Goal: Task Accomplishment & Management: Complete application form

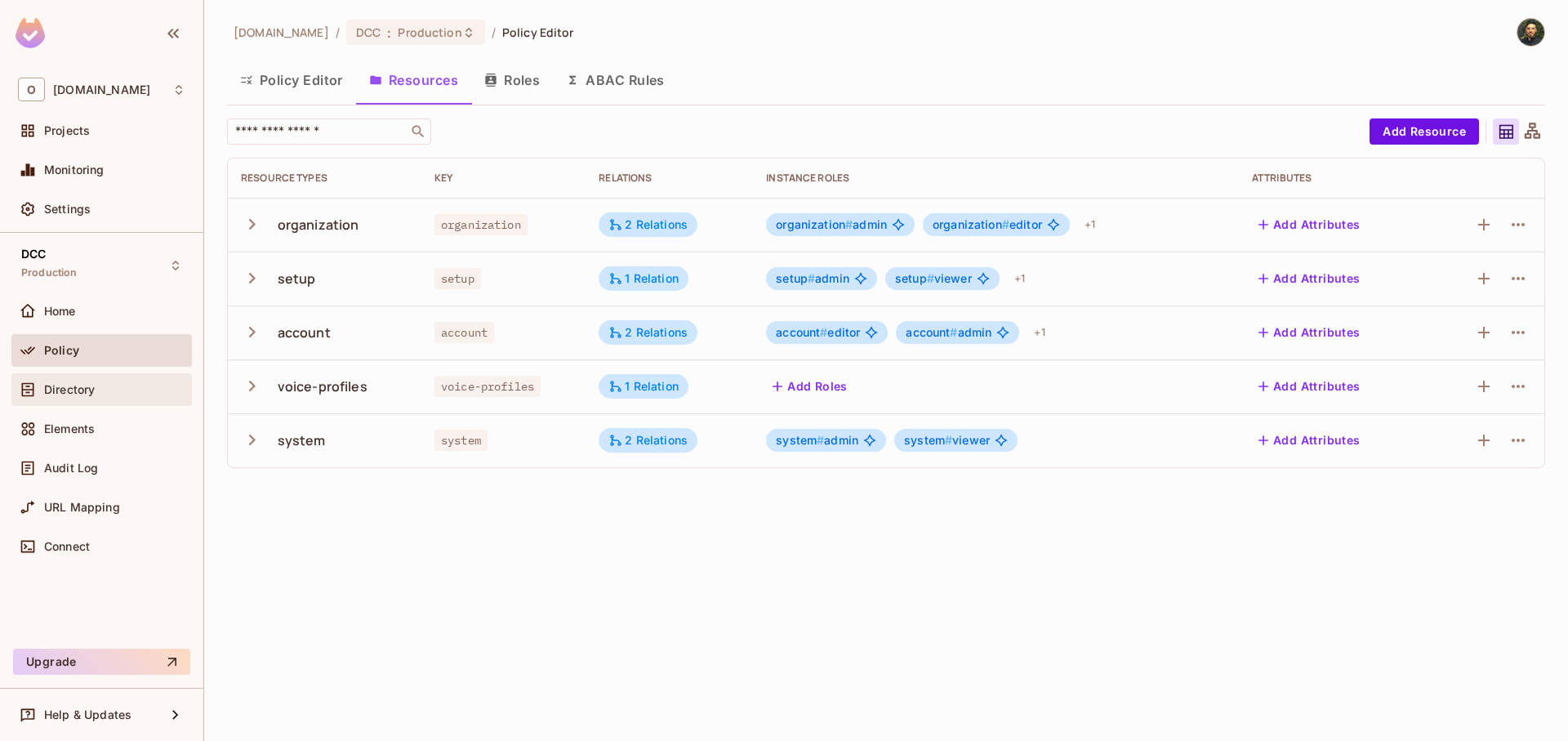
click at [80, 382] on div "Directory" at bounding box center [101, 389] width 167 height 20
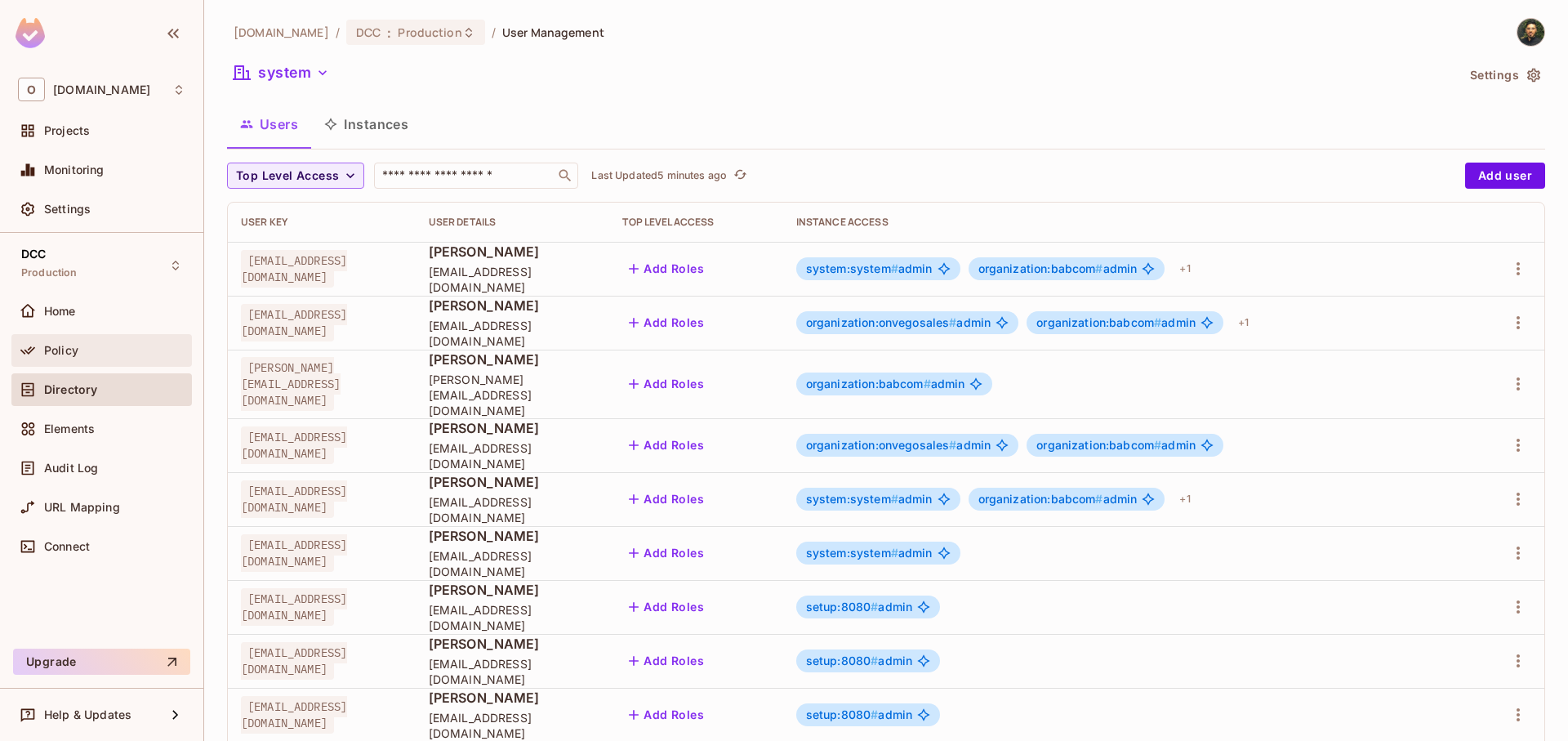
click at [99, 347] on div "Policy" at bounding box center [114, 350] width 141 height 13
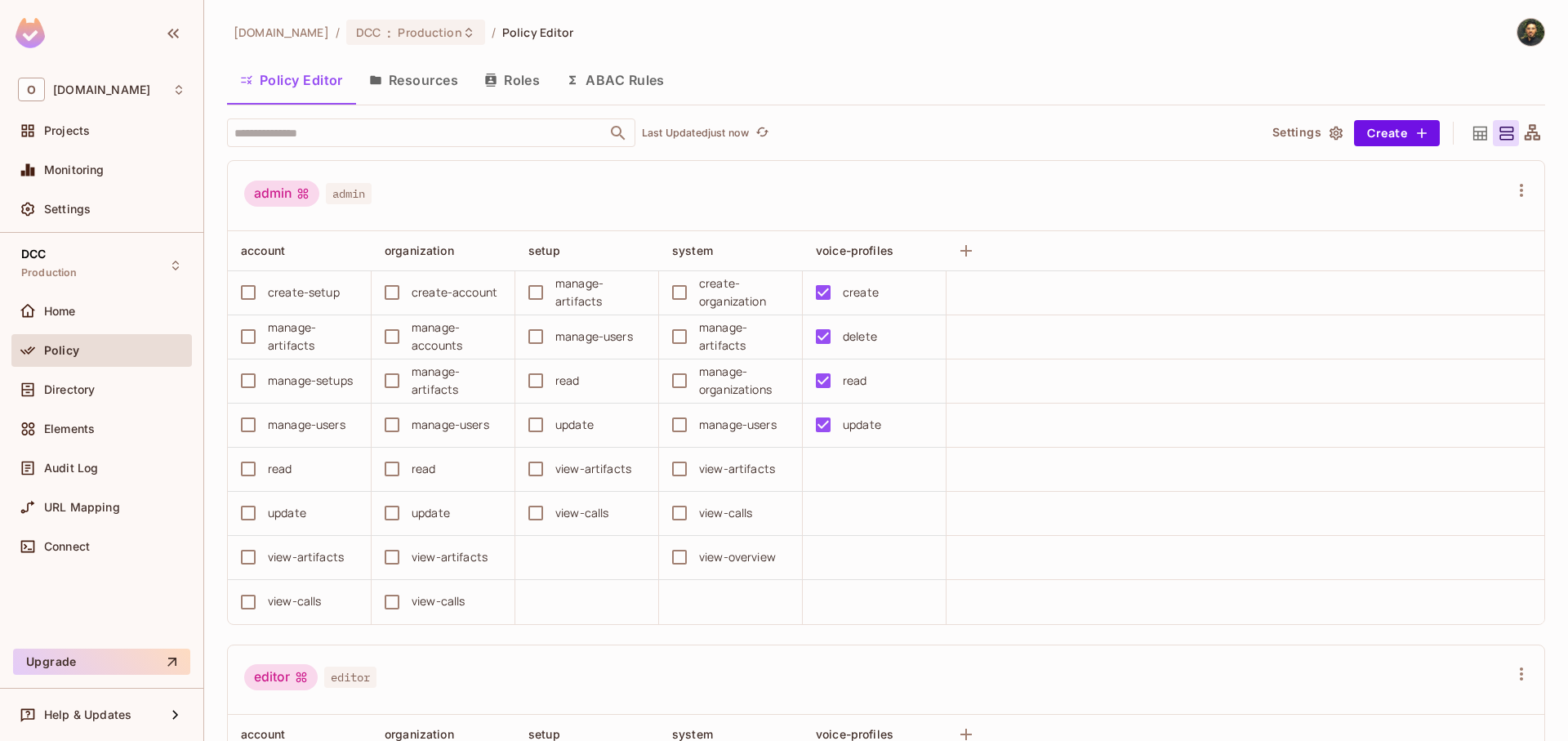
click at [428, 84] on button "Resources" at bounding box center [413, 80] width 115 height 41
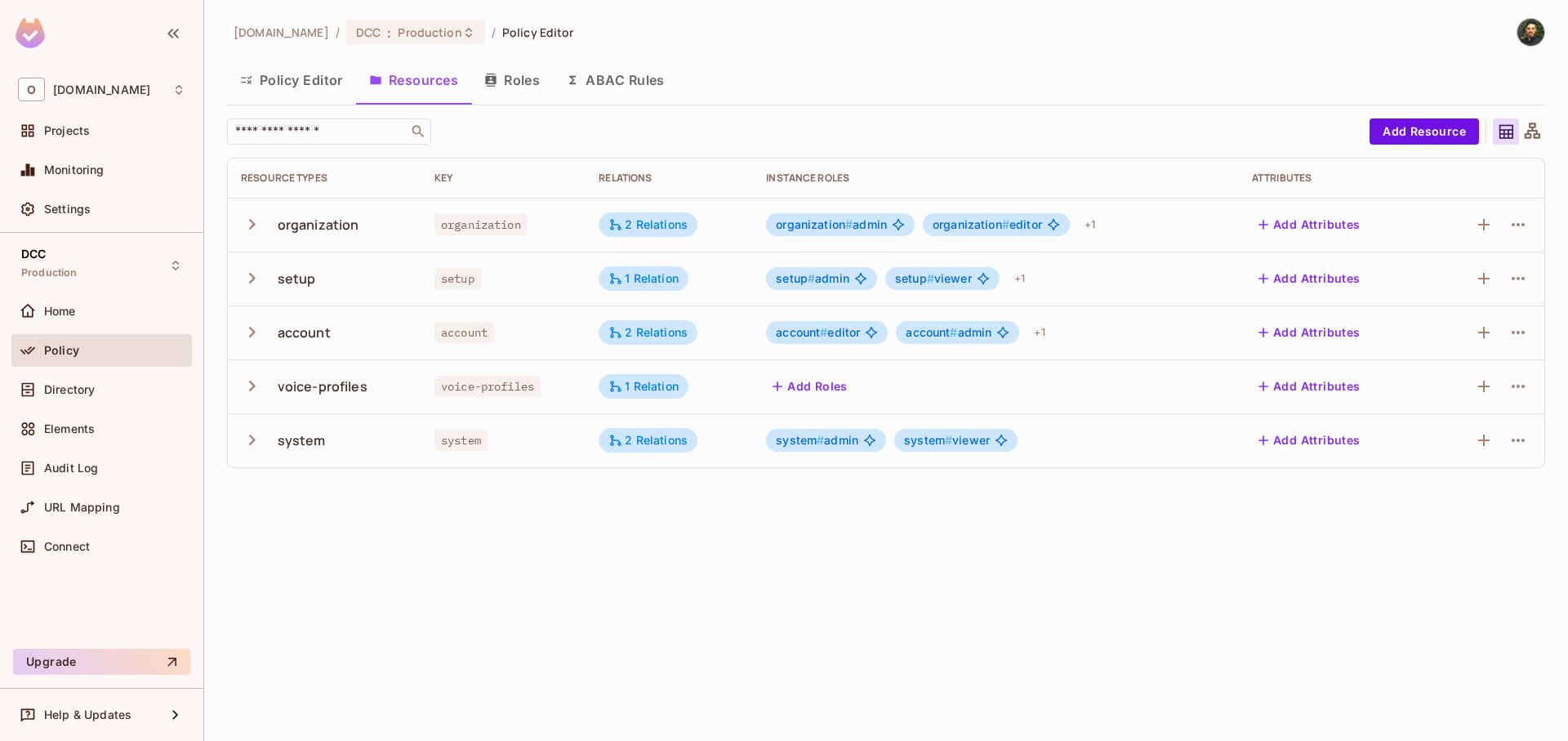
click at [238, 391] on td "voice-profiles" at bounding box center [324, 386] width 193 height 54
click at [250, 388] on icon "button" at bounding box center [252, 386] width 22 height 22
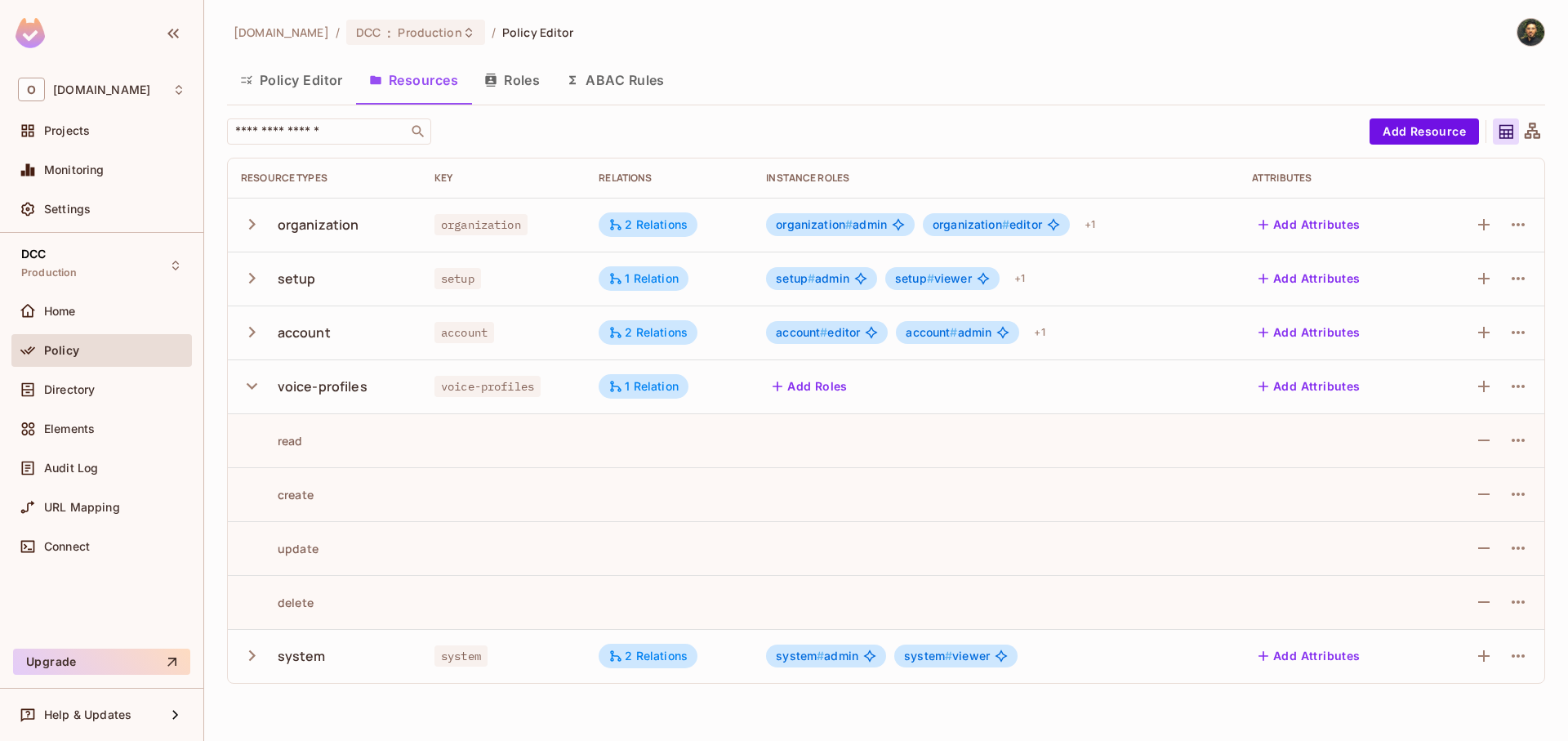
click at [250, 388] on icon "button" at bounding box center [252, 386] width 22 height 22
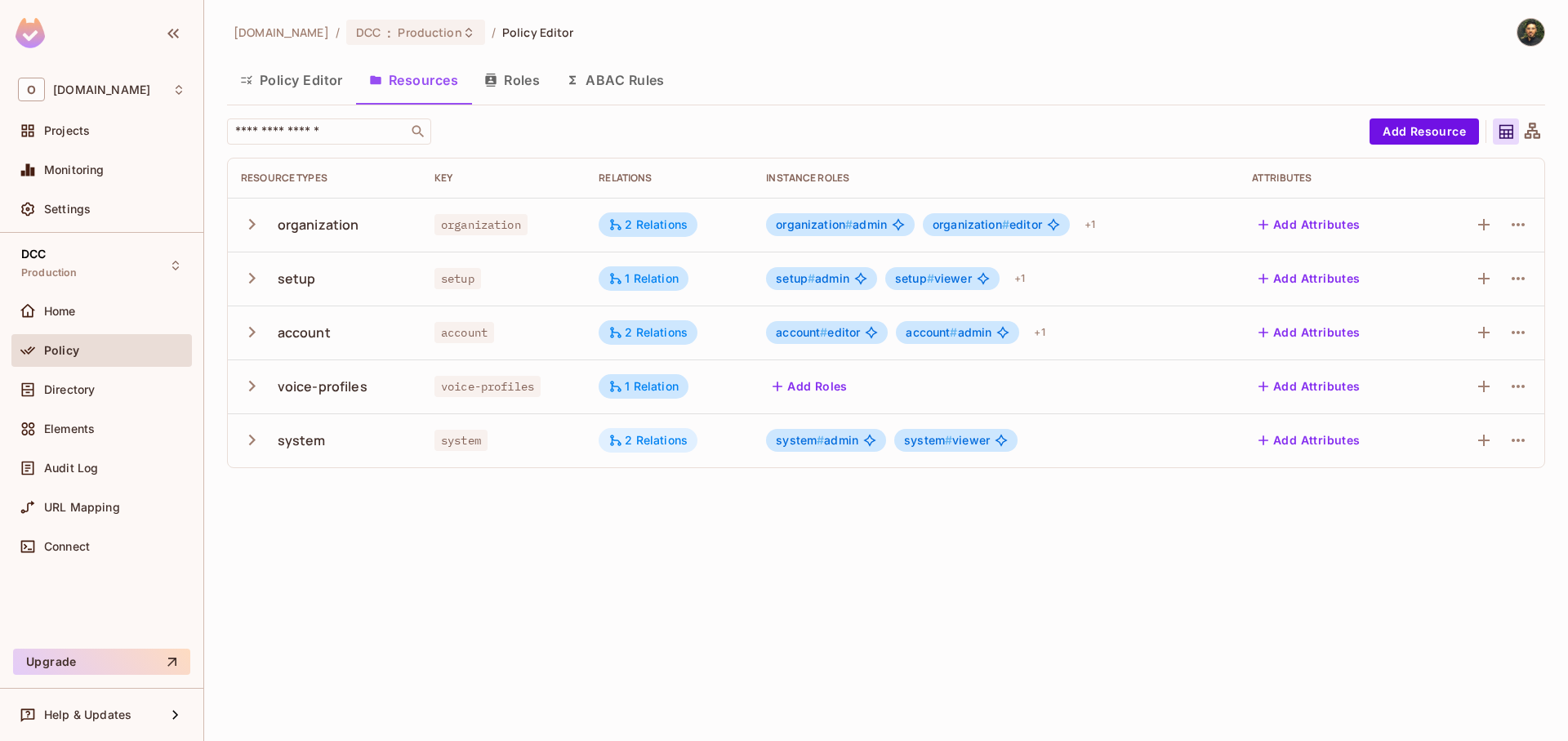
click at [651, 439] on div "2 Relations" at bounding box center [647, 440] width 79 height 15
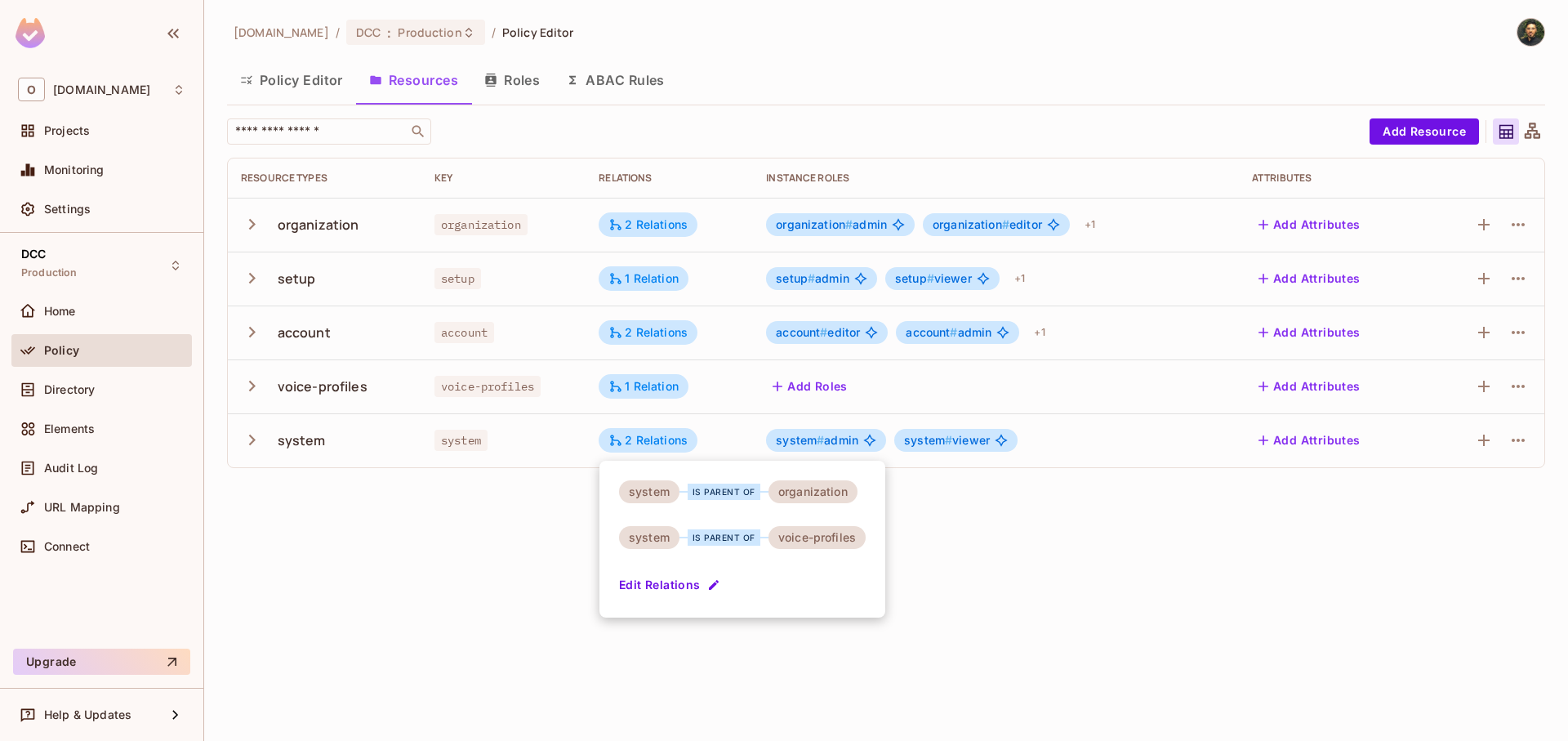
click at [1336, 592] on div at bounding box center [784, 370] width 1568 height 741
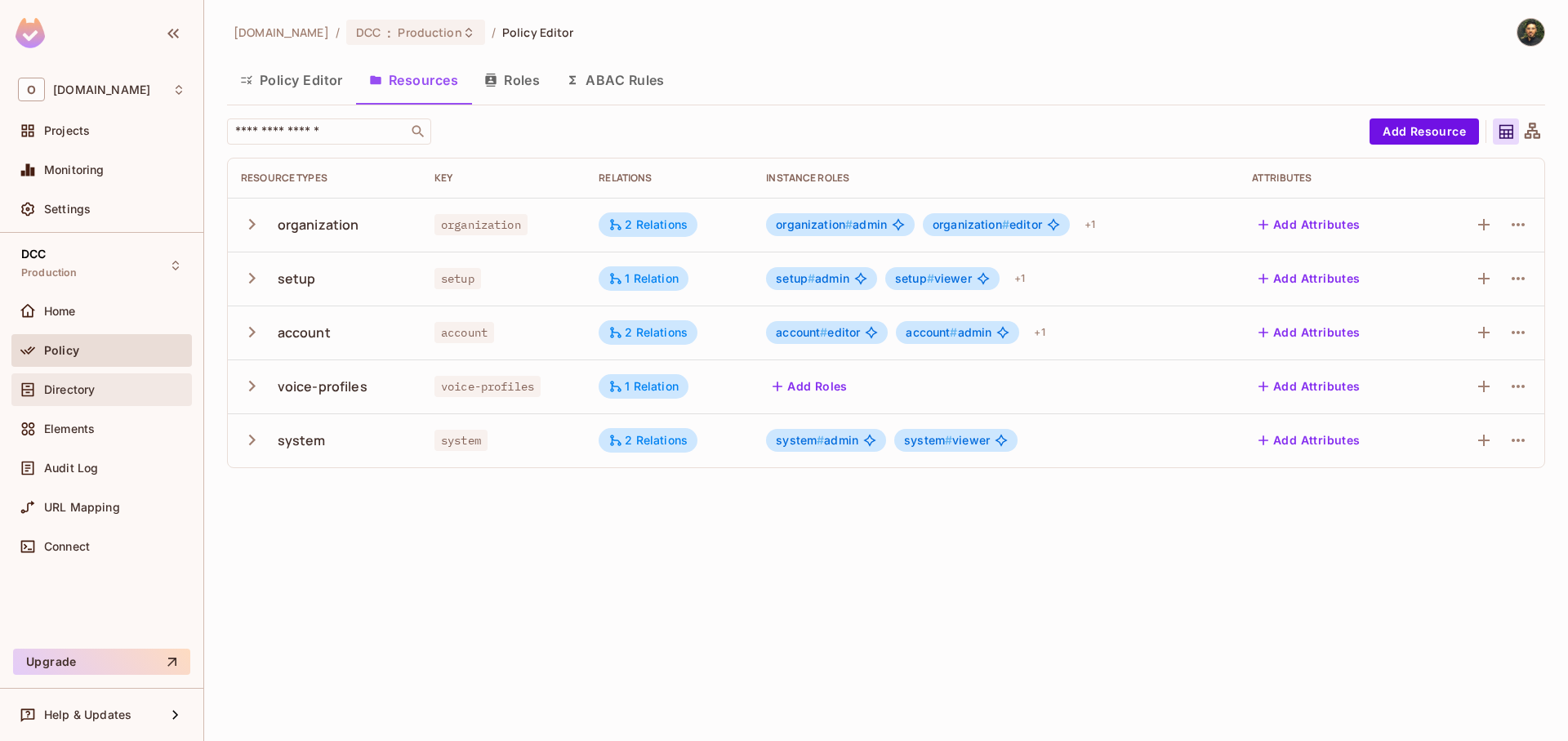
click at [105, 396] on div "Directory" at bounding box center [101, 389] width 167 height 20
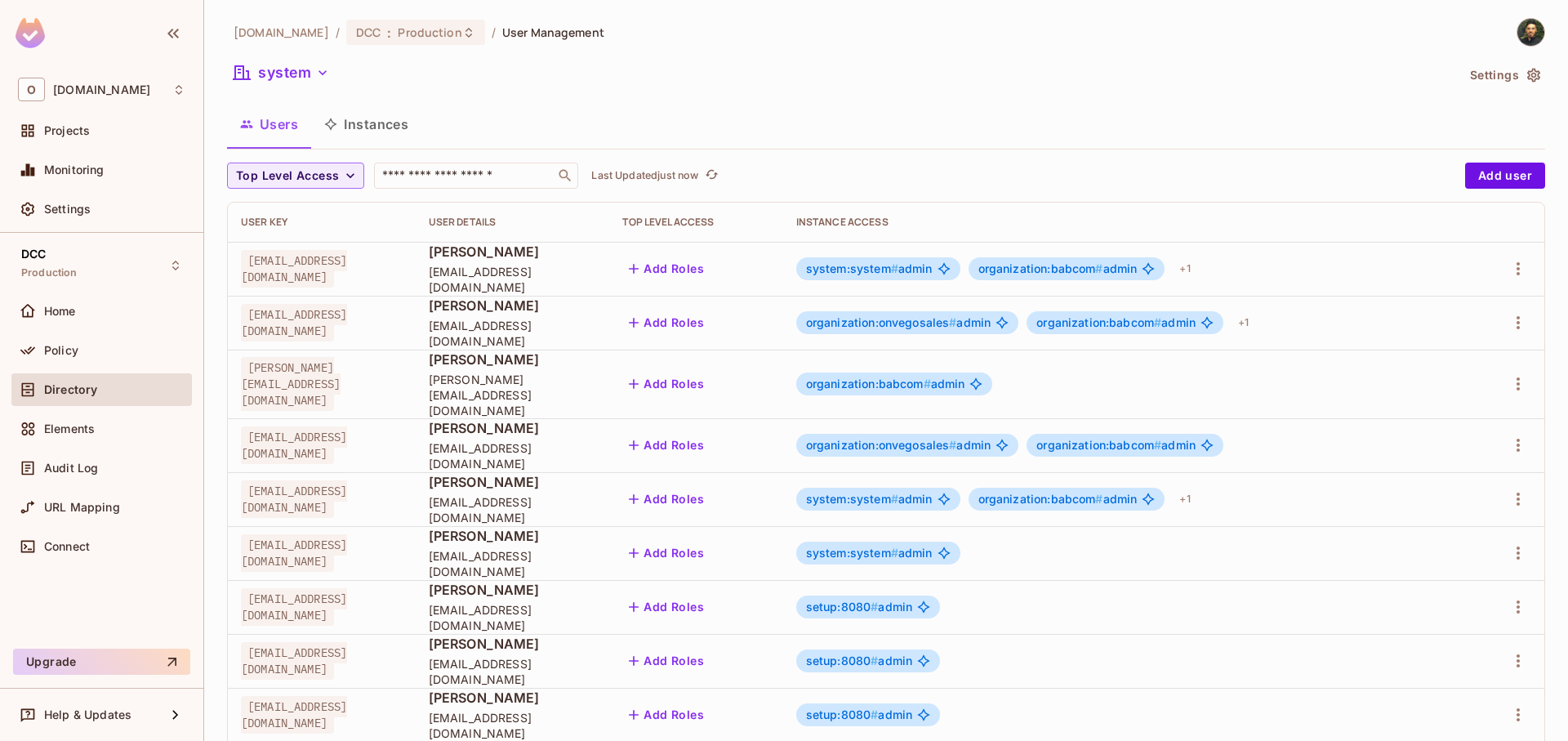
click at [371, 123] on button "Instances" at bounding box center [366, 124] width 111 height 41
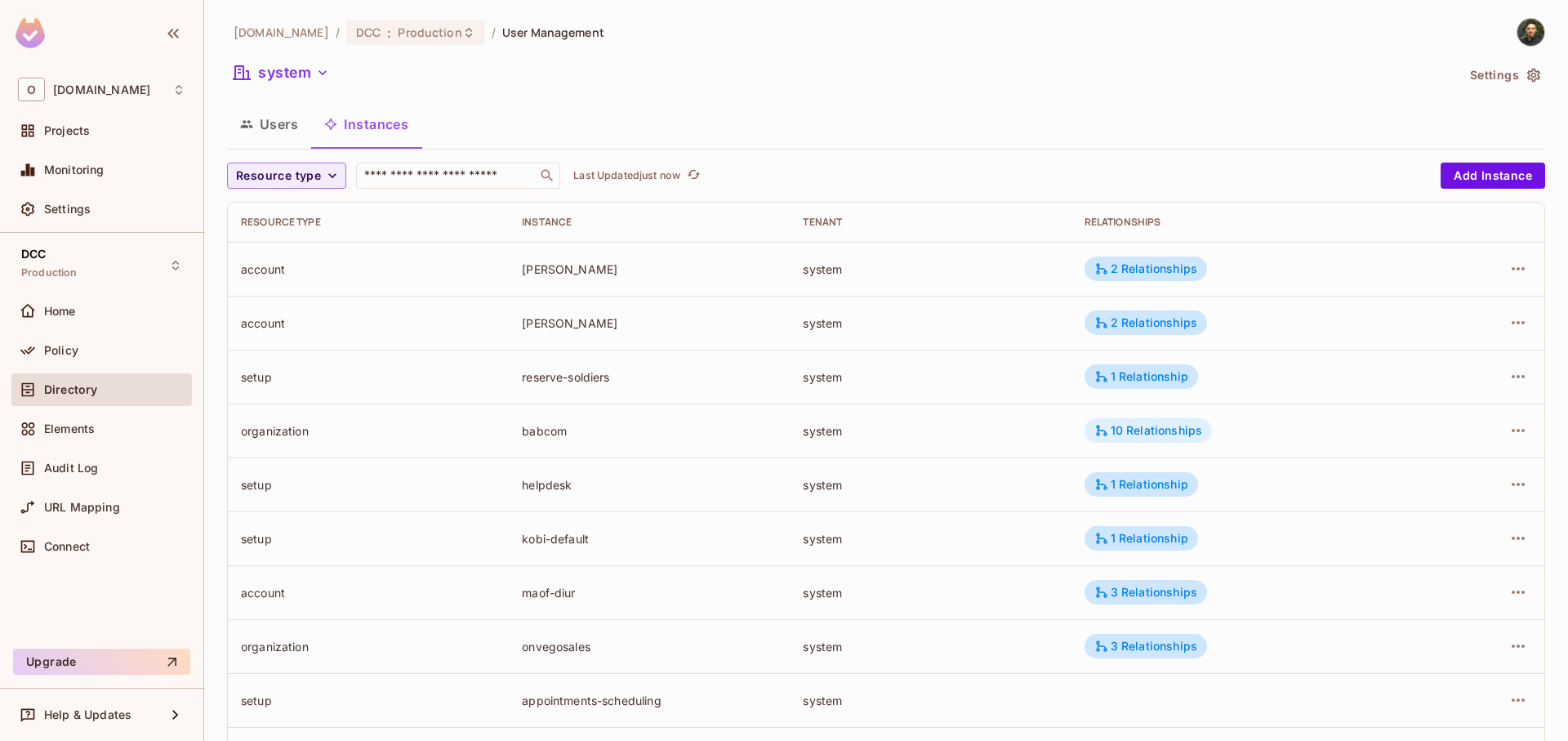
click at [1169, 442] on div "10 Relationships" at bounding box center [1148, 430] width 127 height 24
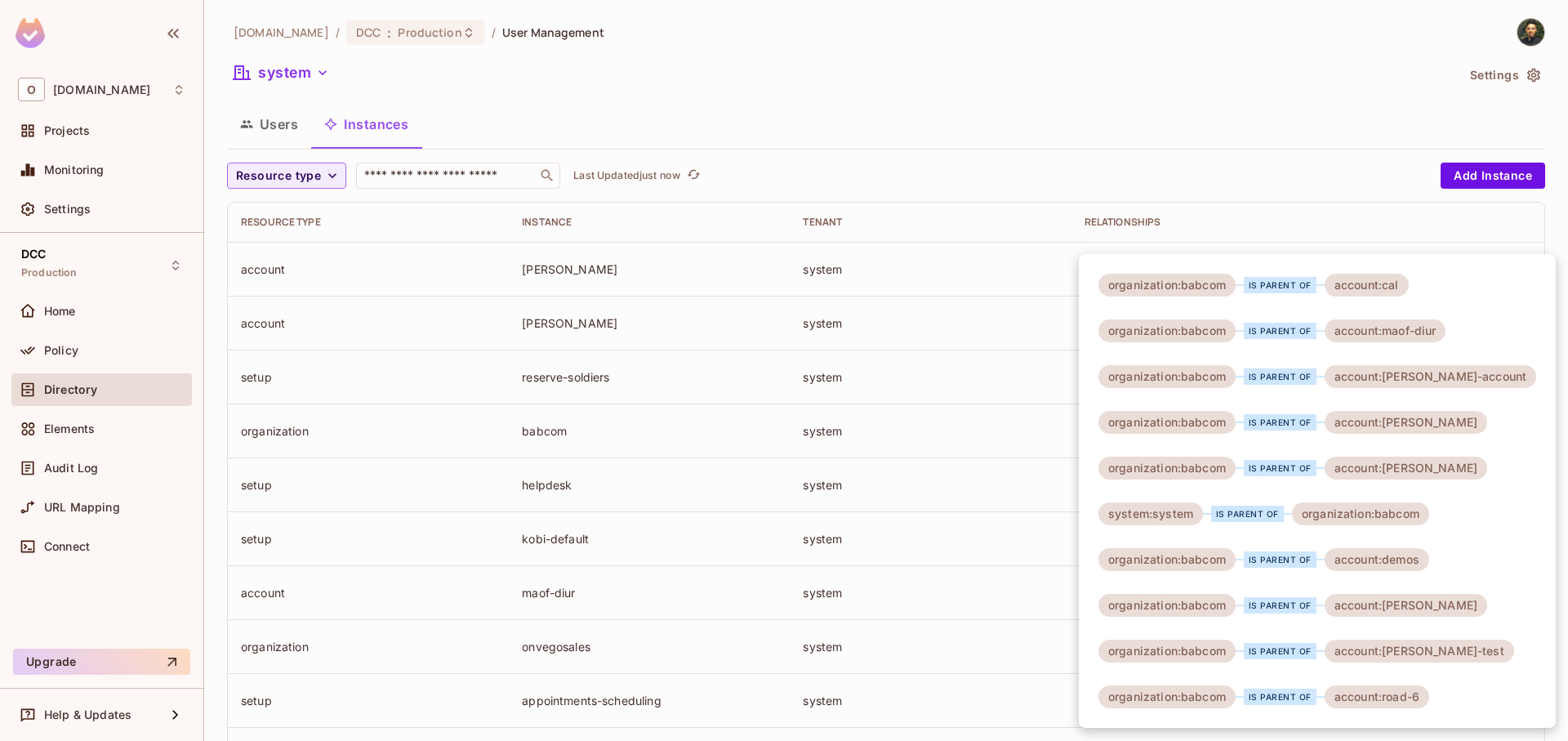
click at [948, 450] on div at bounding box center [784, 370] width 1568 height 741
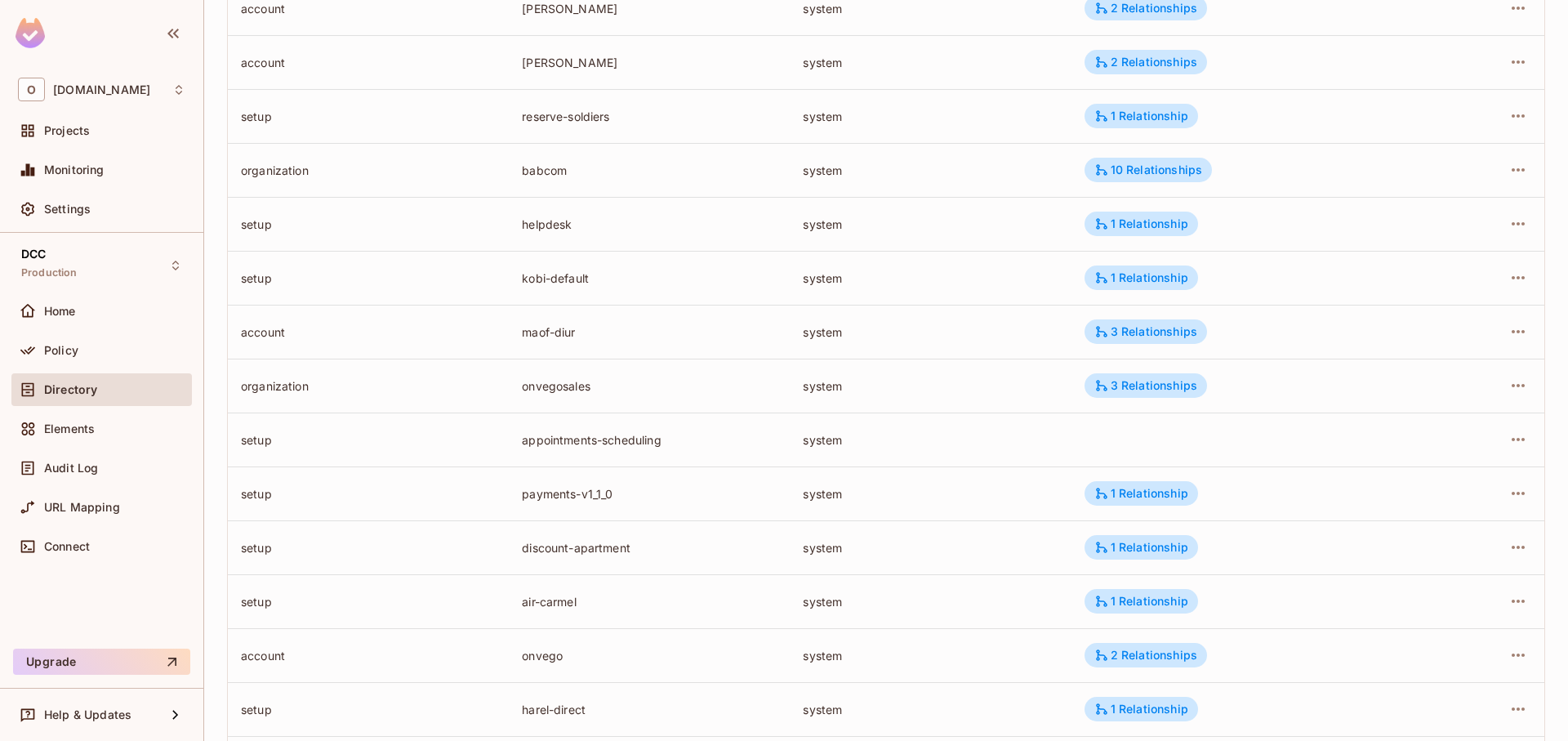
scroll to position [8, 0]
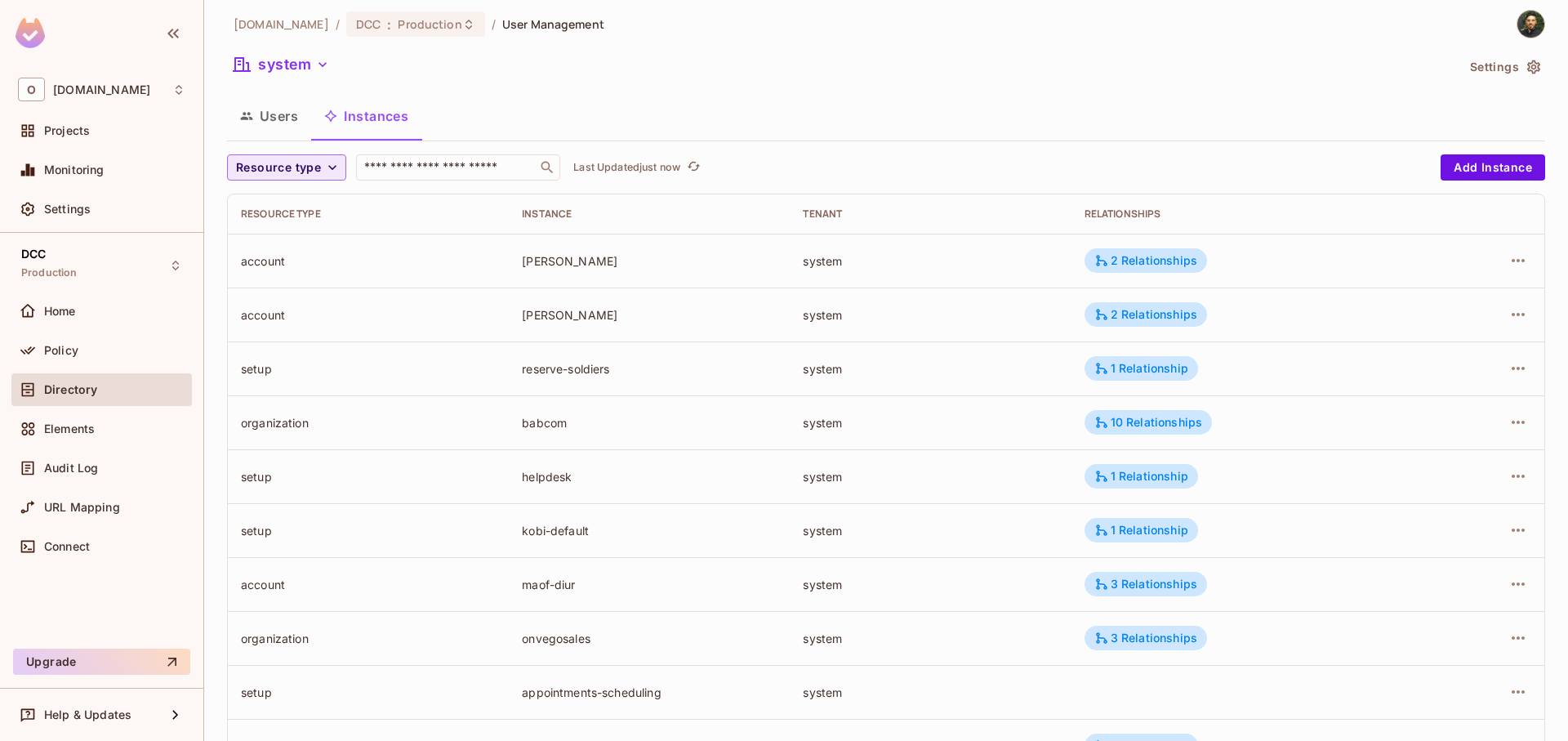
click at [333, 172] on icon "button" at bounding box center [333, 167] width 17 height 17
click at [287, 209] on span "organization" at bounding box center [278, 204] width 74 height 16
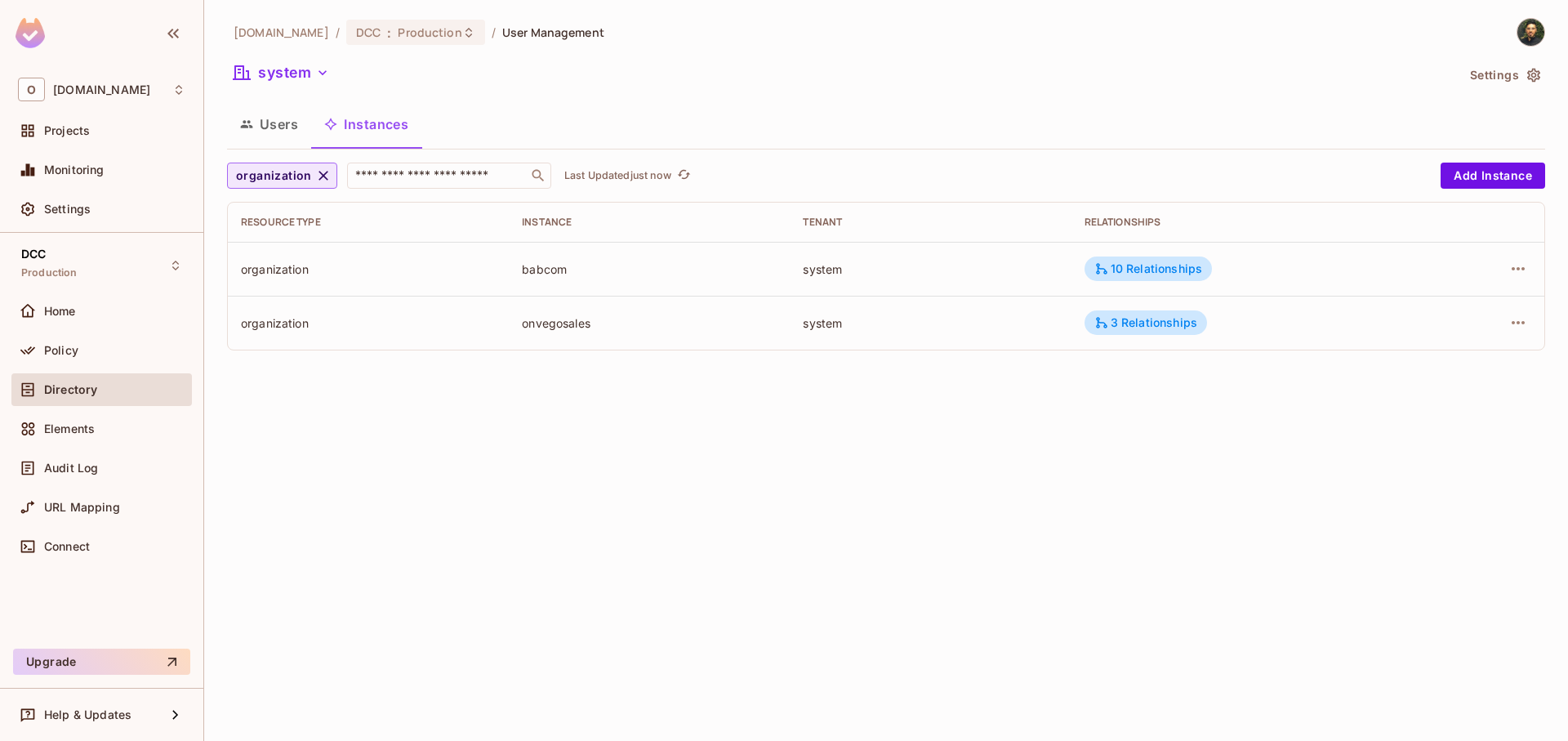
click at [283, 188] on button "organization" at bounding box center [281, 176] width 111 height 26
click at [288, 183] on div at bounding box center [784, 370] width 1568 height 741
click at [293, 174] on span "organization" at bounding box center [274, 176] width 76 height 20
click at [302, 335] on li "voice-profiles" at bounding box center [288, 322] width 124 height 35
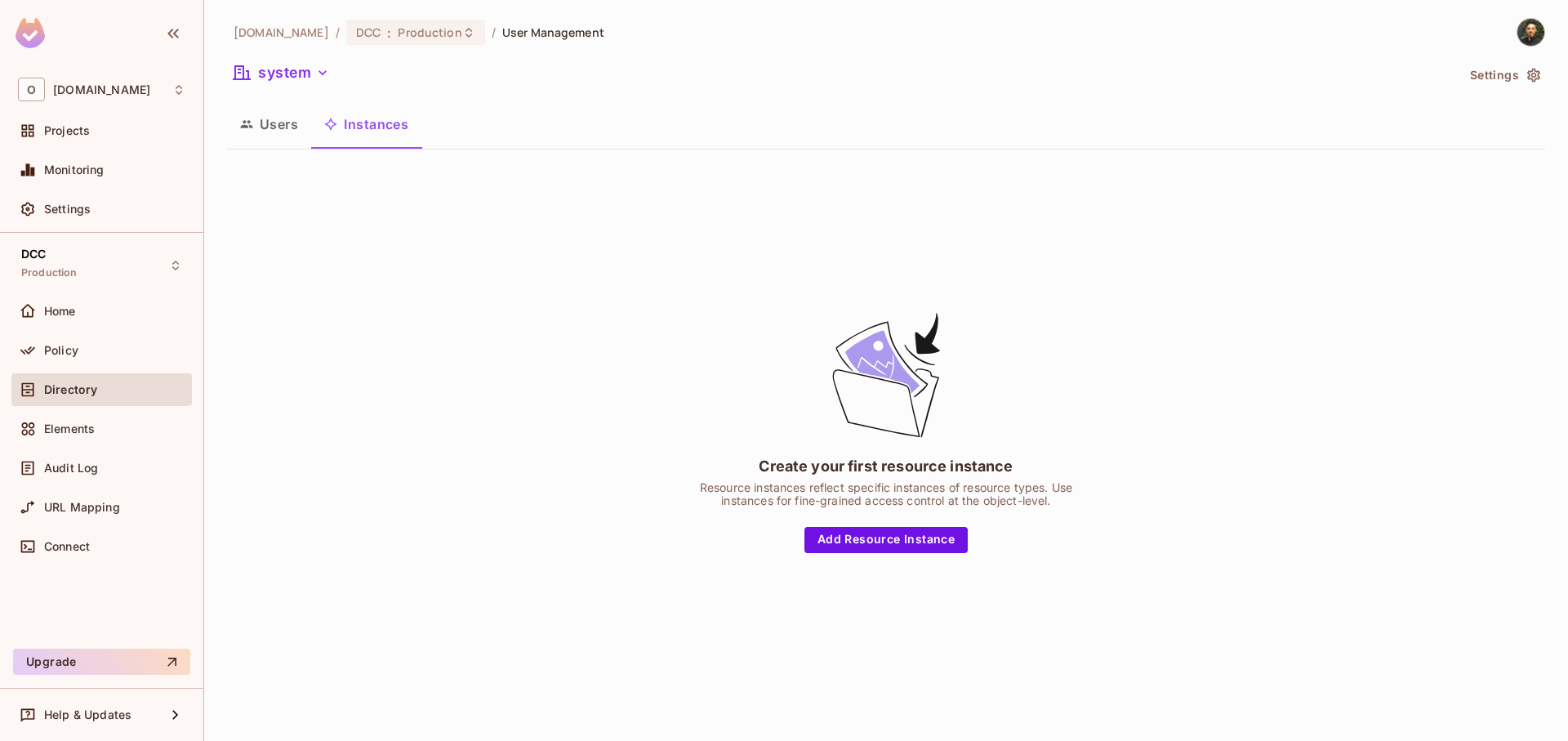
click at [294, 137] on button "Users" at bounding box center [268, 124] width 85 height 41
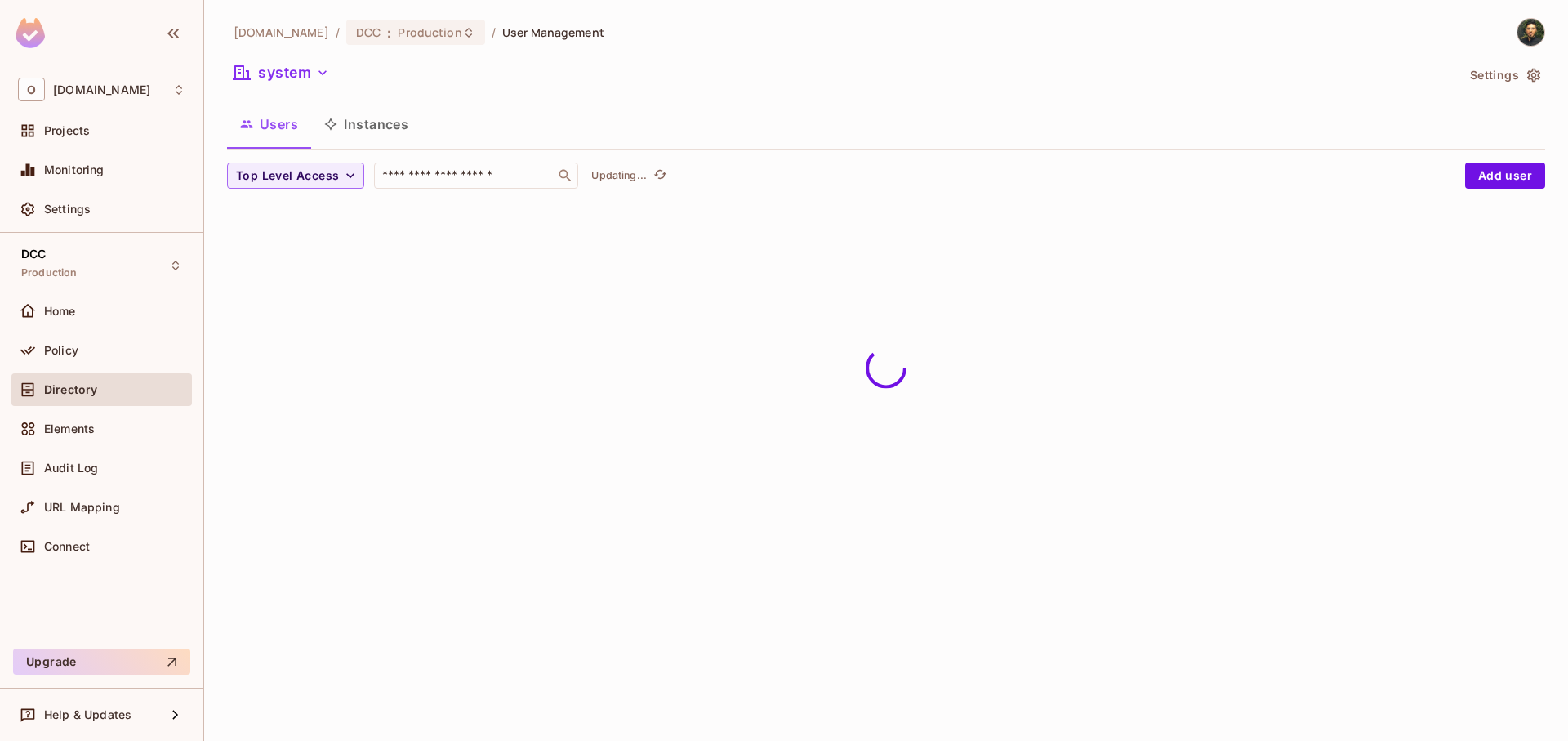
click at [343, 137] on button "Instances" at bounding box center [366, 124] width 111 height 41
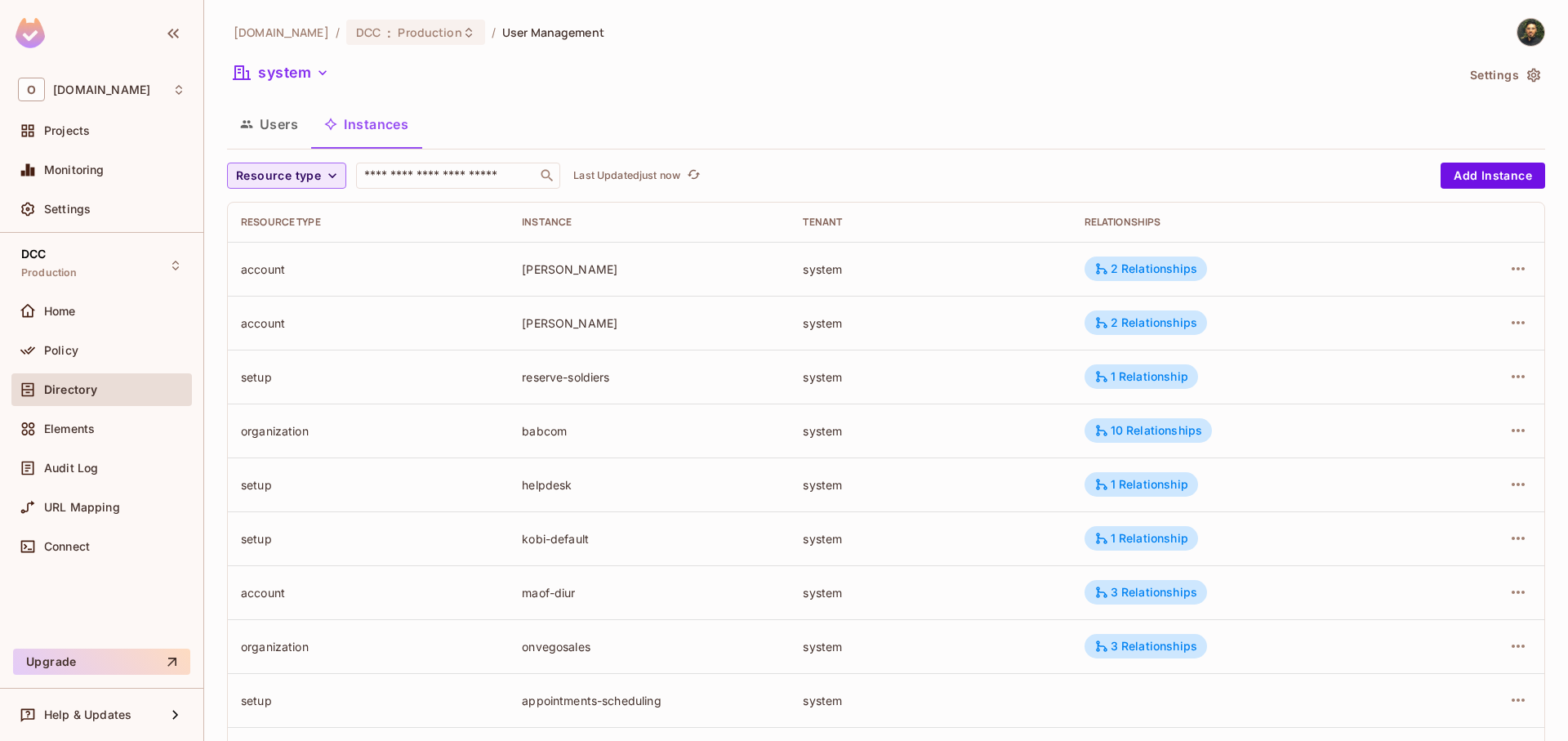
click at [306, 173] on span "Resource type" at bounding box center [278, 176] width 85 height 20
click at [747, 101] on div at bounding box center [784, 370] width 1568 height 741
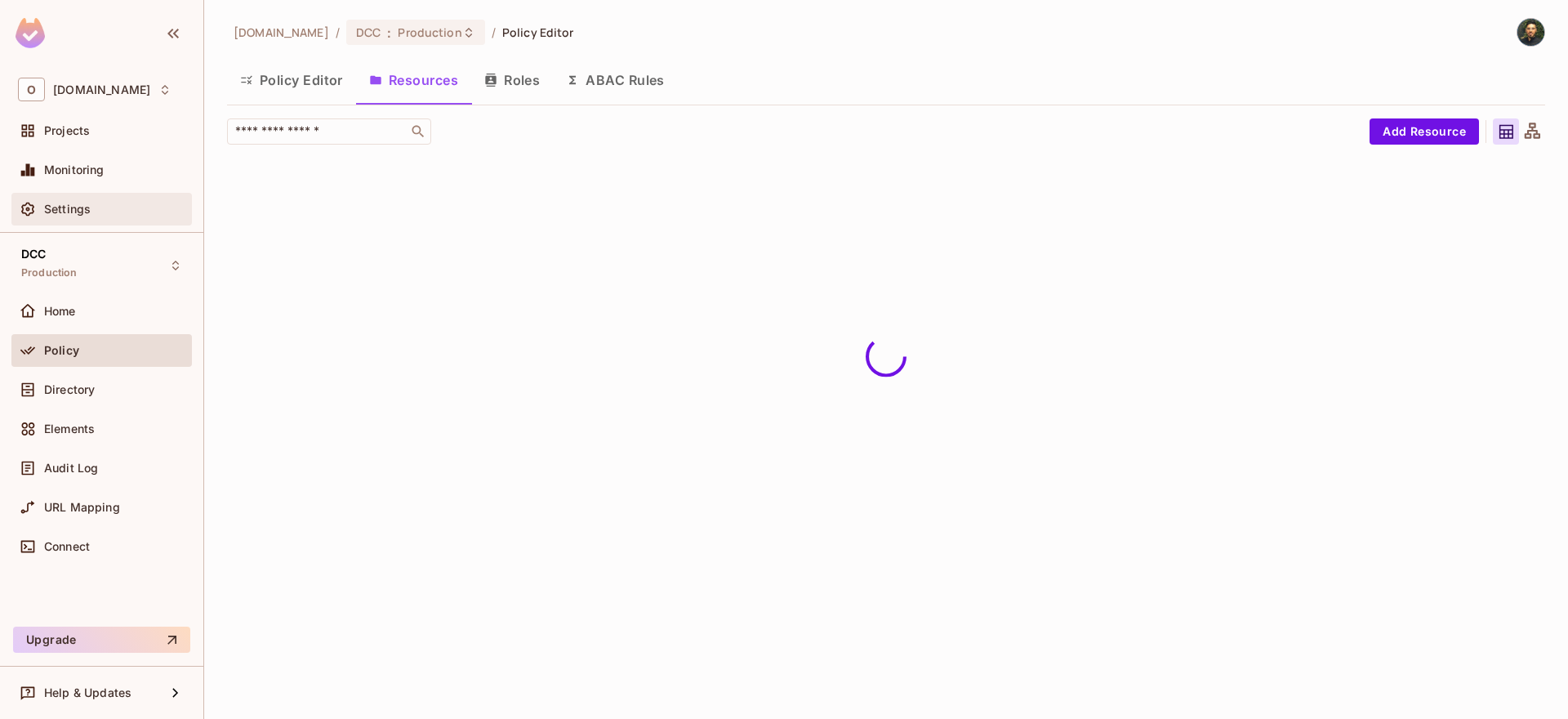
click at [83, 209] on span "Settings" at bounding box center [67, 209] width 46 height 13
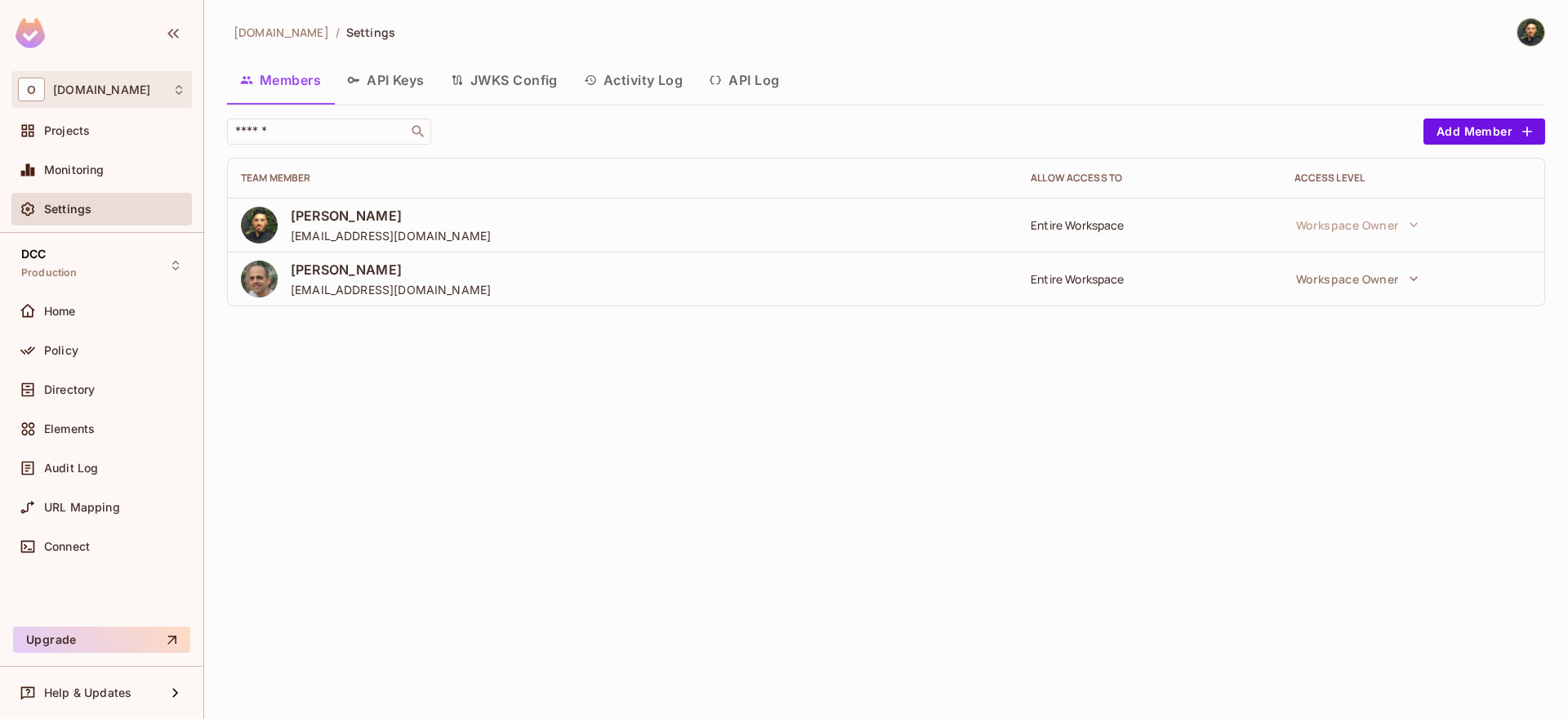
click at [103, 94] on span "[DOMAIN_NAME]" at bounding box center [101, 90] width 98 height 13
click at [111, 149] on li "[DOMAIN_NAME] onvegocom" at bounding box center [119, 137] width 214 height 44
click at [116, 269] on div "DCC Production" at bounding box center [101, 265] width 180 height 45
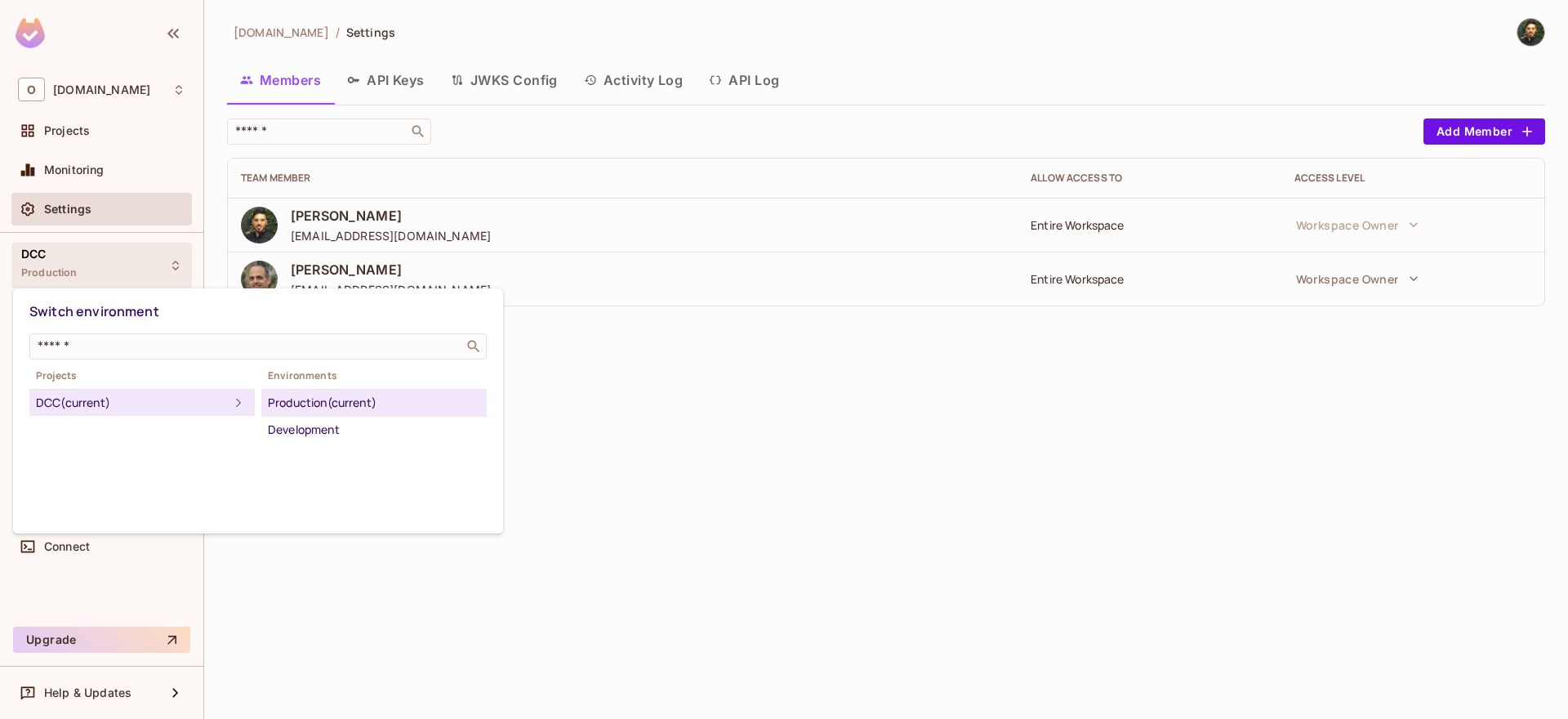
click at [166, 407] on div "DCC (current)" at bounding box center [133, 402] width 193 height 20
click at [137, 412] on div "DCC (current)" at bounding box center [133, 402] width 193 height 20
click at [301, 407] on div "Production (current)" at bounding box center [373, 402] width 213 height 20
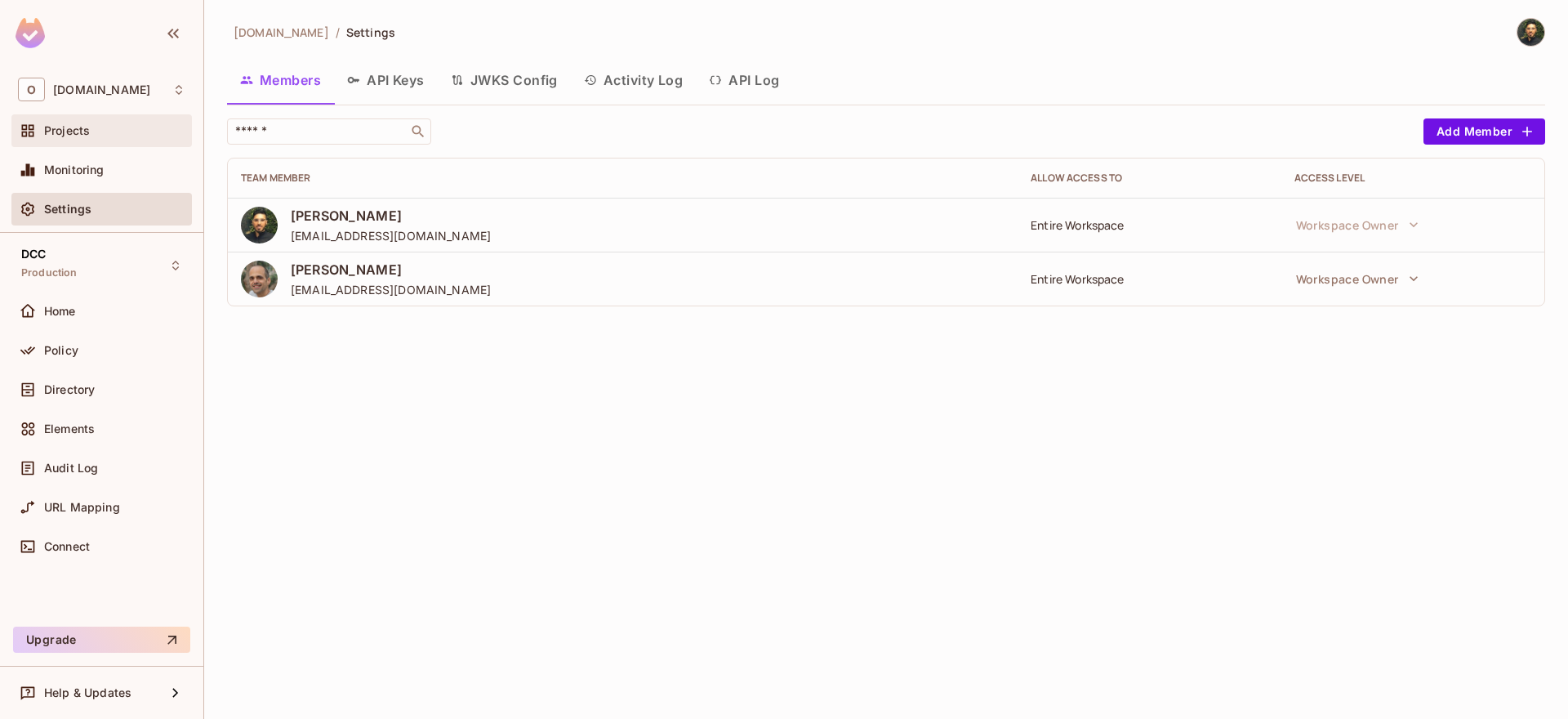
click at [85, 133] on span "Projects" at bounding box center [66, 131] width 46 height 13
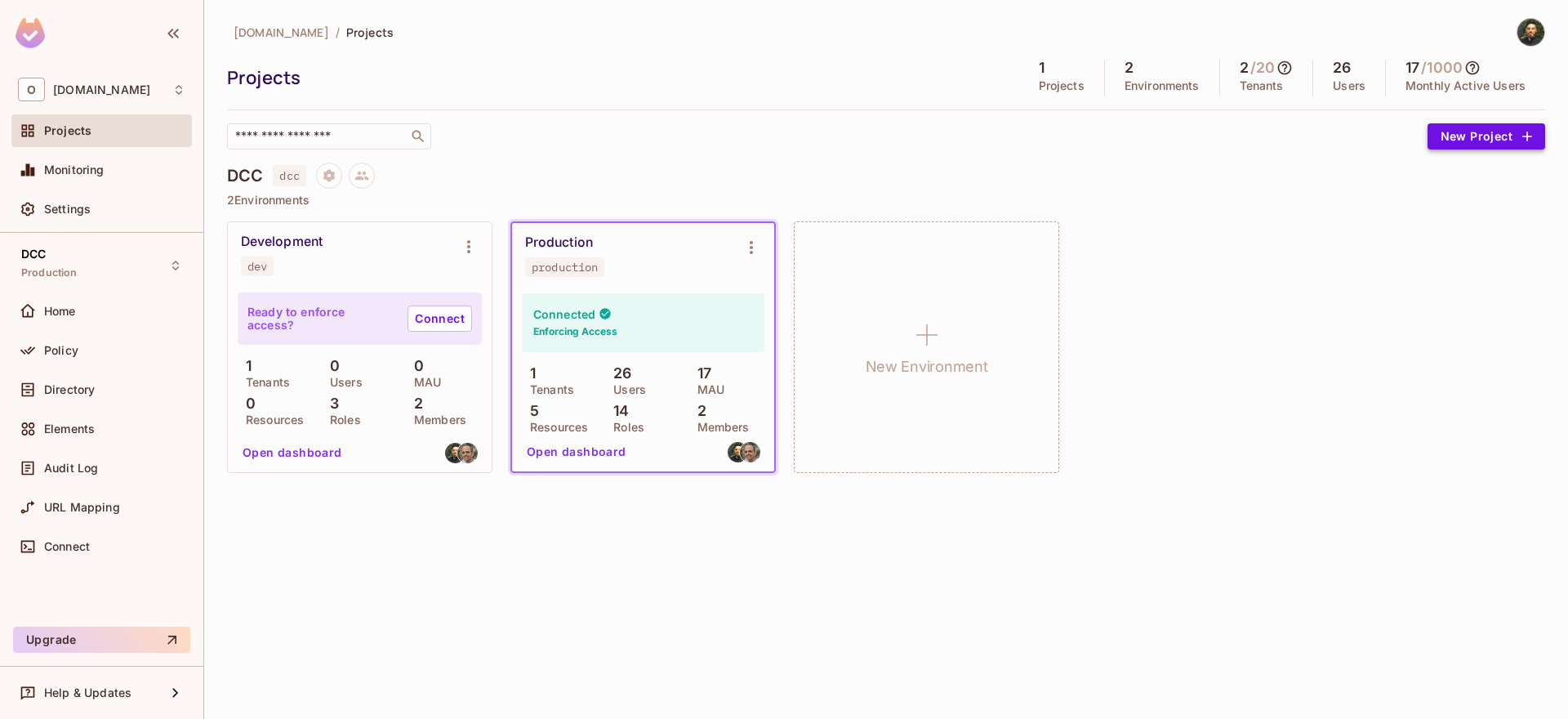
click at [1448, 140] on button "New Project" at bounding box center [1486, 137] width 118 height 26
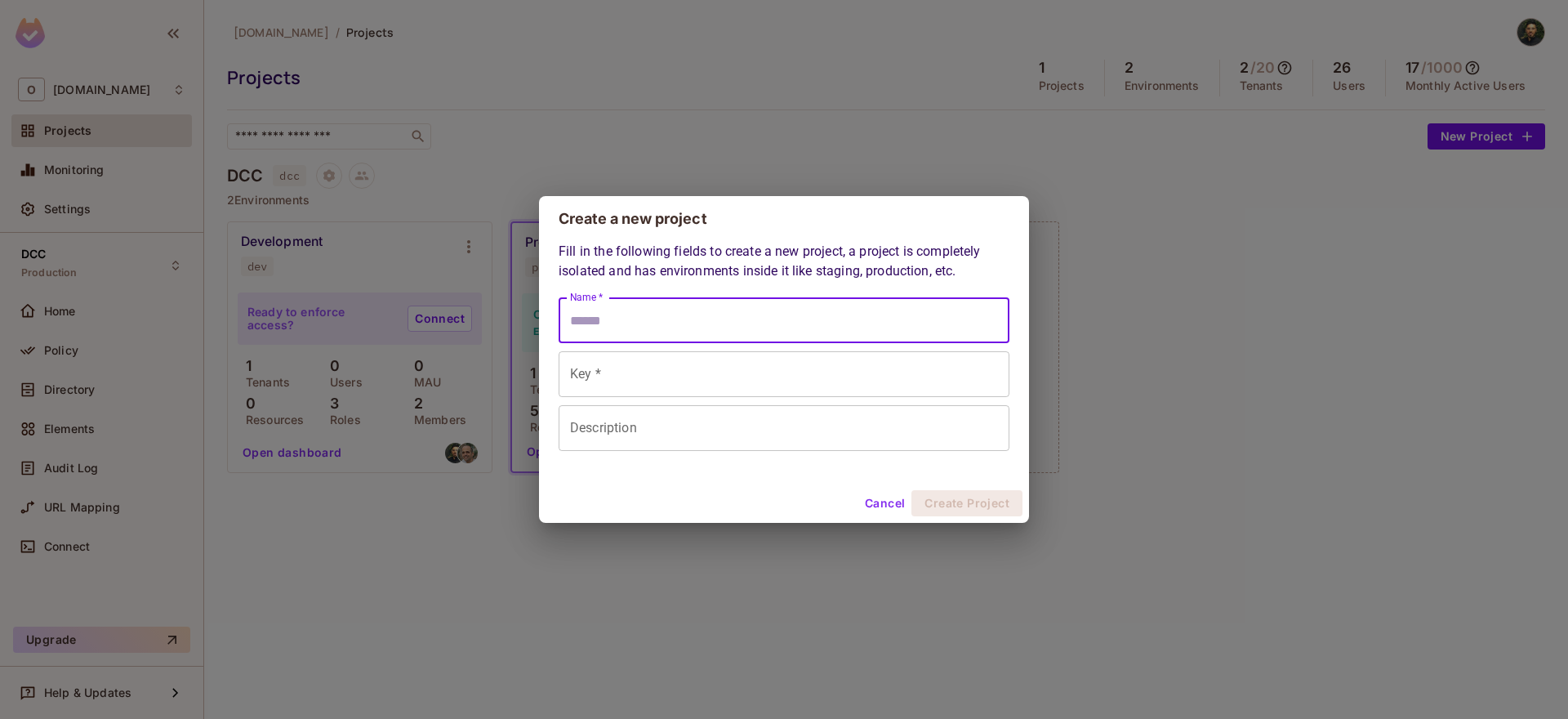
click at [706, 315] on input "Name *" at bounding box center [784, 320] width 451 height 46
type input "*"
type input "**"
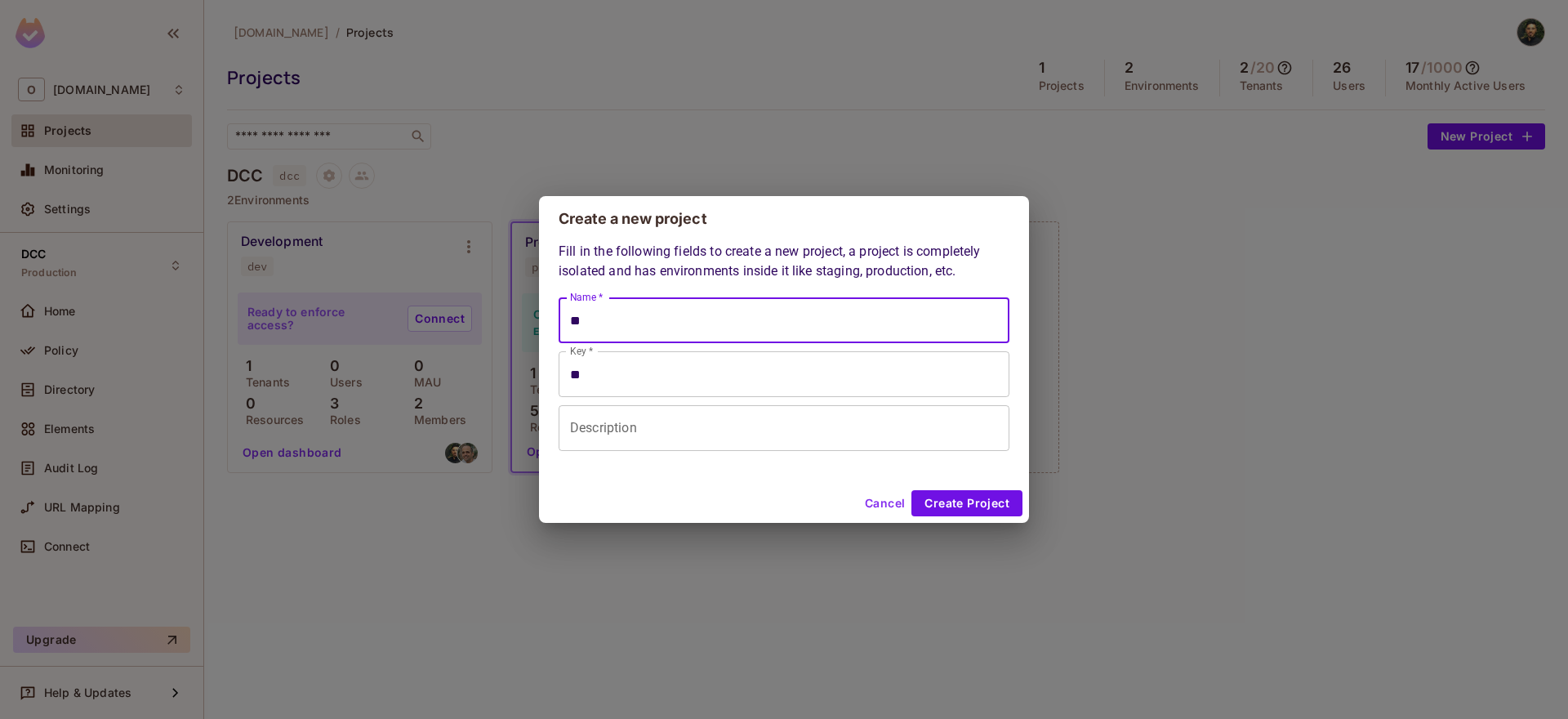
type input "***"
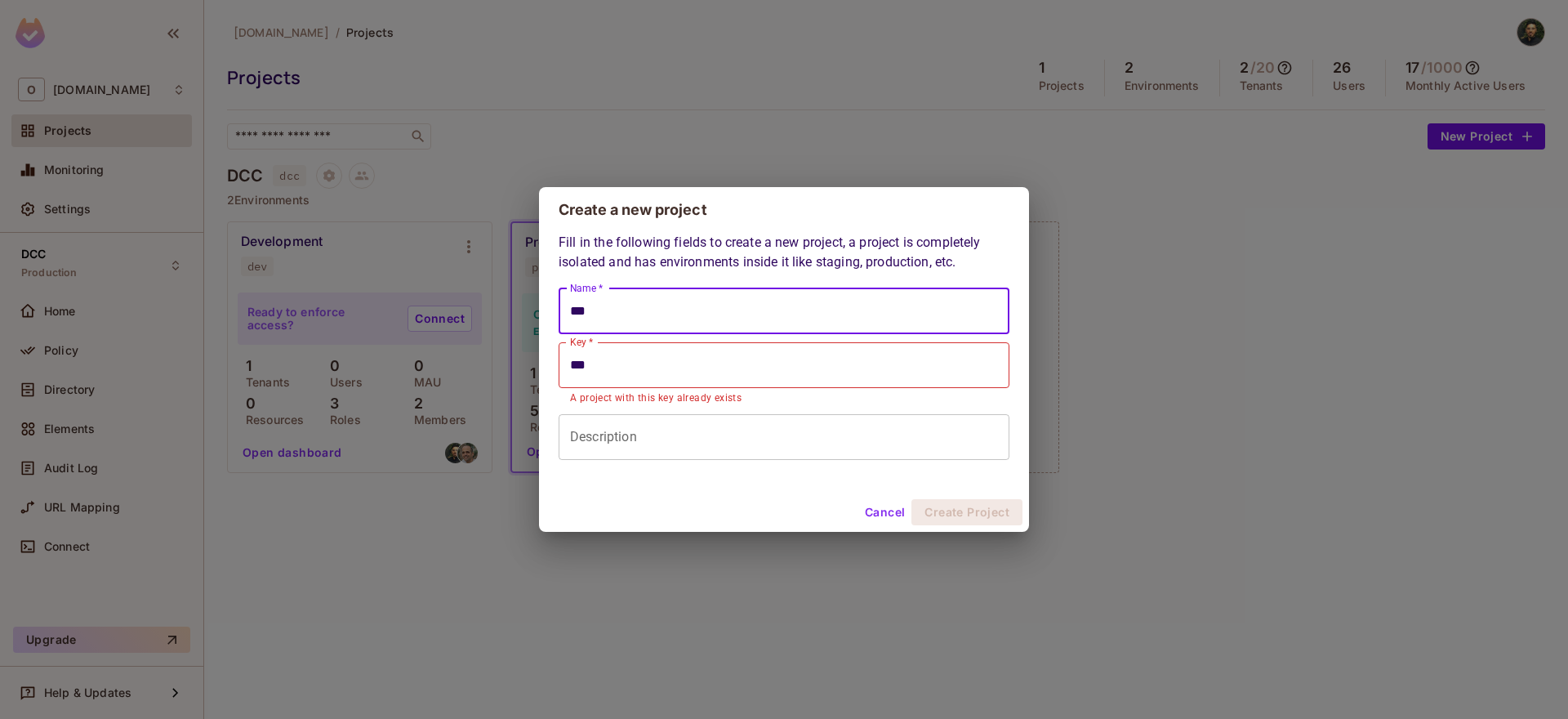
type input "**********"
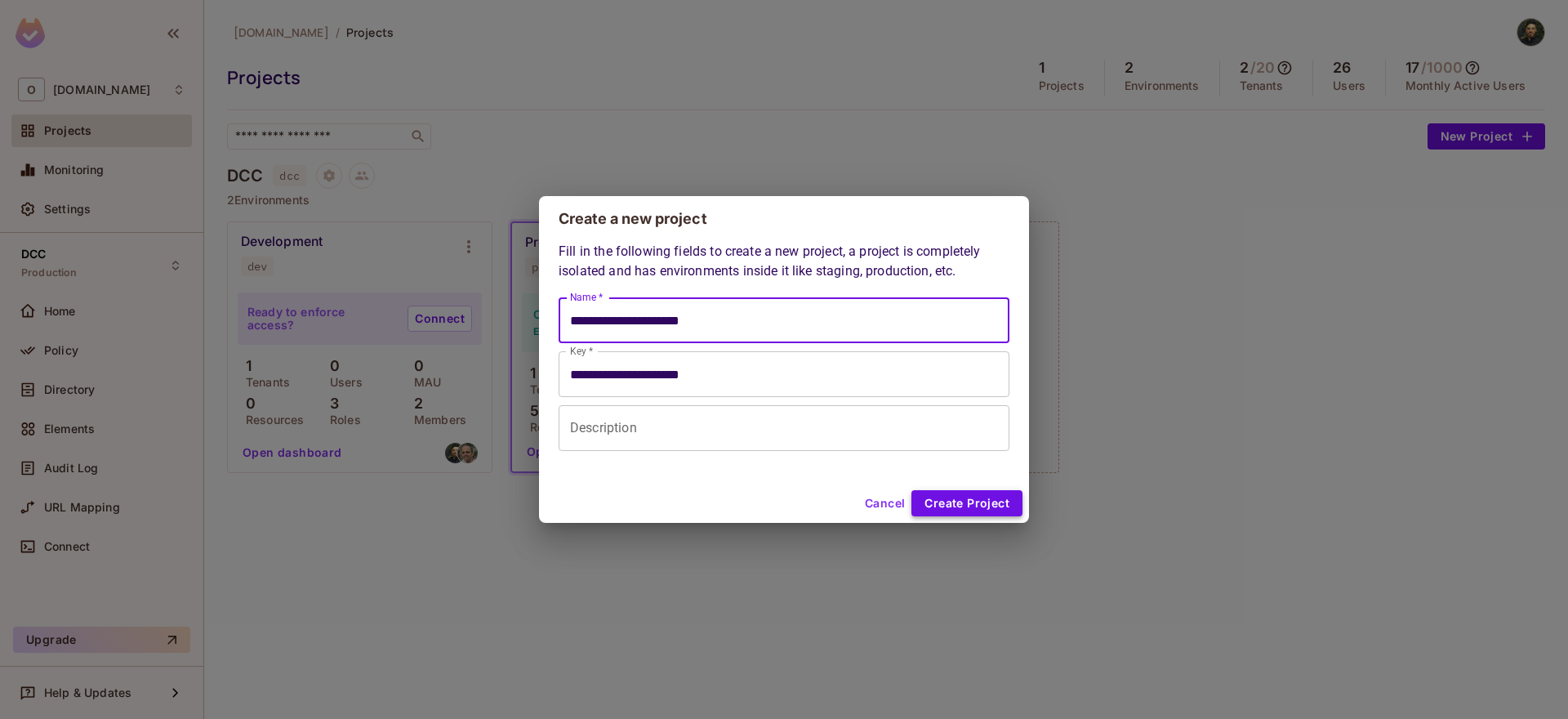
click at [971, 503] on button "Create Project" at bounding box center [967, 503] width 111 height 26
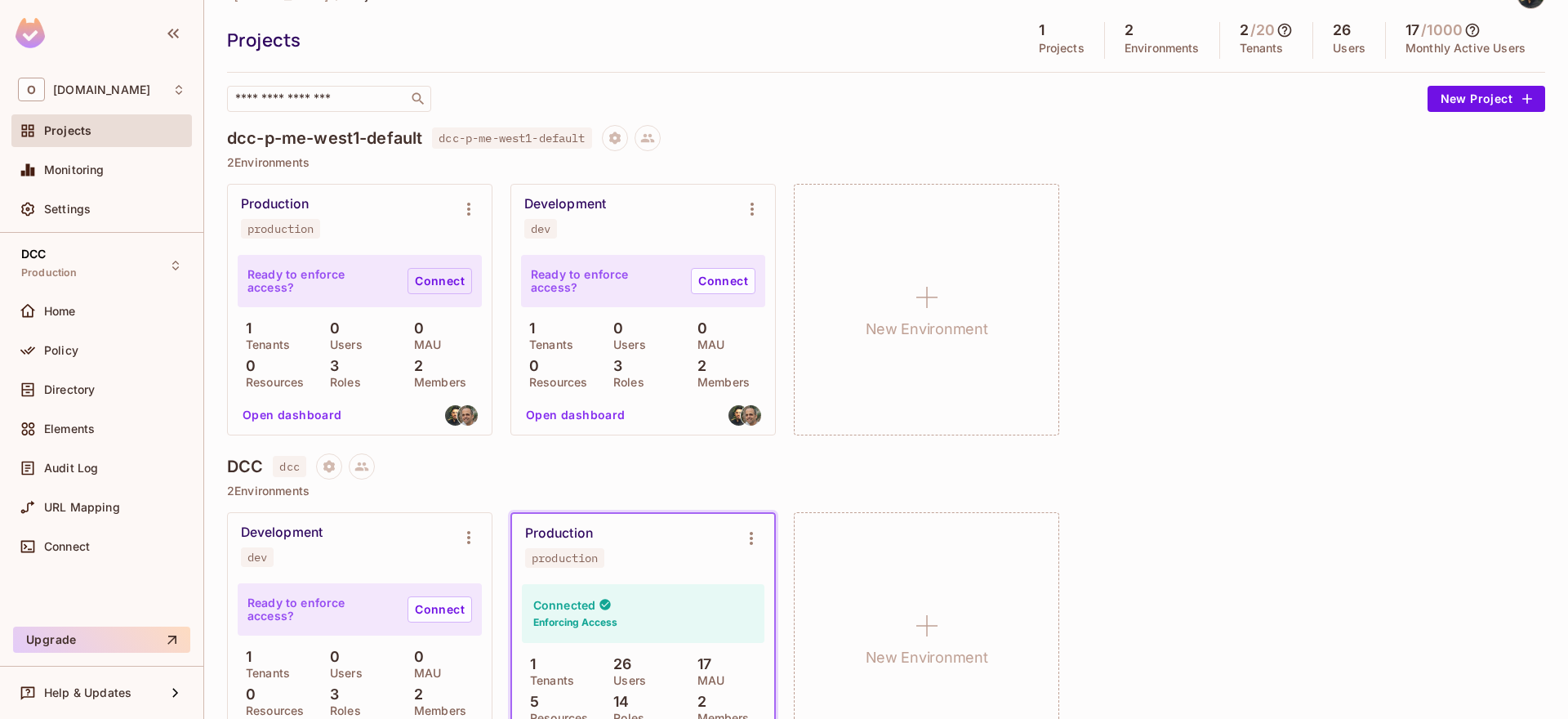
scroll to position [3, 0]
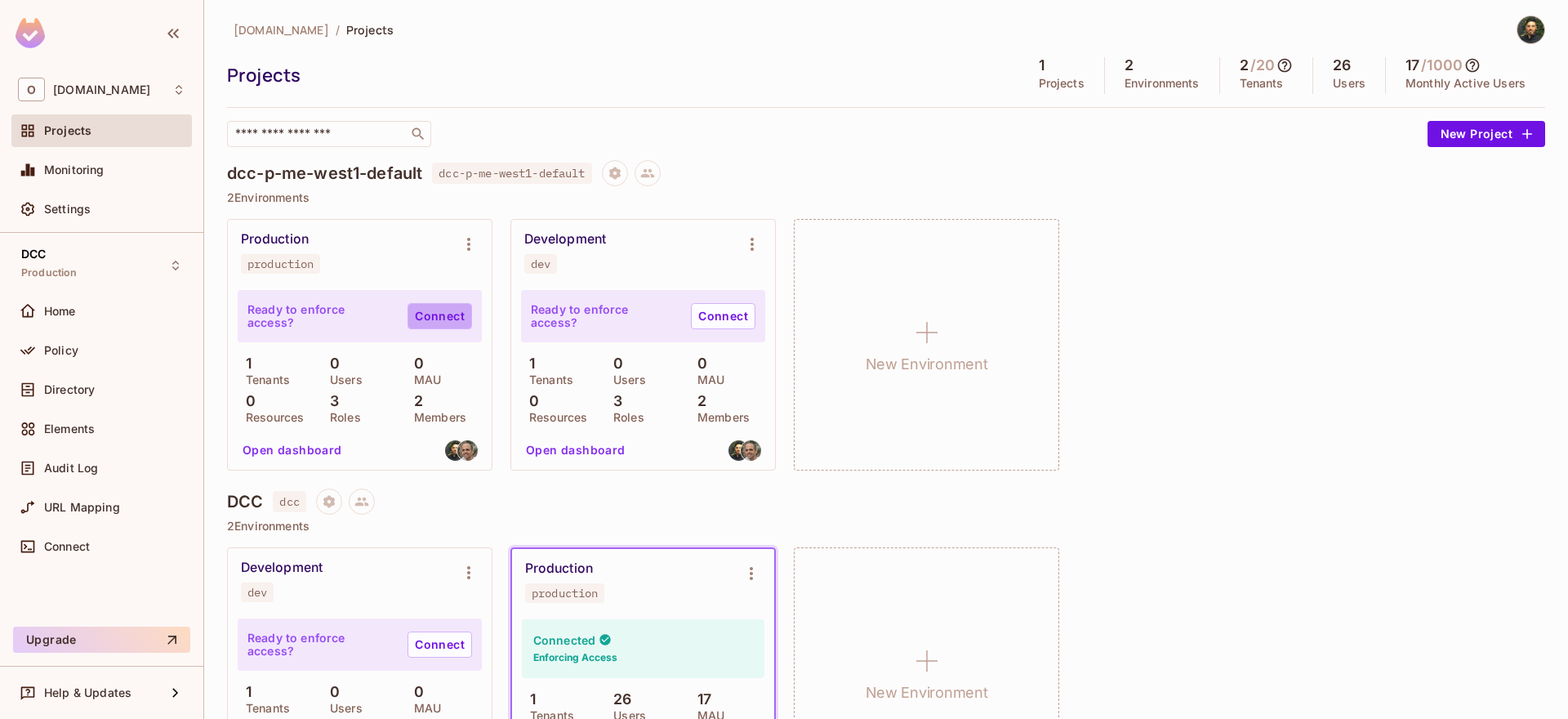
click at [439, 321] on link "Connect" at bounding box center [439, 316] width 64 height 26
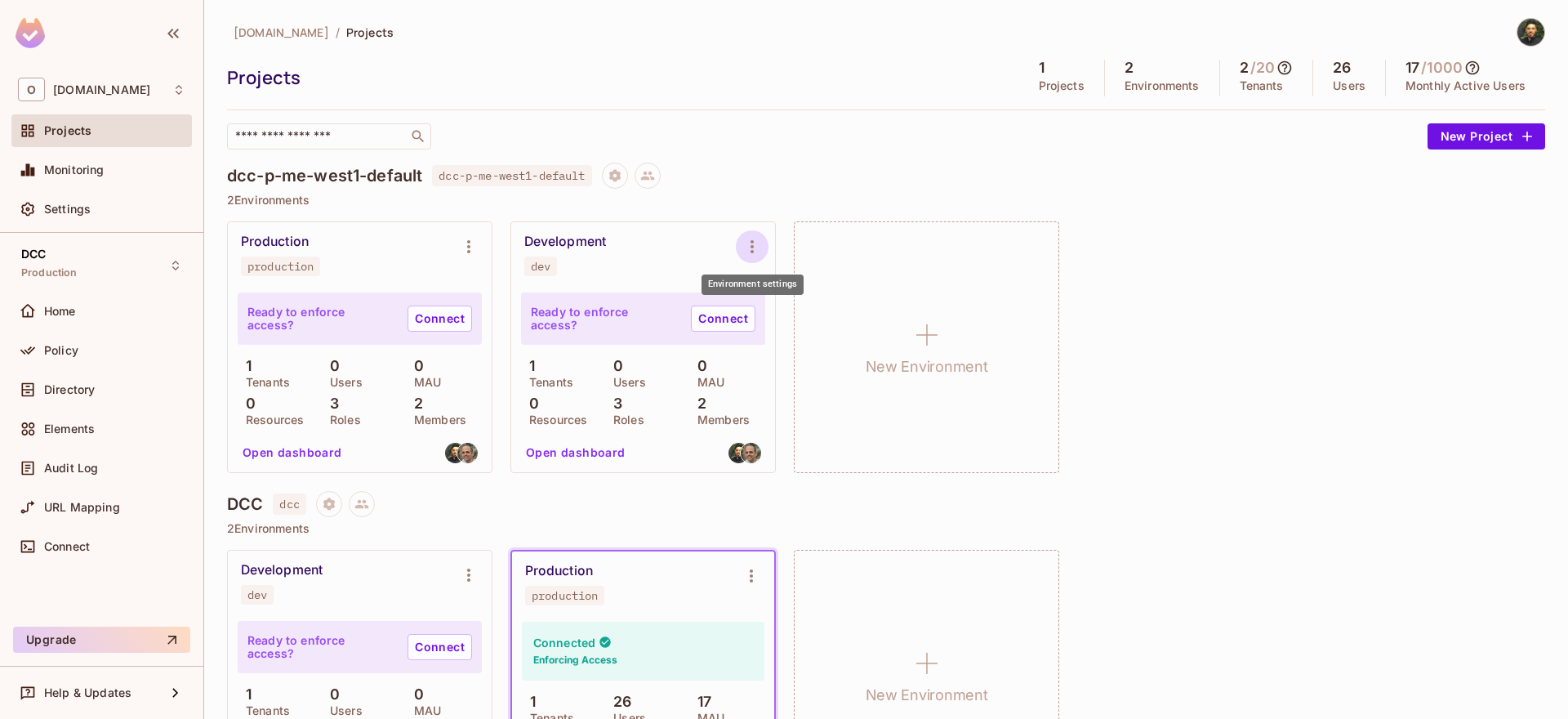
click at [738, 247] on button "Environment settings" at bounding box center [751, 246] width 33 height 33
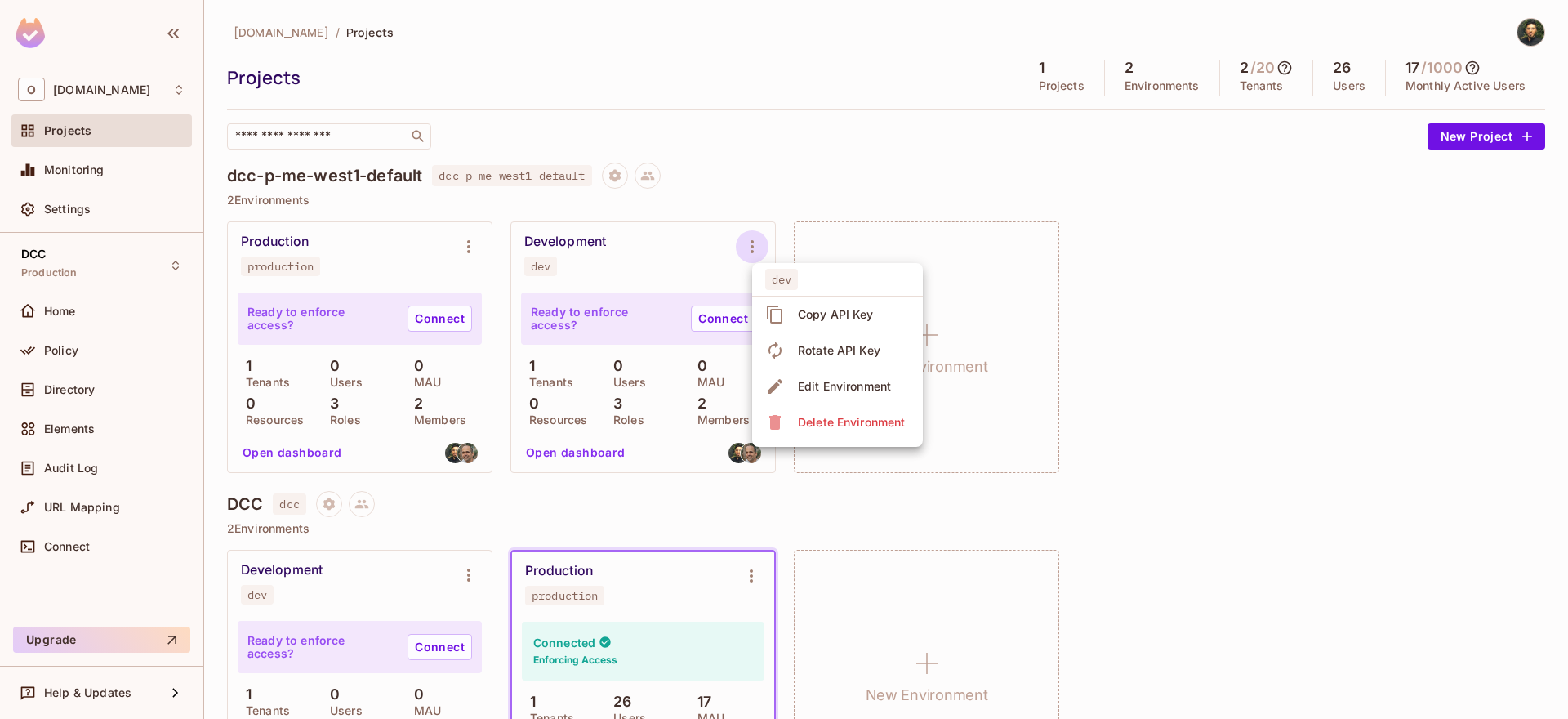
click at [806, 421] on div "Delete Environment" at bounding box center [851, 423] width 107 height 17
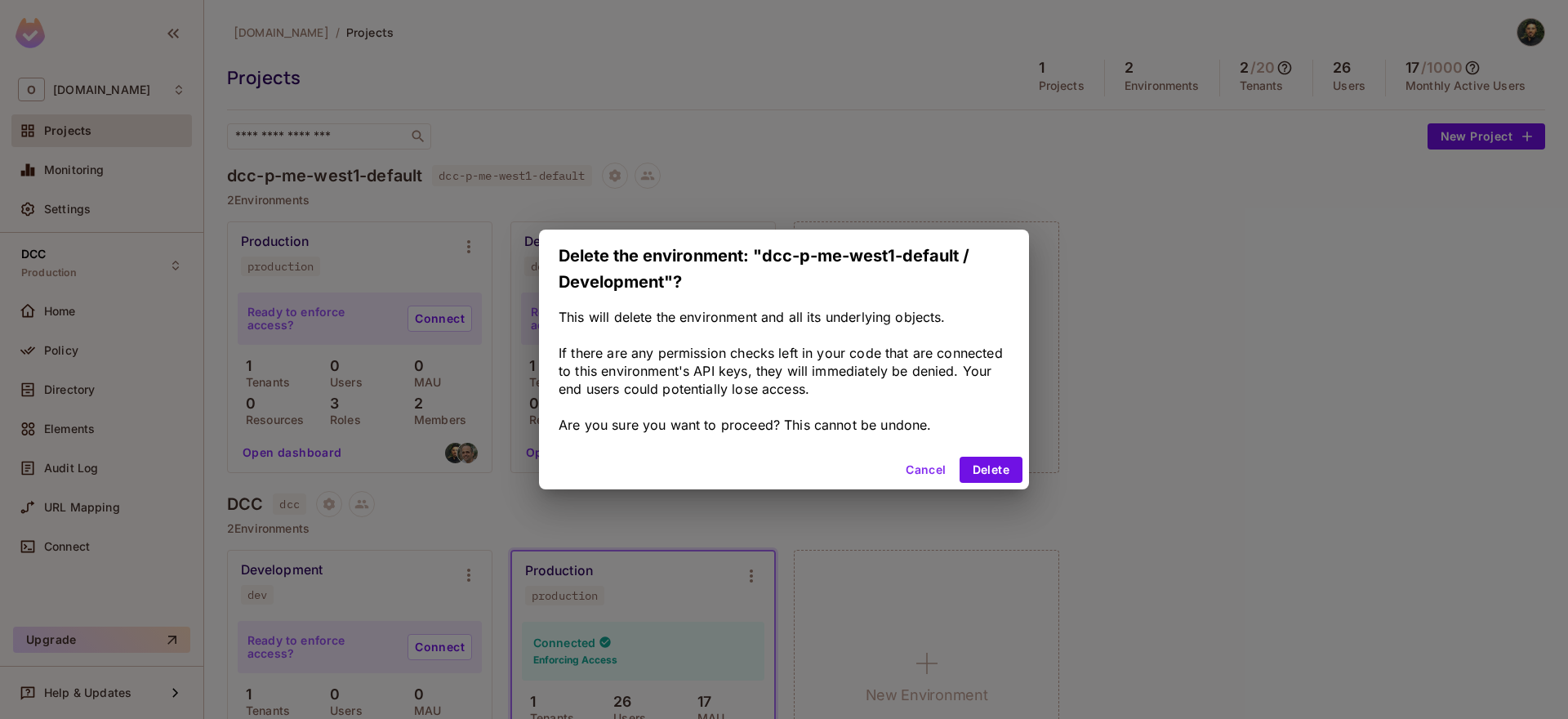
drag, startPoint x: 693, startPoint y: 326, endPoint x: 850, endPoint y: 328, distance: 157.0
click at [850, 328] on div "This will delete the environment and all its underlying objects. If there are a…" at bounding box center [784, 371] width 451 height 125
drag, startPoint x: 830, startPoint y: 318, endPoint x: 930, endPoint y: 328, distance: 100.5
click at [930, 328] on div "This will delete the environment and all its underlying objects. If there are a…" at bounding box center [784, 371] width 451 height 125
click at [990, 465] on button "Delete" at bounding box center [991, 470] width 63 height 26
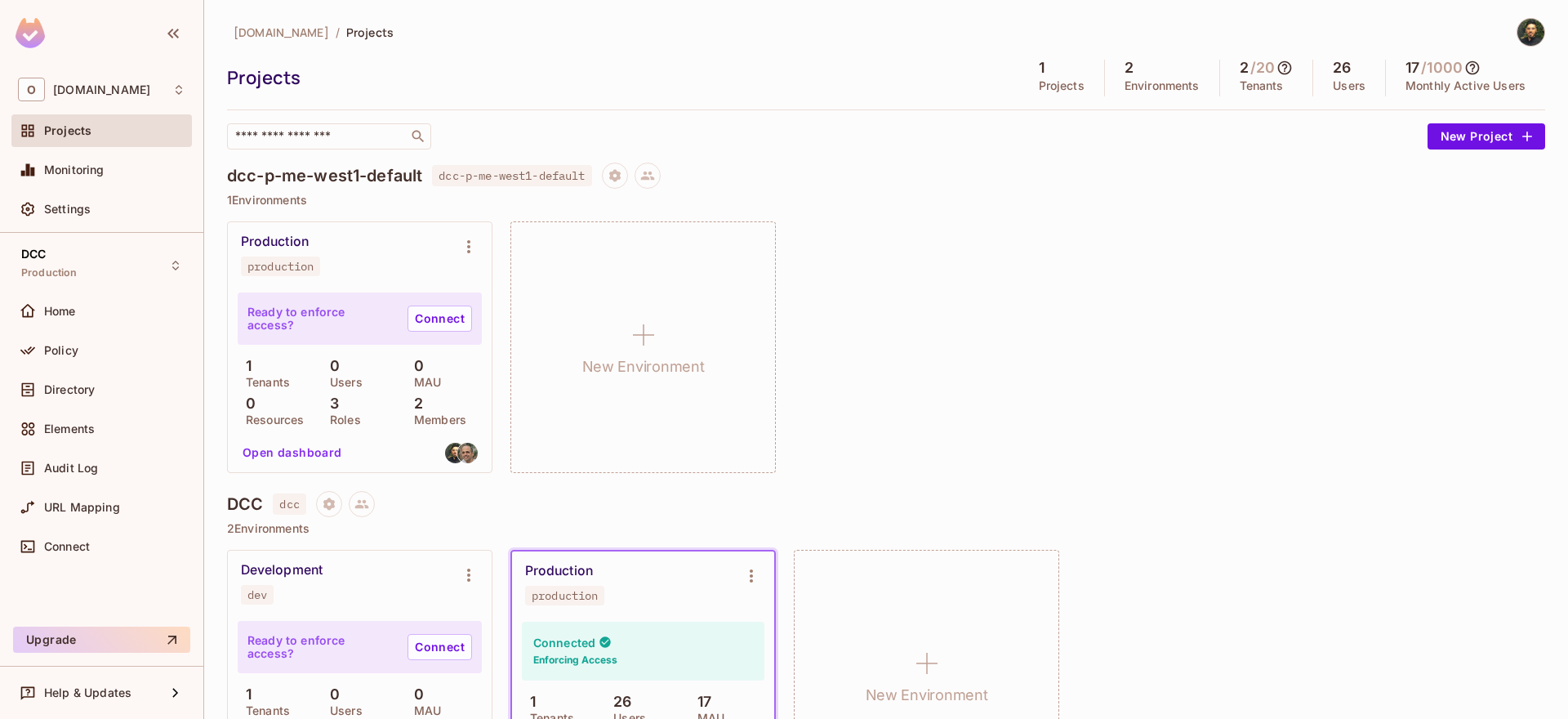
click at [388, 173] on h4 "dcc-p-me-west1-default" at bounding box center [324, 176] width 195 height 20
copy h4 "dcc-p-me-west1-default"
click at [1440, 140] on button "New Project" at bounding box center [1486, 137] width 118 height 26
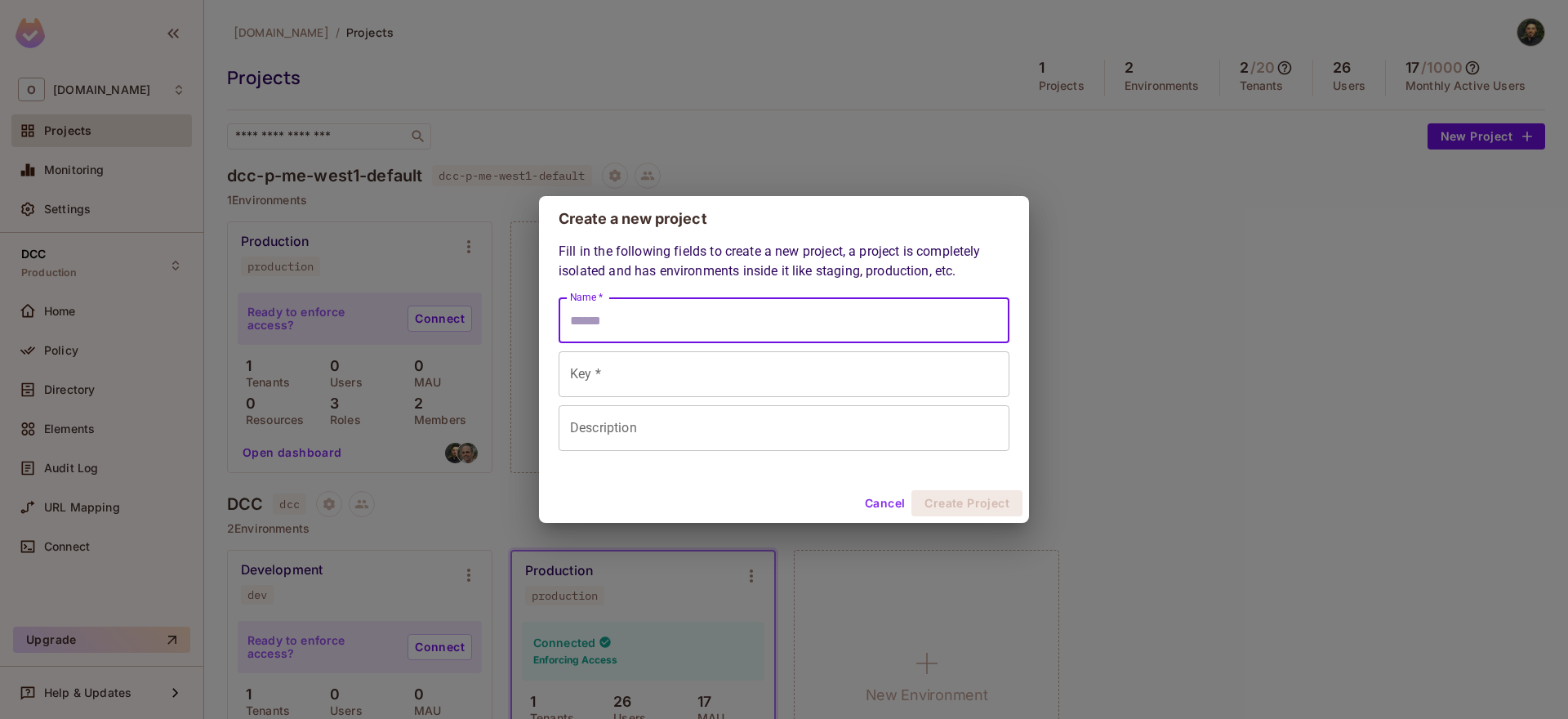
click at [673, 330] on input "Name *" at bounding box center [784, 320] width 451 height 46
type input "*"
type input "**"
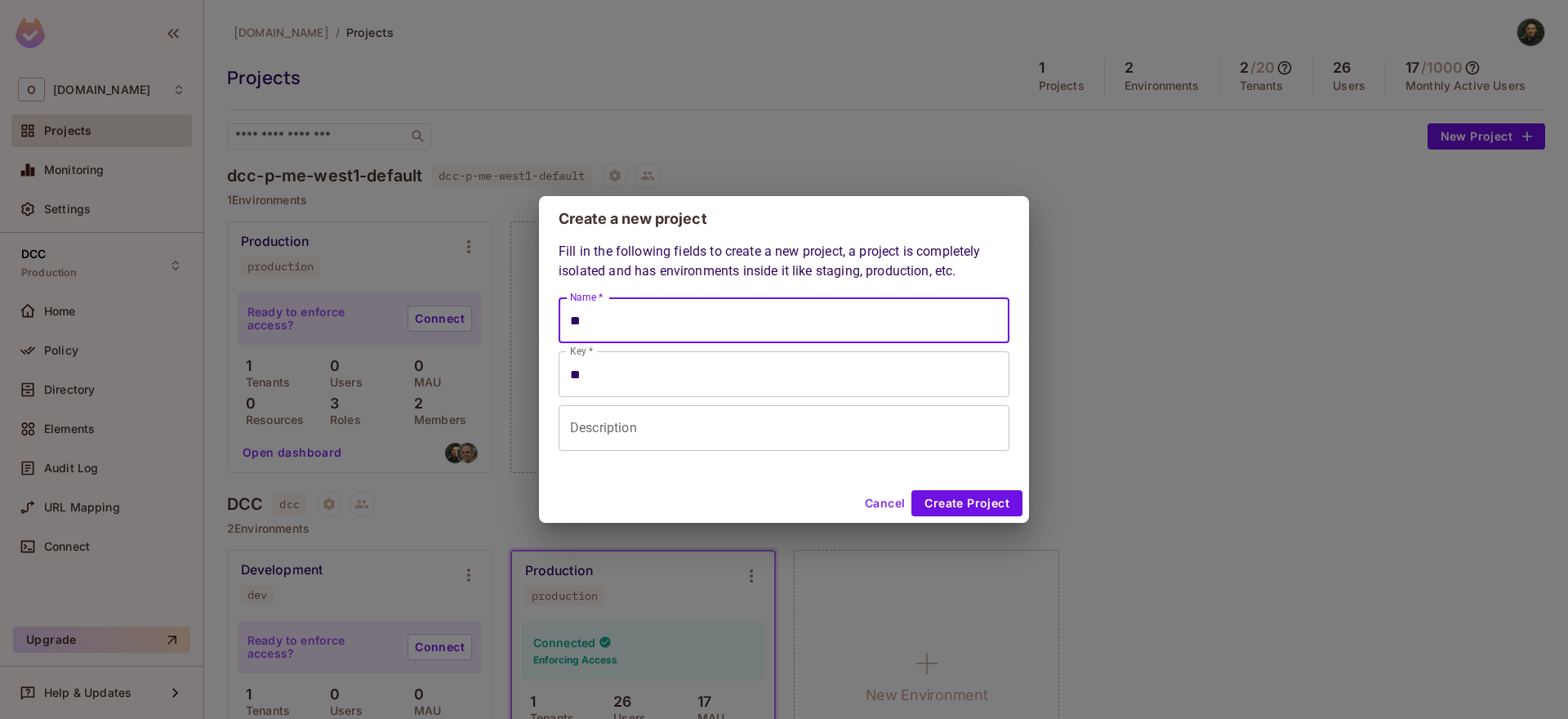
type input "***"
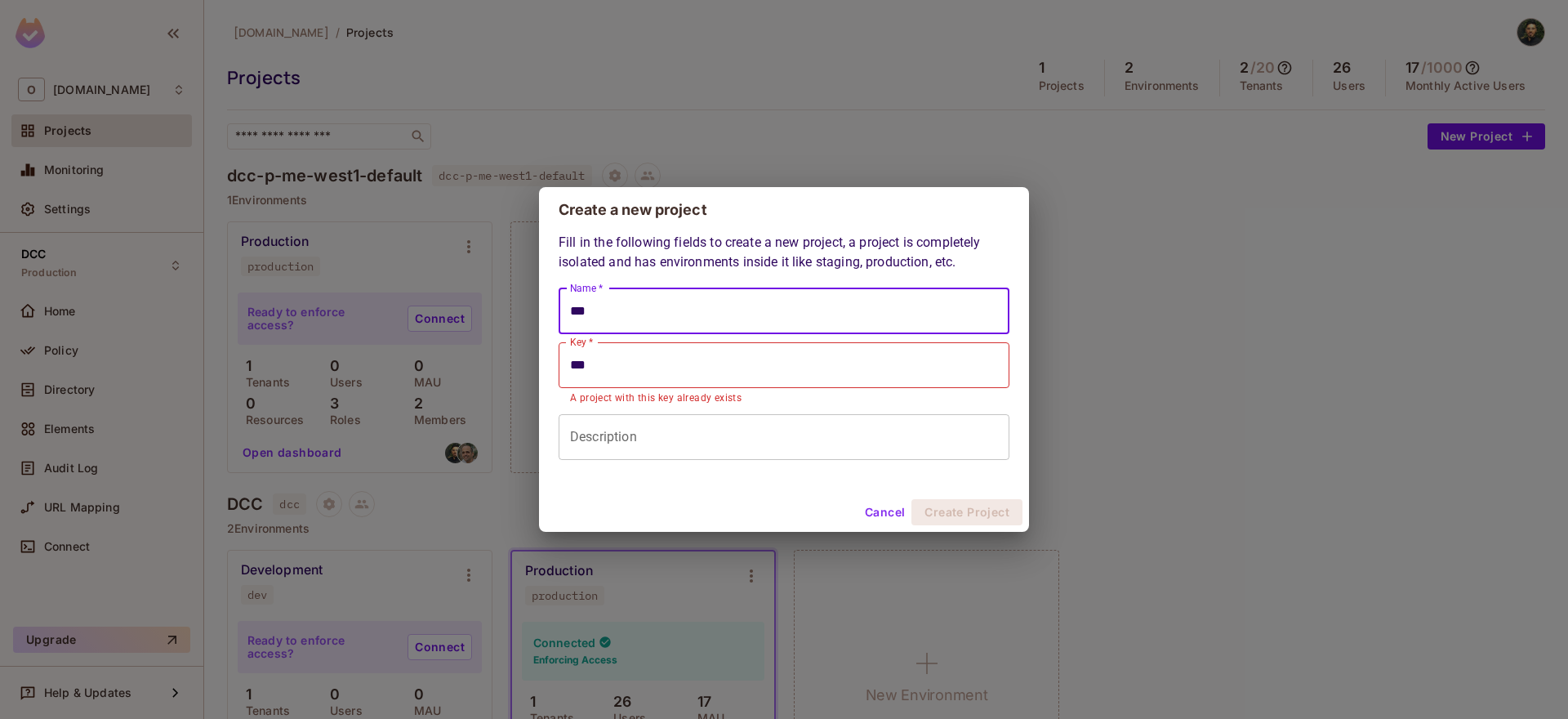
type input "****"
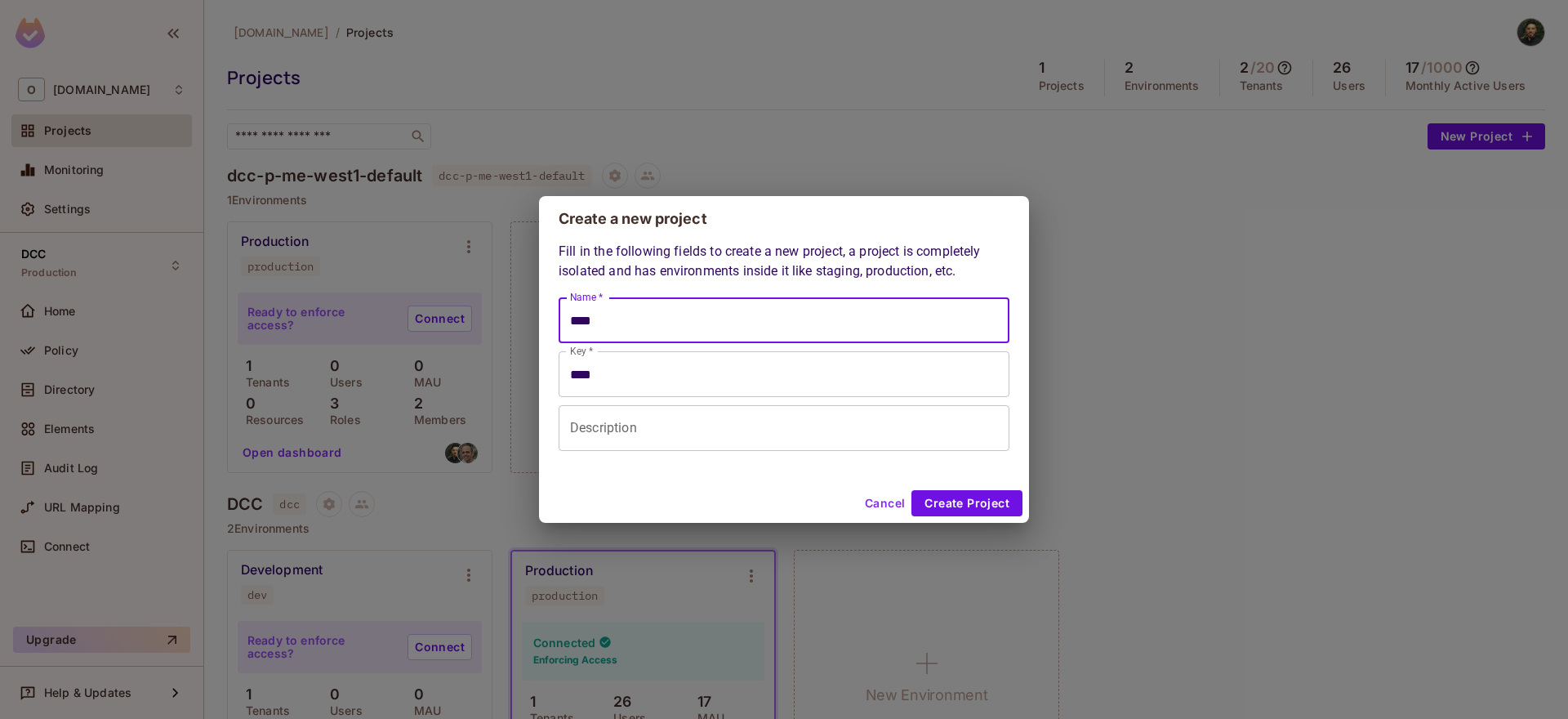
type input "*****"
type input "******"
type input "**********"
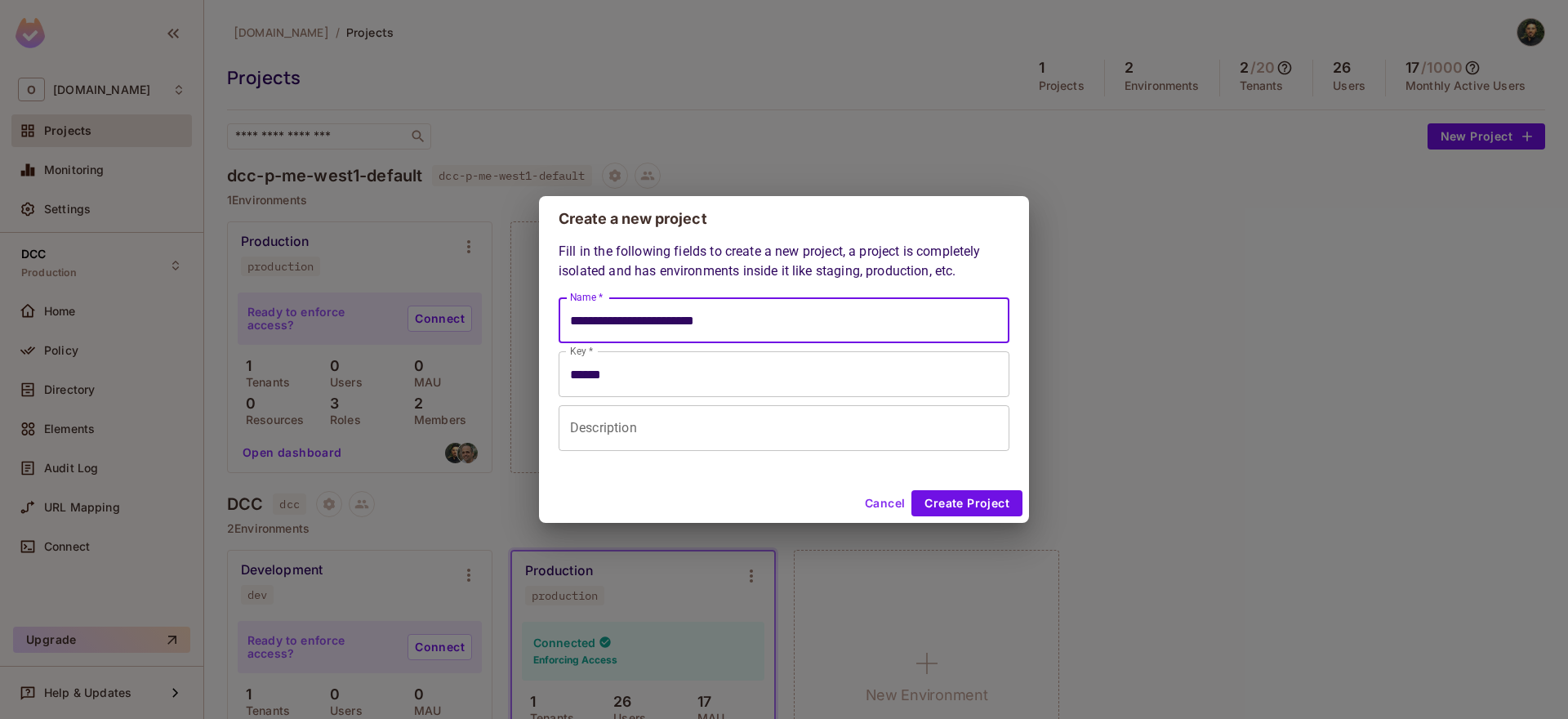
type input "**********"
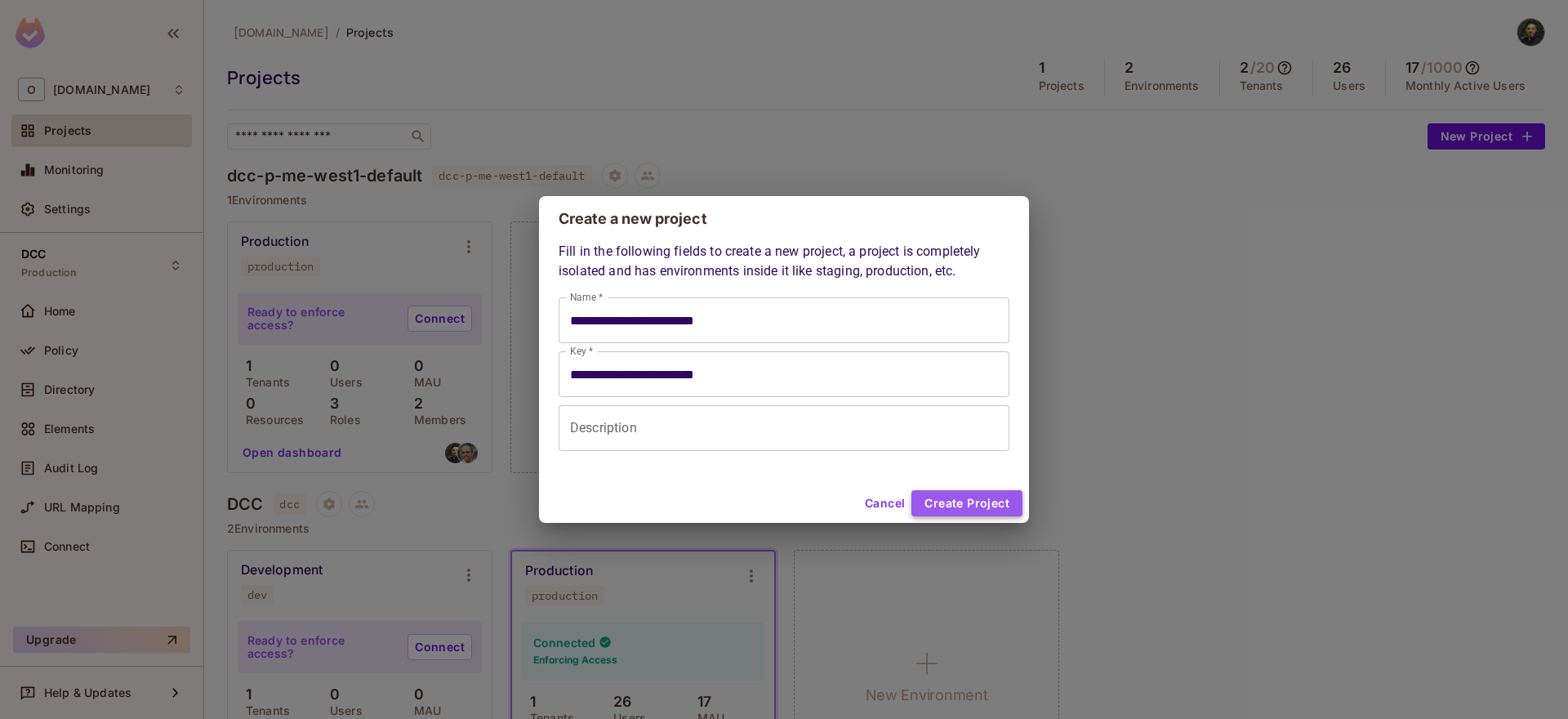
click at [1009, 511] on button "Create Project" at bounding box center [967, 503] width 111 height 26
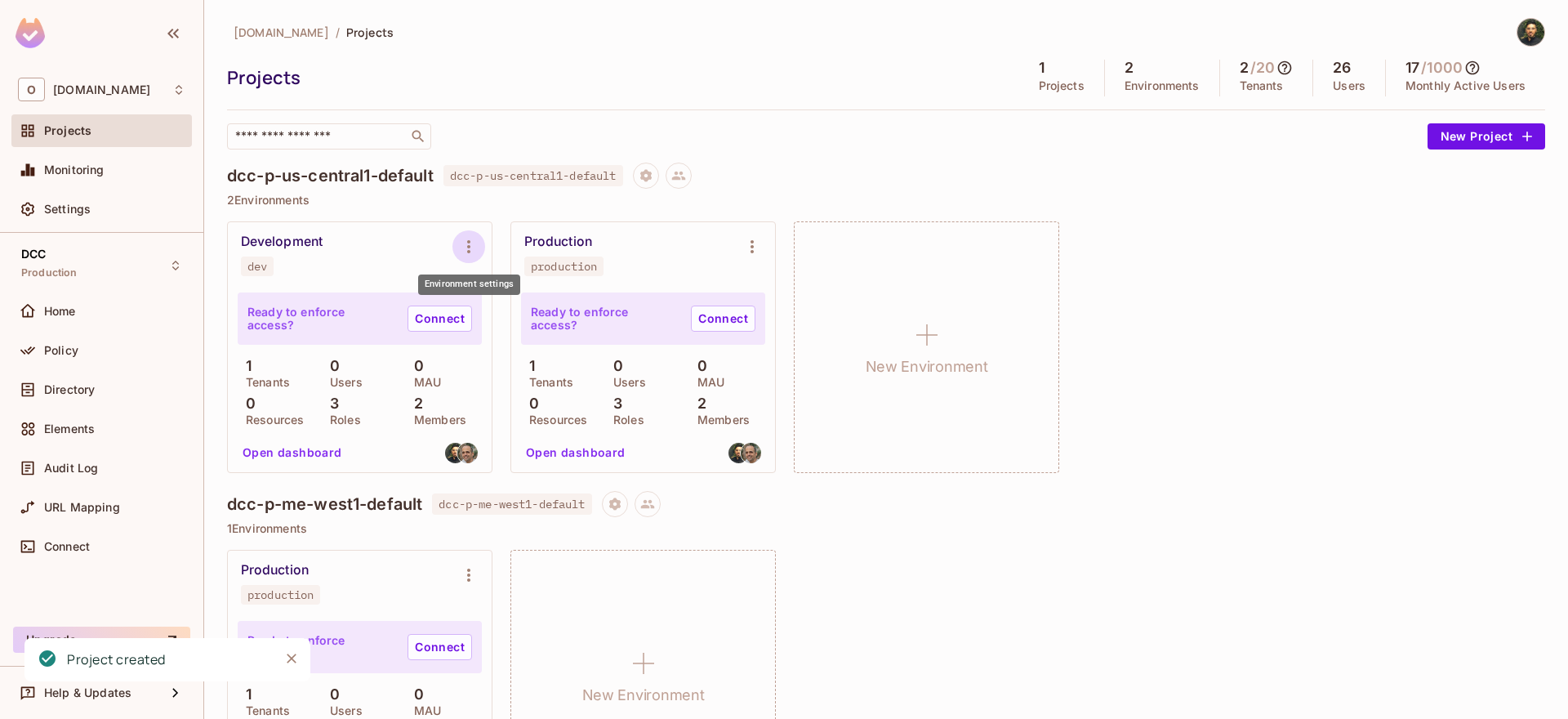
click at [468, 251] on icon "Environment settings" at bounding box center [469, 247] width 4 height 13
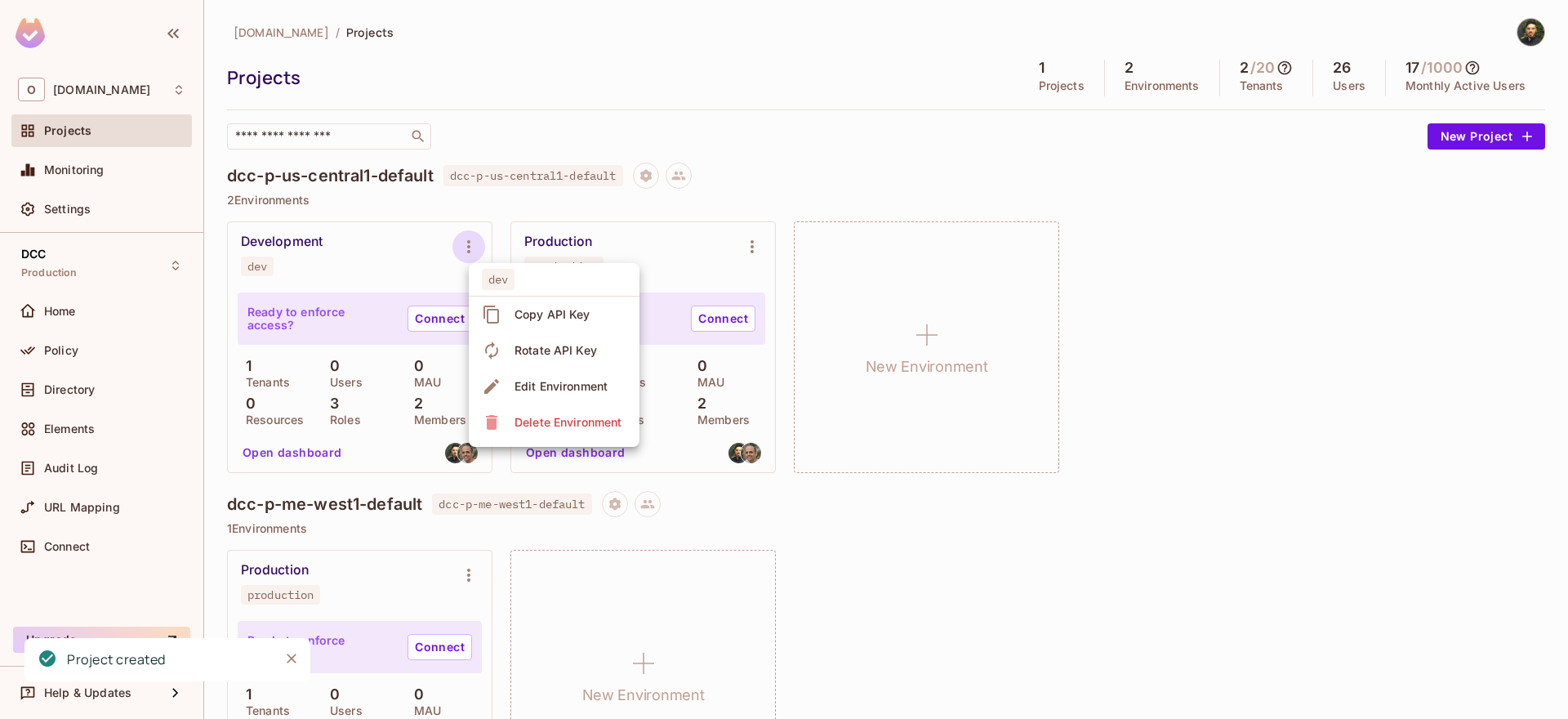
click at [548, 430] on div "Delete Environment" at bounding box center [568, 423] width 107 height 17
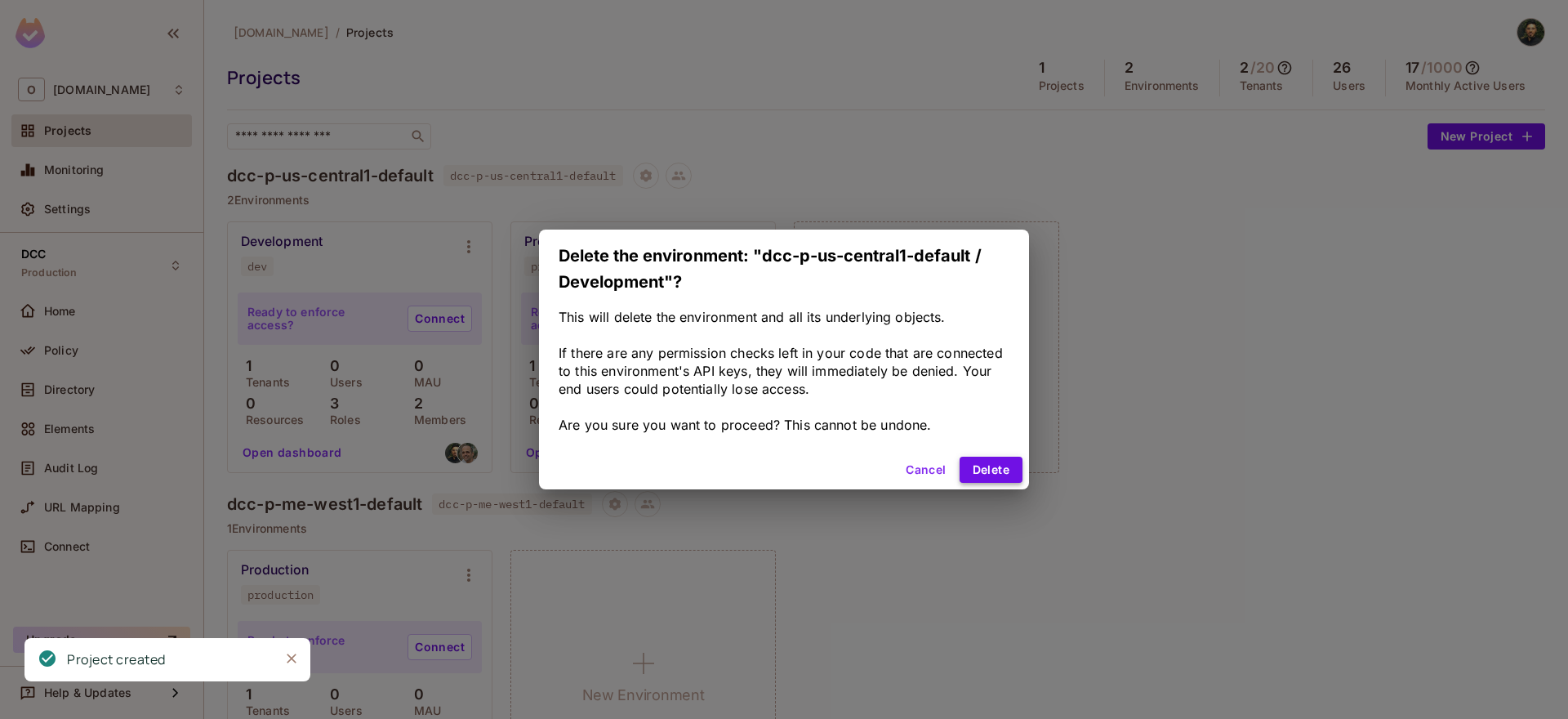
click at [999, 472] on button "Delete" at bounding box center [991, 470] width 63 height 26
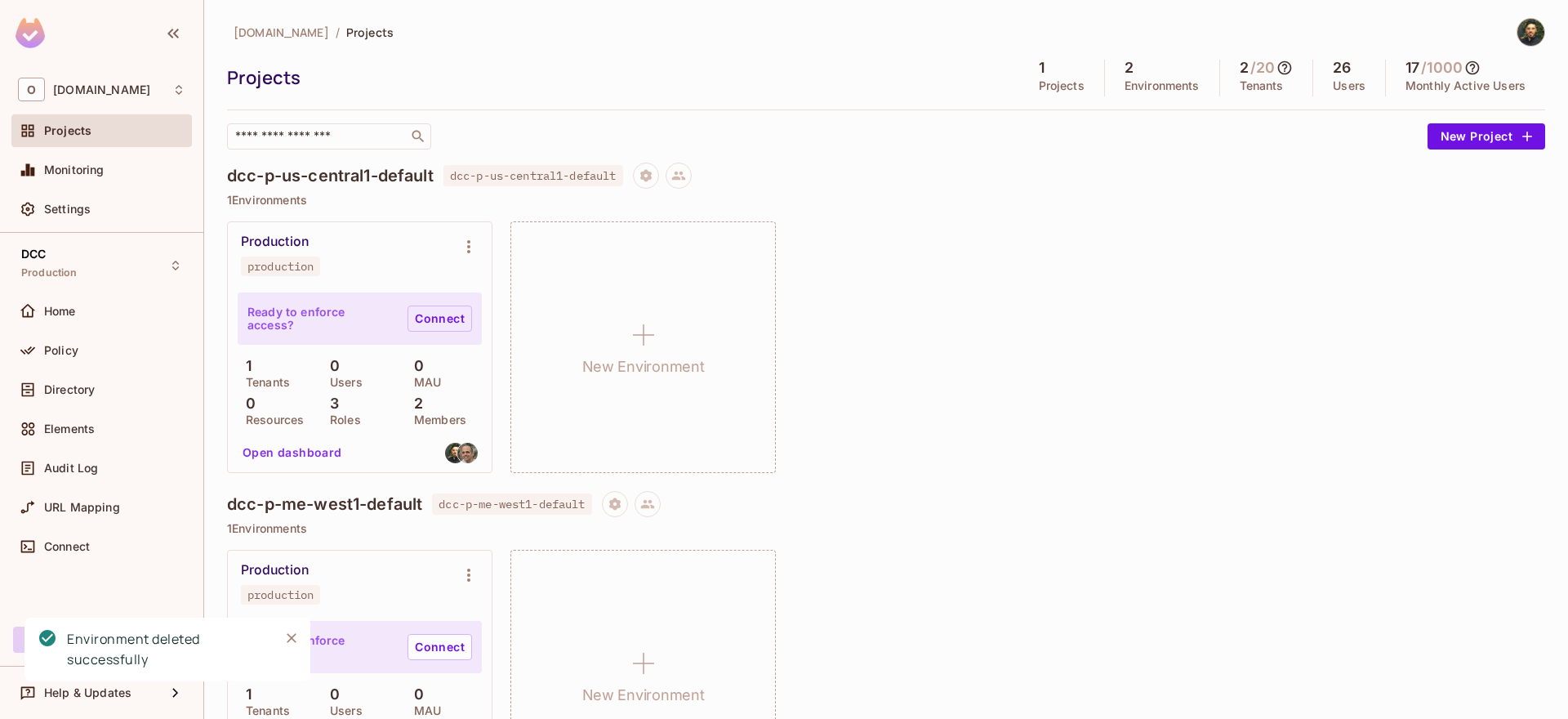
click at [437, 327] on link "Connect" at bounding box center [439, 319] width 64 height 26
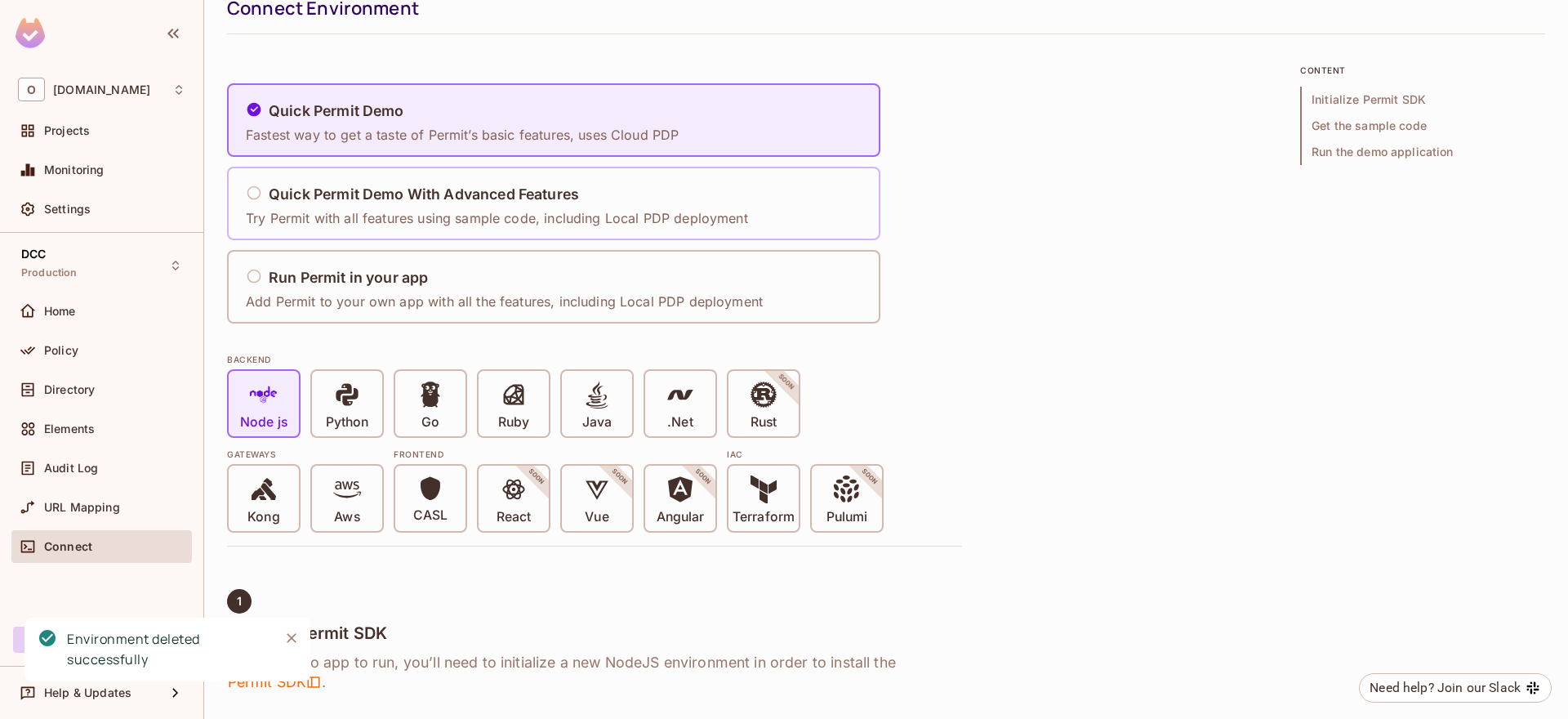
scroll to position [98, 0]
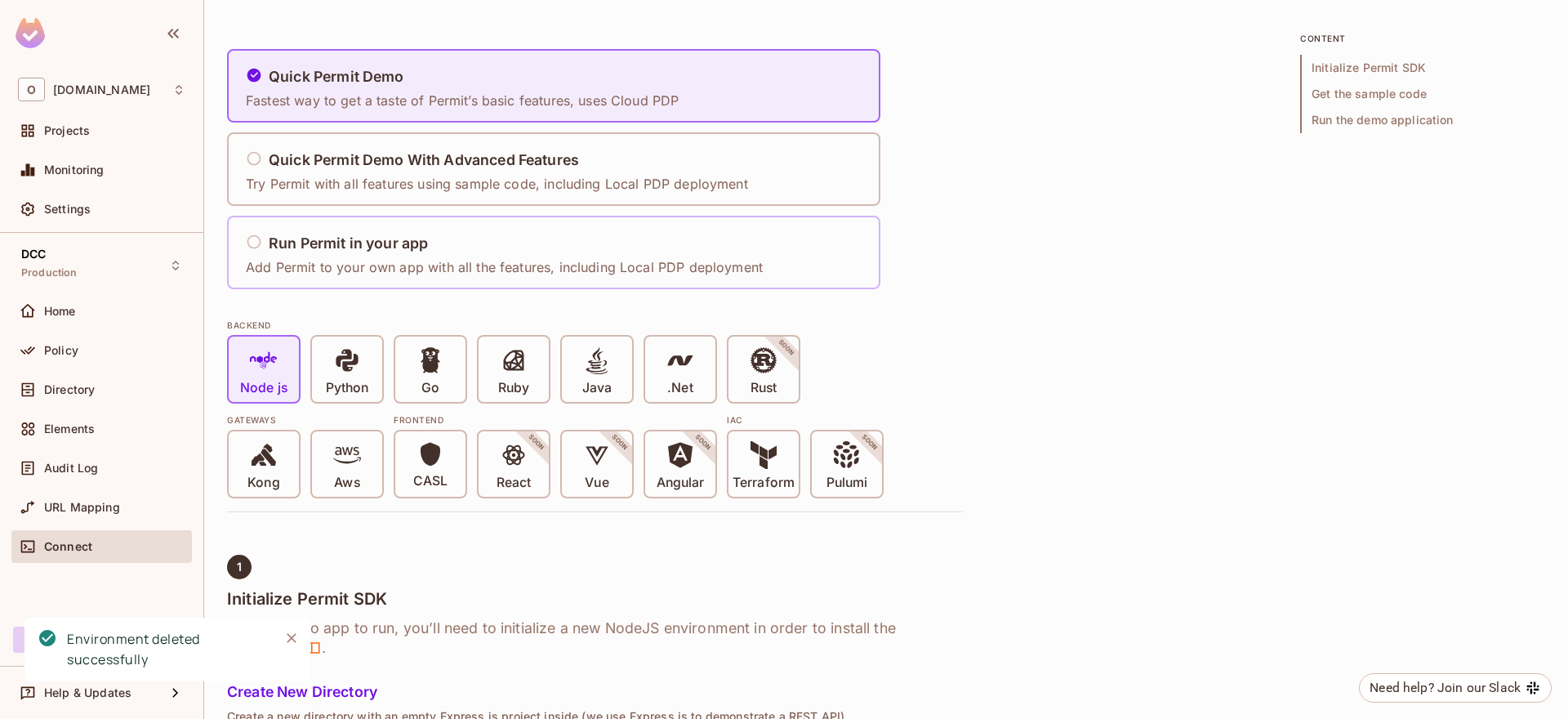
click at [439, 271] on p "Add Permit to your own app with all the features, including Local PDP deployment" at bounding box center [504, 267] width 517 height 18
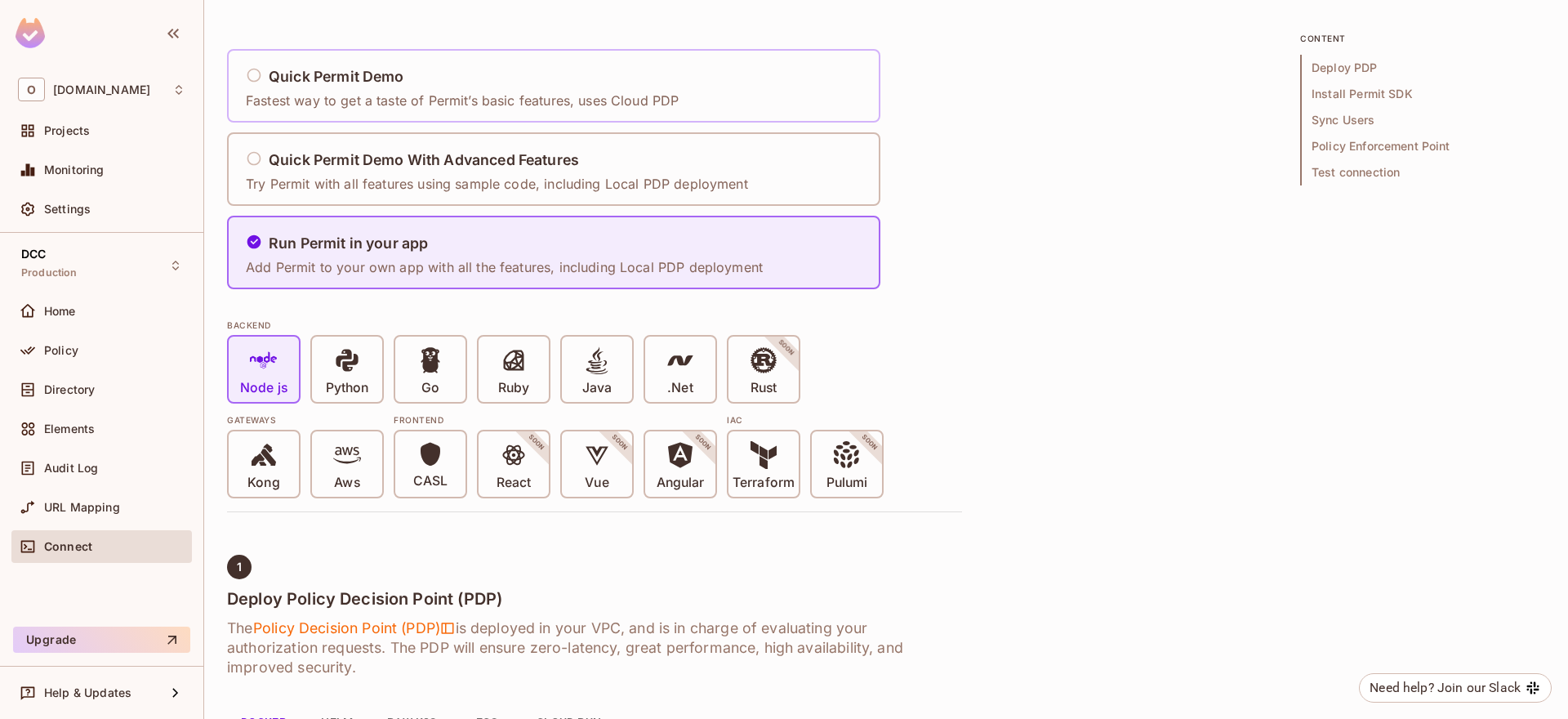
click at [485, 84] on div "Quick Permit Demo" at bounding box center [463, 77] width 433 height 20
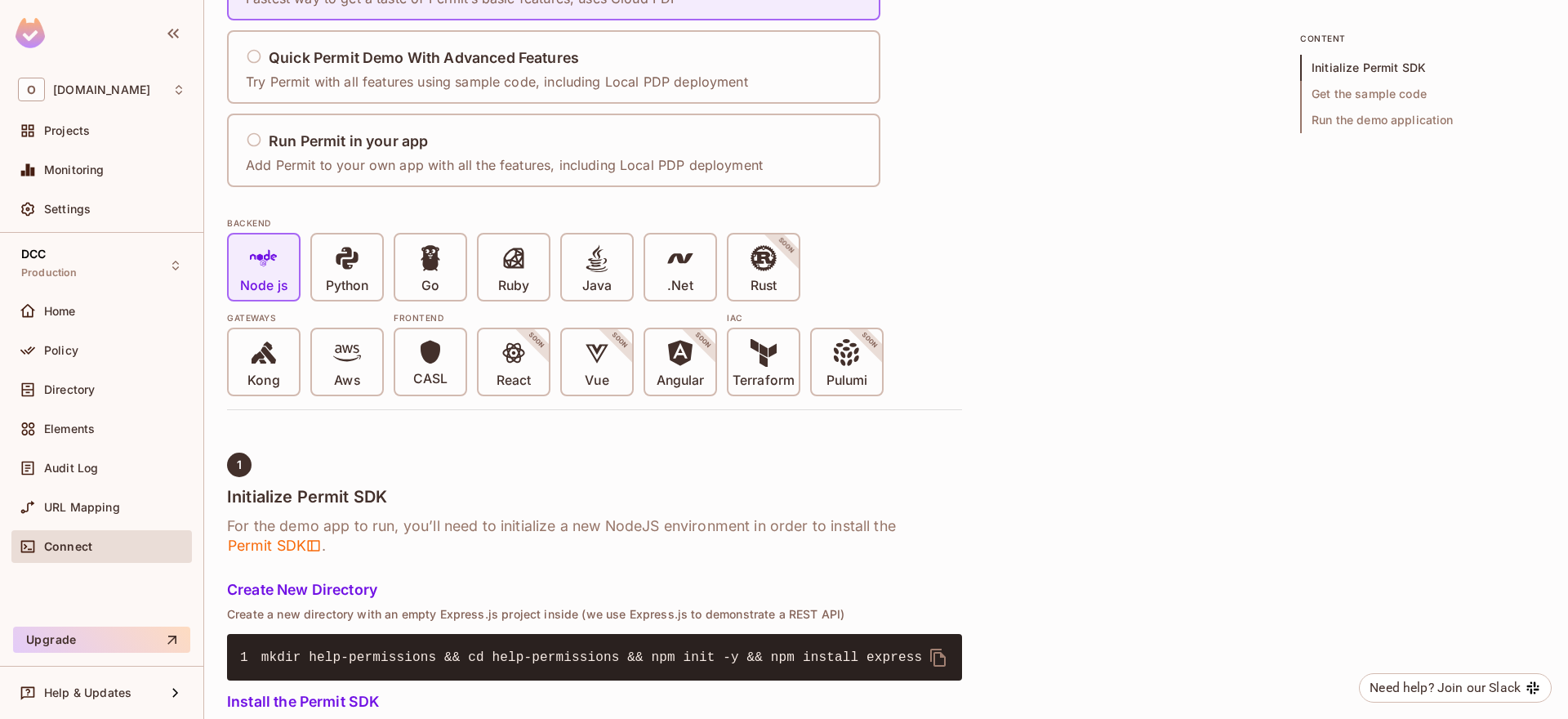
scroll to position [196, 0]
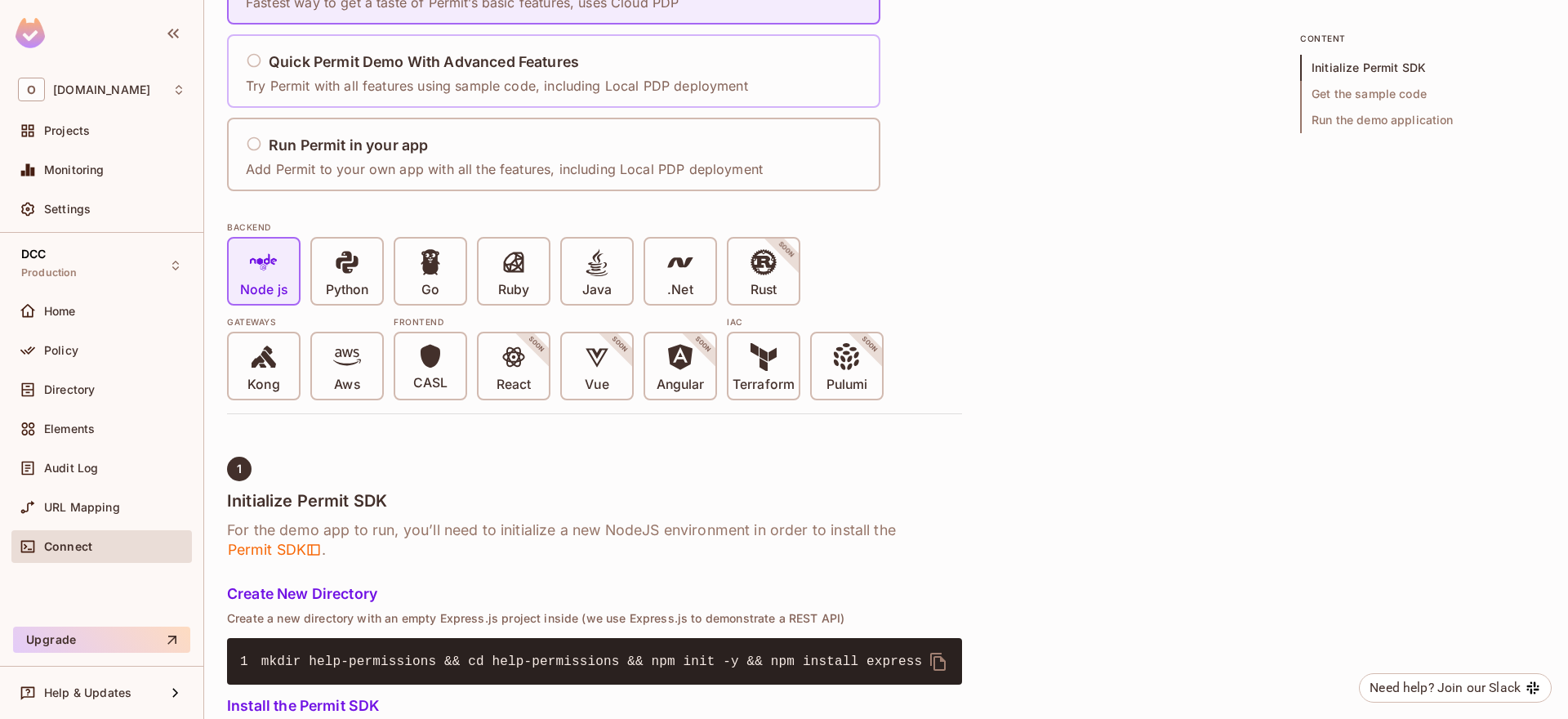
click at [469, 85] on p "Try Permit with all features using sample code, including Local PDP deployment" at bounding box center [497, 85] width 503 height 18
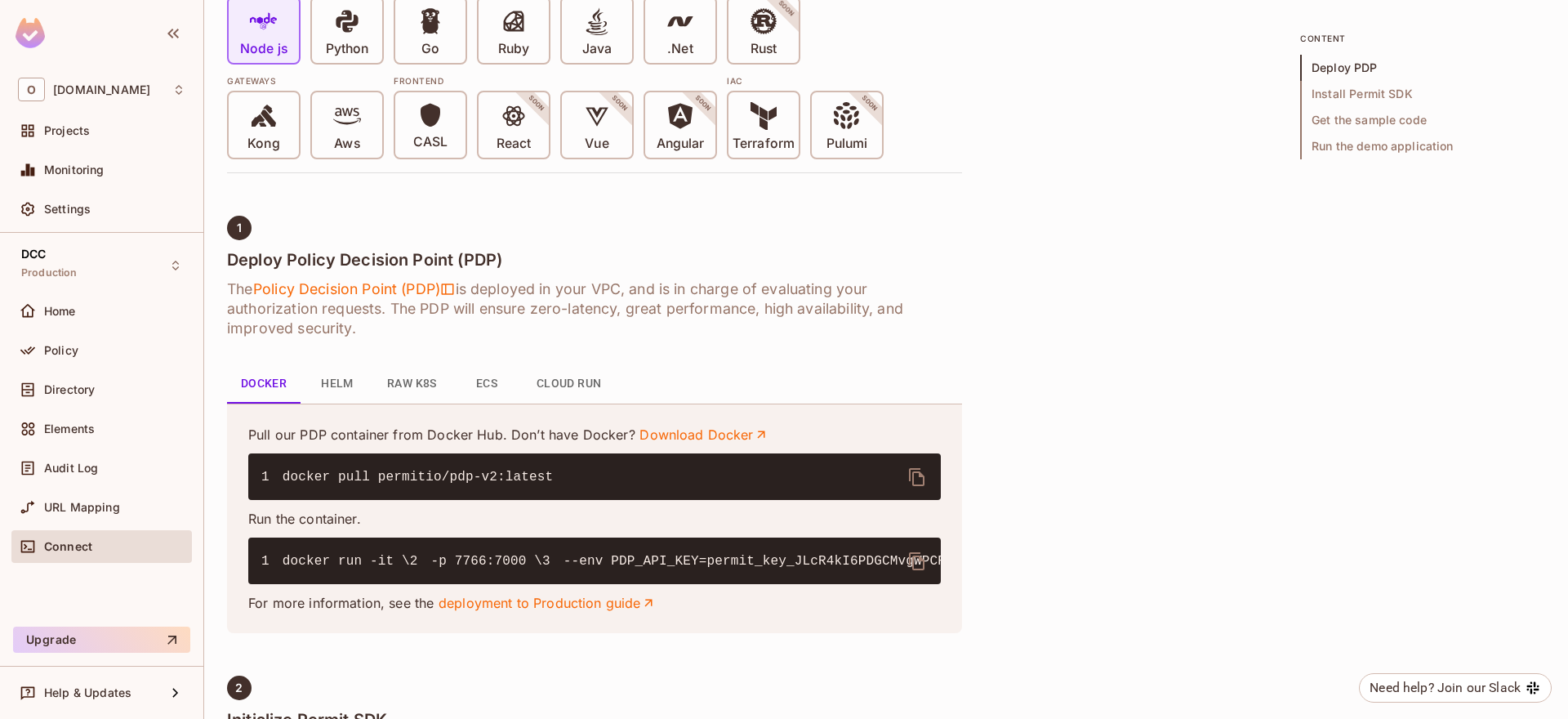
scroll to position [490, 0]
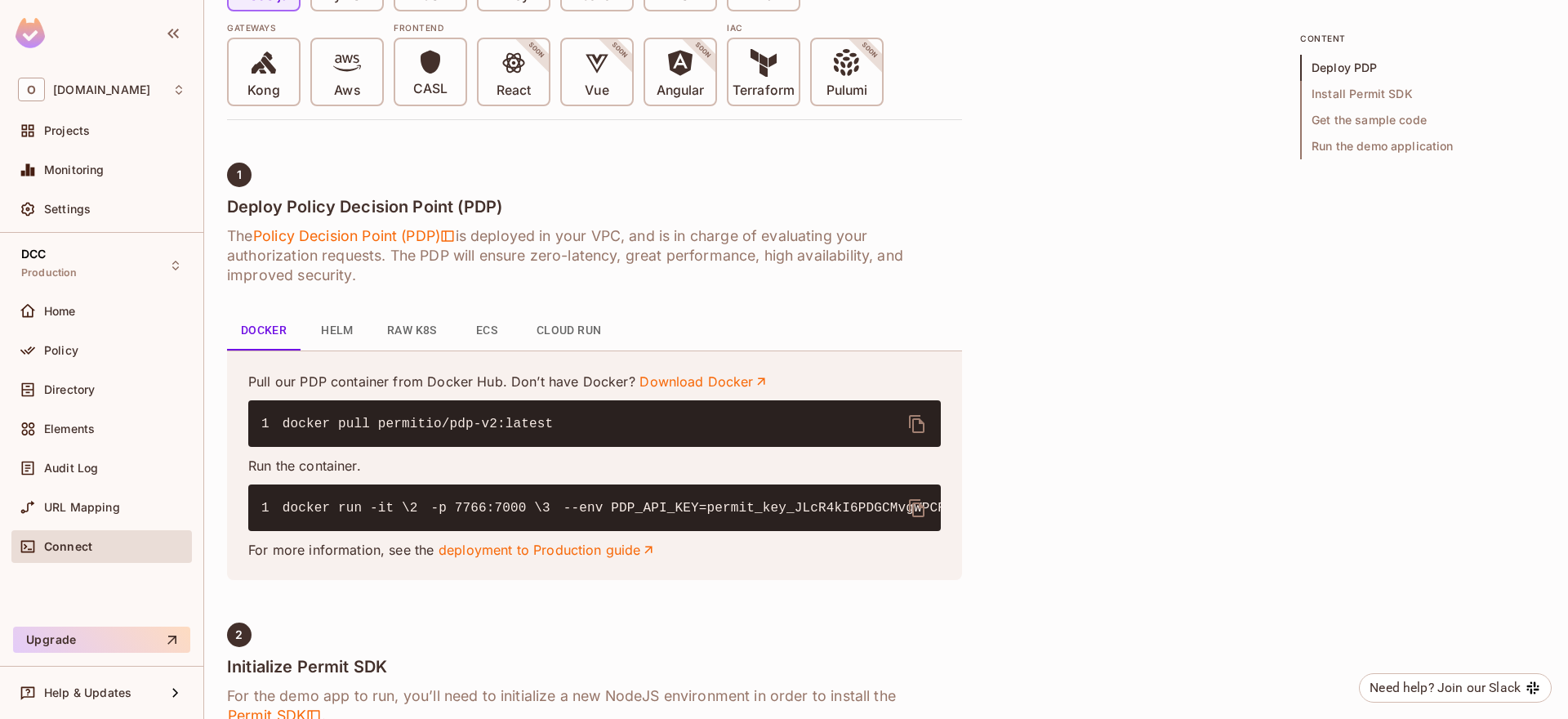
click at [578, 337] on button "Cloud Run" at bounding box center [569, 331] width 91 height 39
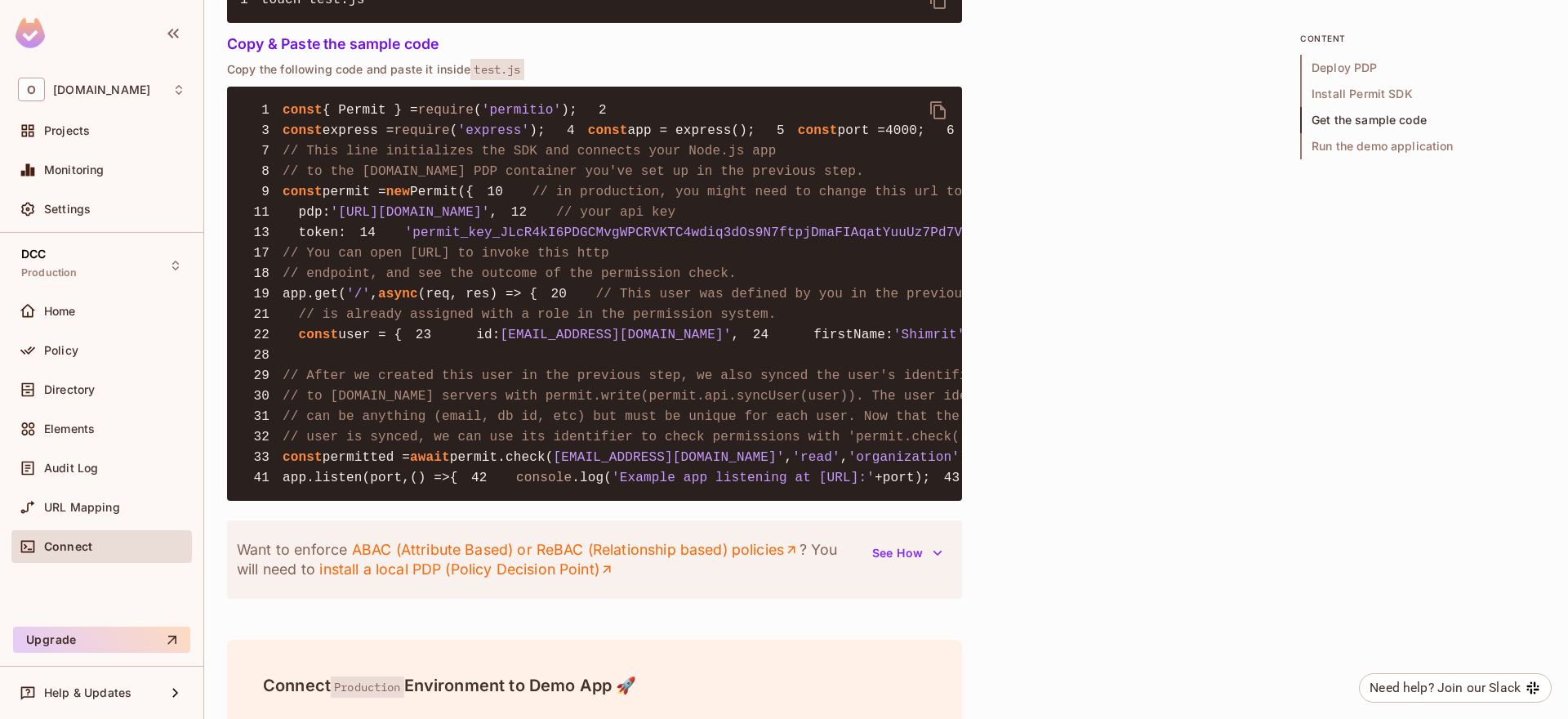
scroll to position [1568, 0]
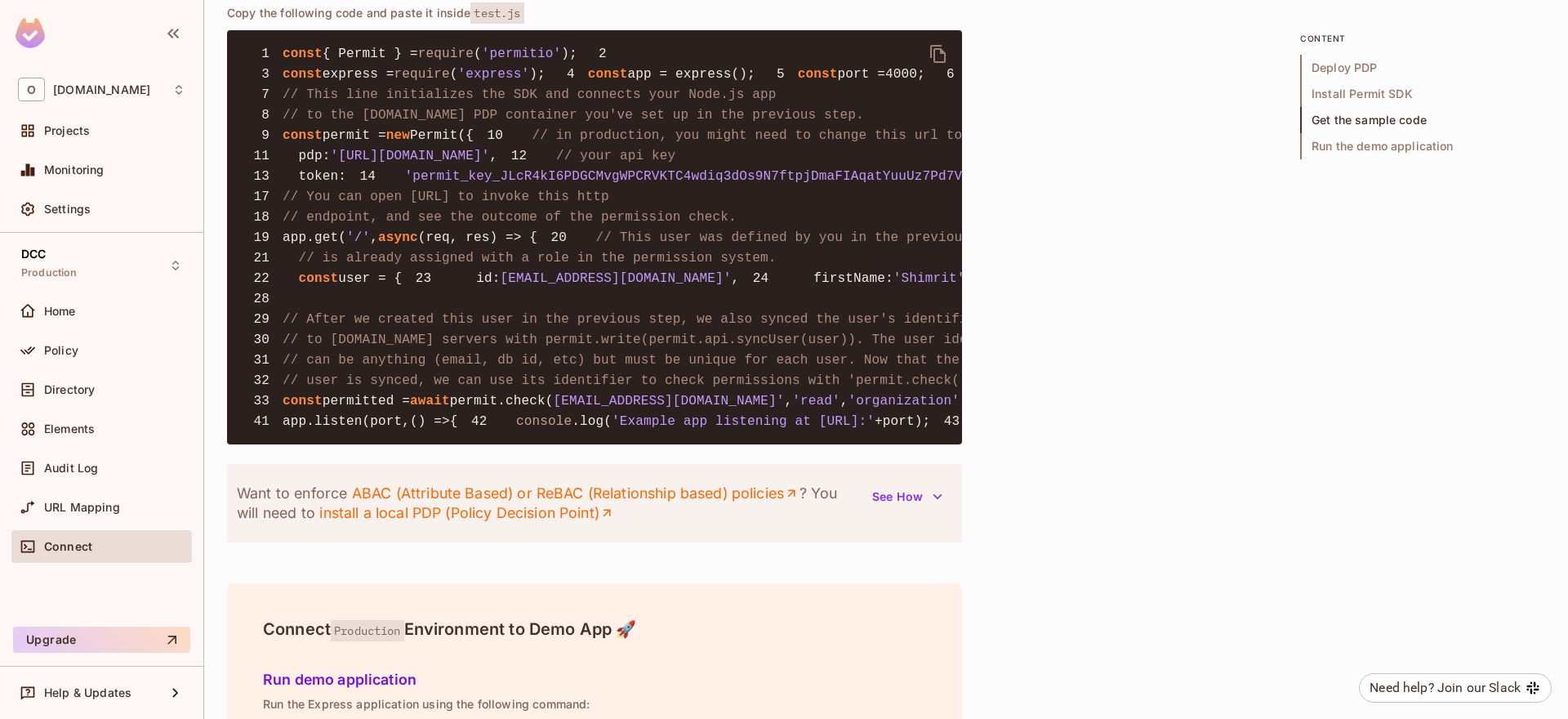
click at [835, 184] on span "'permit_key_JLcR4kI6PDGCMvgWPCRVKTC4wdiq3dOs9N7ftpjDmaFIAqatYuuUz7Pd7V83Sfy4hMH…" at bounding box center [799, 176] width 789 height 15
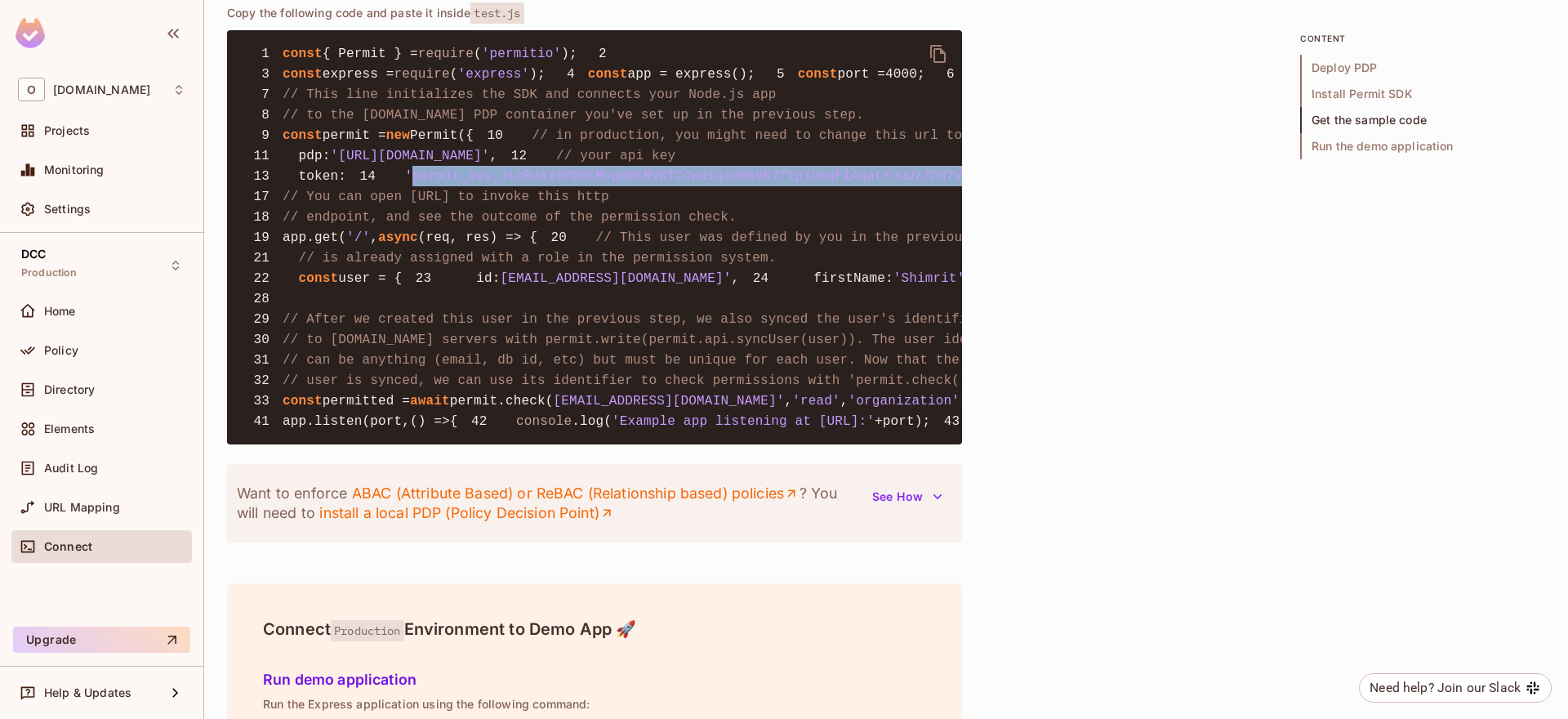
click at [835, 184] on span "'permit_key_JLcR4kI6PDGCMvgWPCRVKTC4wdiq3dOs9N7ftpjDmaFIAqatYuuUz7Pd7V83Sfy4hMH…" at bounding box center [799, 176] width 789 height 15
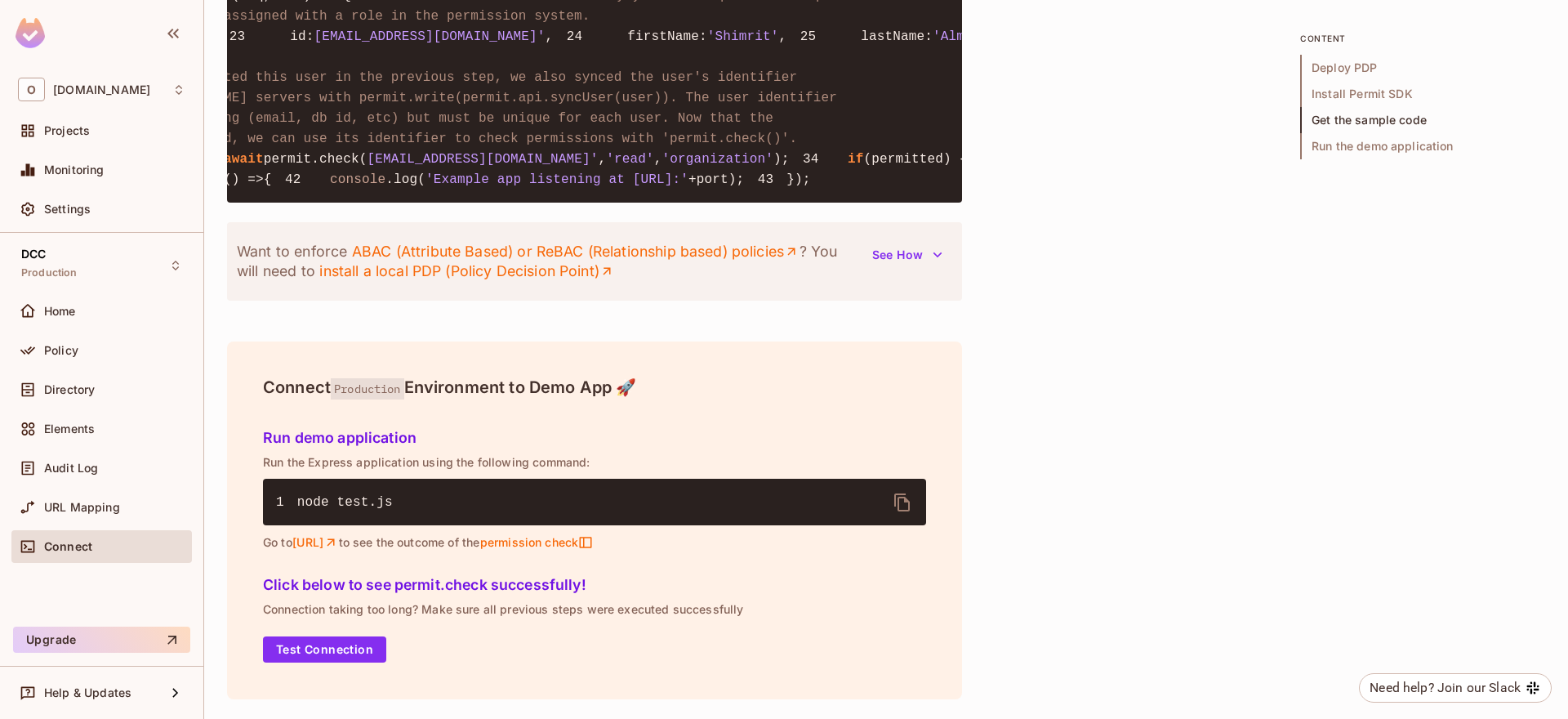
scroll to position [1764, 0]
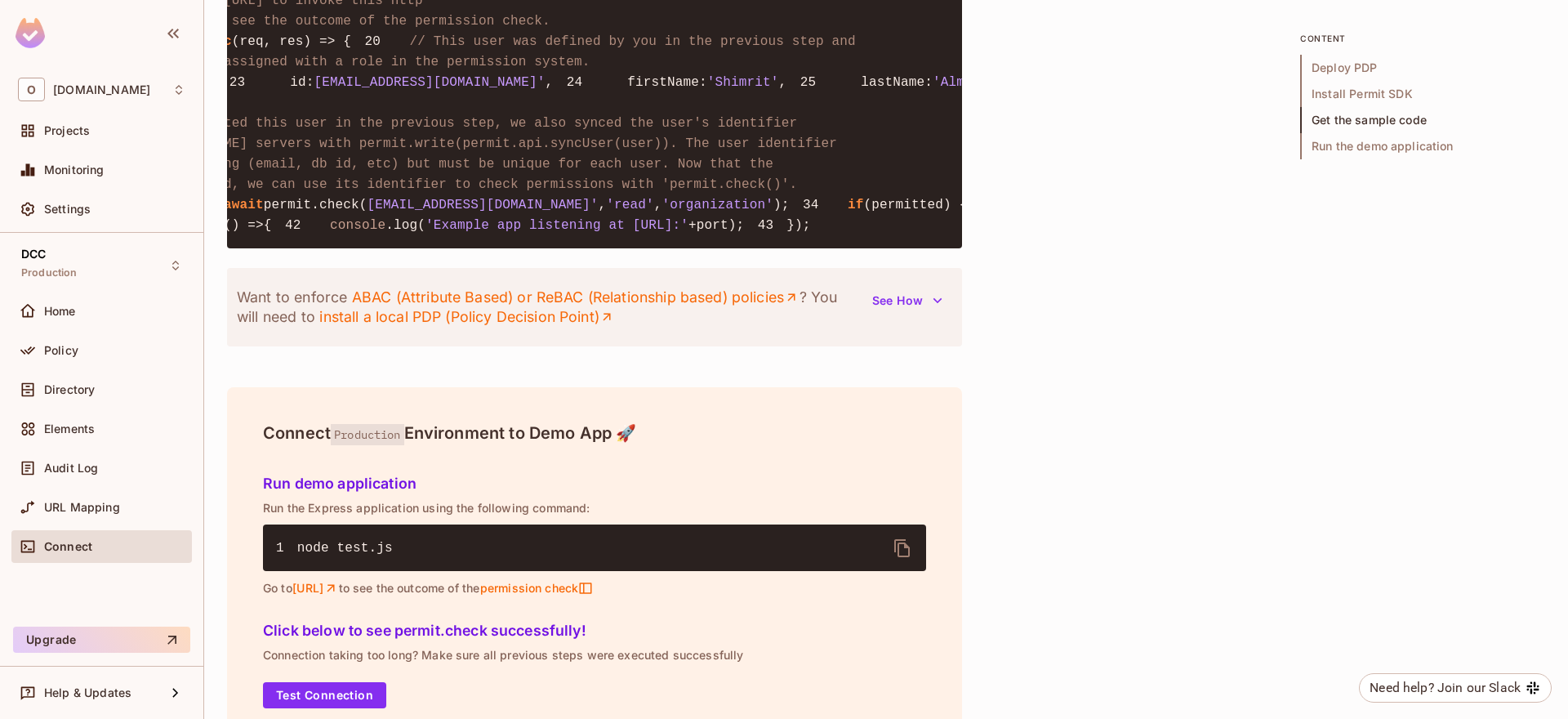
copy span "permit_key_JLcR4kI6PDGCMvgWPCRVKTC4wdiq3dOs9N7ftpjDmaFIAqatYuuUz7Pd7V83Sfy4hMHG…"
click at [613, 193] on pre "1 const { Permit } = require ( 'permitio' ); 2 3 const express = require ( 'exp…" at bounding box center [594, 41] width 735 height 414
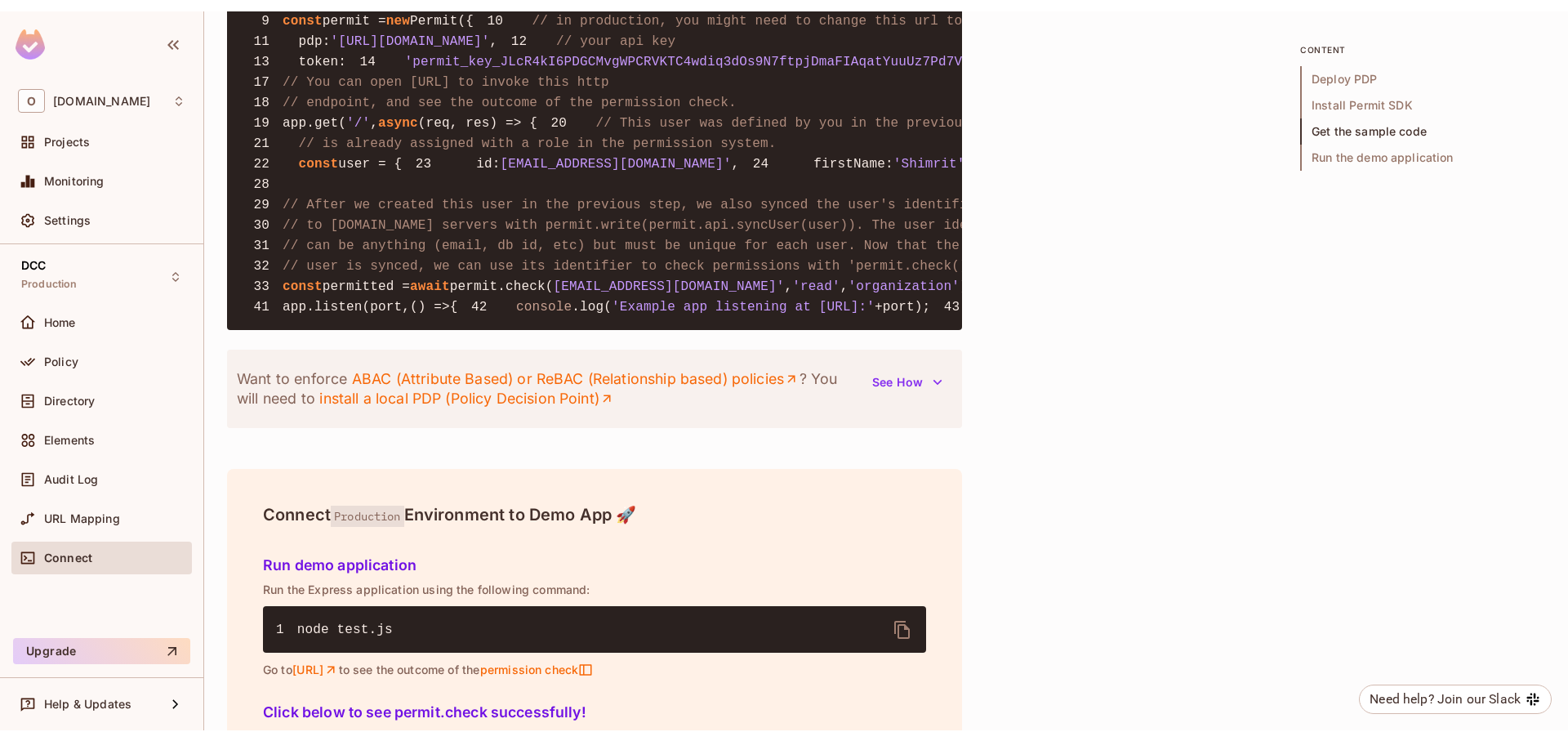
scroll to position [1567, 0]
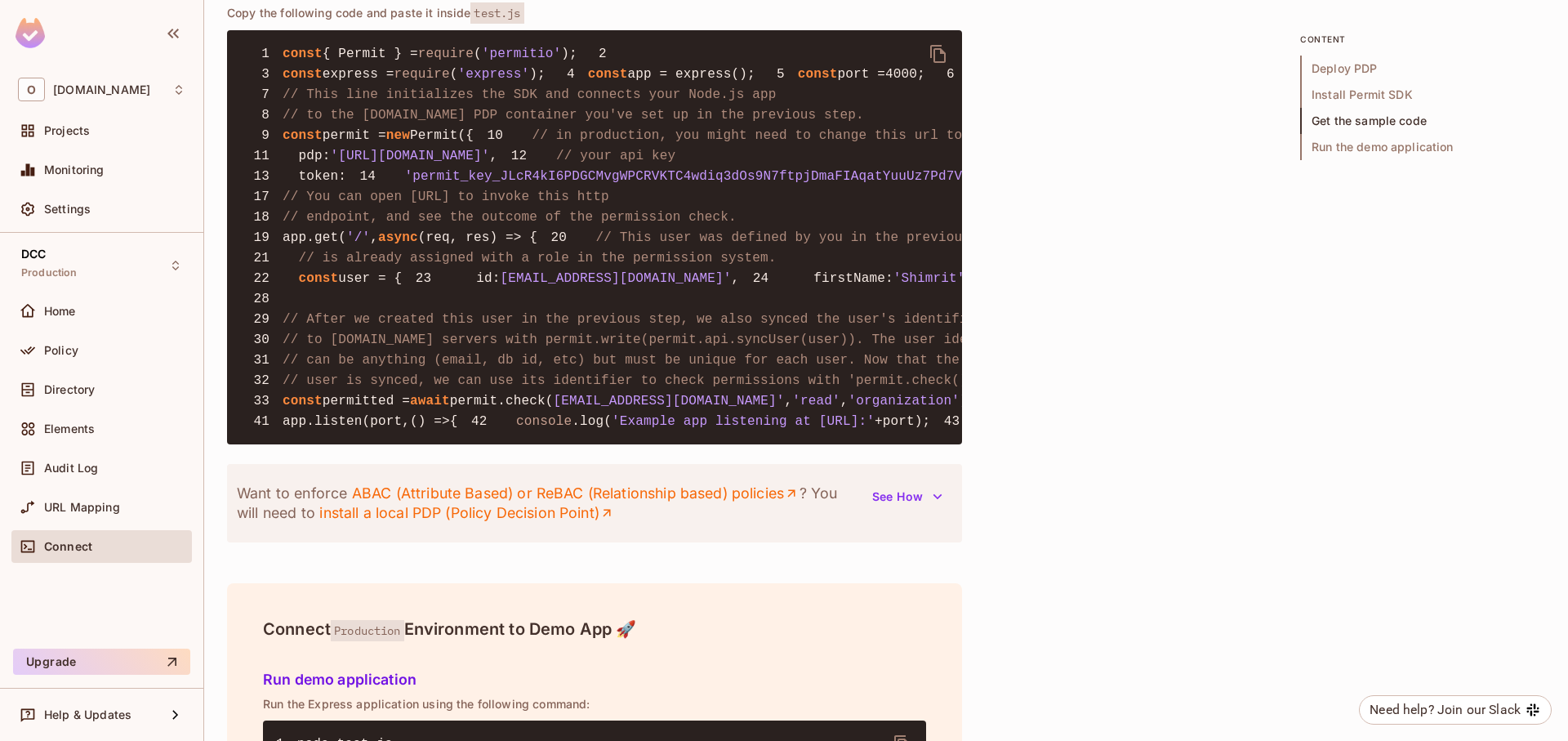
click at [609, 184] on span "'permit_key_JLcR4kI6PDGCMvgWPCRVKTC4wdiq3dOs9N7ftpjDmaFIAqatYuuUz7Pd7V83Sfy4hMH…" at bounding box center [799, 176] width 789 height 15
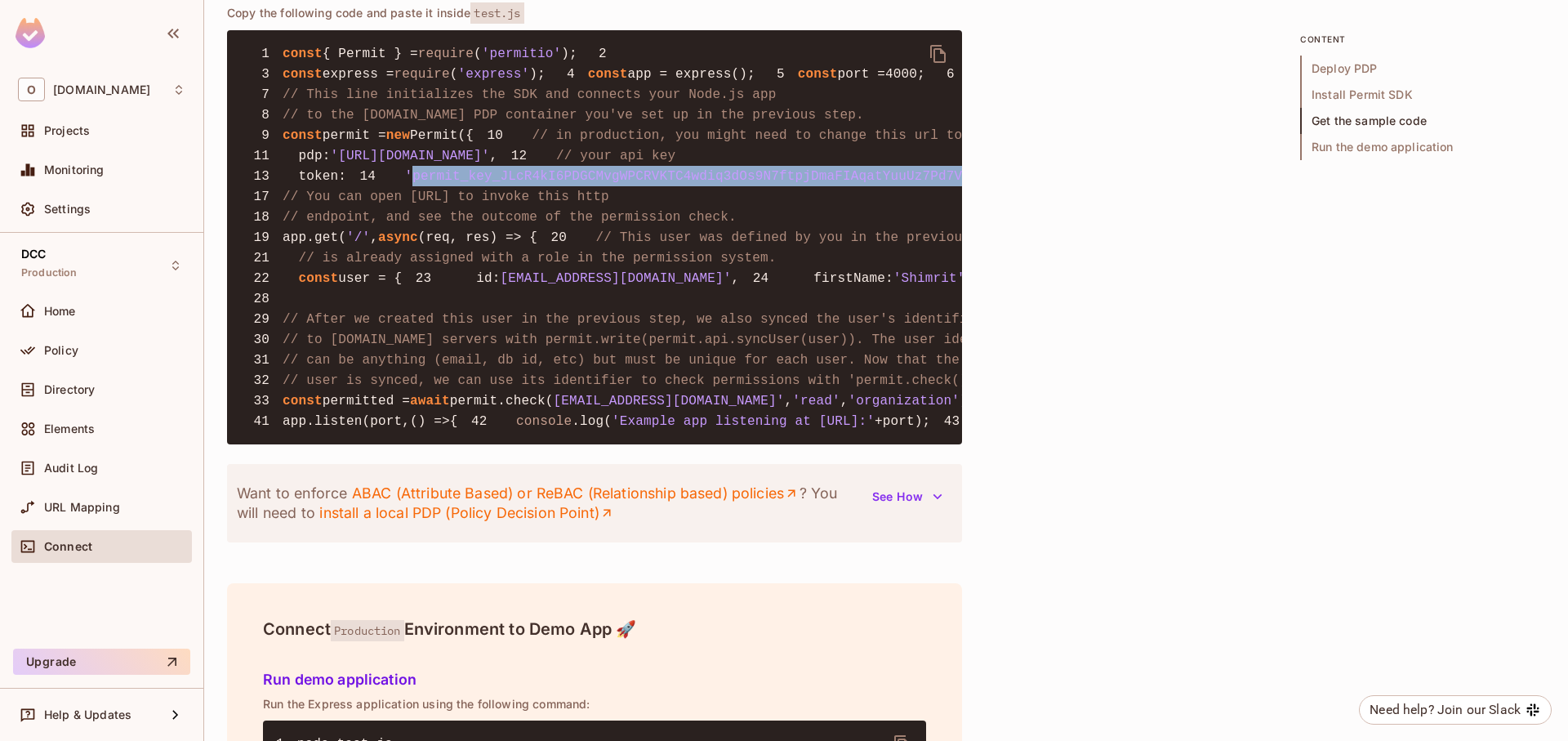
click at [609, 184] on span "'permit_key_JLcR4kI6PDGCMvgWPCRVKTC4wdiq3dOs9N7ftpjDmaFIAqatYuuUz7Pd7V83Sfy4hMH…" at bounding box center [799, 176] width 789 height 15
copy span "permit_key_JLcR4kI6PDGCMvgWPCRVKTC4wdiq3dOs9N7ftpjDmaFIAqatYuuUz7Pd7V83Sfy4hMHG…"
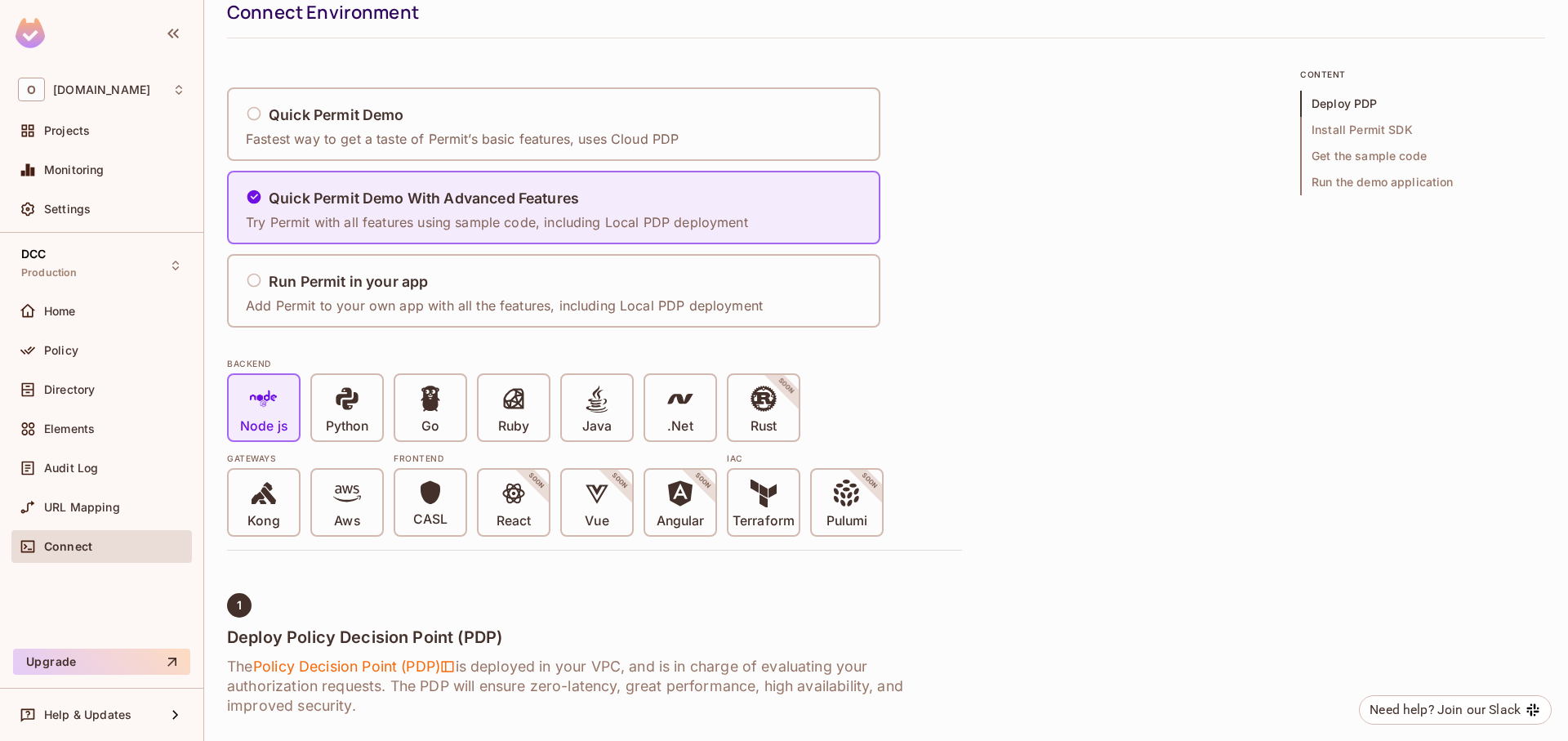
scroll to position [0, 0]
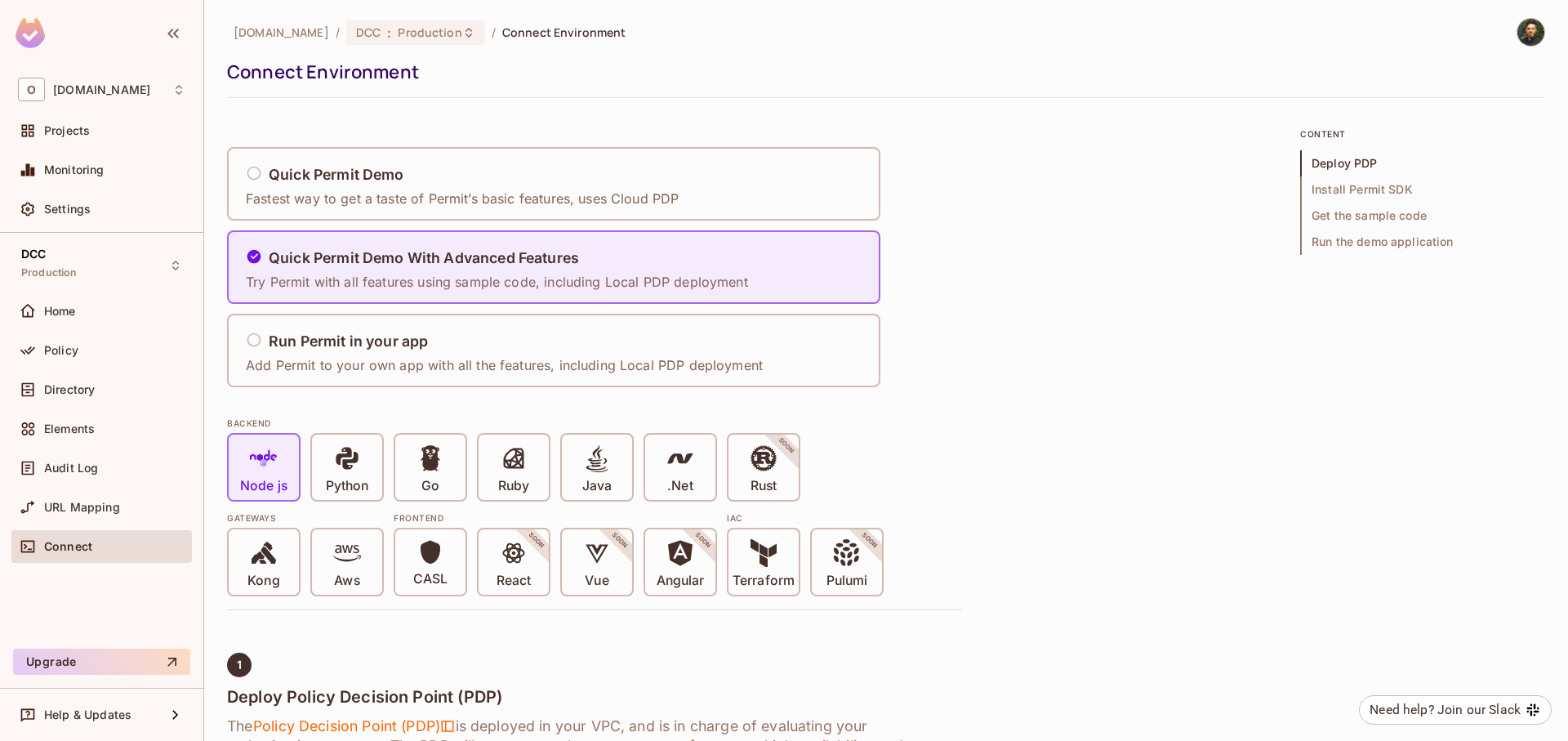
click at [1521, 31] on img at bounding box center [1531, 32] width 27 height 27
click at [1477, 129] on span "Copy Environment Key" at bounding box center [1480, 129] width 121 height 16
click at [399, 24] on span "Production" at bounding box center [429, 32] width 64 height 16
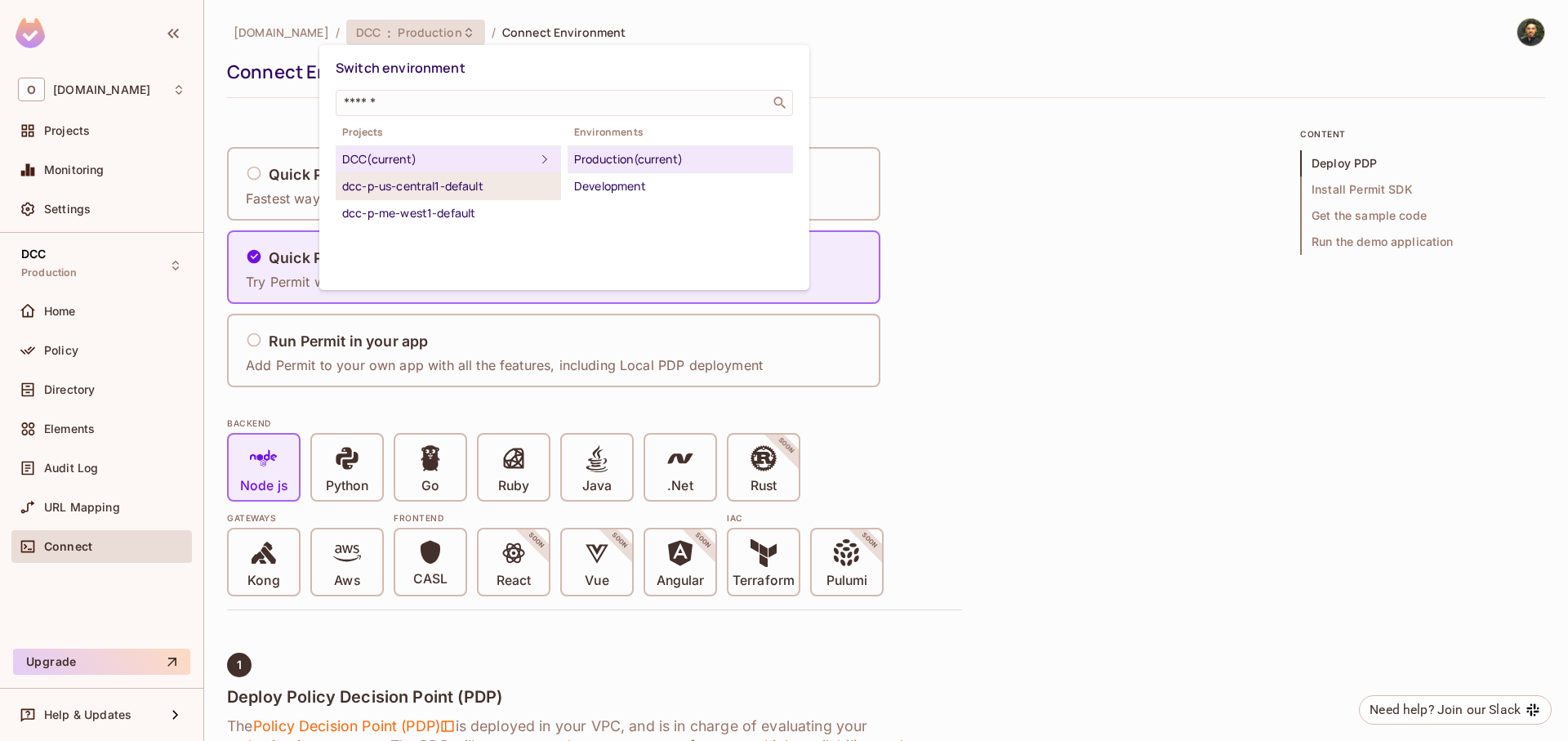
click at [424, 188] on div "dcc-p-us-central1-default" at bounding box center [448, 186] width 213 height 20
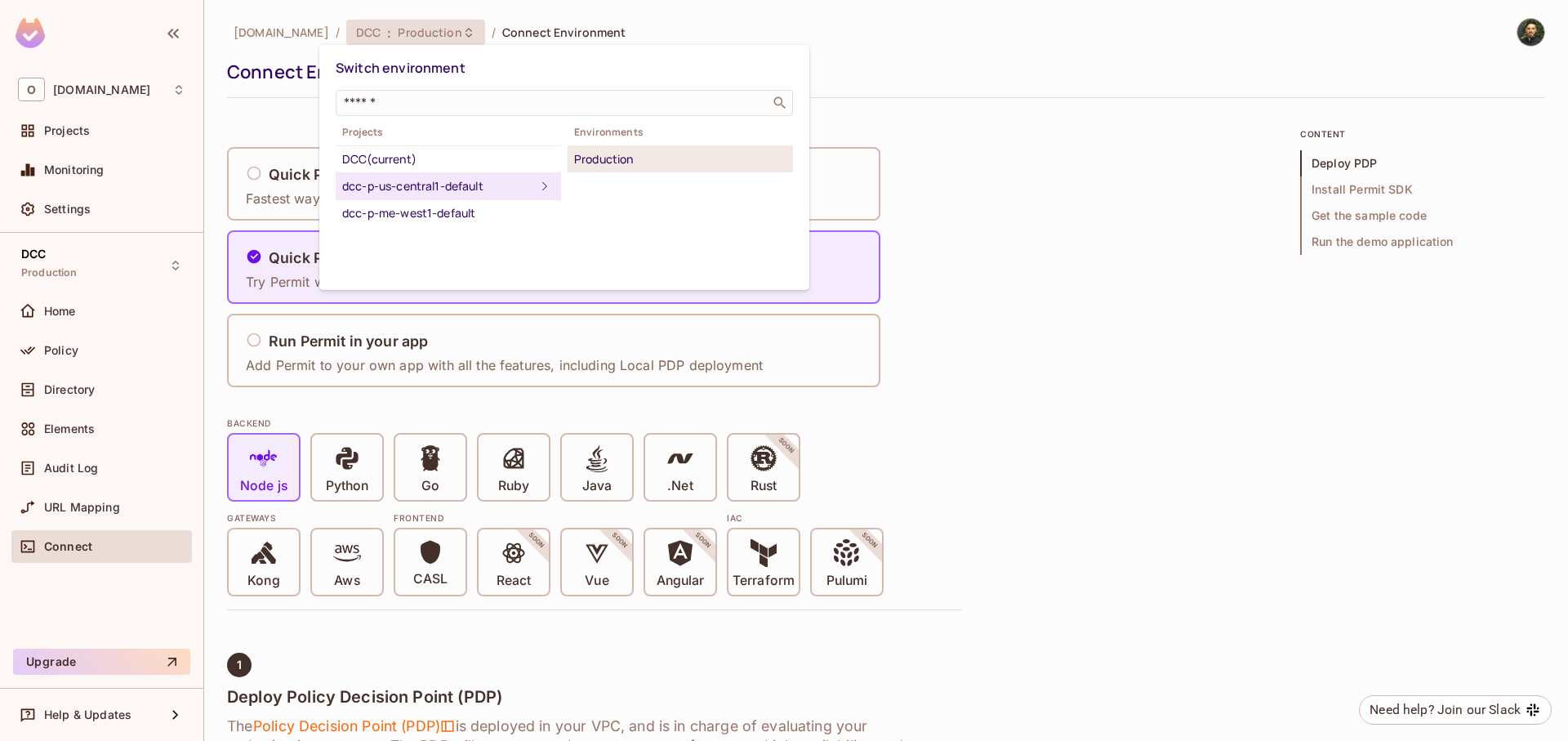
click at [613, 163] on div "Production" at bounding box center [680, 159] width 213 height 20
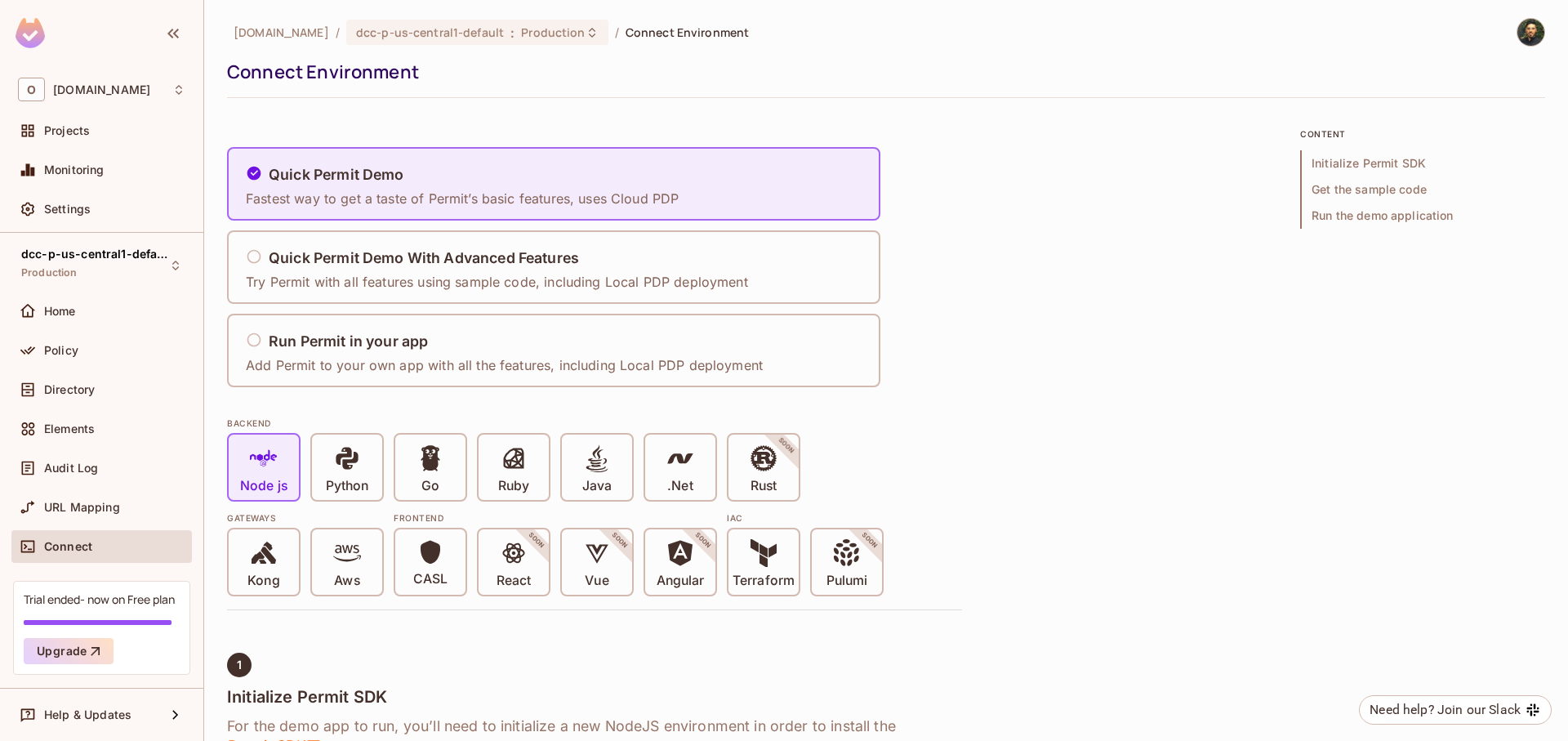
click at [1518, 34] on img at bounding box center [1531, 32] width 27 height 27
click at [1430, 126] on span "Copy Environment Key" at bounding box center [1480, 129] width 121 height 16
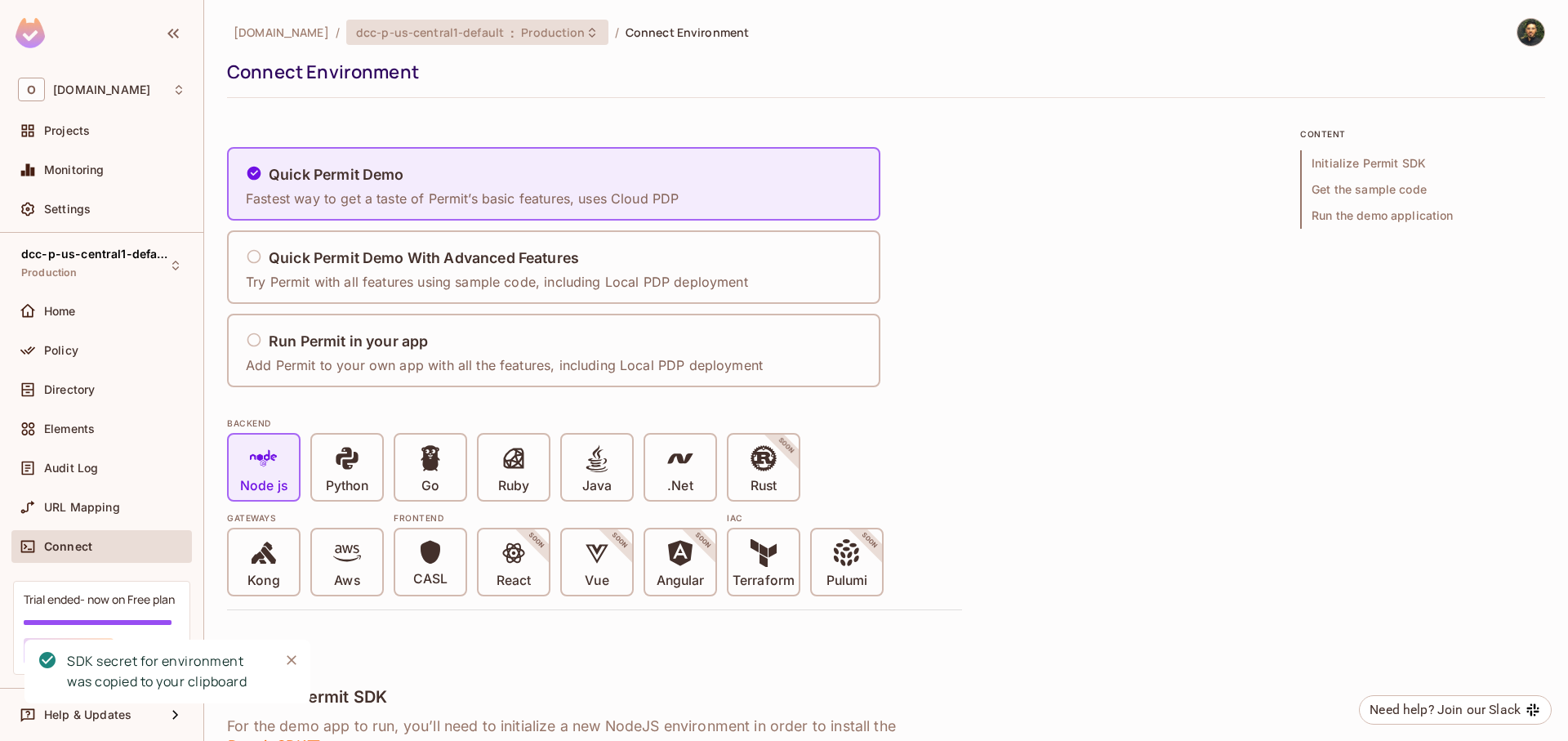
drag, startPoint x: 451, startPoint y: 20, endPoint x: 459, endPoint y: 26, distance: 10.0
click at [459, 26] on div "dcc-p-us-central1-default : Production" at bounding box center [477, 32] width 262 height 25
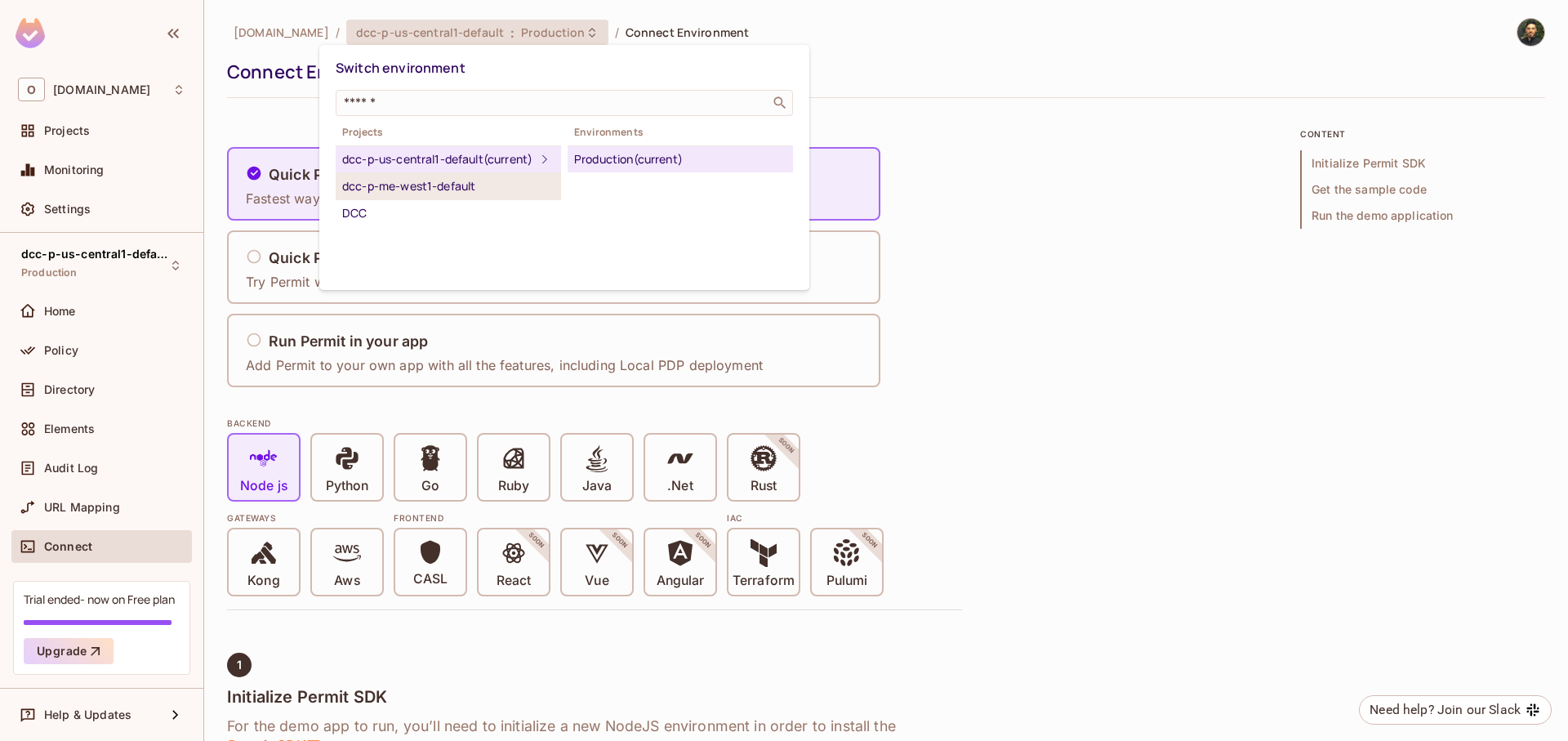
click at [441, 196] on div "dcc-p-me-west1-default" at bounding box center [448, 186] width 213 height 20
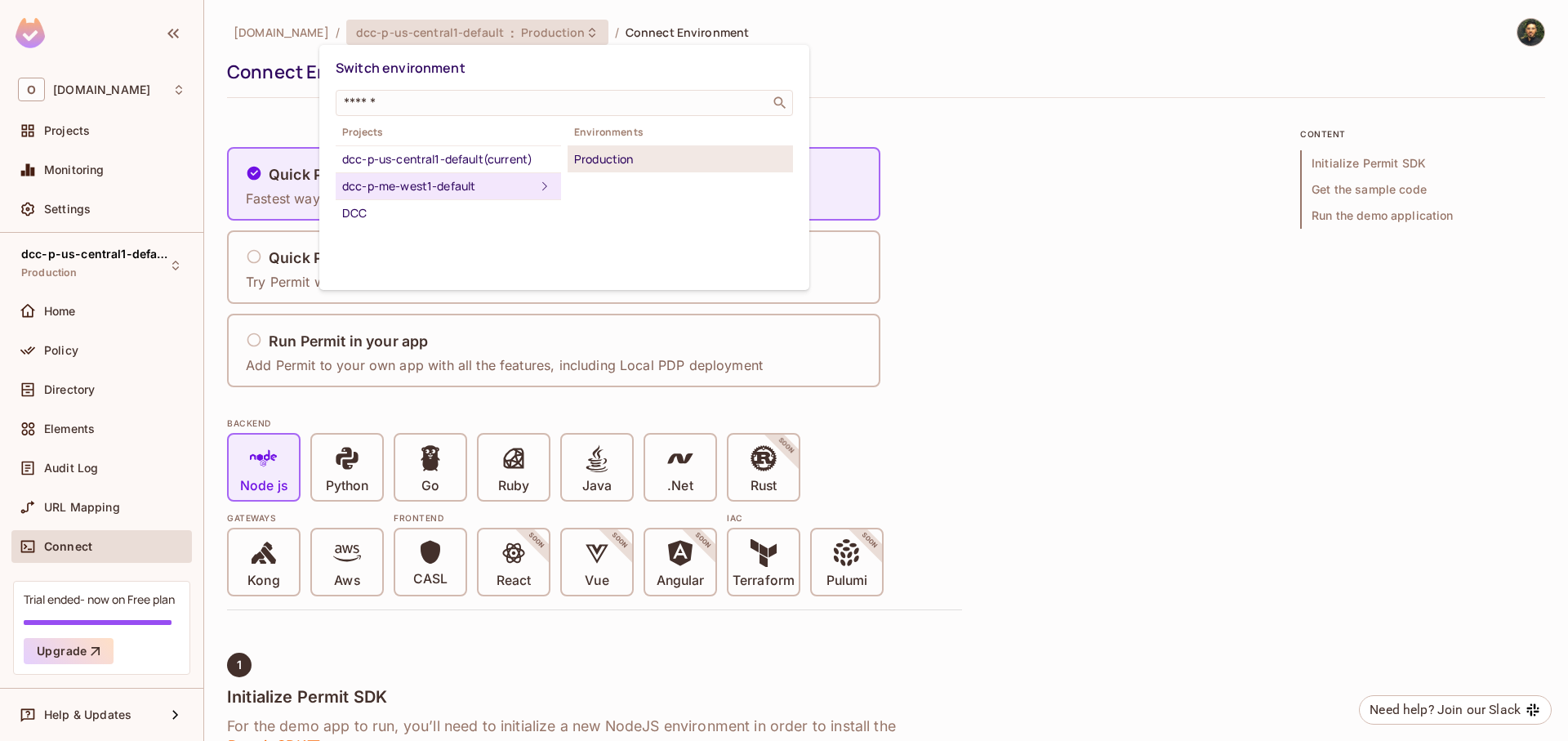
click at [632, 159] on div "Production" at bounding box center [680, 159] width 213 height 20
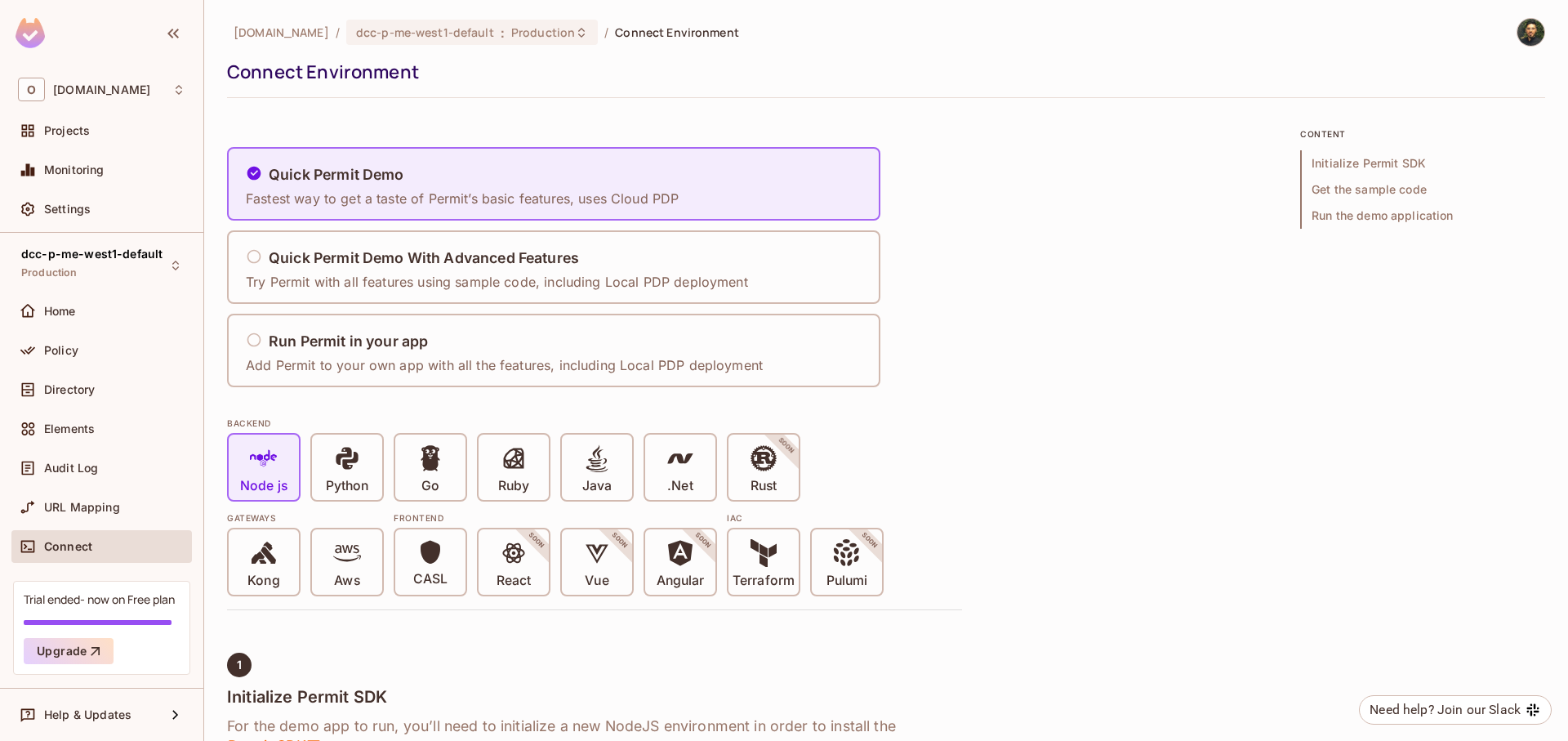
click at [1535, 27] on div "[DOMAIN_NAME] / dcc-p-me-west1-default : Production / Connect Environment Conne…" at bounding box center [886, 370] width 1365 height 741
click at [1521, 31] on img at bounding box center [1531, 32] width 27 height 27
click at [1443, 129] on span "Copy Environment Key" at bounding box center [1480, 129] width 121 height 16
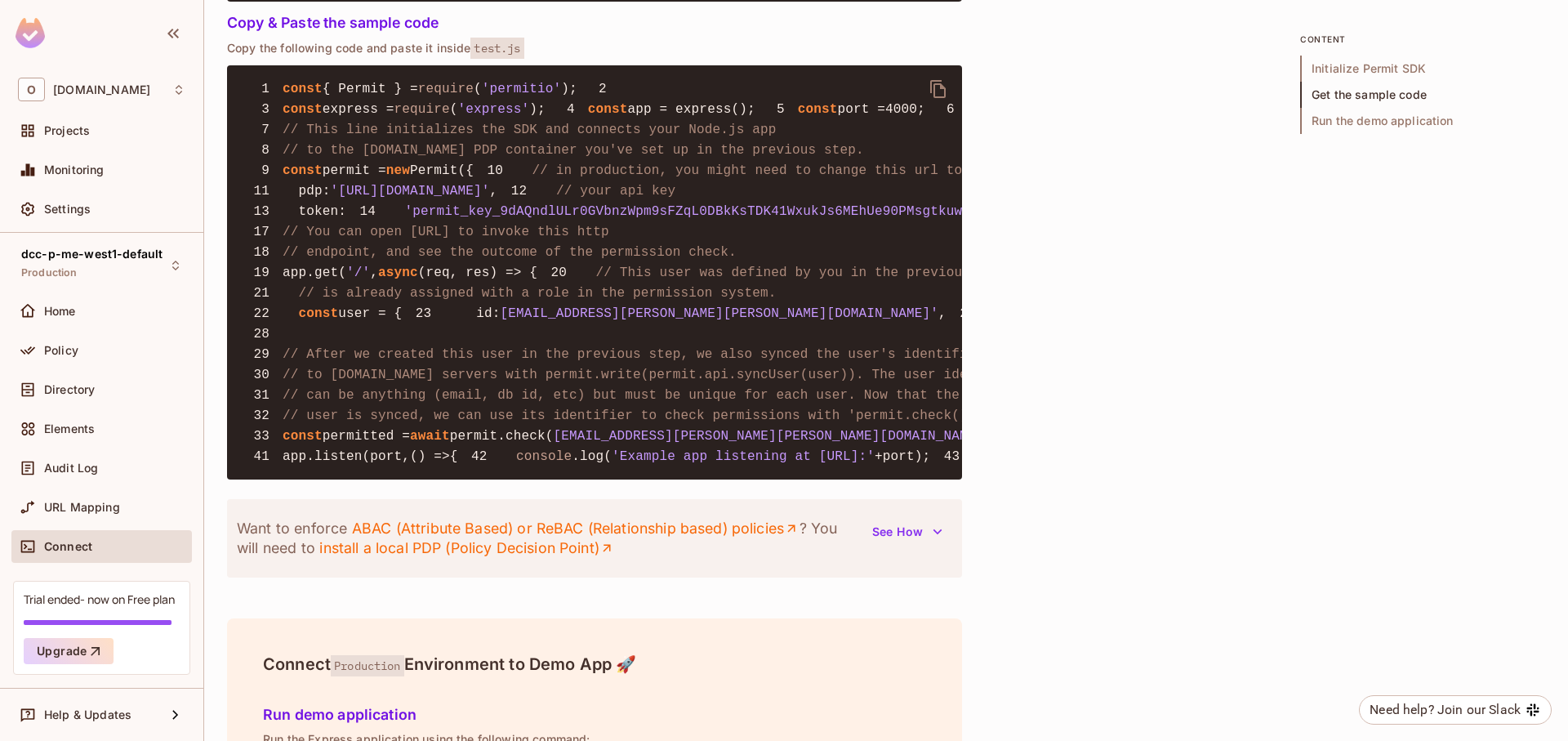
scroll to position [1274, 0]
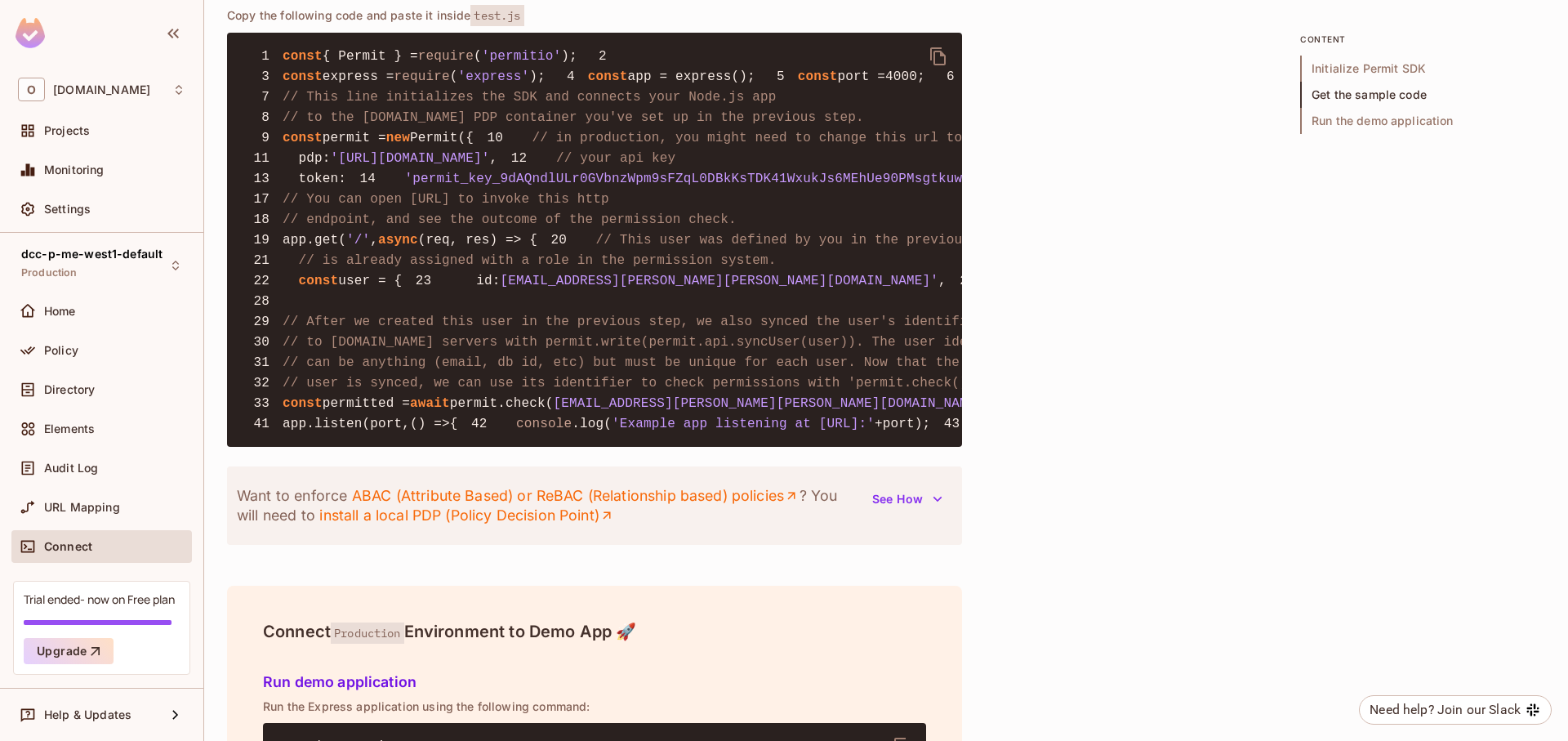
click at [638, 187] on span "'permit_key_9dAQndlULr0GVbnzWpm9sFZqL0DBkKsTDK41WxukJs6MEhUe90PMsgtkuwqhOEroTSh…" at bounding box center [799, 179] width 789 height 15
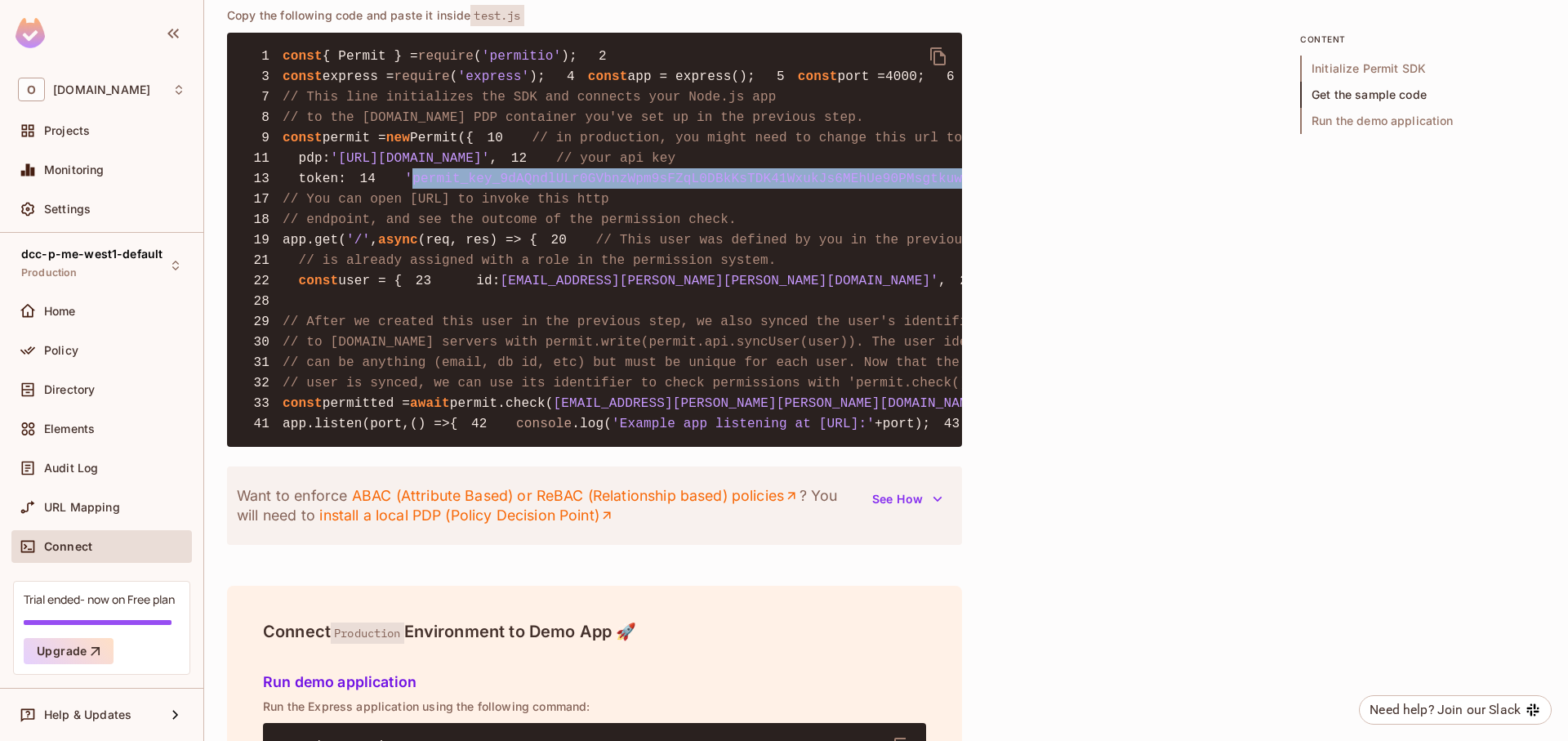
click at [638, 187] on span "'permit_key_9dAQndlULr0GVbnzWpm9sFZqL0DBkKsTDK41WxukJs6MEhUe90PMsgtkuwqhOEroTSh…" at bounding box center [799, 179] width 789 height 15
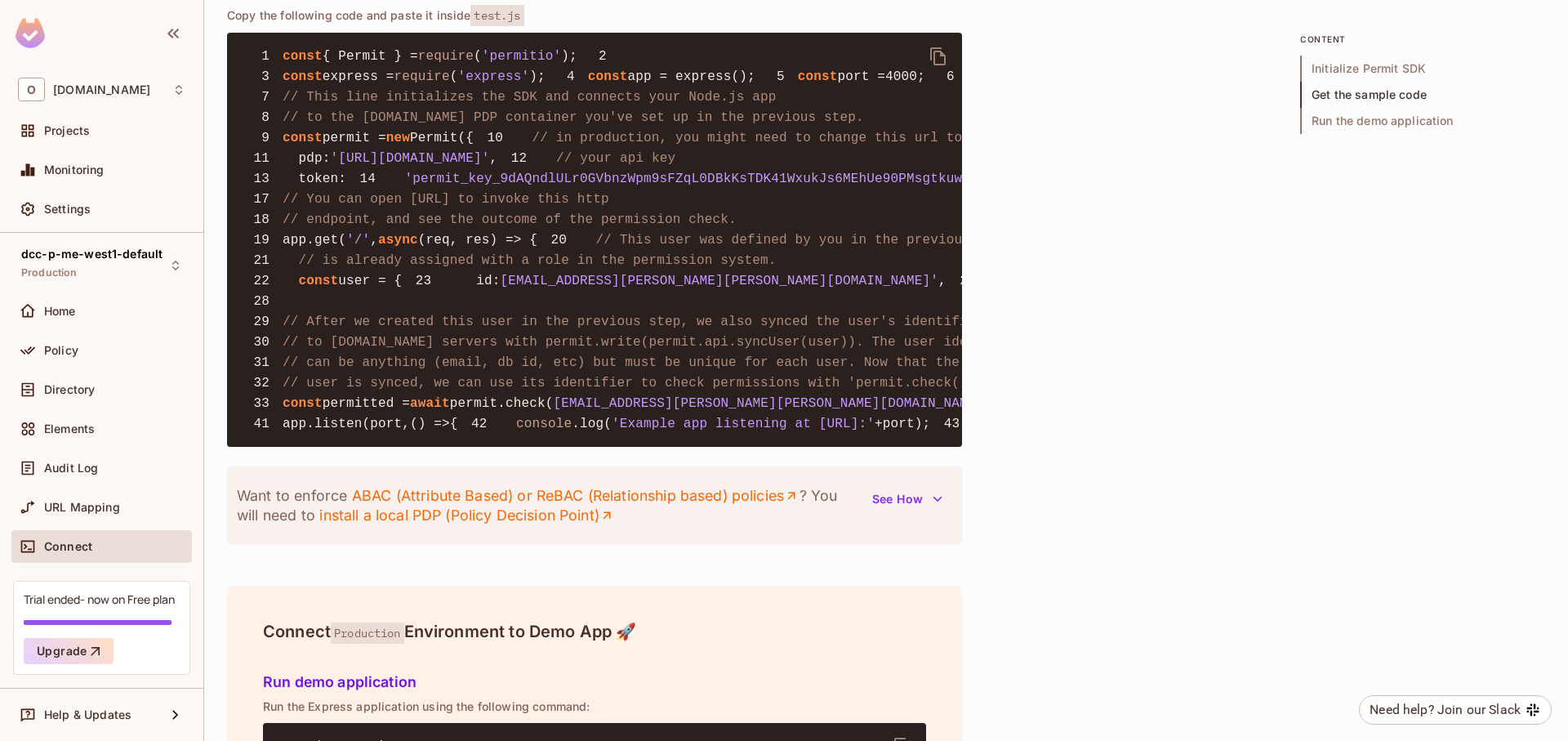
click at [607, 351] on pre "1 const { Permit } = require ( 'permitio' ); 2 3 const express = require ( 'exp…" at bounding box center [594, 240] width 735 height 414
click at [461, 187] on span "'permit_key_9dAQndlULr0GVbnzWpm9sFZqL0DBkKsTDK41WxukJs6MEhUe90PMsgtkuwqhOEroTSh…" at bounding box center [799, 179] width 789 height 15
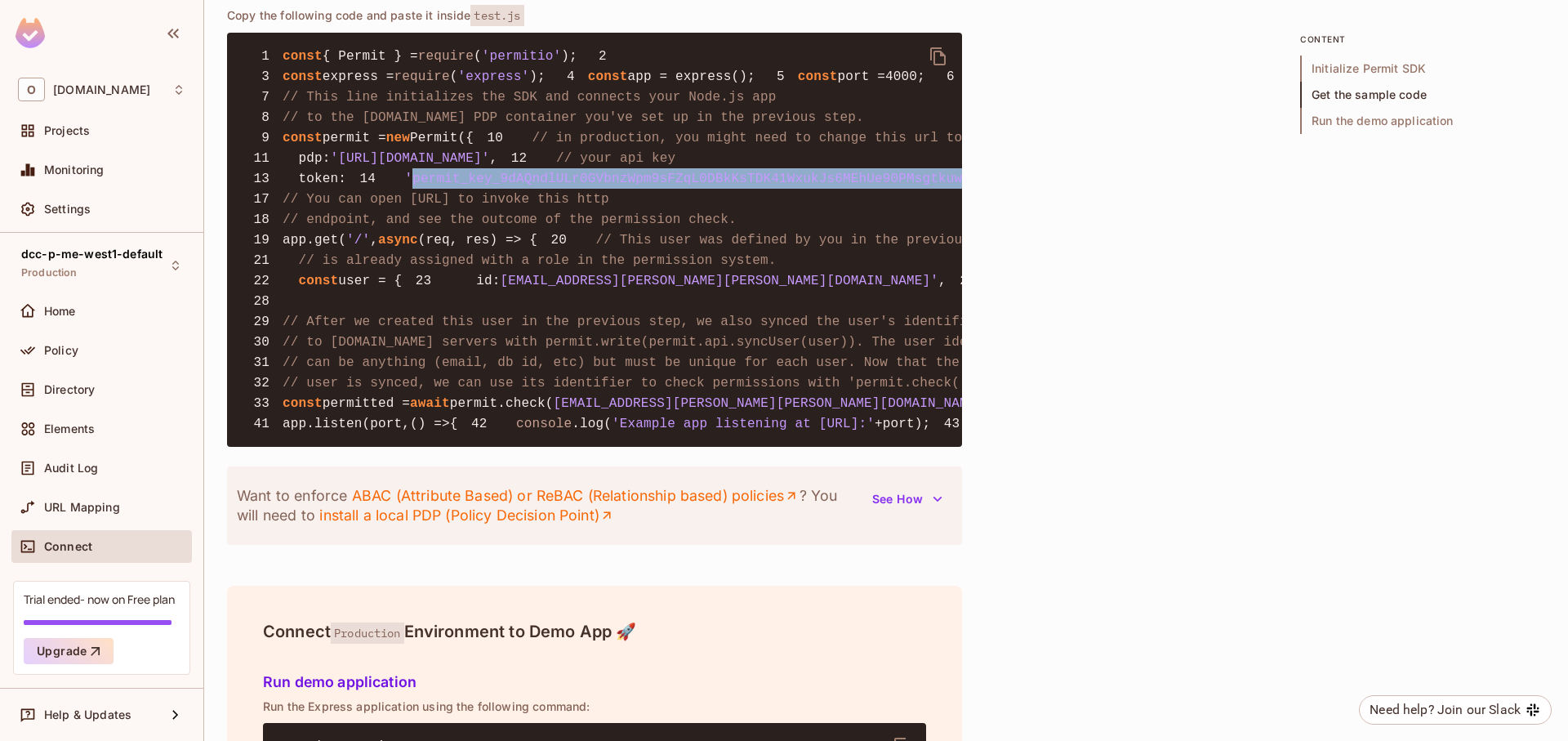
click at [461, 187] on span "'permit_key_9dAQndlULr0GVbnzWpm9sFZqL0DBkKsTDK41WxukJs6MEhUe90PMsgtkuwqhOEroTSh…" at bounding box center [799, 179] width 789 height 15
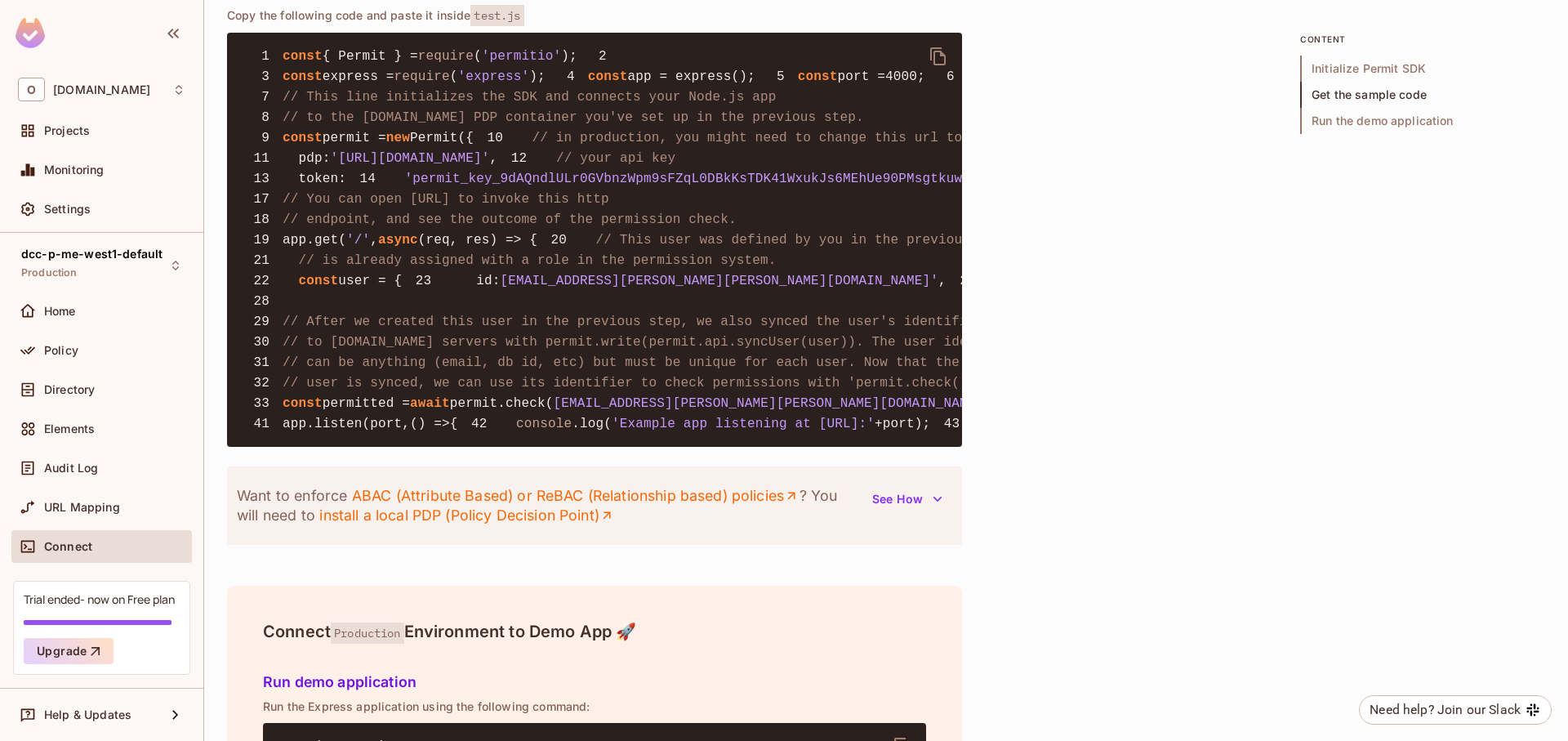
click at [449, 347] on pre "1 const { Permit } = require ( 'permitio' ); 2 3 const express = require ( 'exp…" at bounding box center [594, 240] width 735 height 414
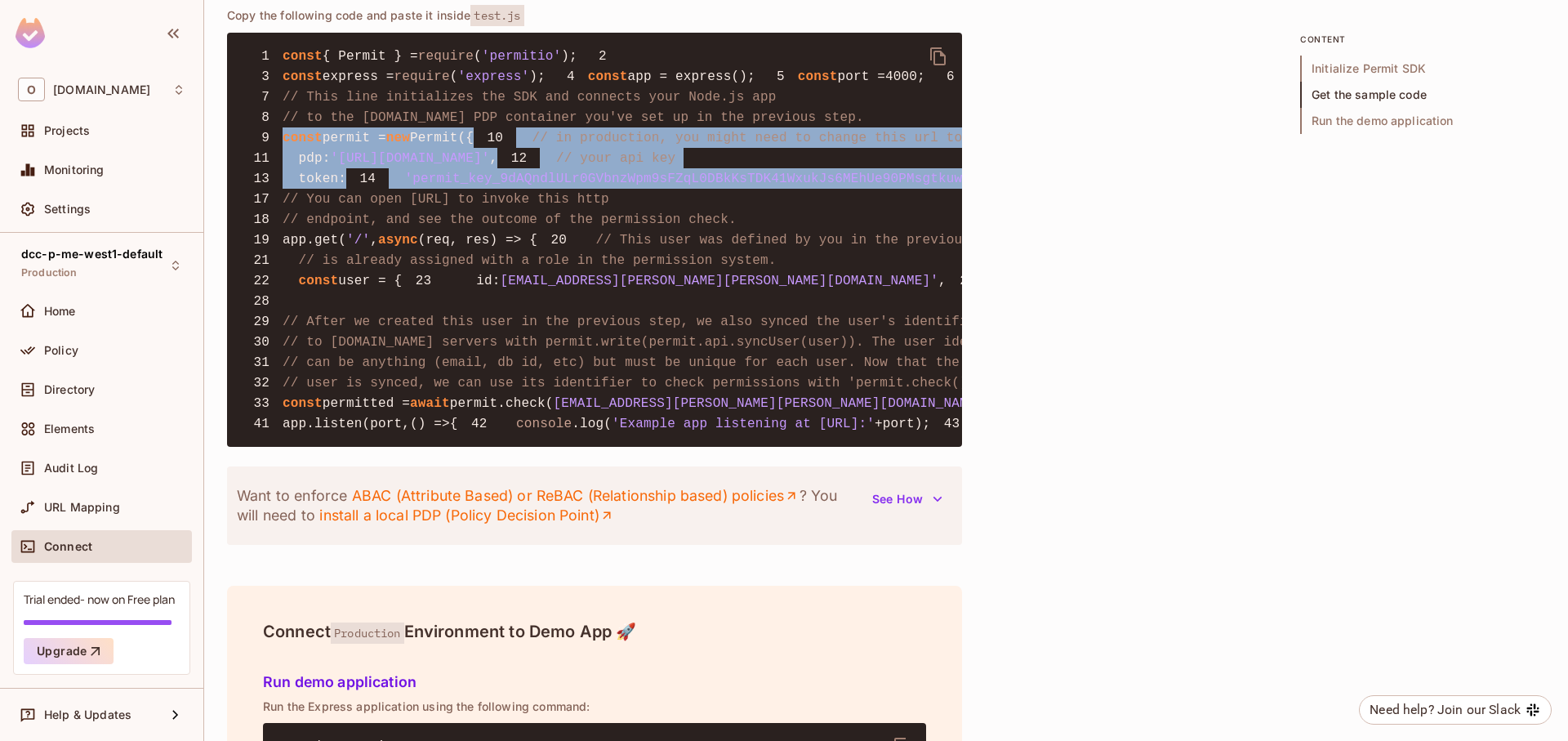
drag, startPoint x: 376, startPoint y: 348, endPoint x: 236, endPoint y: 227, distance: 185.0
click at [236, 227] on pre "1 const { Permit } = require ( 'permitio' ); 2 3 const express = require ( 'exp…" at bounding box center [594, 240] width 735 height 414
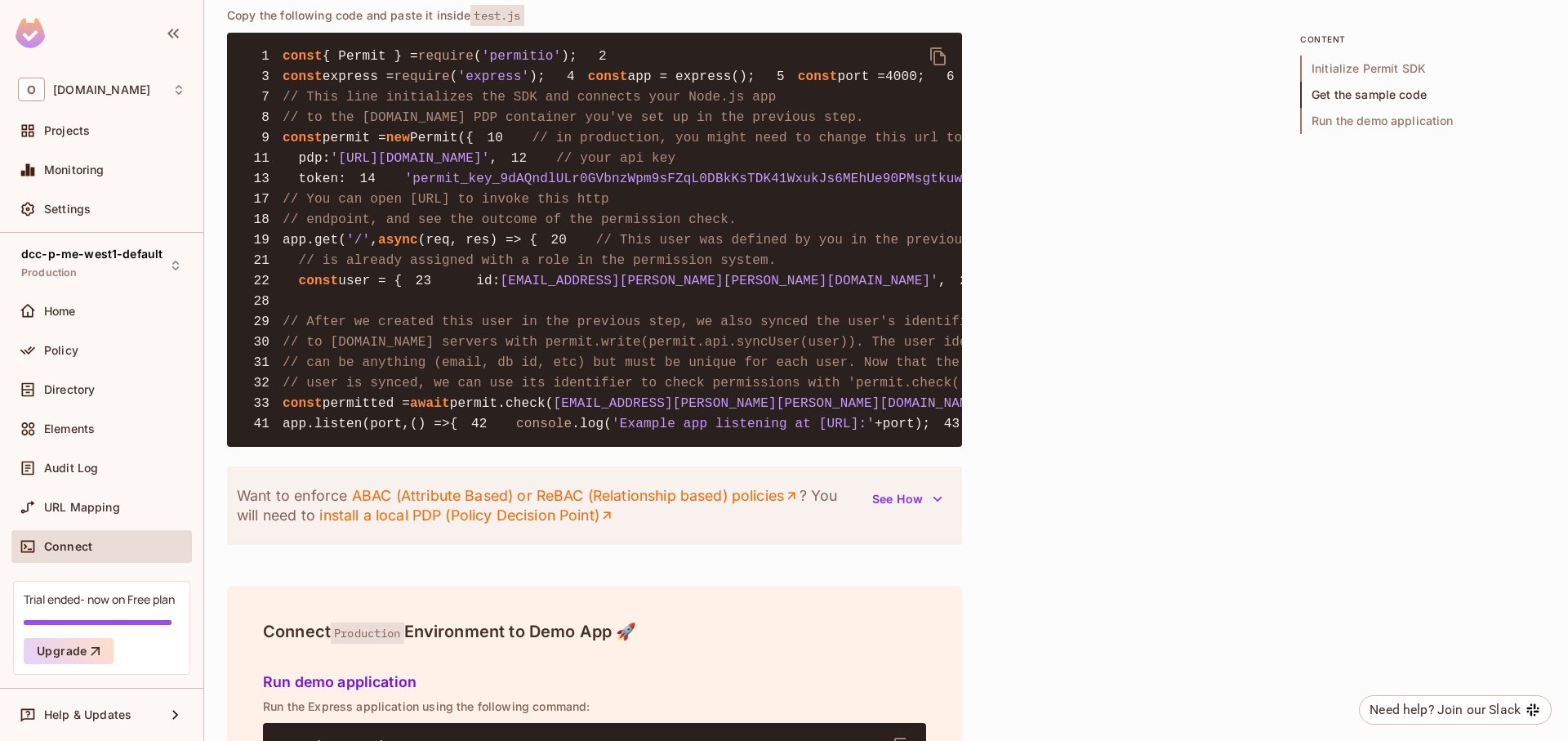
click at [416, 375] on pre "1 const { Permit } = require ( 'permitio' ); 2 3 const express = require ( 'exp…" at bounding box center [594, 240] width 735 height 414
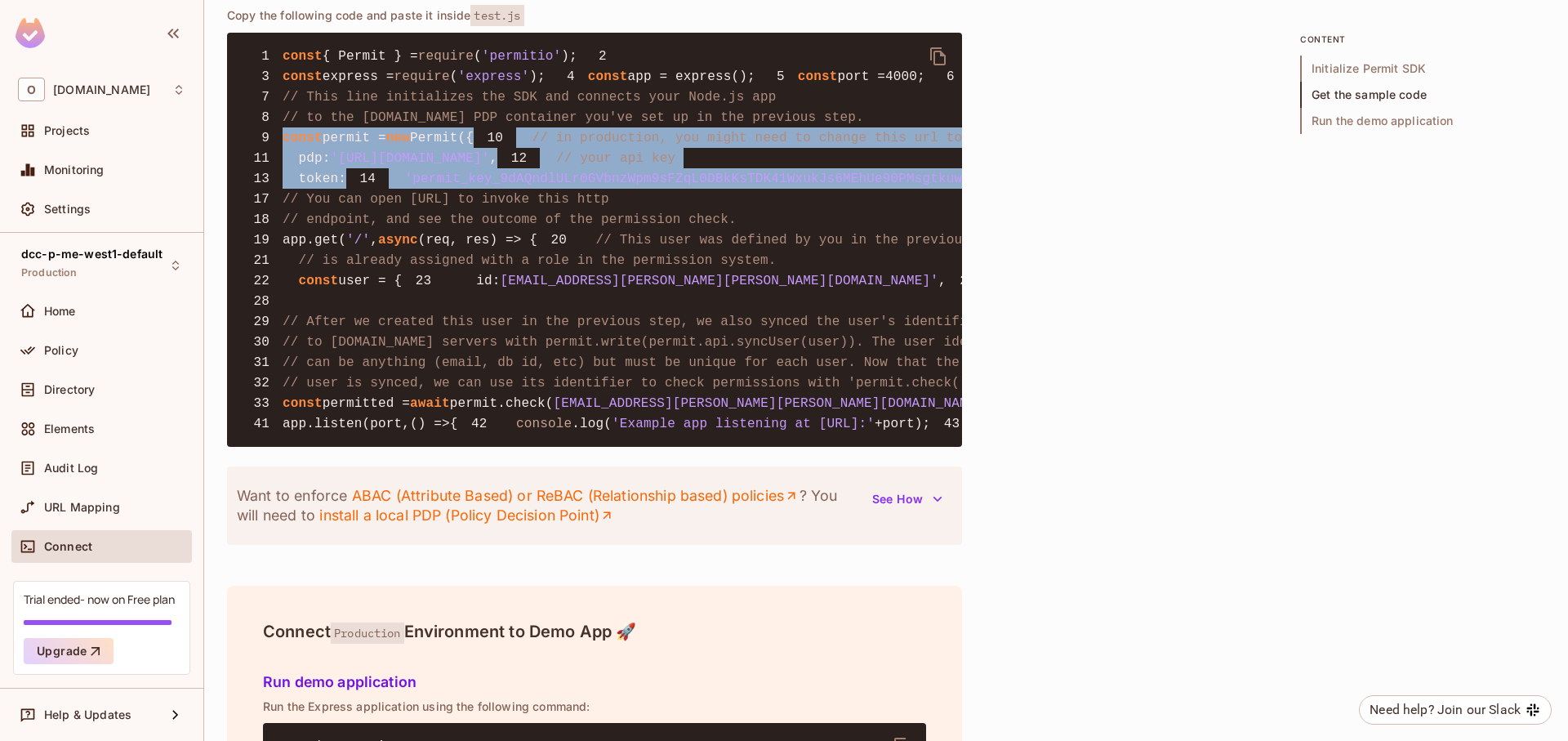
drag, startPoint x: 356, startPoint y: 335, endPoint x: 263, endPoint y: 225, distance: 144.0
click at [263, 225] on pre "1 const { Permit } = require ( 'permitio' ); 2 3 const express = require ( 'exp…" at bounding box center [594, 240] width 735 height 414
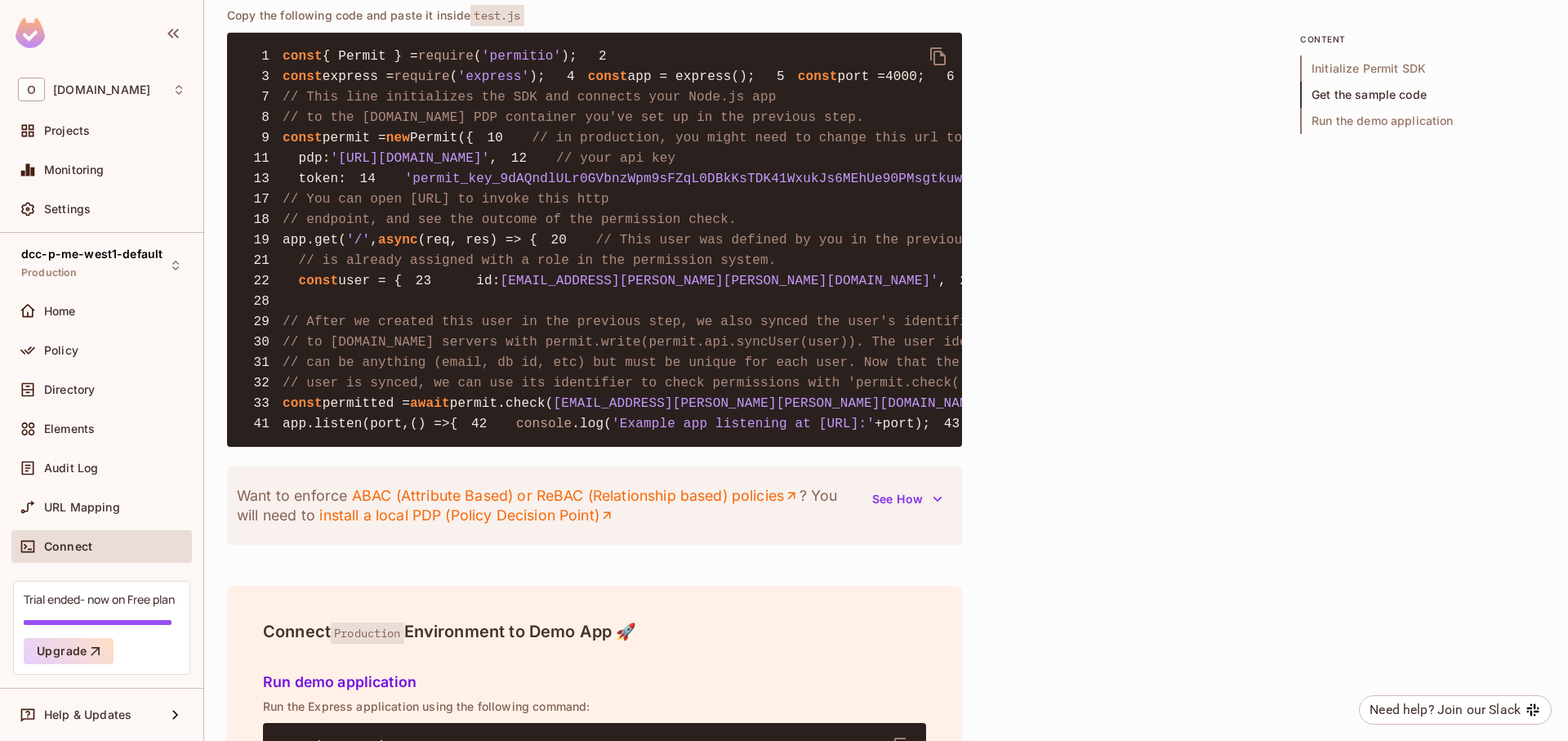
click at [395, 362] on pre "1 const { Permit } = require ( 'permitio' ); 2 3 const express = require ( 'exp…" at bounding box center [594, 240] width 735 height 414
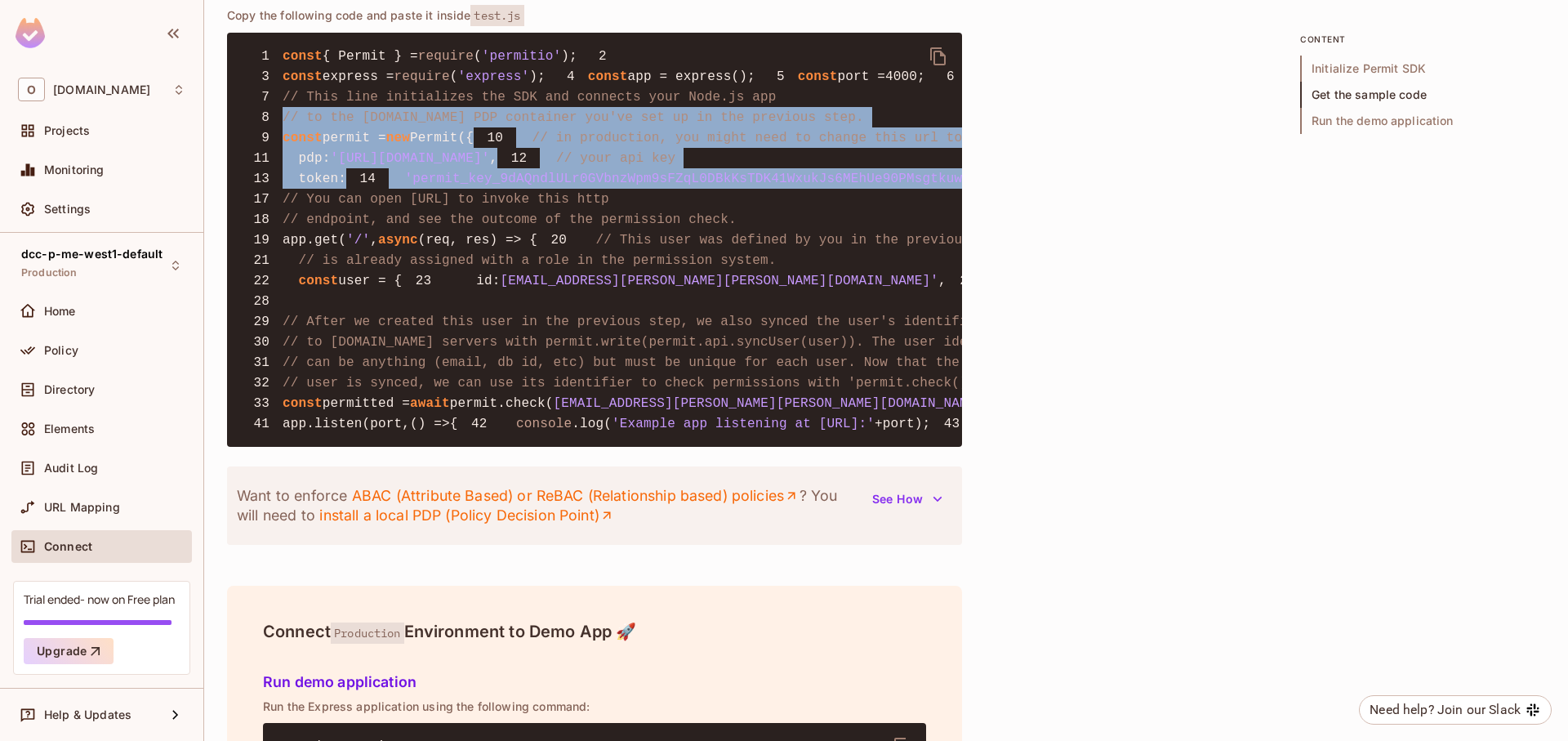
drag, startPoint x: 388, startPoint y: 353, endPoint x: 273, endPoint y: 207, distance: 185.9
click at [273, 207] on pre "1 const { Permit } = require ( 'permitio' ); 2 3 const express = require ( 'exp…" at bounding box center [594, 240] width 735 height 414
click at [405, 187] on span "'permit_key_9dAQndlULr0GVbnzWpm9sFZqL0DBkKsTDK41WxukJs6MEhUe90PMsgtkuwqhOEroTSh…" at bounding box center [799, 179] width 789 height 15
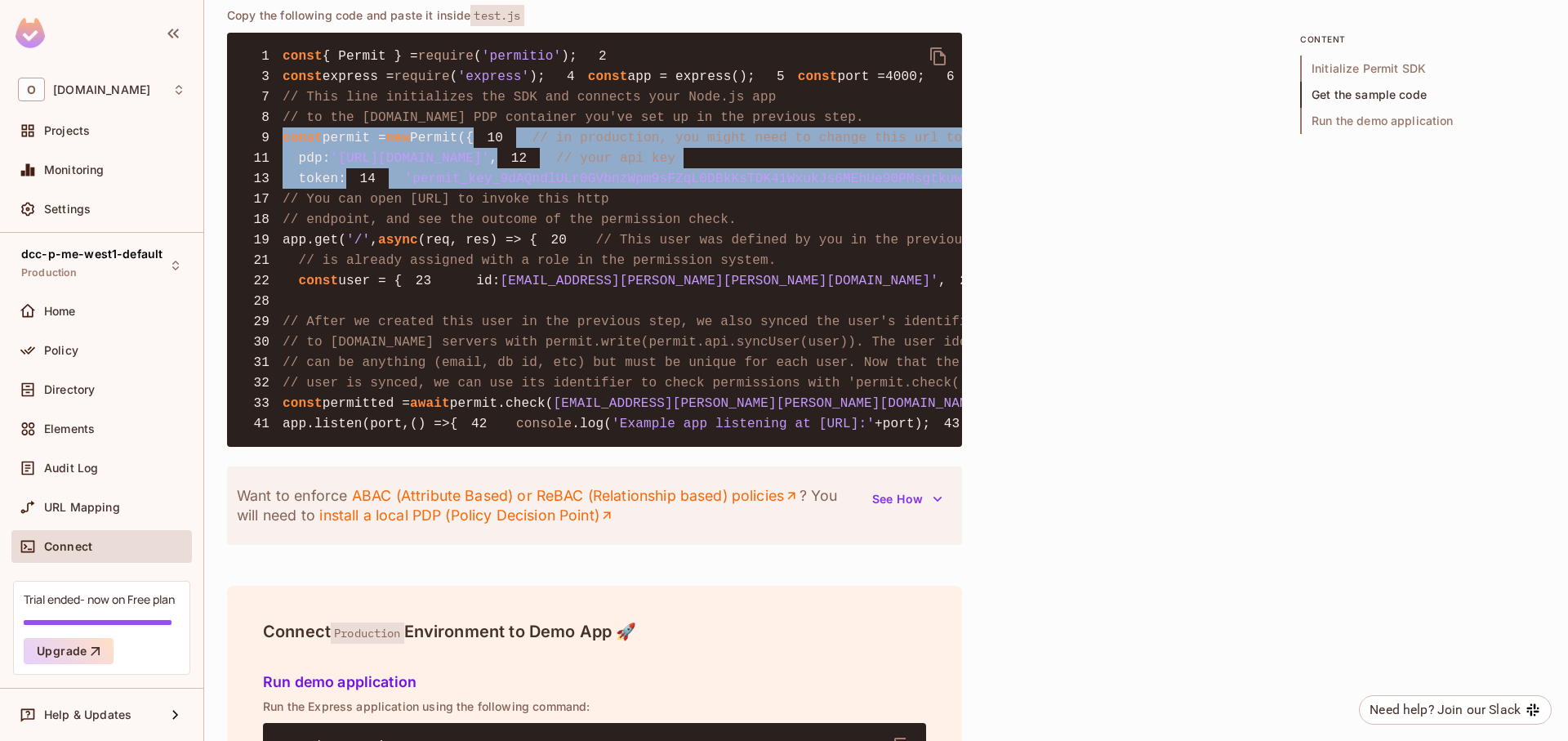
drag, startPoint x: 338, startPoint y: 345, endPoint x: 270, endPoint y: 212, distance: 149.4
click at [270, 212] on pre "1 const { Permit } = require ( 'permitio' ); 2 3 const express = require ( 'exp…" at bounding box center [594, 240] width 735 height 414
click at [405, 187] on span "'permit_key_9dAQndlULr0GVbnzWpm9sFZqL0DBkKsTDK41WxukJs6MEhUe90PMsgtkuwqhOEroTSh…" at bounding box center [799, 179] width 789 height 15
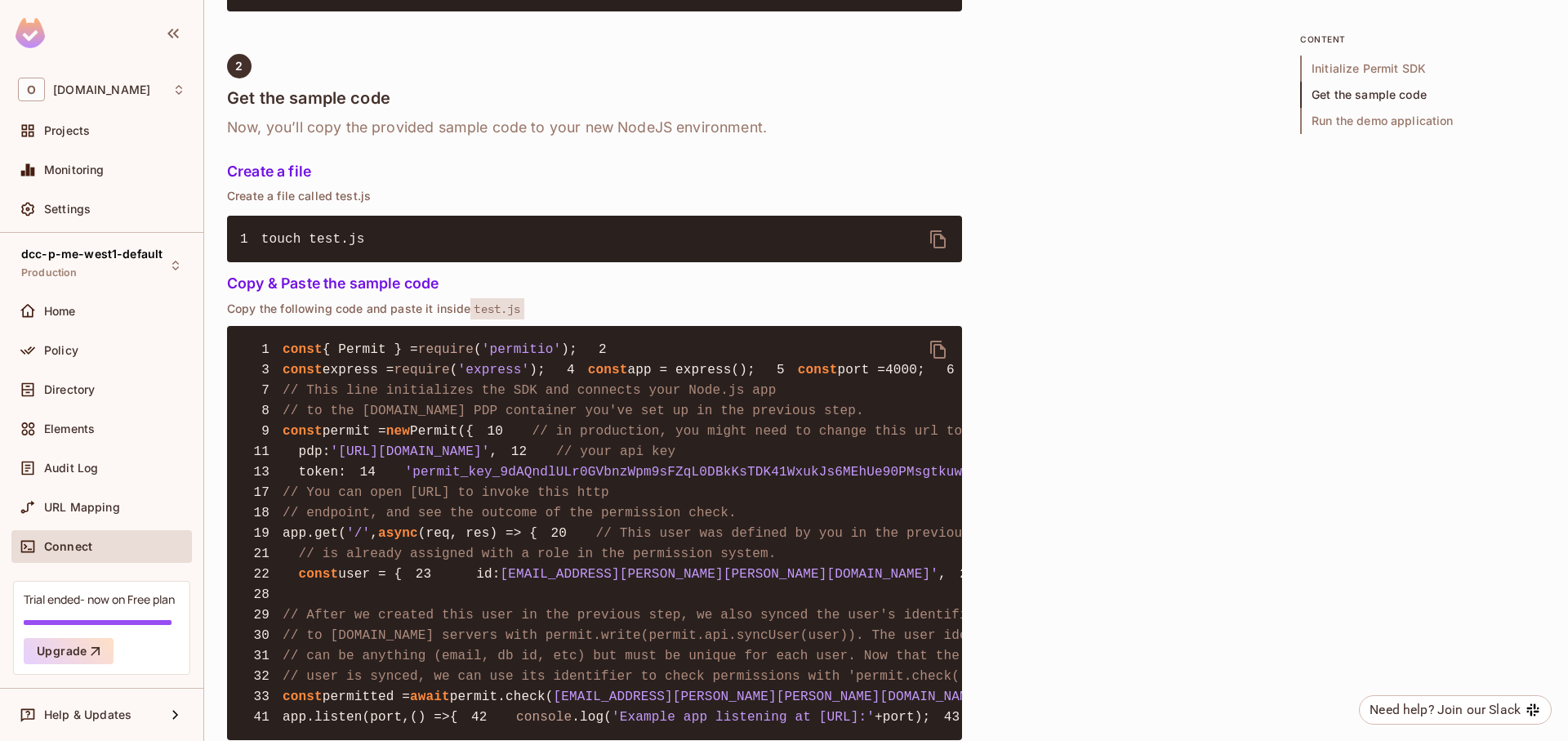
scroll to position [980, 0]
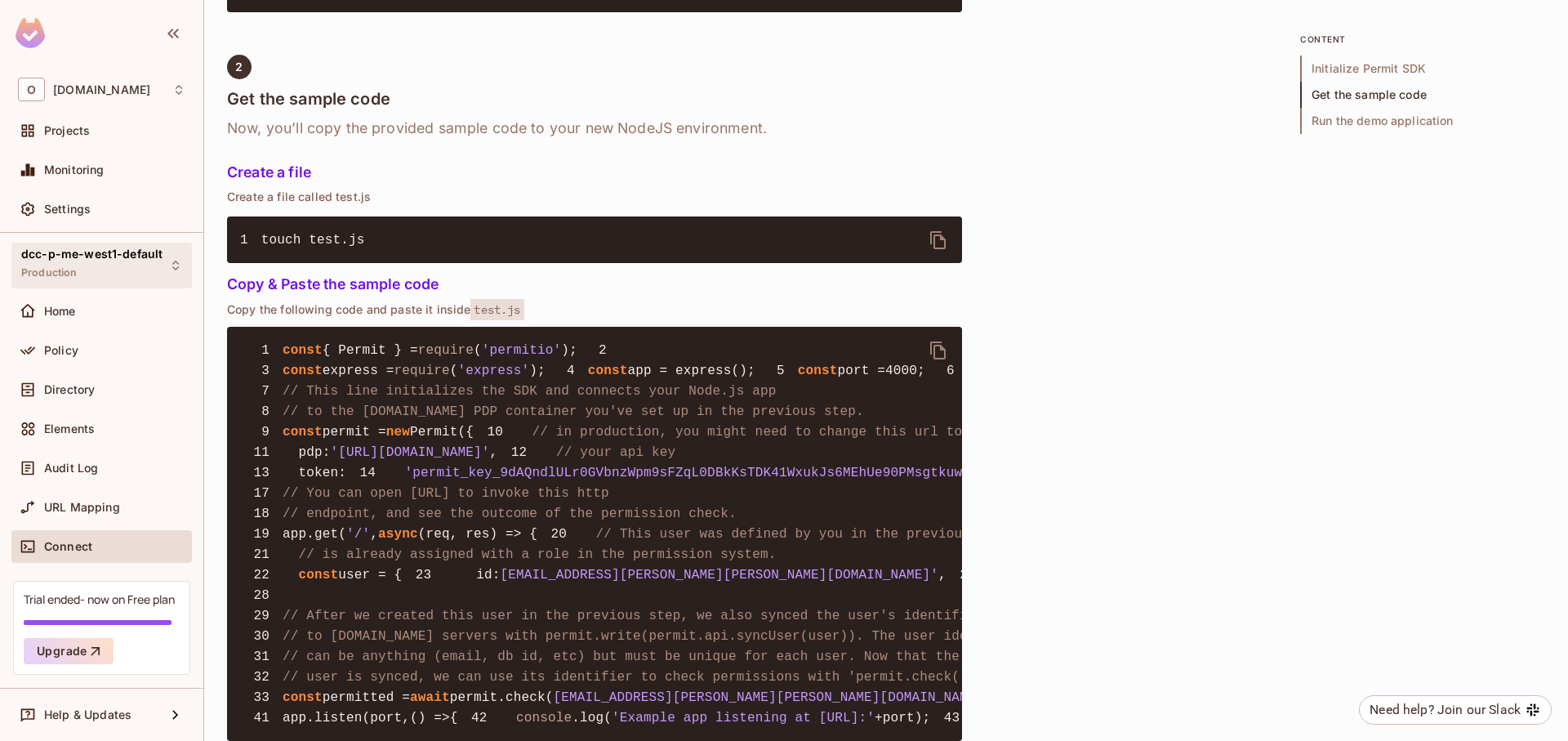
click at [111, 263] on div "dcc-p-me-west1-default Production" at bounding box center [92, 265] width 141 height 35
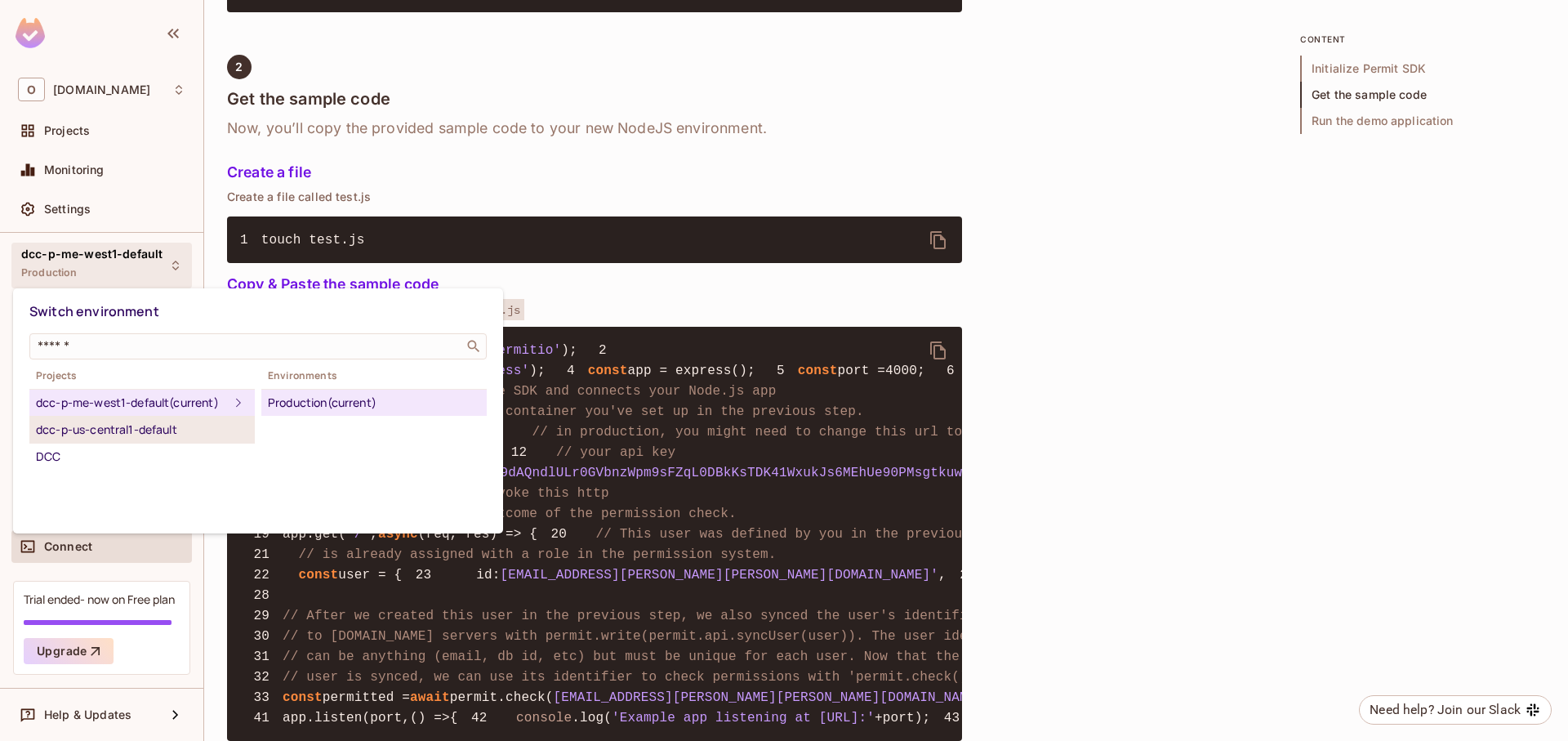
click at [173, 439] on div "dcc-p-us-central1-default" at bounding box center [142, 429] width 213 height 20
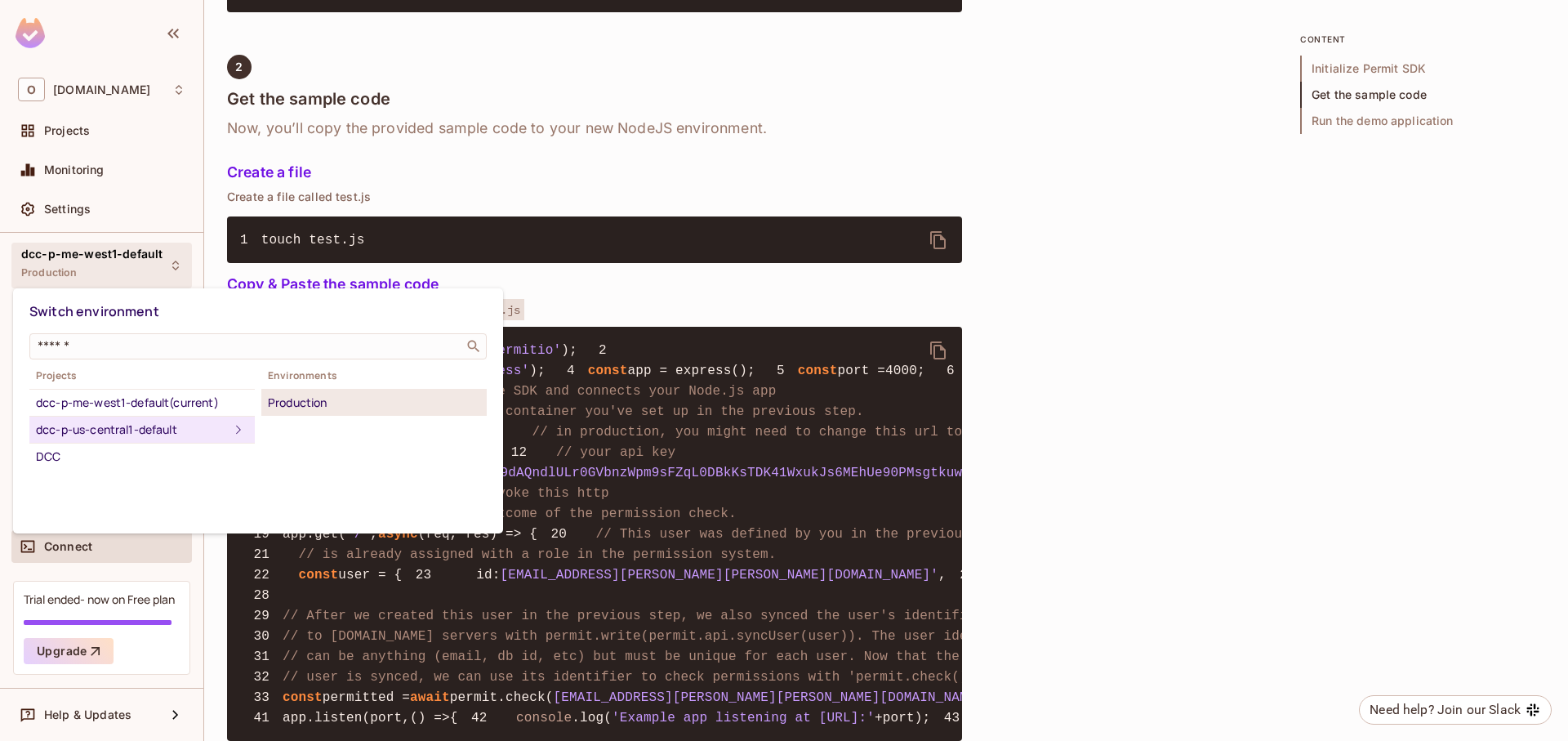
click at [329, 405] on div "Production" at bounding box center [373, 402] width 213 height 20
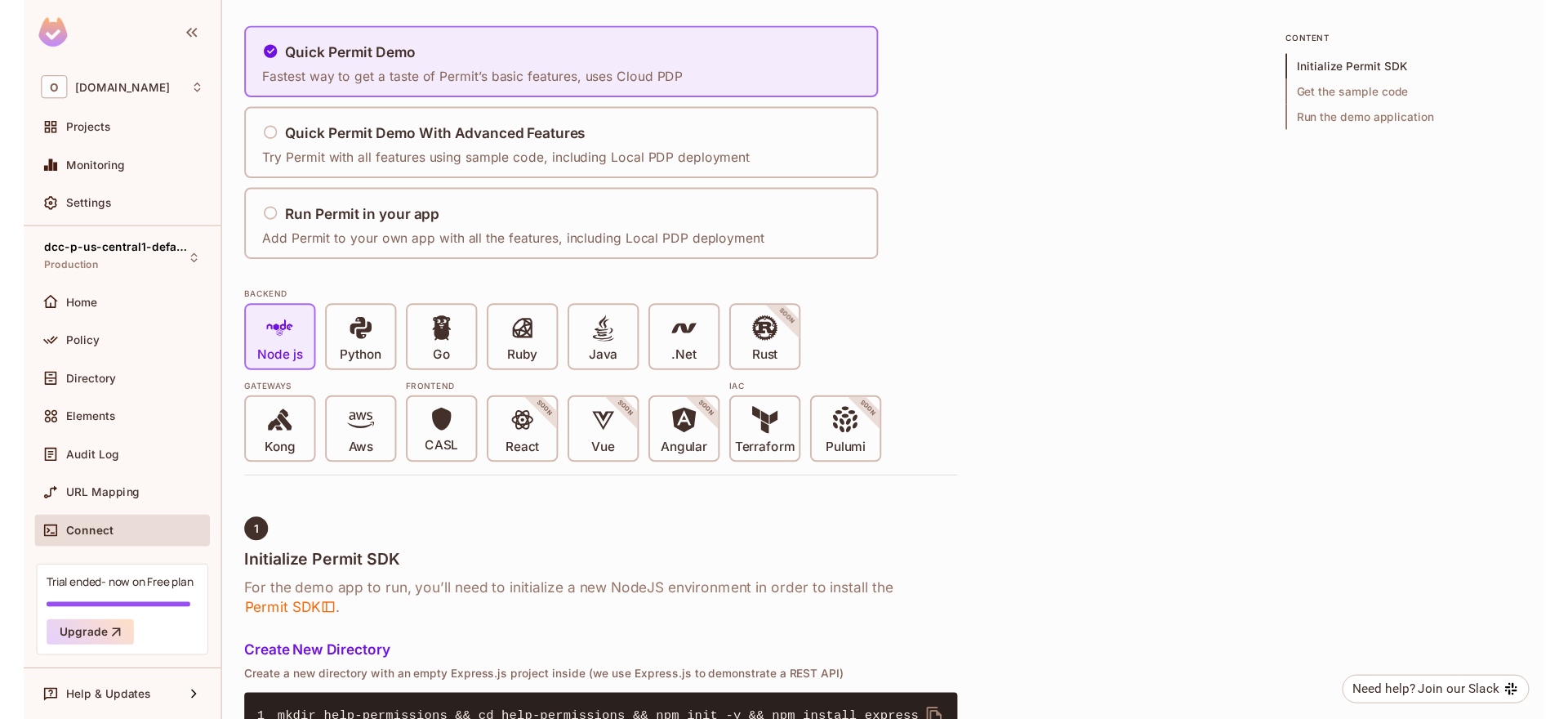
scroll to position [0, 0]
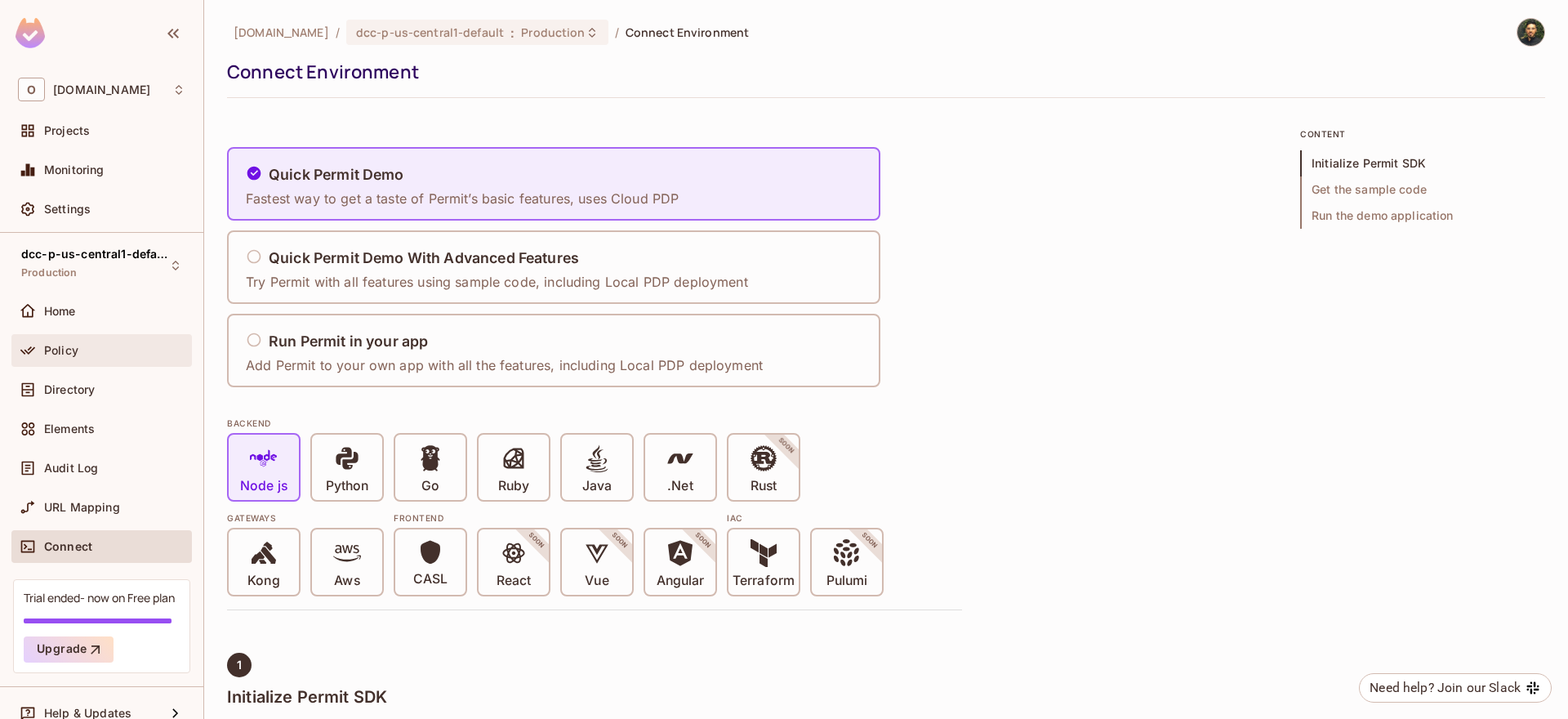
click at [78, 355] on div "Policy" at bounding box center [114, 350] width 141 height 13
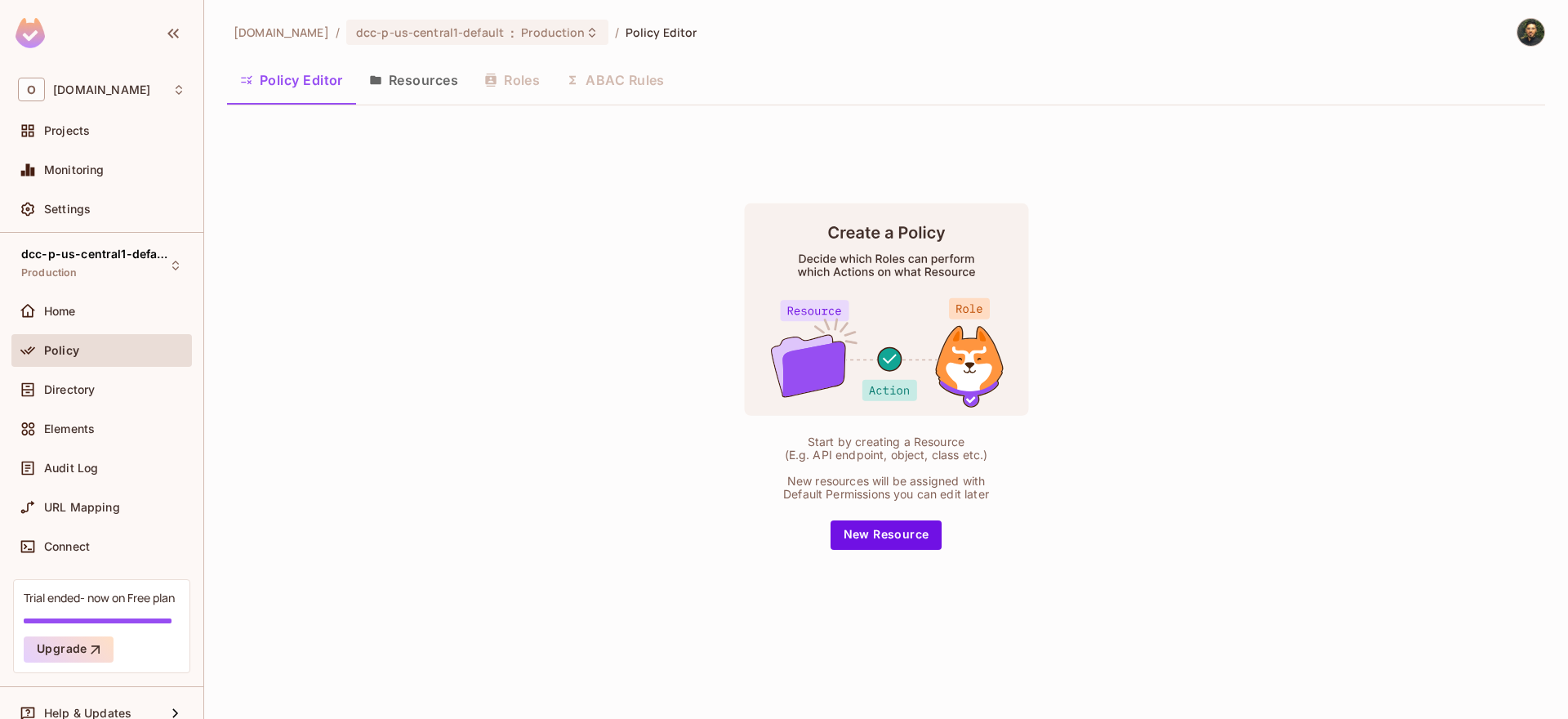
click at [444, 73] on button "Resources" at bounding box center [413, 80] width 115 height 41
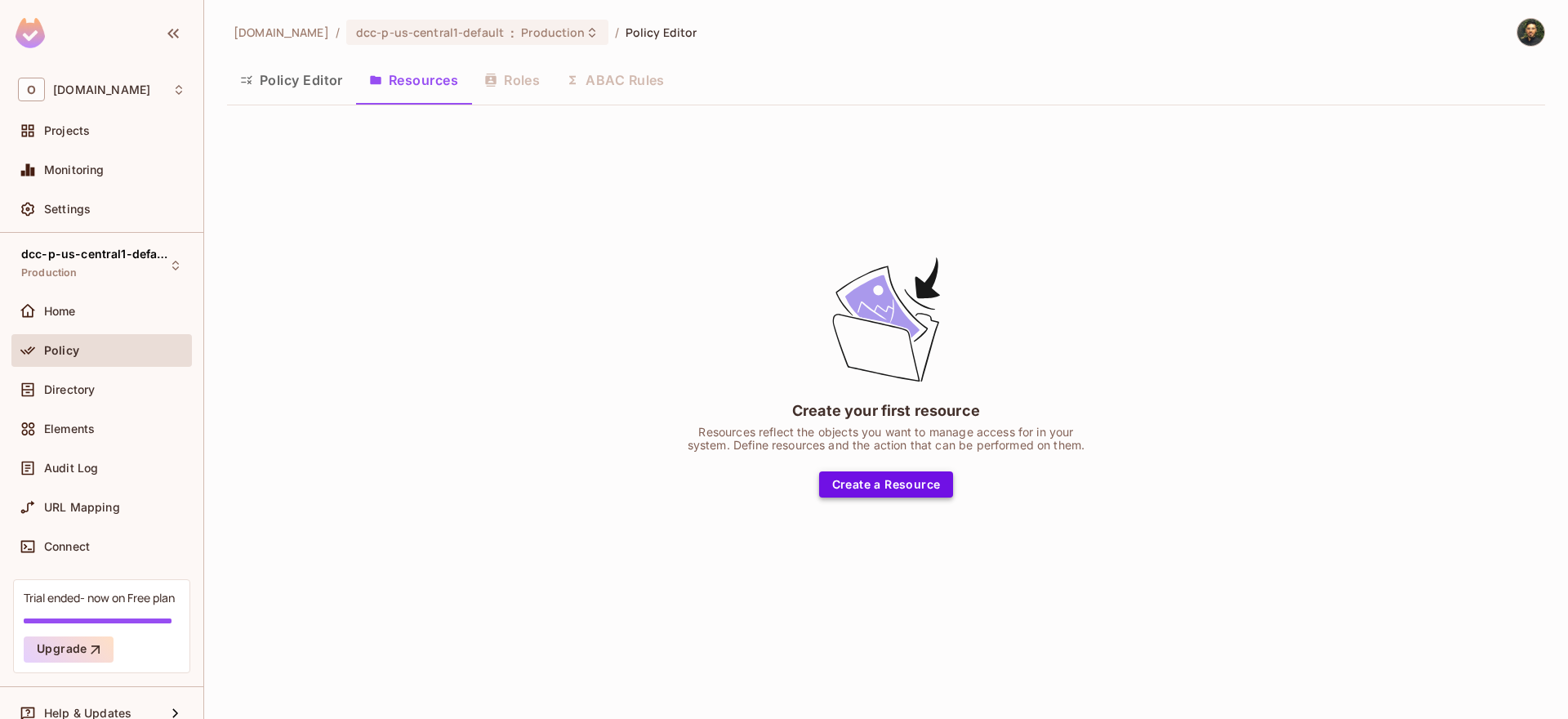
click at [884, 479] on button "Create a Resource" at bounding box center [886, 484] width 135 height 26
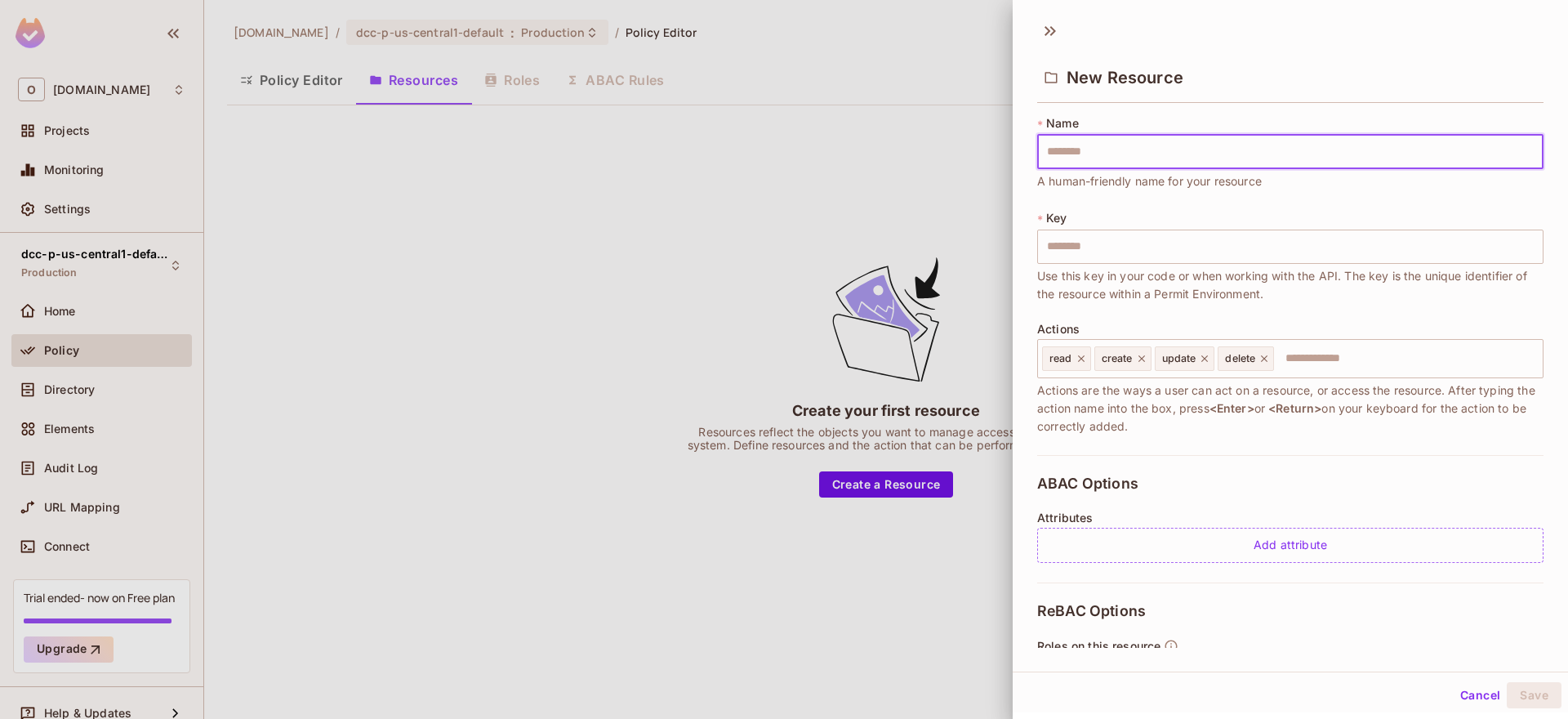
type input "*"
type input "**"
type input "***"
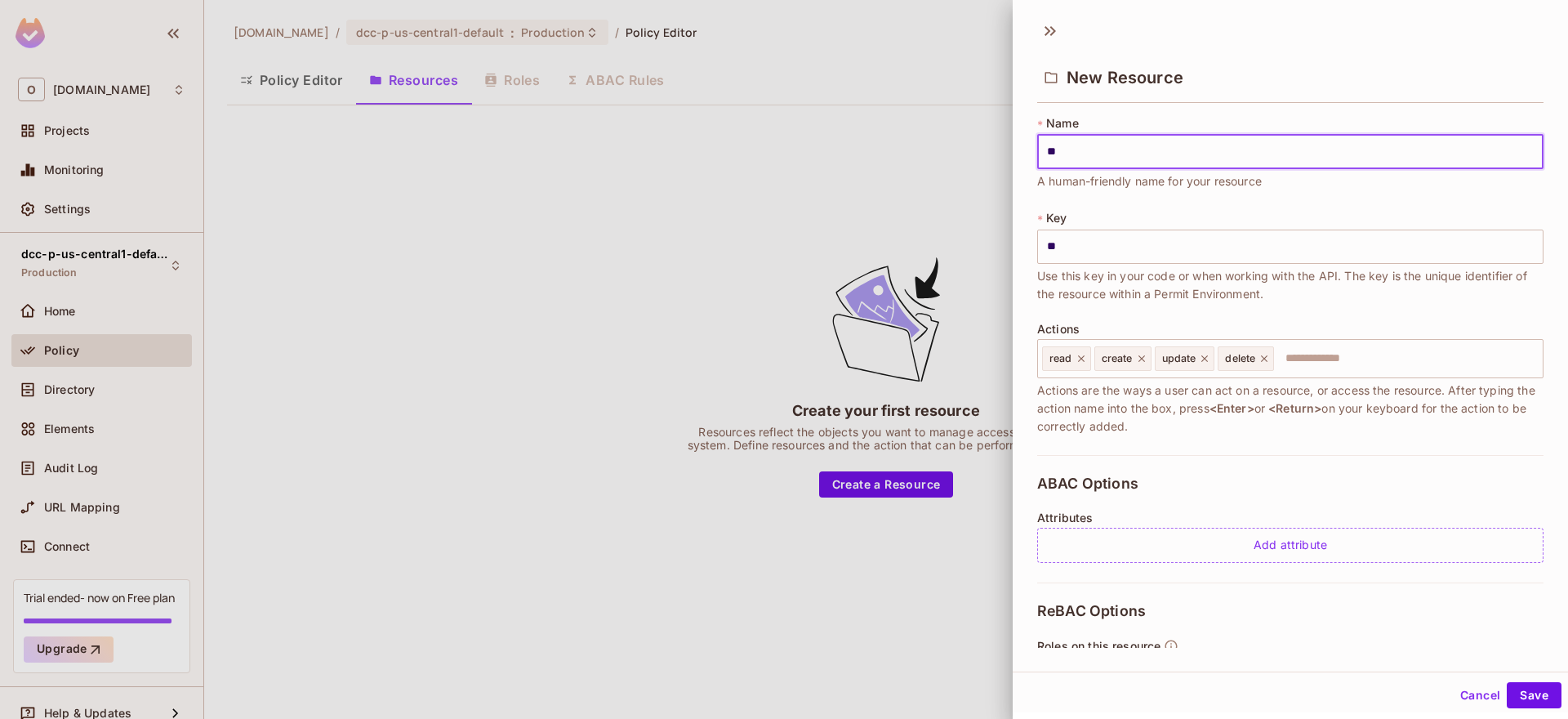
type input "***"
type input "****"
type input "*****"
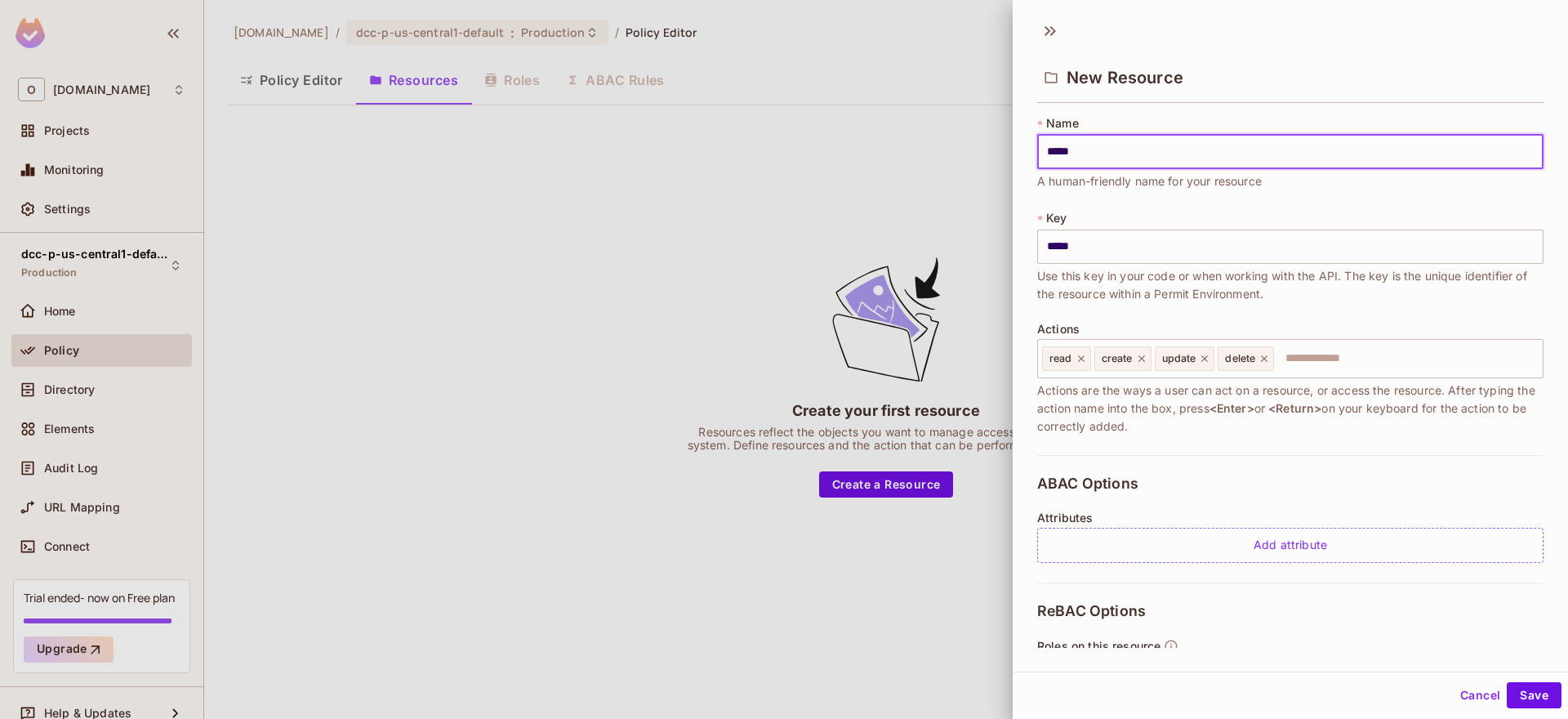
type input "******"
click at [1129, 309] on div "* Name ****** ​ A human-friendly name for your resource * Key ****** ​ Use this…" at bounding box center [1290, 285] width 506 height 340
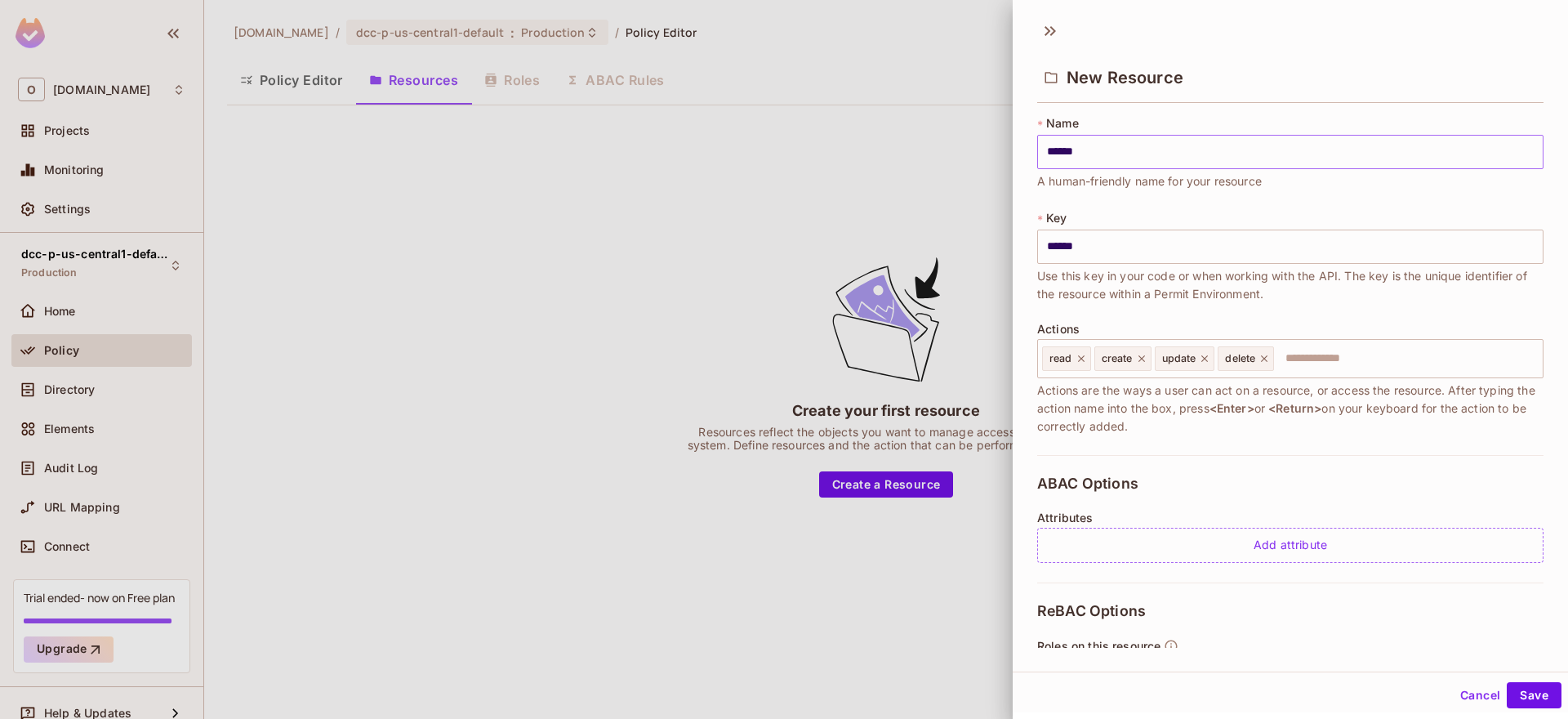
click at [1098, 158] on input "******" at bounding box center [1290, 151] width 506 height 34
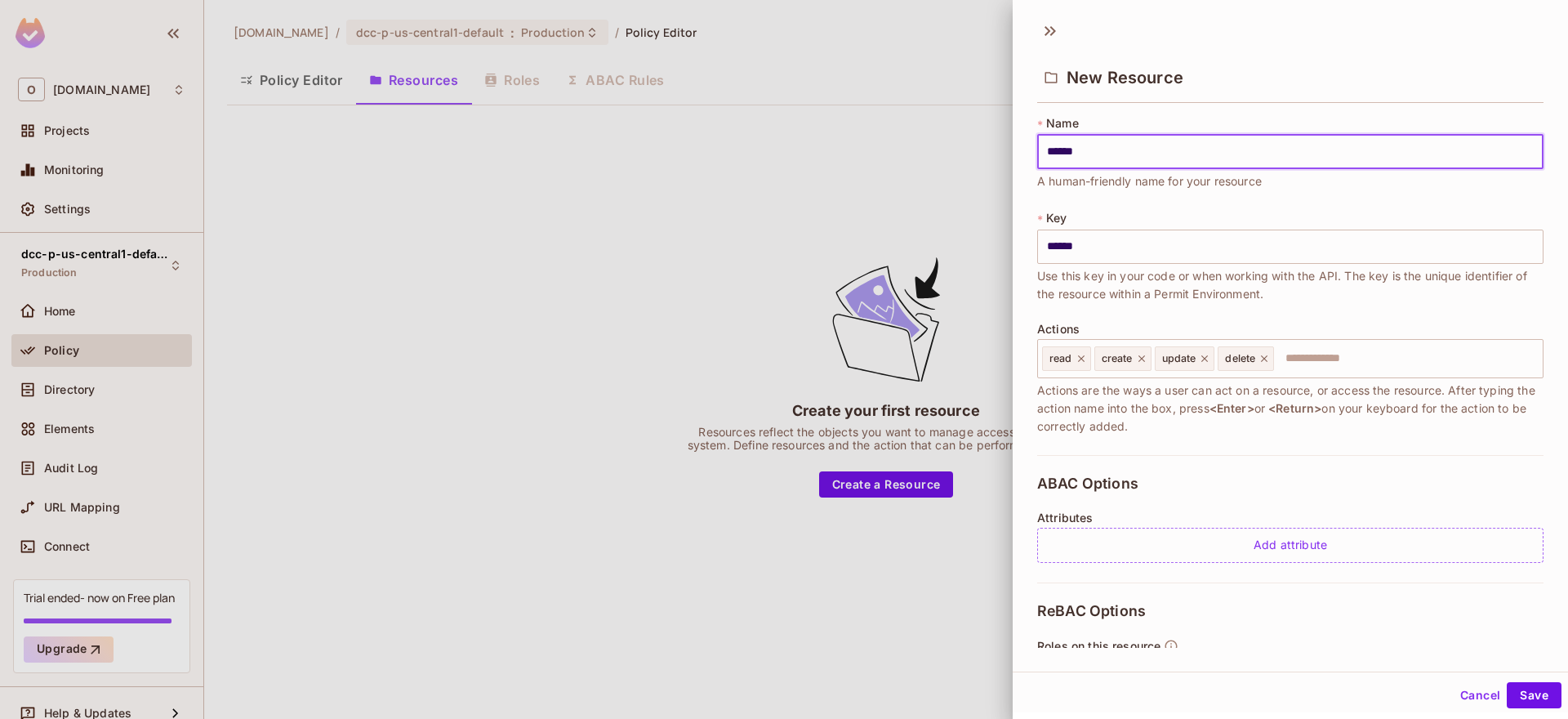
click at [1103, 190] on span "A human-friendly name for your resource" at bounding box center [1150, 181] width 225 height 18
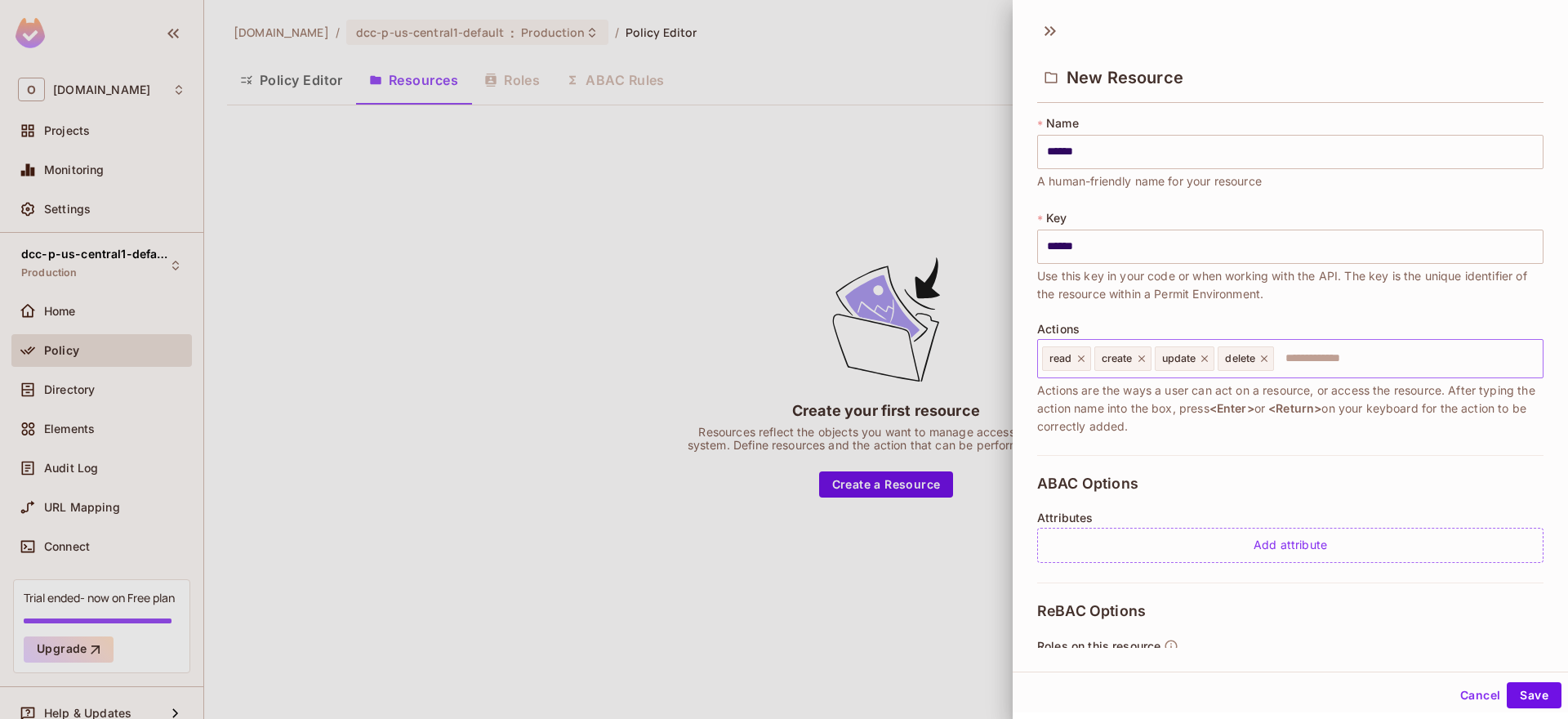
click at [1082, 359] on icon at bounding box center [1081, 359] width 11 height 11
click at [1087, 360] on icon at bounding box center [1090, 359] width 11 height 11
click at [1091, 360] on icon at bounding box center [1092, 359] width 7 height 7
click at [1089, 360] on icon at bounding box center [1089, 359] width 7 height 7
click at [1148, 302] on span "Use this key in your code or when working with the API. The key is the unique i…" at bounding box center [1290, 285] width 506 height 36
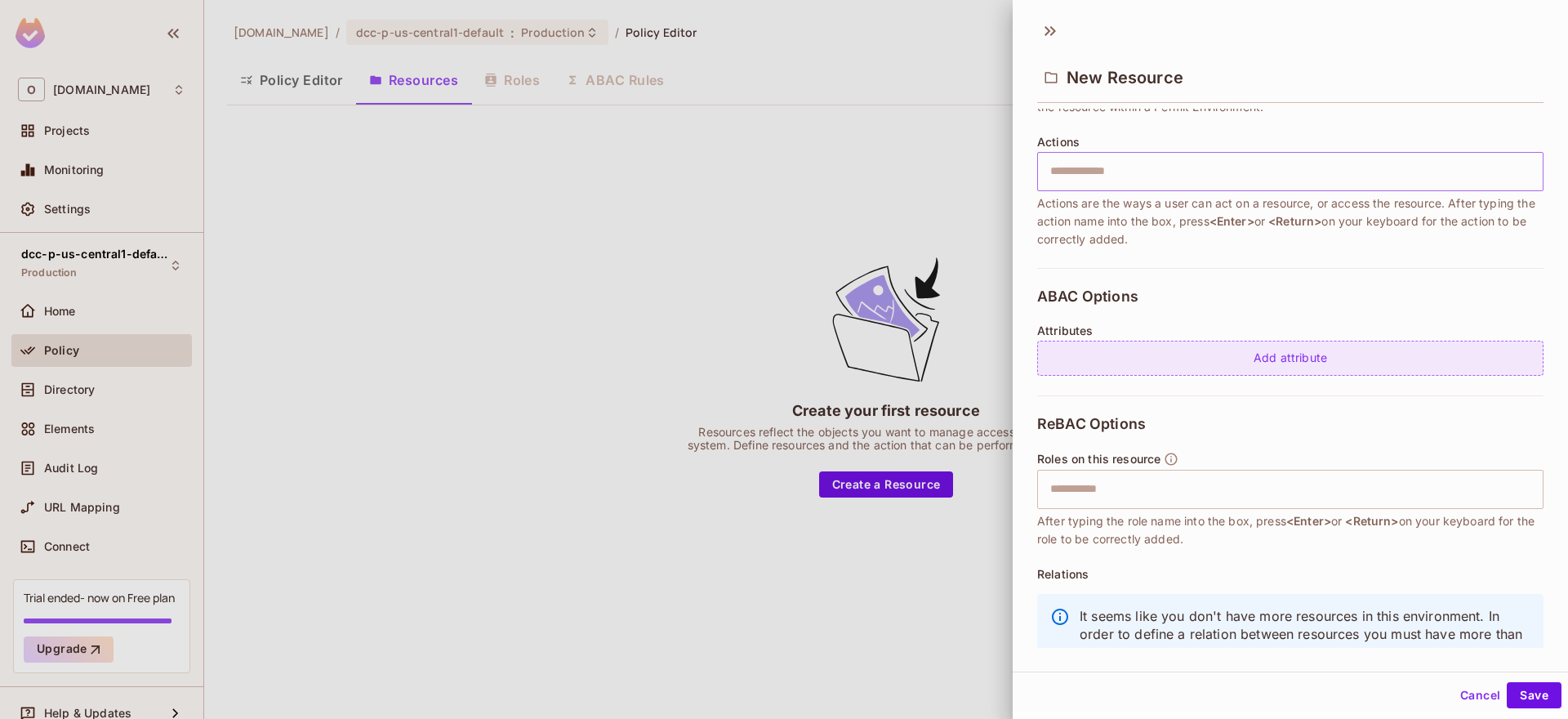
scroll to position [242, 0]
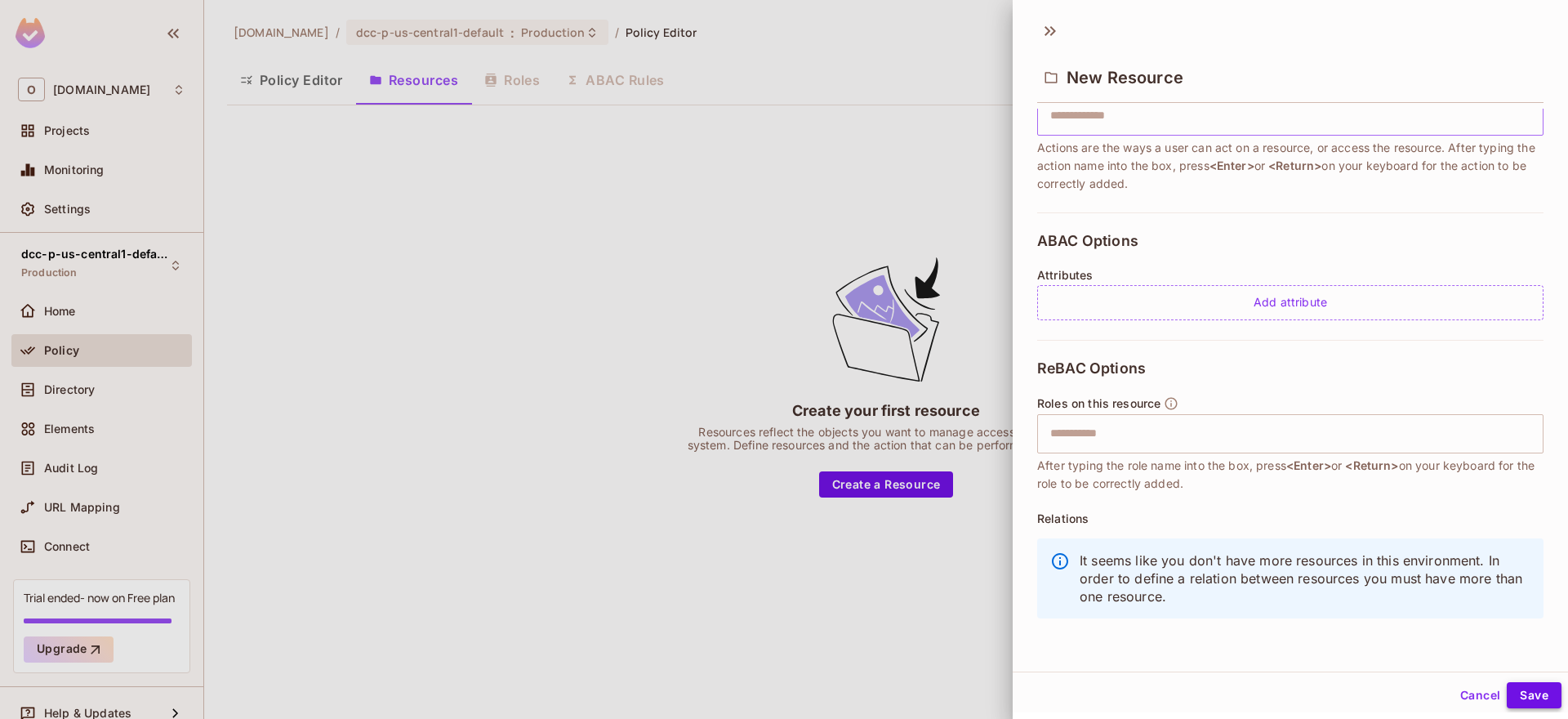
click at [1526, 694] on button "Save" at bounding box center [1534, 695] width 55 height 26
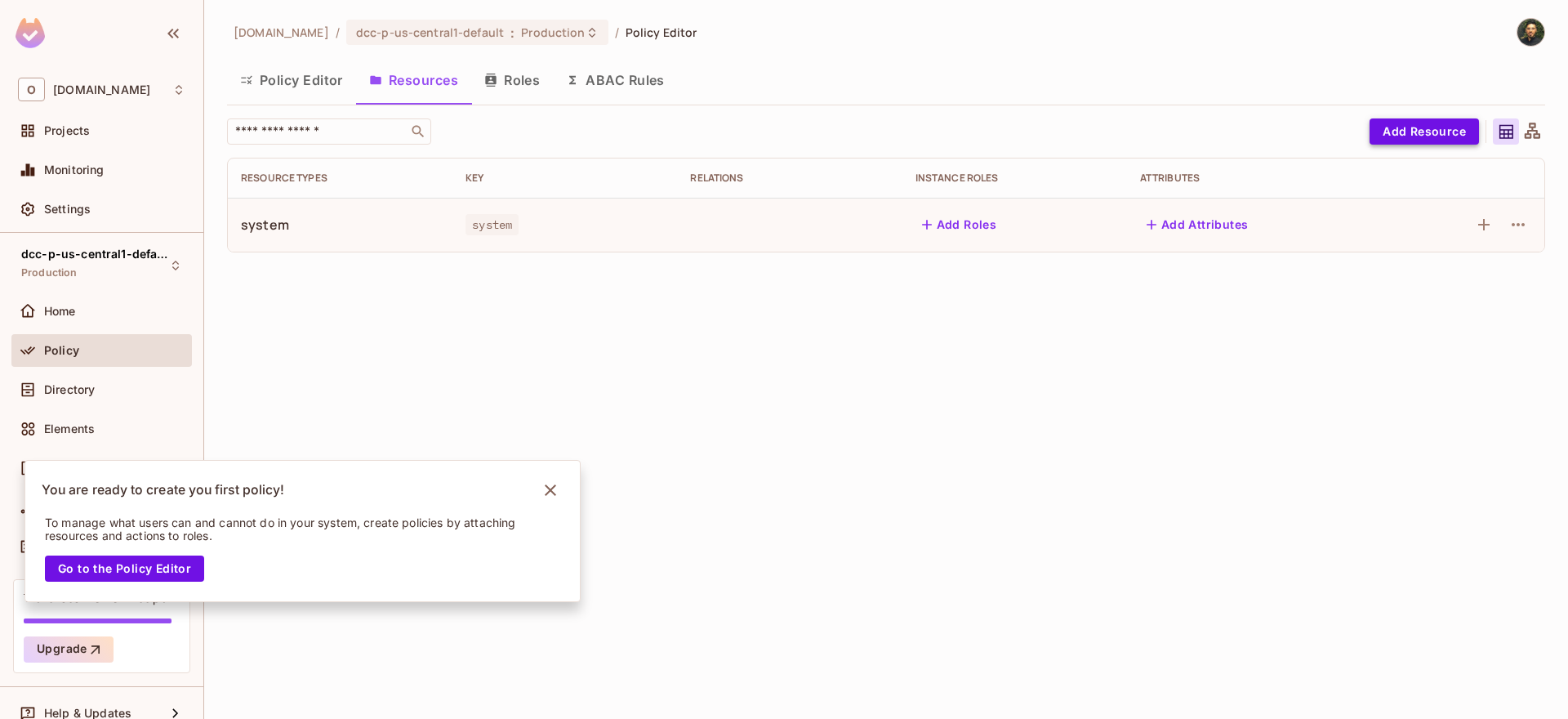
click at [1379, 141] on button "Add Resource" at bounding box center [1425, 132] width 110 height 26
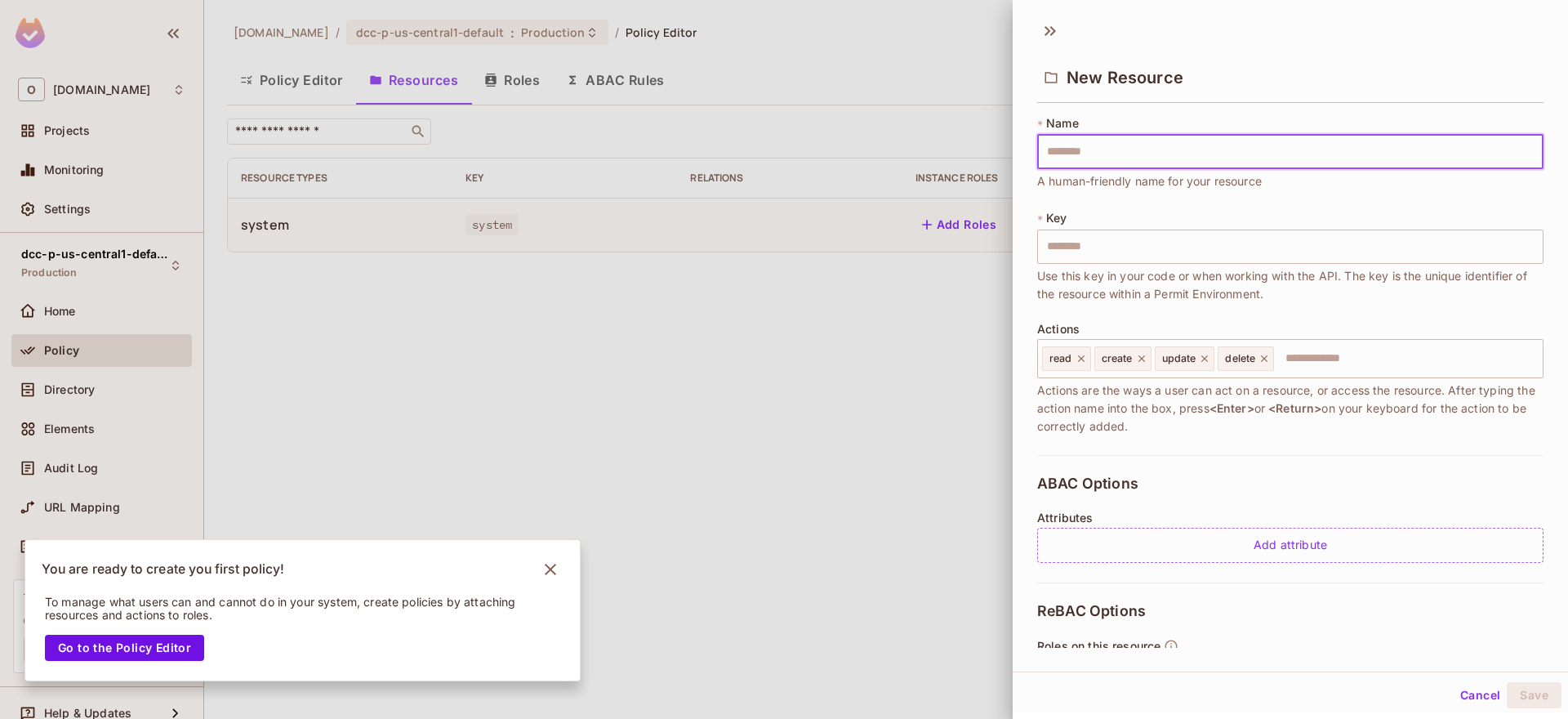
type input "*"
type input "**"
type input "***"
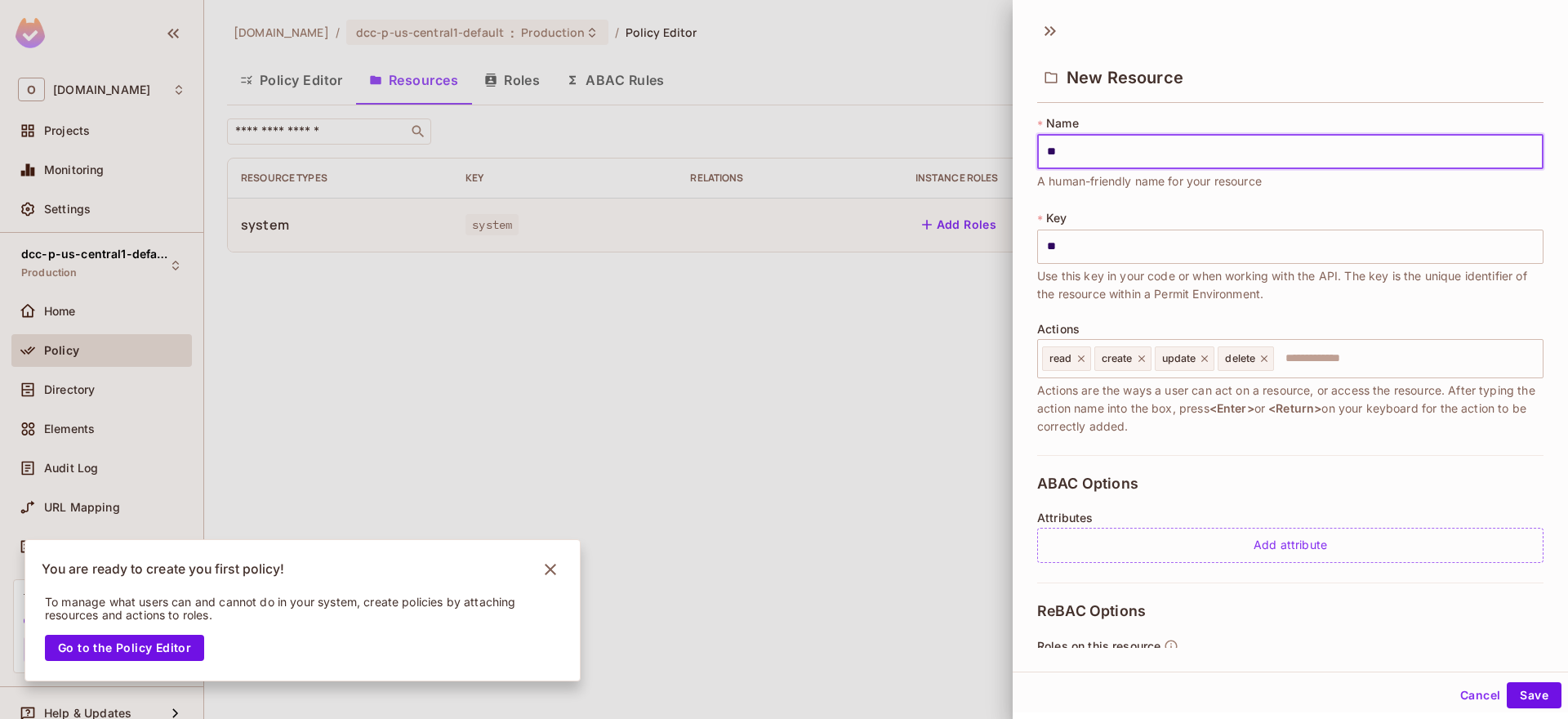
type input "***"
type input "****"
type input "*****"
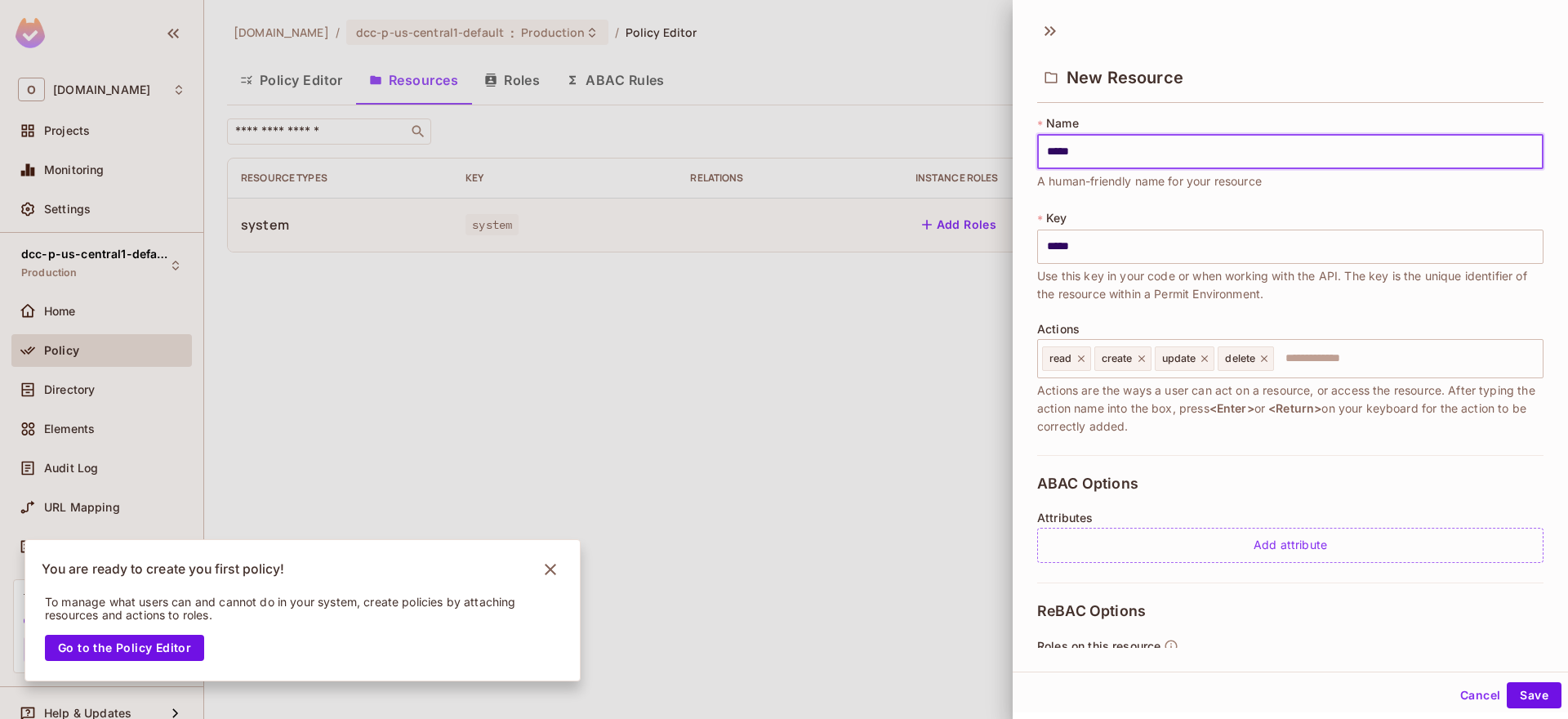
type input "******"
type input "*******"
type input "********"
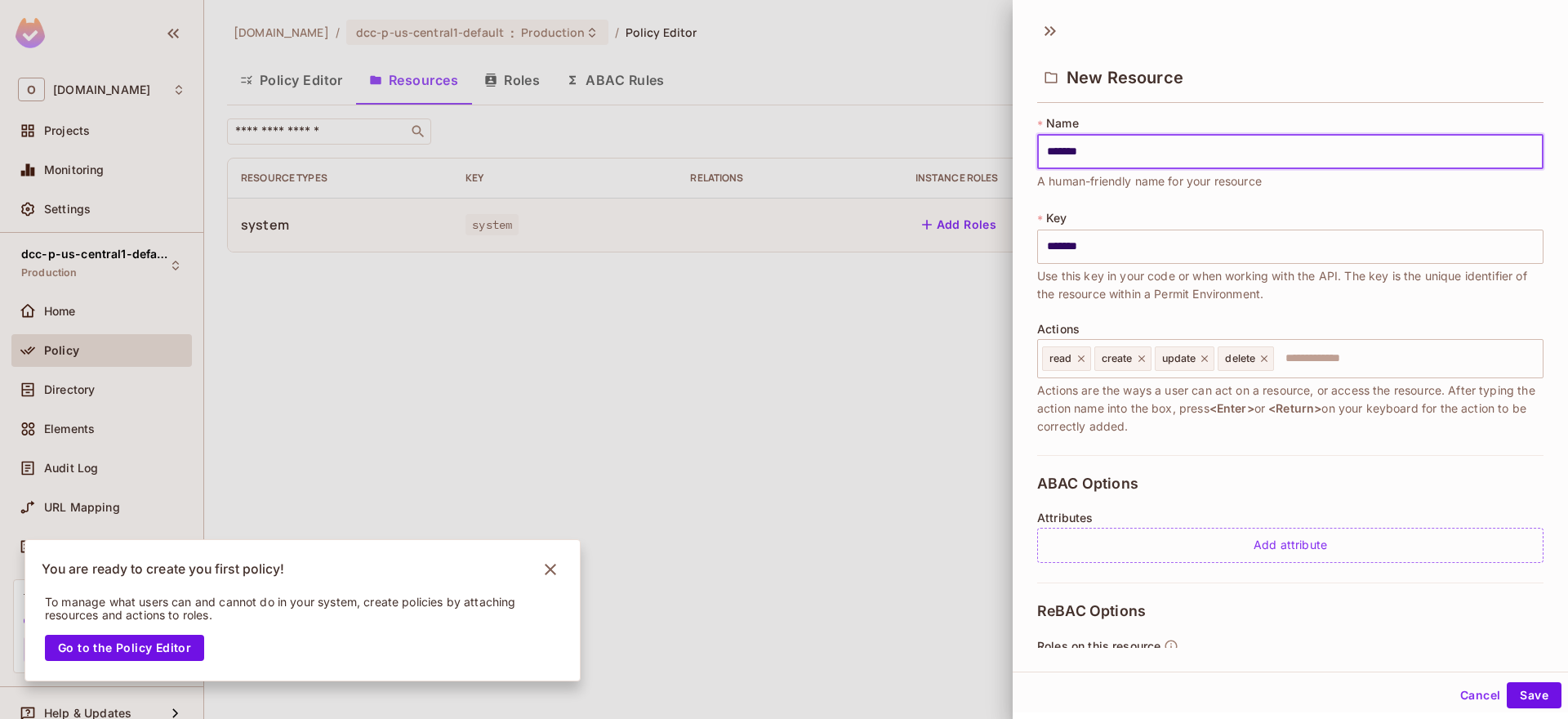
type input "********"
type input "*********"
type input "**********"
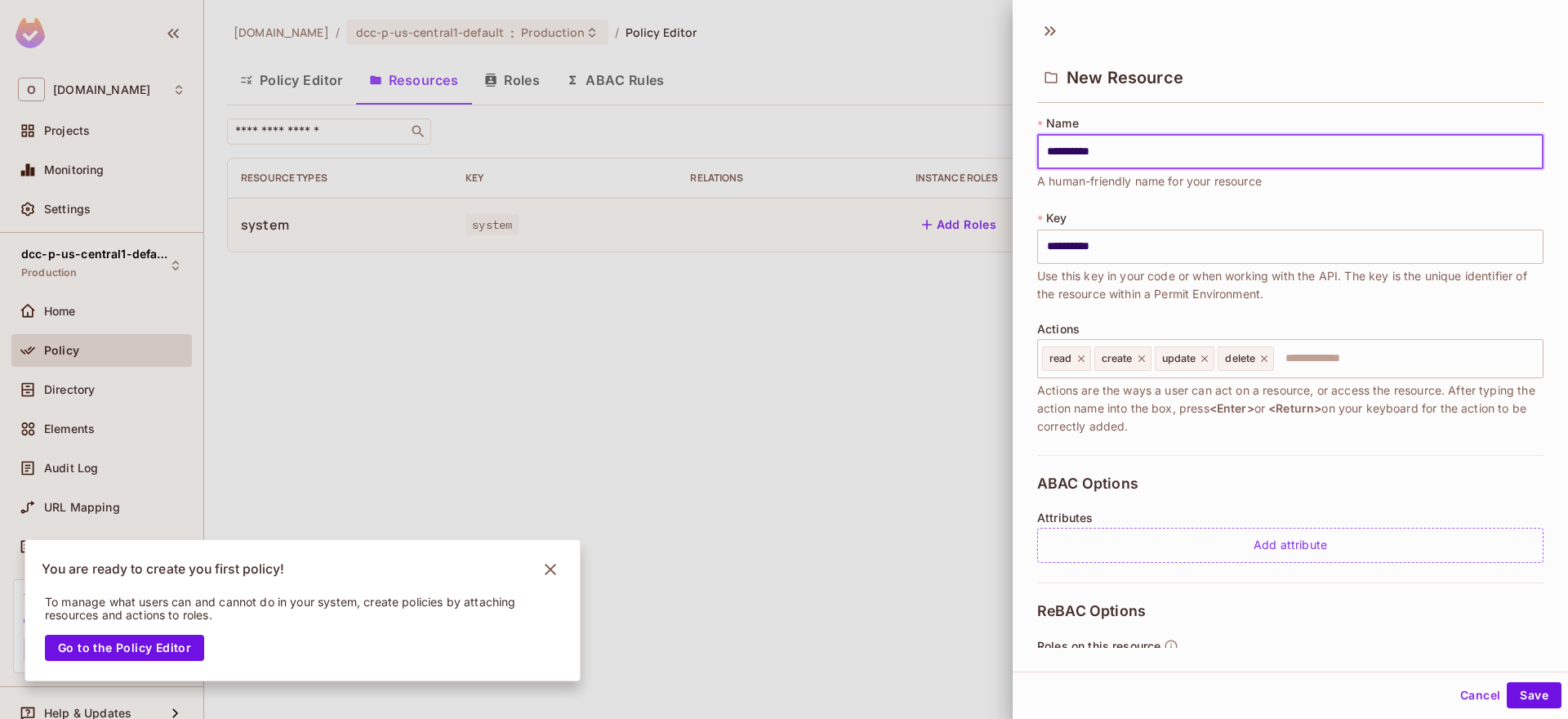
type input "**********"
click at [1083, 362] on icon at bounding box center [1081, 359] width 11 height 11
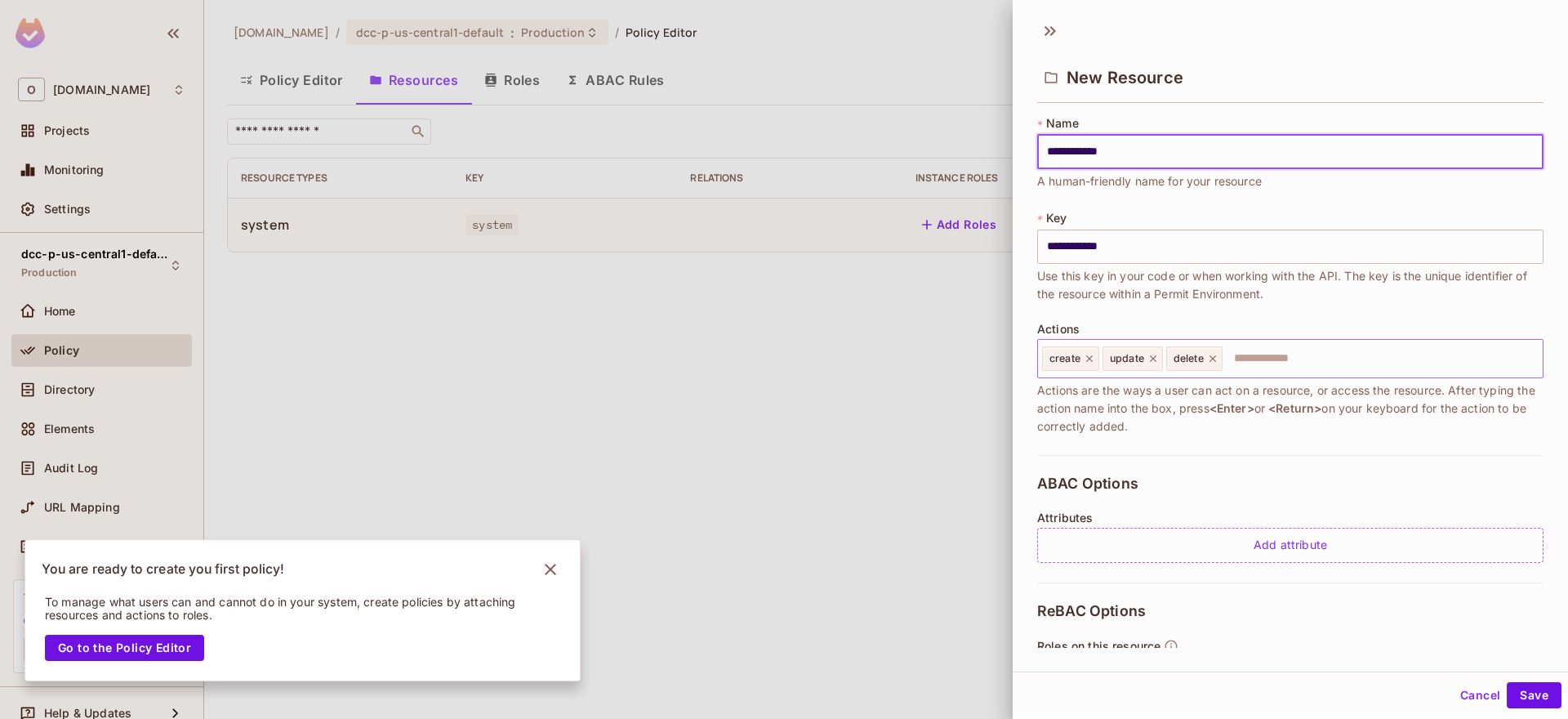
click at [1089, 361] on icon at bounding box center [1090, 359] width 11 height 11
click at [1089, 361] on icon at bounding box center [1092, 359] width 11 height 11
click at [1091, 361] on icon at bounding box center [1089, 359] width 11 height 11
type input "**********"
click at [1351, 445] on div "**********" at bounding box center [1290, 285] width 506 height 340
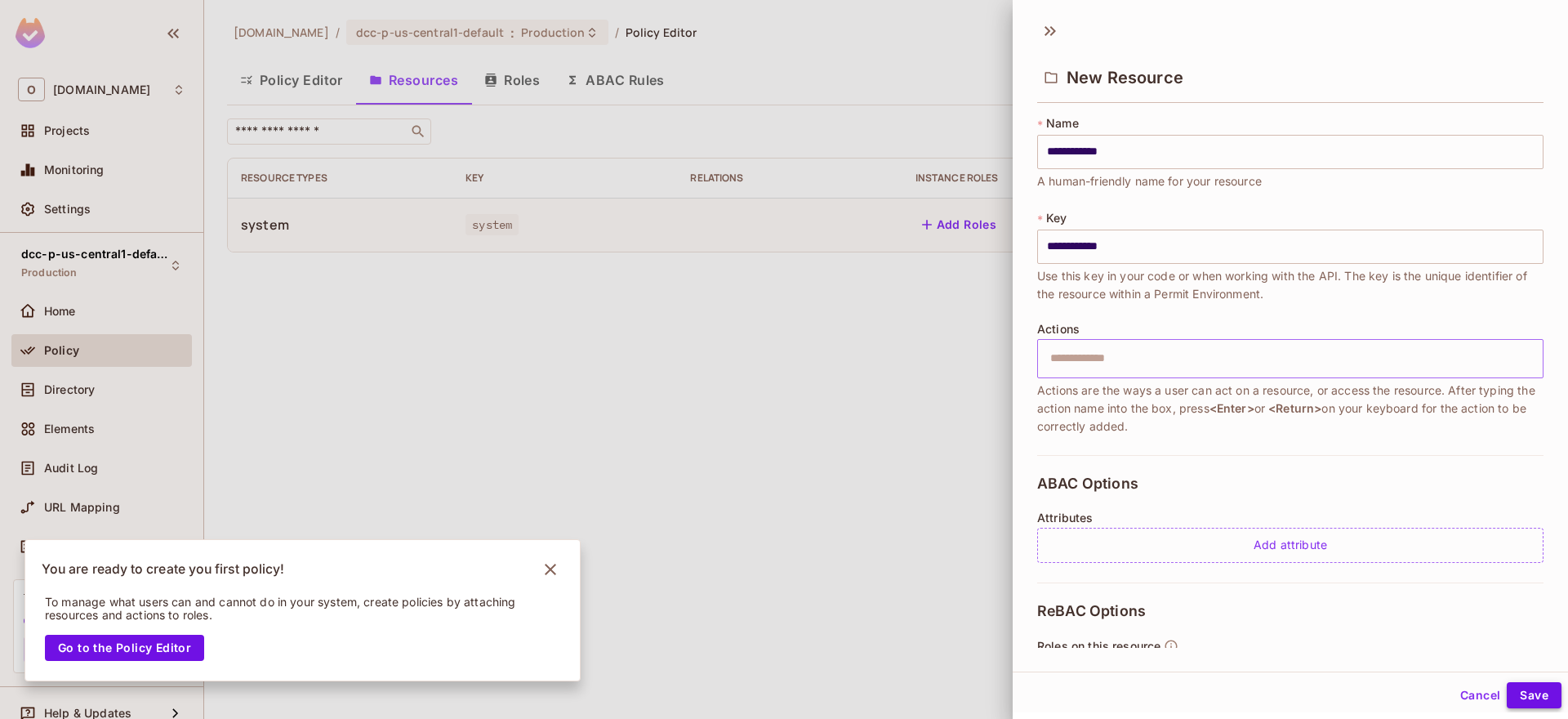
click at [1536, 693] on button "Save" at bounding box center [1534, 695] width 55 height 26
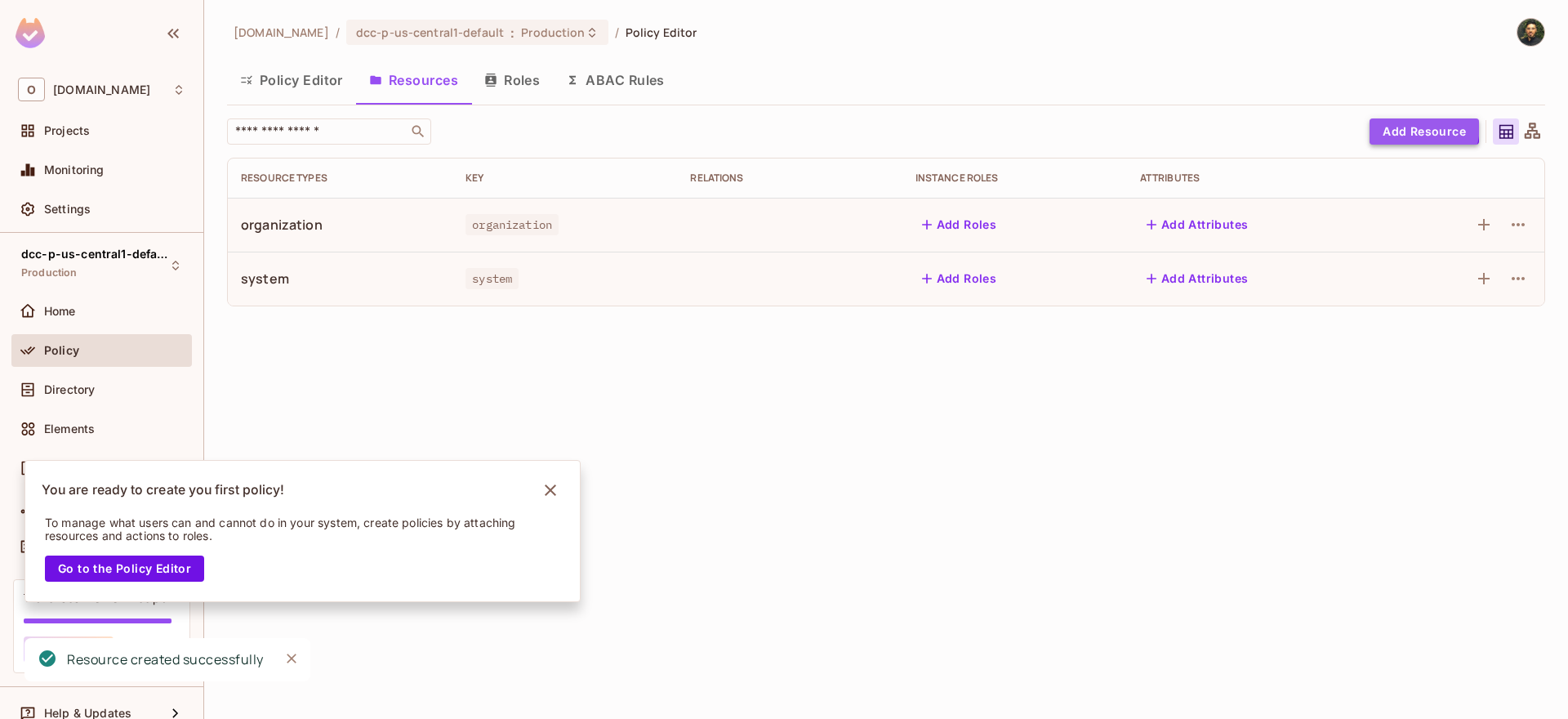
click at [1405, 125] on button "Add Resource" at bounding box center [1425, 132] width 110 height 26
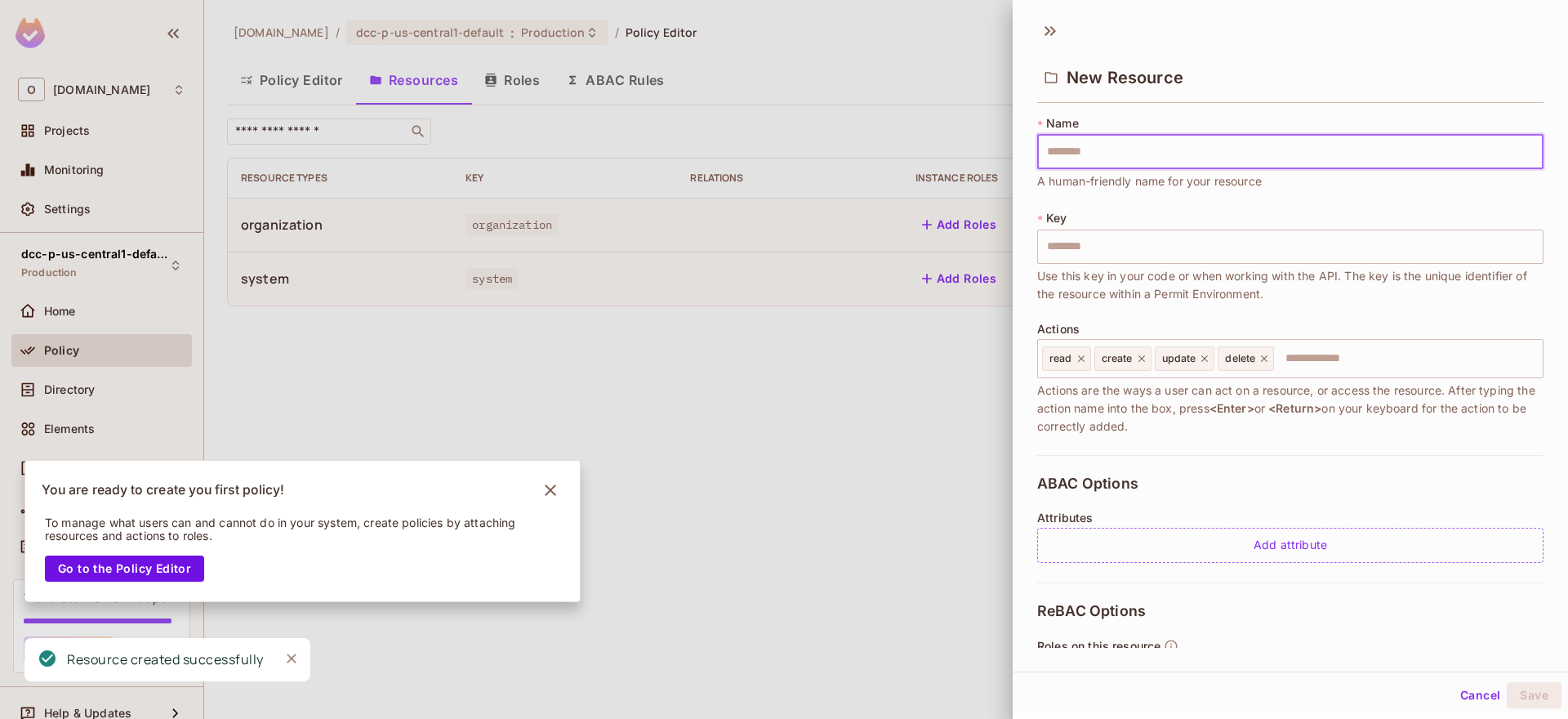
type input "*"
type input "**"
type input "***"
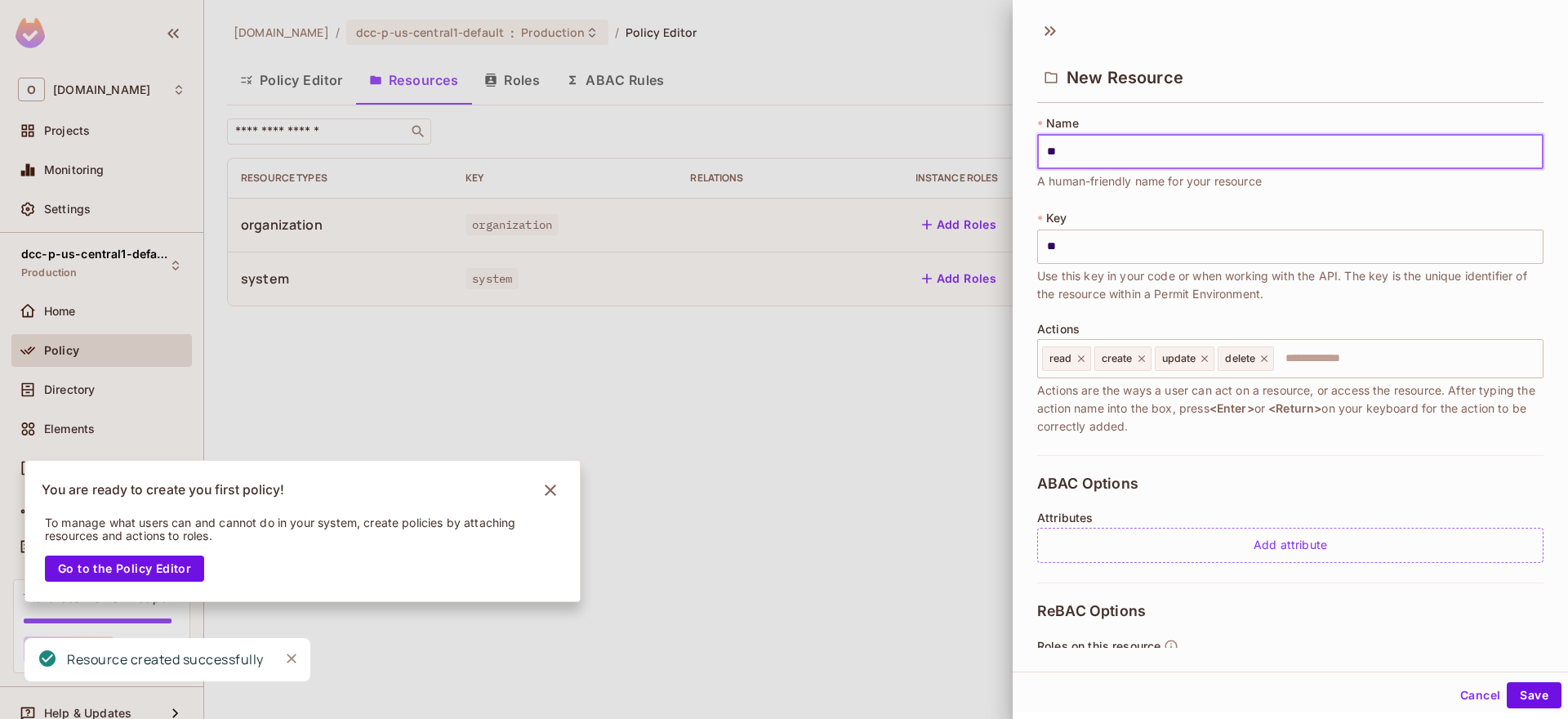
type input "***"
type input "****"
type input "*****"
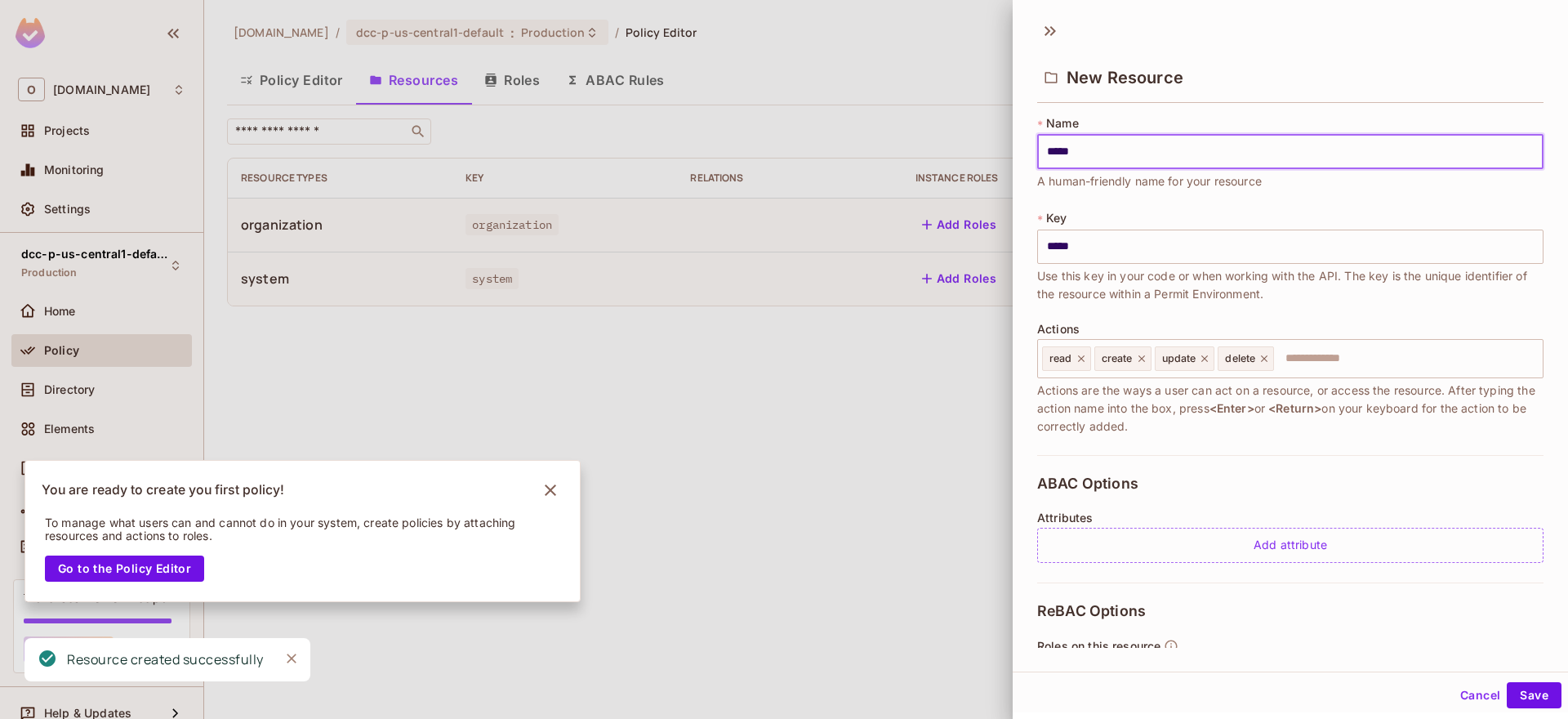
type input "******"
type input "*******"
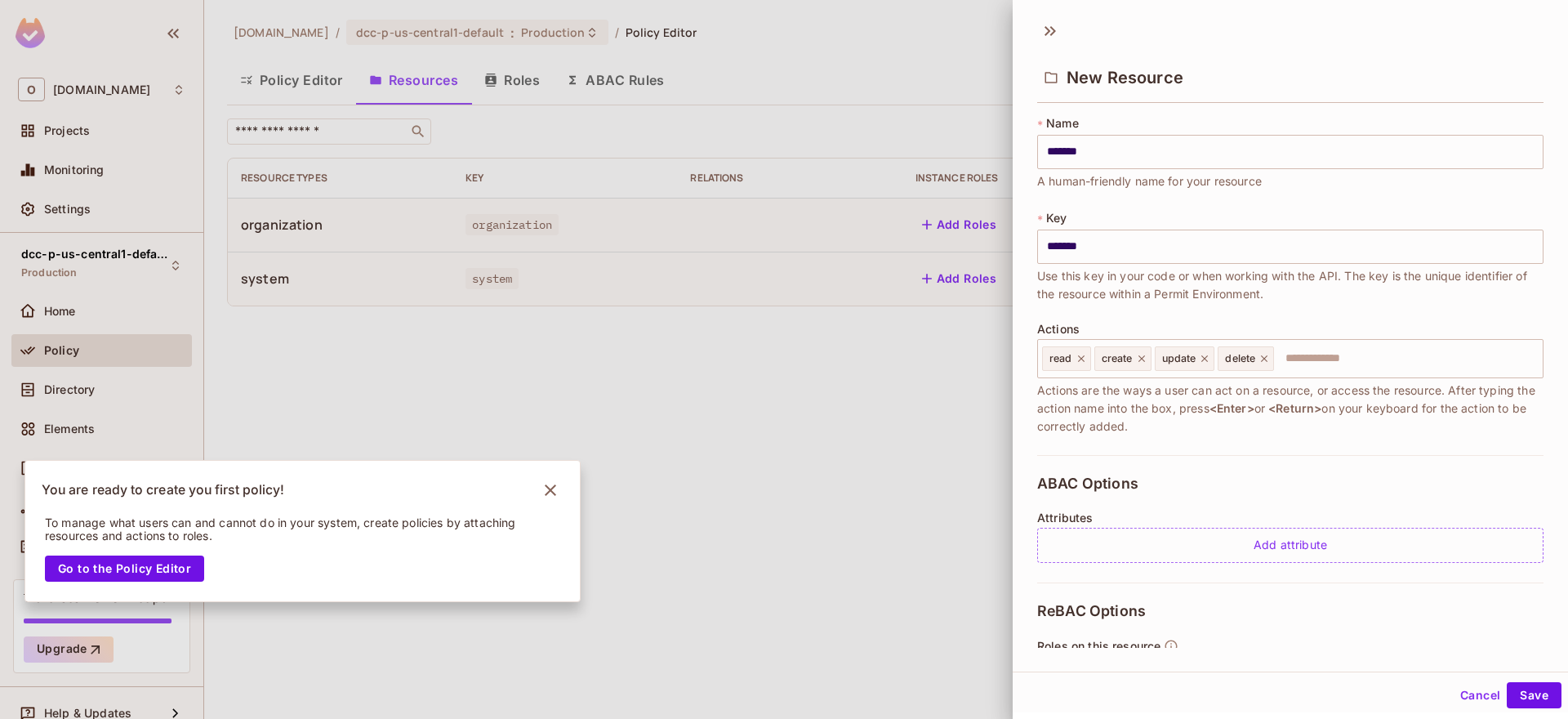
click at [1072, 216] on div "* Key ******* ​ Use this key in your code or when working with the API. The key…" at bounding box center [1290, 256] width 506 height 93
click at [1076, 359] on icon at bounding box center [1081, 359] width 11 height 11
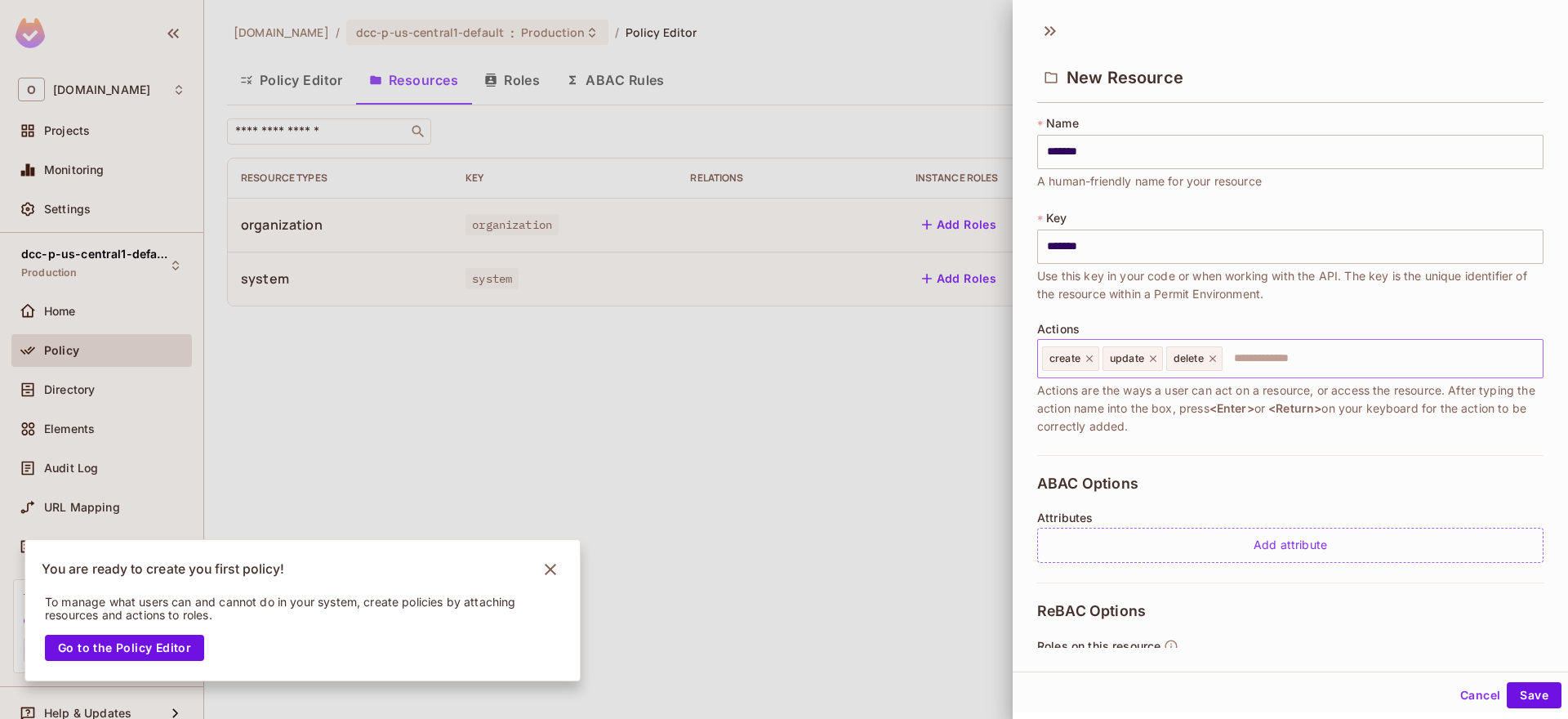
click at [1084, 360] on div "create" at bounding box center [1071, 359] width 58 height 24
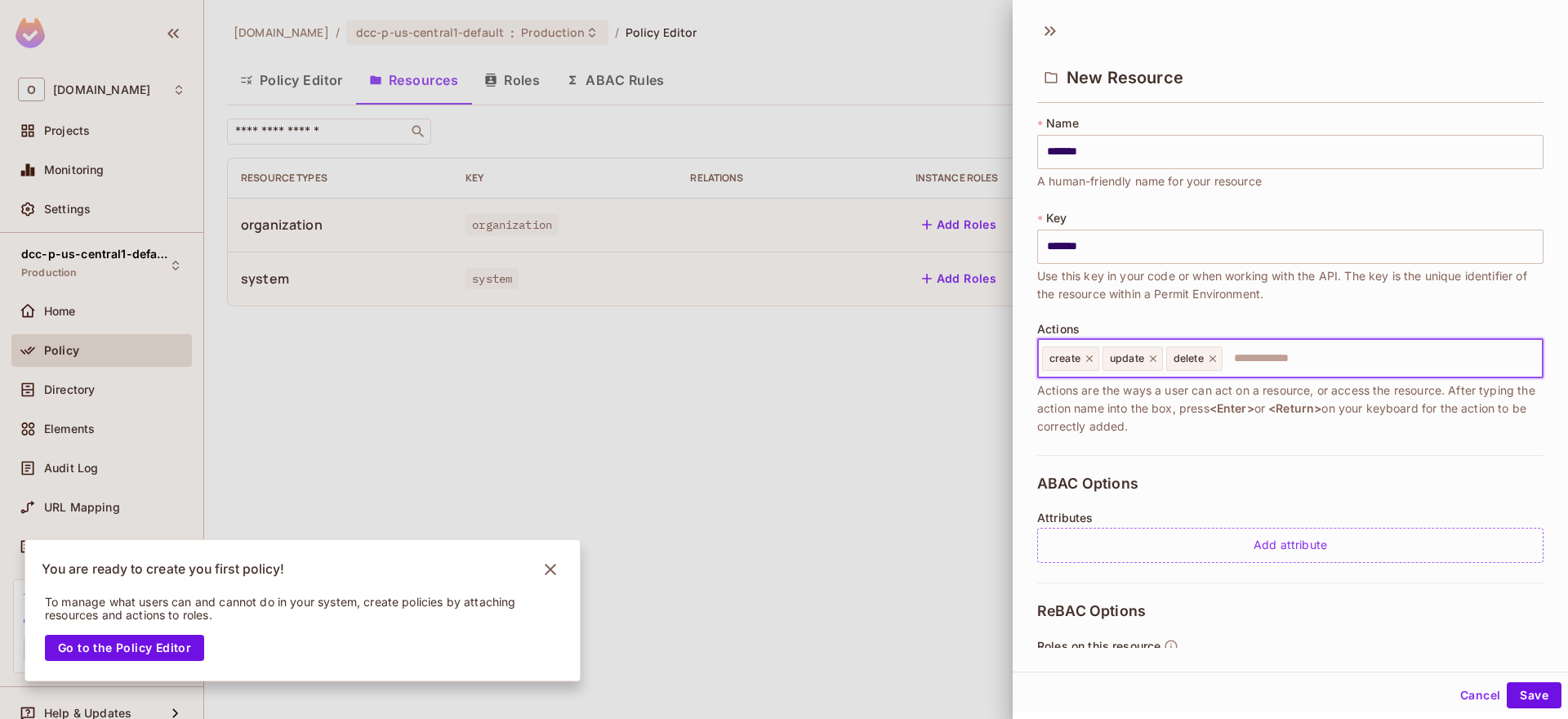
click at [1092, 360] on icon at bounding box center [1090, 359] width 7 height 7
click at [1092, 360] on icon at bounding box center [1092, 359] width 7 height 7
click at [1092, 362] on icon at bounding box center [1089, 359] width 7 height 7
click at [1511, 695] on button "Save" at bounding box center [1534, 695] width 55 height 26
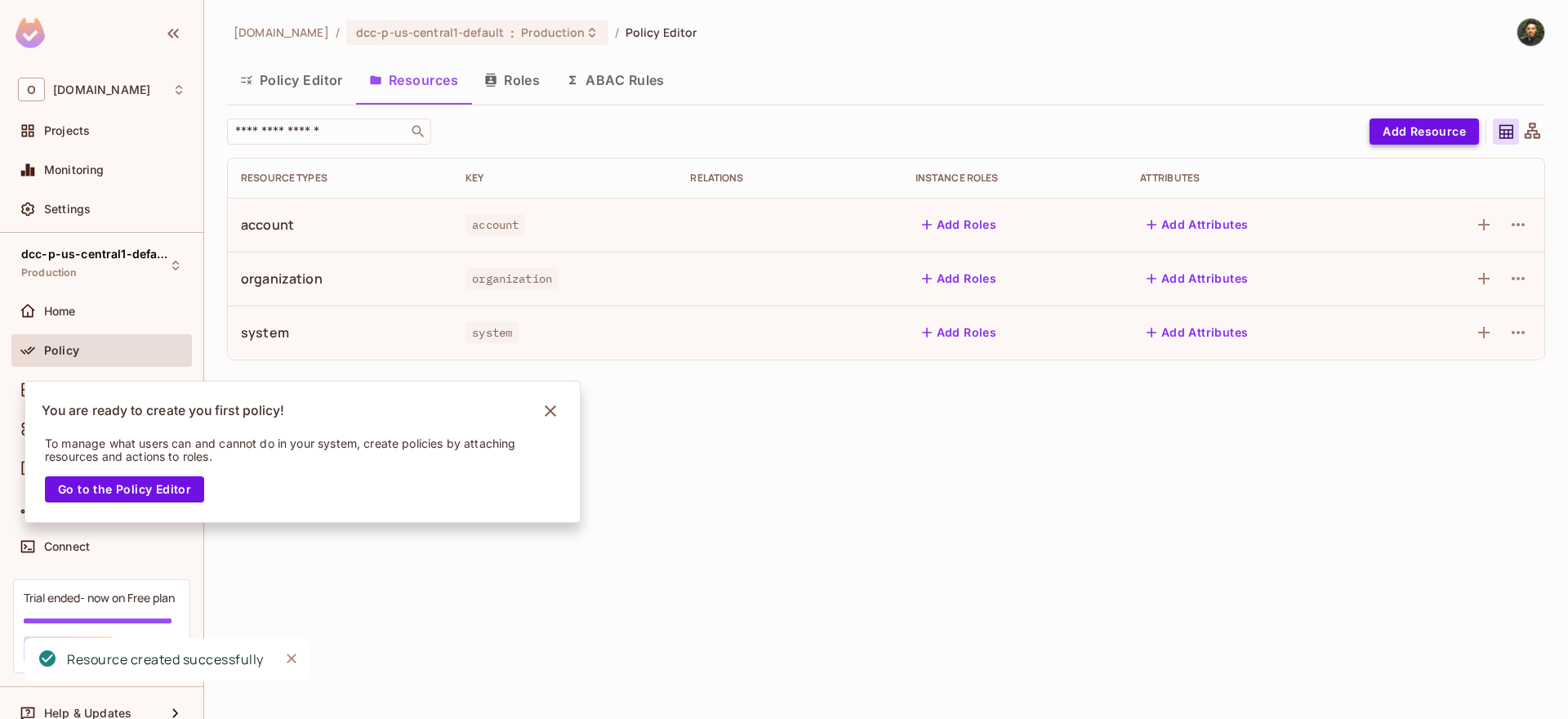
click at [1412, 125] on button "Add Resource" at bounding box center [1425, 132] width 110 height 26
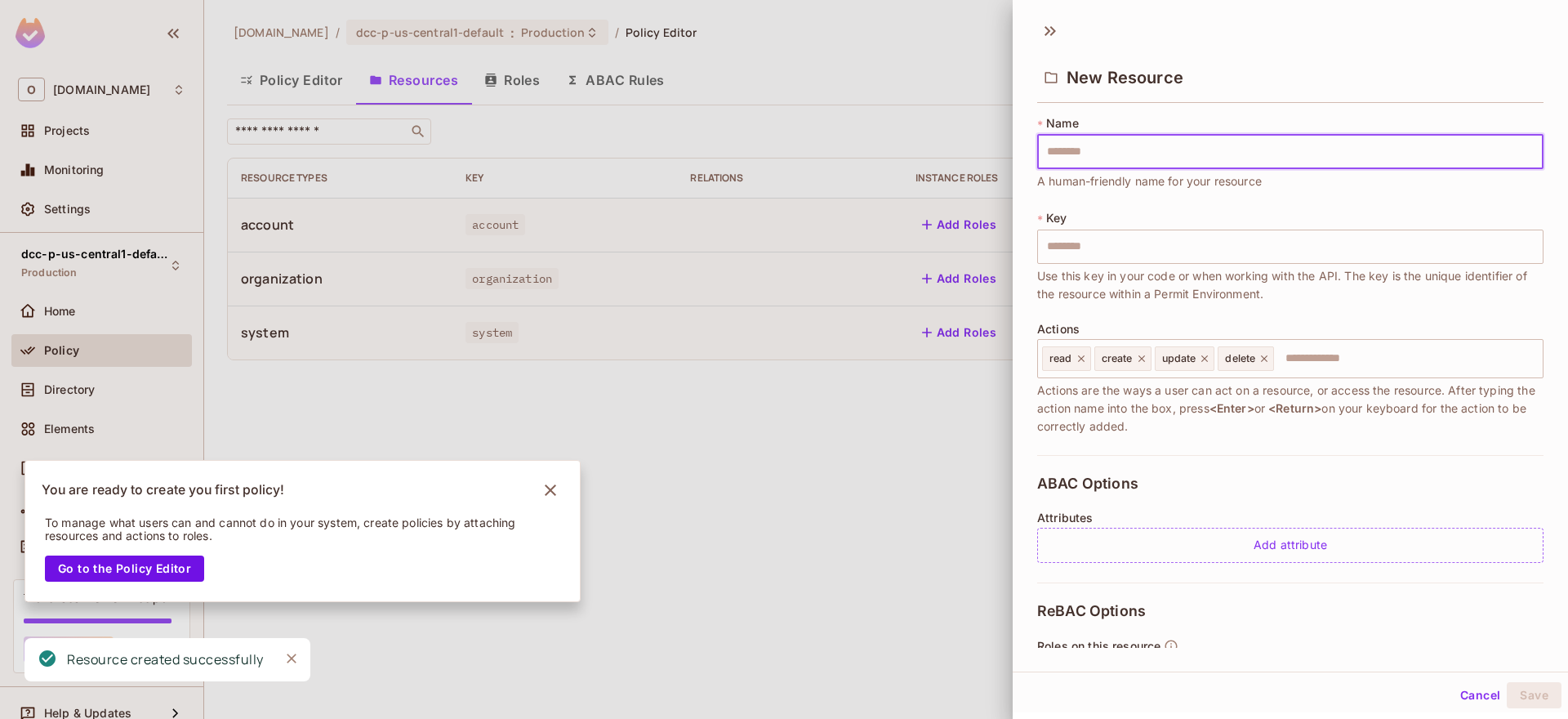
type input "*"
type input "**"
type input "***"
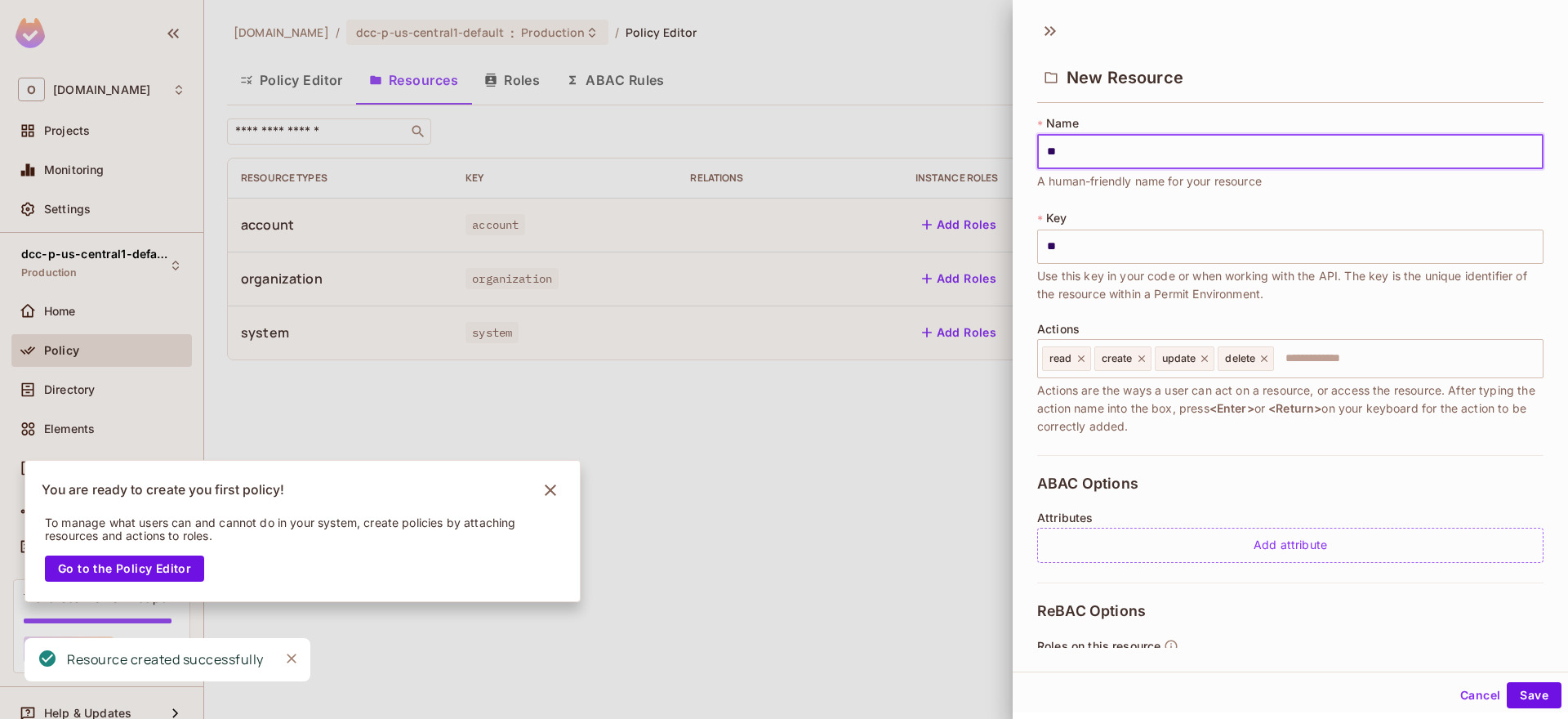
type input "***"
type input "****"
type input "*****"
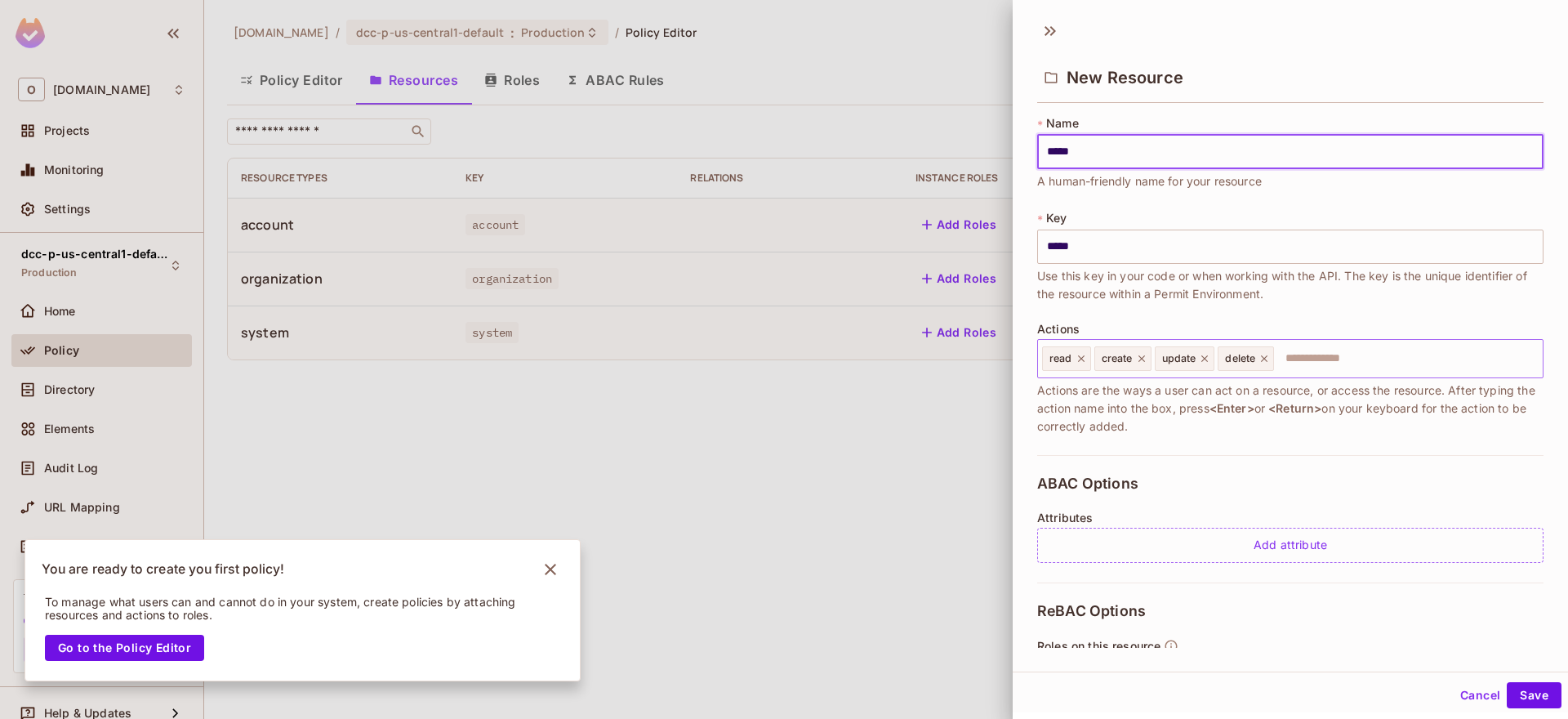
click at [1084, 356] on icon at bounding box center [1081, 359] width 11 height 11
click at [1087, 360] on icon at bounding box center [1090, 359] width 11 height 11
click at [1088, 360] on icon at bounding box center [1092, 359] width 11 height 11
click at [1089, 360] on icon at bounding box center [1089, 359] width 7 height 7
type input "*****"
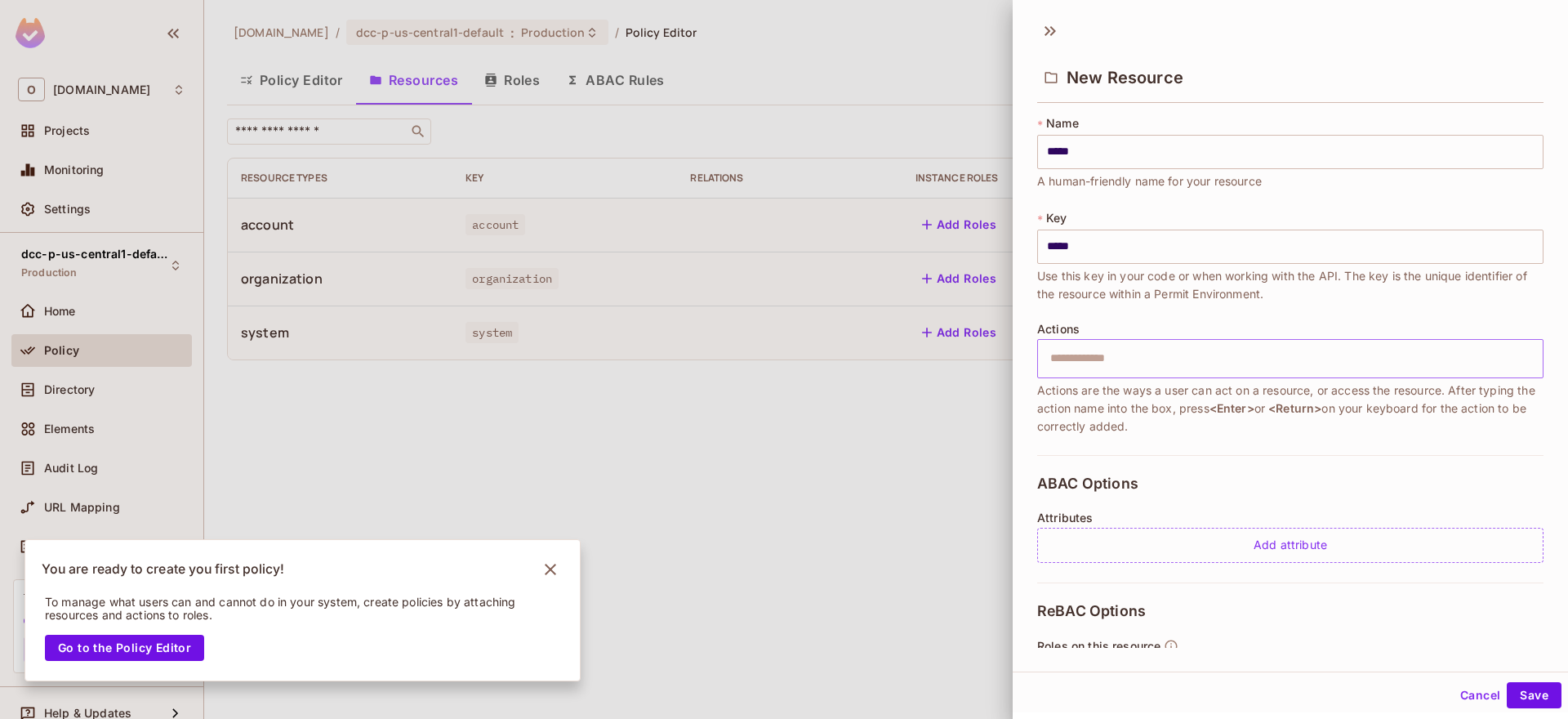
click at [1429, 502] on div "ABAC Options Attributes Add attribute" at bounding box center [1290, 518] width 506 height 127
click at [1535, 701] on button "Save" at bounding box center [1534, 695] width 55 height 26
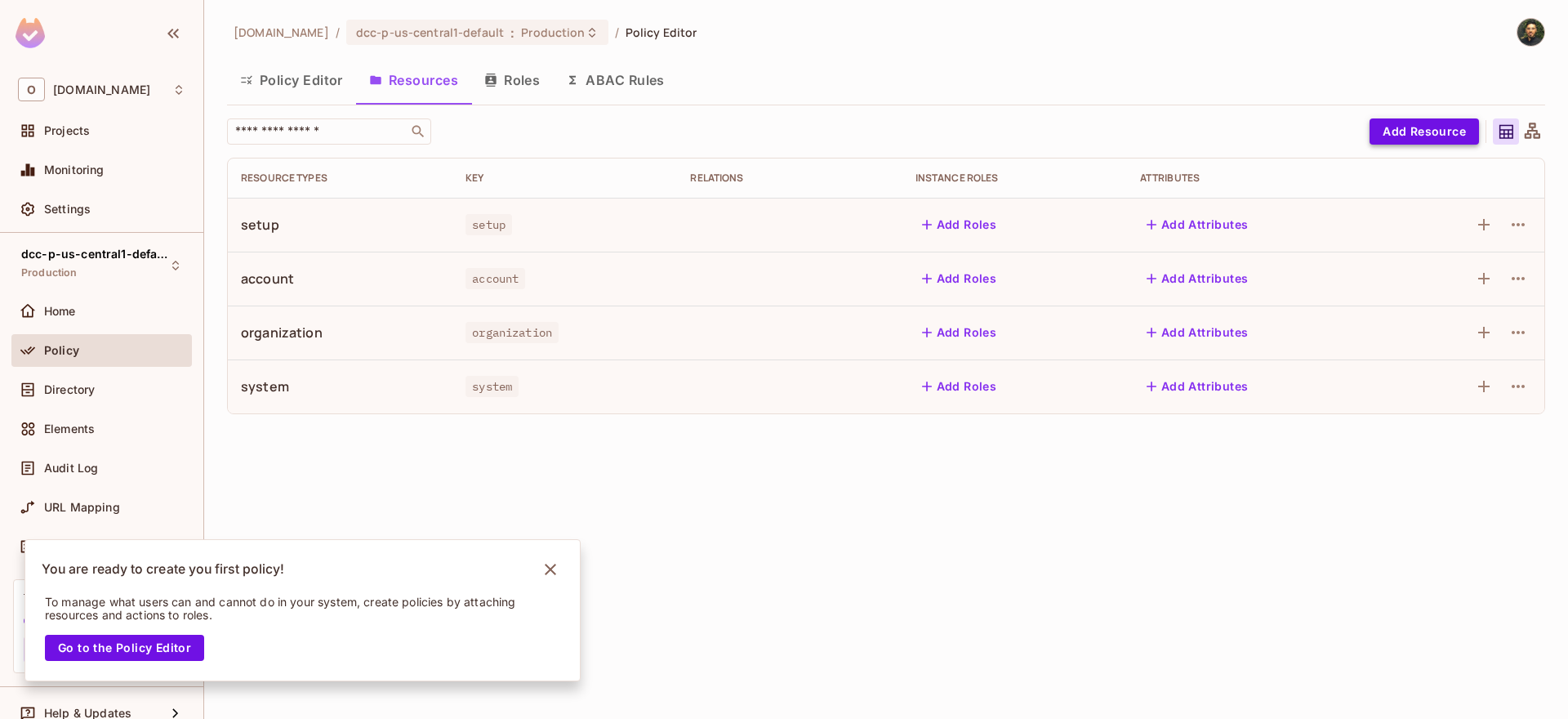
click at [1406, 139] on button "Add Resource" at bounding box center [1425, 132] width 110 height 26
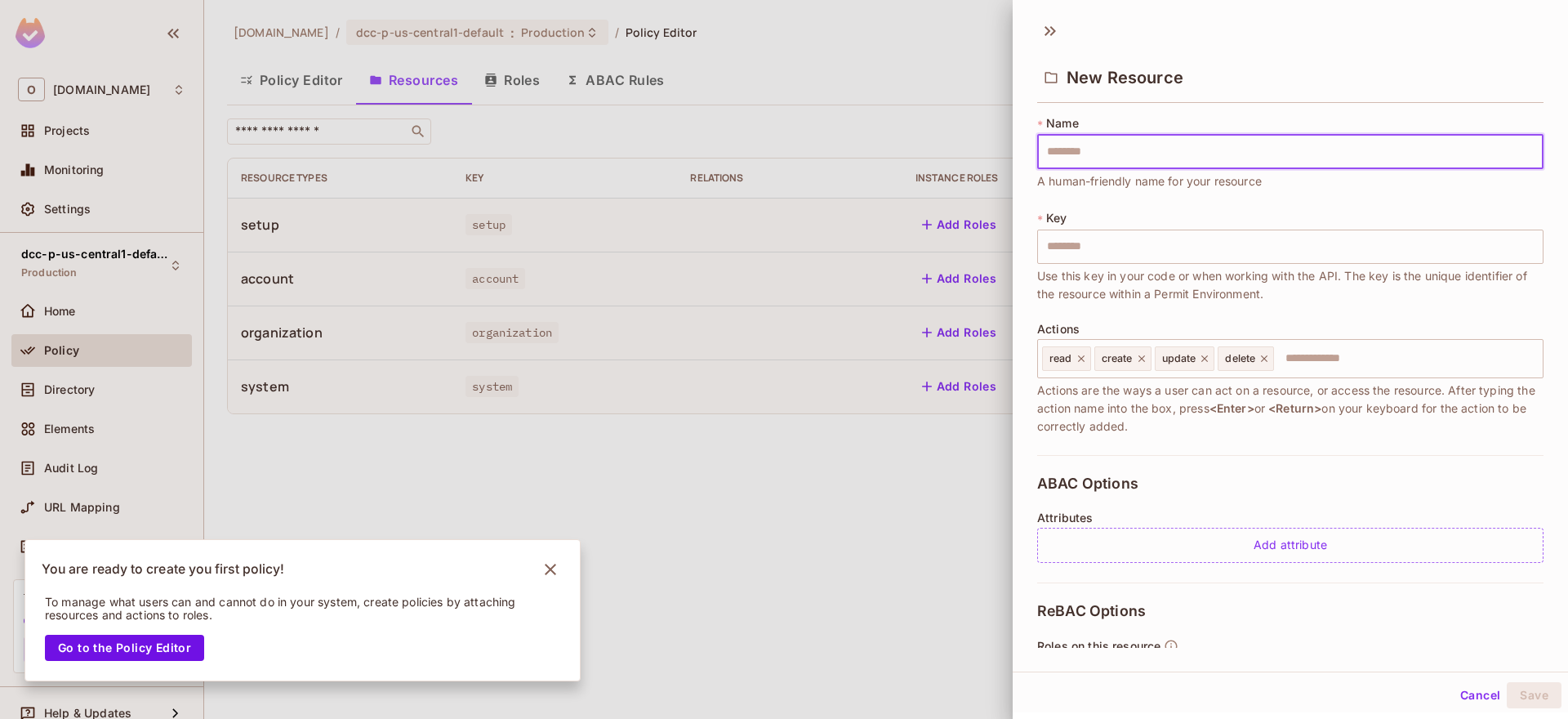
type input "*"
type input "**"
type input "***"
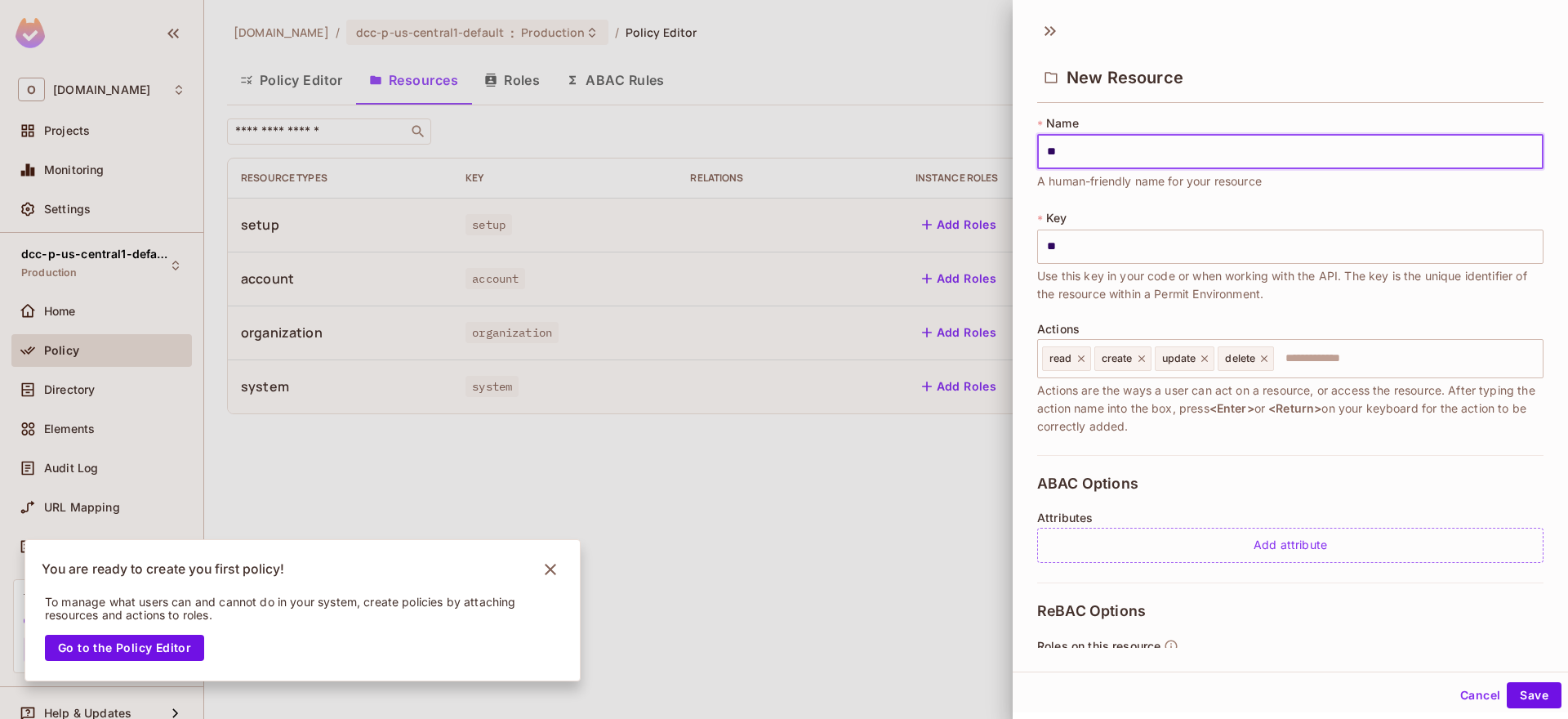
type input "***"
type input "****"
type input "*****"
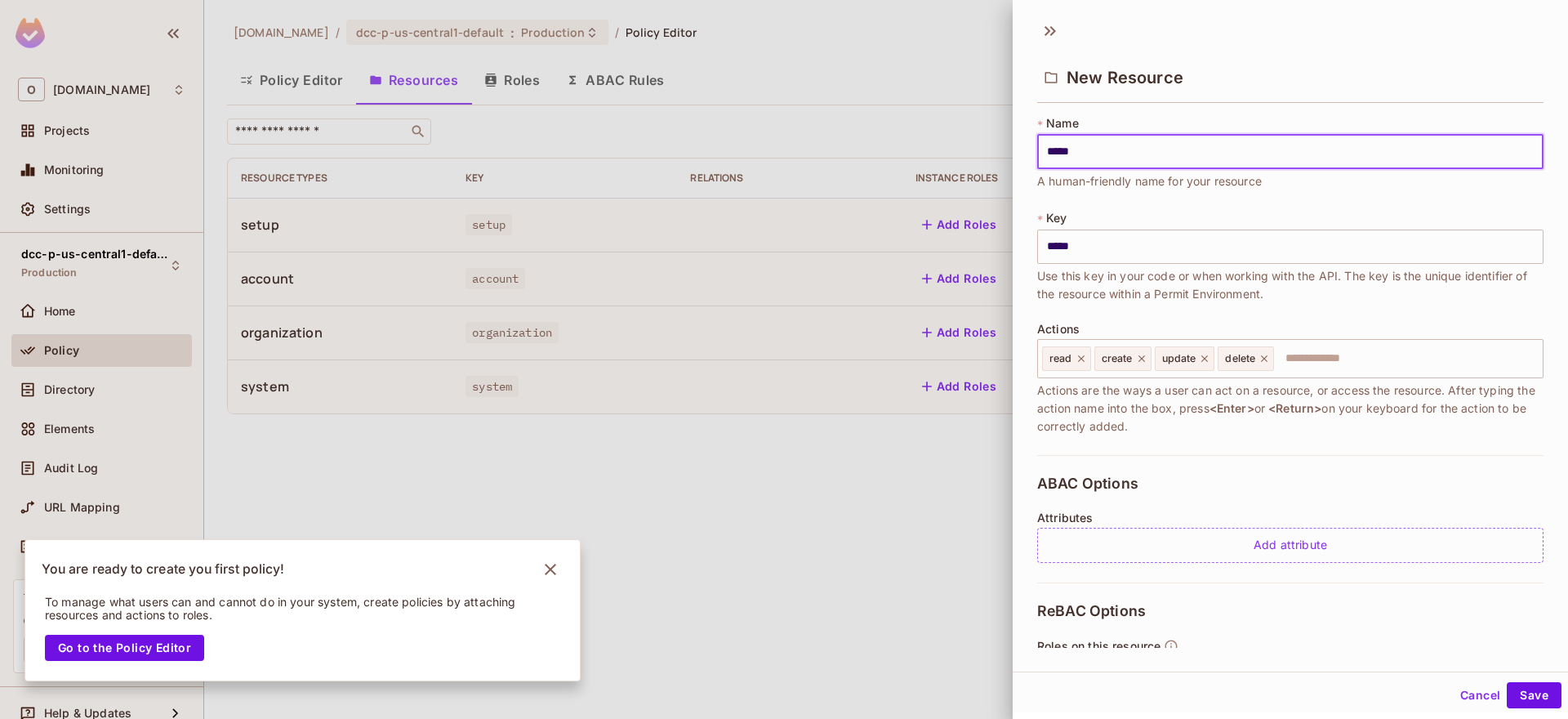
type input "******"
type input "*******"
type input "********"
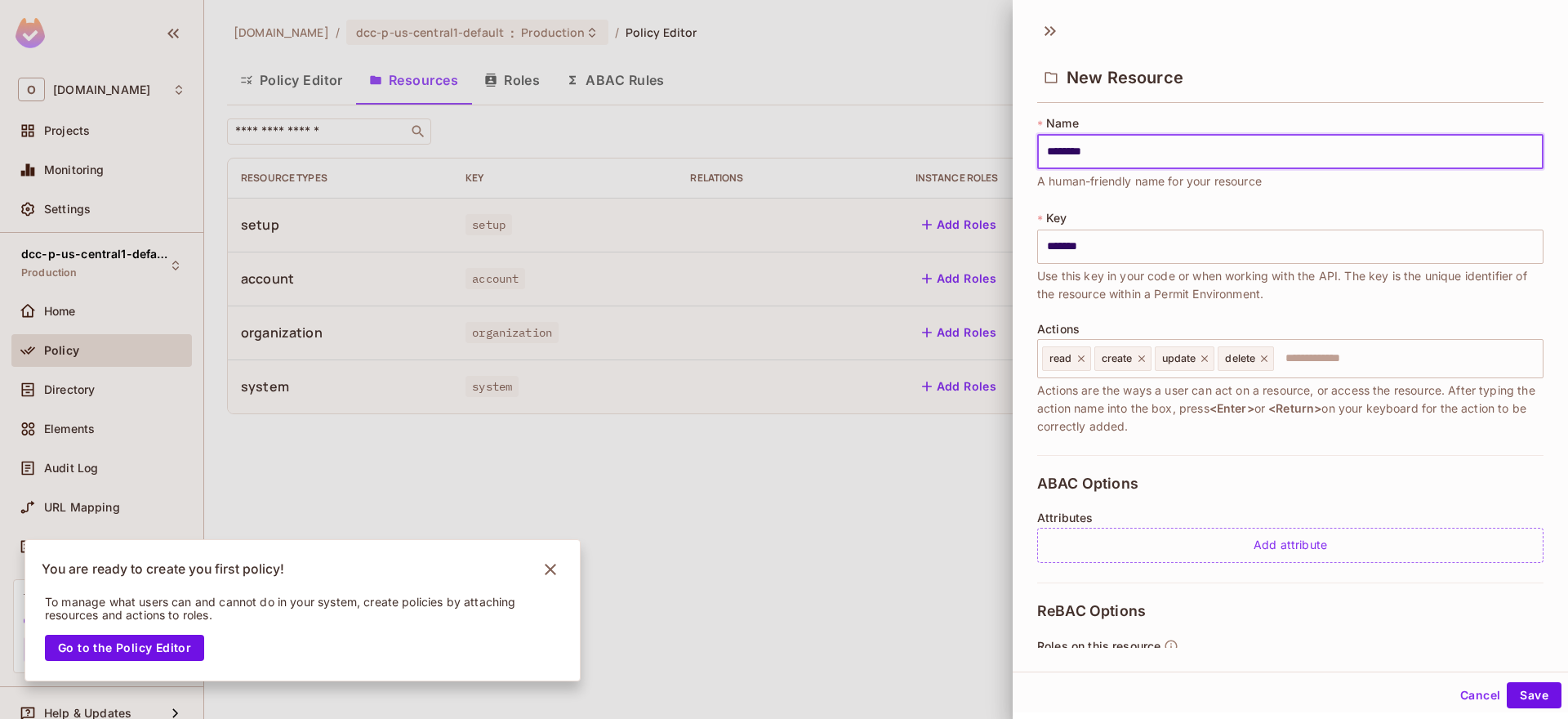
type input "********"
type input "*********"
type input "**********"
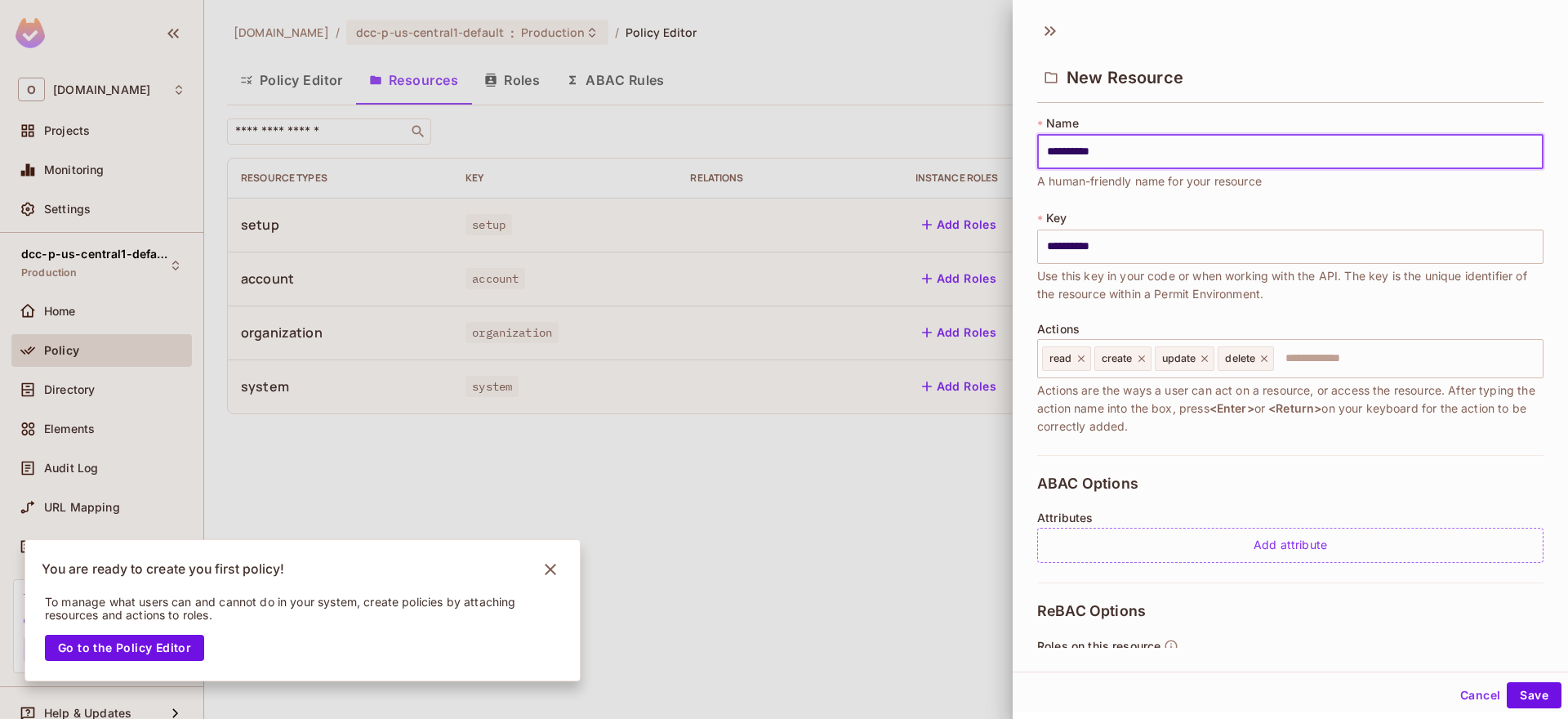
type input "**********"
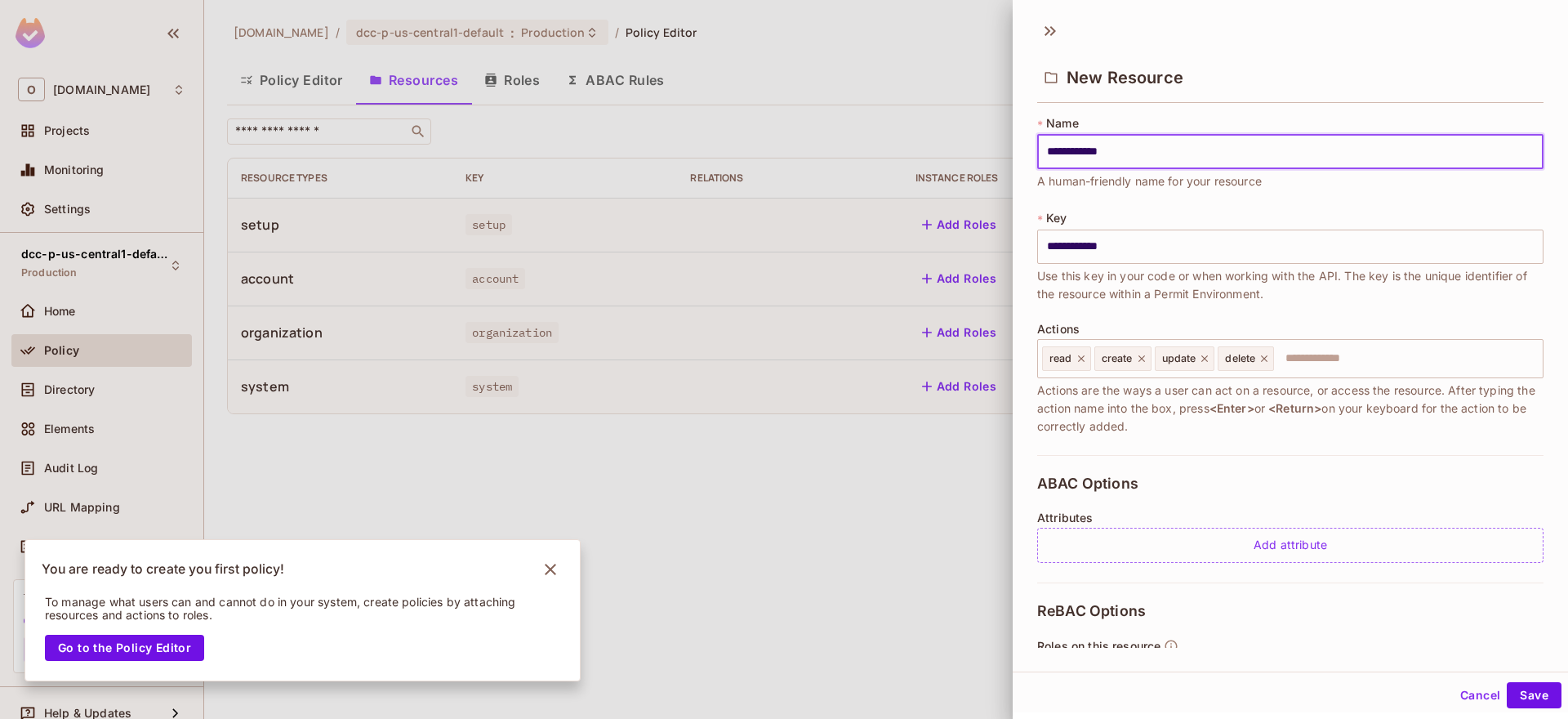
type input "**********"
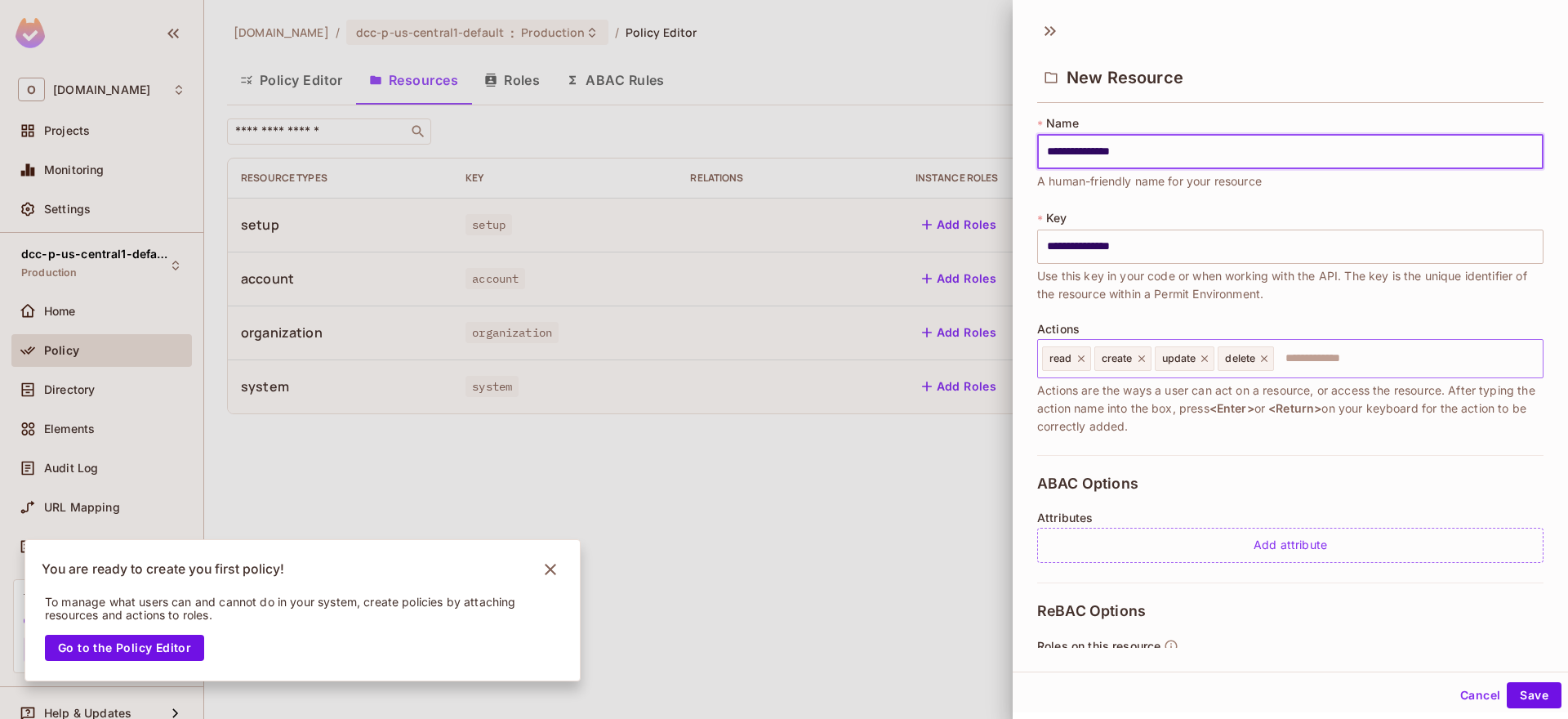
click at [1082, 359] on icon at bounding box center [1081, 359] width 11 height 11
click at [1082, 359] on div "create" at bounding box center [1071, 359] width 58 height 24
type input "**********"
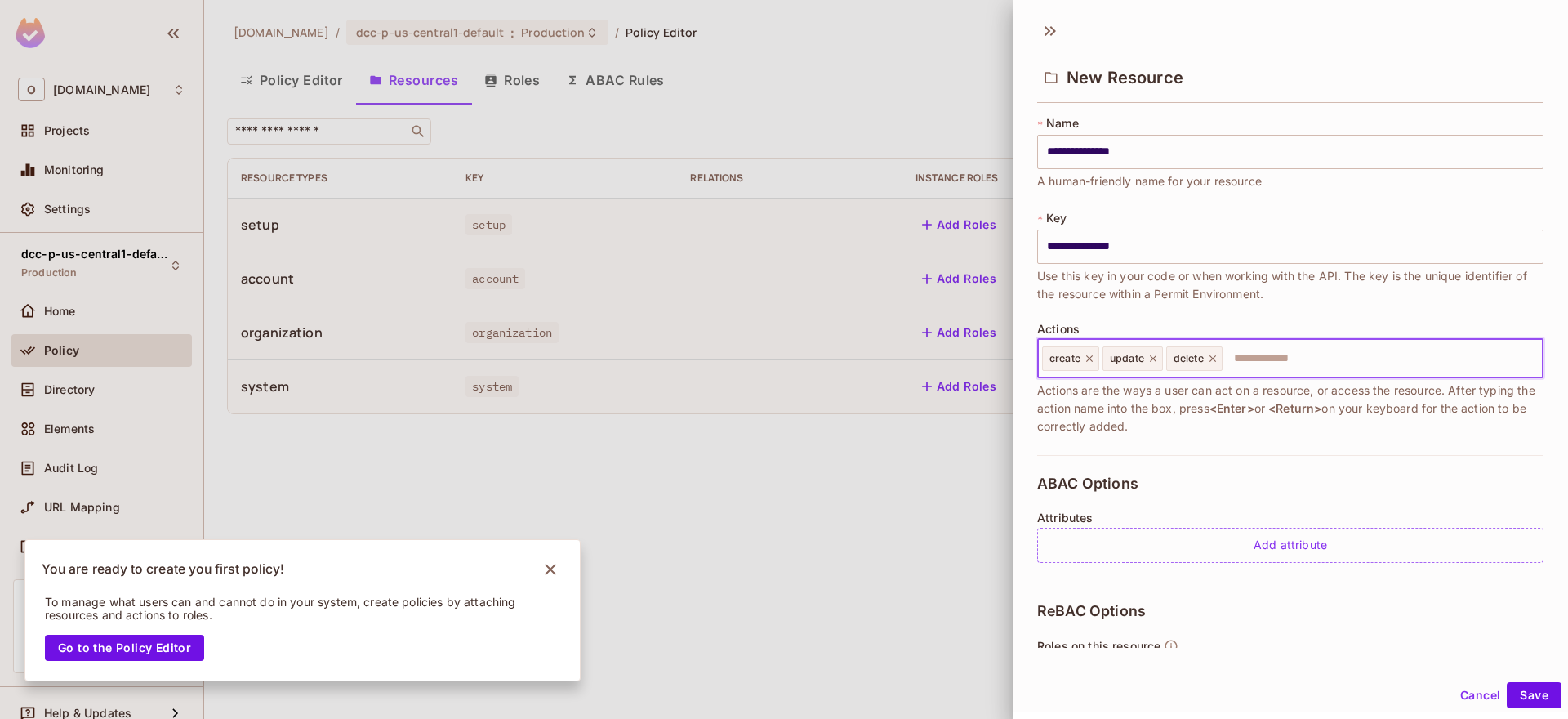
click at [1088, 359] on icon at bounding box center [1090, 359] width 11 height 11
click at [1088, 359] on icon at bounding box center [1092, 359] width 11 height 11
click at [1091, 360] on icon at bounding box center [1089, 359] width 11 height 11
click at [1514, 692] on button "Save" at bounding box center [1534, 695] width 55 height 26
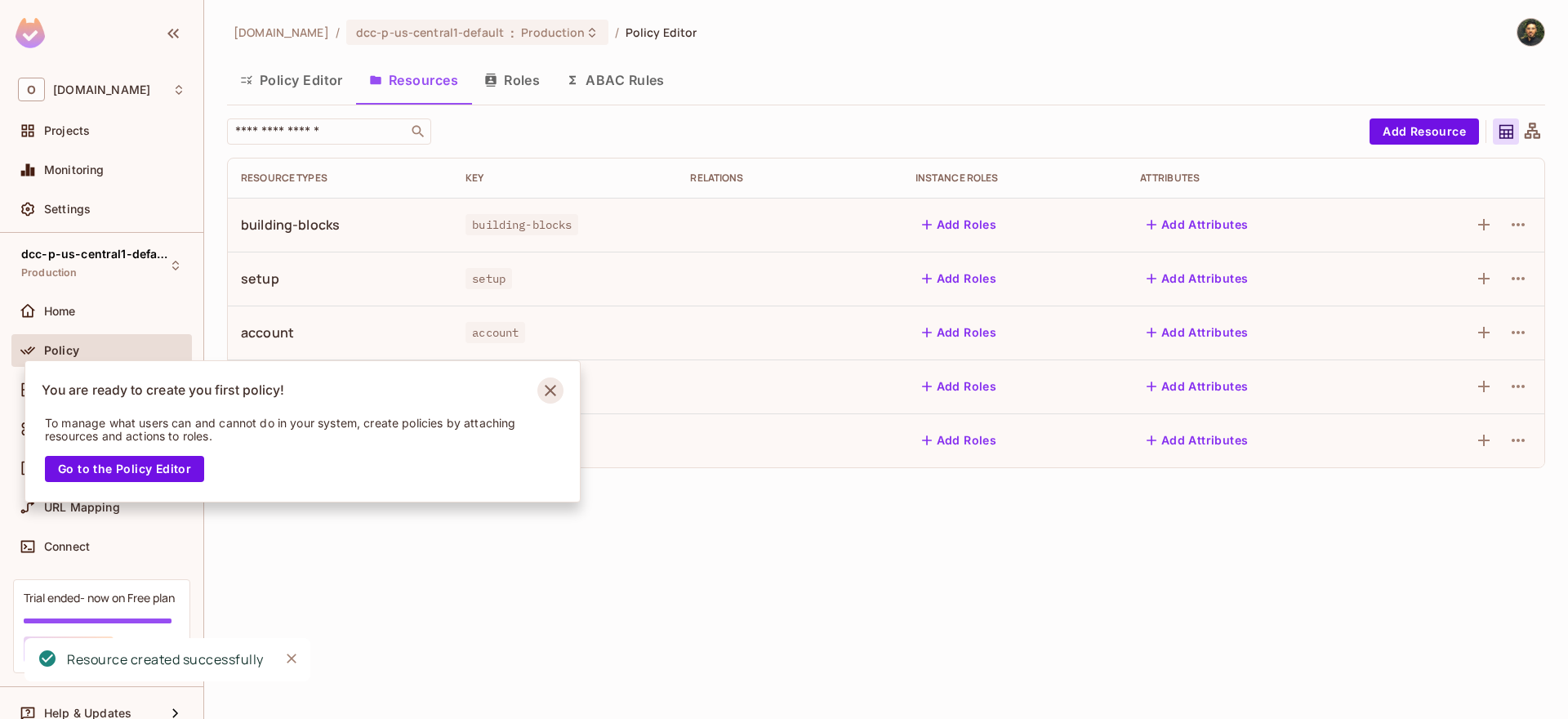
click at [550, 394] on icon "Notifications Alt+T" at bounding box center [551, 390] width 26 height 26
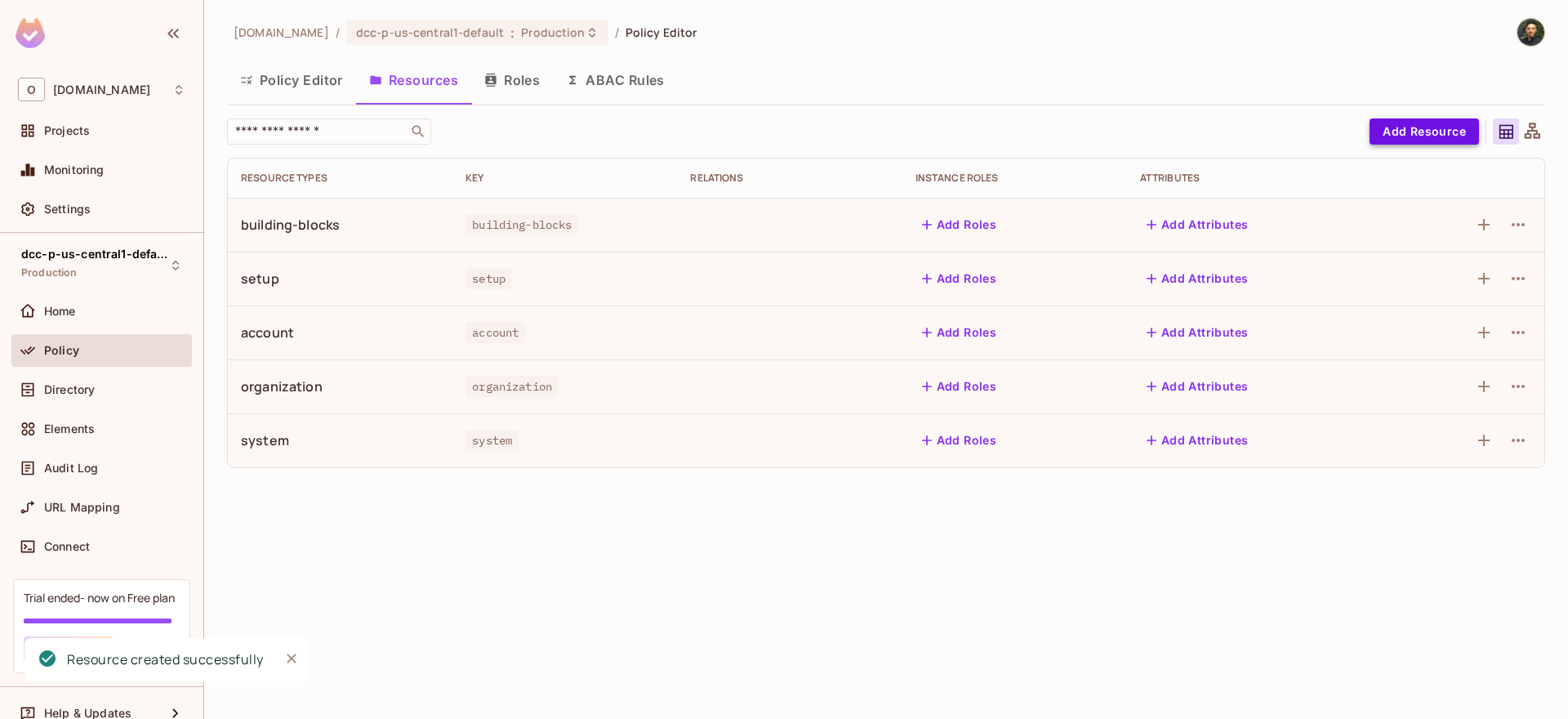
click at [1404, 125] on button "Add Resource" at bounding box center [1425, 132] width 110 height 26
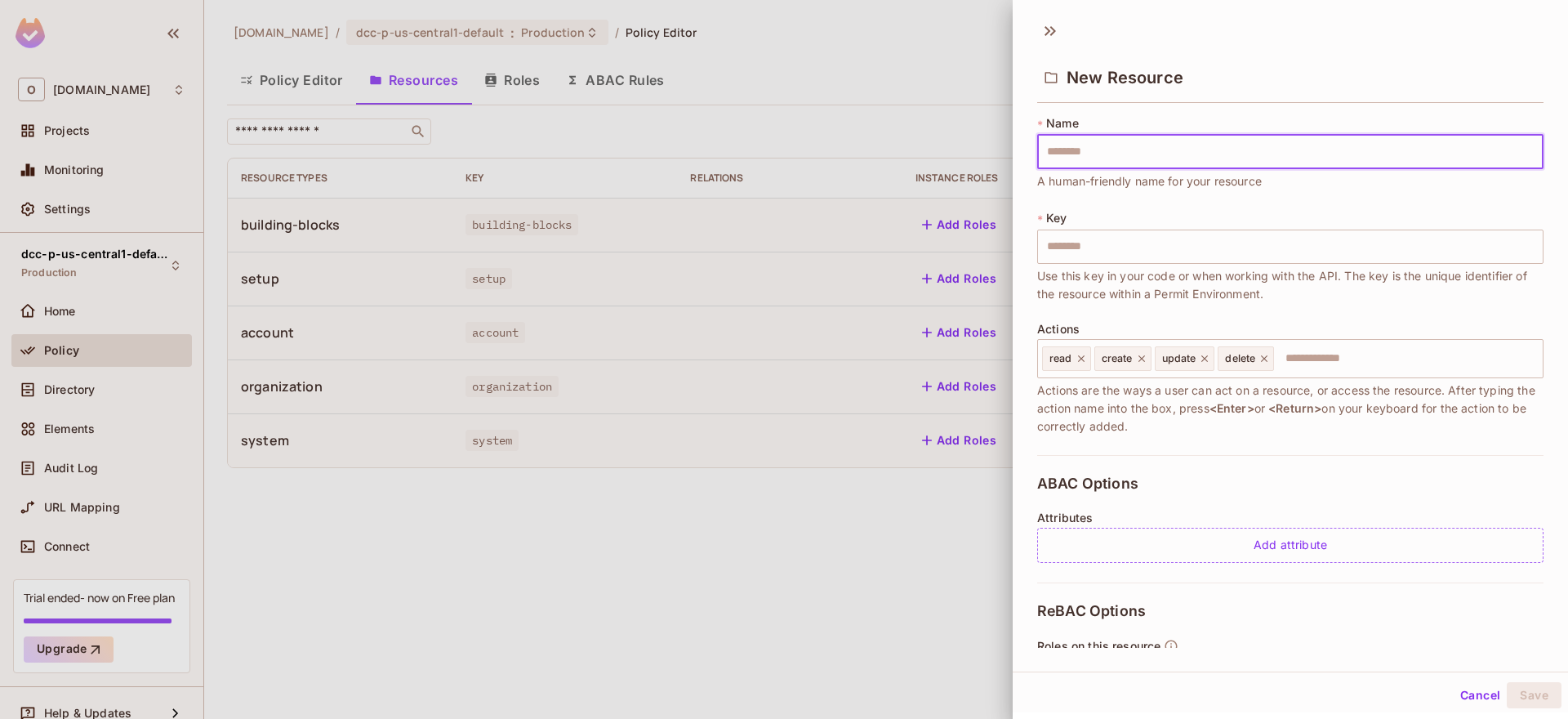
type input "*"
type input "**"
type input "***"
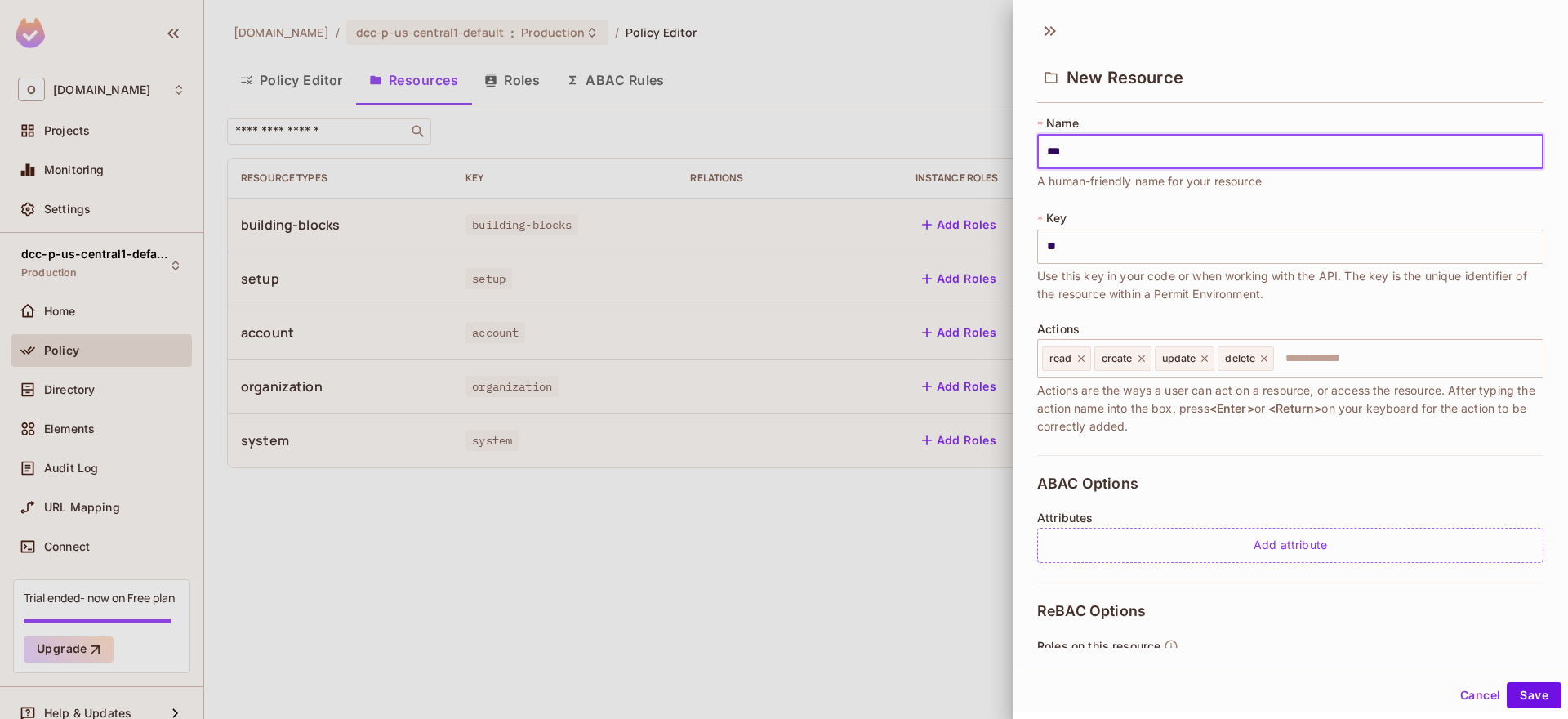
type input "***"
type input "****"
type input "*****"
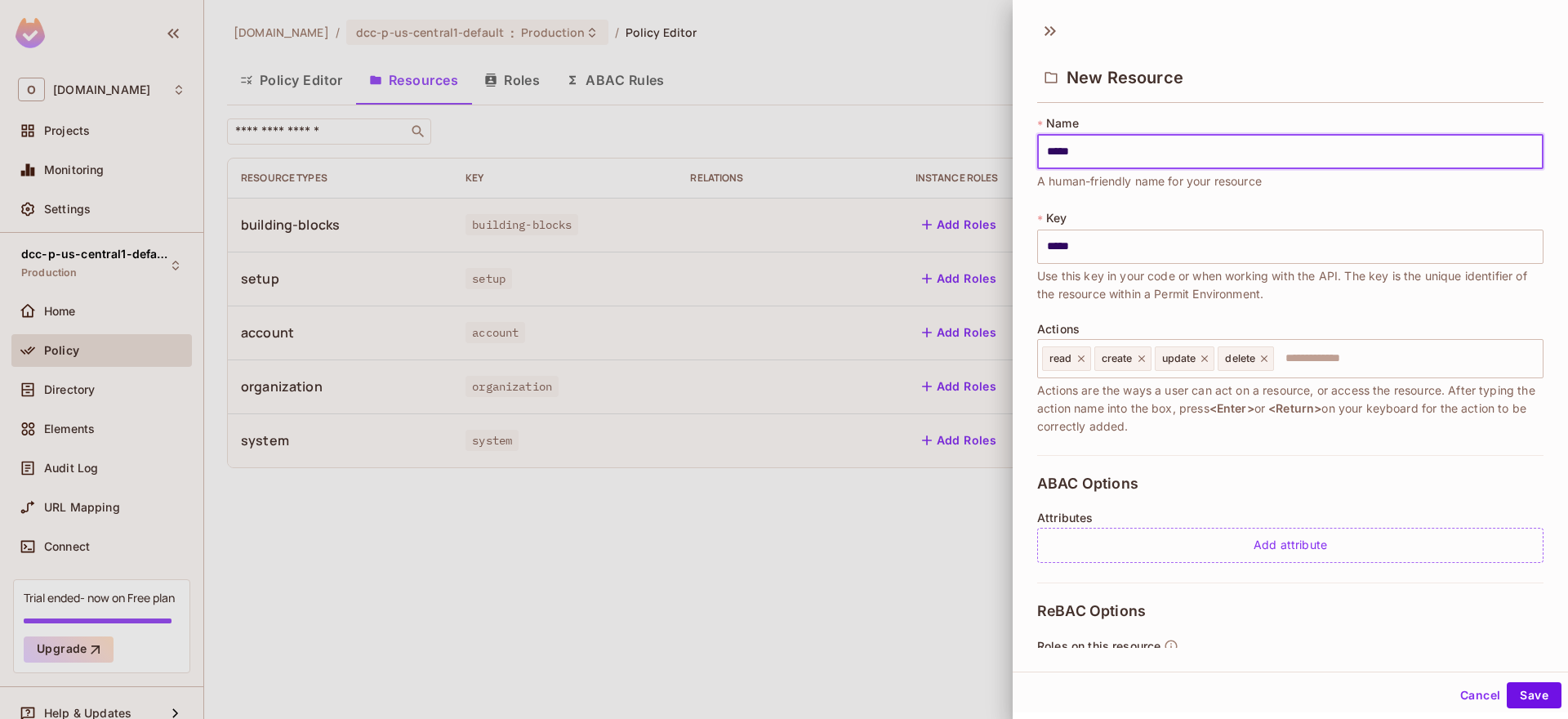
type input "******"
type input "*******"
type input "********"
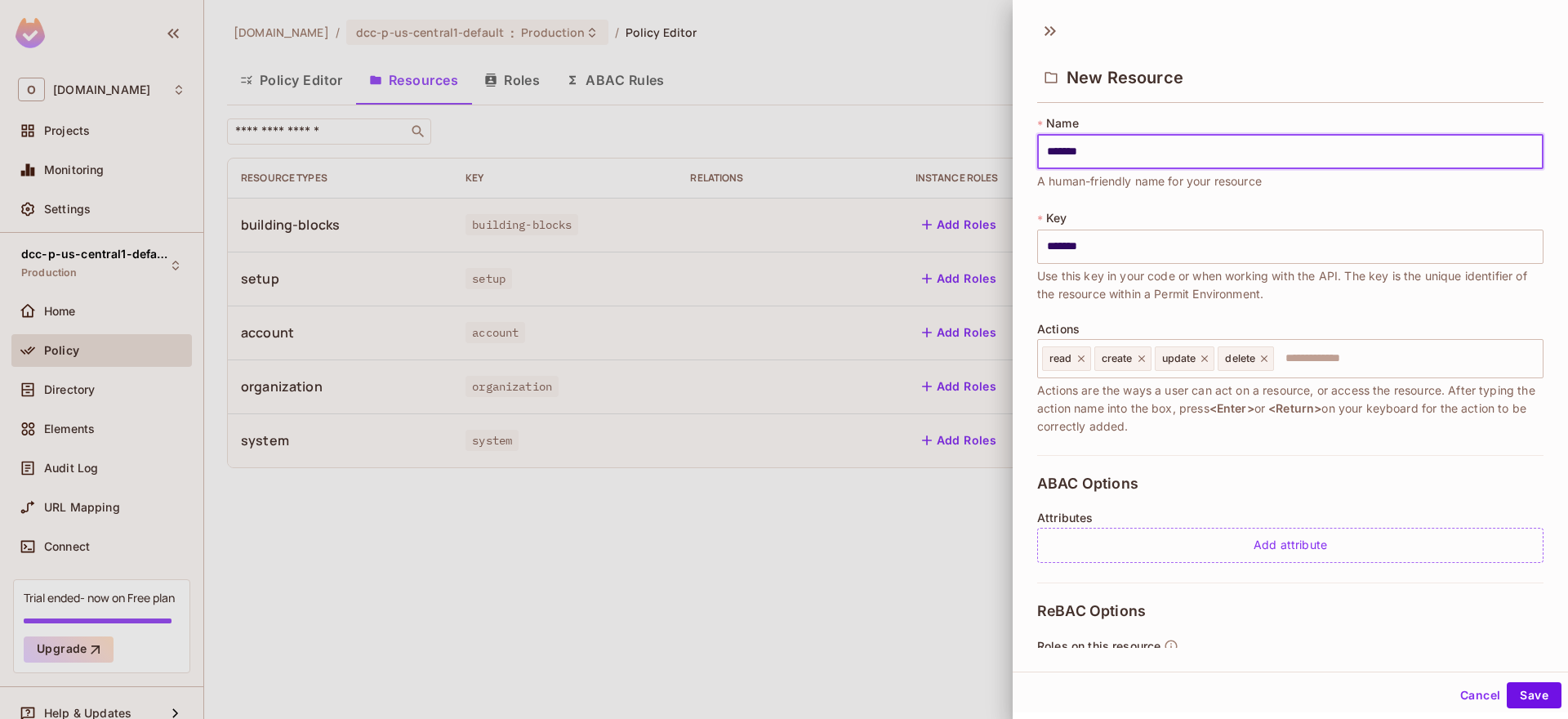
type input "********"
type input "*********"
type input "**********"
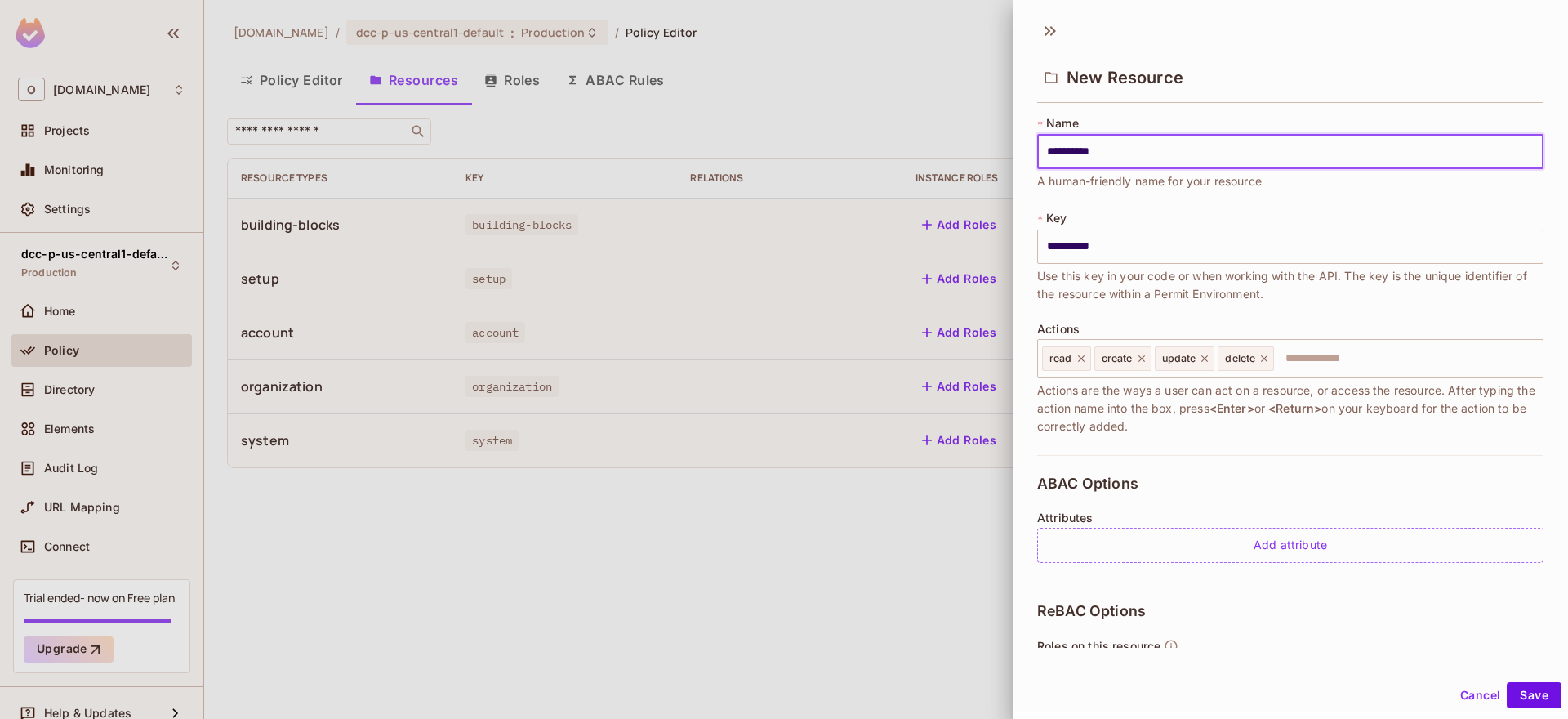
type input "**********"
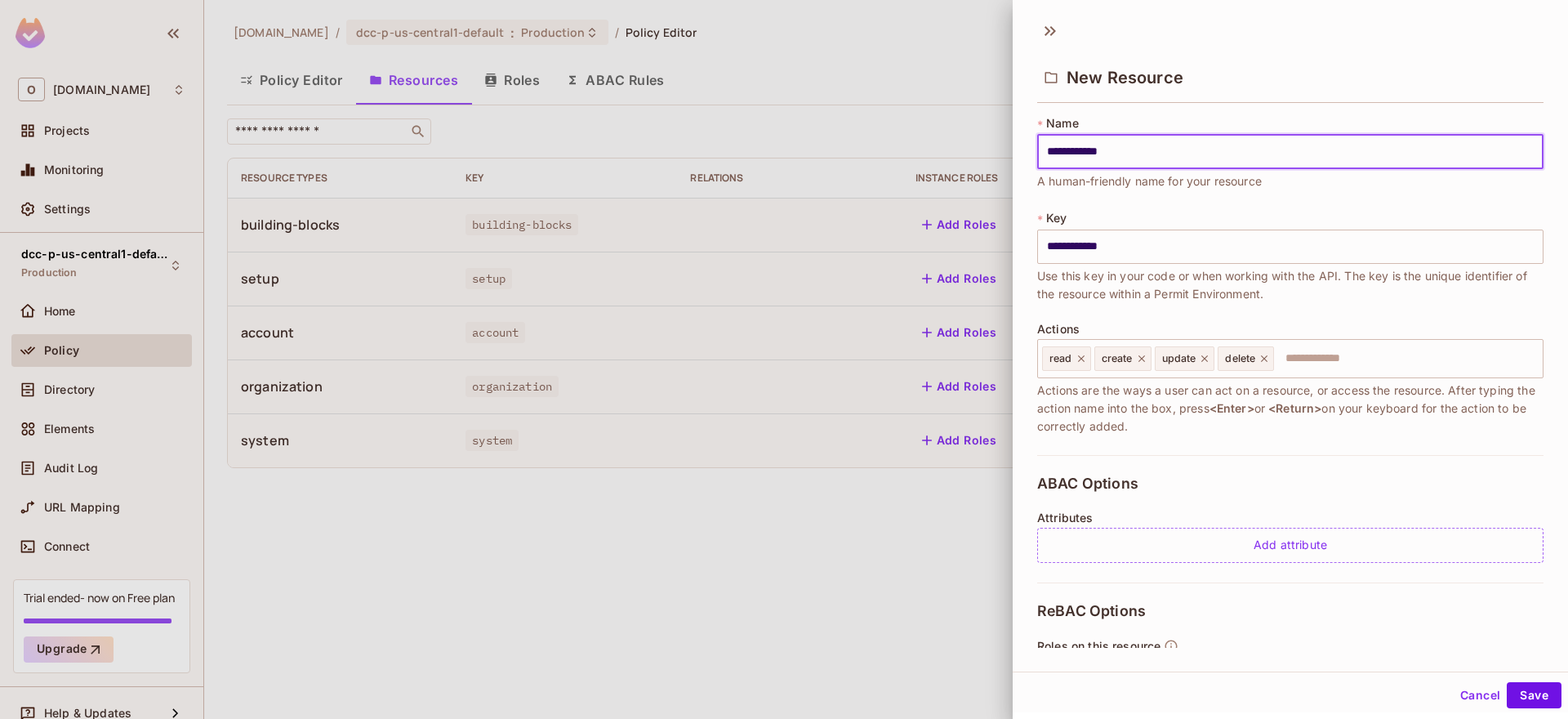
type input "**********"
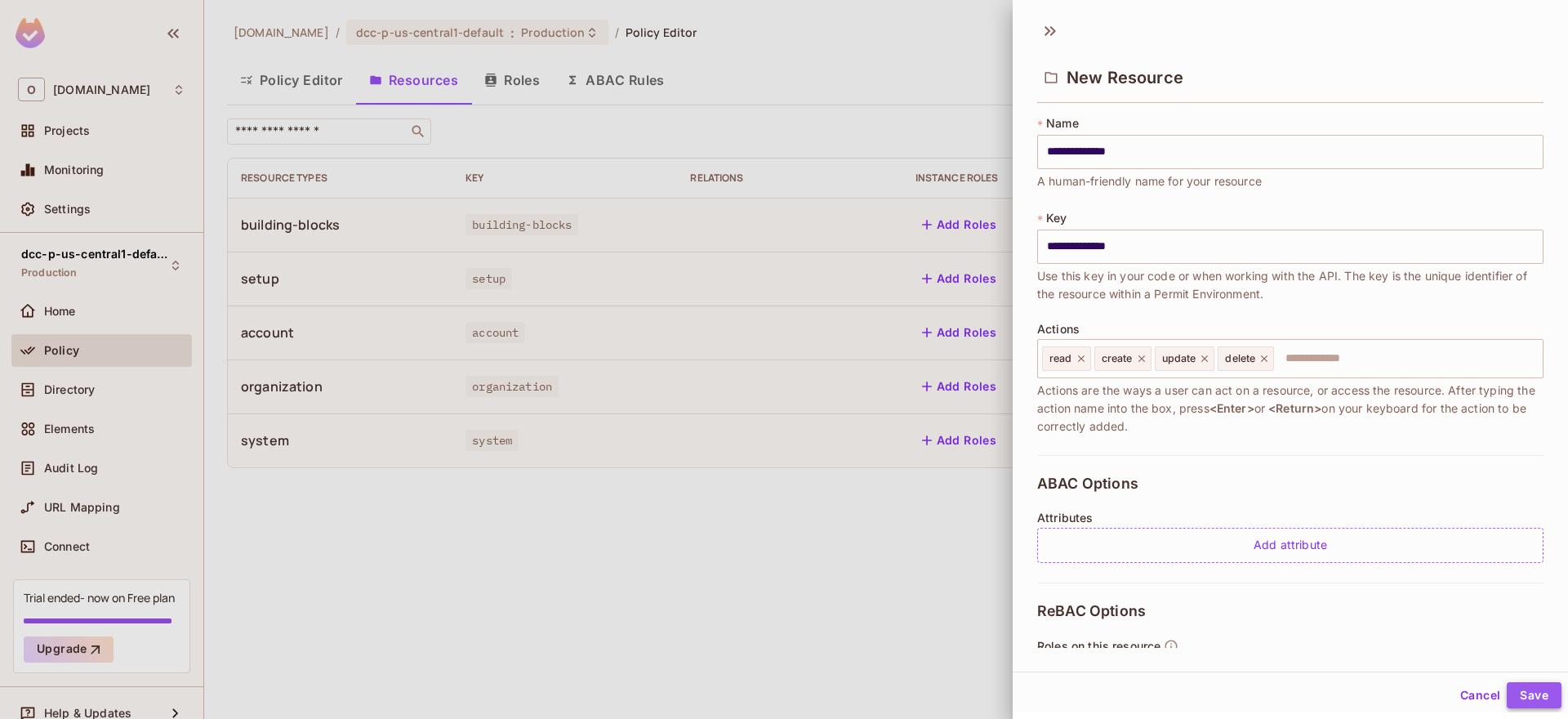
click at [1535, 697] on button "Save" at bounding box center [1534, 695] width 55 height 26
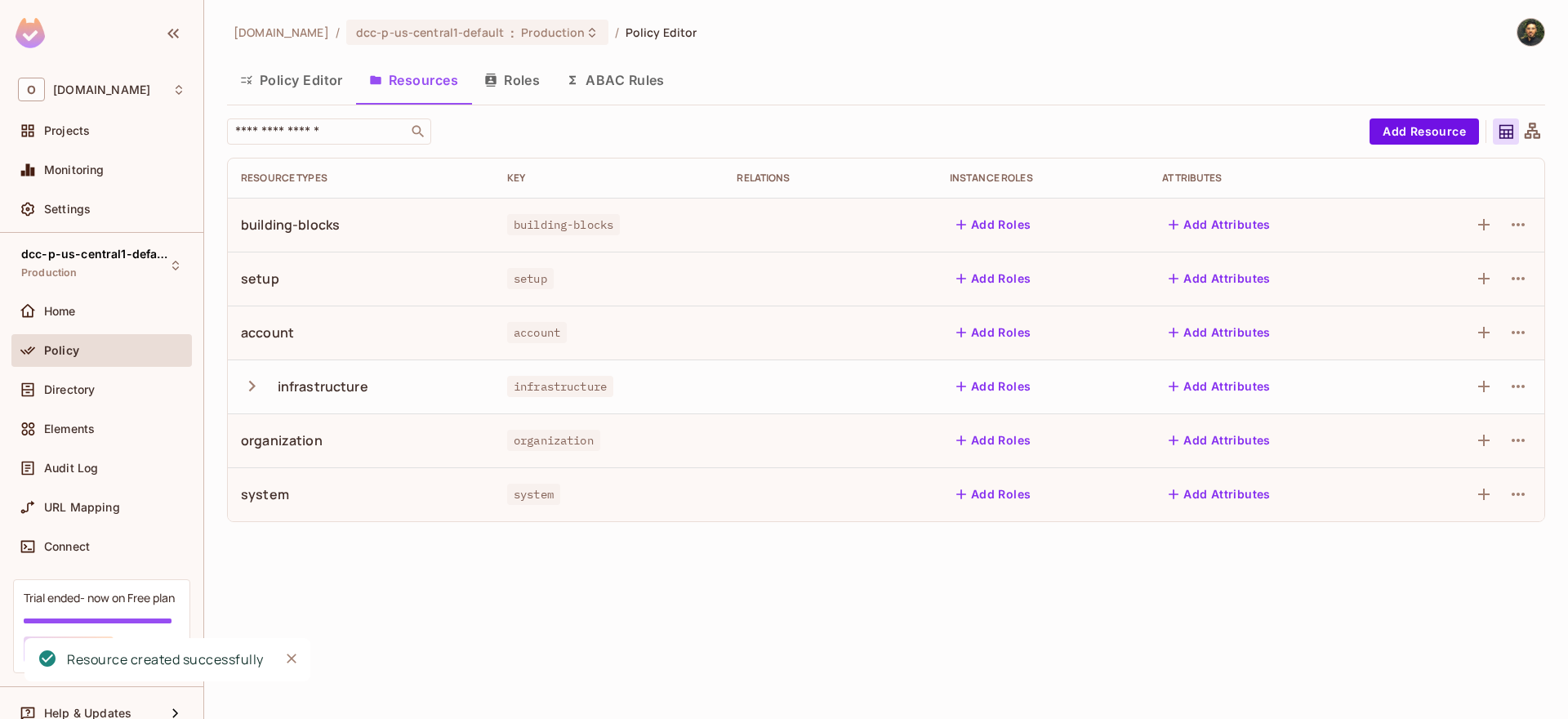
click at [245, 391] on icon "button" at bounding box center [252, 386] width 22 height 22
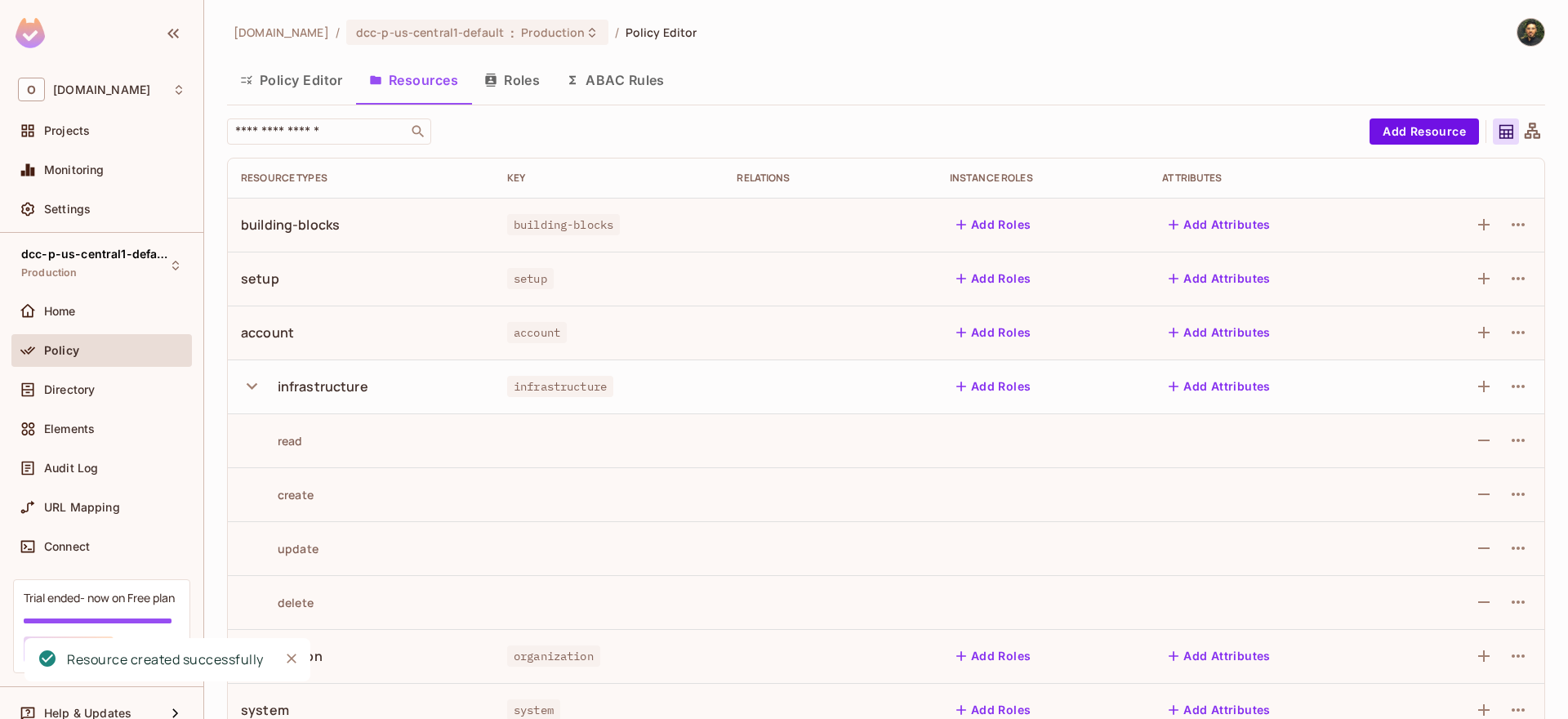
click at [245, 390] on icon "button" at bounding box center [252, 386] width 22 height 22
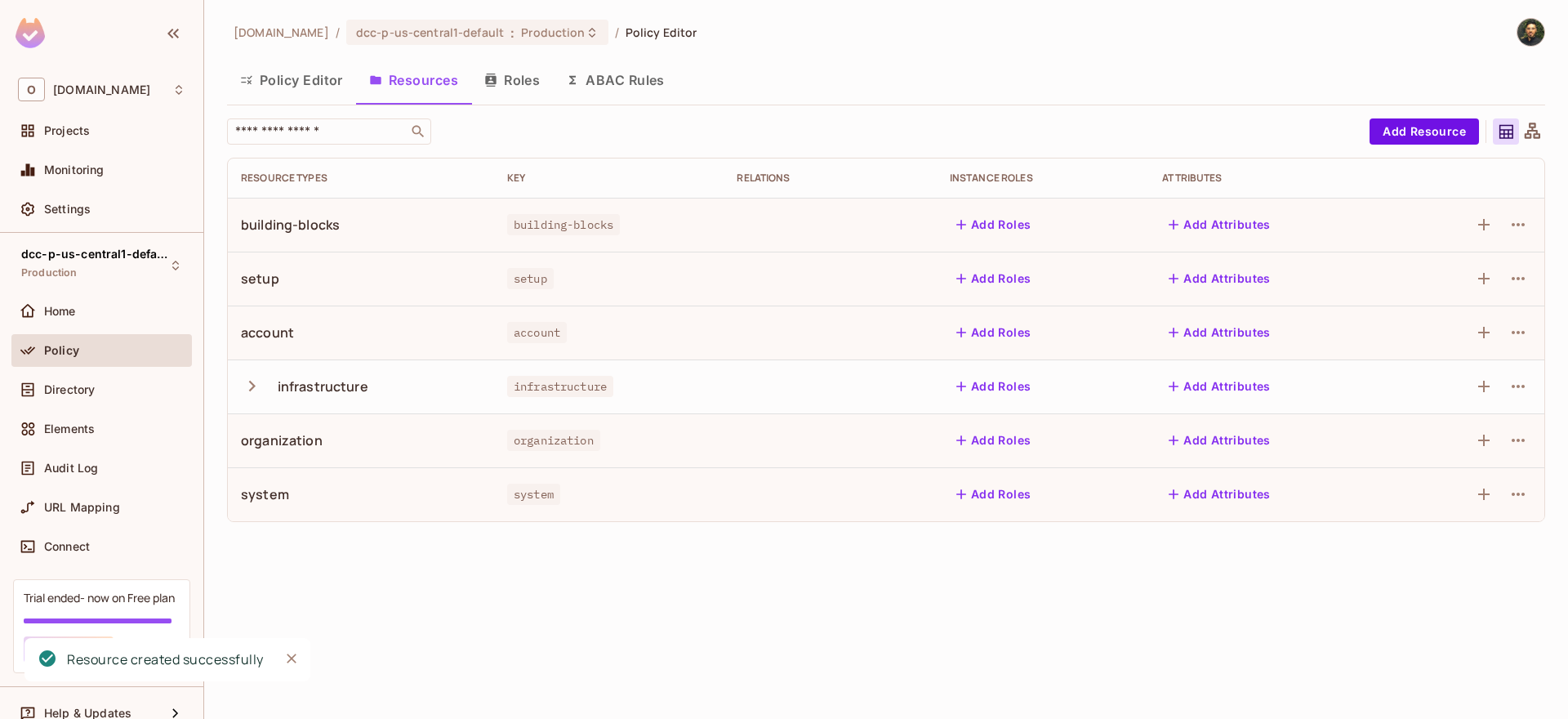
click at [340, 389] on div "infrastructure" at bounding box center [323, 386] width 91 height 18
click at [1520, 386] on icon "button" at bounding box center [1519, 386] width 13 height 4
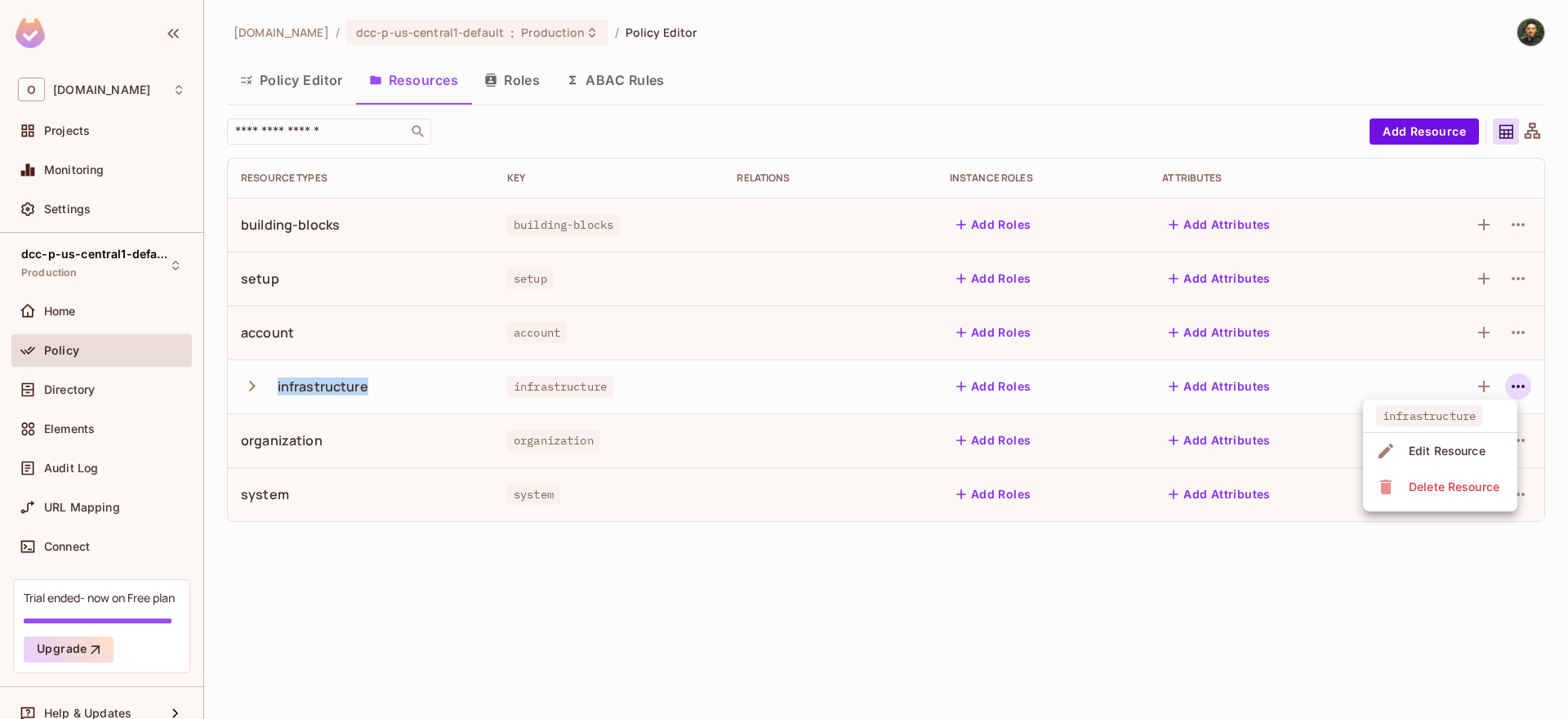
click at [1459, 437] on li "Edit Resource" at bounding box center [1441, 451] width 154 height 36
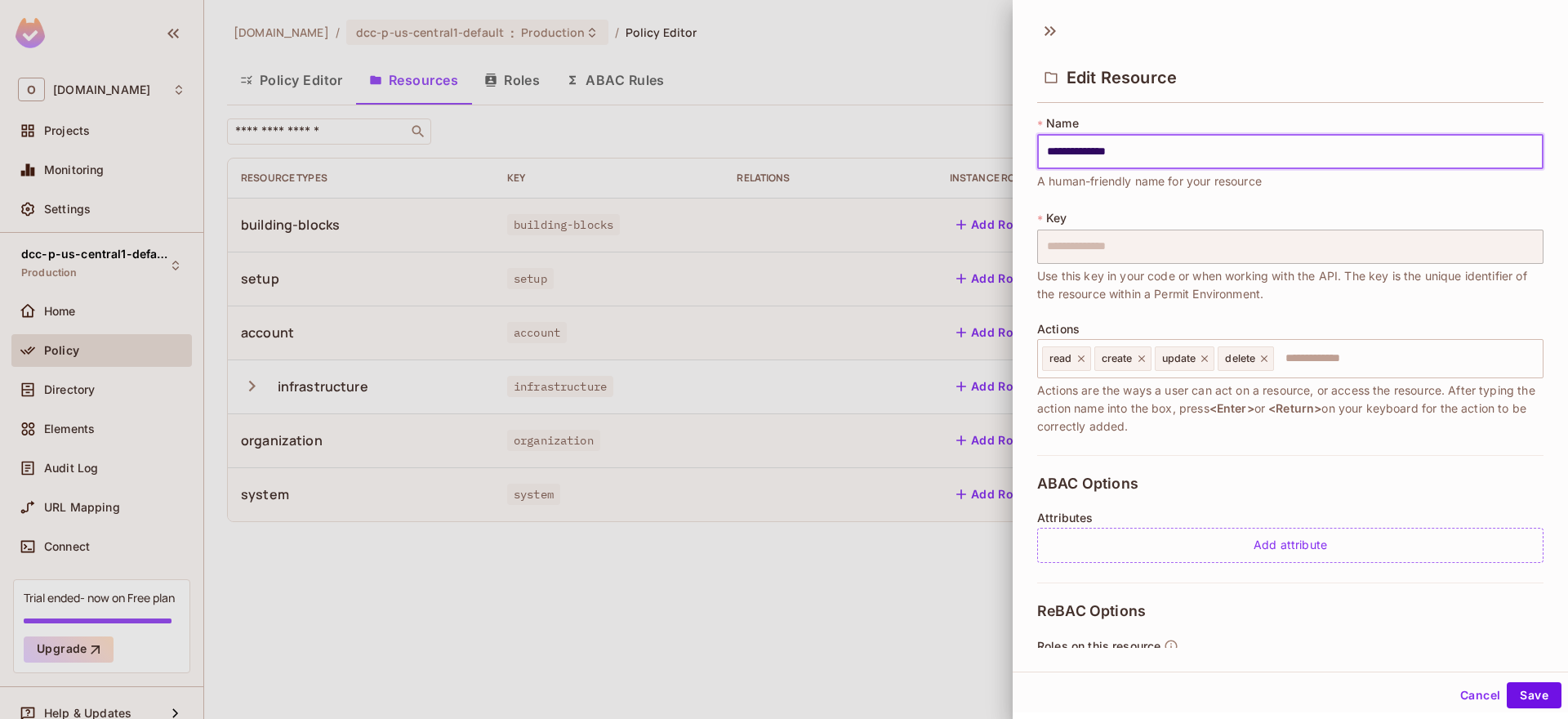
click at [1155, 164] on input "**********" at bounding box center [1290, 151] width 506 height 34
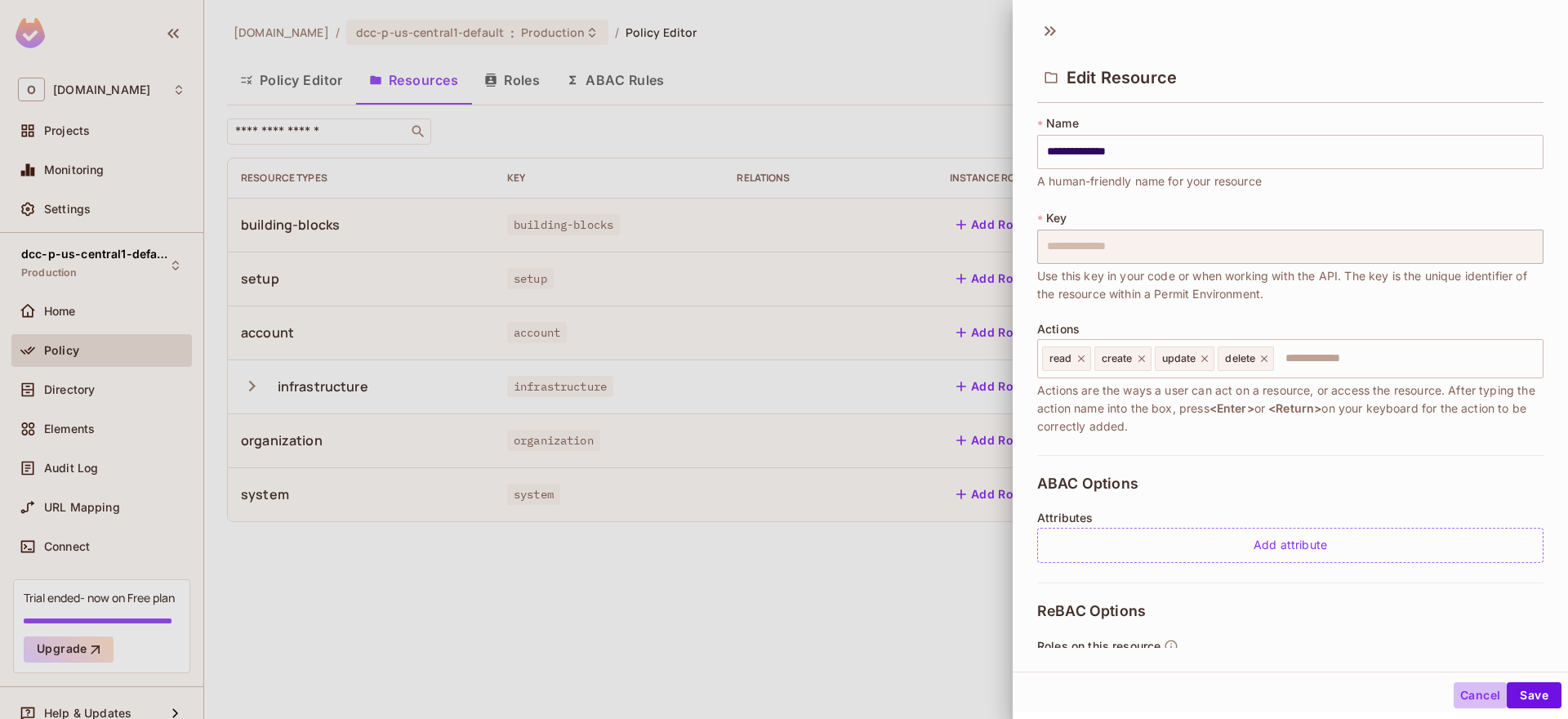
click at [1454, 698] on button "Cancel" at bounding box center [1480, 695] width 53 height 26
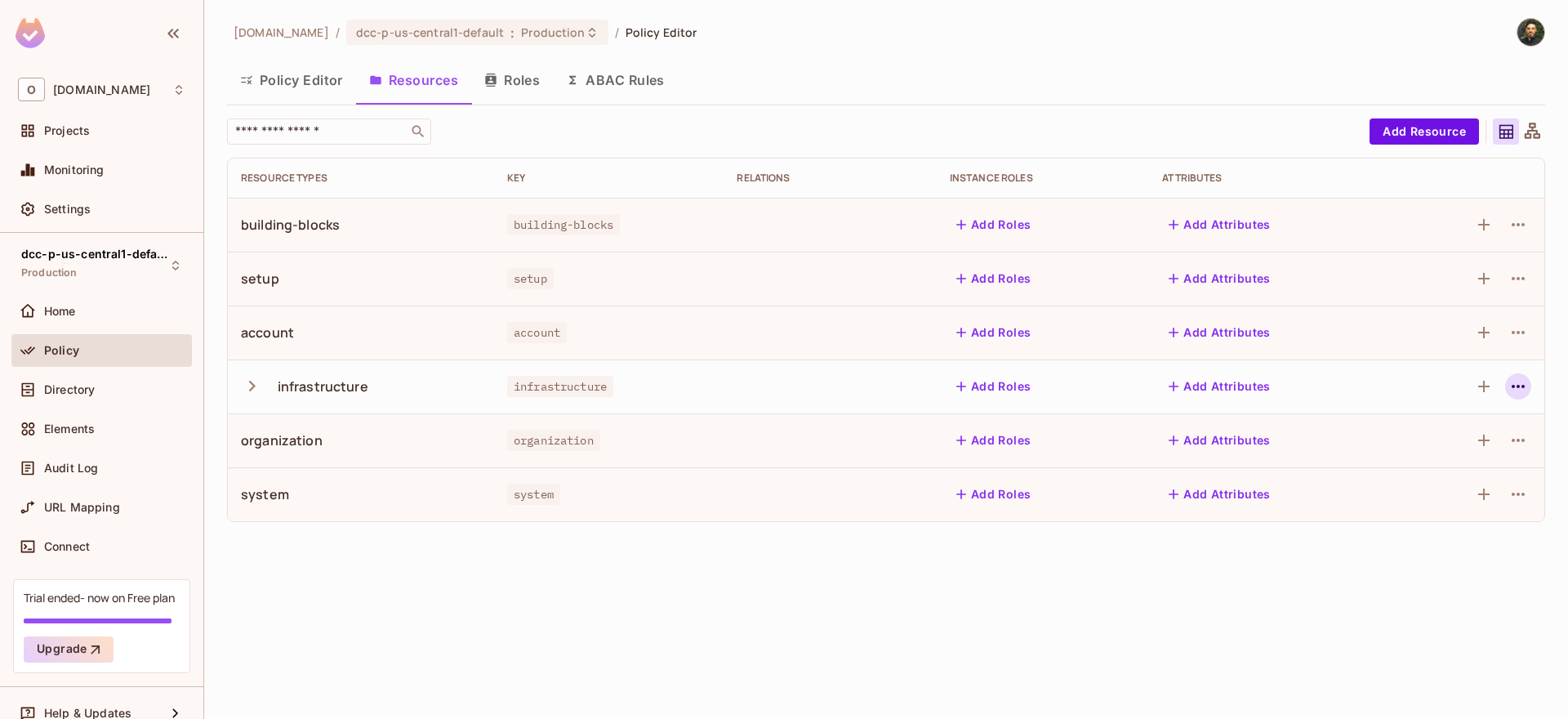
click at [1520, 385] on icon "button" at bounding box center [1518, 386] width 20 height 20
click at [1475, 479] on div "Delete Resource" at bounding box center [1455, 487] width 91 height 17
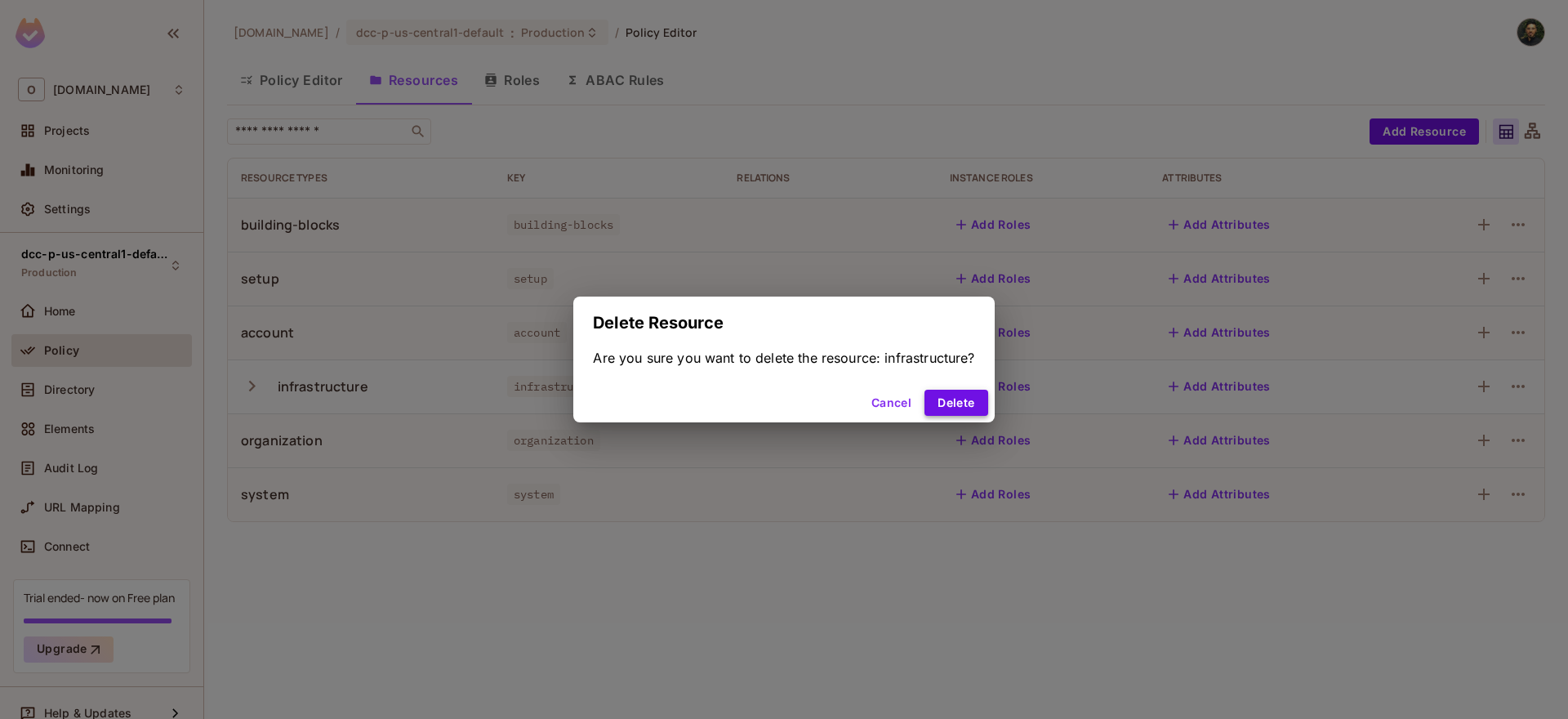
click at [962, 402] on button "Delete" at bounding box center [956, 402] width 63 height 26
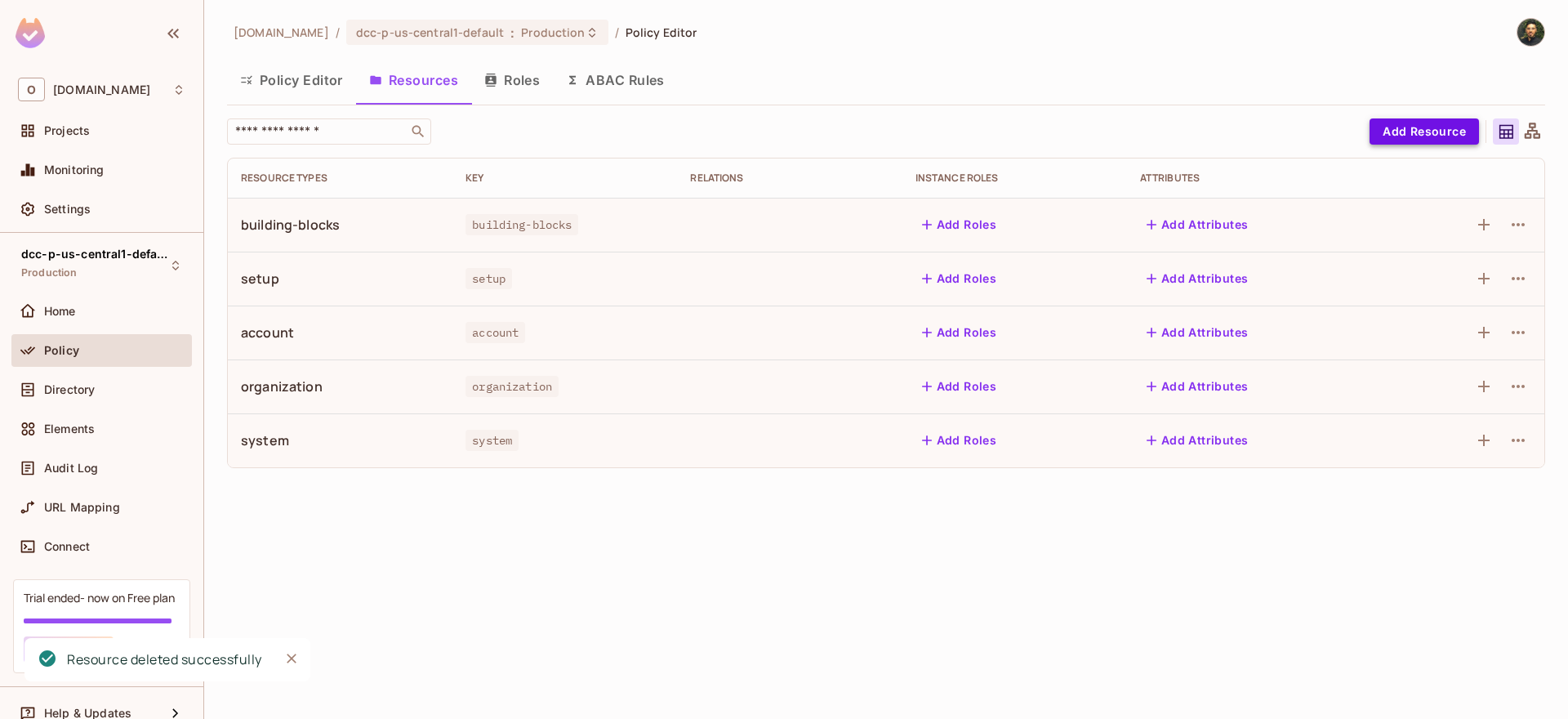
click at [1396, 136] on button "Add Resource" at bounding box center [1425, 132] width 110 height 26
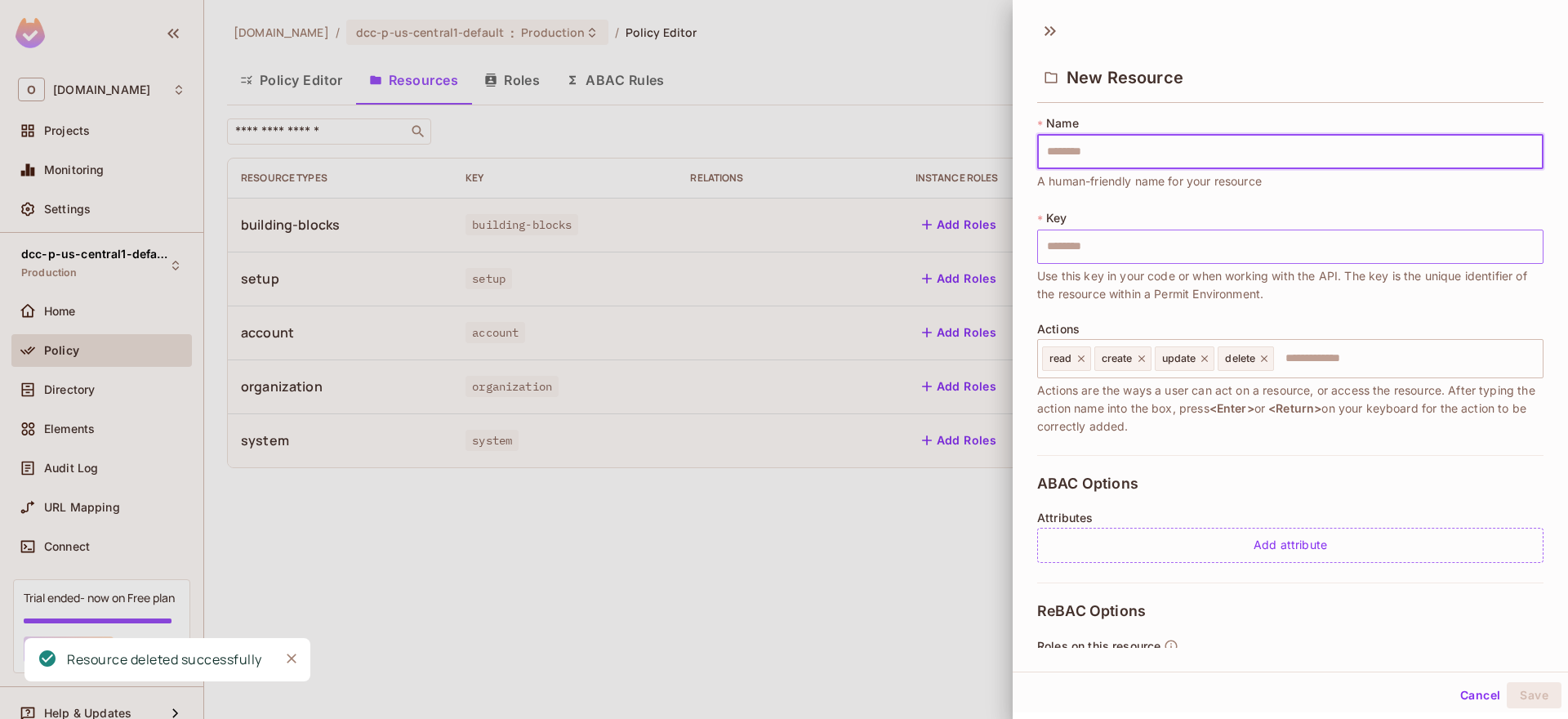
type input "*"
type input "**"
type input "***"
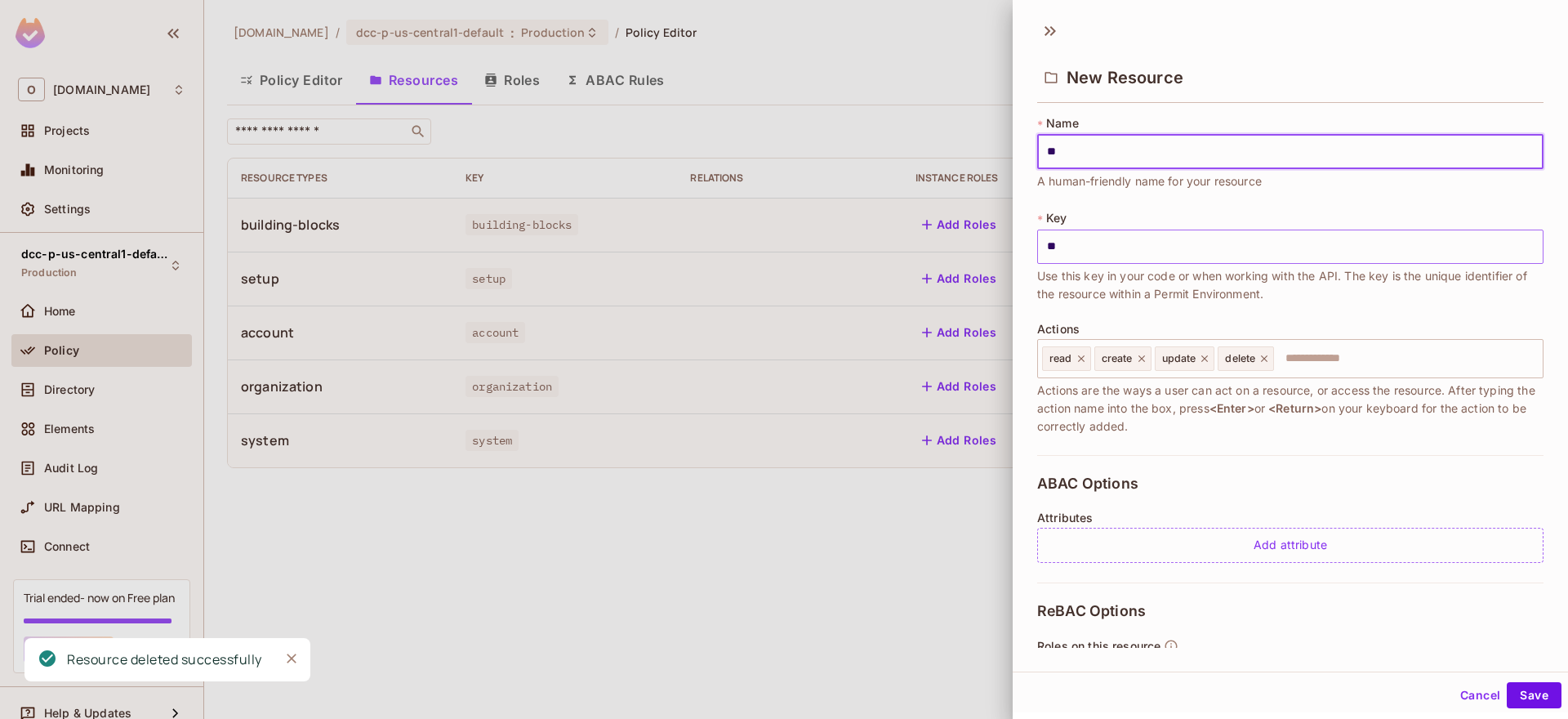
type input "***"
type input "****"
type input "*****"
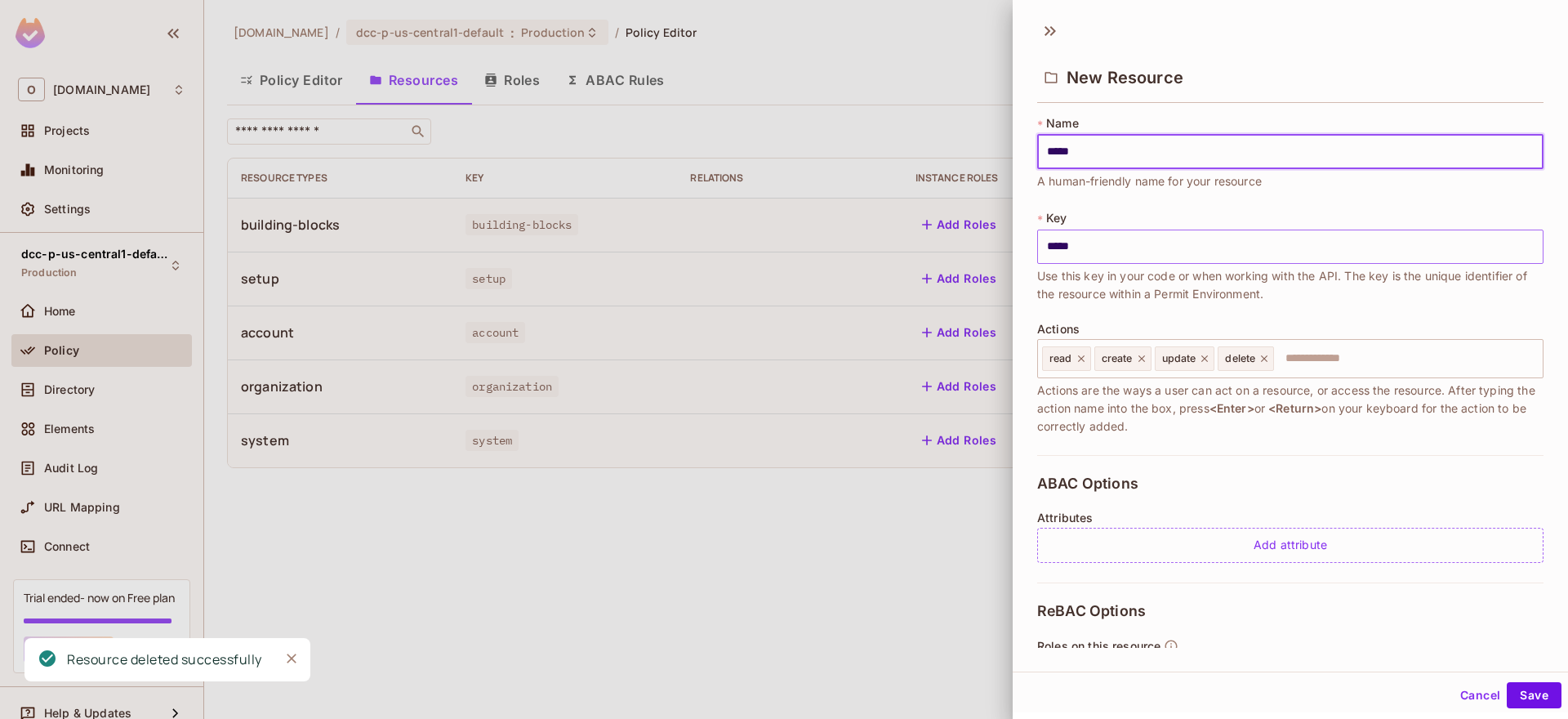
type input "******"
type input "**********"
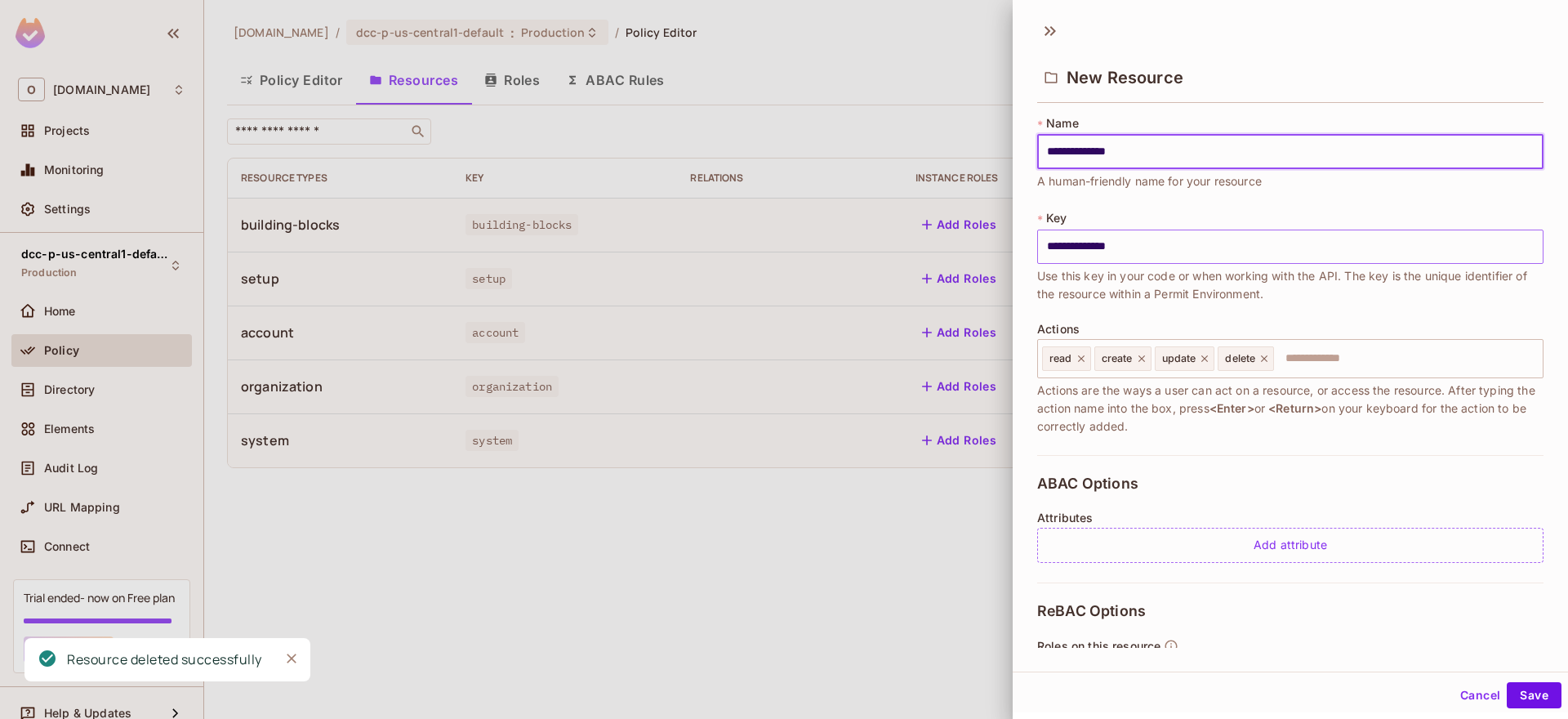
type input "**********"
click at [1080, 360] on icon at bounding box center [1081, 359] width 7 height 7
click at [1080, 360] on span "create" at bounding box center [1065, 359] width 31 height 13
type input "**********"
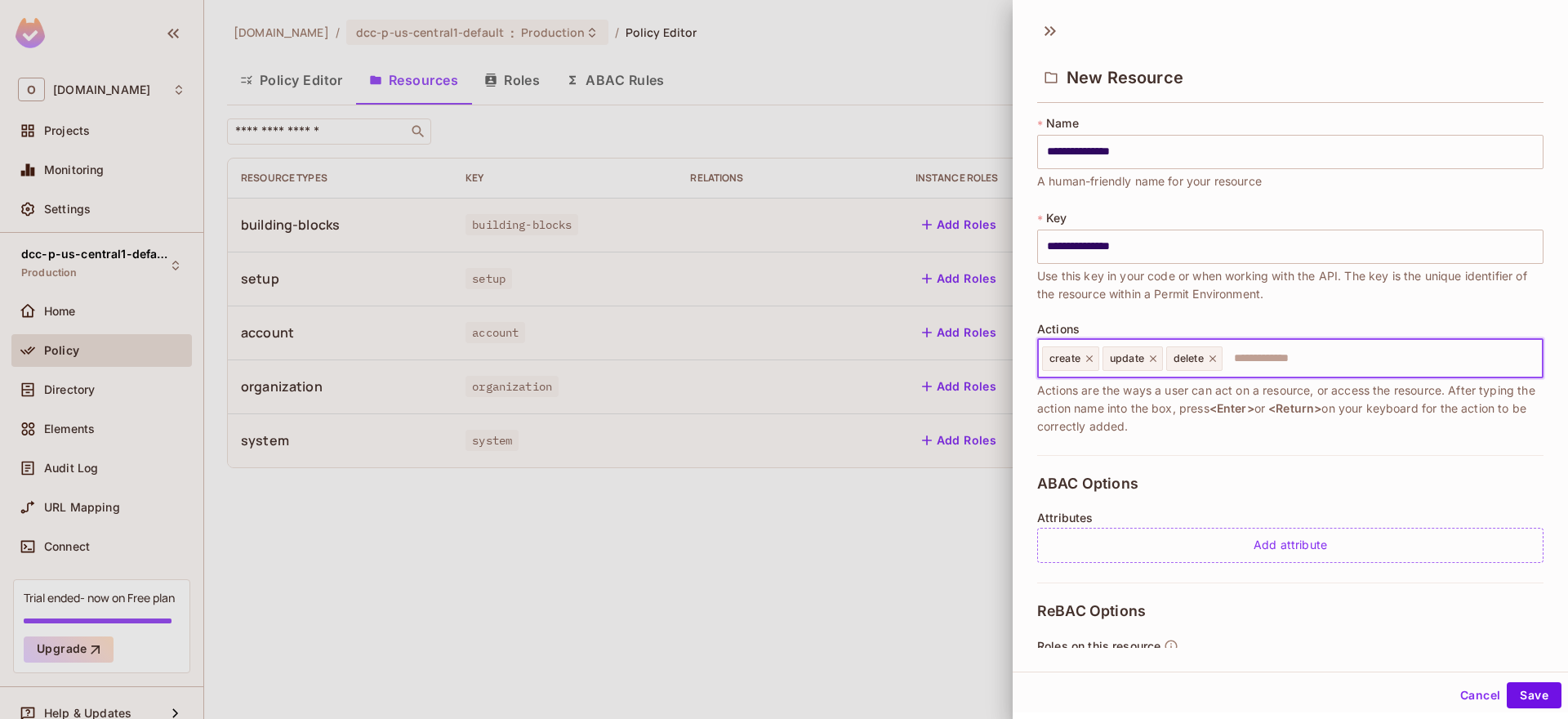
click at [1090, 362] on icon at bounding box center [1090, 359] width 11 height 11
click at [1090, 362] on icon at bounding box center [1092, 359] width 11 height 11
click at [1092, 361] on icon at bounding box center [1089, 359] width 7 height 7
click at [1300, 439] on div "**********" at bounding box center [1290, 285] width 506 height 340
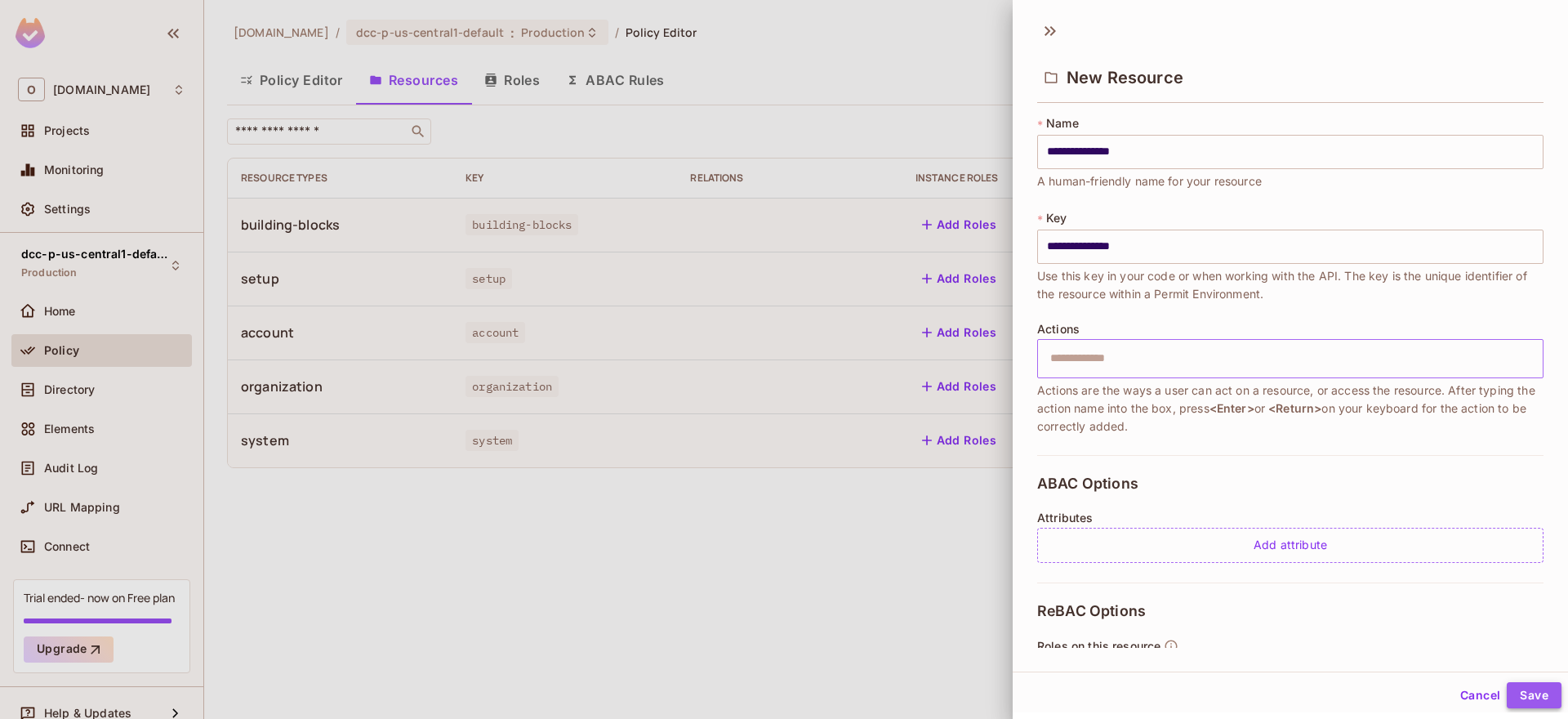
click at [1533, 704] on button "Save" at bounding box center [1534, 695] width 55 height 26
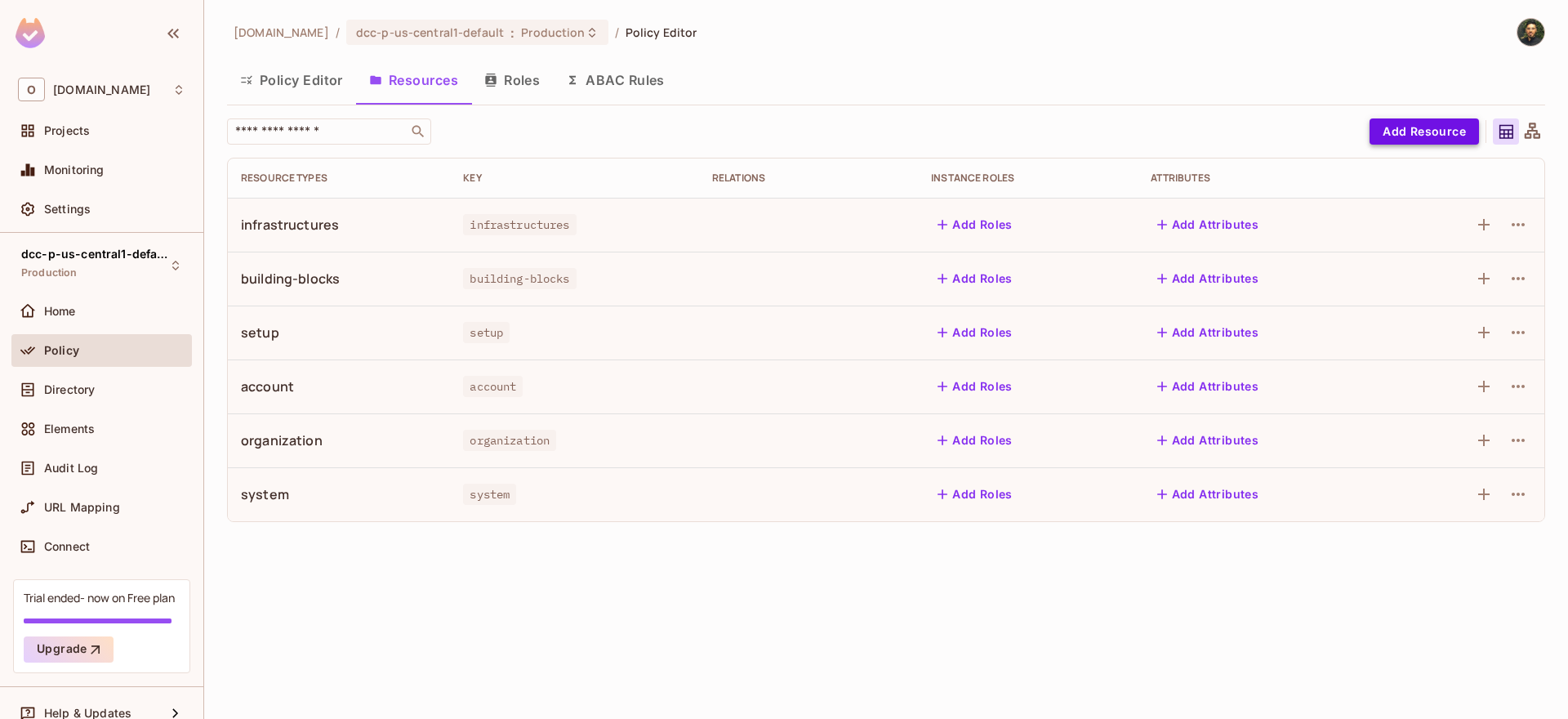
click at [1473, 137] on button "Add Resource" at bounding box center [1425, 132] width 110 height 26
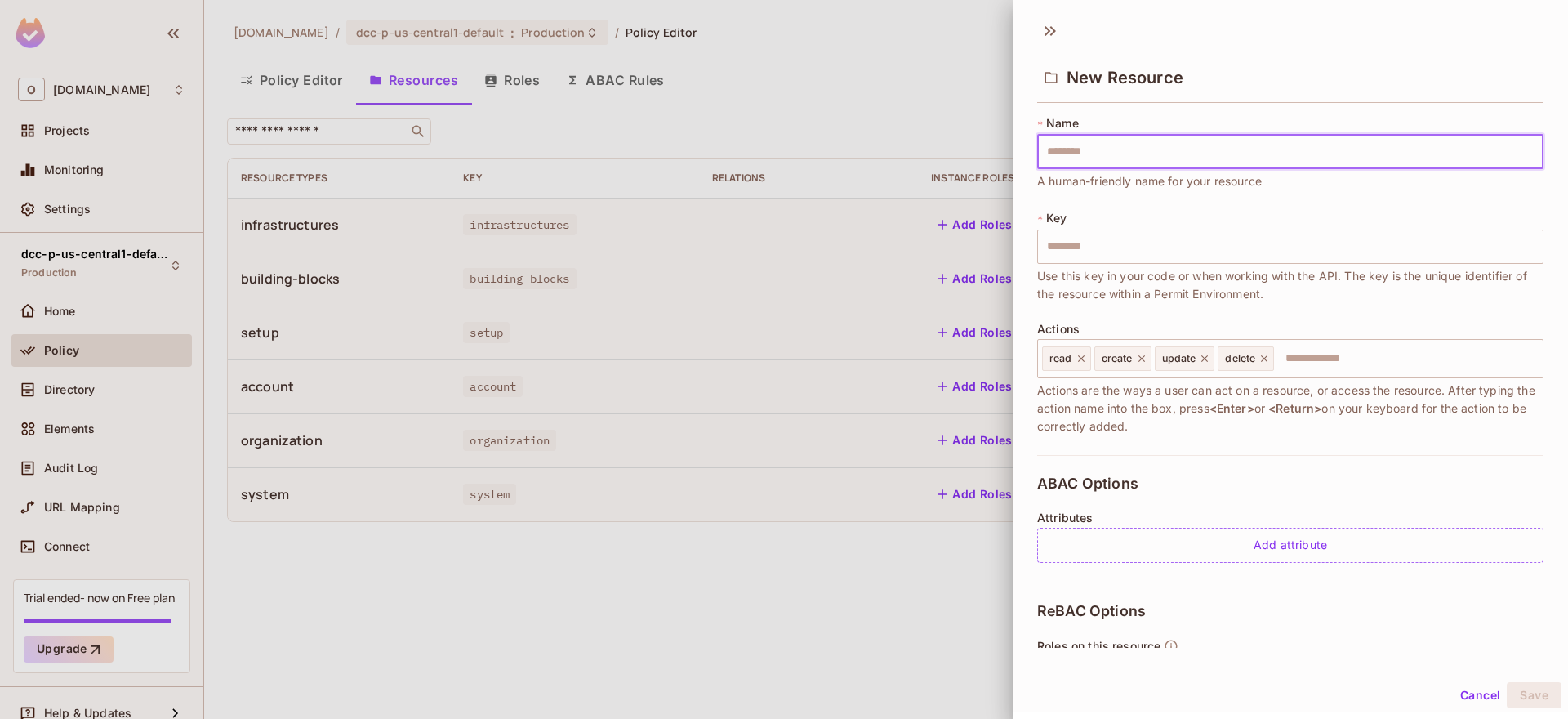
type input "*"
type input "**"
type input "***"
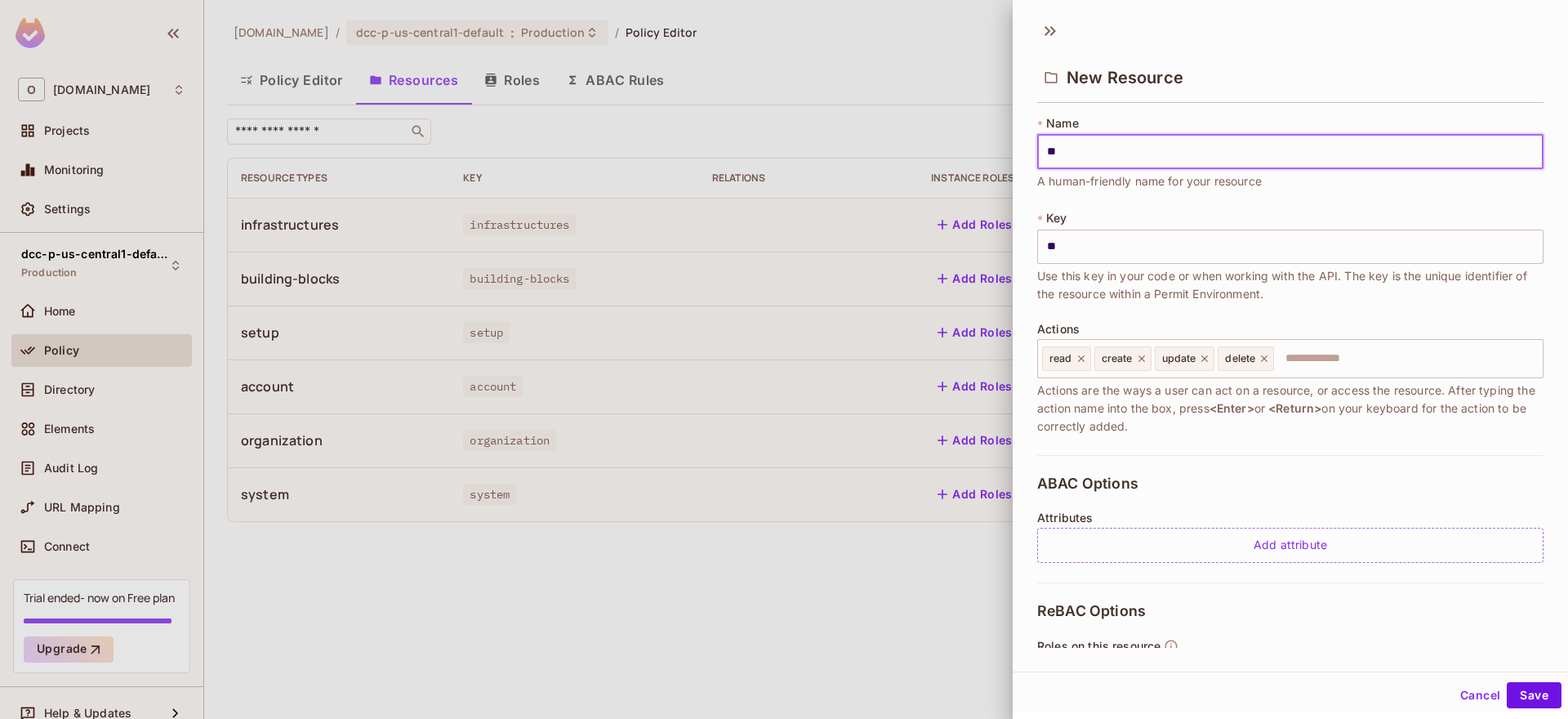
type input "***"
type input "****"
type input "*****"
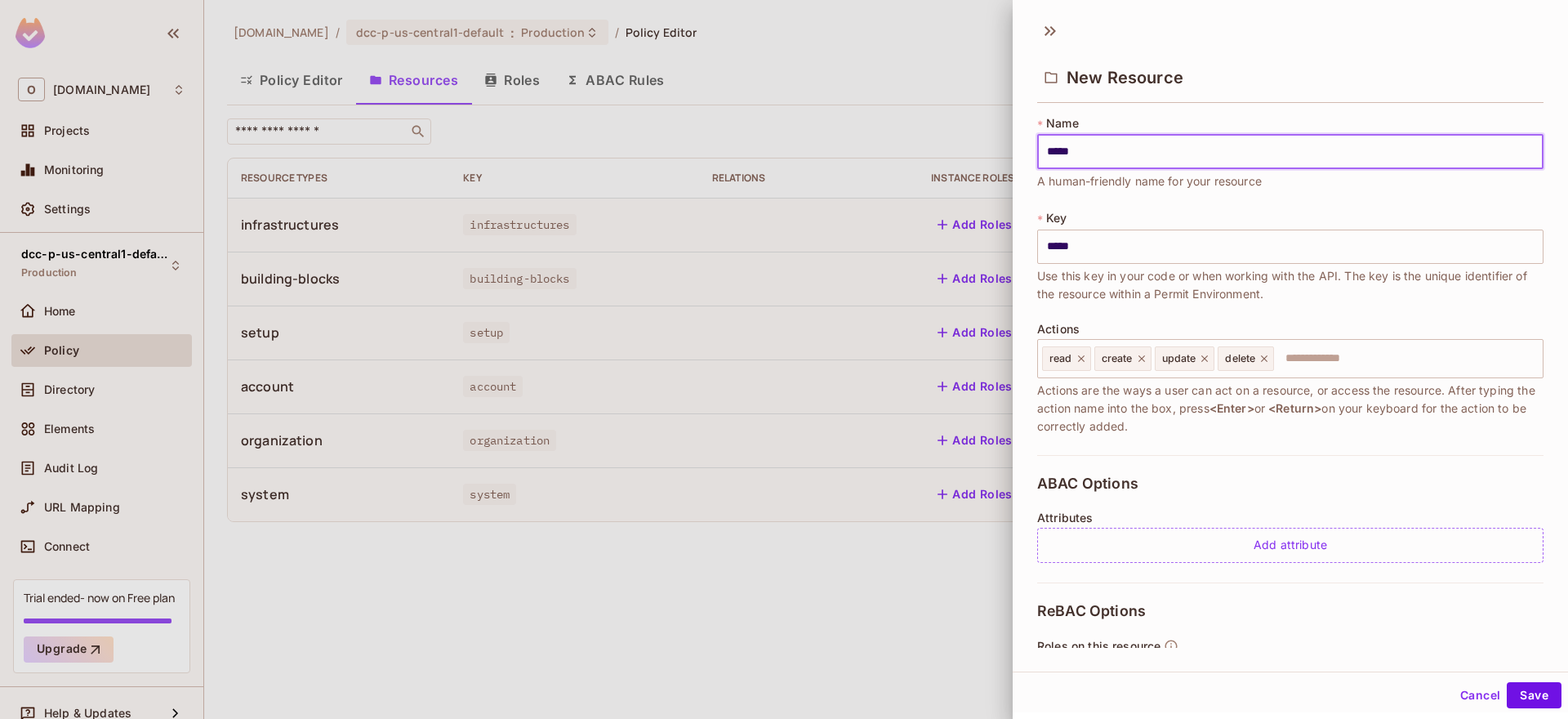
type input "******"
type input "*******"
type input "********"
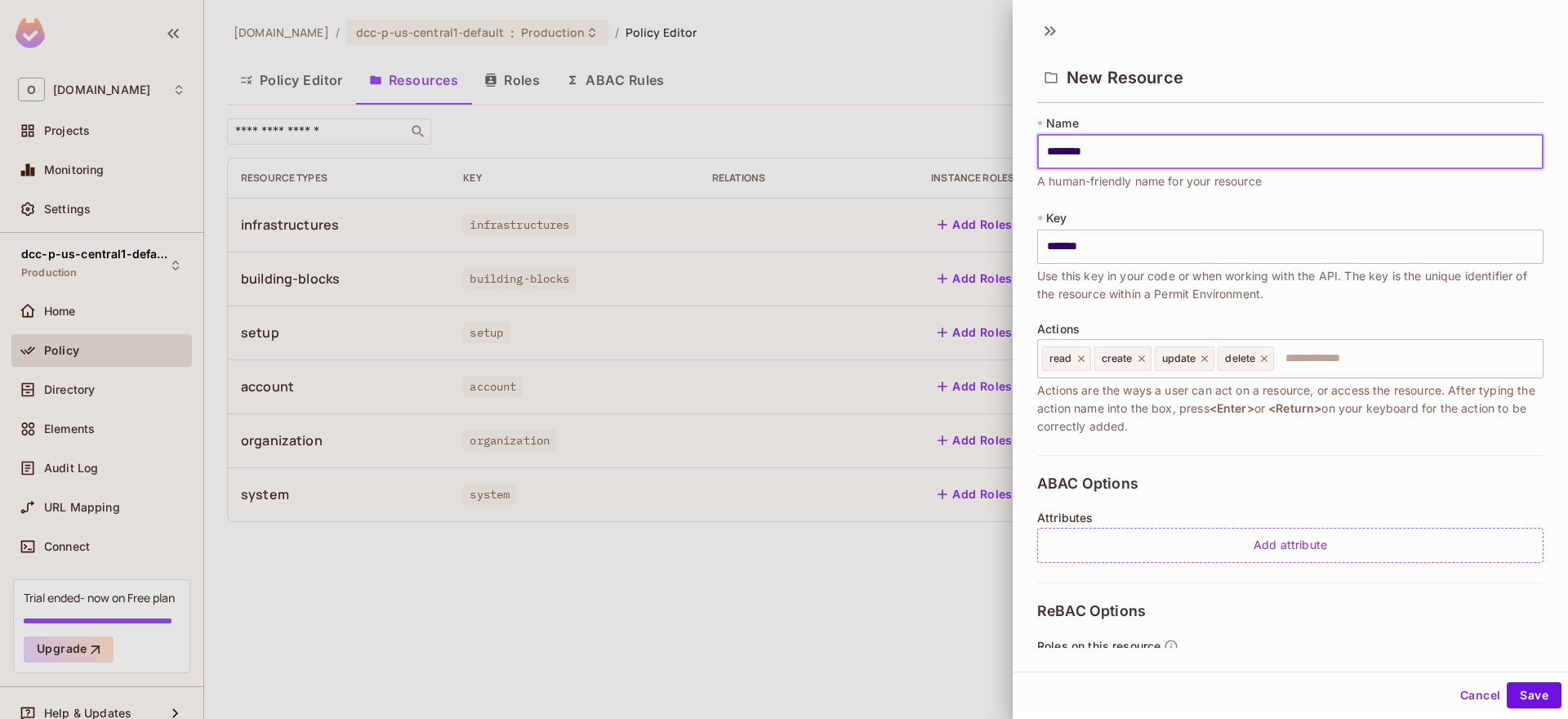
type input "********"
type input "*********"
type input "**********"
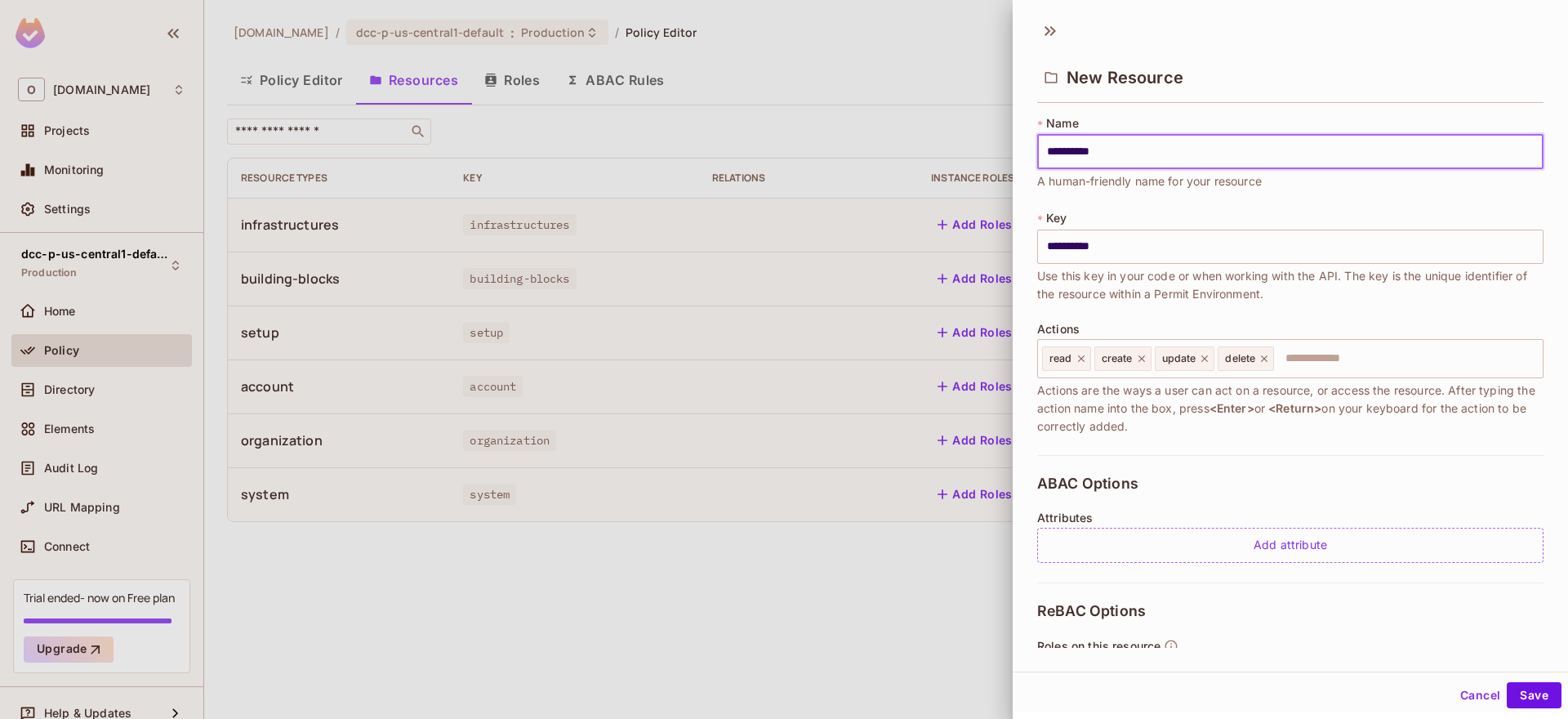
type input "**********"
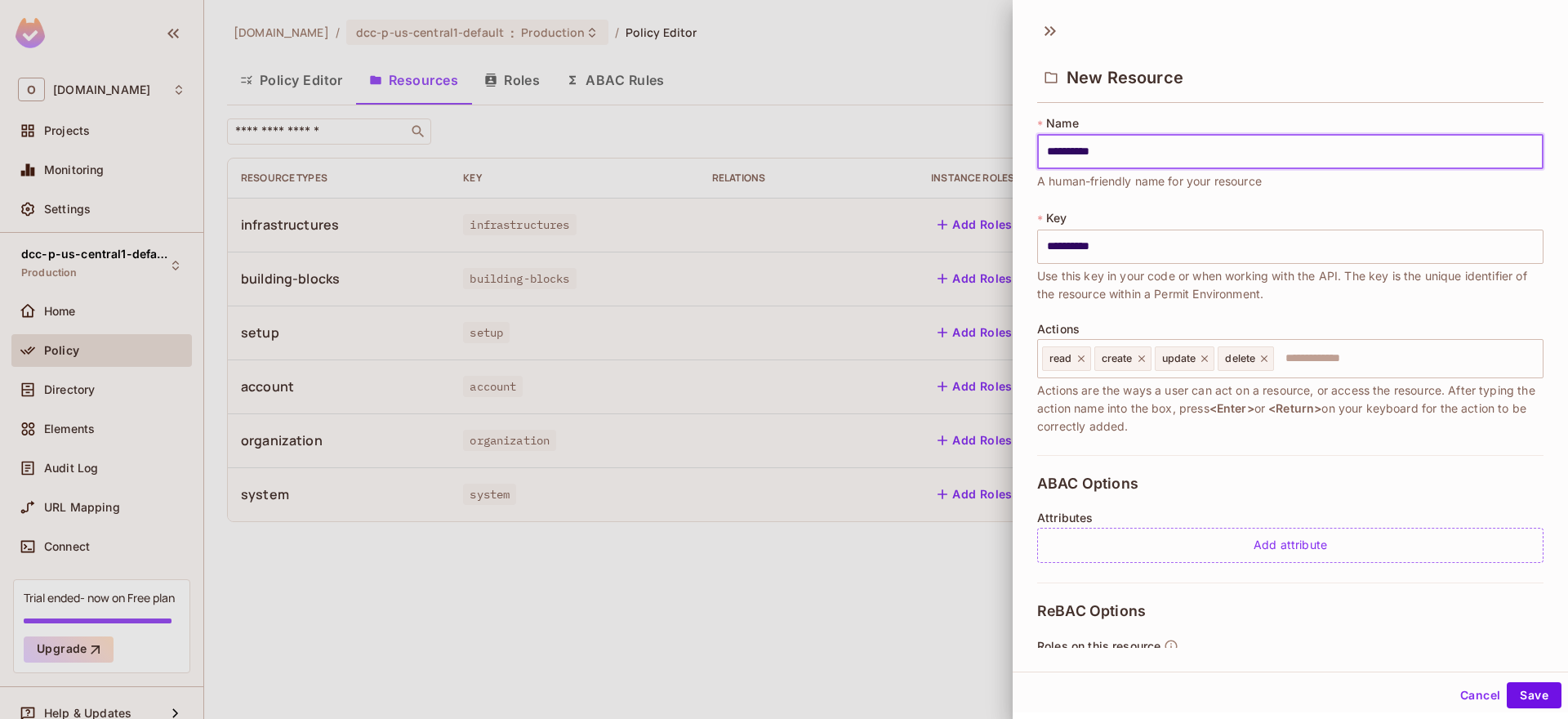
type input "**********"
click at [1280, 208] on div "**********" at bounding box center [1290, 285] width 506 height 340
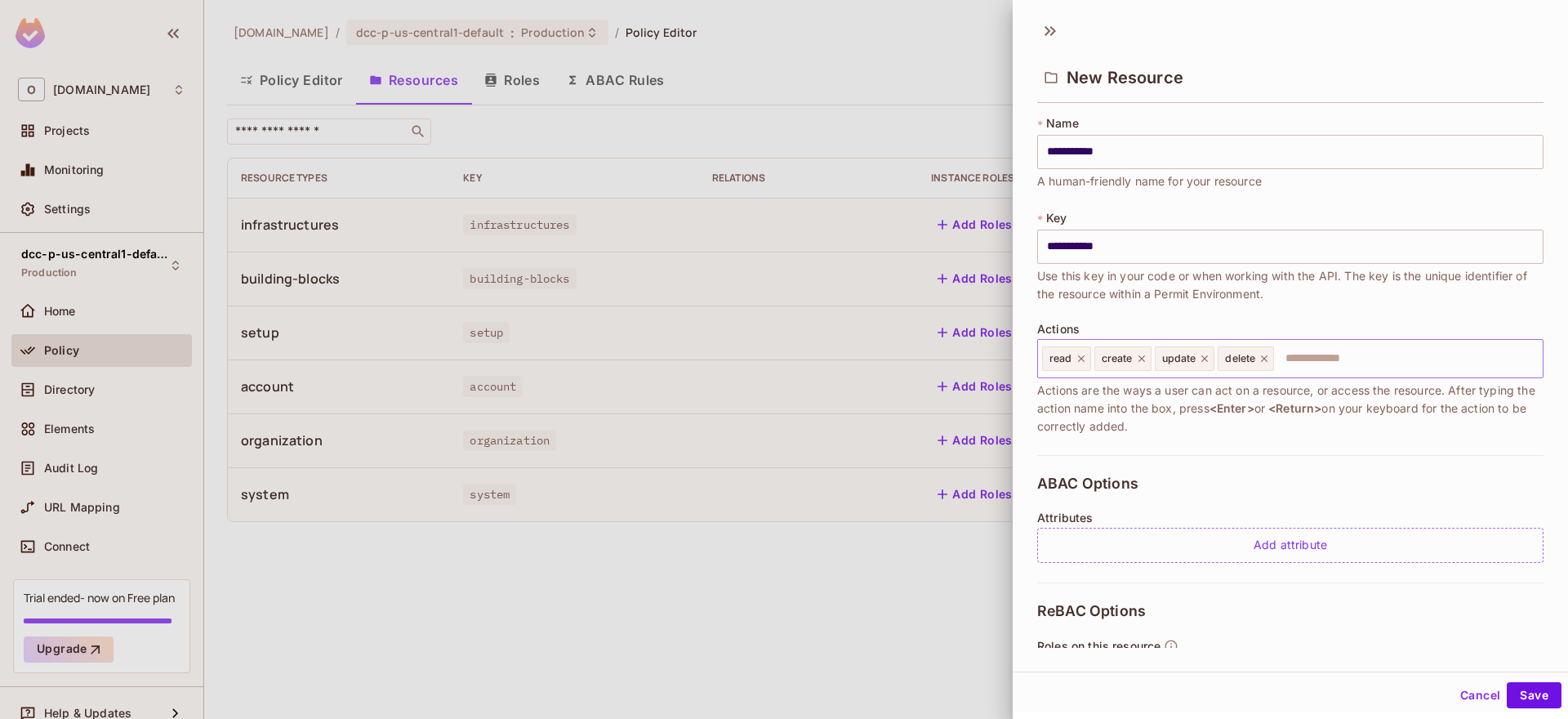
click at [1082, 369] on div "read" at bounding box center [1066, 359] width 49 height 24
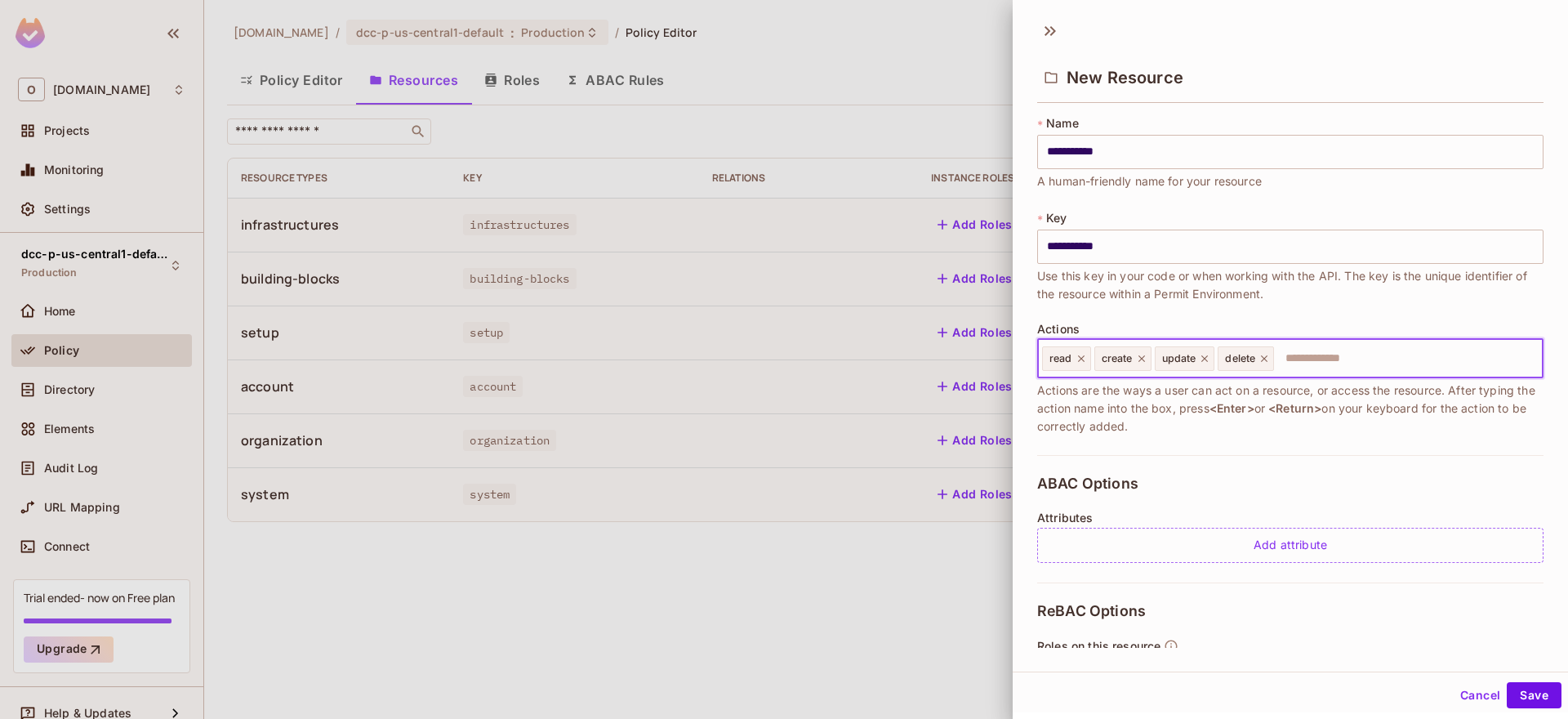
click at [1085, 360] on icon at bounding box center [1081, 359] width 11 height 11
click at [1085, 360] on icon at bounding box center [1090, 359] width 11 height 11
click at [1093, 361] on icon at bounding box center [1092, 359] width 11 height 11
click at [1093, 361] on icon at bounding box center [1089, 359] width 11 height 11
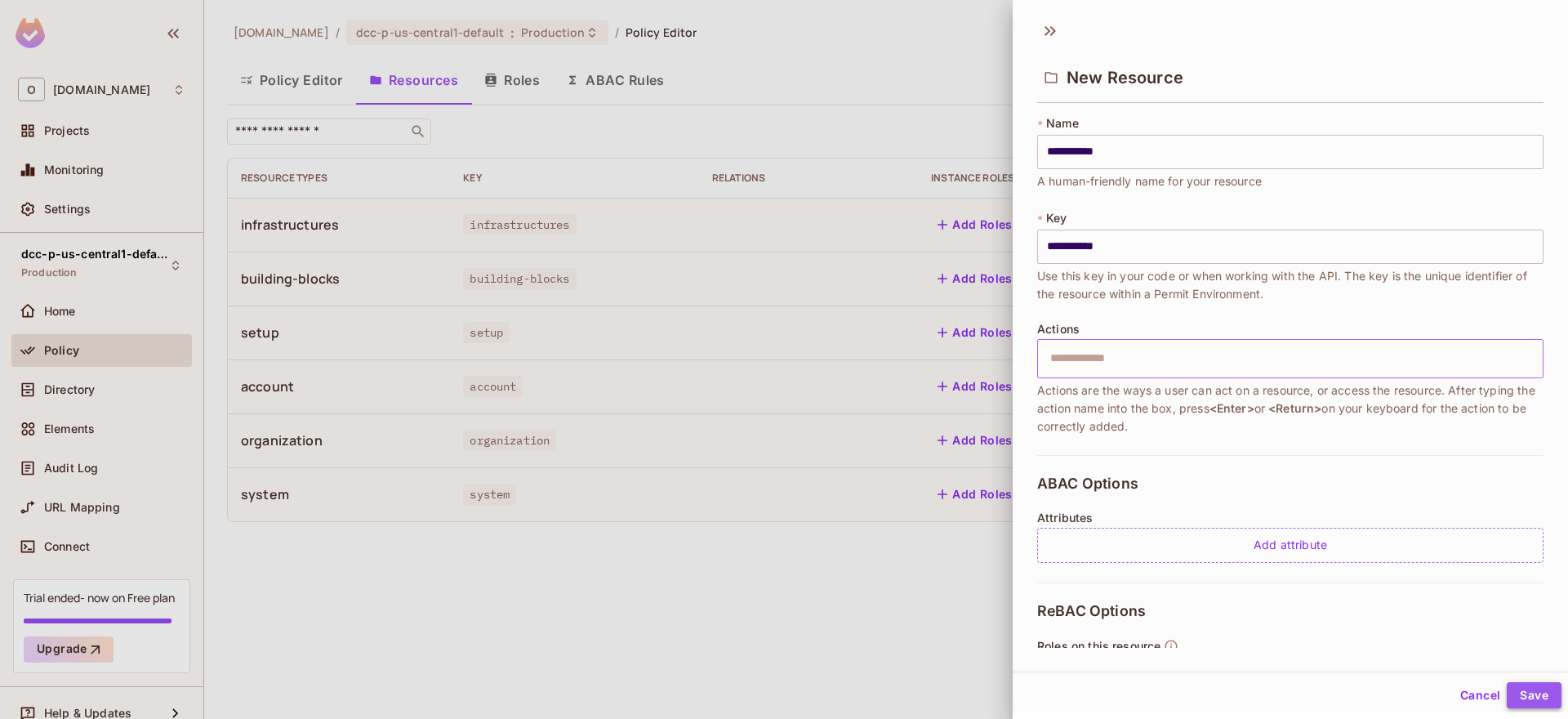
click at [1507, 688] on button "Save" at bounding box center [1534, 695] width 55 height 26
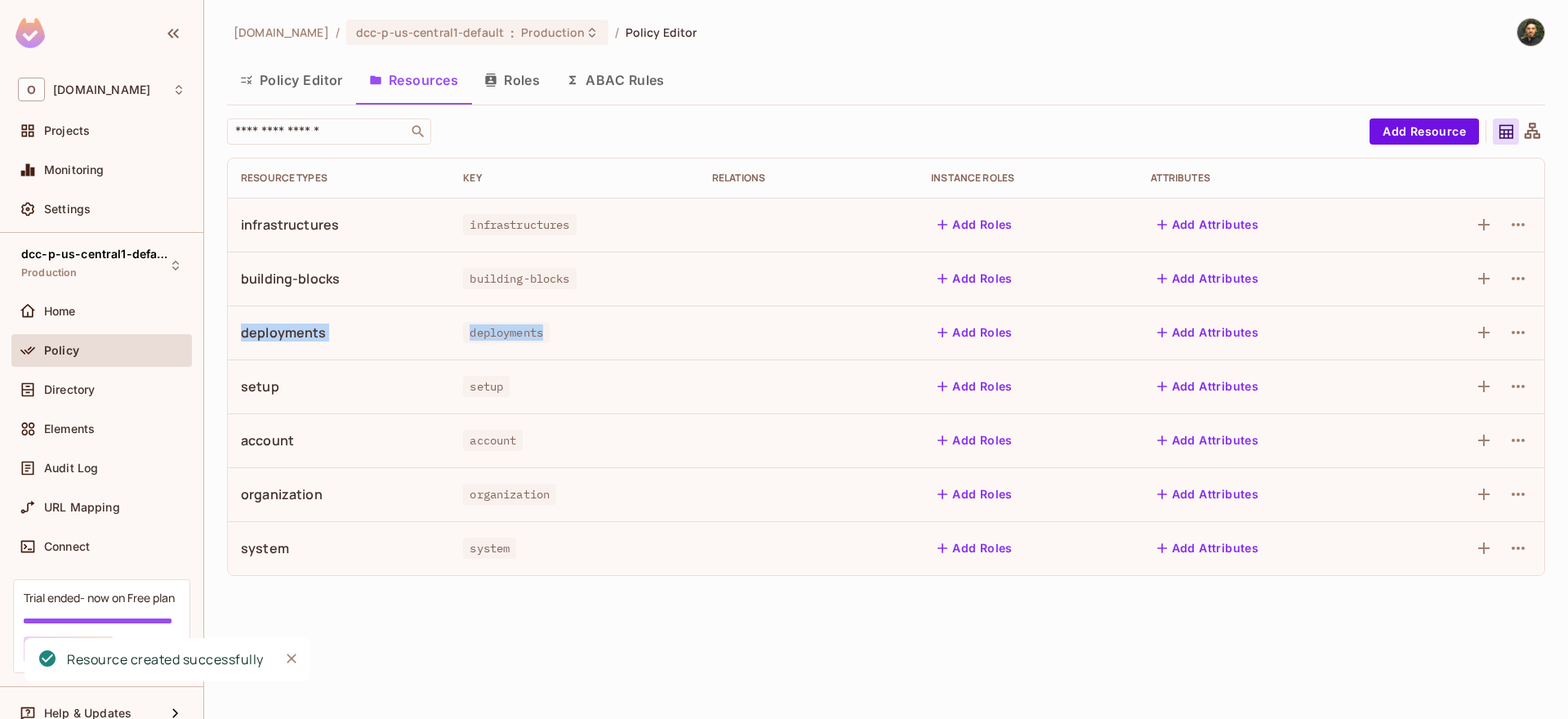
drag, startPoint x: 235, startPoint y: 335, endPoint x: 593, endPoint y: 346, distance: 358.2
click at [593, 346] on tr "deployments deployments Add Roles Add Attributes" at bounding box center [886, 333] width 1317 height 54
click at [594, 333] on div "deployments" at bounding box center [575, 333] width 223 height 17
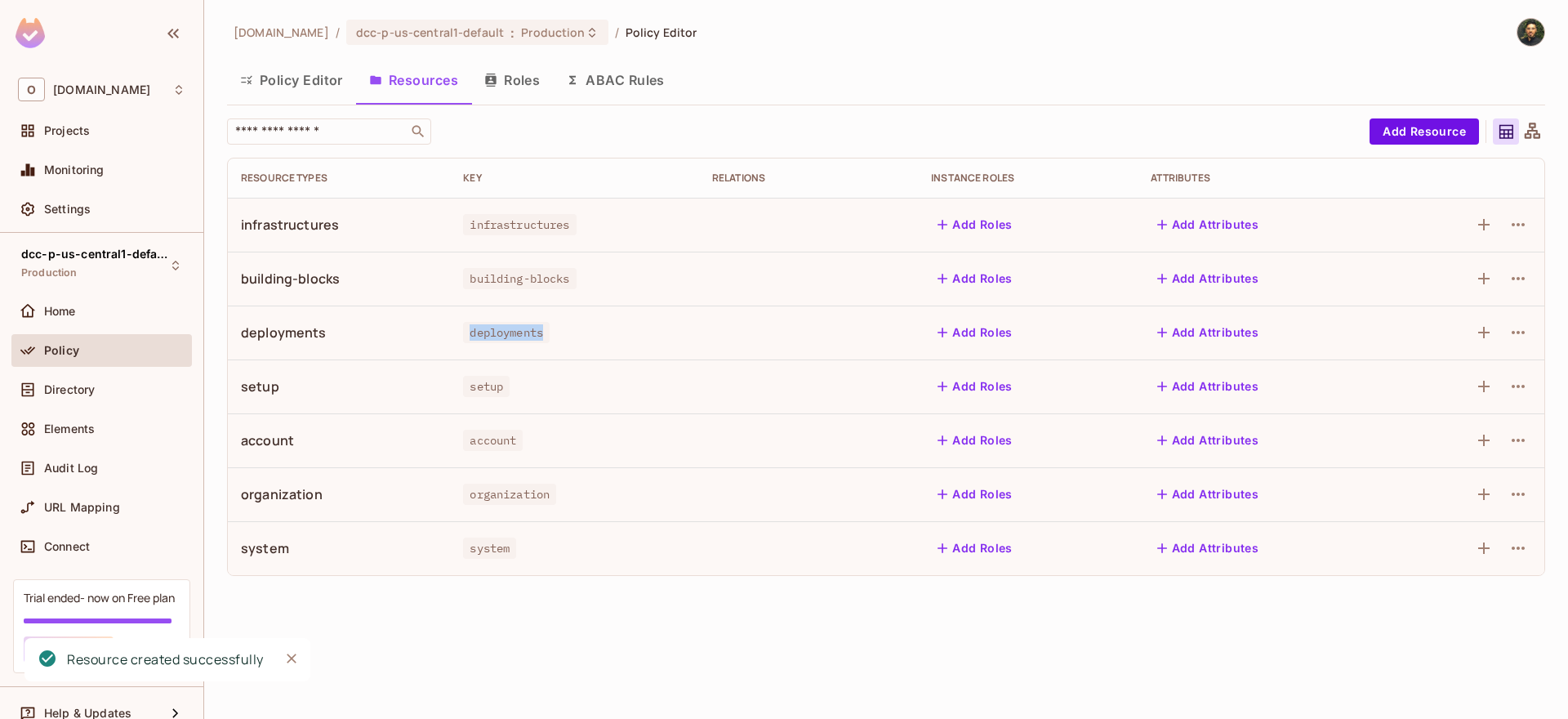
click at [594, 333] on div "deployments" at bounding box center [575, 333] width 223 height 17
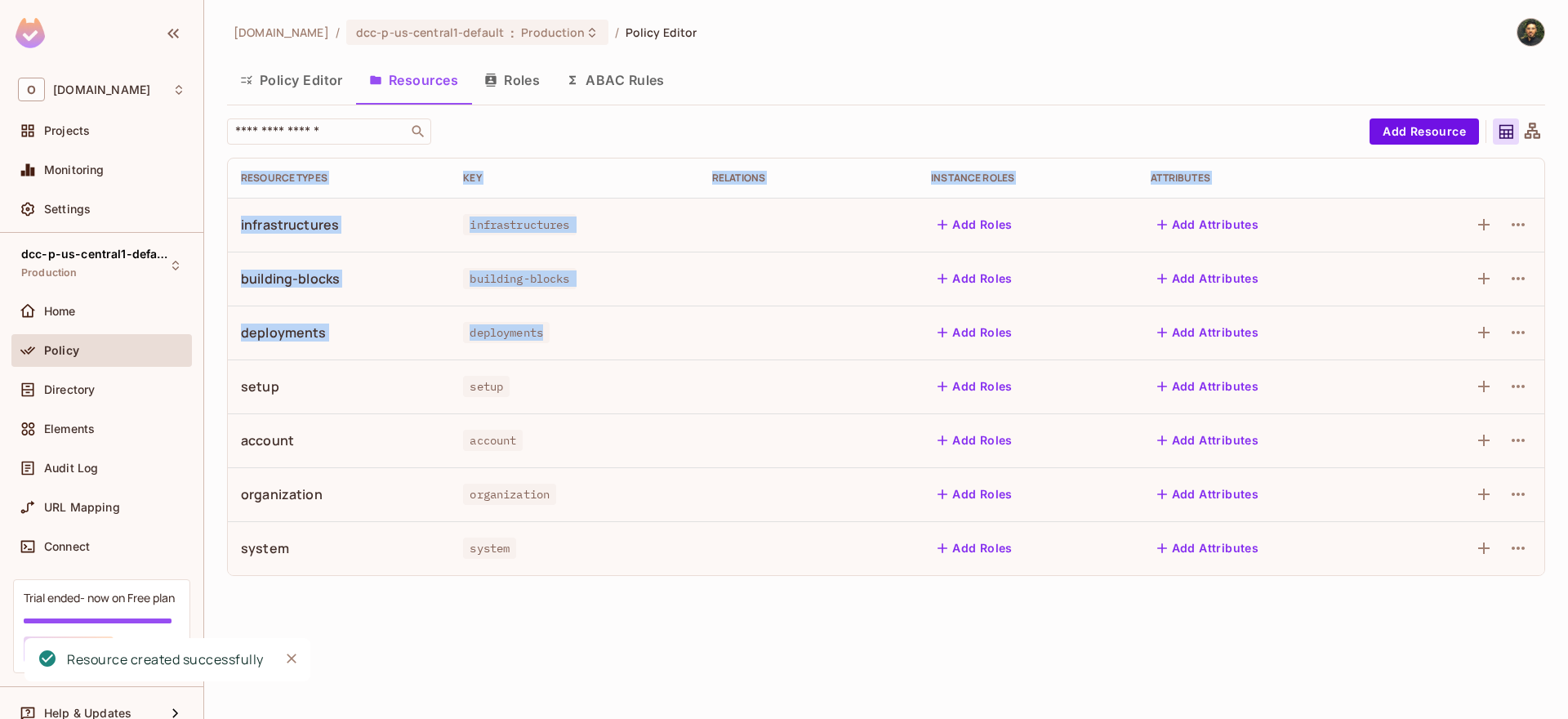
drag, startPoint x: 594, startPoint y: 329, endPoint x: 214, endPoint y: 336, distance: 380.1
click at [214, 336] on div "[DOMAIN_NAME] / dcc-p-us-central1-default : Production / Policy Editor Policy E…" at bounding box center [886, 360] width 1365 height 719
click at [254, 335] on div "deployments" at bounding box center [283, 332] width 85 height 18
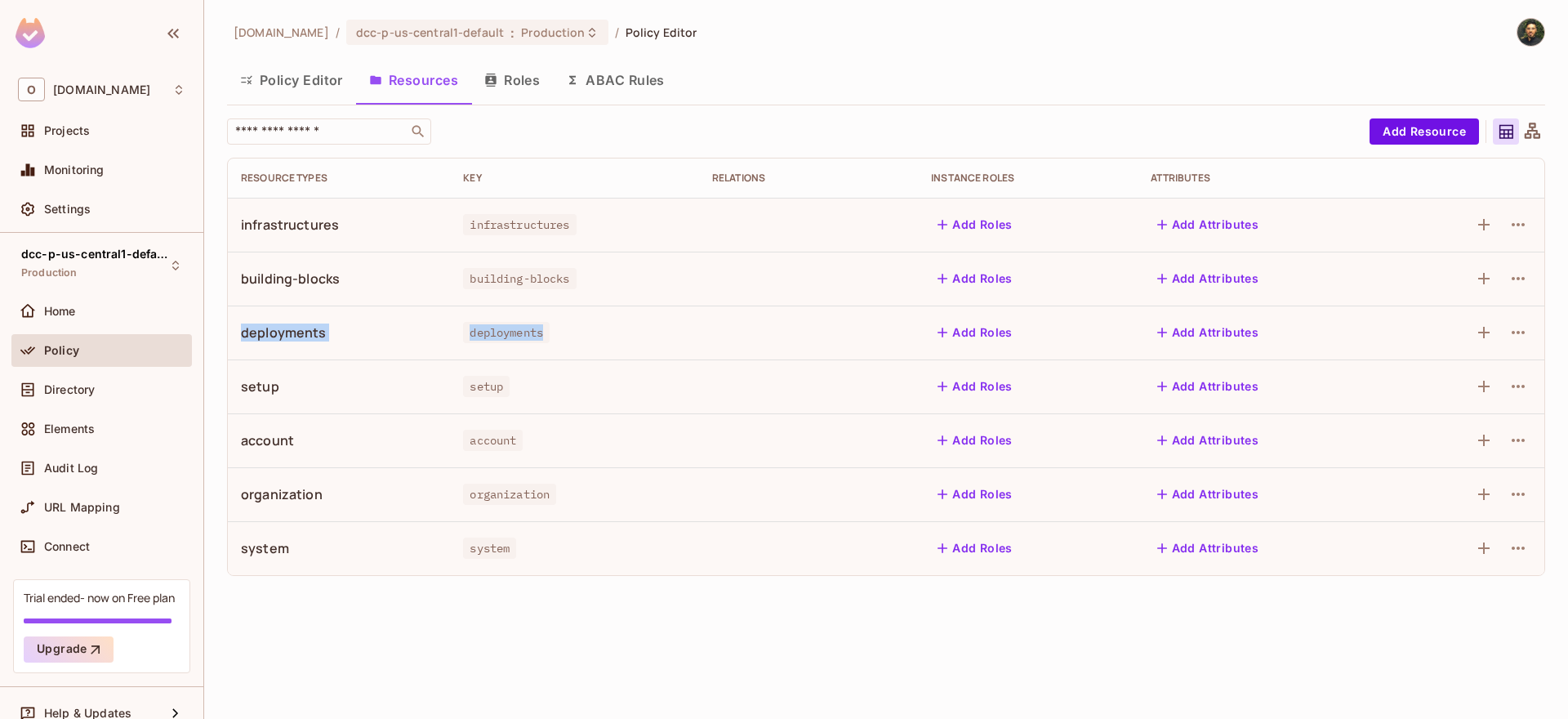
drag, startPoint x: 233, startPoint y: 335, endPoint x: 633, endPoint y: 329, distance: 400.0
click at [633, 329] on tr "deployments deployments Add Roles Add Attributes" at bounding box center [886, 333] width 1317 height 54
click at [633, 329] on div "deployments" at bounding box center [575, 333] width 223 height 17
click at [1488, 554] on icon "button" at bounding box center [1483, 548] width 20 height 20
click at [1514, 542] on icon "button" at bounding box center [1518, 548] width 20 height 20
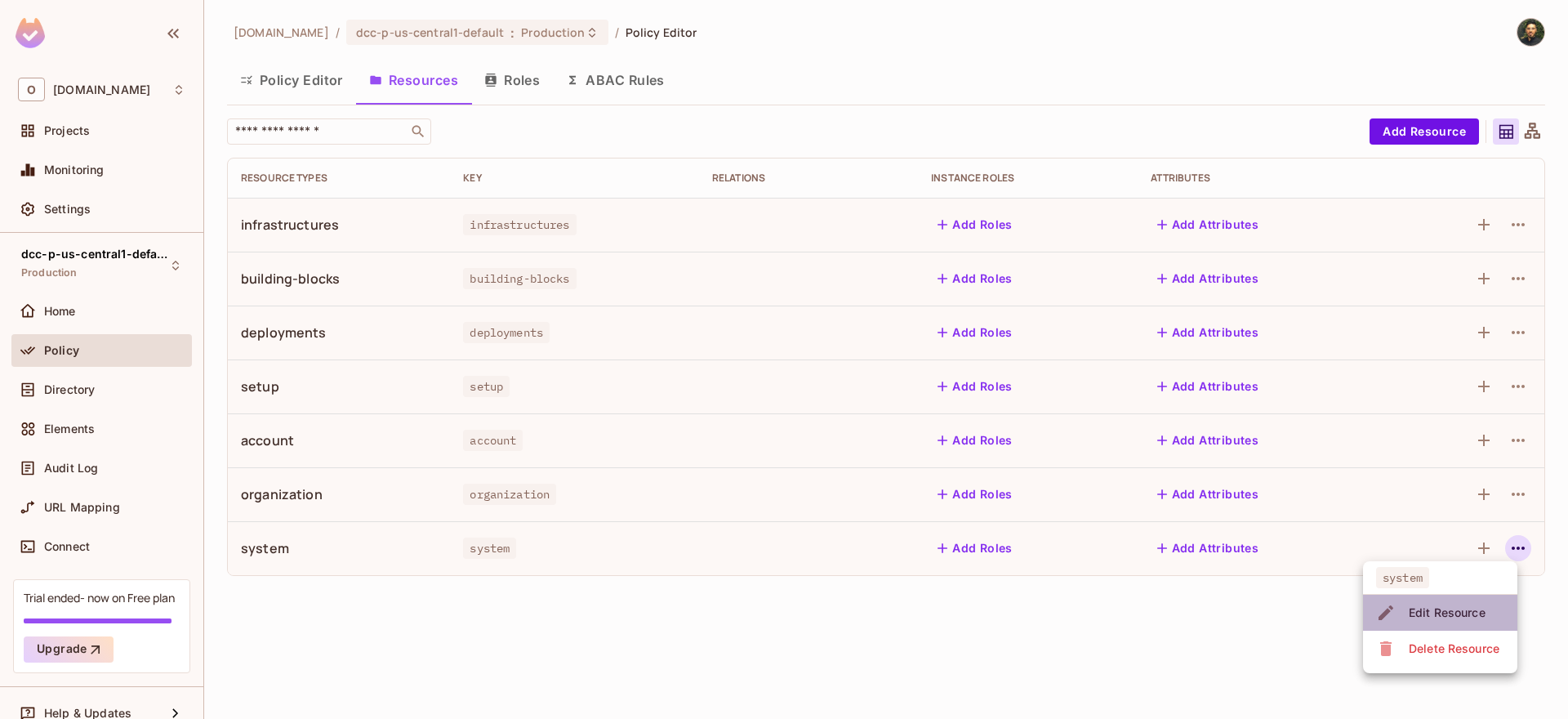
click at [1435, 604] on span "Edit Resource" at bounding box center [1447, 612] width 86 height 26
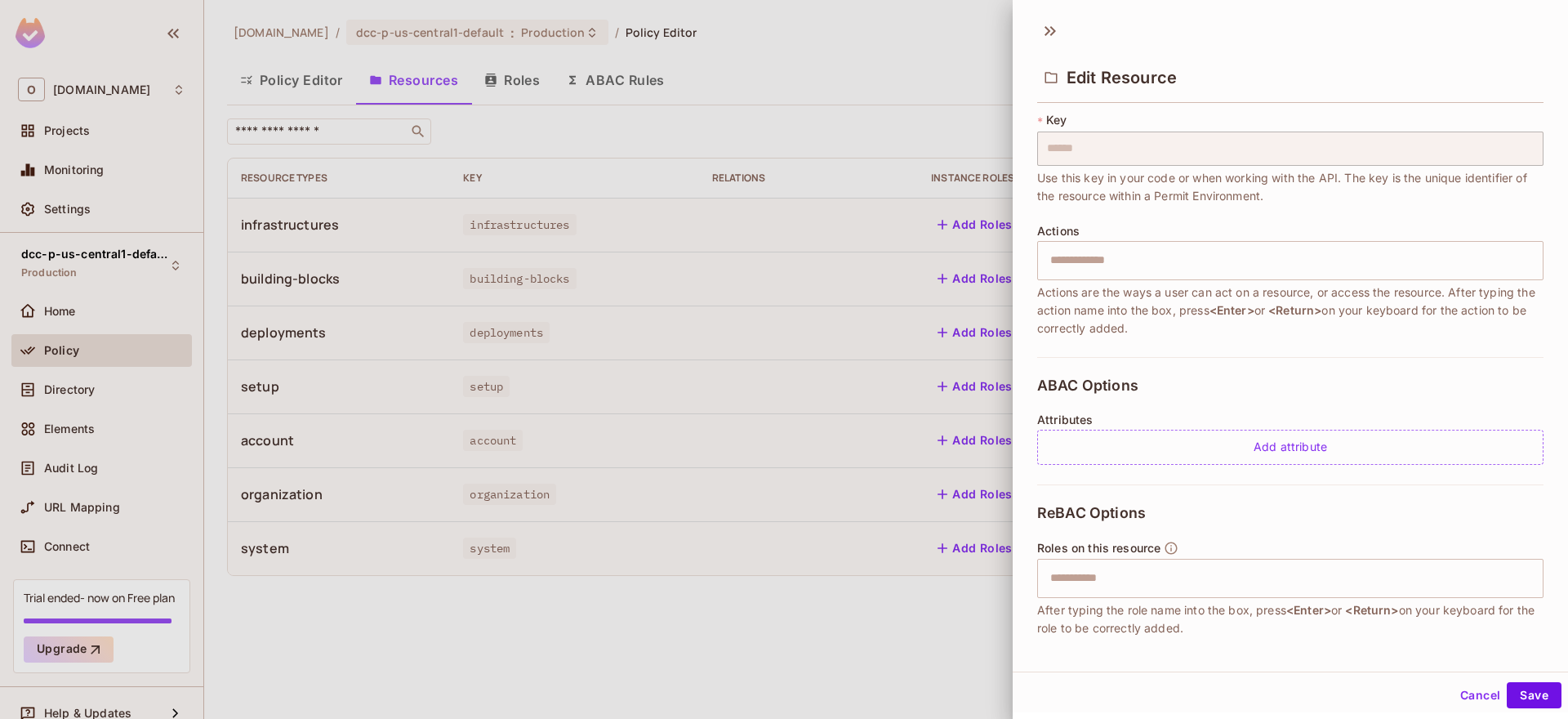
scroll to position [179, 0]
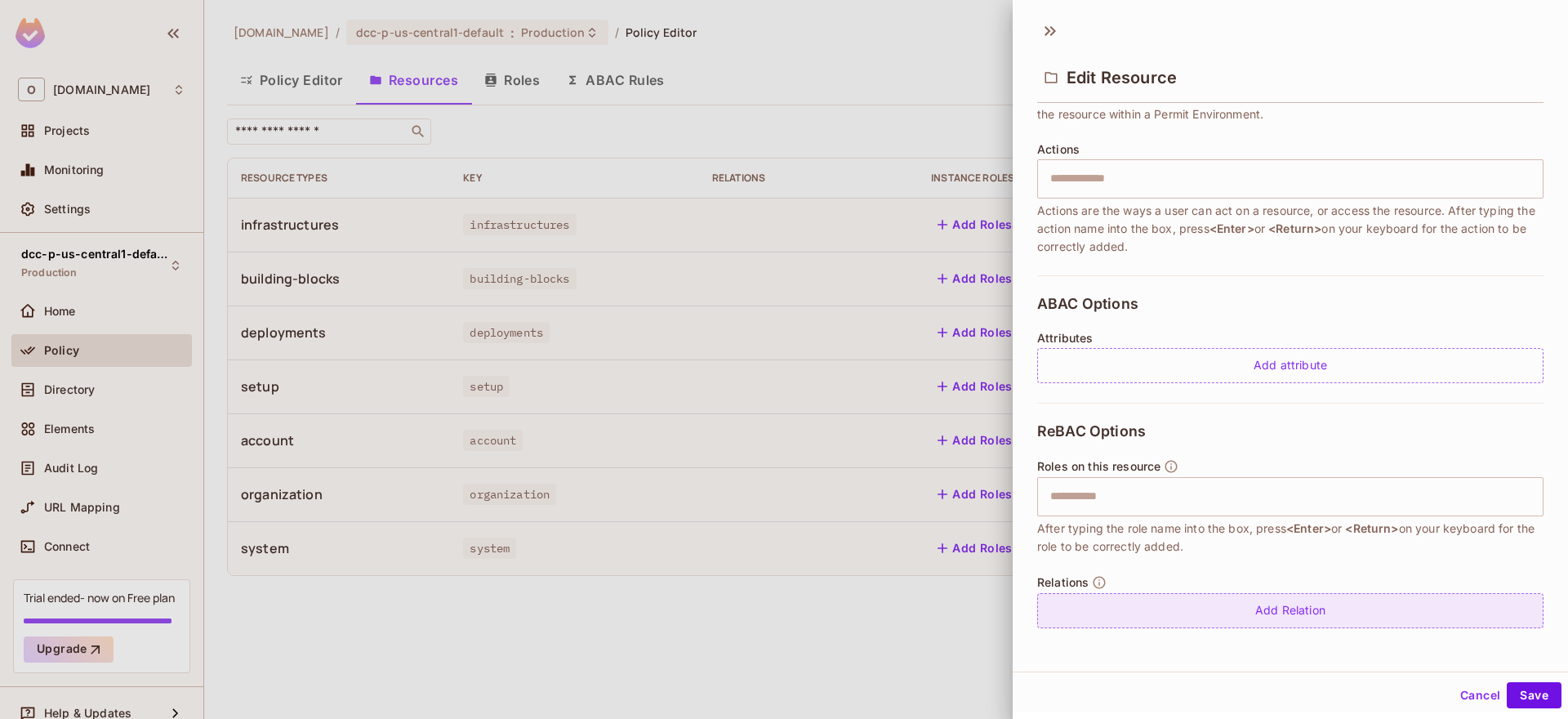
click at [1242, 619] on div "Add Relation" at bounding box center [1290, 610] width 506 height 35
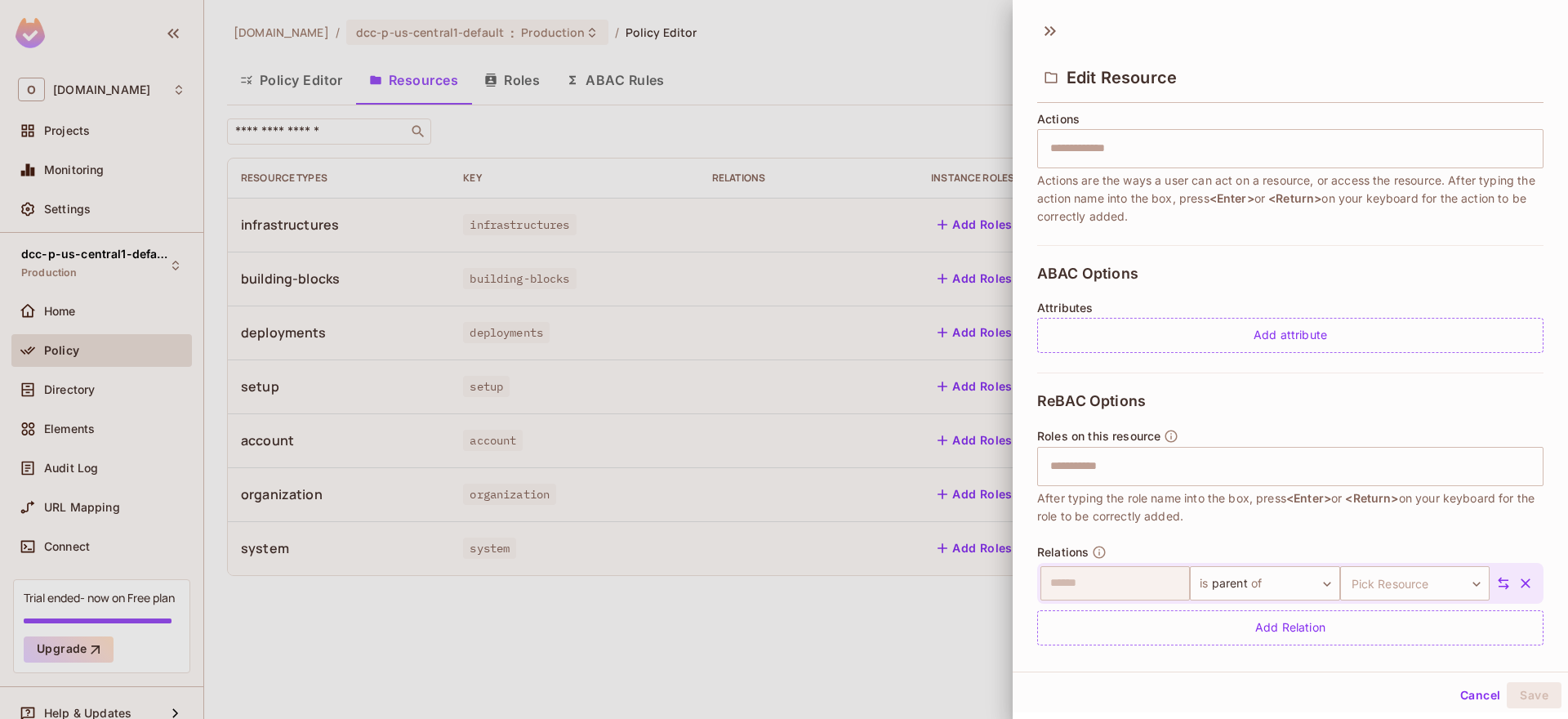
scroll to position [227, 0]
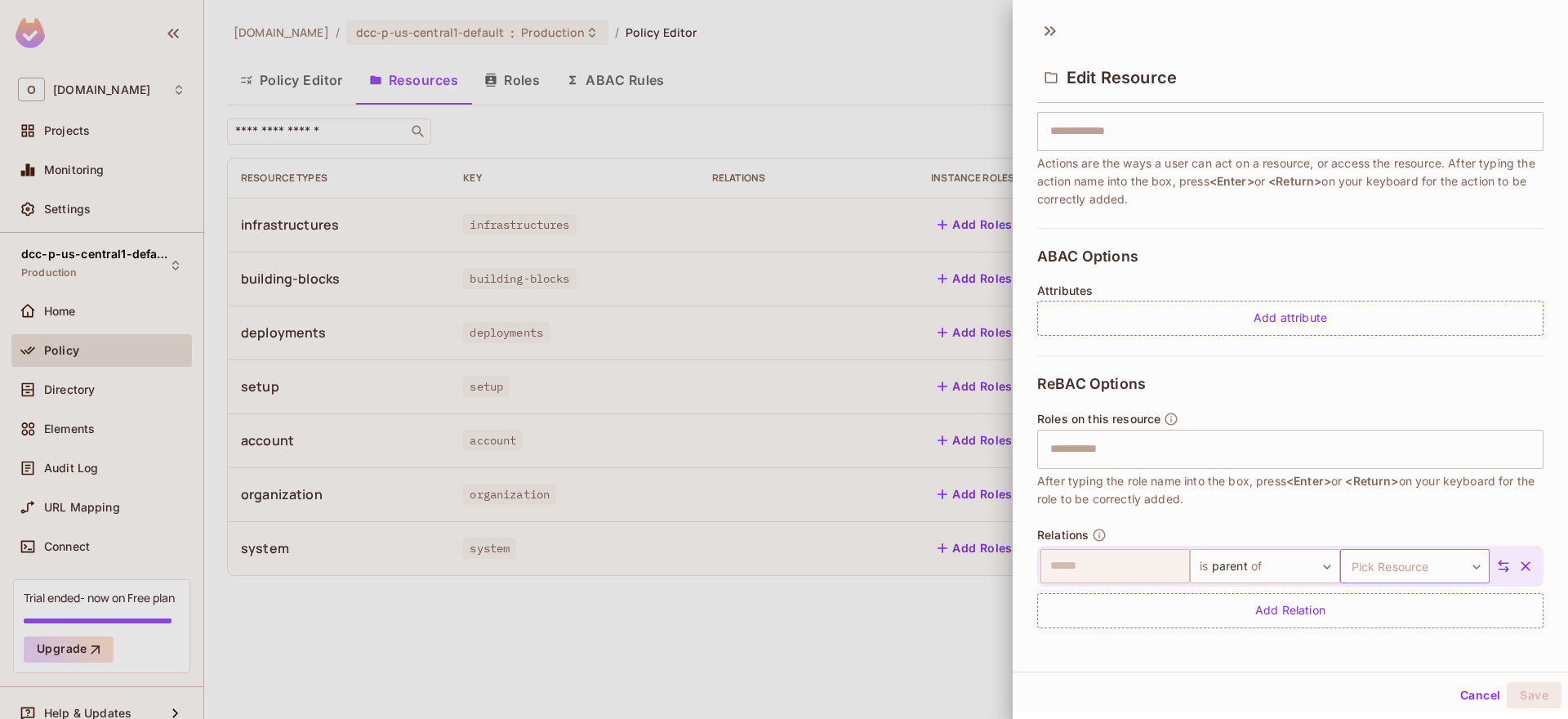
click at [1360, 573] on body "O [DOMAIN_NAME] Projects Monitoring Settings dcc-p-us-central1-default Producti…" at bounding box center [784, 360] width 1568 height 719
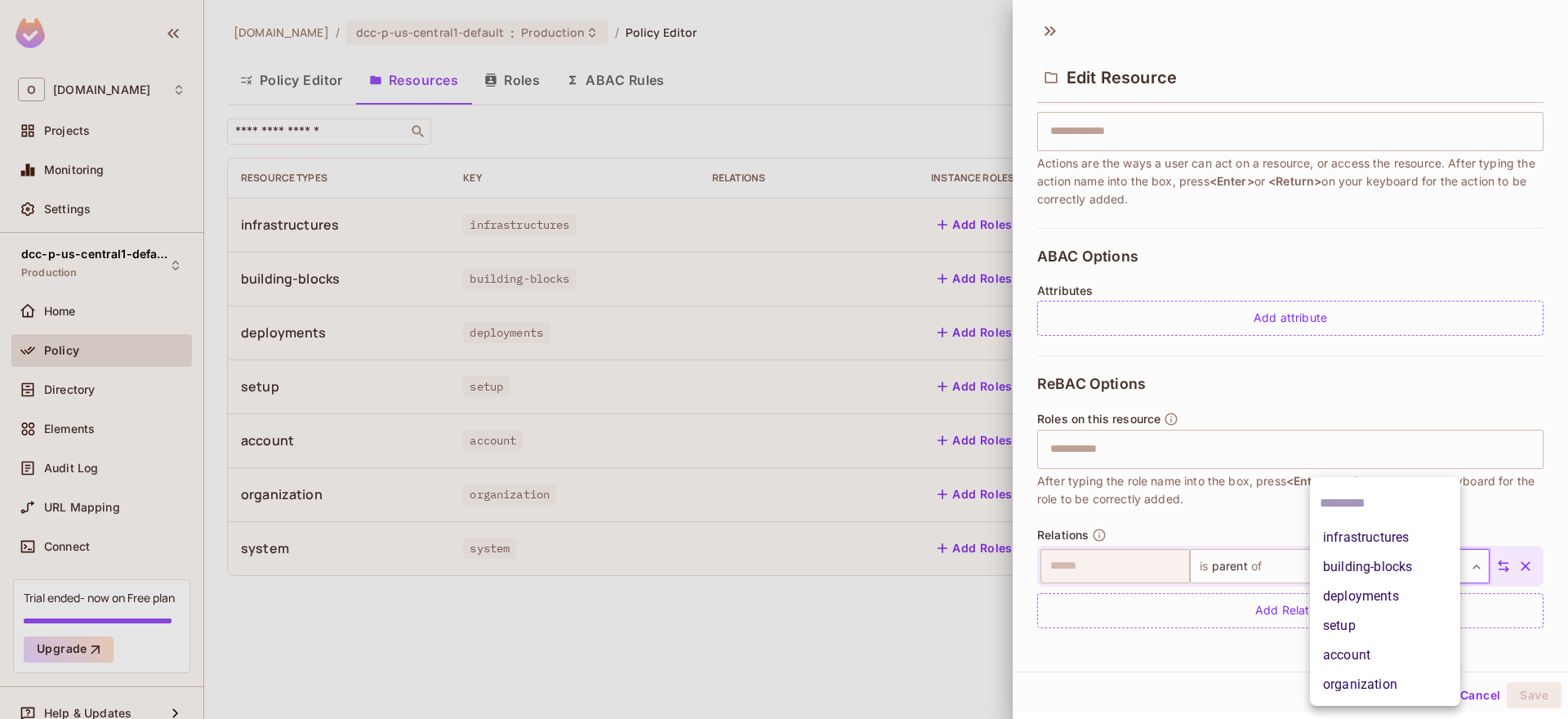
click at [1375, 688] on li "organization" at bounding box center [1386, 685] width 150 height 30
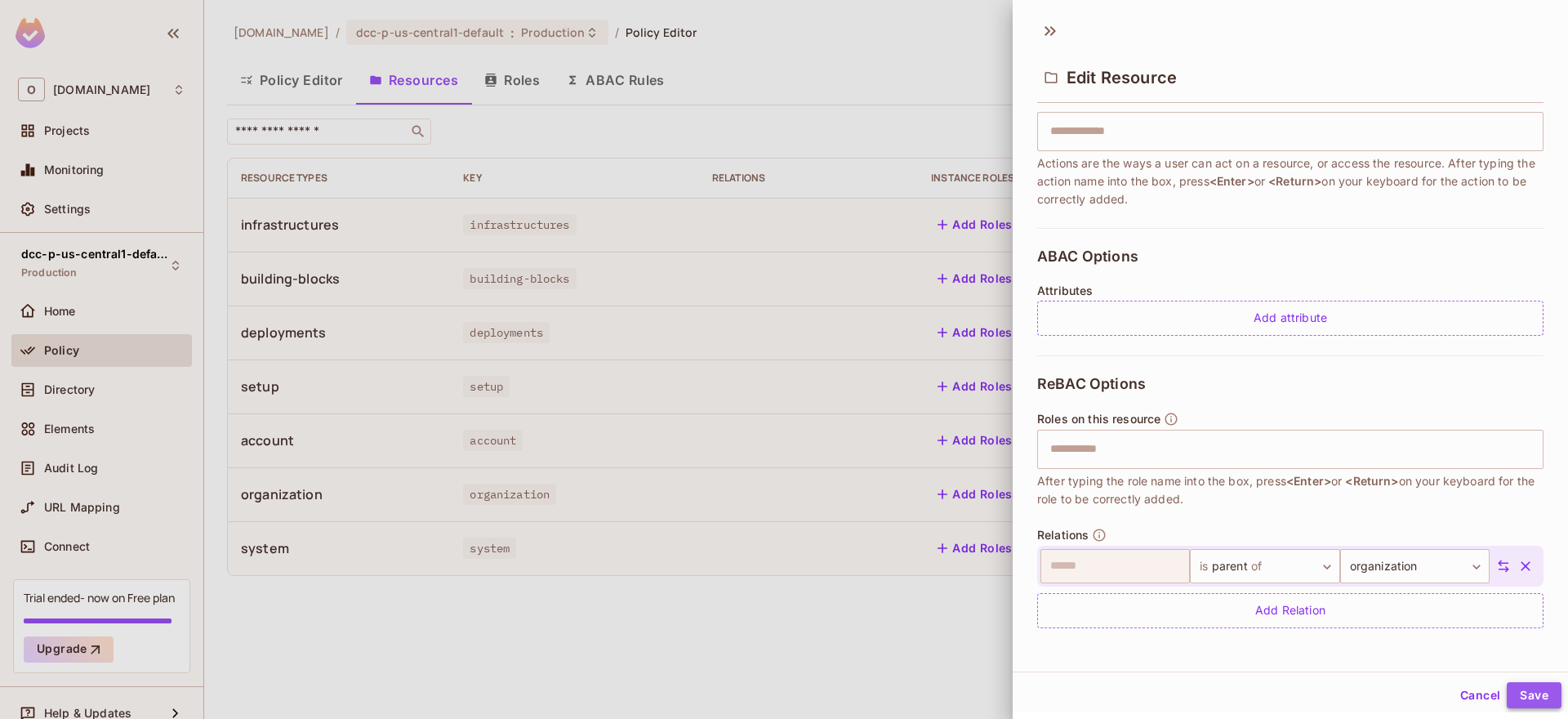
click at [1522, 701] on button "Save" at bounding box center [1534, 695] width 55 height 26
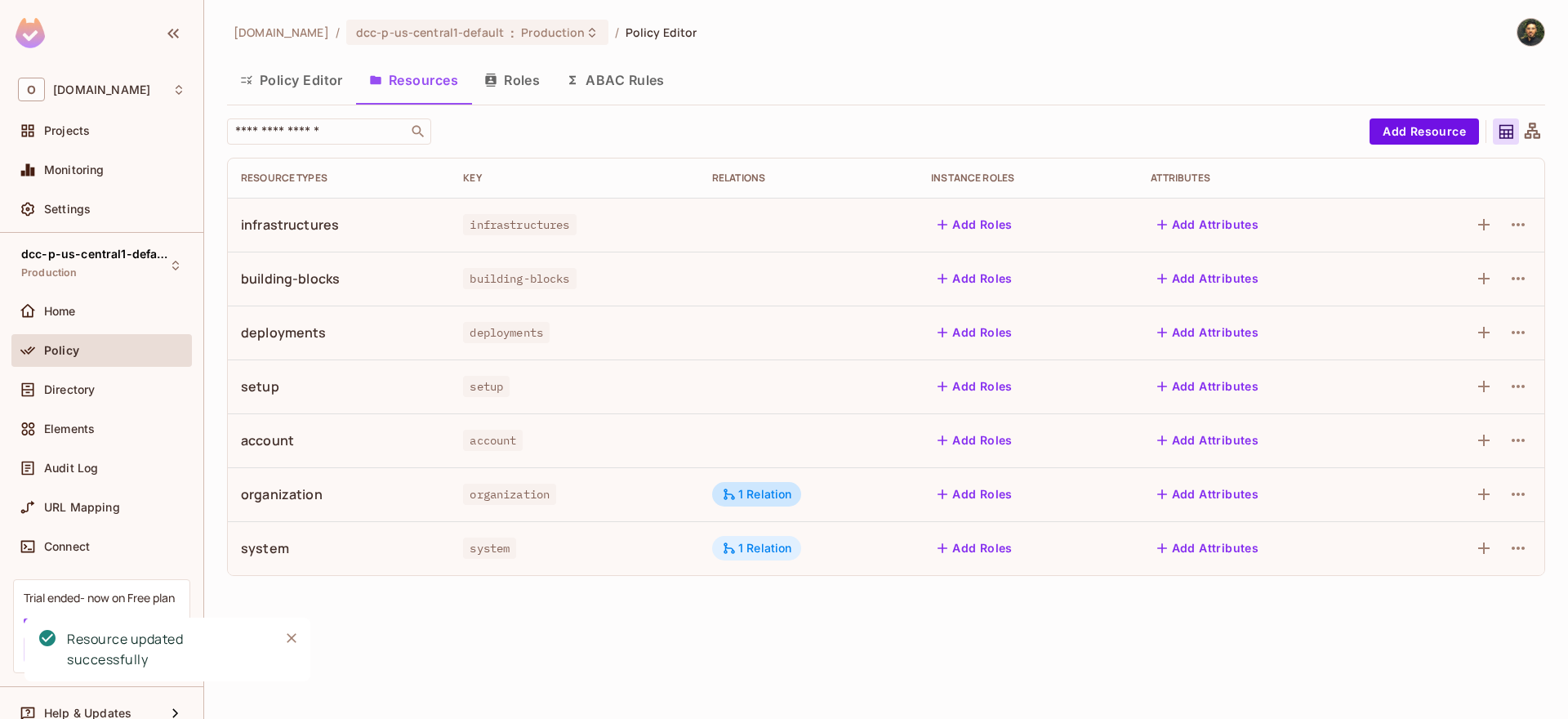
click at [730, 549] on icon at bounding box center [729, 548] width 15 height 15
click at [758, 490] on div at bounding box center [784, 360] width 1568 height 719
click at [766, 493] on div "1 Relation" at bounding box center [757, 494] width 71 height 15
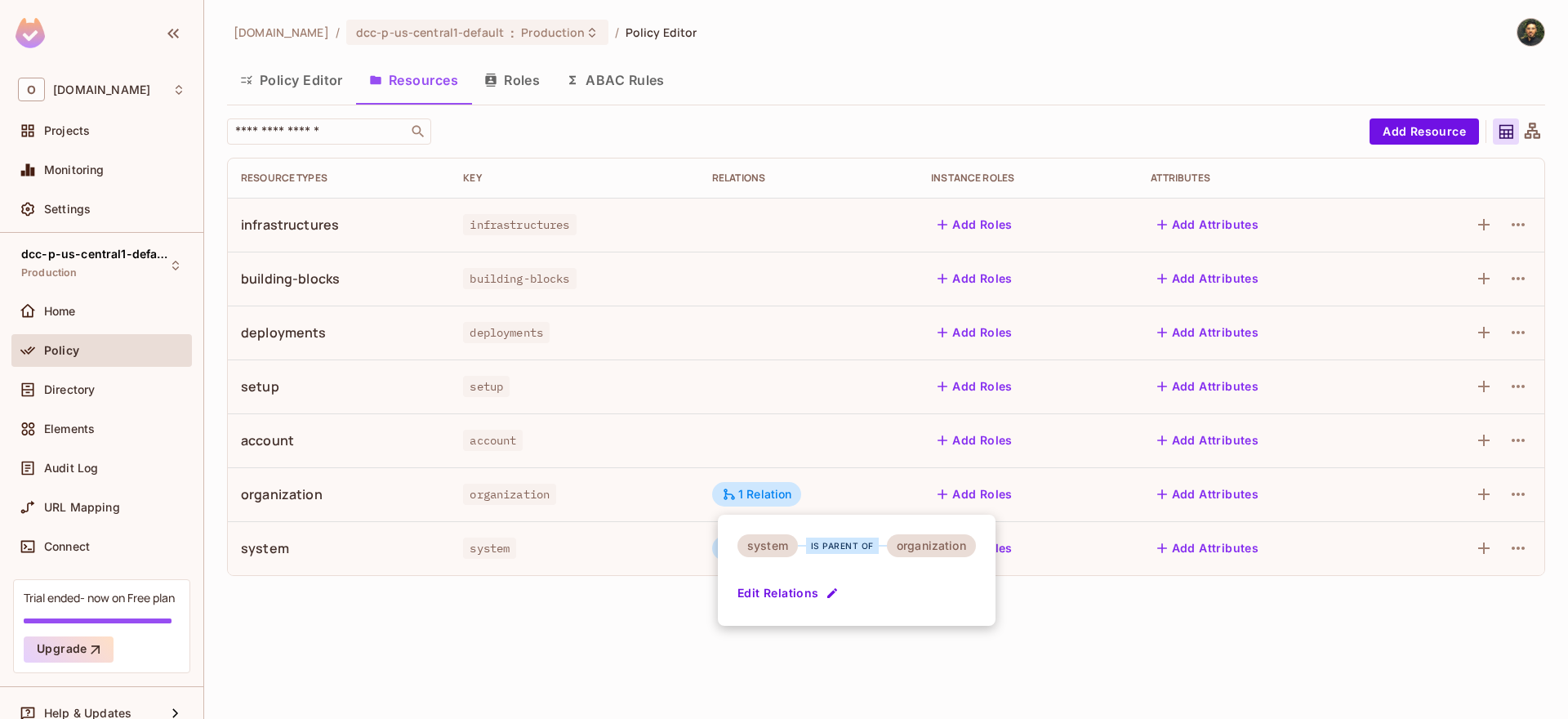
click at [1195, 626] on div at bounding box center [784, 360] width 1568 height 719
click at [1513, 552] on icon "button" at bounding box center [1518, 548] width 20 height 20
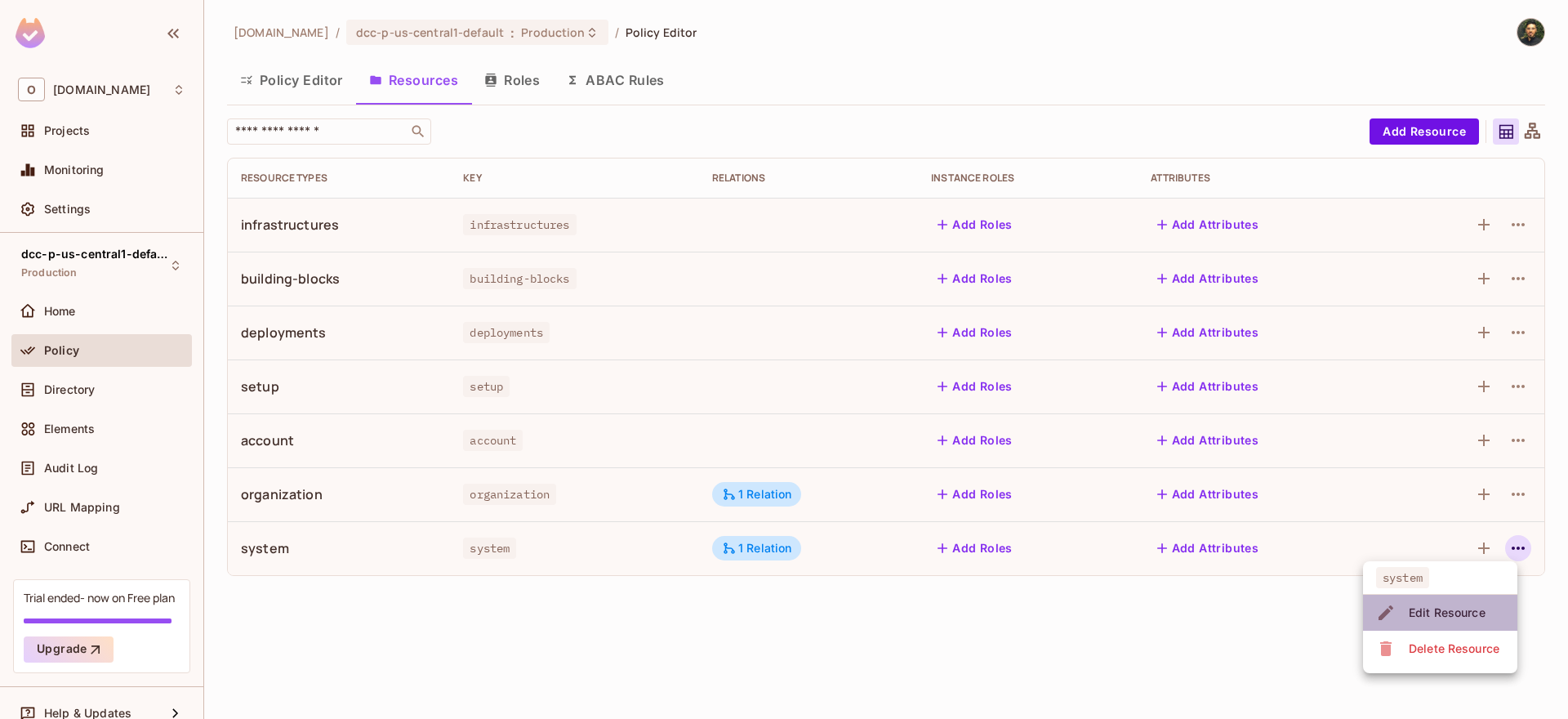
click at [1466, 614] on div "Edit Resource" at bounding box center [1447, 613] width 77 height 17
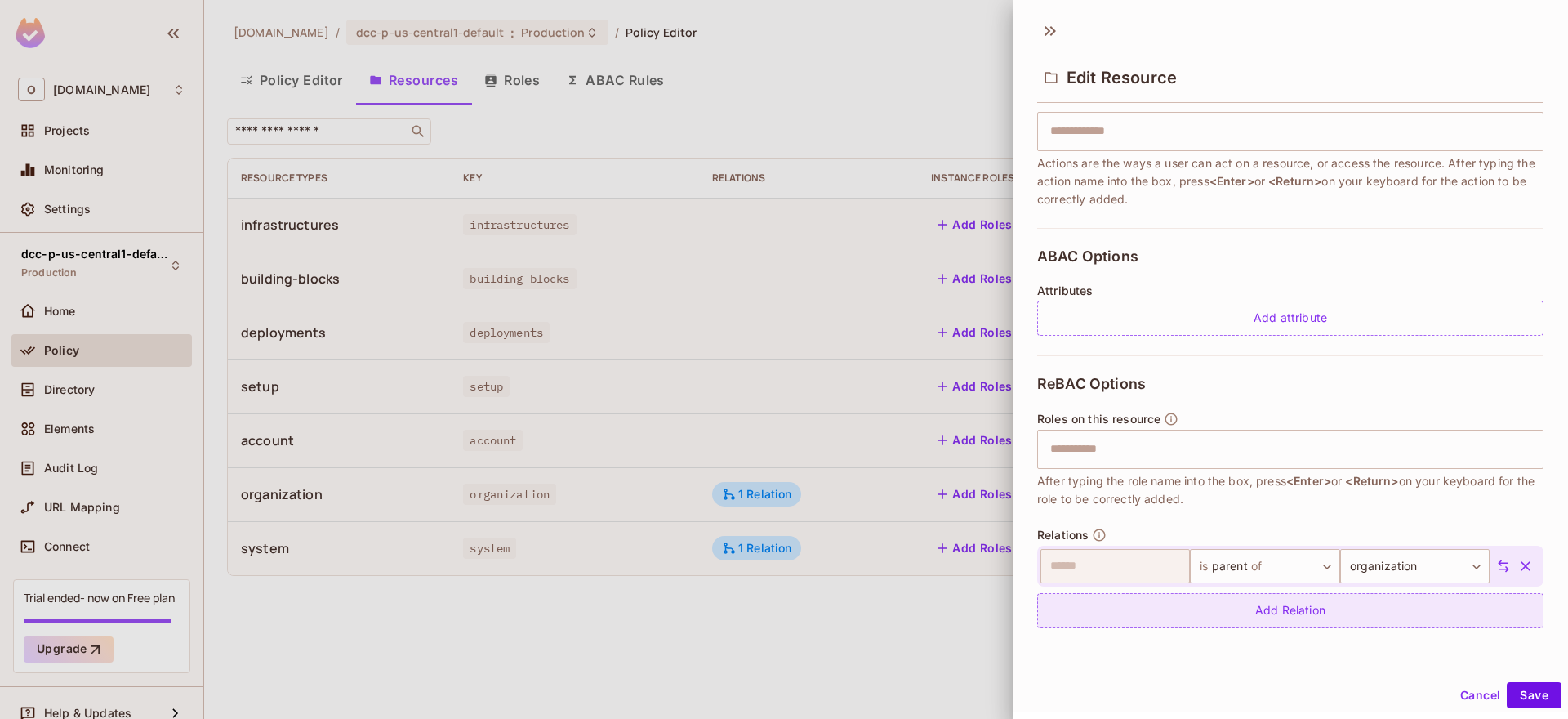
click at [1295, 617] on div "Add Relation" at bounding box center [1290, 610] width 506 height 35
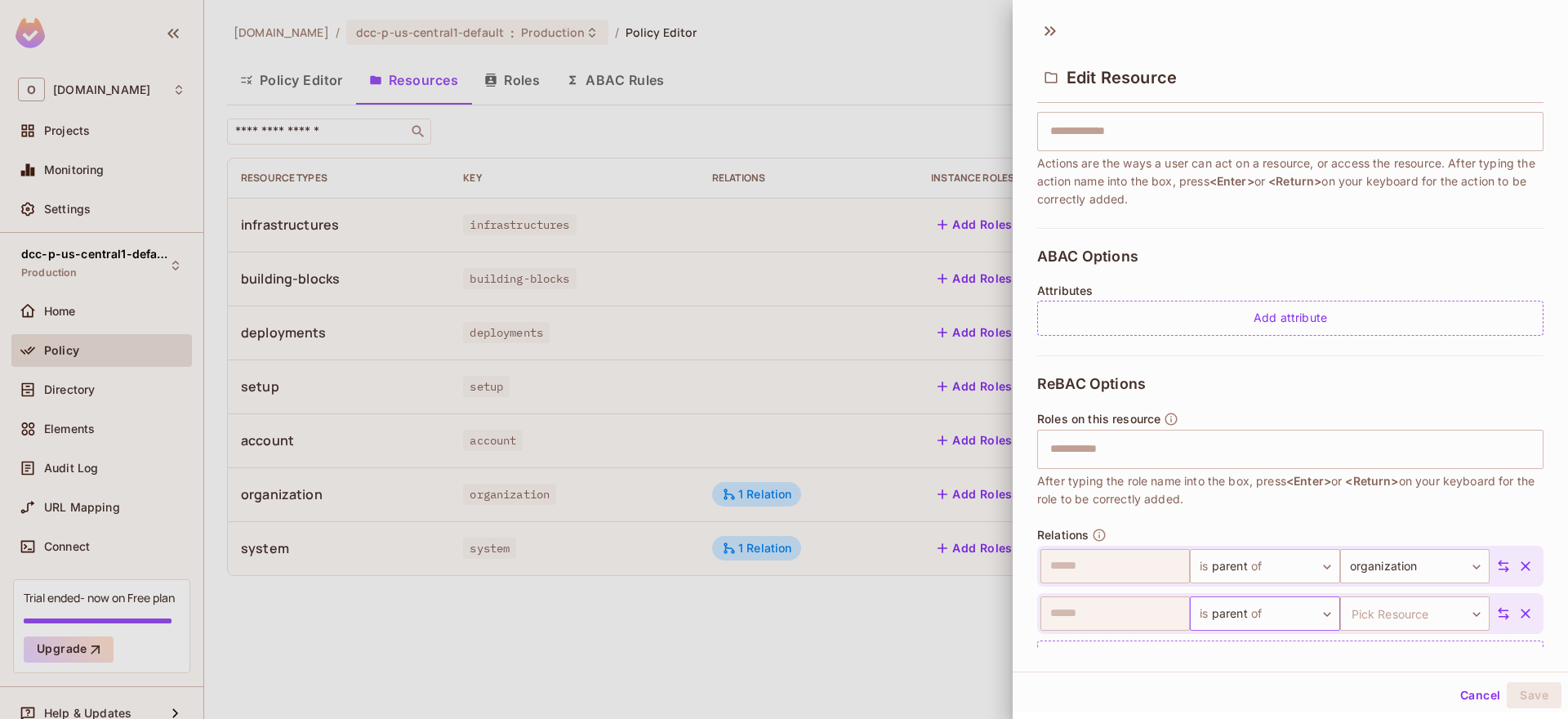
click at [1233, 616] on body "O [DOMAIN_NAME] Projects Monitoring Settings dcc-p-us-central1-default Producti…" at bounding box center [784, 360] width 1568 height 719
click at [1212, 610] on li "is parent of" at bounding box center [1244, 612] width 150 height 30
click at [1364, 611] on body "O [DOMAIN_NAME] Projects Monitoring Settings dcc-p-us-central1-default Producti…" at bounding box center [784, 360] width 1568 height 719
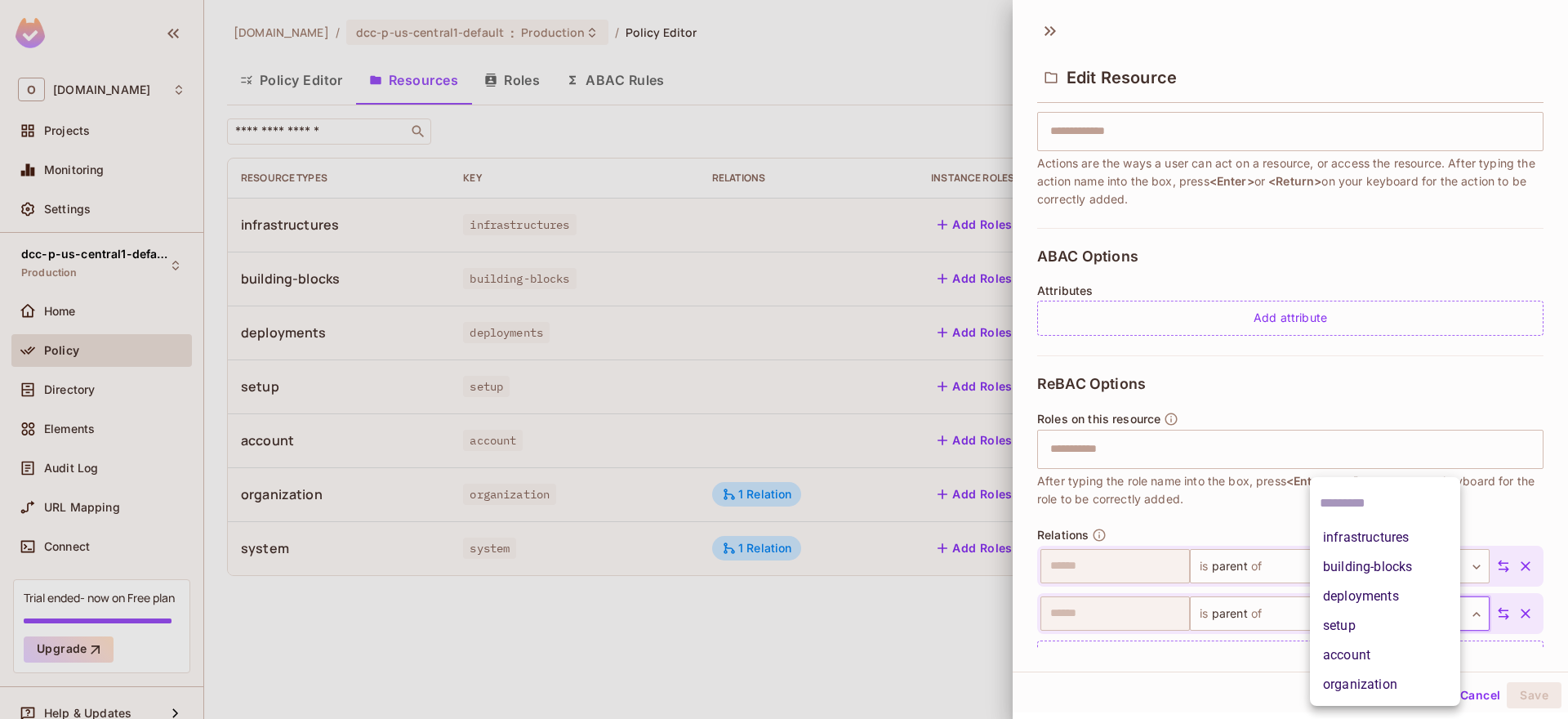
click at [1383, 539] on li "infrastructures" at bounding box center [1386, 538] width 150 height 30
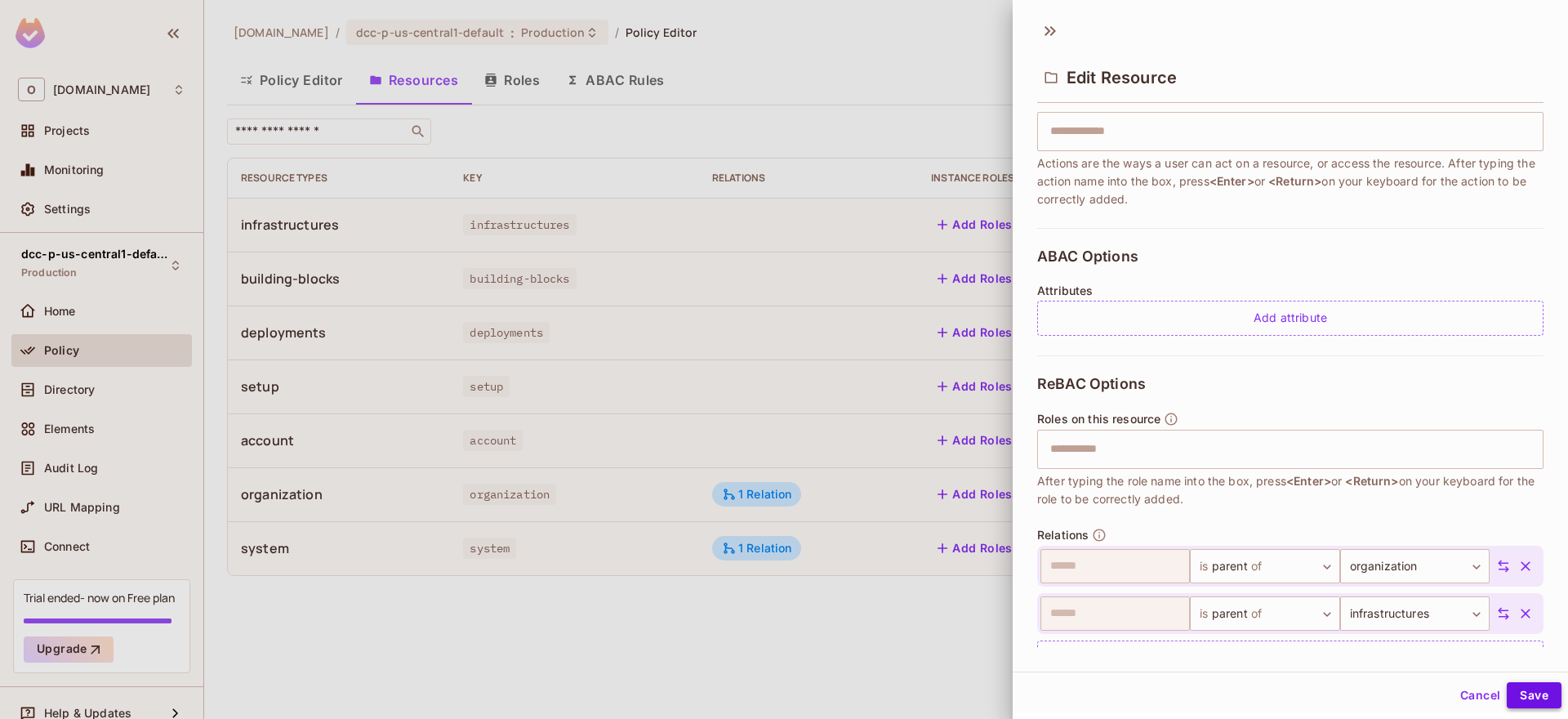
click at [1537, 700] on button "Save" at bounding box center [1534, 695] width 55 height 26
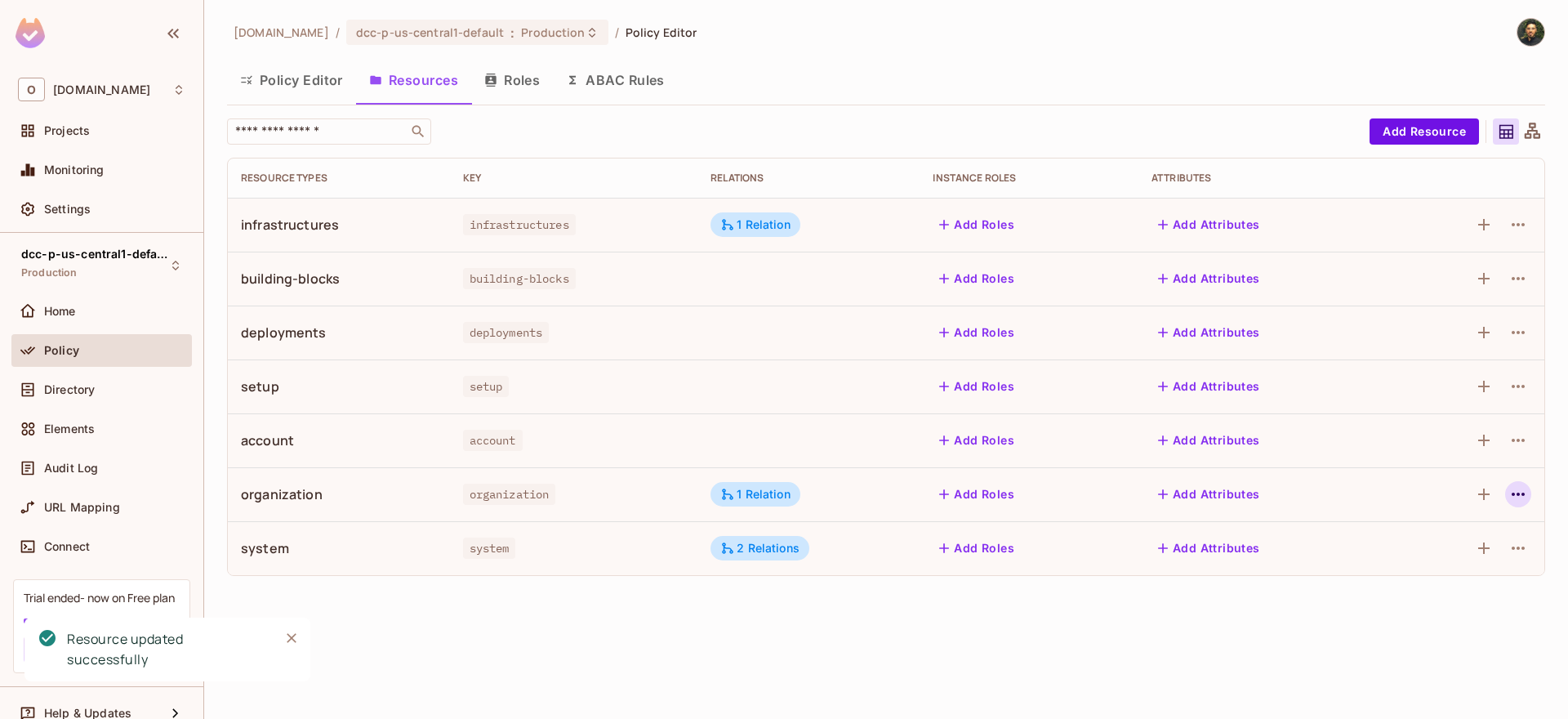
click at [1520, 498] on icon "button" at bounding box center [1518, 493] width 20 height 20
click at [1479, 557] on div "Edit Resource" at bounding box center [1447, 559] width 77 height 17
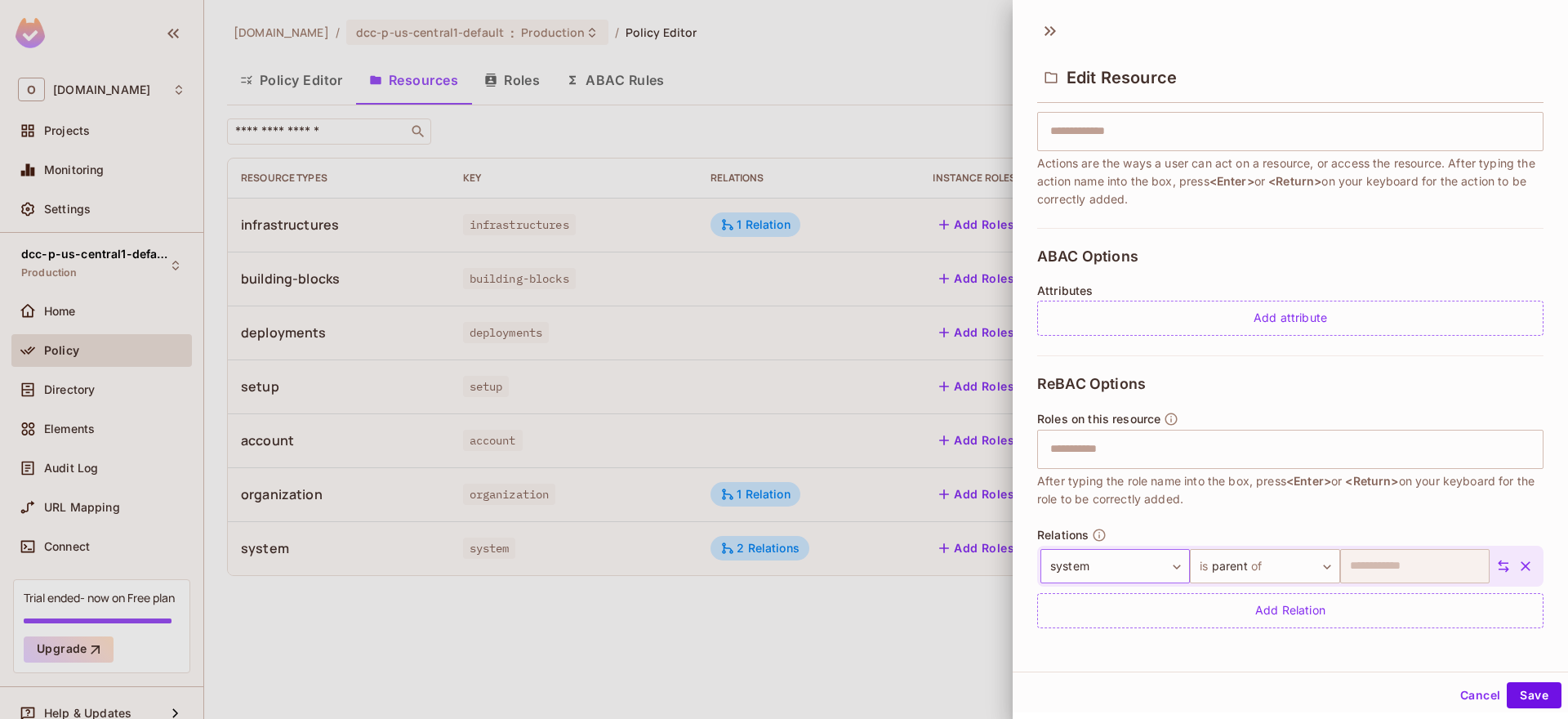
click at [1156, 566] on body "**********" at bounding box center [784, 360] width 1568 height 719
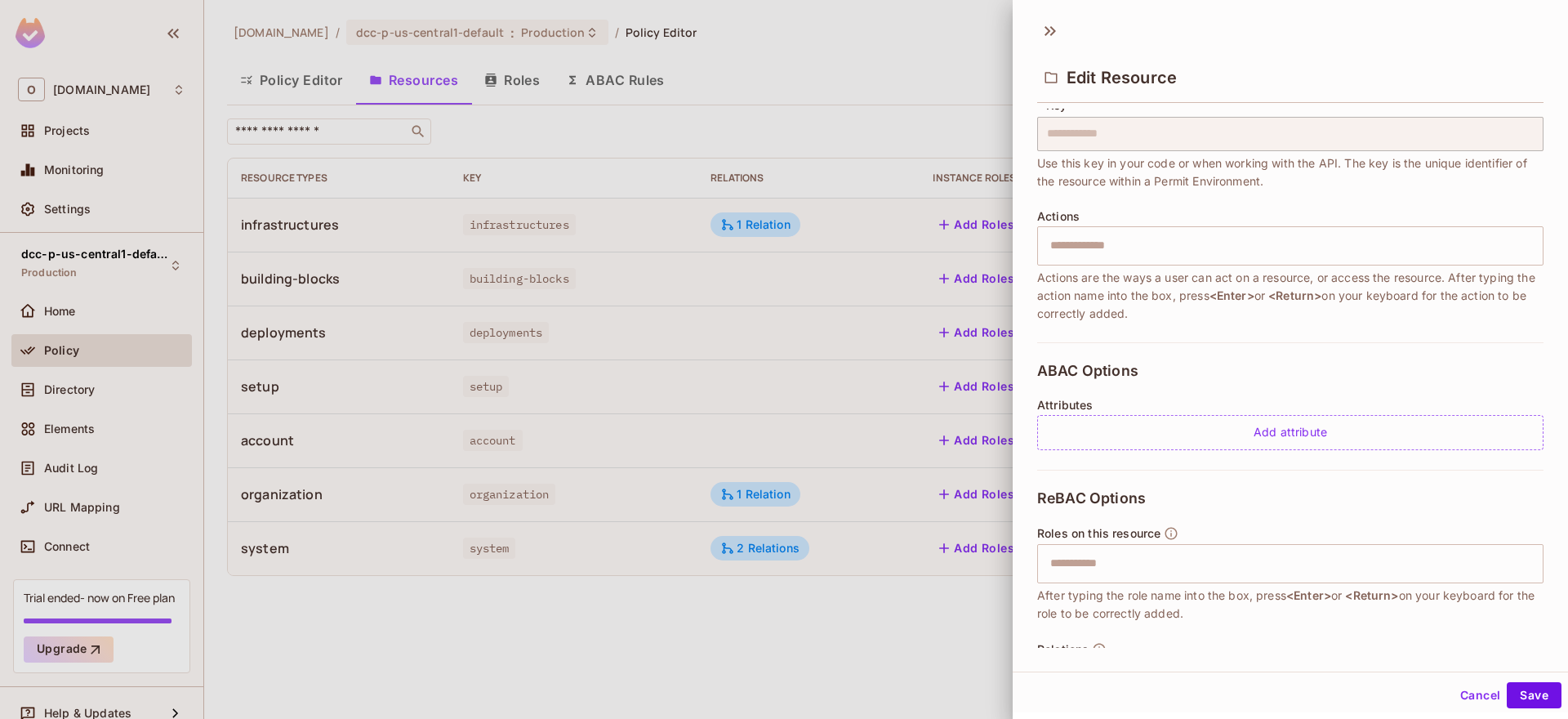
scroll to position [0, 0]
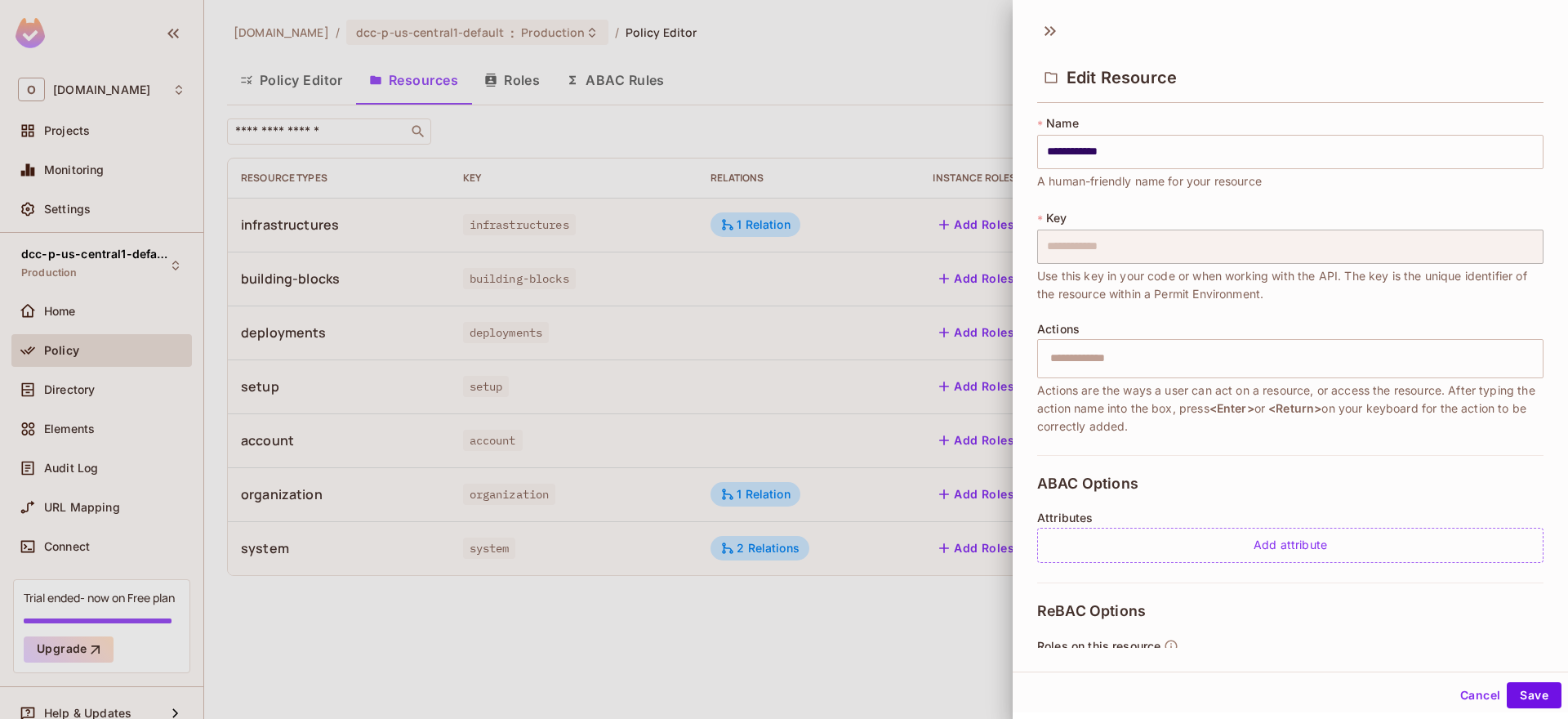
click at [1237, 318] on div "**********" at bounding box center [1290, 285] width 506 height 340
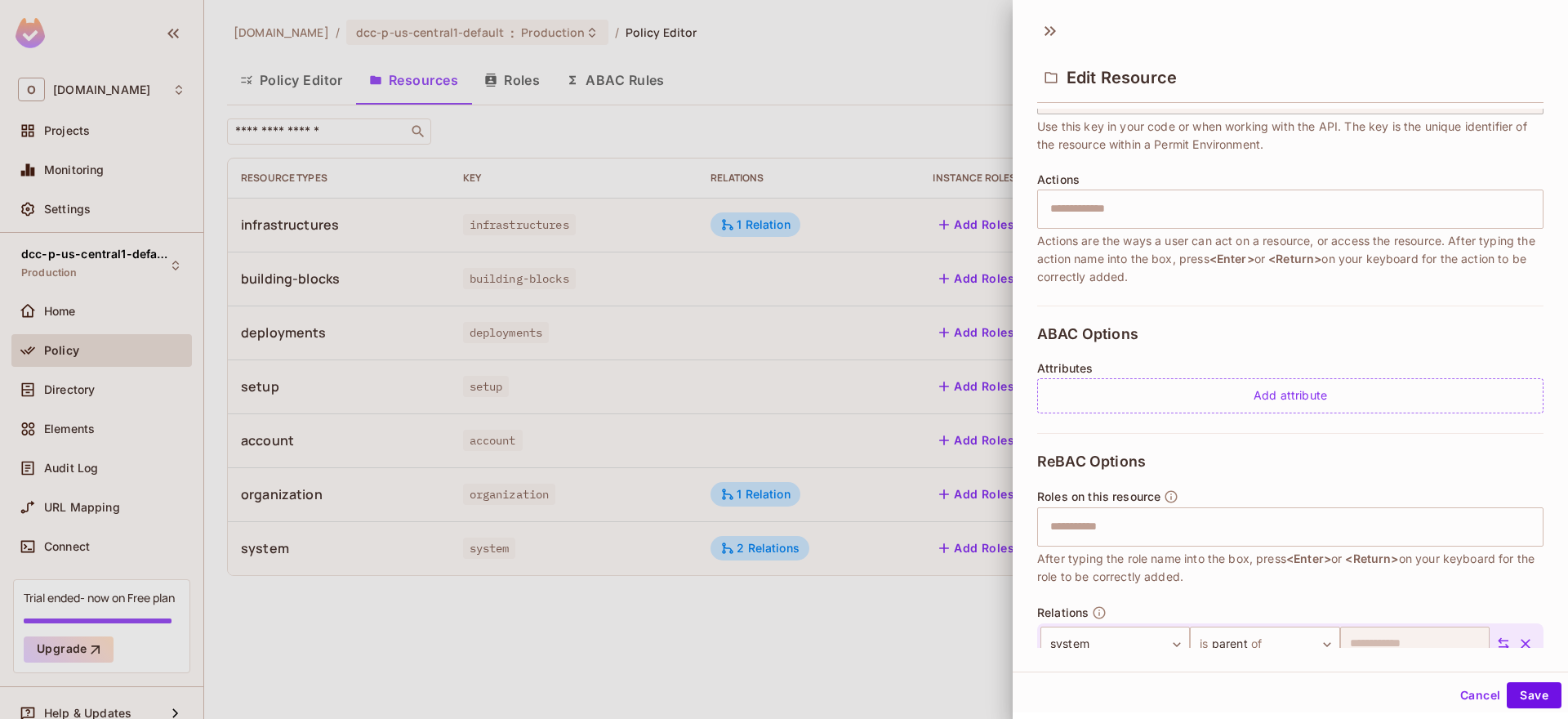
scroll to position [227, 0]
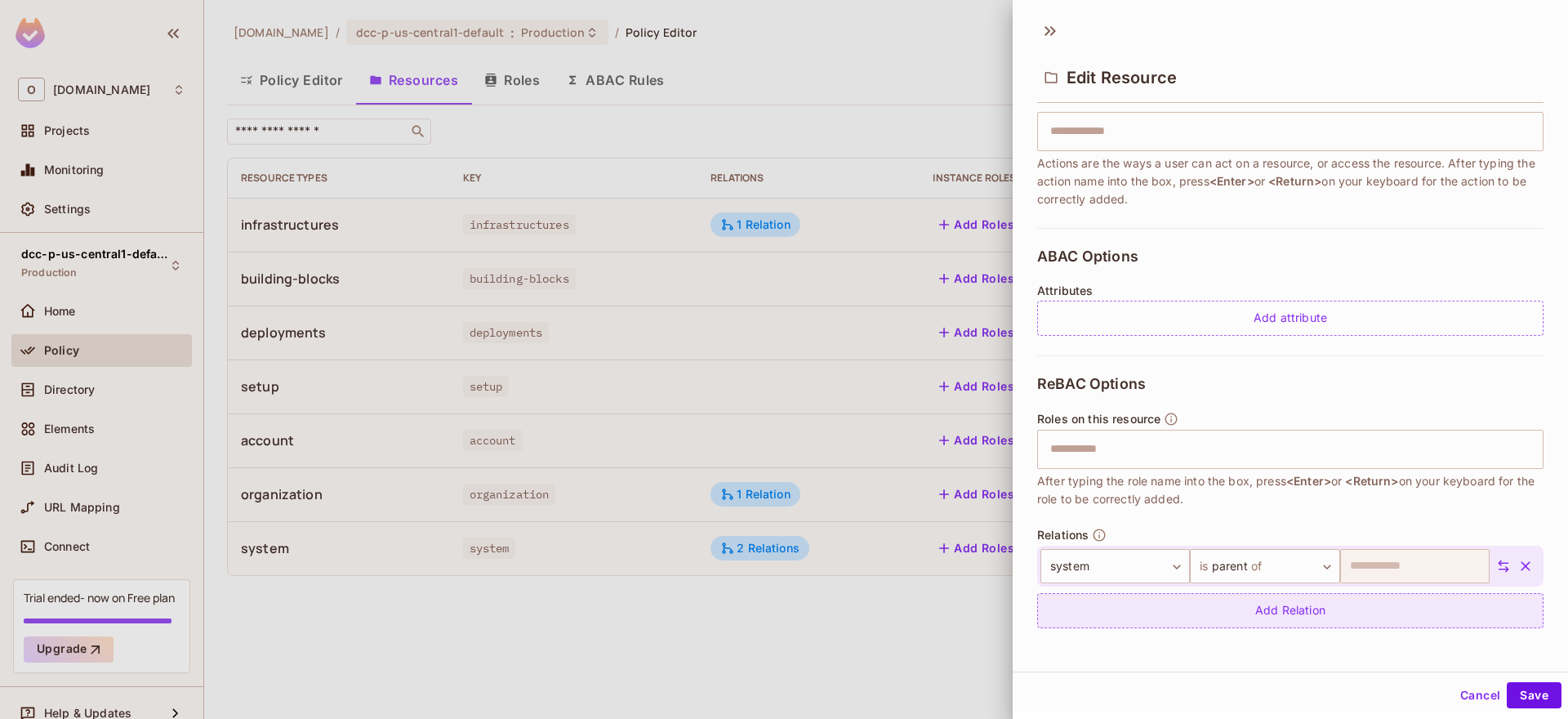
drag, startPoint x: 1229, startPoint y: 630, endPoint x: 1233, endPoint y: 621, distance: 9.8
click at [1229, 630] on div "ReBAC Options Roles on this resource ​ After typing the role name into the box,…" at bounding box center [1290, 502] width 506 height 293
click at [1235, 618] on div "Add Relation" at bounding box center [1290, 610] width 506 height 35
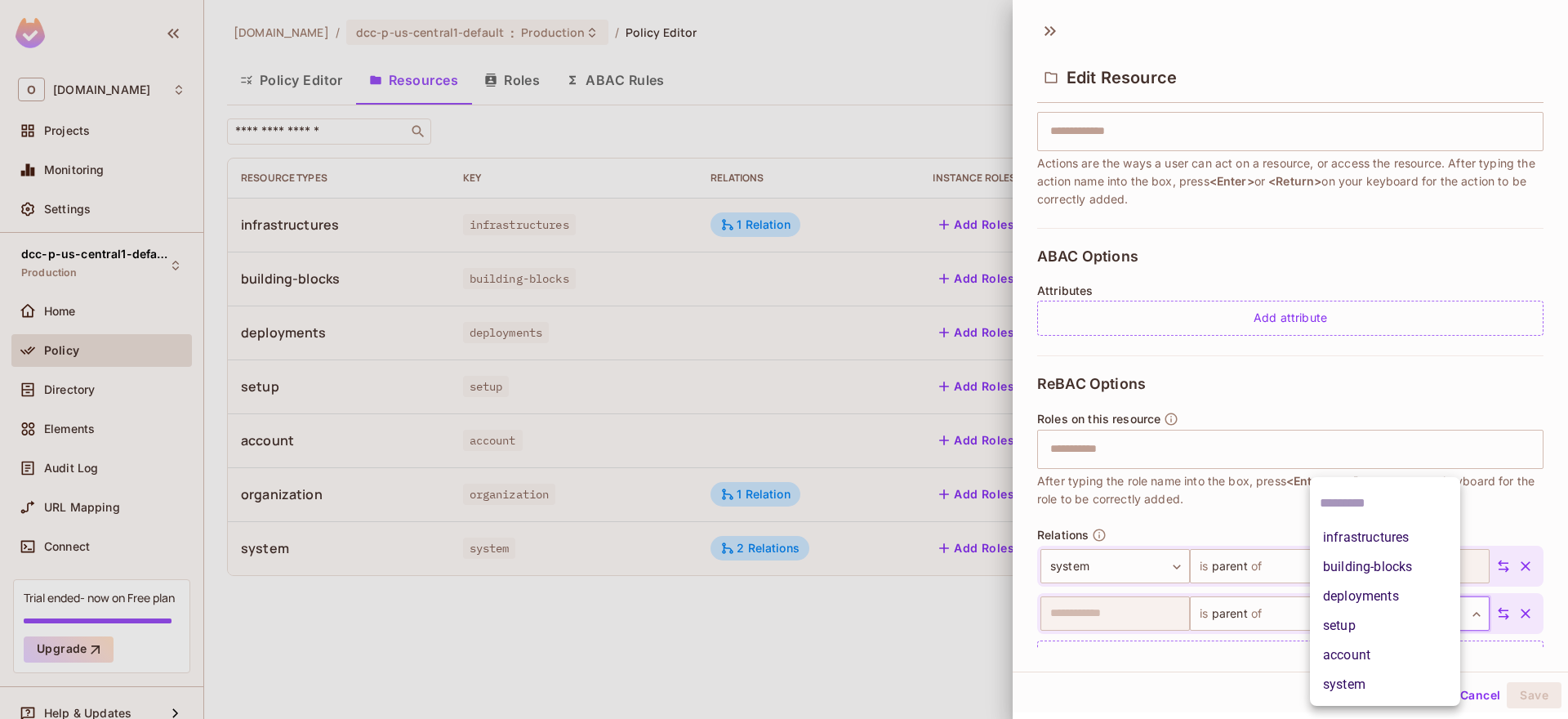
click at [1359, 621] on body "**********" at bounding box center [784, 360] width 1568 height 719
click at [1365, 660] on li "account" at bounding box center [1386, 655] width 150 height 30
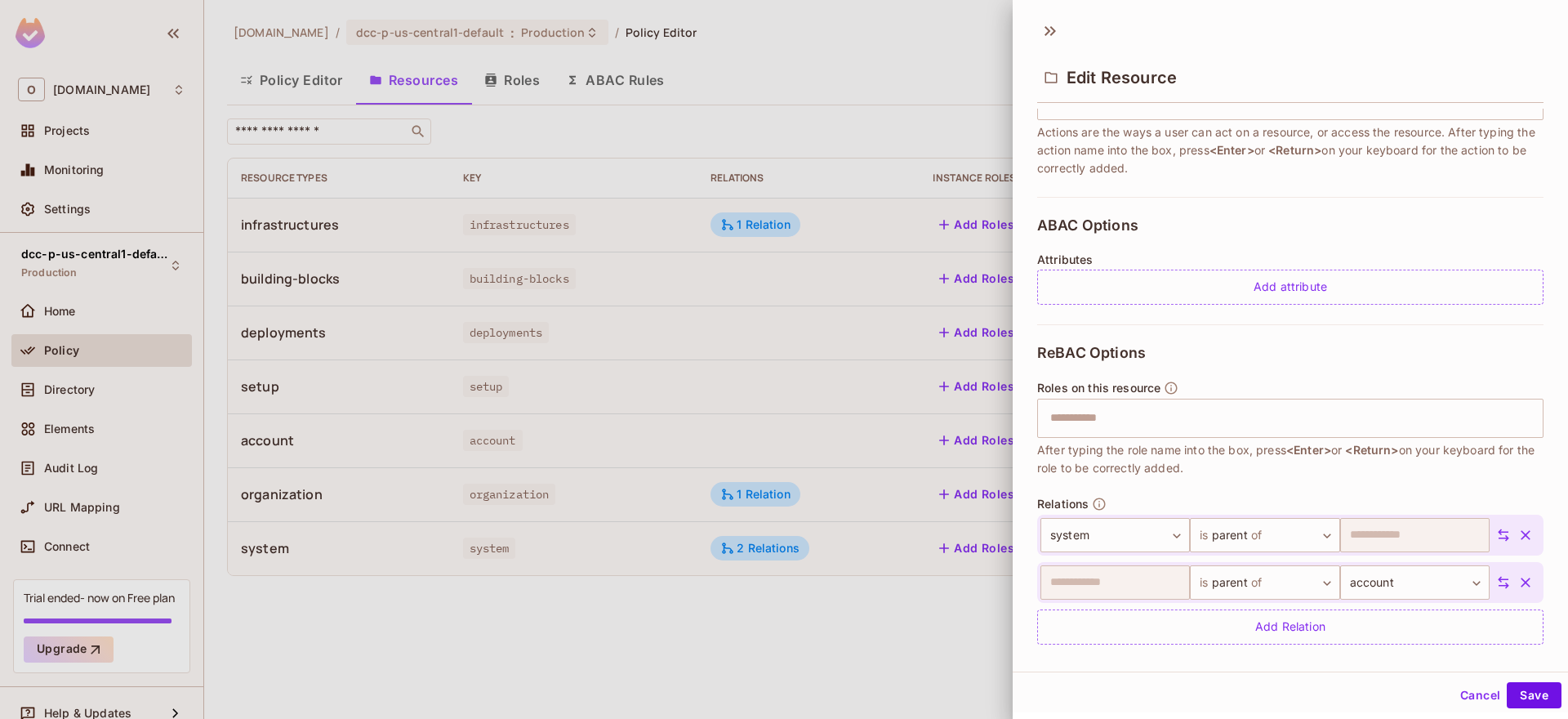
scroll to position [274, 0]
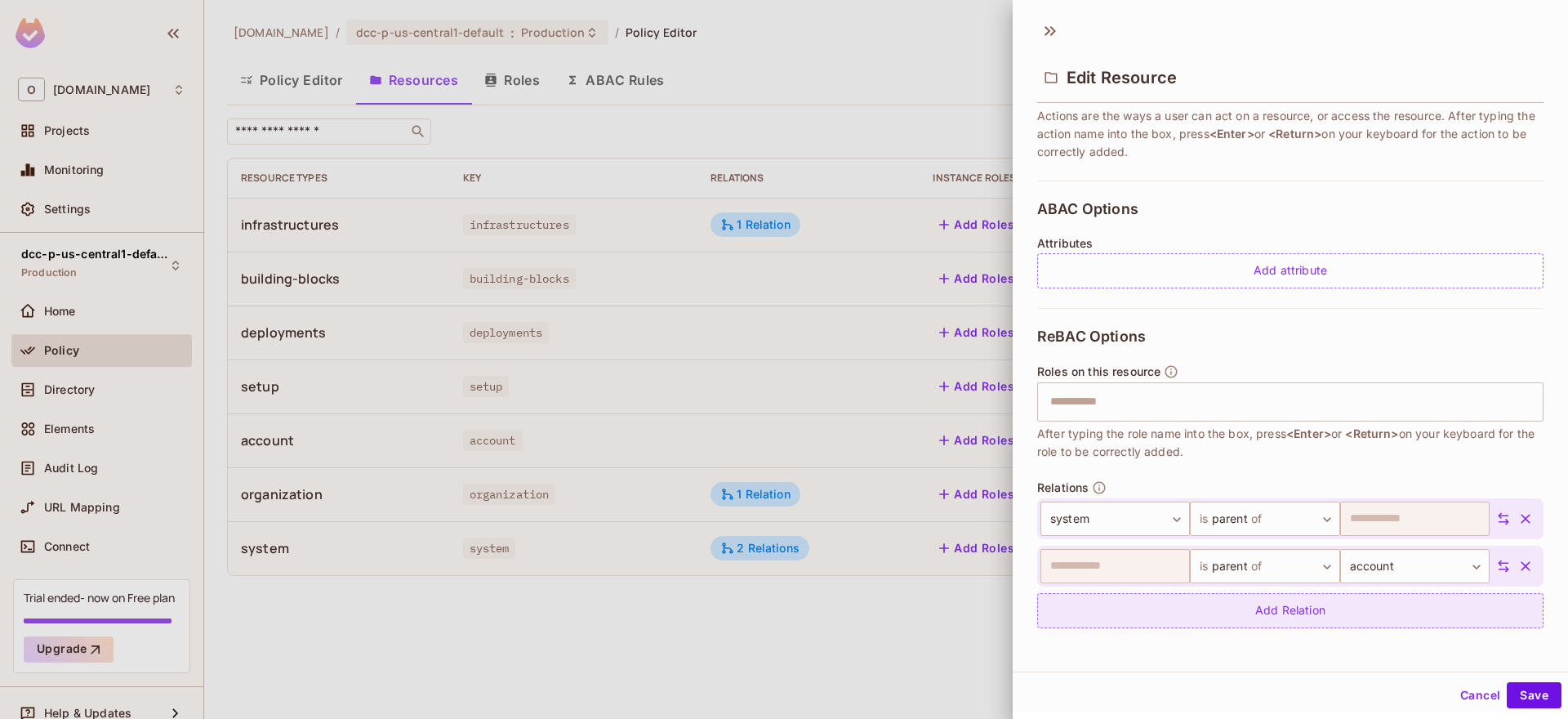
click at [1297, 606] on div "Add Relation" at bounding box center [1290, 610] width 506 height 35
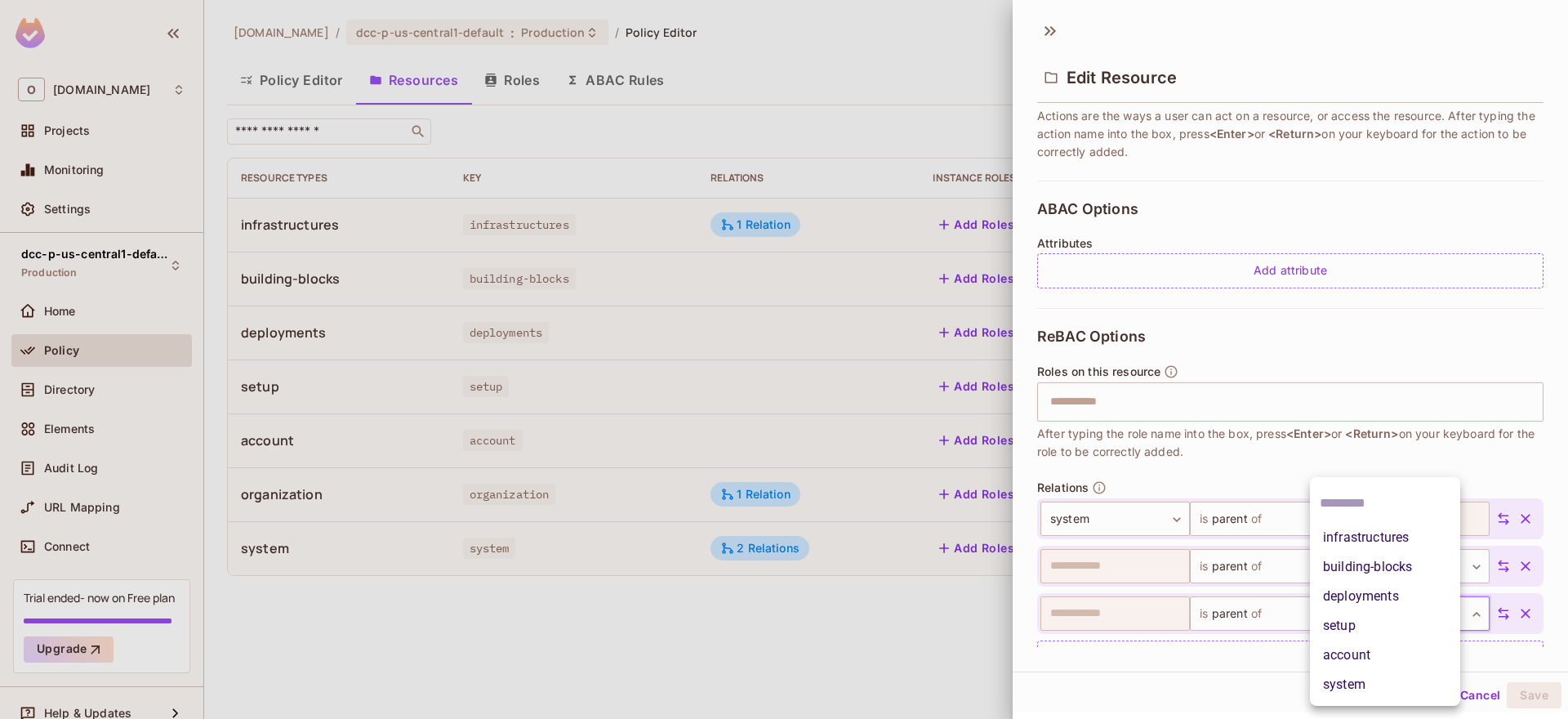
click at [1360, 608] on body "**********" at bounding box center [784, 360] width 1568 height 719
click at [1371, 571] on li "building-blocks" at bounding box center [1386, 567] width 150 height 30
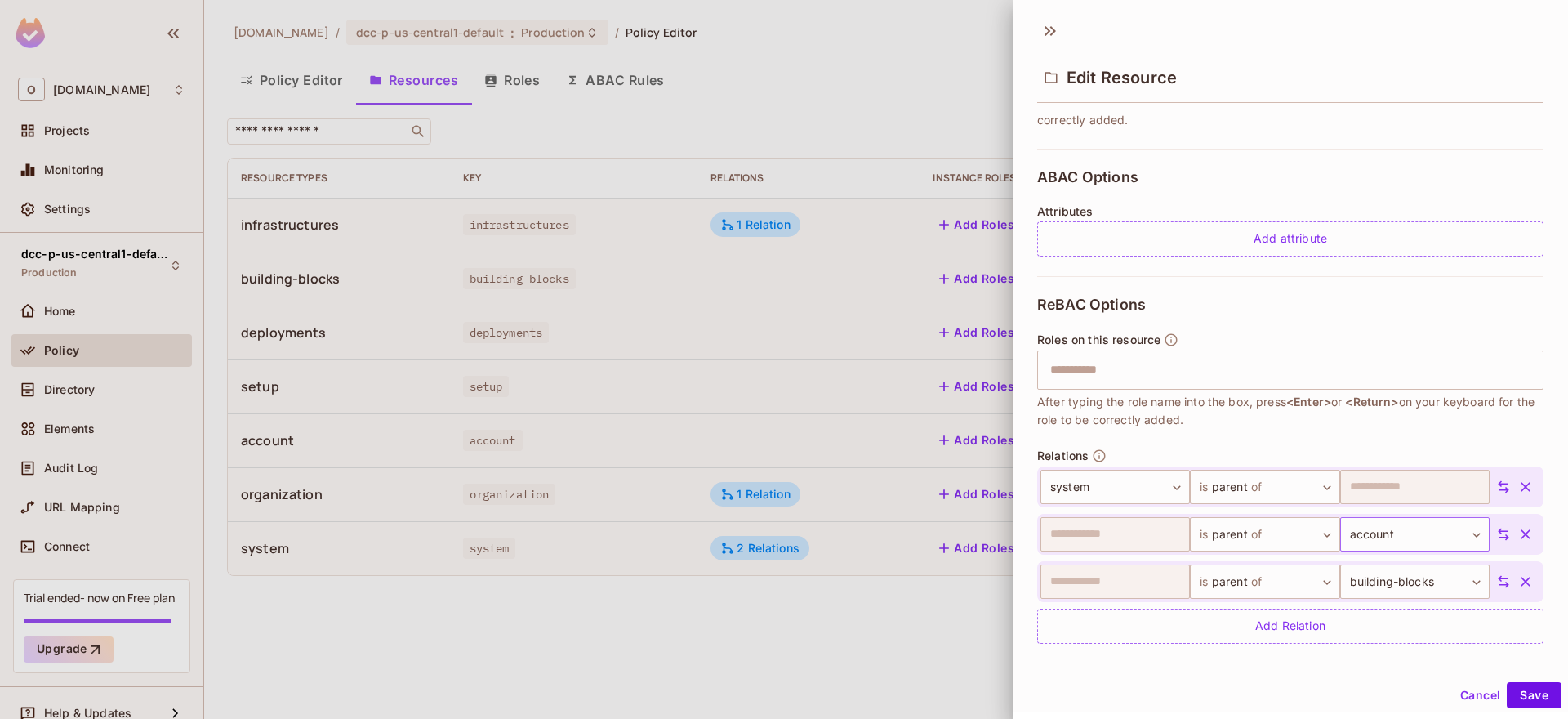
scroll to position [321, 0]
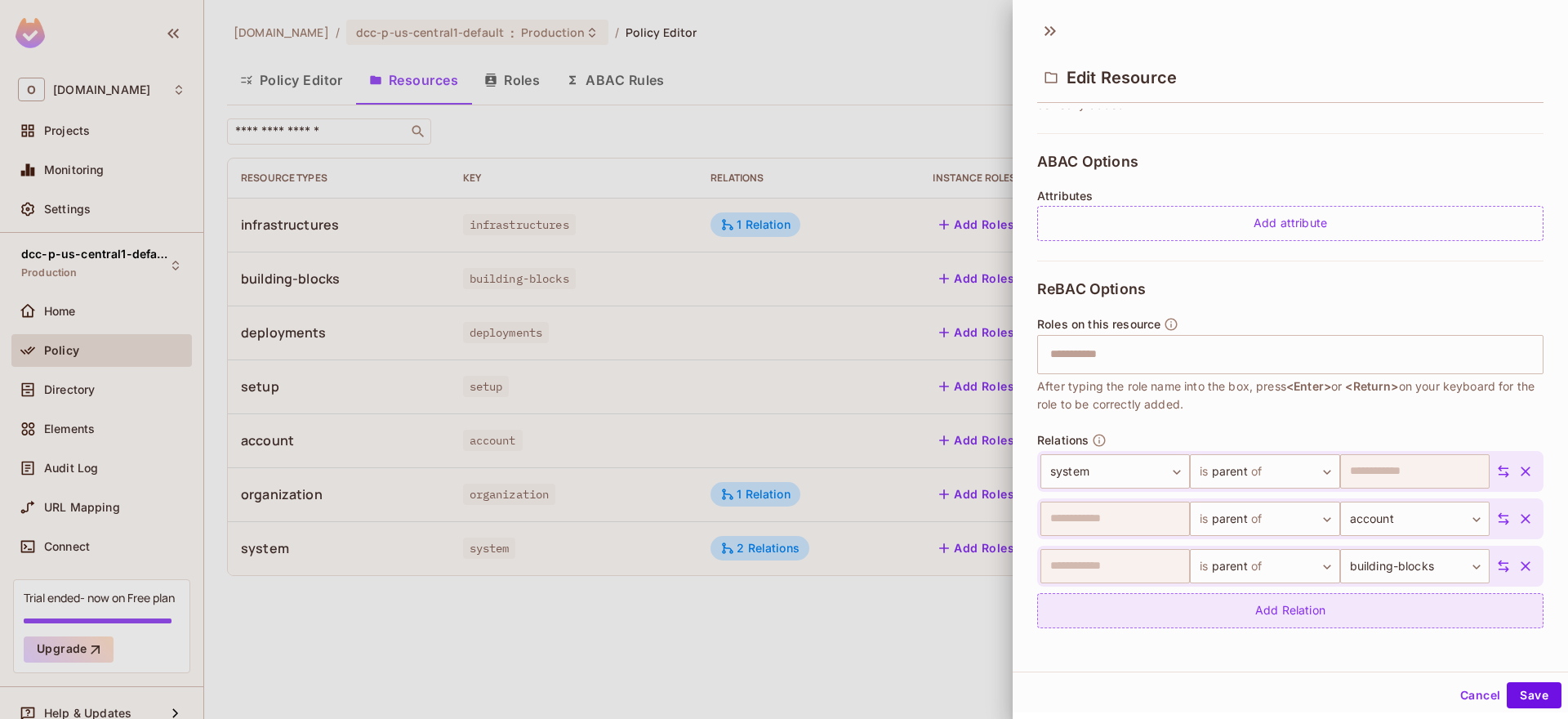
click at [1385, 609] on div "Add Relation" at bounding box center [1290, 610] width 506 height 35
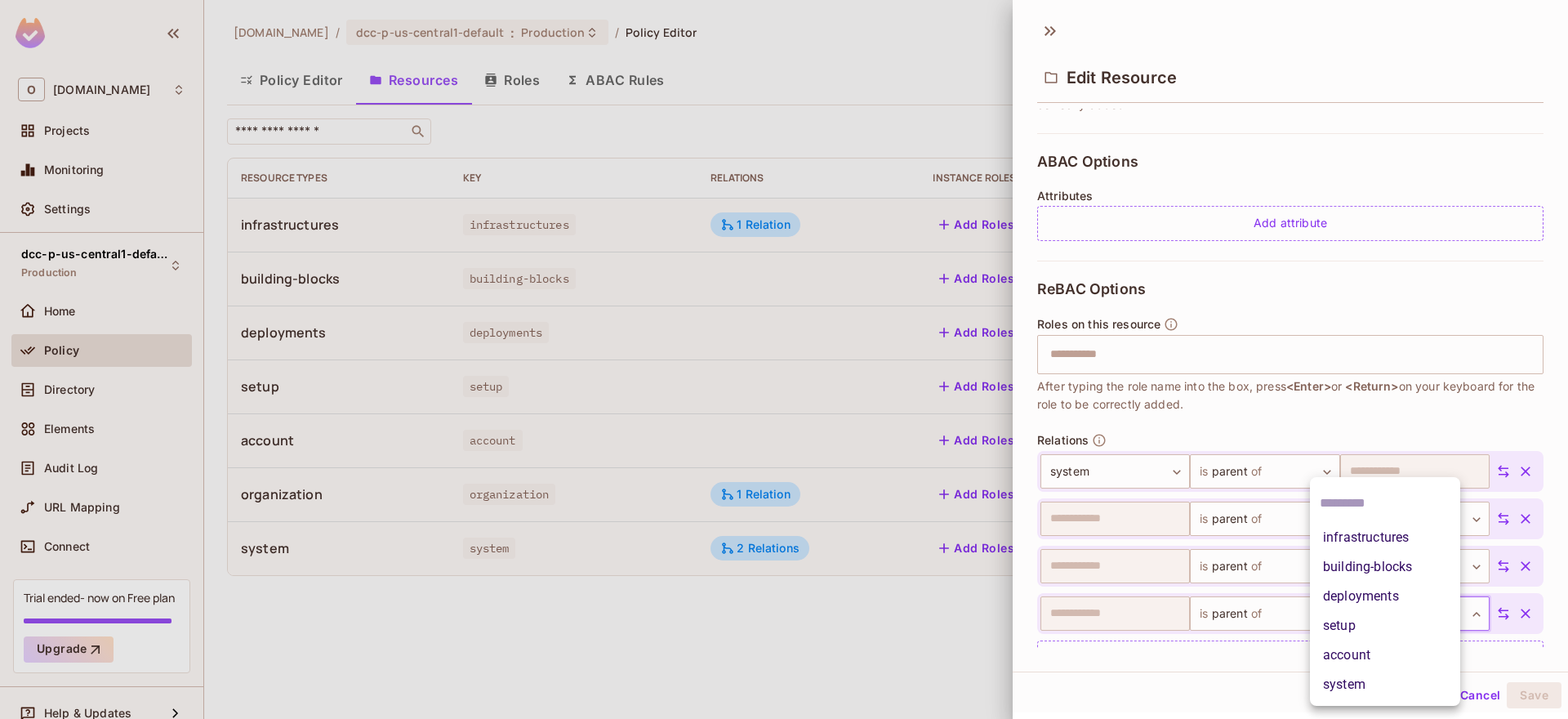
click at [1390, 611] on body "**********" at bounding box center [784, 360] width 1568 height 719
click at [1387, 597] on li "deployments" at bounding box center [1386, 596] width 150 height 30
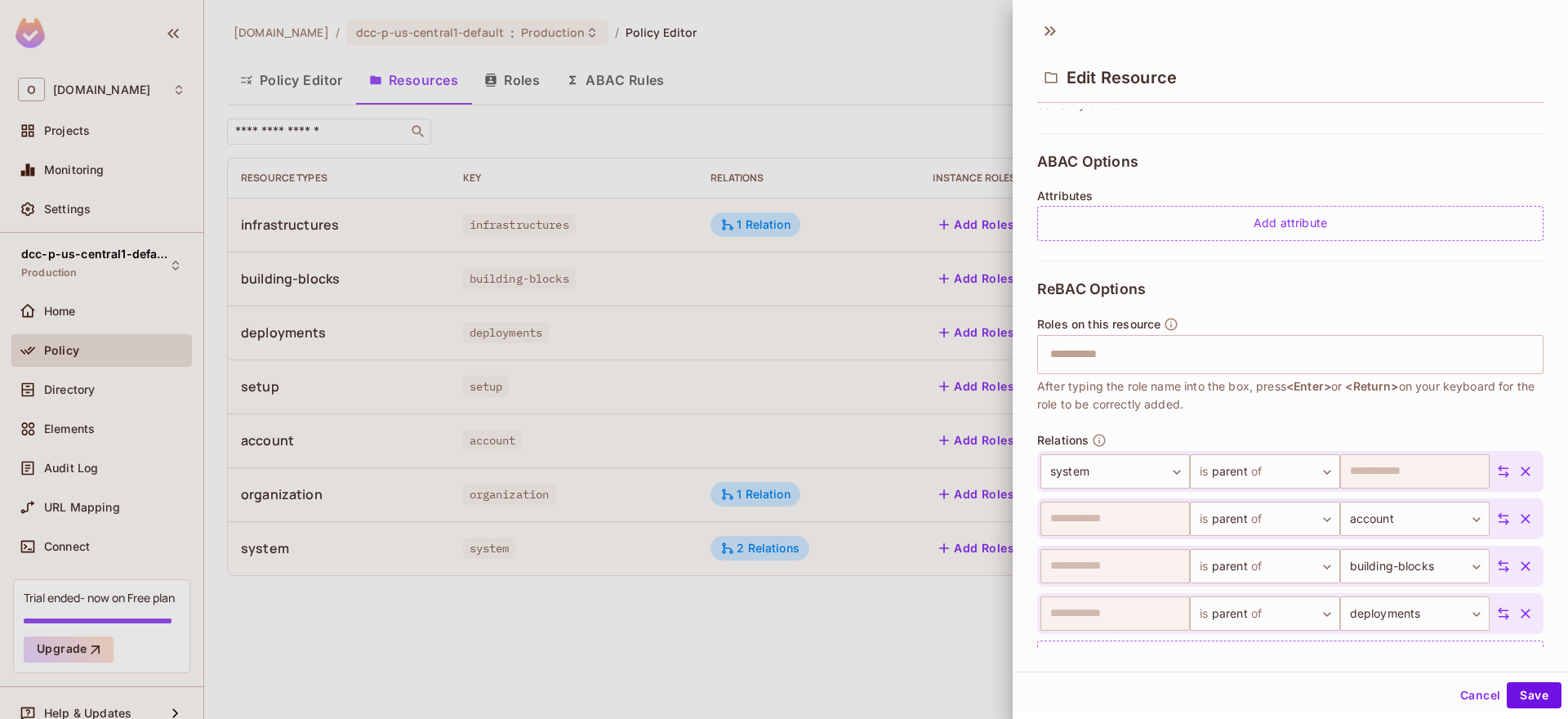
scroll to position [369, 0]
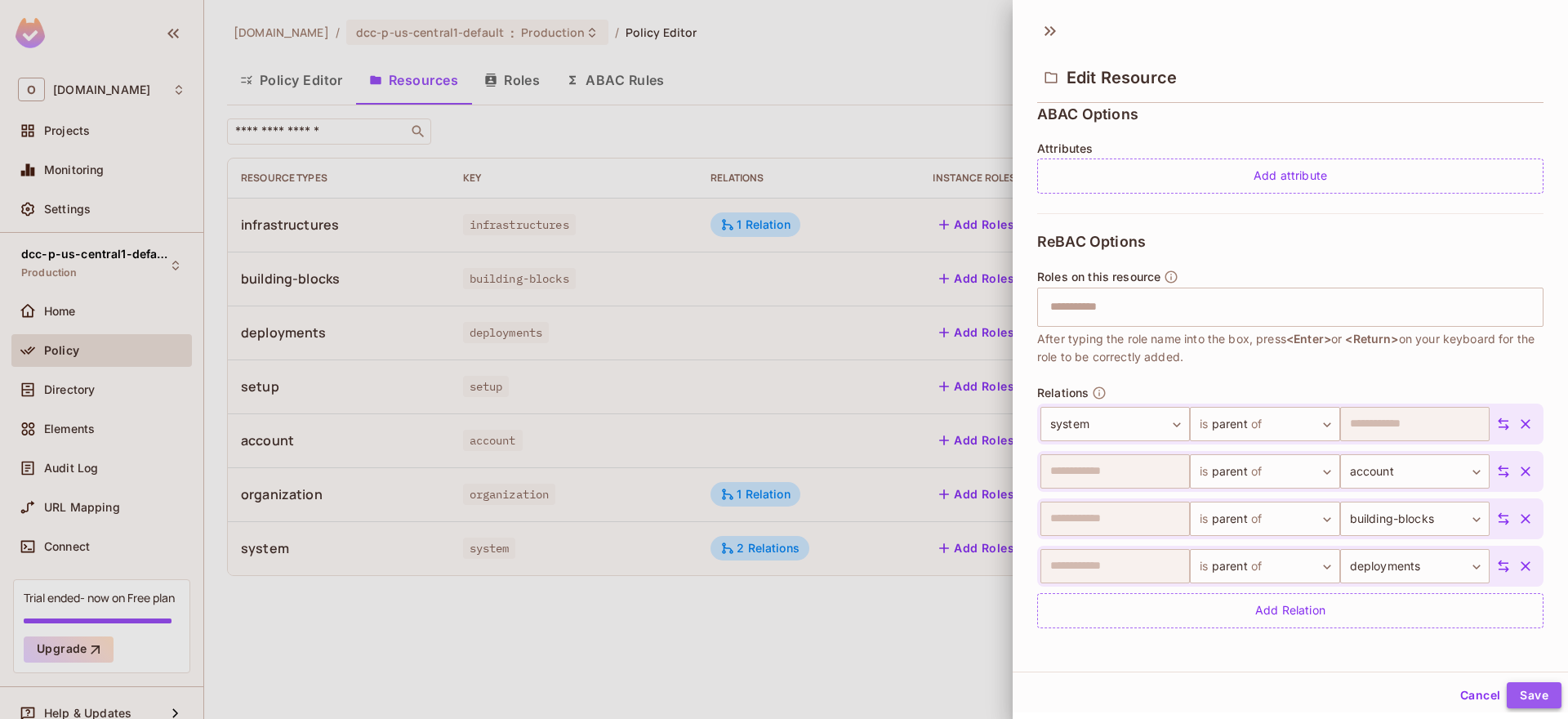
click at [1515, 700] on button "Save" at bounding box center [1534, 695] width 55 height 26
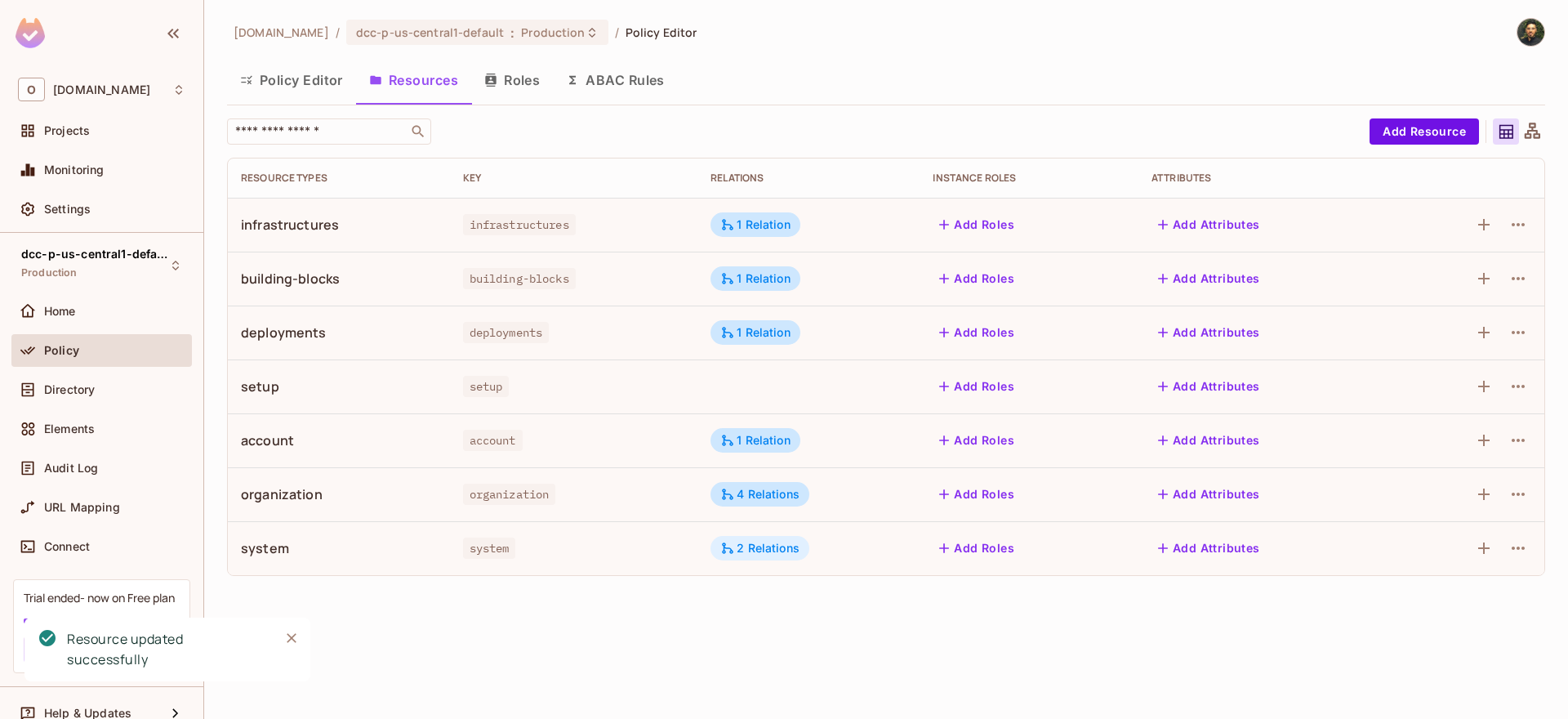
click at [798, 544] on div "2 Relations" at bounding box center [760, 548] width 79 height 15
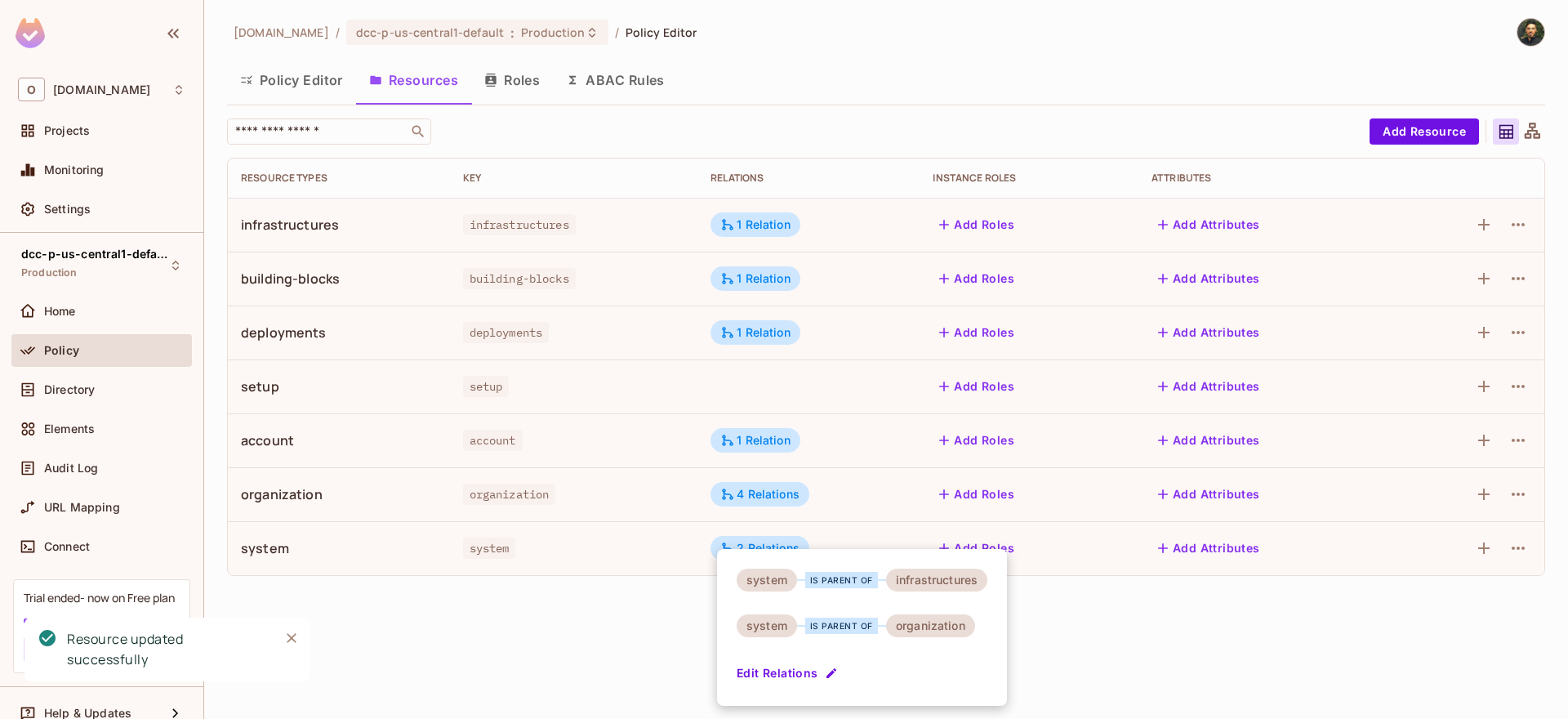
click at [793, 676] on button "Edit Relations" at bounding box center [789, 673] width 105 height 26
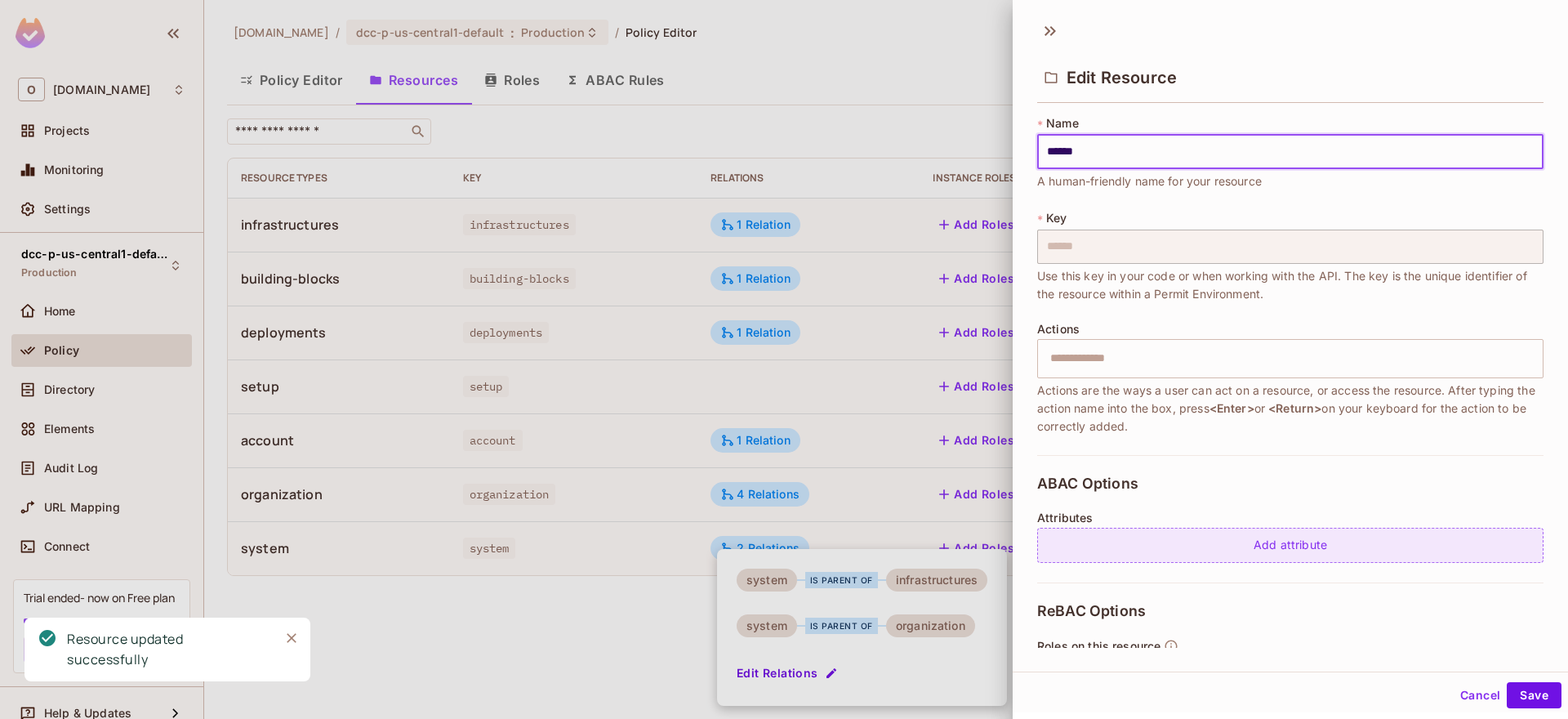
scroll to position [274, 0]
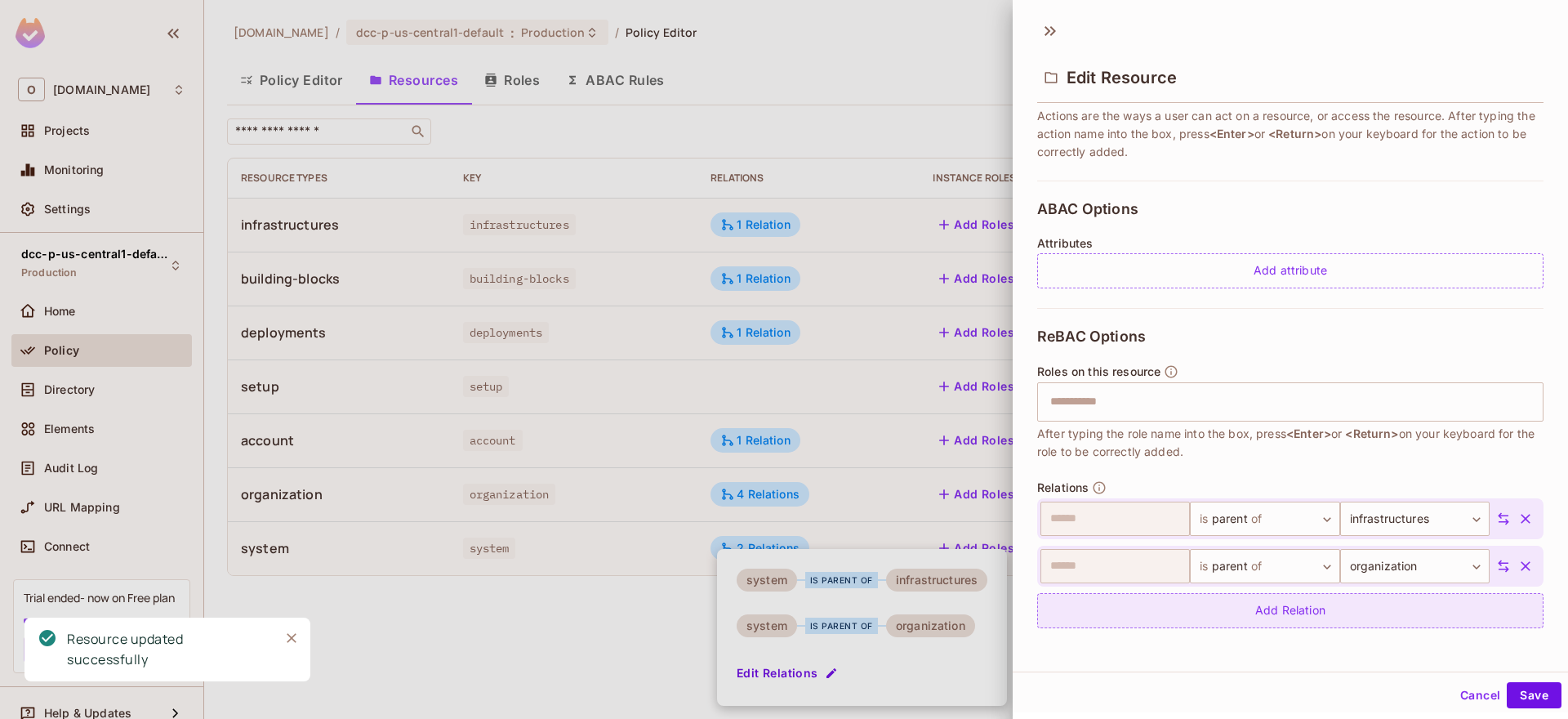
click at [1279, 598] on div "Add Relation" at bounding box center [1290, 610] width 506 height 35
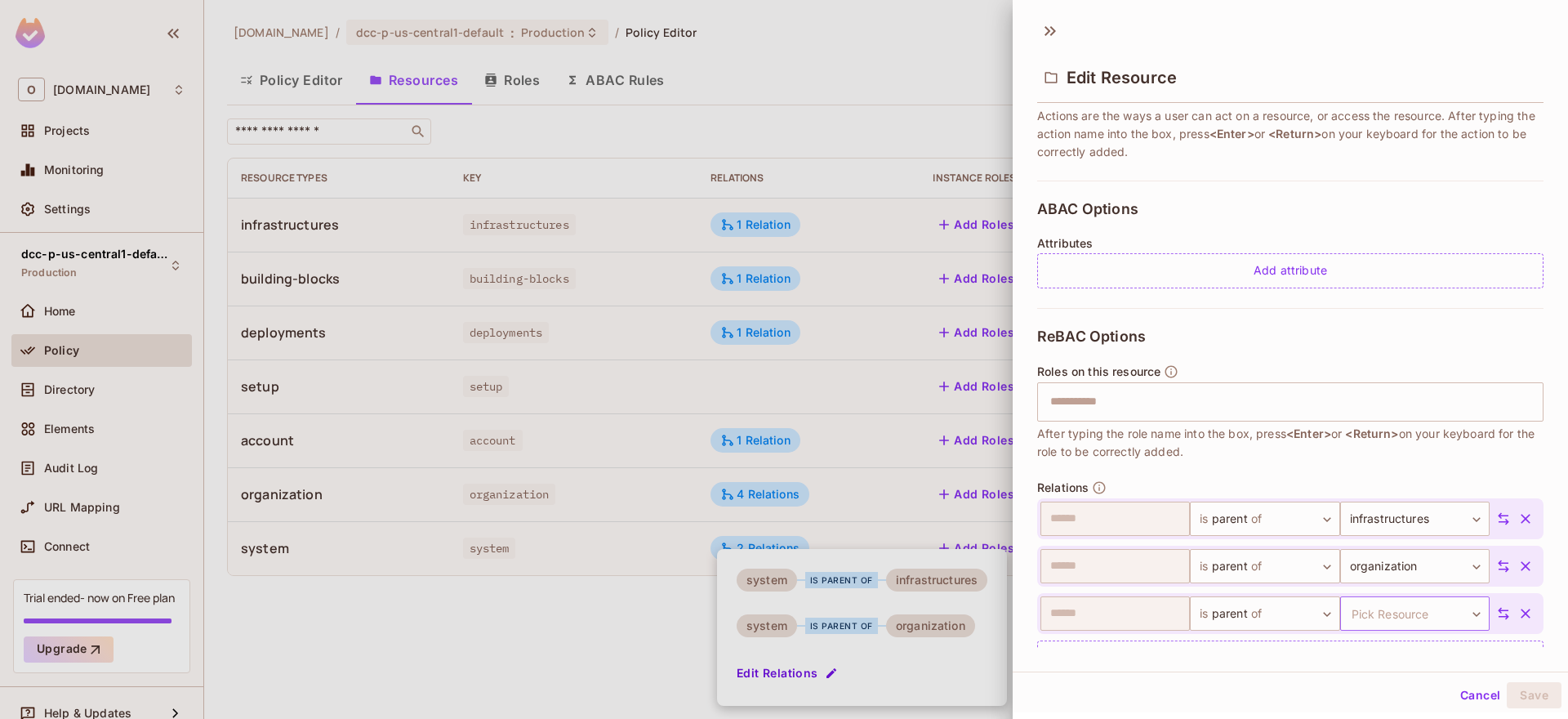
click at [1378, 615] on body "O [DOMAIN_NAME] Projects Monitoring Settings dcc-p-us-central1-default Producti…" at bounding box center [784, 360] width 1568 height 719
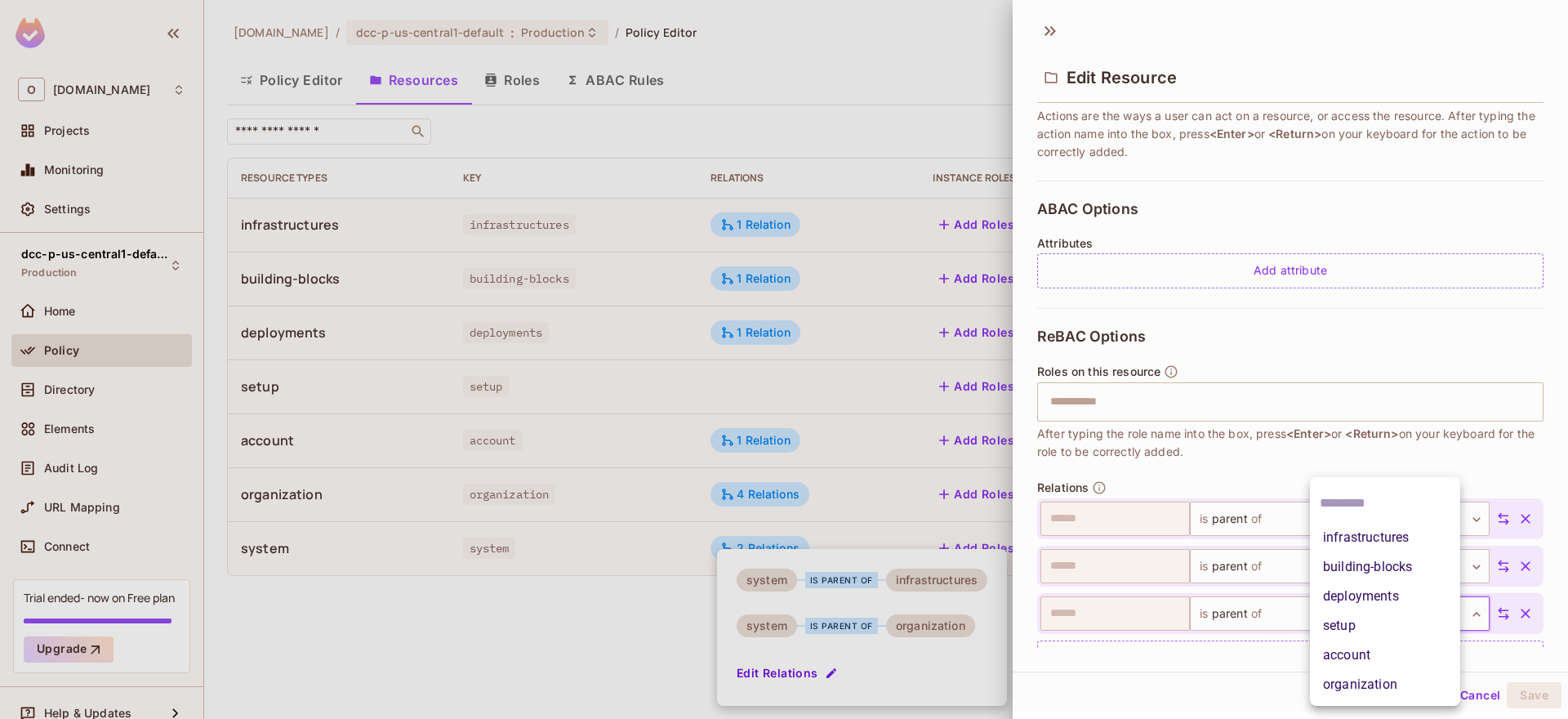
click at [1366, 561] on li "building-blocks" at bounding box center [1386, 567] width 150 height 30
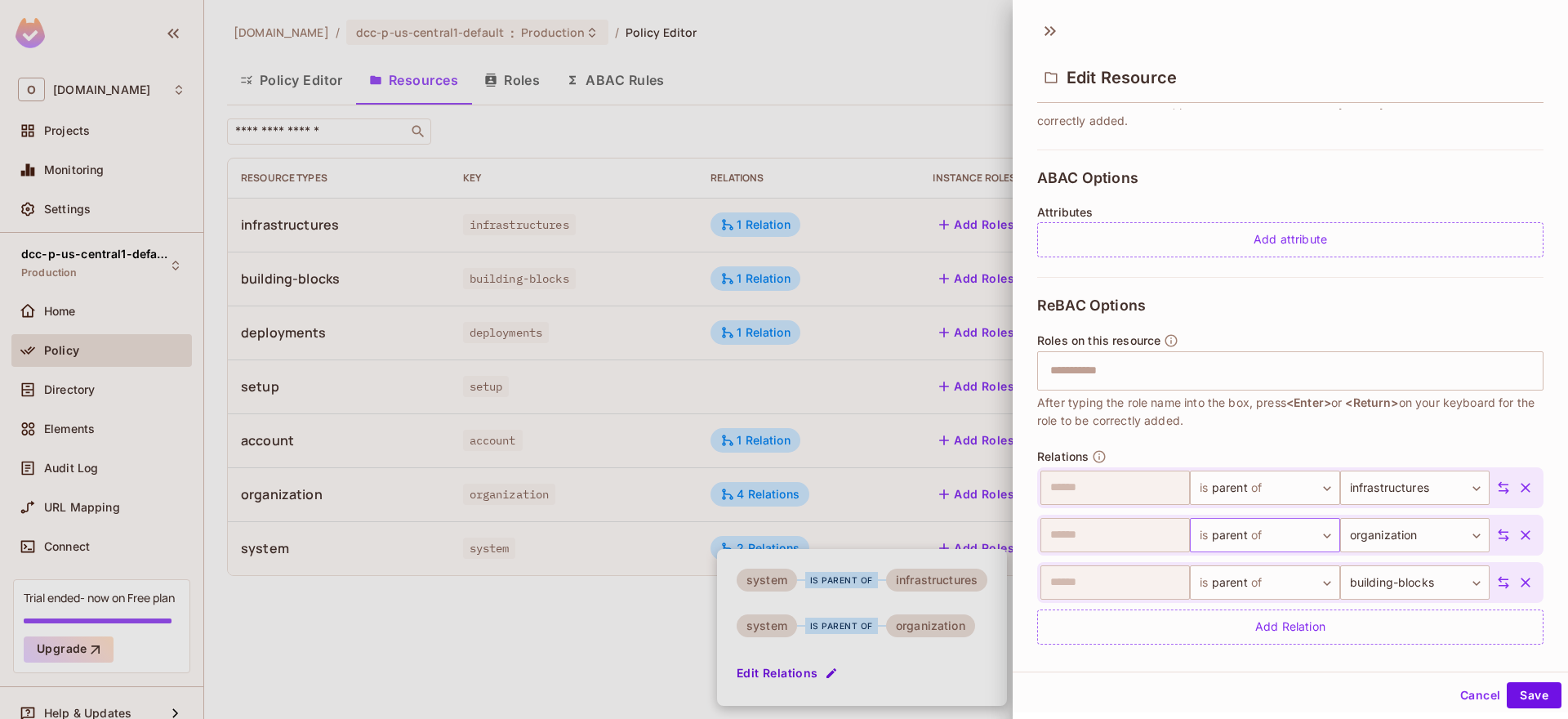
scroll to position [321, 0]
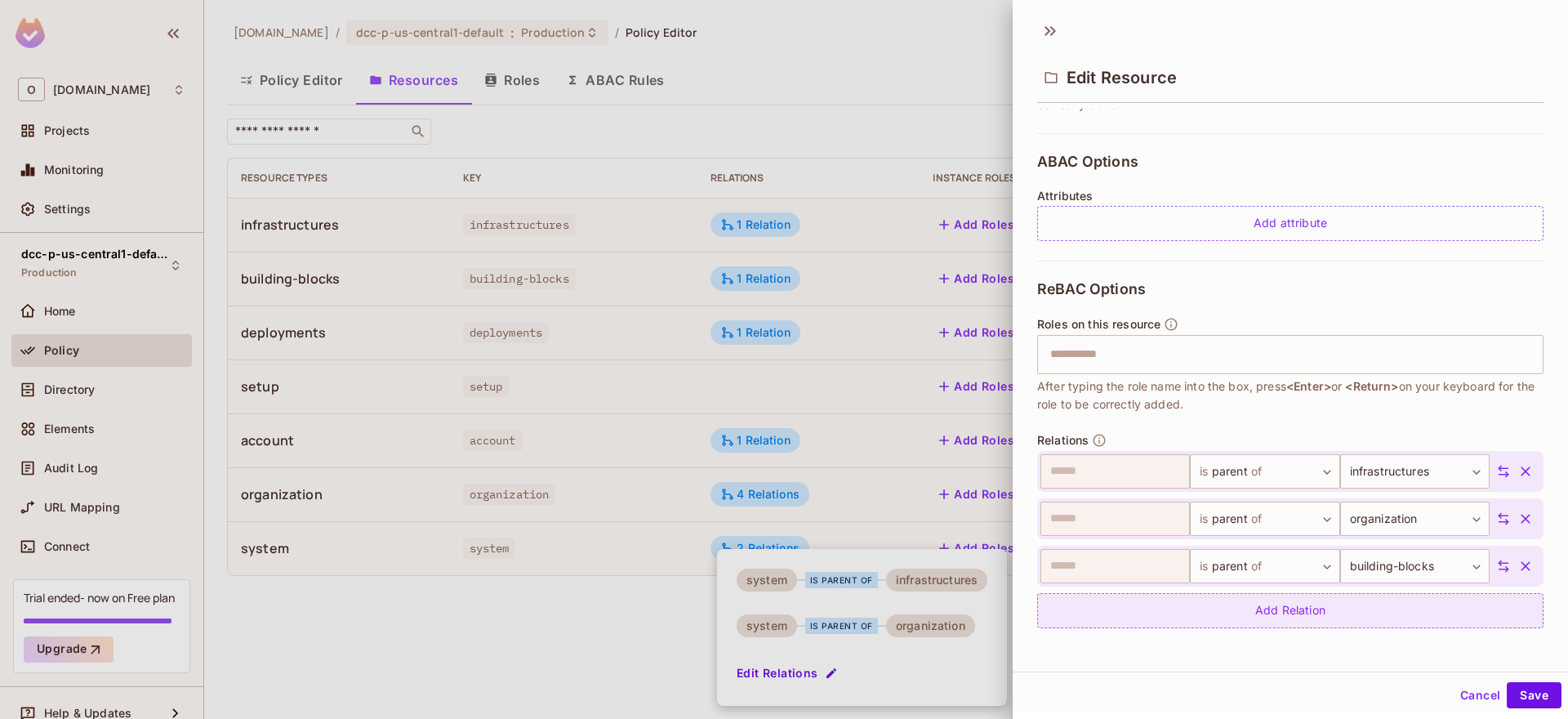
click at [1296, 599] on div "Add Relation" at bounding box center [1290, 610] width 506 height 35
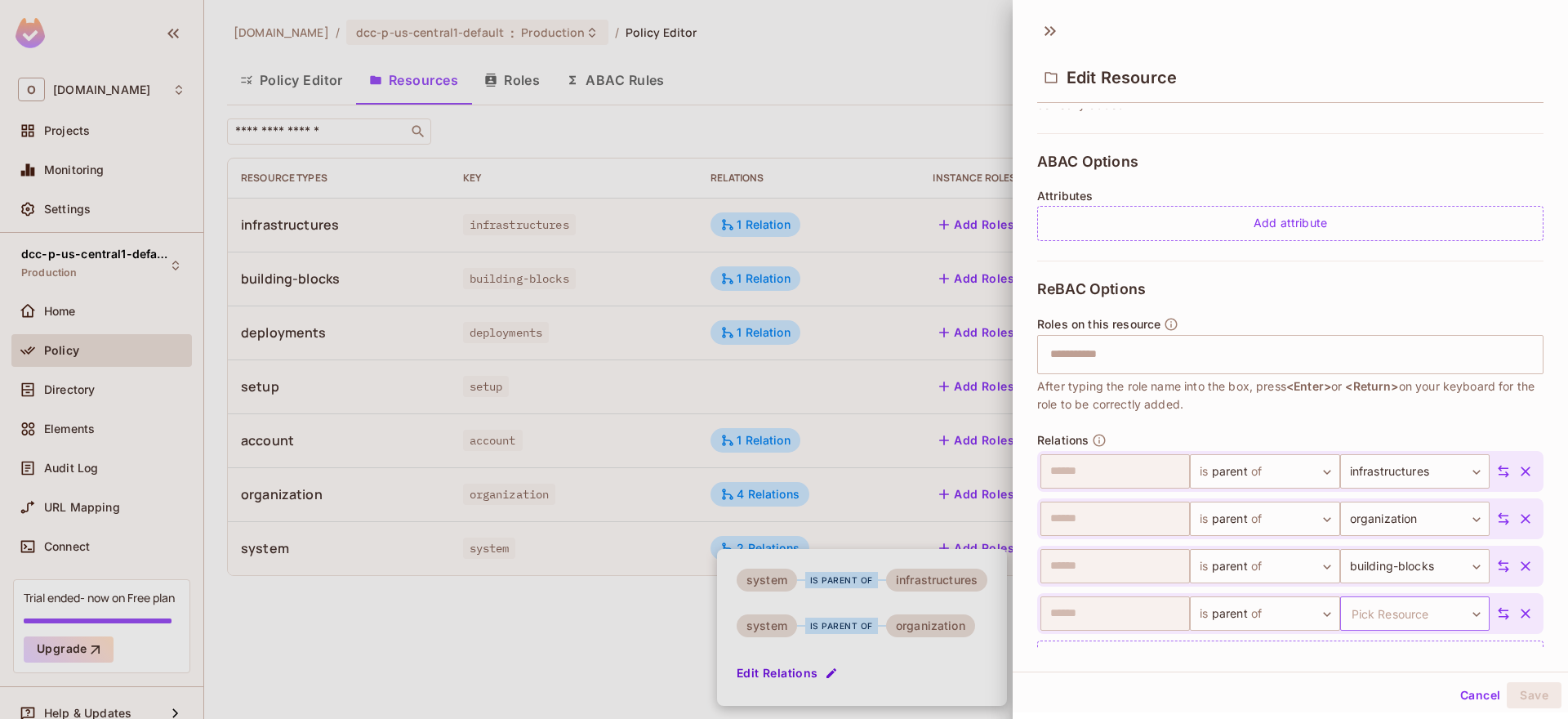
click at [1362, 613] on body "O [DOMAIN_NAME] Projects Monitoring Settings dcc-p-us-central1-default Producti…" at bounding box center [784, 360] width 1568 height 719
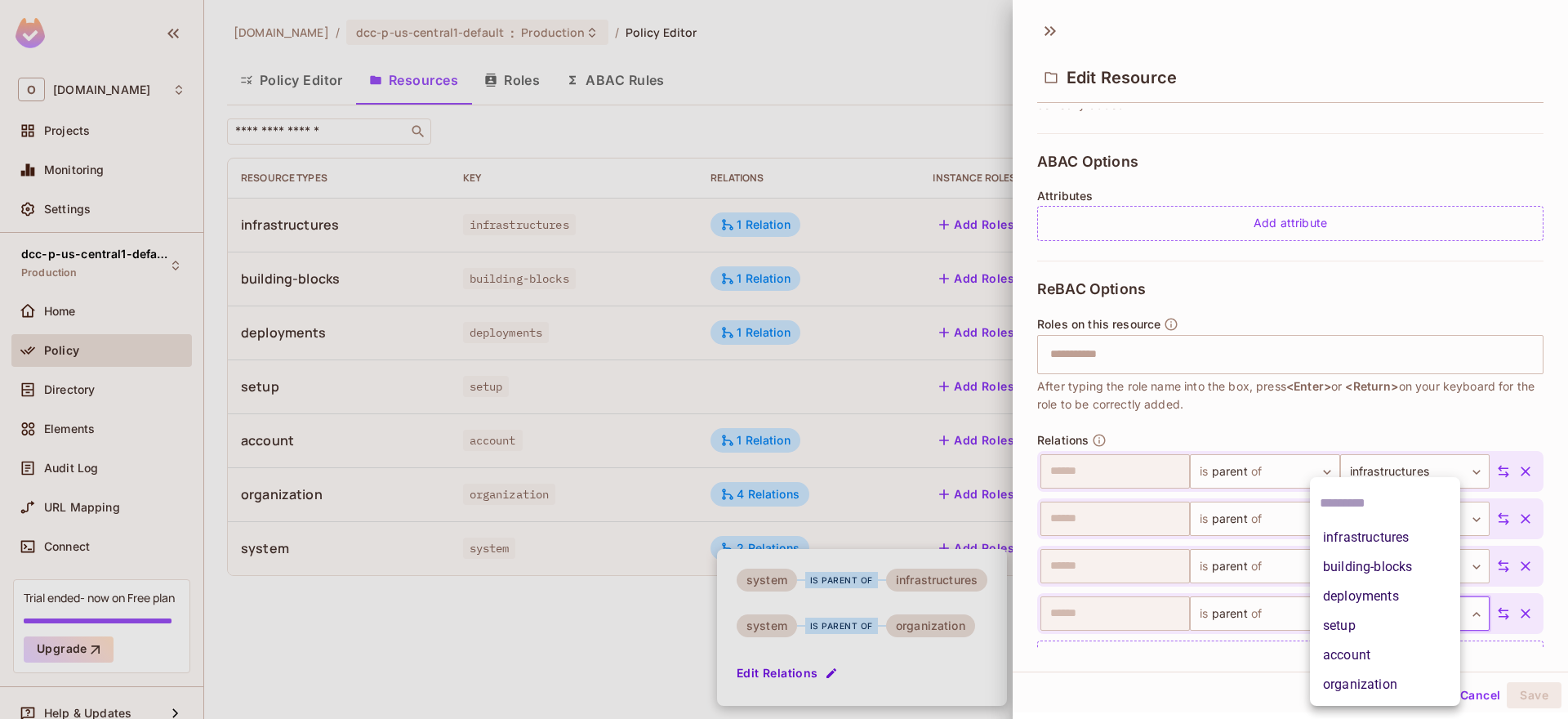
click at [1374, 598] on li "deployments" at bounding box center [1386, 596] width 150 height 30
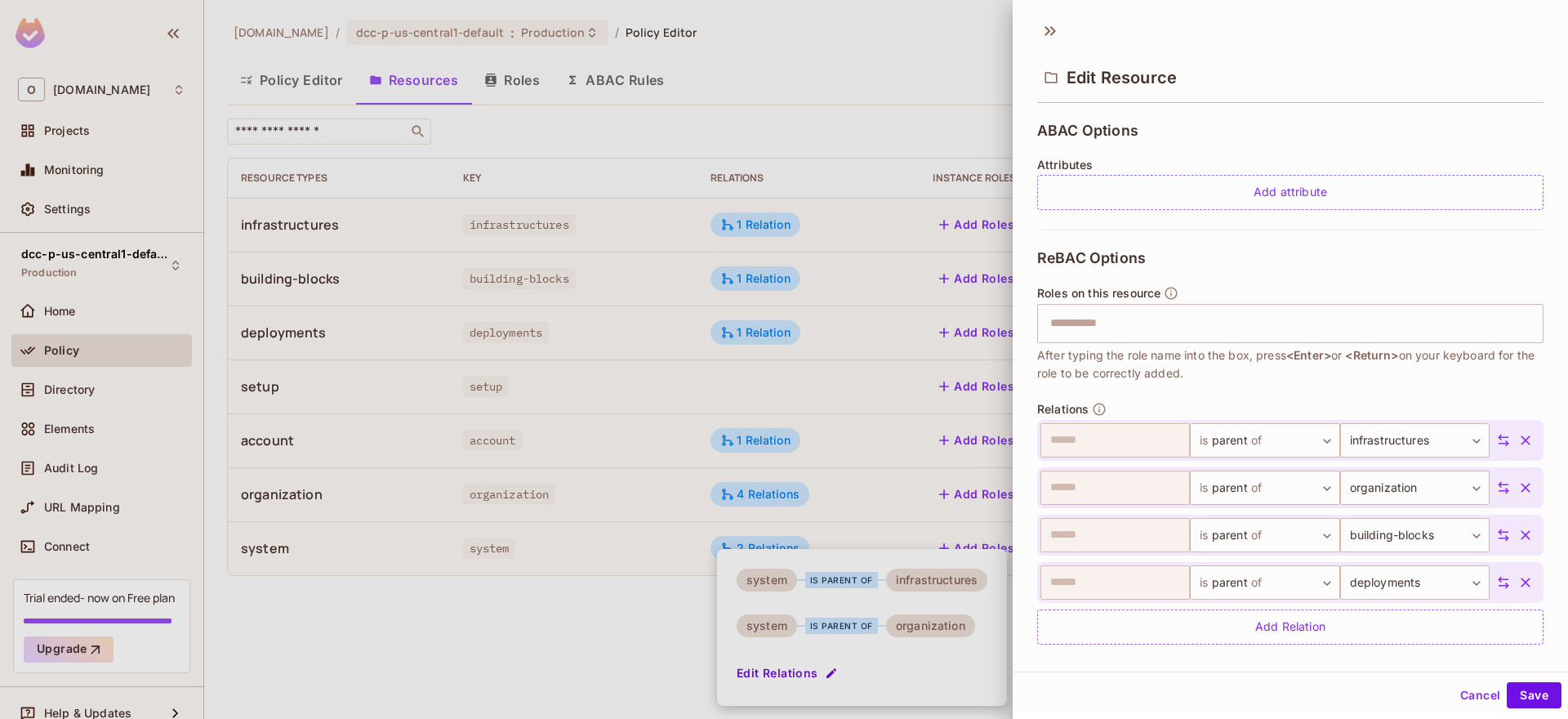
scroll to position [369, 0]
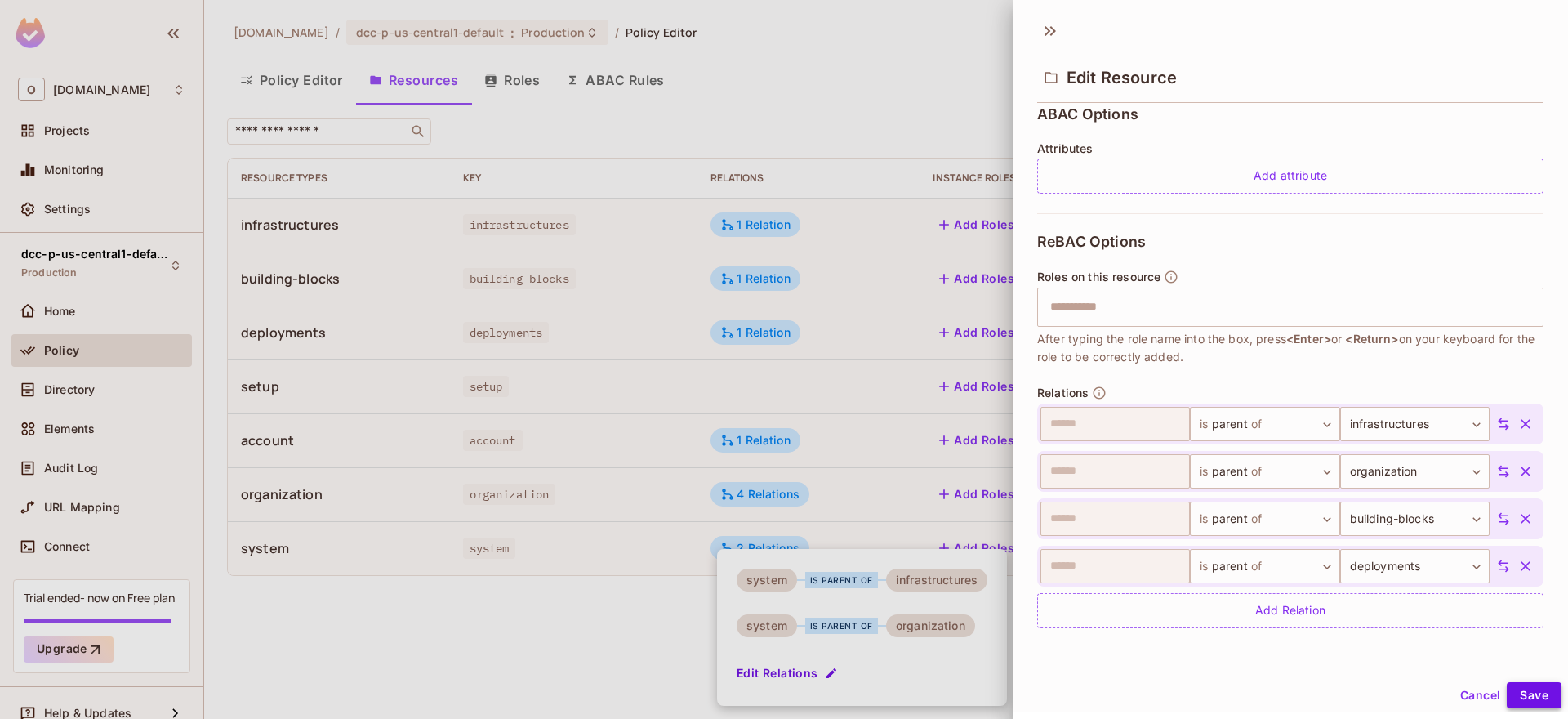
click at [1517, 691] on button "Save" at bounding box center [1534, 695] width 55 height 26
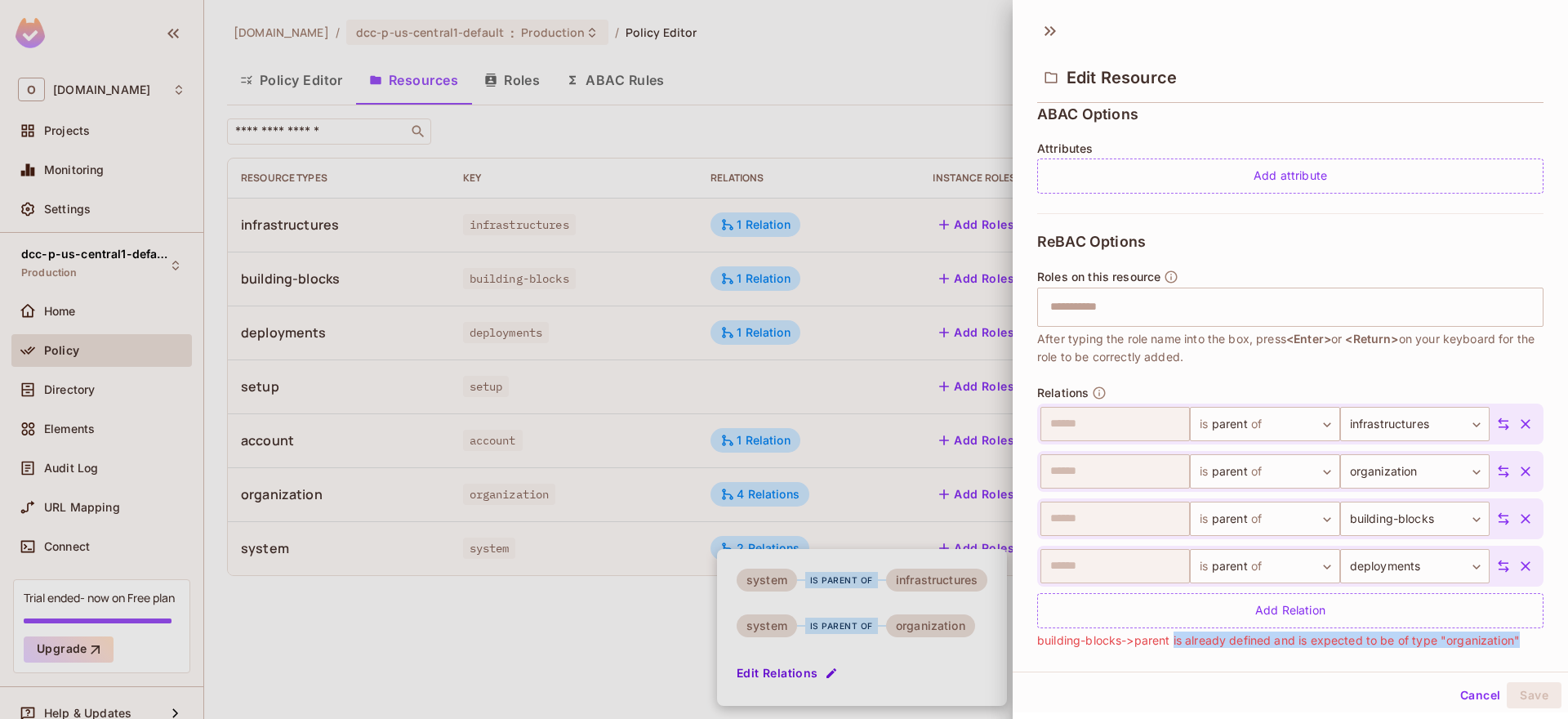
scroll to position [409, 0]
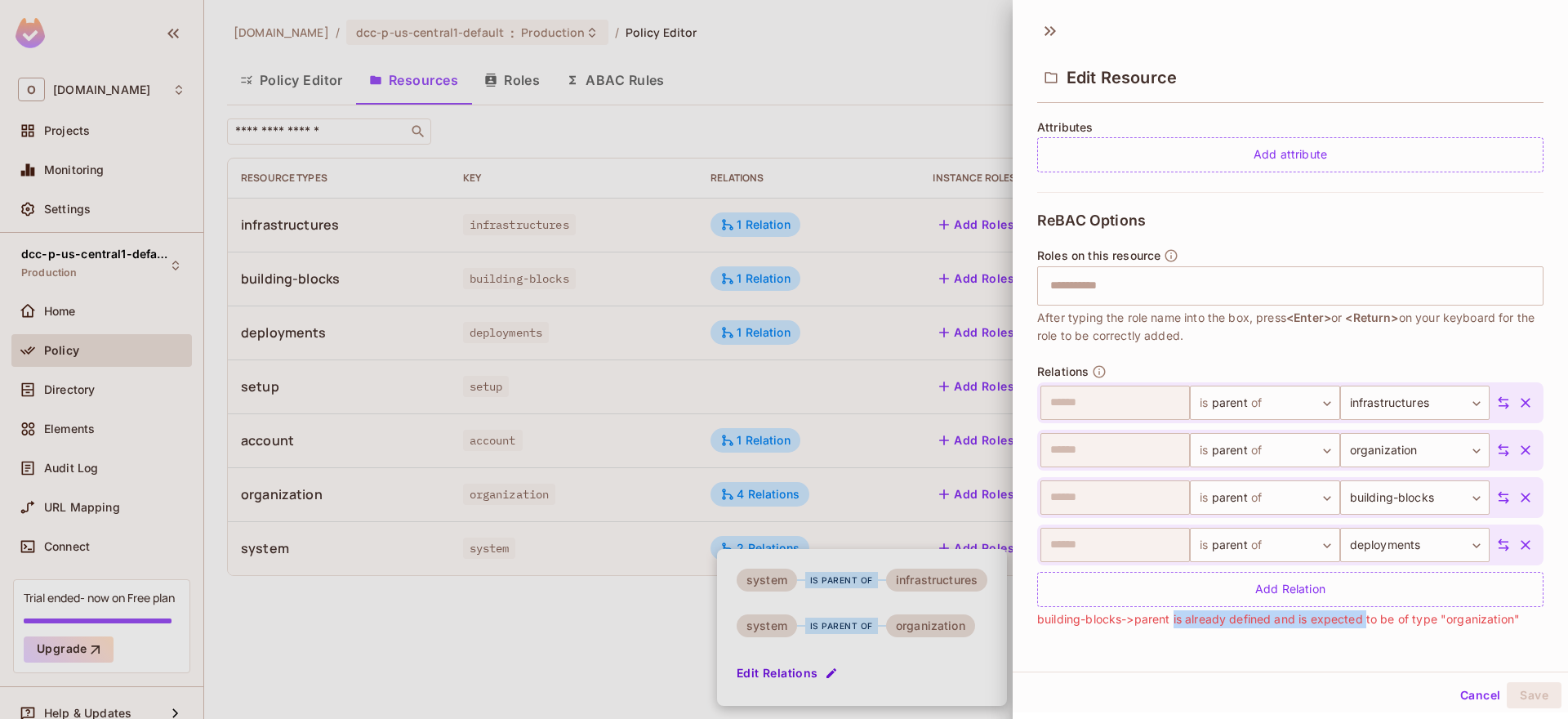
drag, startPoint x: 1175, startPoint y: 641, endPoint x: 1368, endPoint y: 607, distance: 196.0
click at [1368, 610] on span "building-blocks->parent is already defined and is expected to be of type "organ…" at bounding box center [1279, 619] width 483 height 18
drag, startPoint x: 1131, startPoint y: 602, endPoint x: 1281, endPoint y: 605, distance: 150.0
click at [1281, 610] on span "building-blocks->parent is already defined and is expected to be of type "organ…" at bounding box center [1279, 619] width 483 height 18
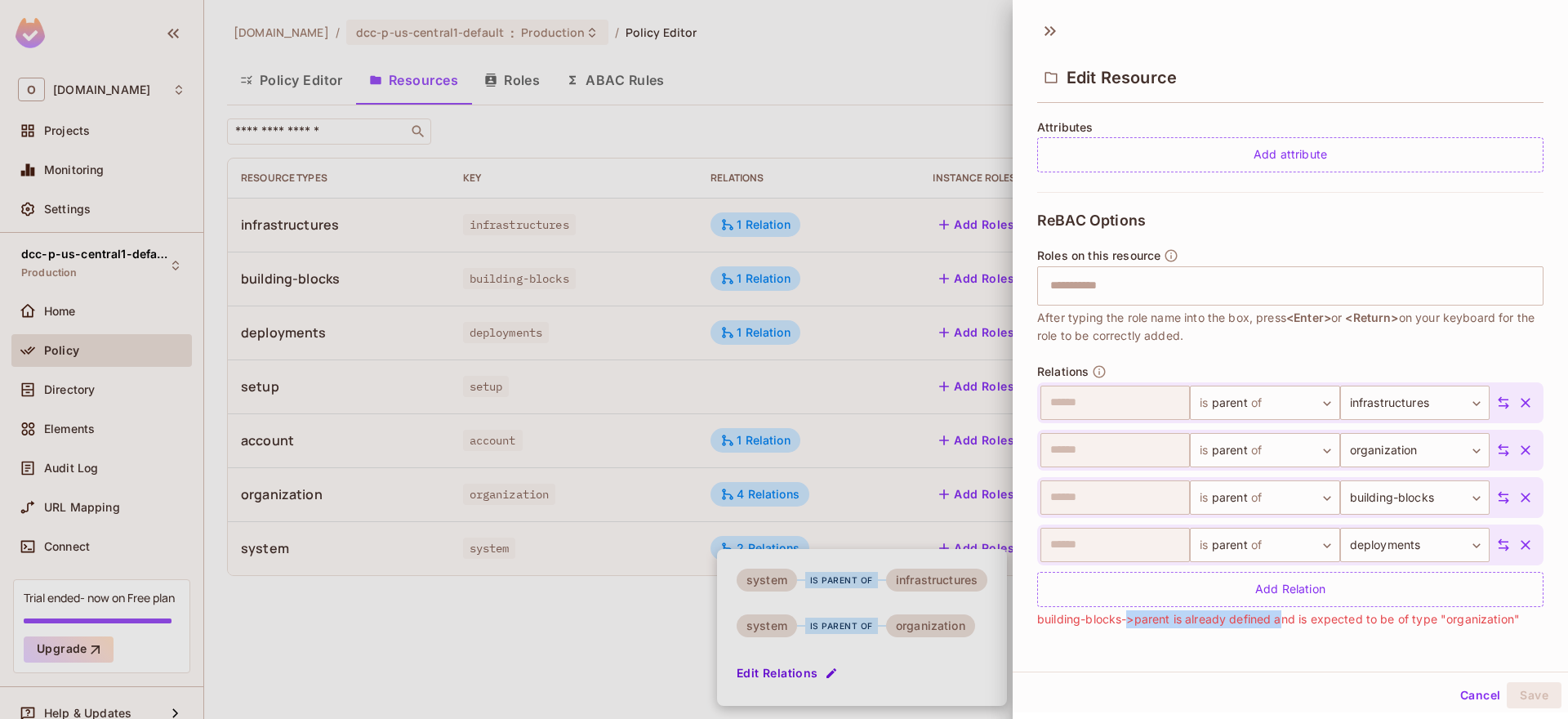
click at [1518, 490] on icon "button" at bounding box center [1526, 498] width 17 height 17
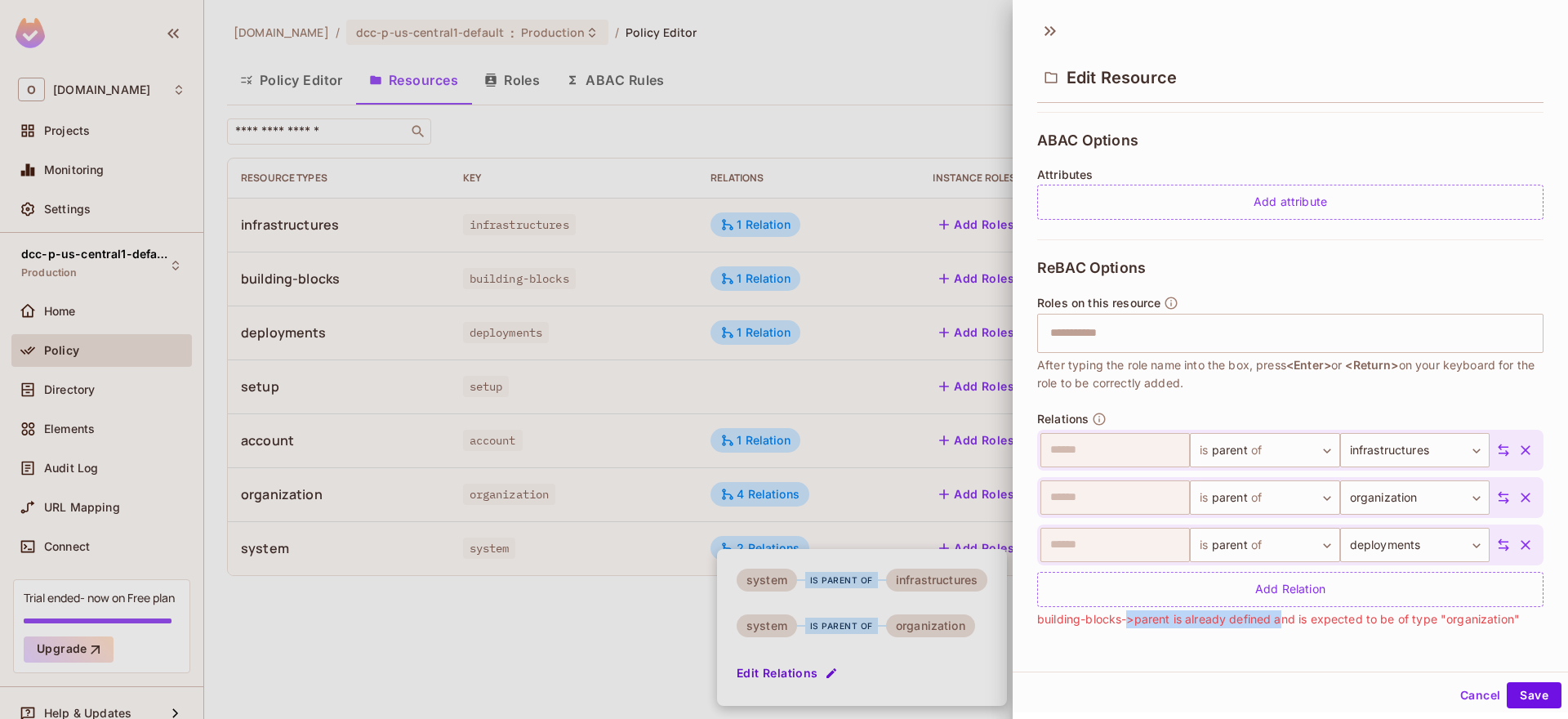
scroll to position [361, 0]
click at [1518, 537] on icon "button" at bounding box center [1526, 545] width 17 height 17
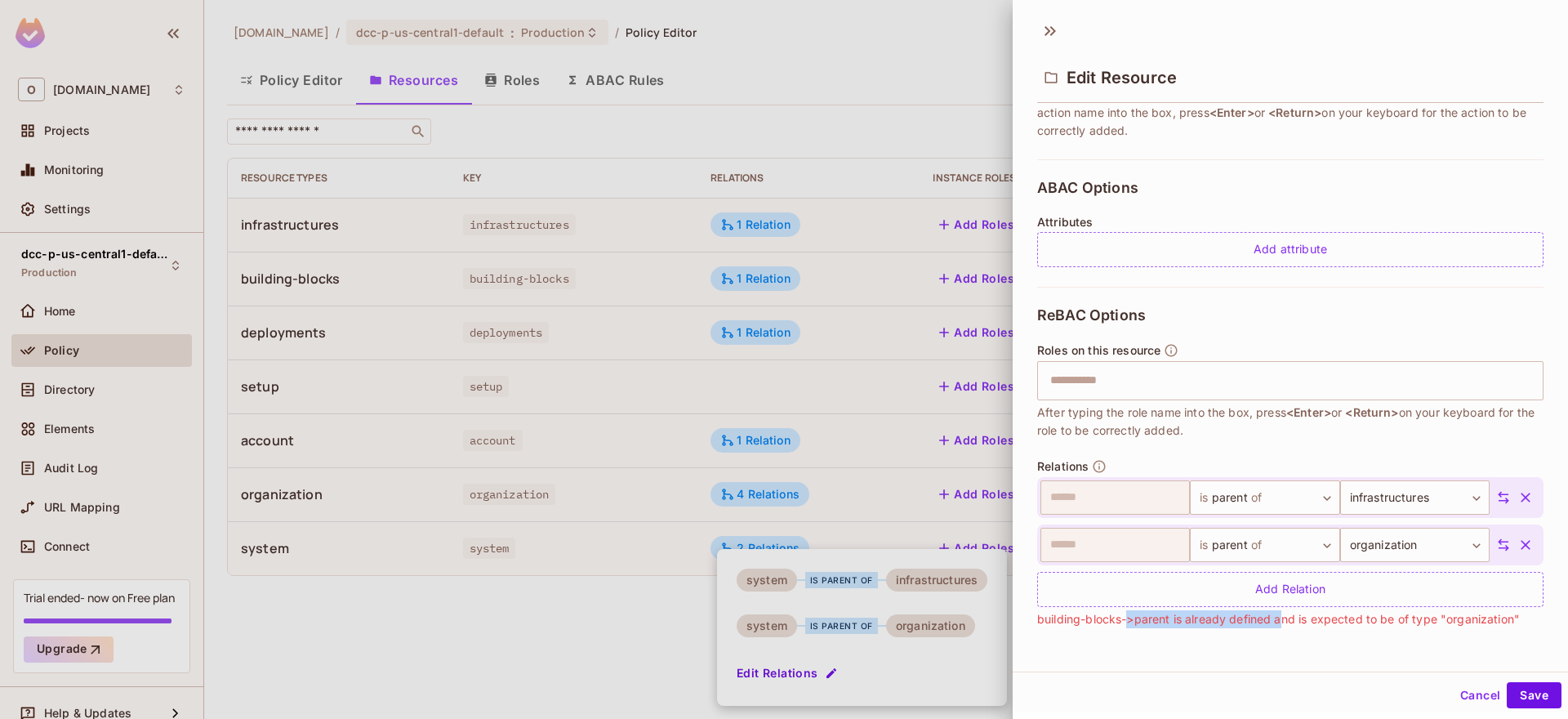
scroll to position [314, 0]
click at [1521, 492] on icon "button" at bounding box center [1525, 497] width 10 height 10
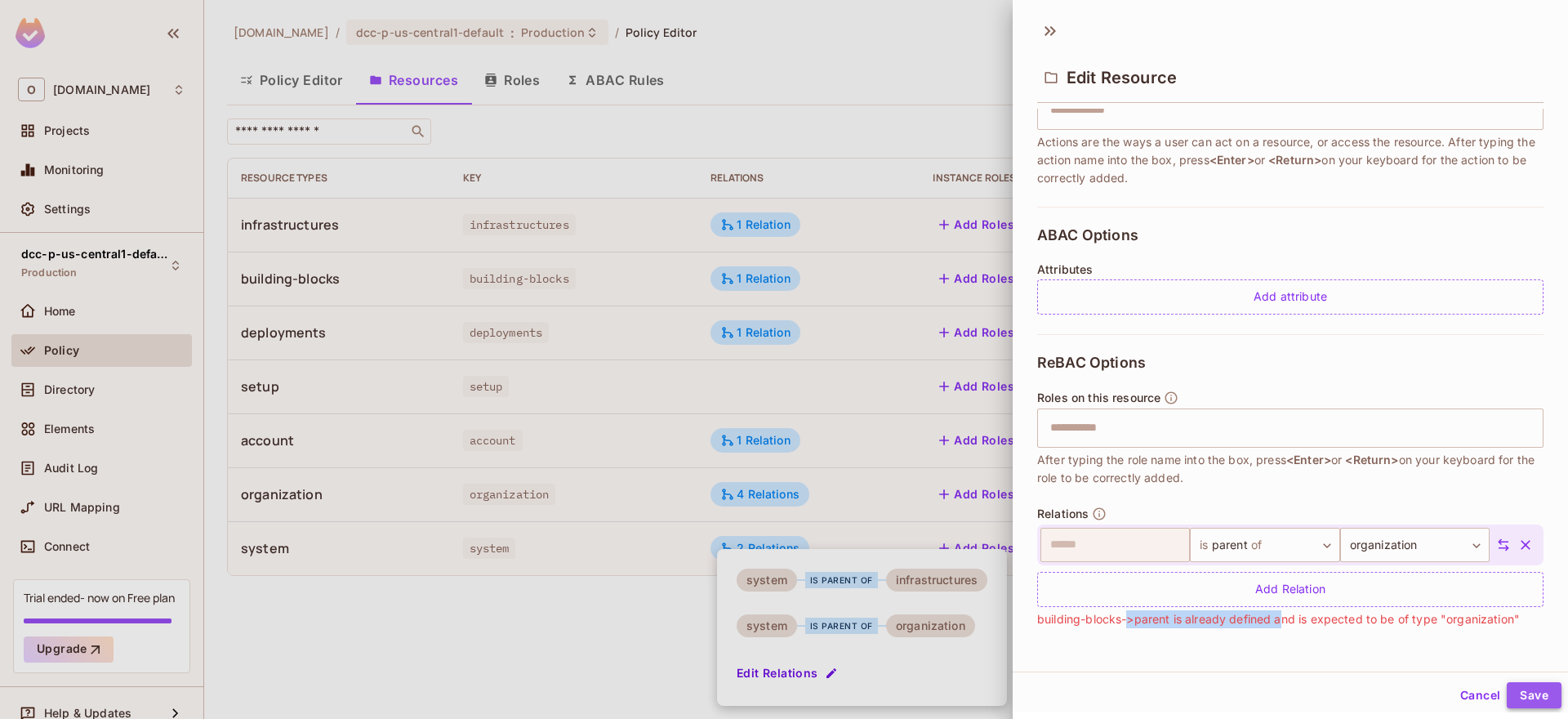
click at [1518, 701] on button "Save" at bounding box center [1534, 695] width 55 height 26
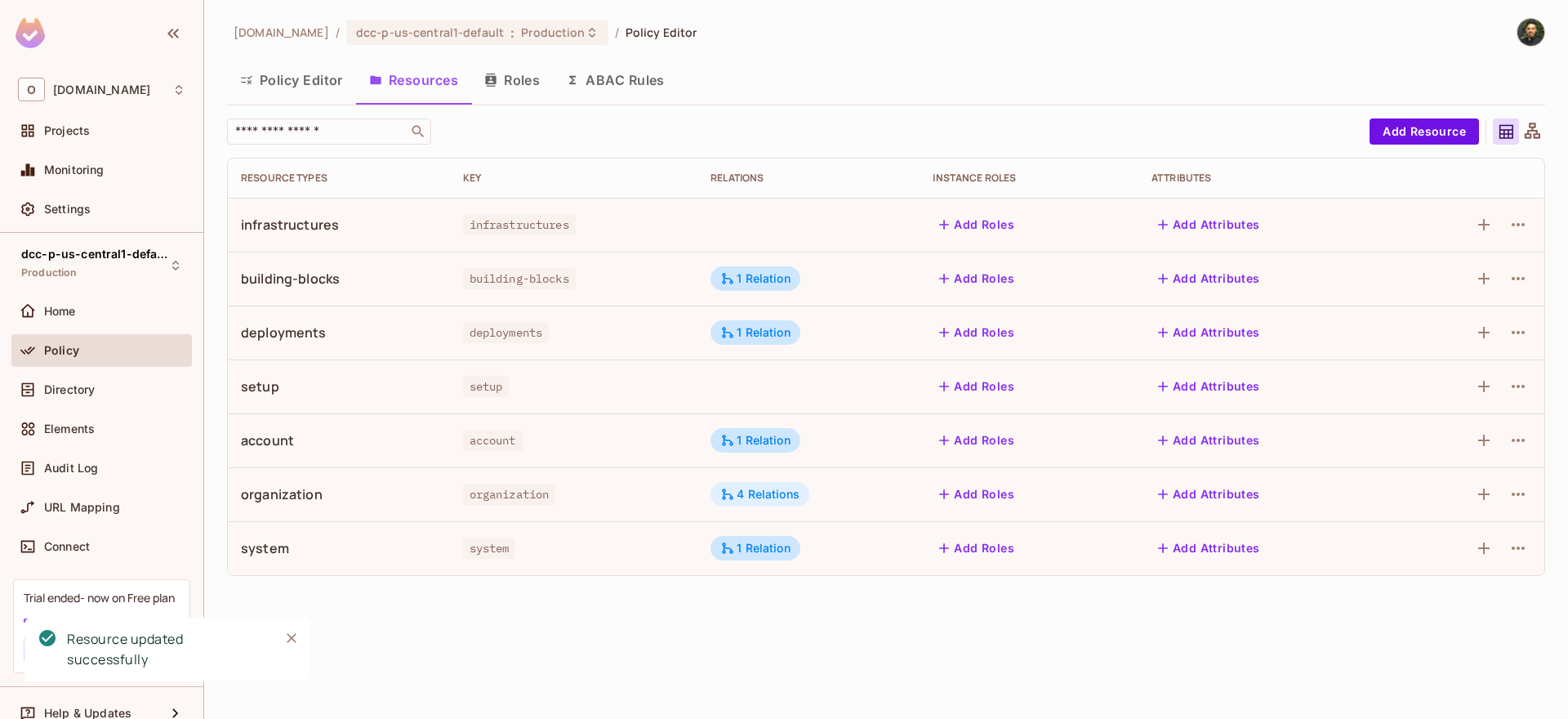
click at [791, 490] on div "4 Relations" at bounding box center [760, 494] width 79 height 15
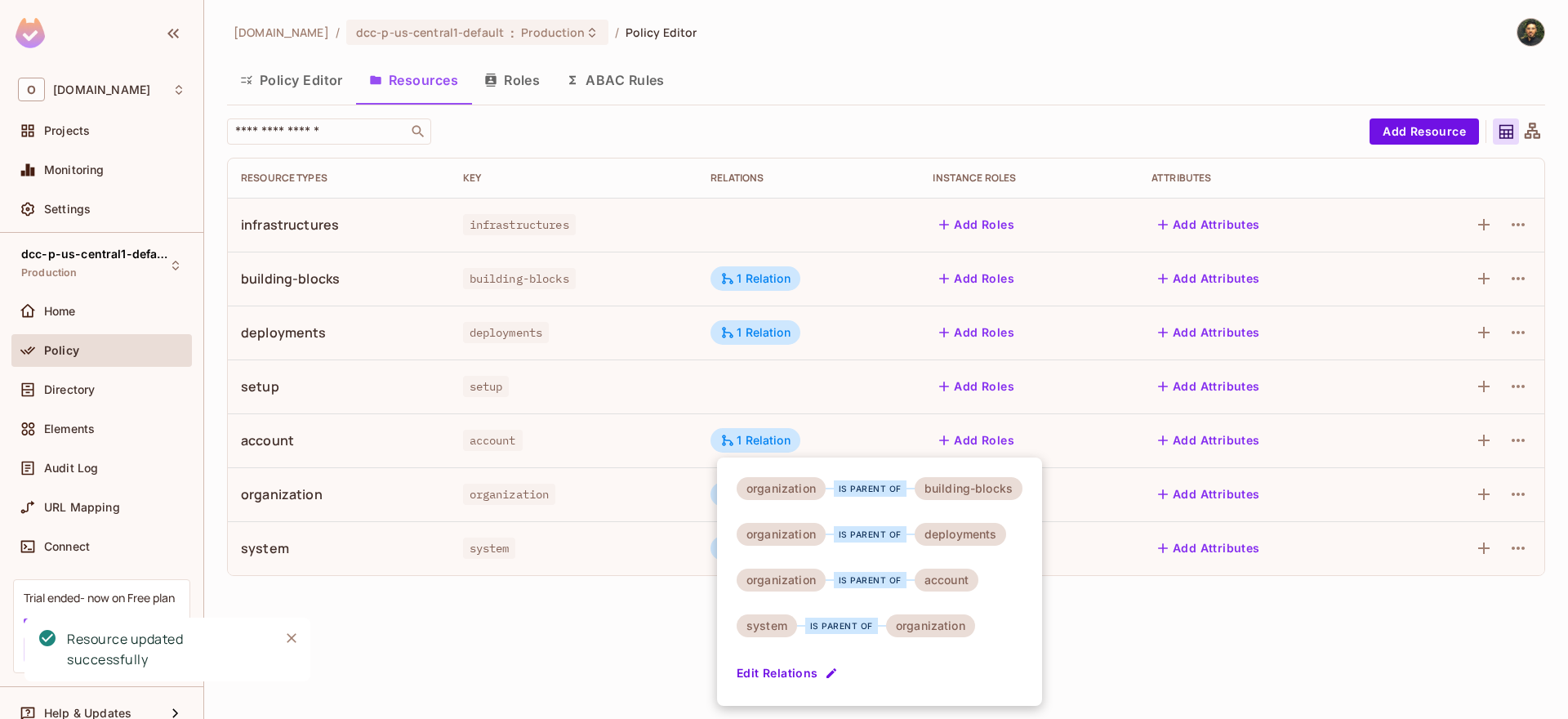
click at [1505, 488] on div at bounding box center [784, 360] width 1568 height 719
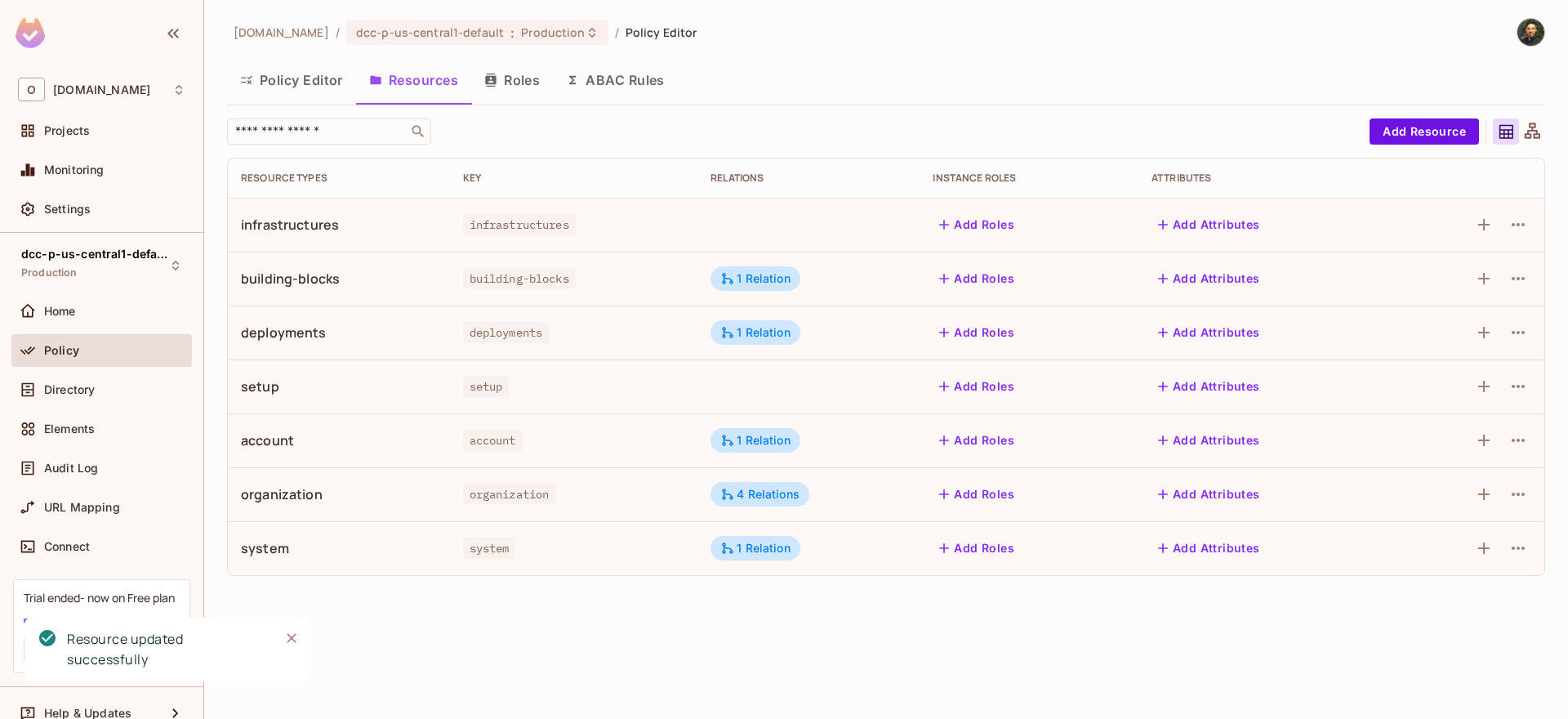
click at [1514, 490] on div "organization is parent of building-blocks organization is parent of deployments…" at bounding box center [784, 360] width 1568 height 719
click at [1513, 490] on icon "button" at bounding box center [1518, 493] width 20 height 20
click at [1457, 555] on div "Edit Resource" at bounding box center [1447, 559] width 77 height 17
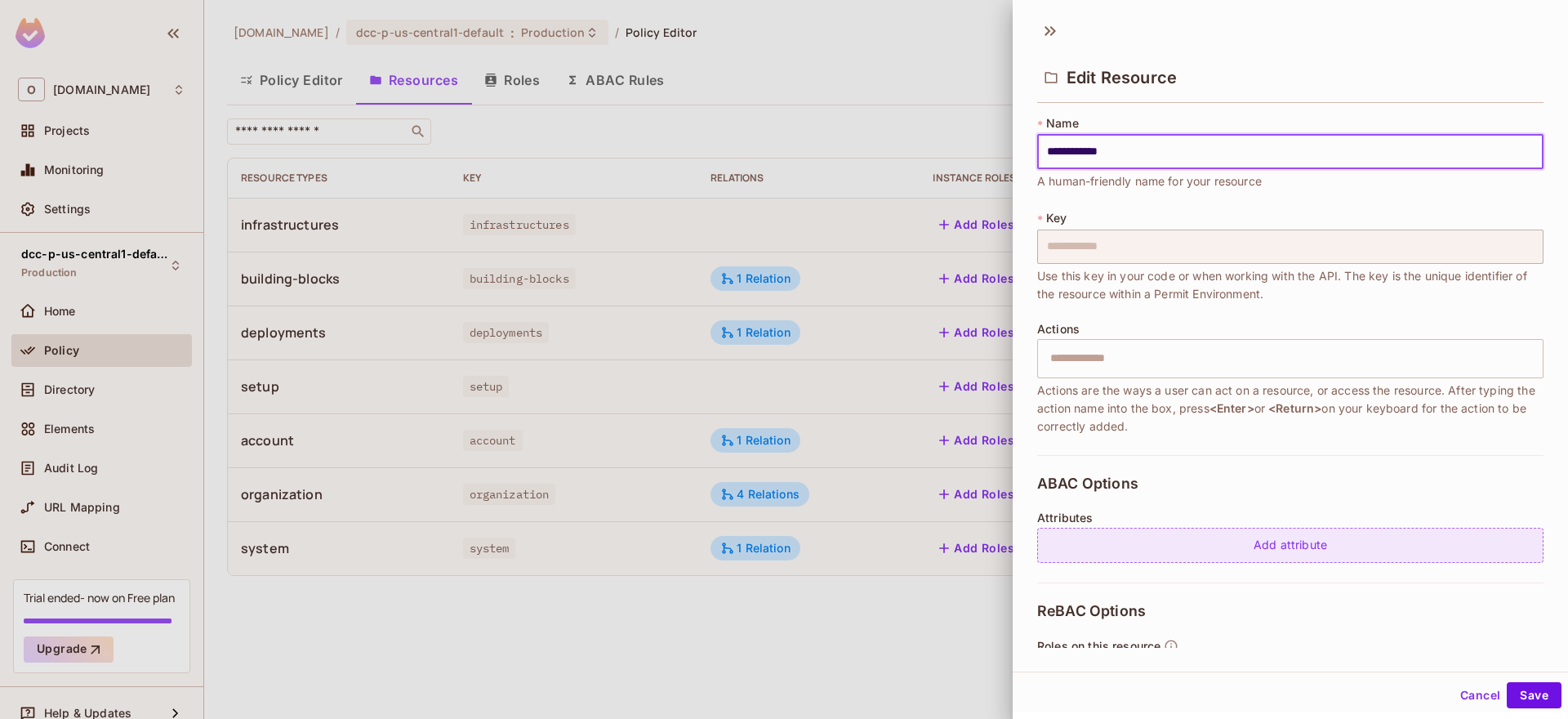
scroll to position [369, 0]
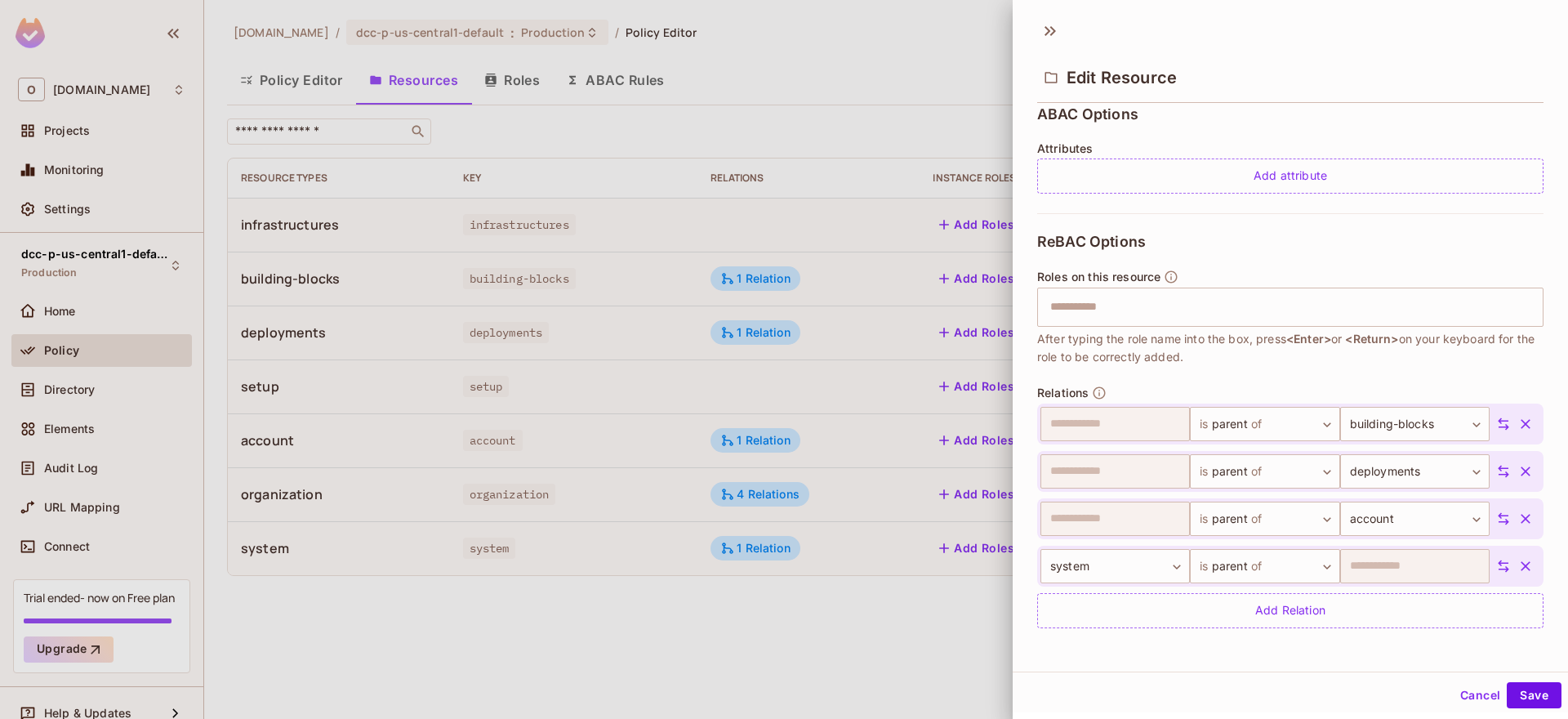
click at [1521, 473] on icon "button" at bounding box center [1525, 471] width 10 height 10
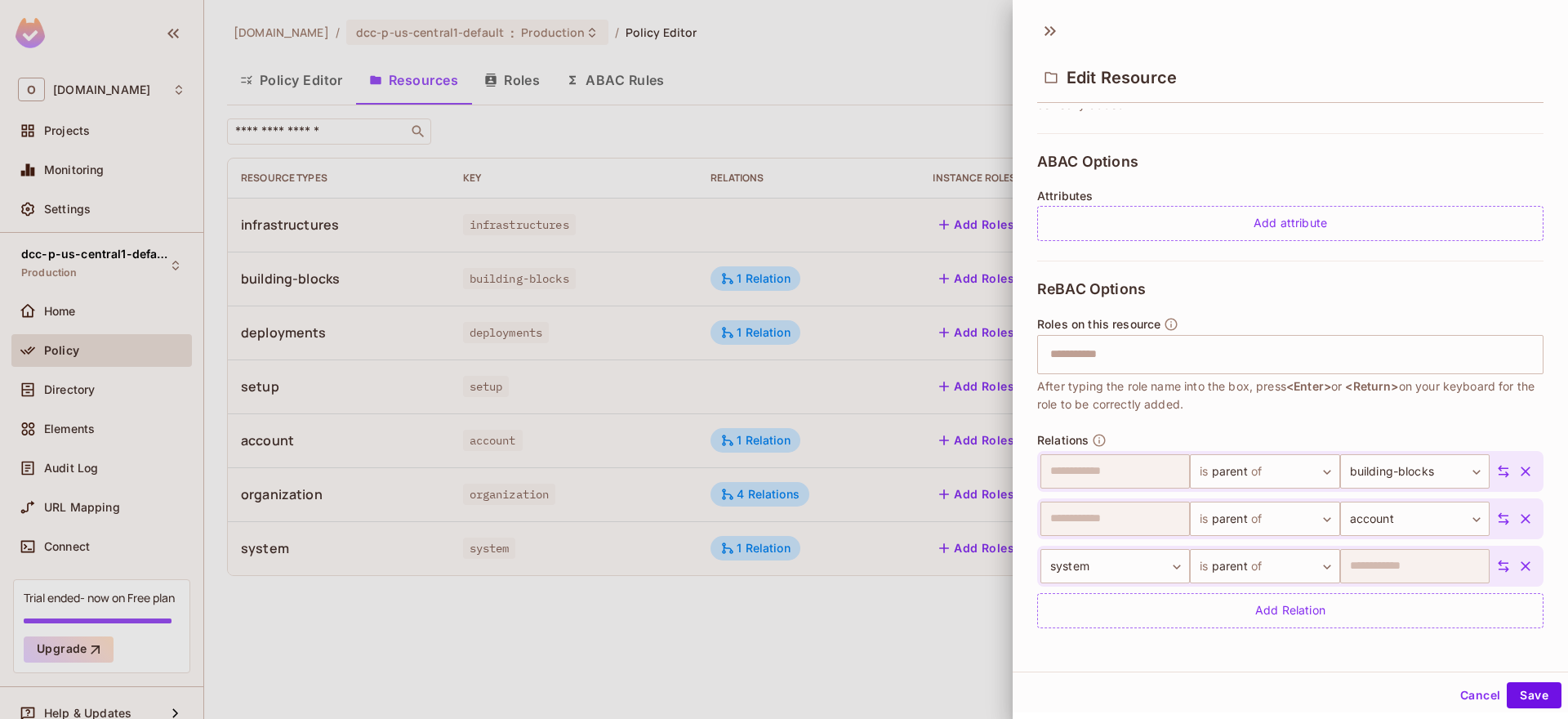
click at [1518, 477] on icon "button" at bounding box center [1526, 472] width 17 height 17
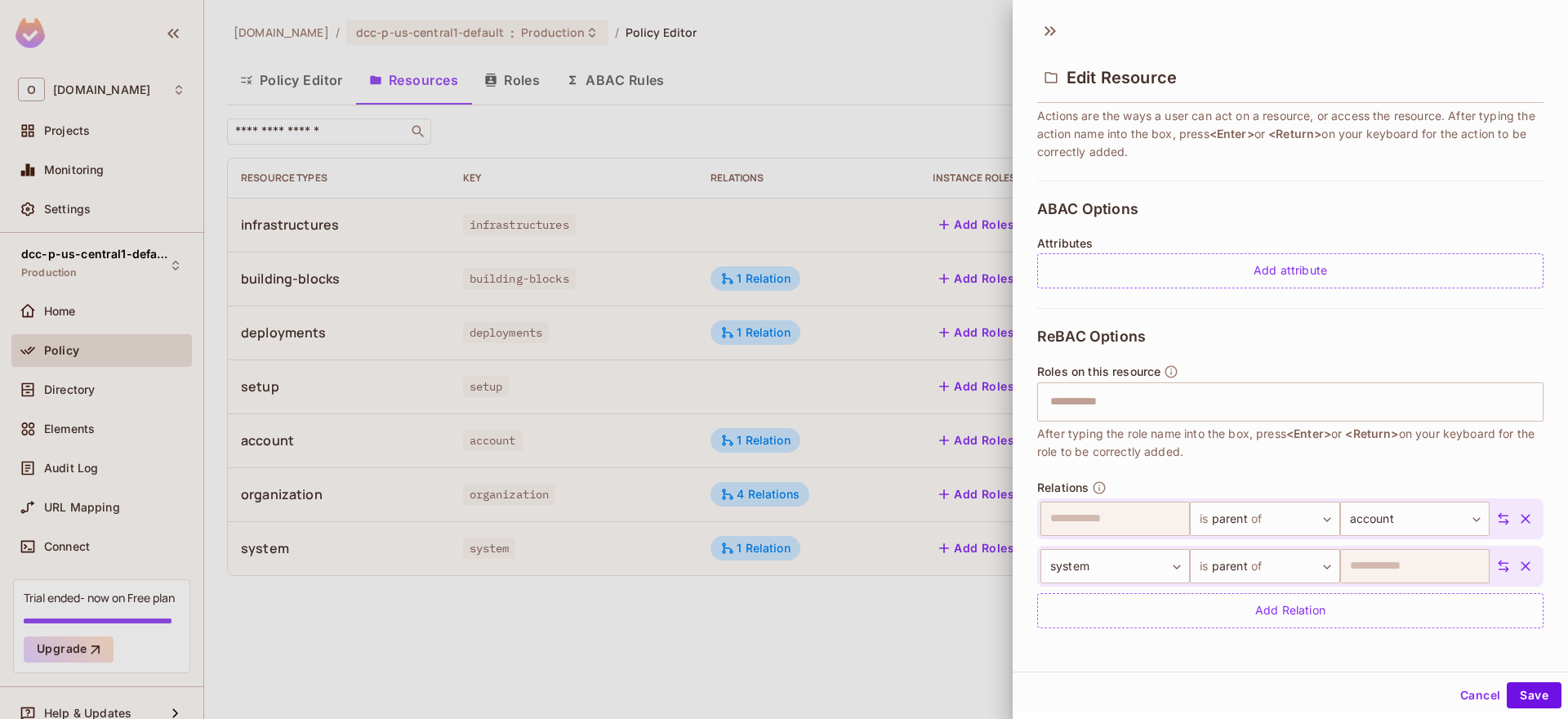
scroll to position [274, 0]
click at [1528, 699] on button "Save" at bounding box center [1534, 695] width 55 height 26
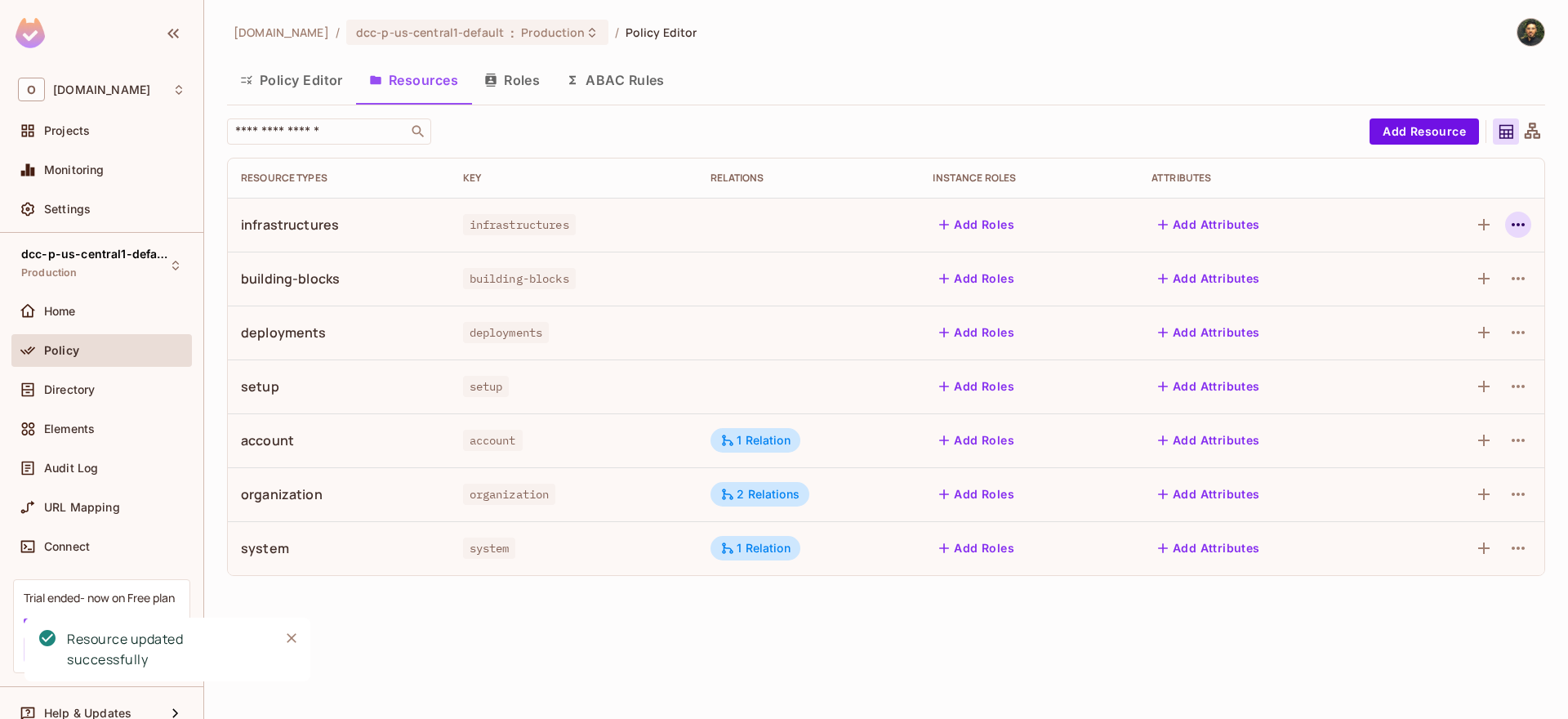
click at [1514, 219] on icon "button" at bounding box center [1518, 224] width 20 height 20
click at [1465, 322] on div "Delete Resource" at bounding box center [1455, 325] width 91 height 17
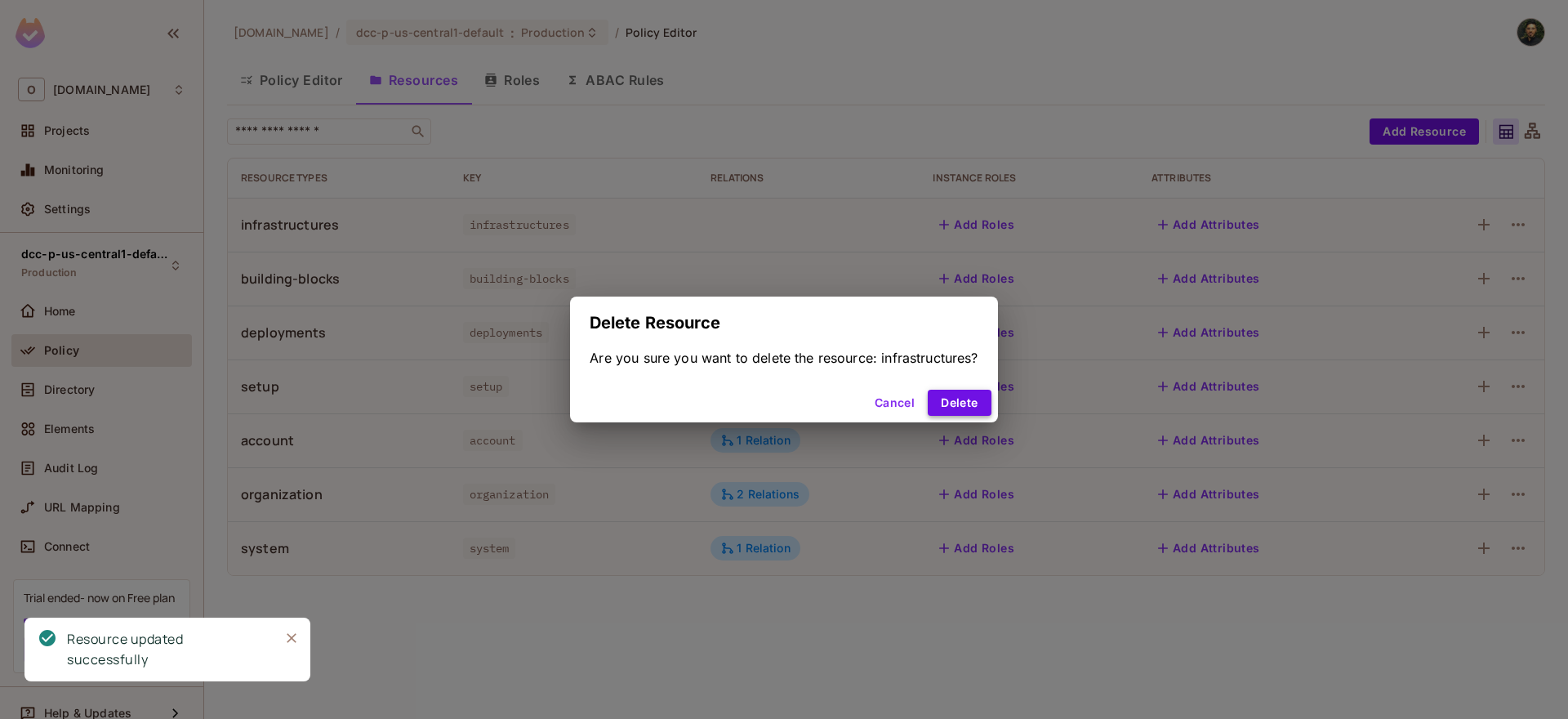
click at [976, 401] on button "Delete" at bounding box center [960, 402] width 63 height 26
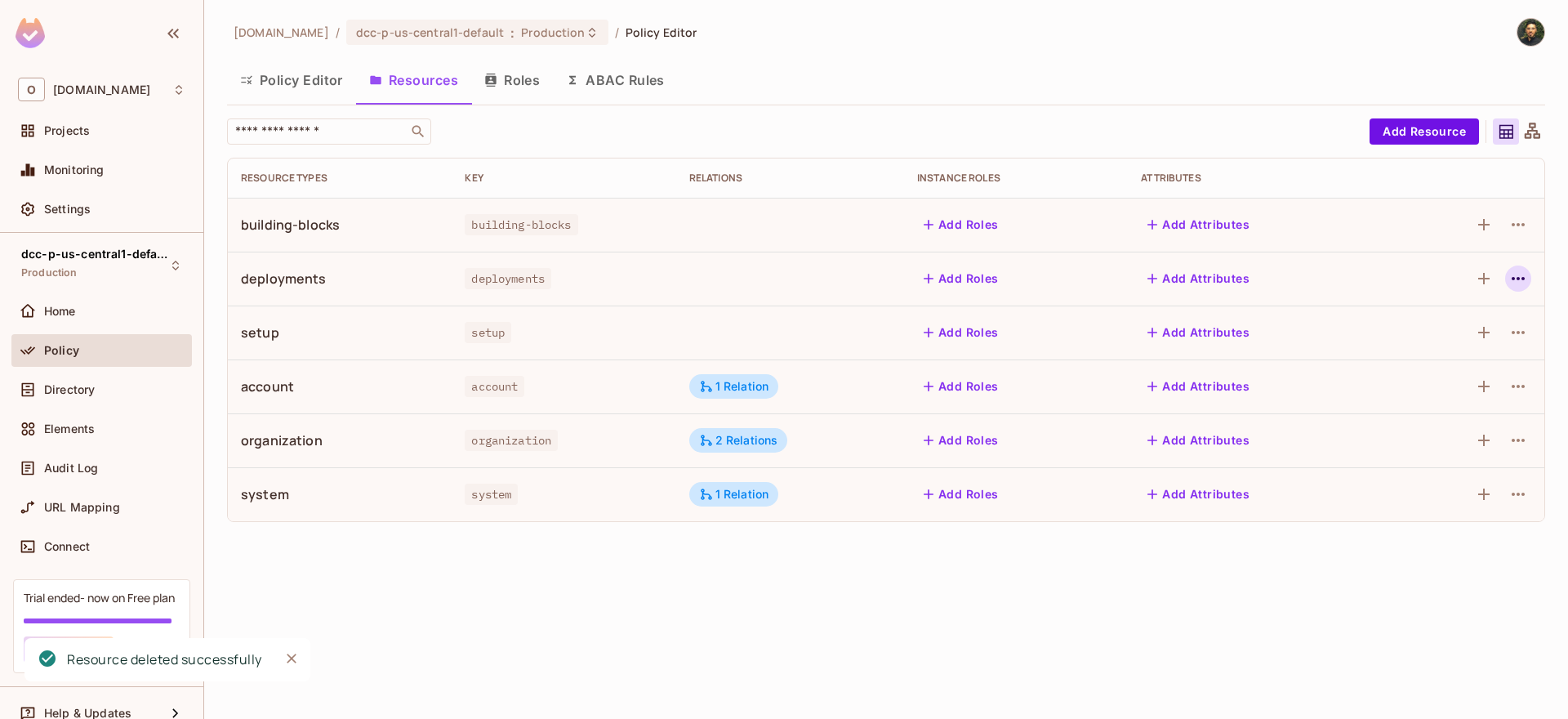
click at [1518, 285] on icon "button" at bounding box center [1518, 278] width 20 height 20
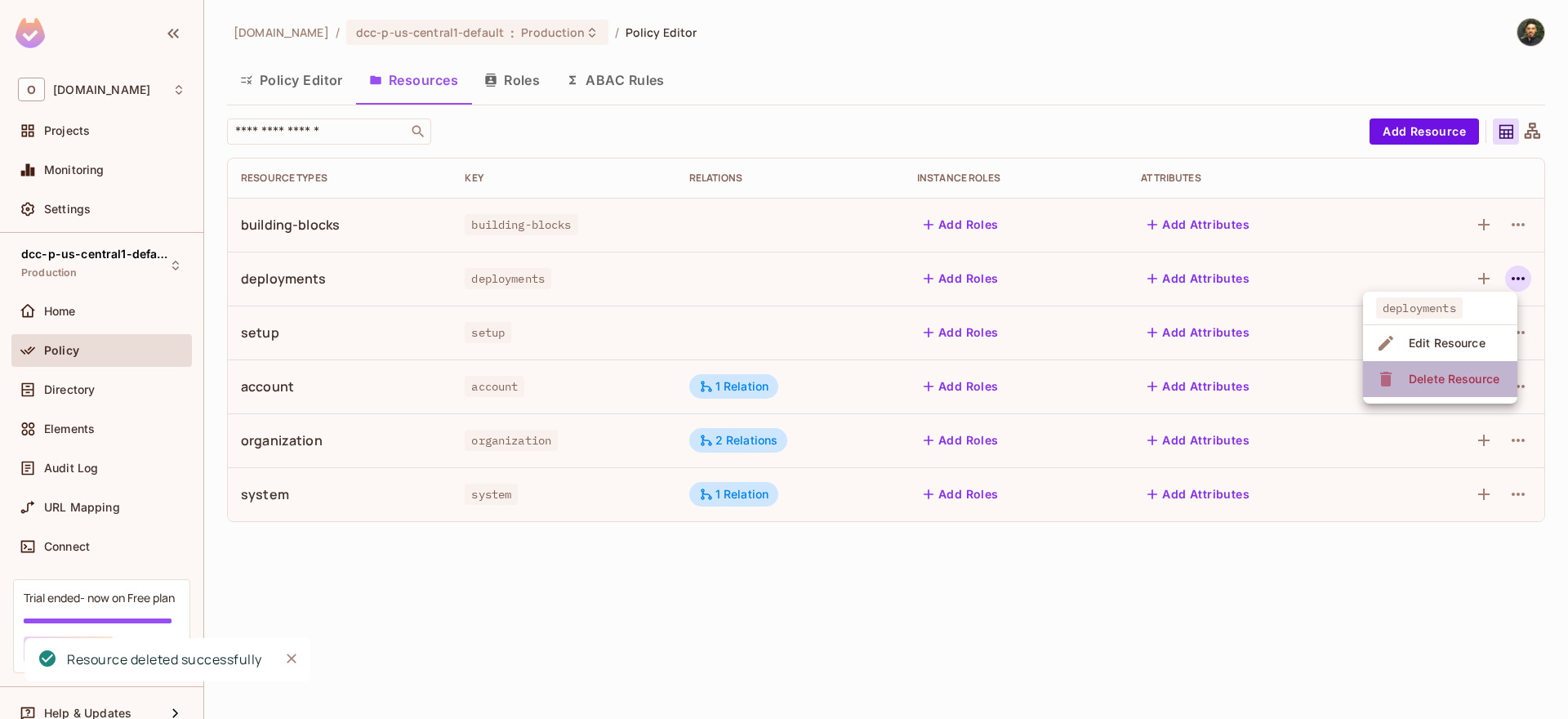
click at [1470, 391] on span "Delete Resource" at bounding box center [1455, 379] width 100 height 26
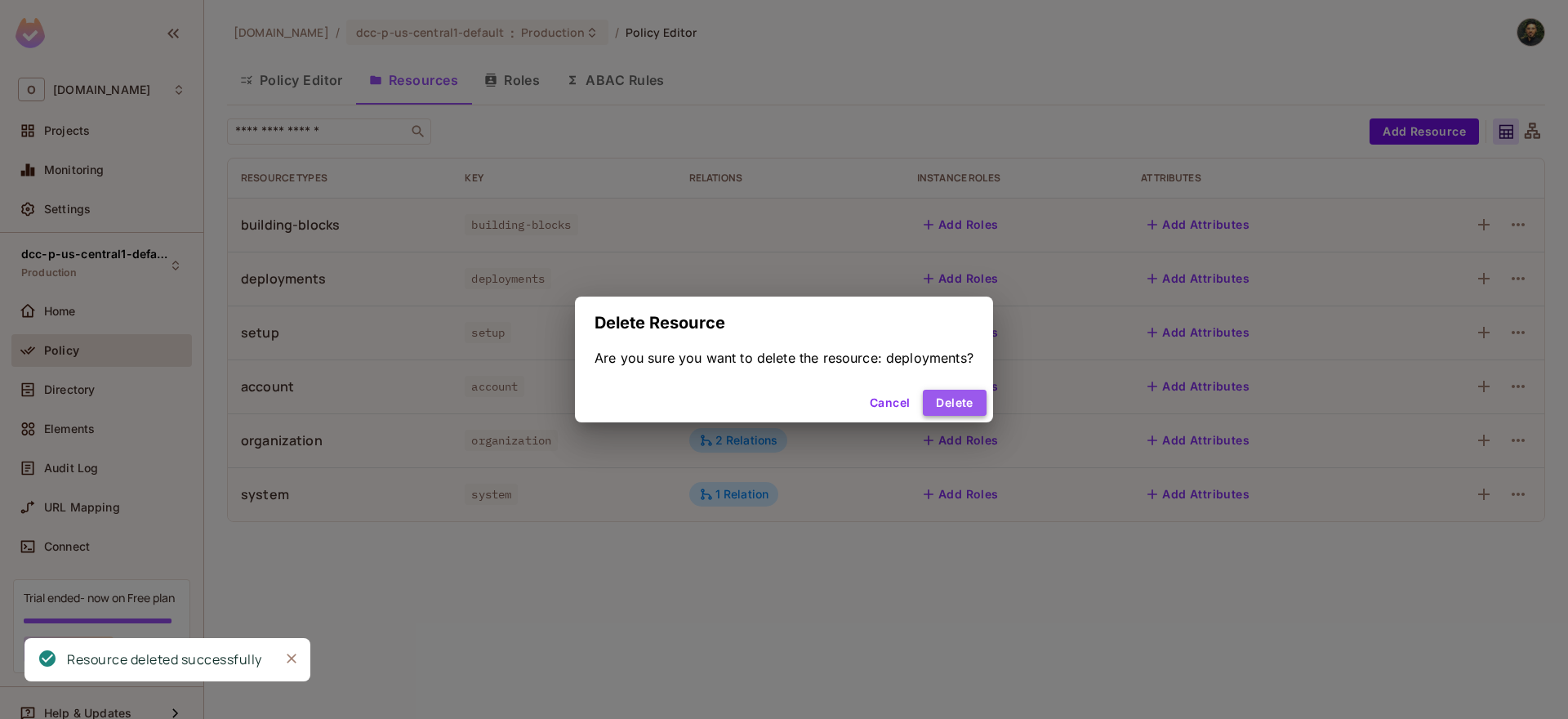
click at [970, 398] on button "Delete" at bounding box center [955, 402] width 63 height 26
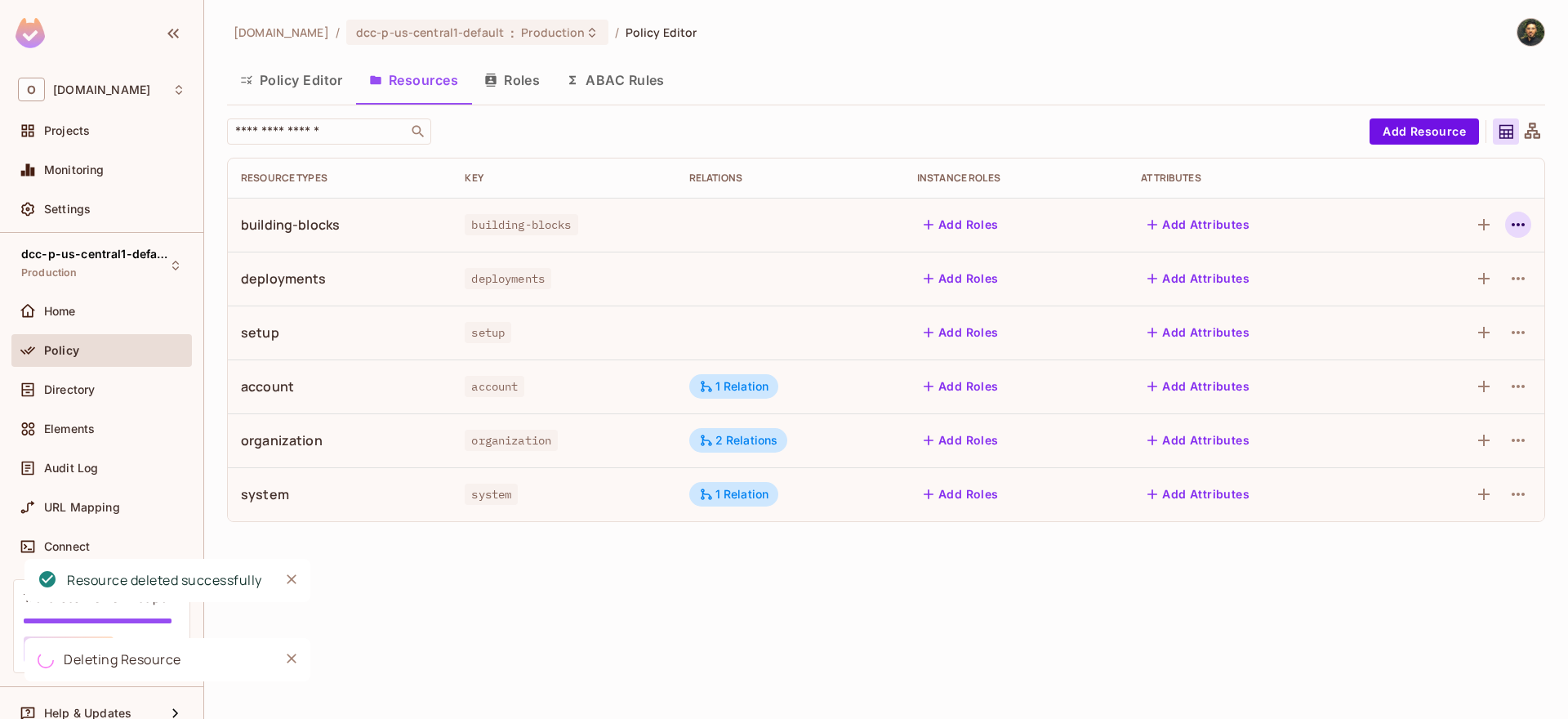
click at [1514, 223] on icon "button" at bounding box center [1518, 224] width 20 height 20
click at [1443, 321] on div "Delete Resource" at bounding box center [1455, 325] width 91 height 17
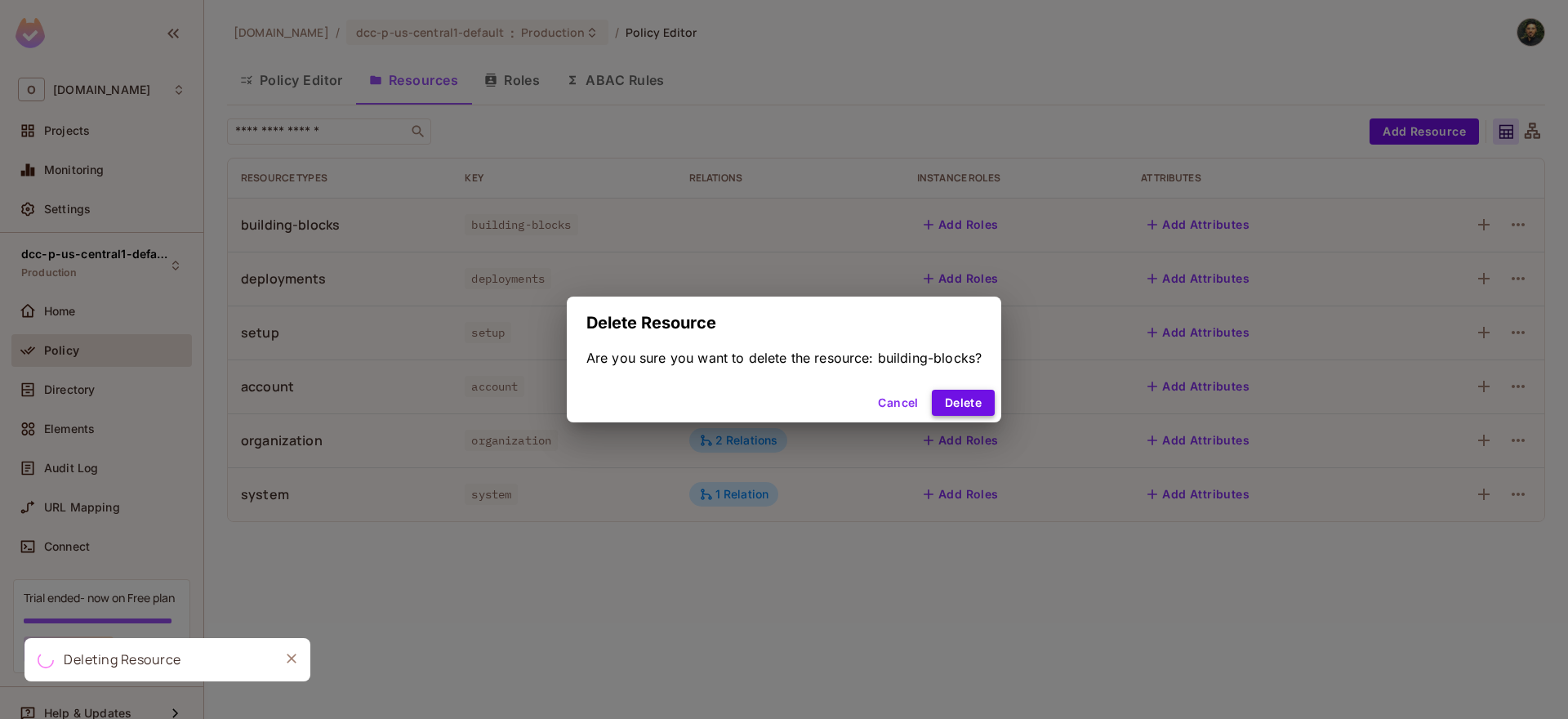
click at [973, 403] on button "Delete" at bounding box center [963, 402] width 63 height 26
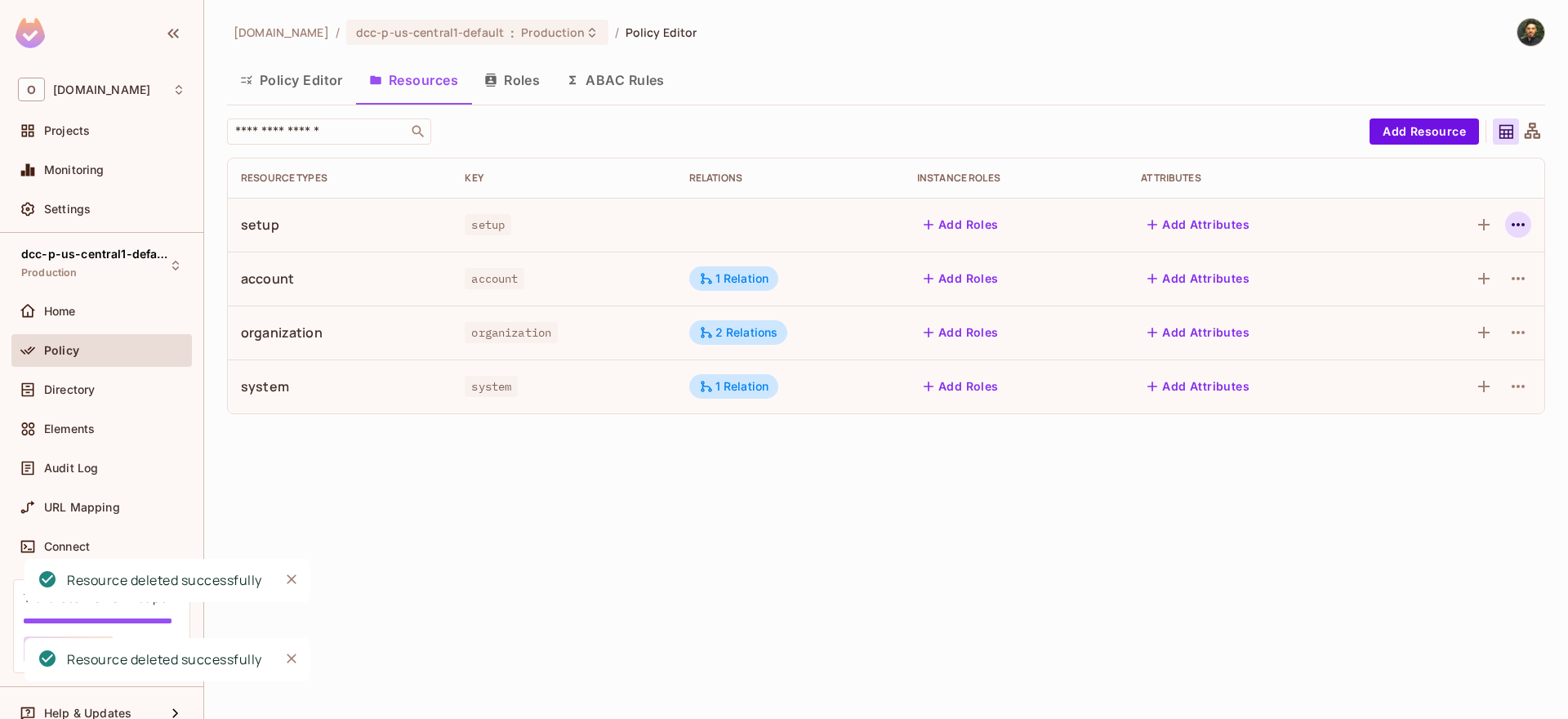
click at [1527, 221] on icon "button" at bounding box center [1518, 224] width 20 height 20
click at [1467, 297] on span "Edit Resource" at bounding box center [1447, 289] width 86 height 26
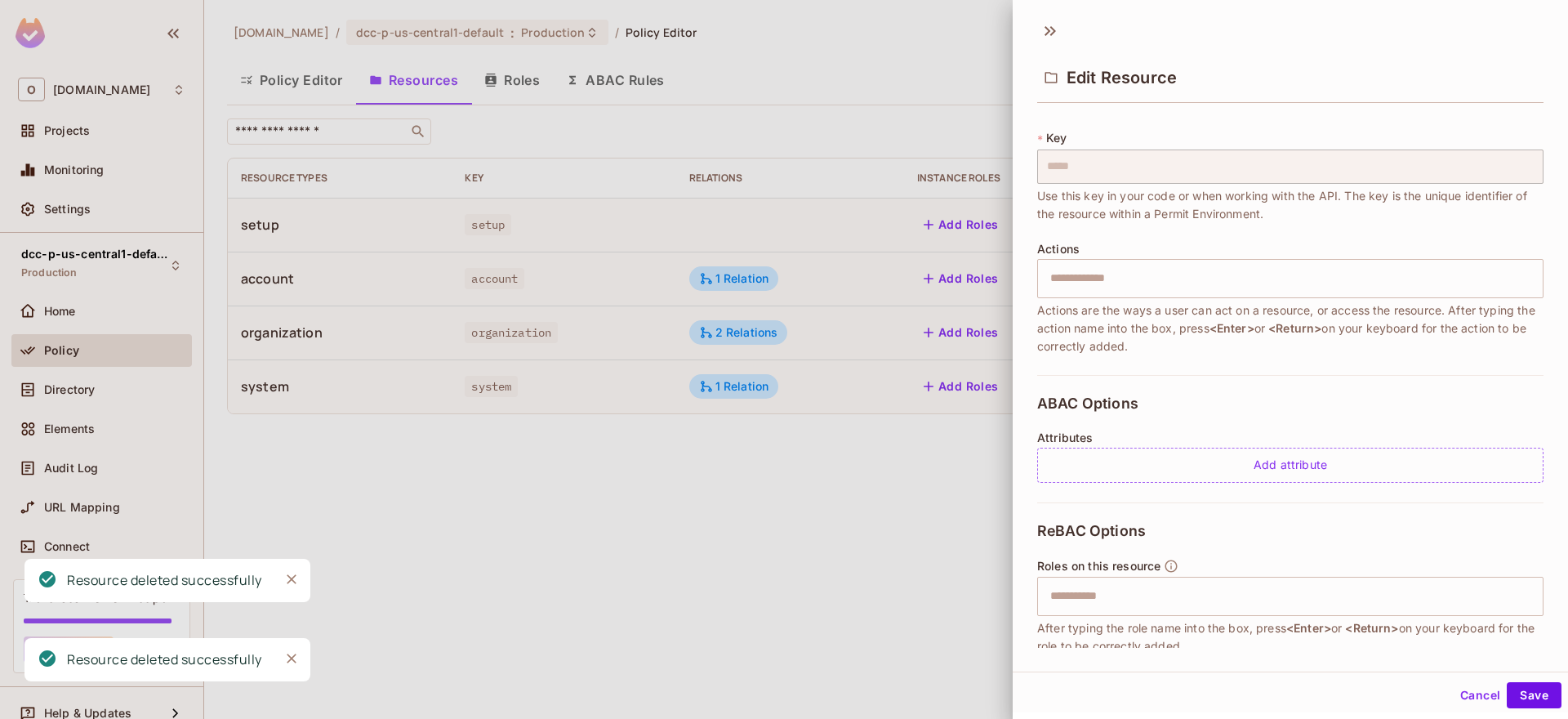
scroll to position [179, 0]
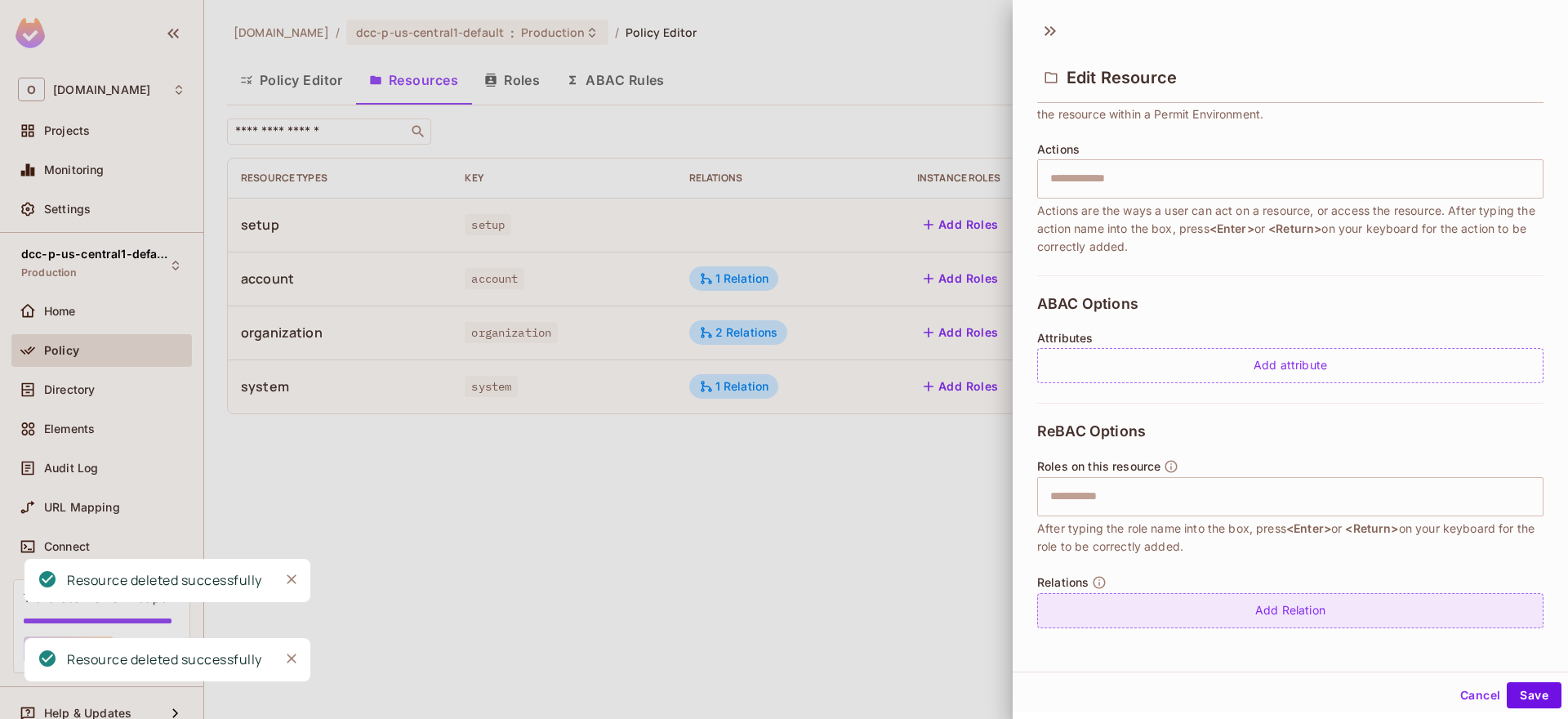
click at [1224, 608] on div "Add Relation" at bounding box center [1290, 610] width 506 height 35
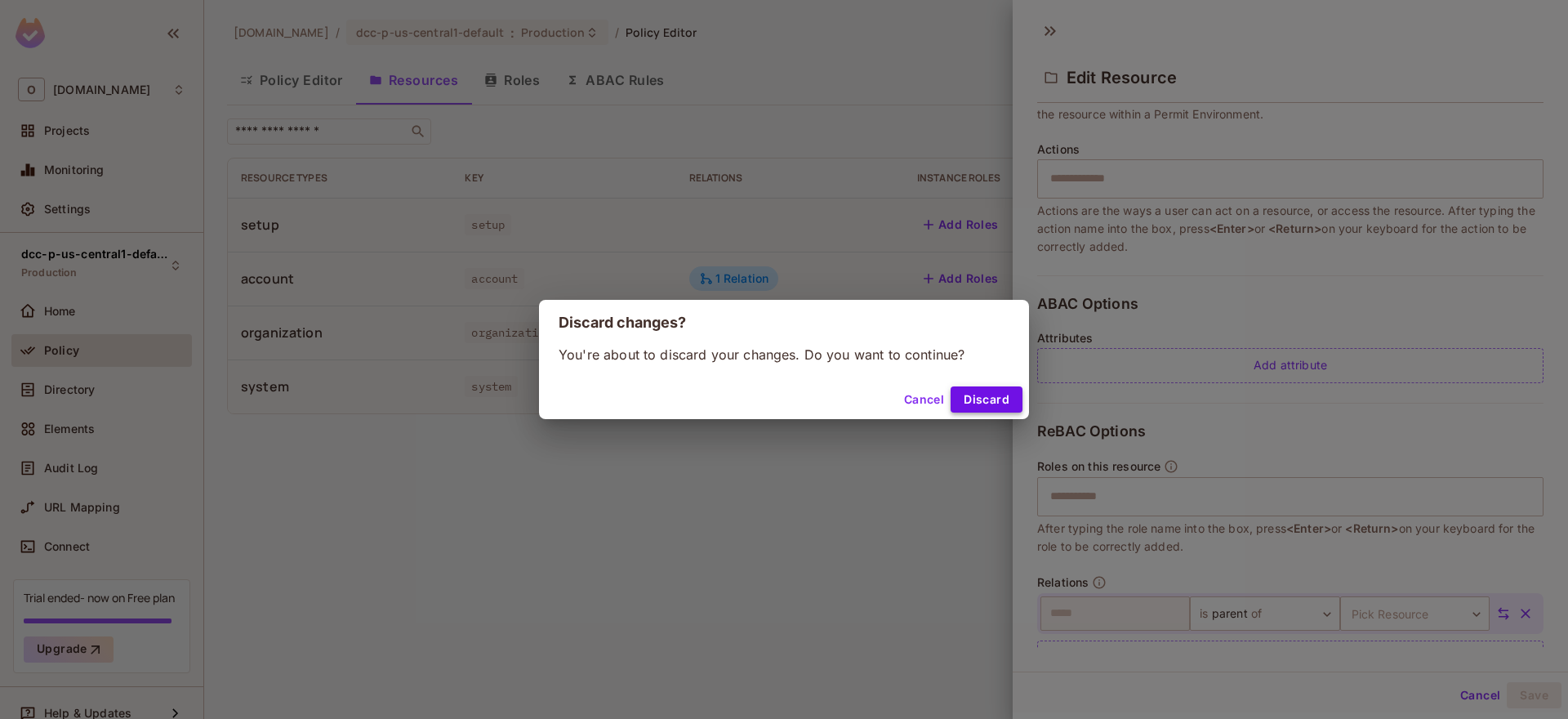
click at [987, 401] on button "Discard" at bounding box center [987, 399] width 72 height 26
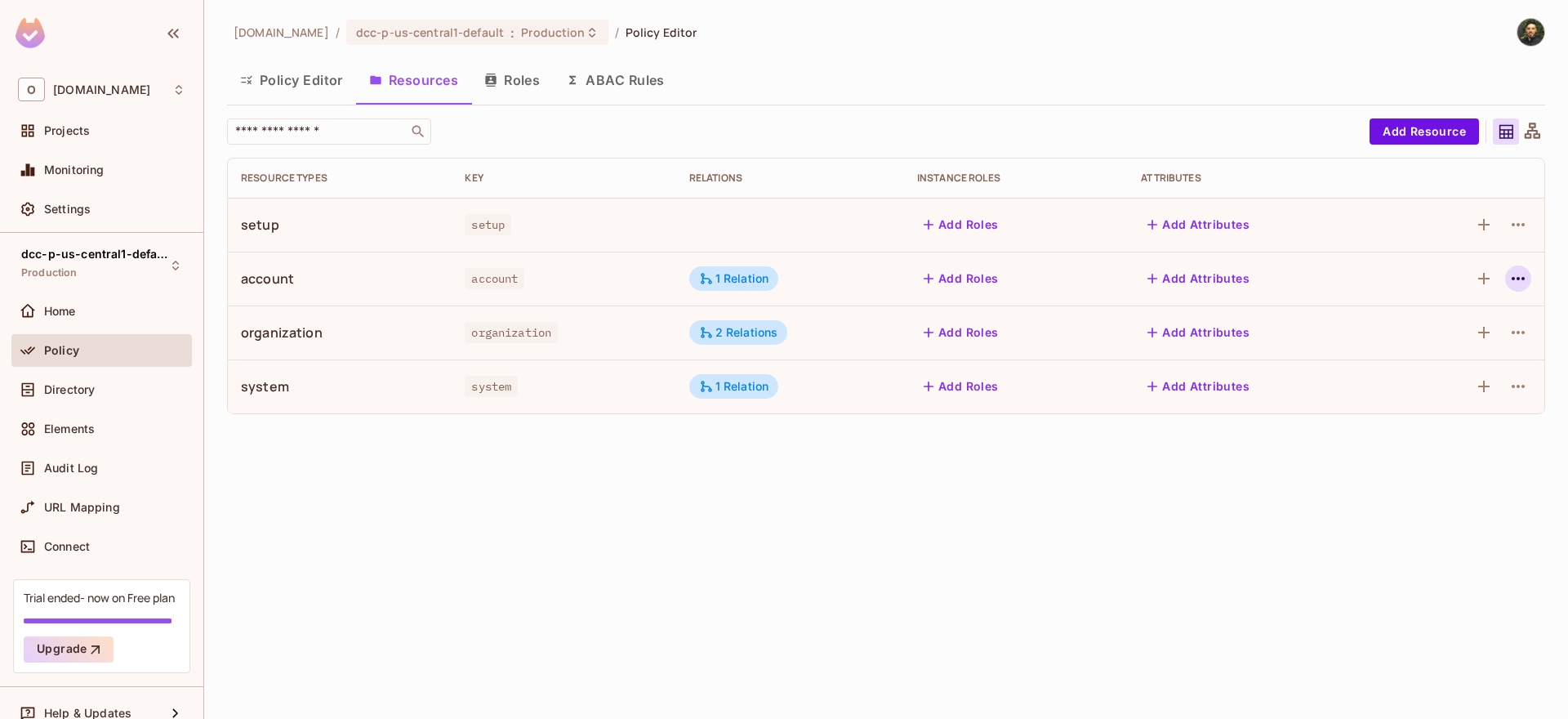
click at [1521, 273] on icon "button" at bounding box center [1518, 278] width 20 height 20
click at [1475, 353] on span "Edit Resource" at bounding box center [1447, 343] width 86 height 26
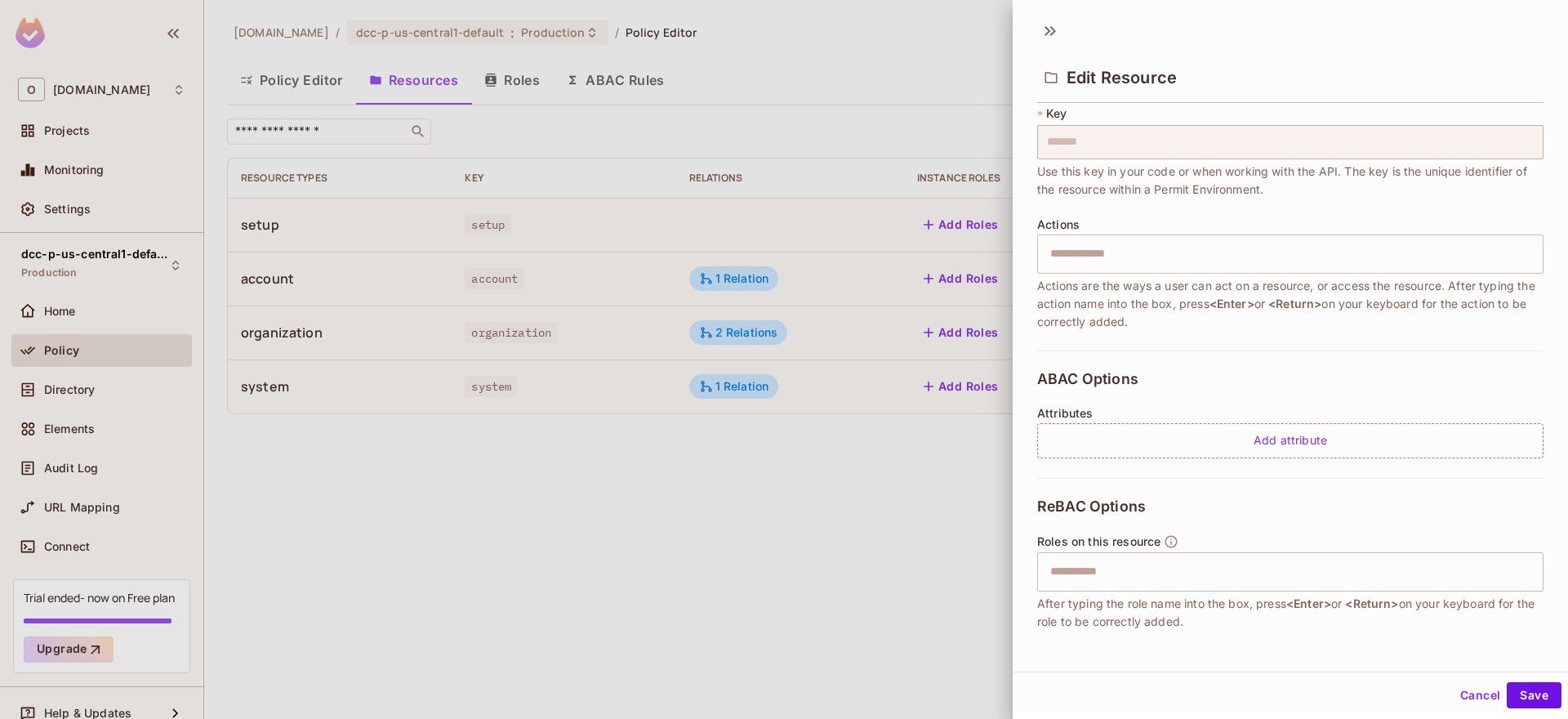
scroll to position [227, 0]
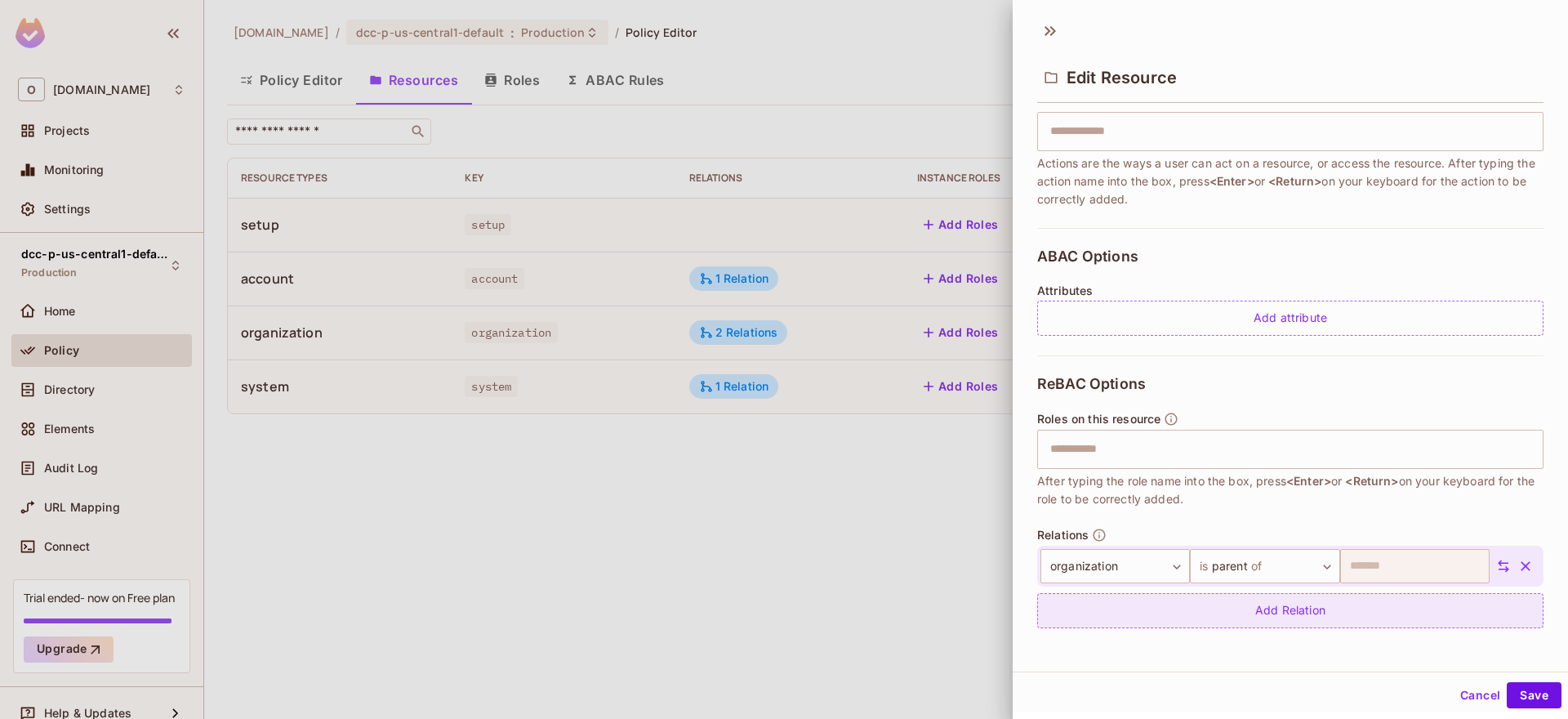
click at [1336, 614] on div "Add Relation" at bounding box center [1290, 610] width 506 height 35
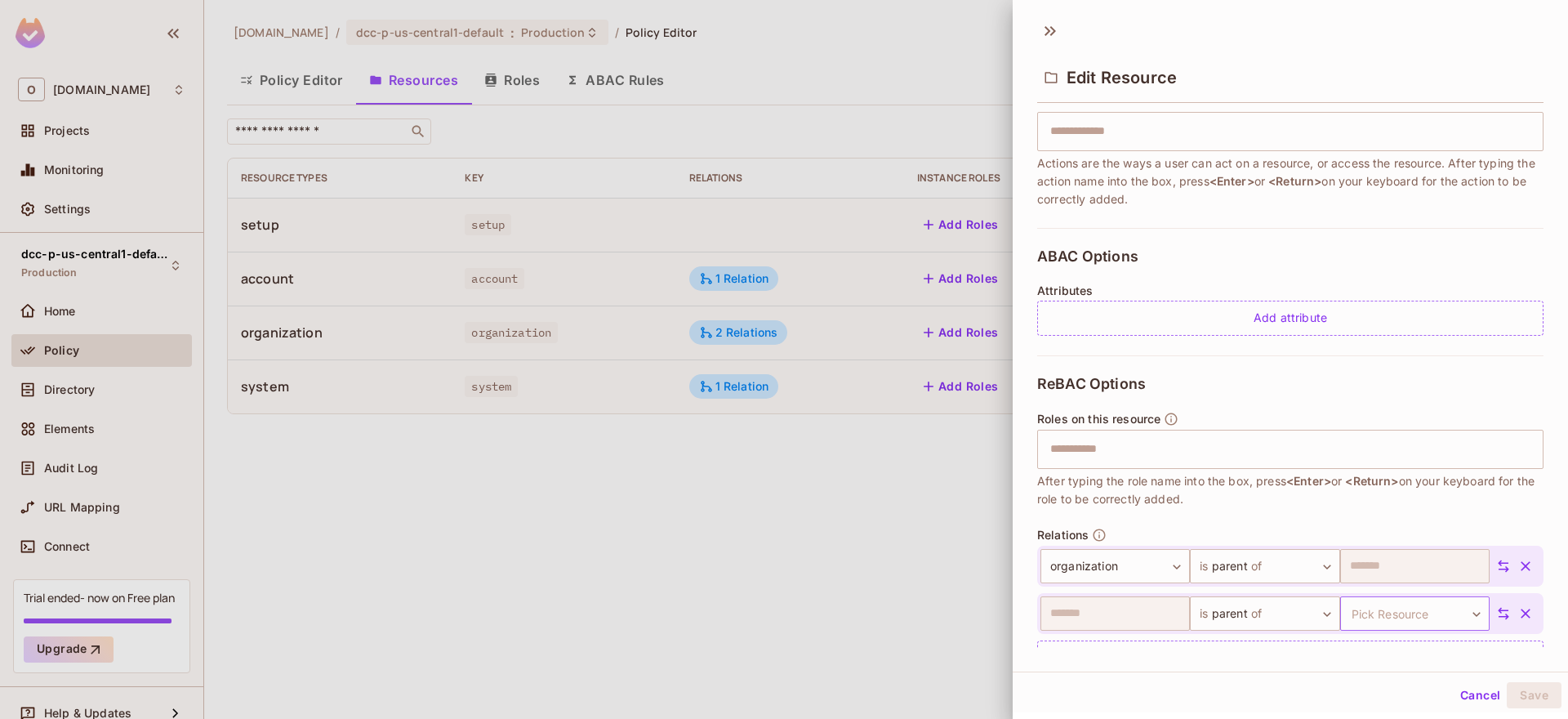
click at [1355, 608] on body "O [DOMAIN_NAME] Projects Monitoring Settings dcc-p-us-central1-default Producti…" at bounding box center [784, 360] width 1568 height 719
click at [1369, 631] on li "setup" at bounding box center [1386, 626] width 150 height 30
click at [1517, 689] on button "Save" at bounding box center [1534, 695] width 55 height 26
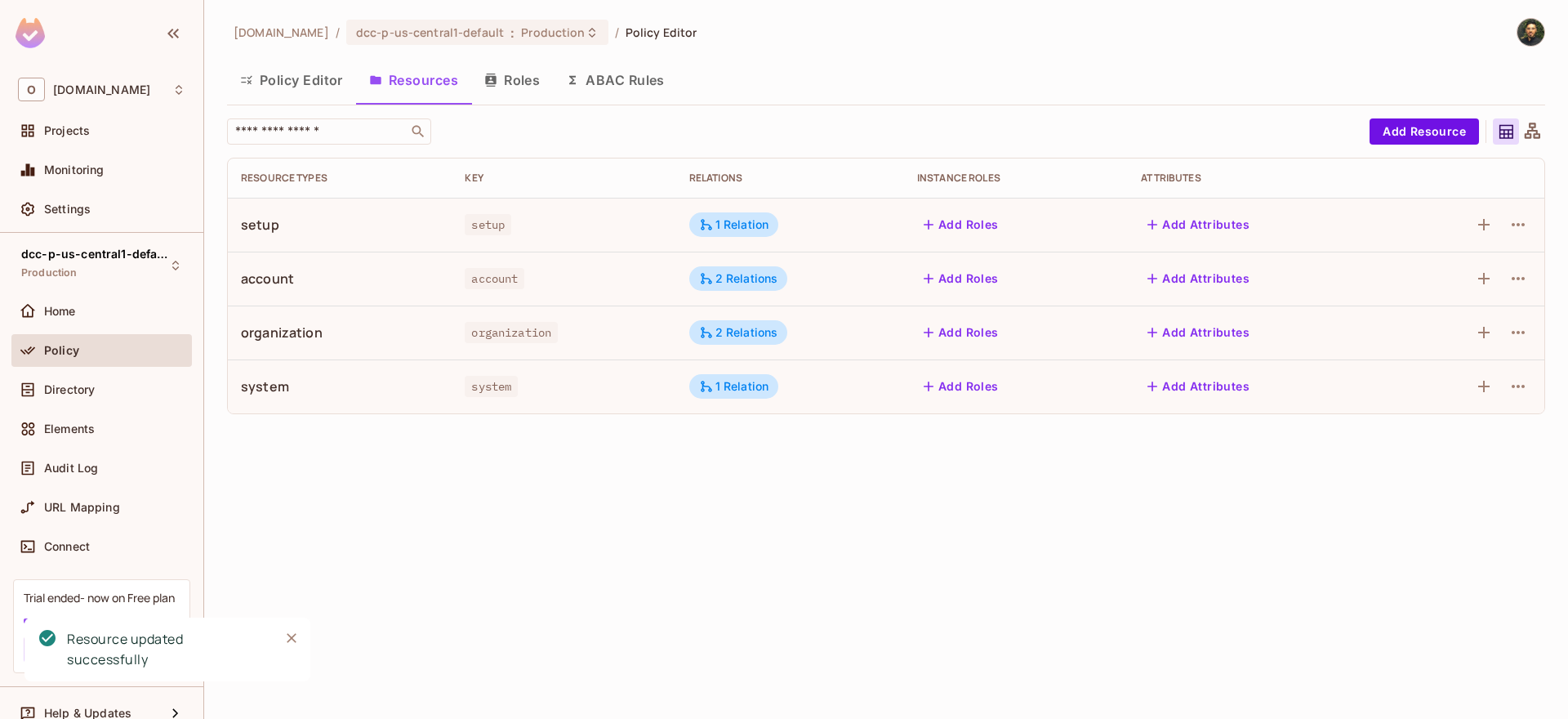
click at [965, 223] on button "Add Roles" at bounding box center [961, 225] width 88 height 26
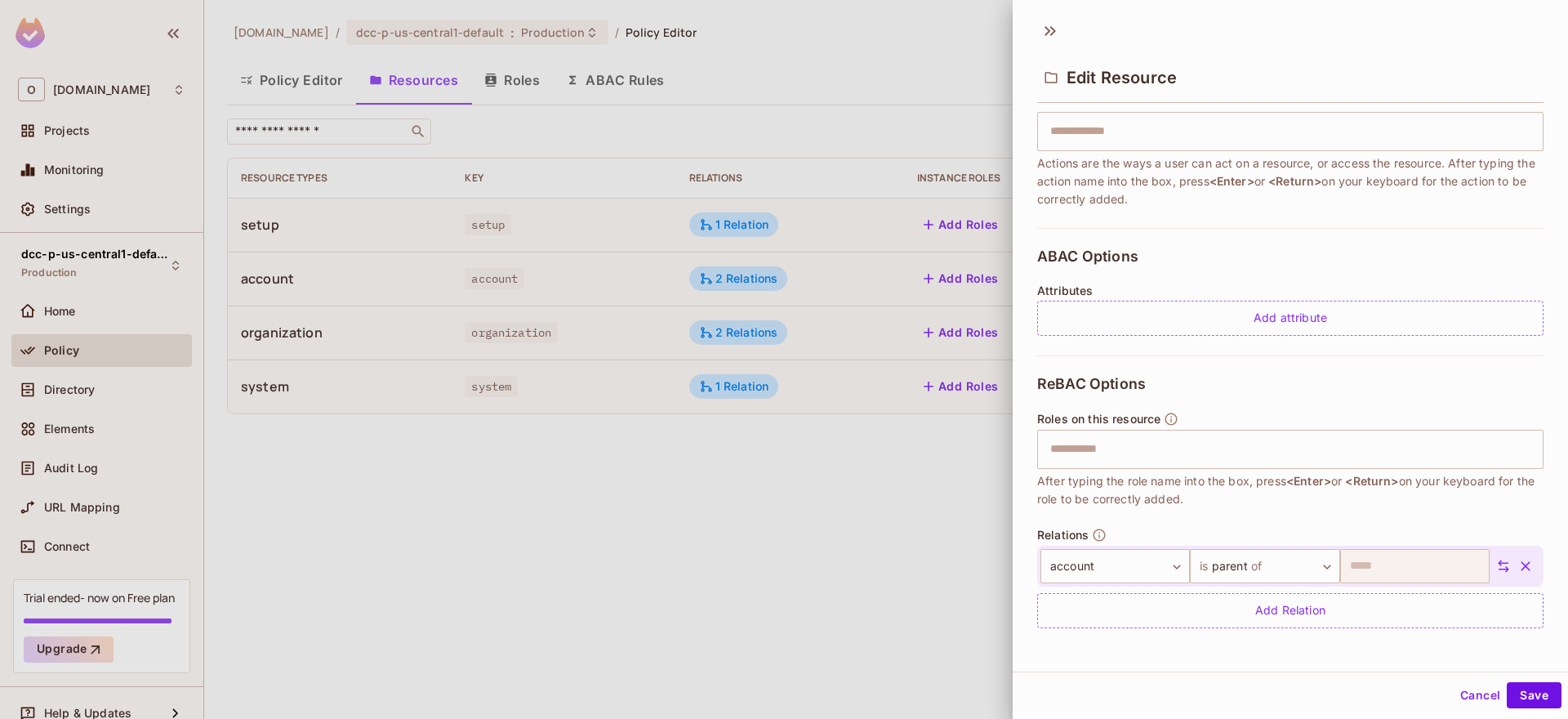
scroll to position [129, 0]
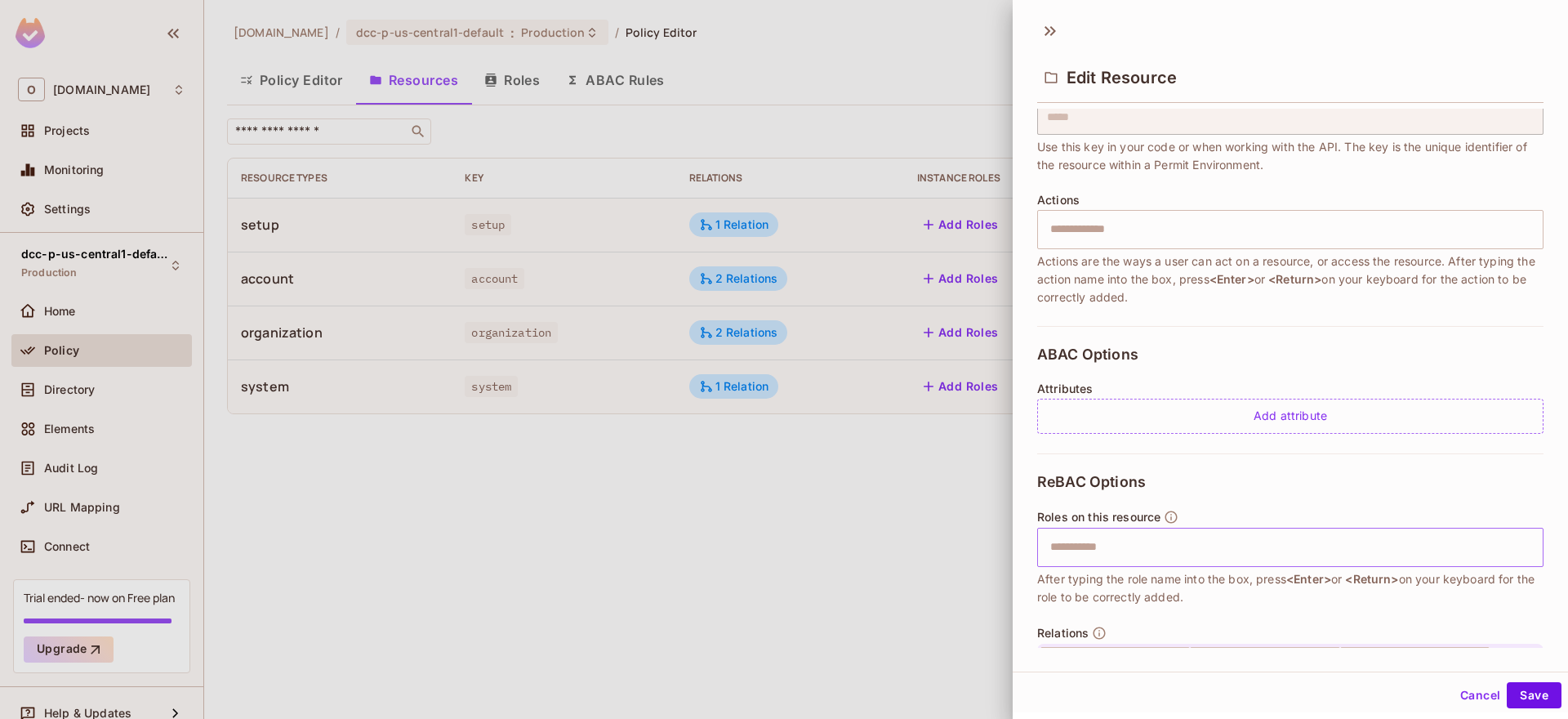
click at [1105, 537] on input "text" at bounding box center [1288, 547] width 496 height 33
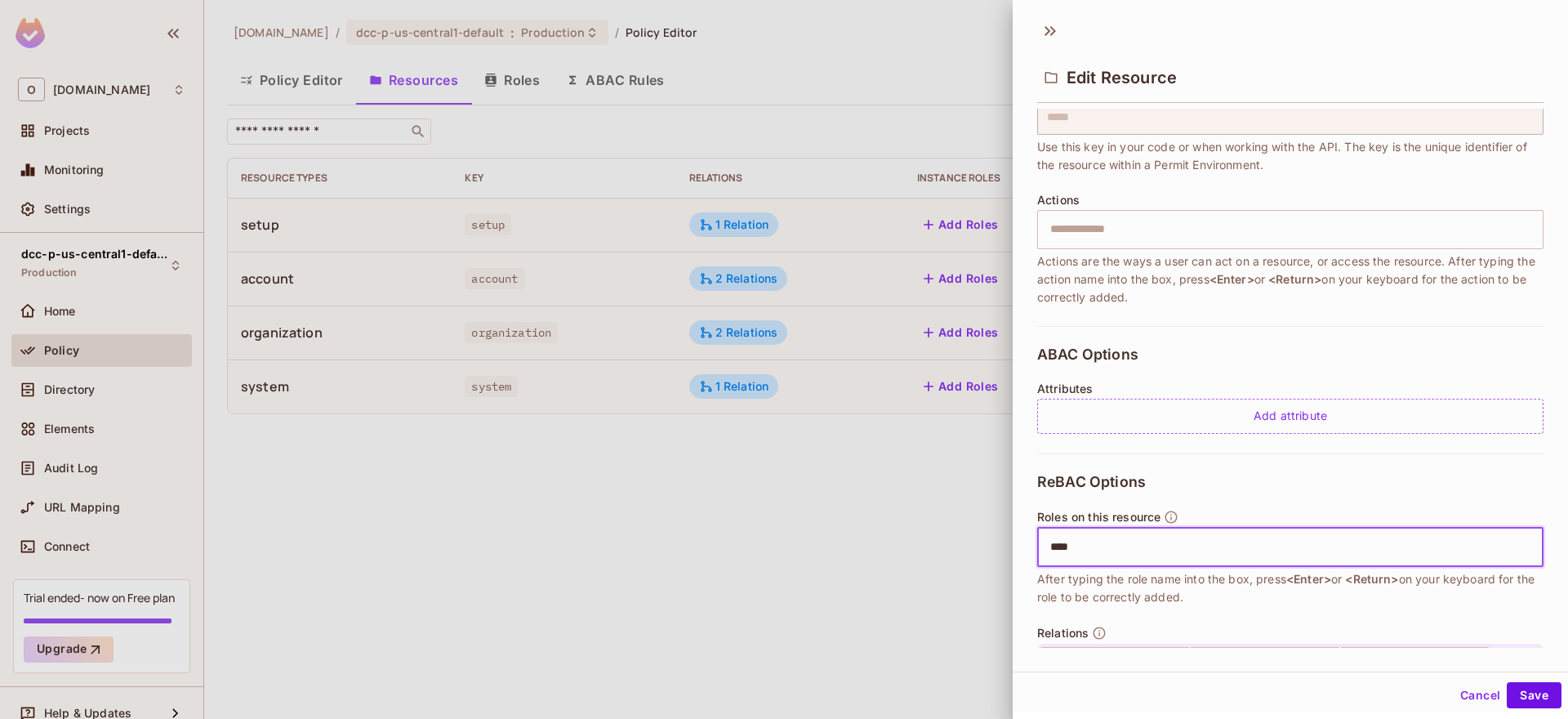
type input "*****"
type input "******"
click at [1134, 246] on div "​" at bounding box center [1290, 229] width 506 height 39
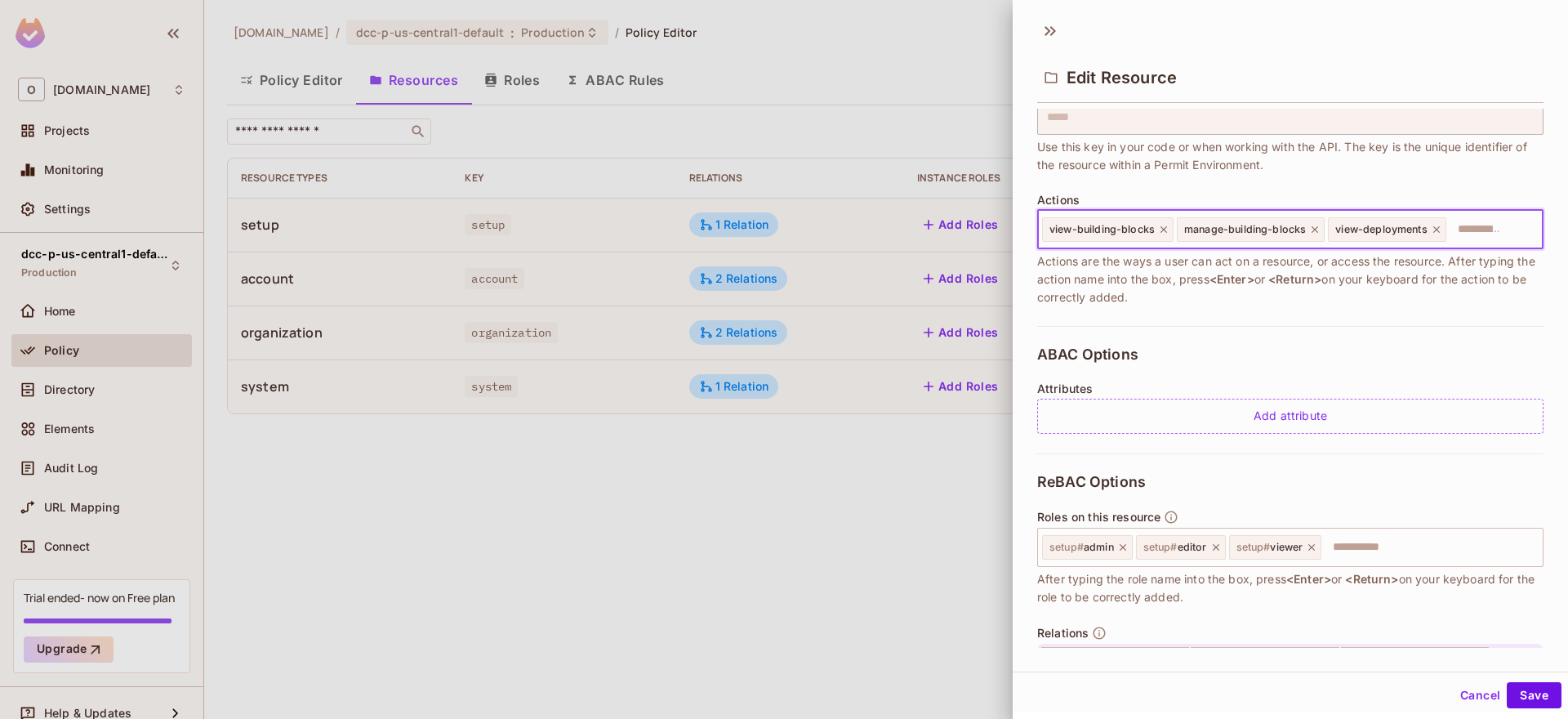
scroll to position [0, 0]
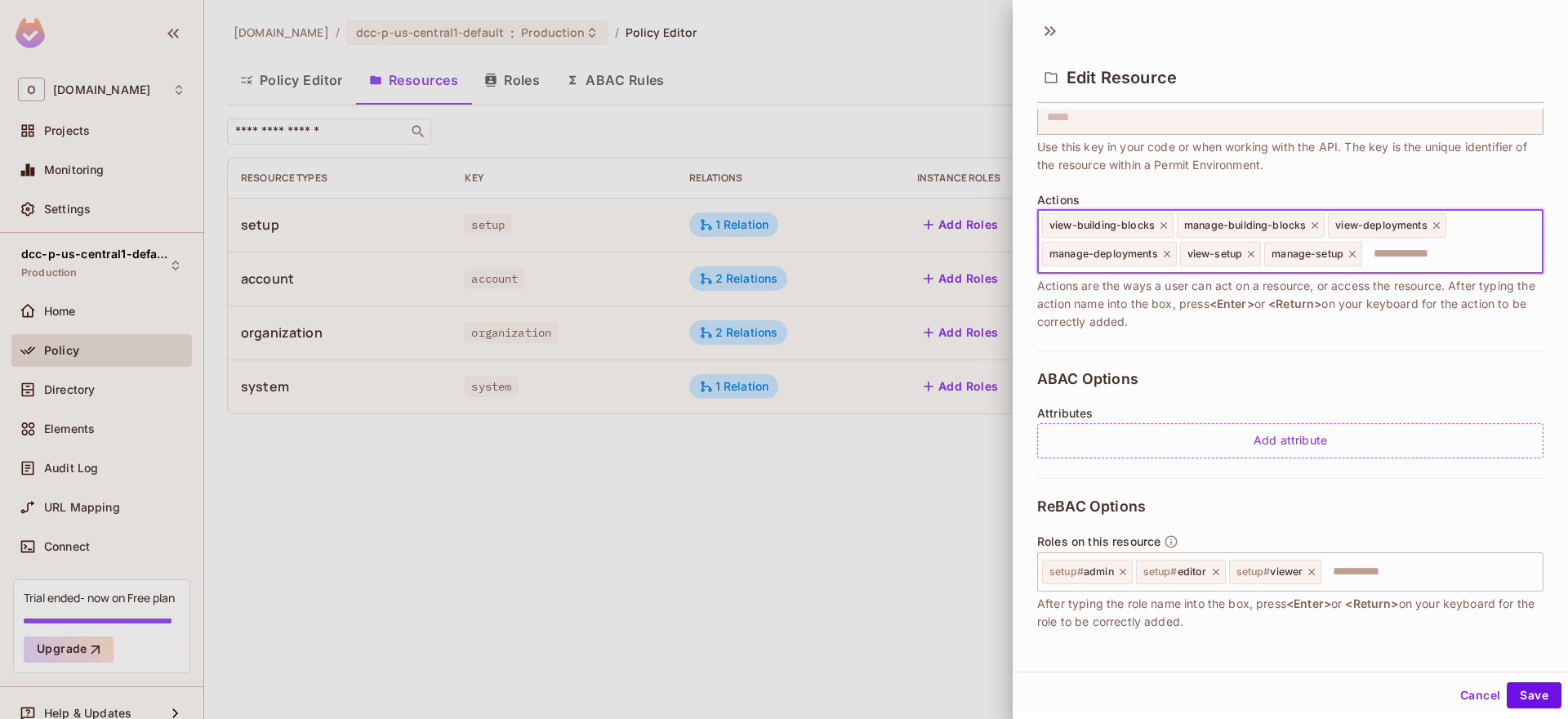
click at [1320, 191] on div "* Name ***** ​ A human-friendly name for your resource * Key ***** ​ Use this k…" at bounding box center [1290, 168] width 506 height 364
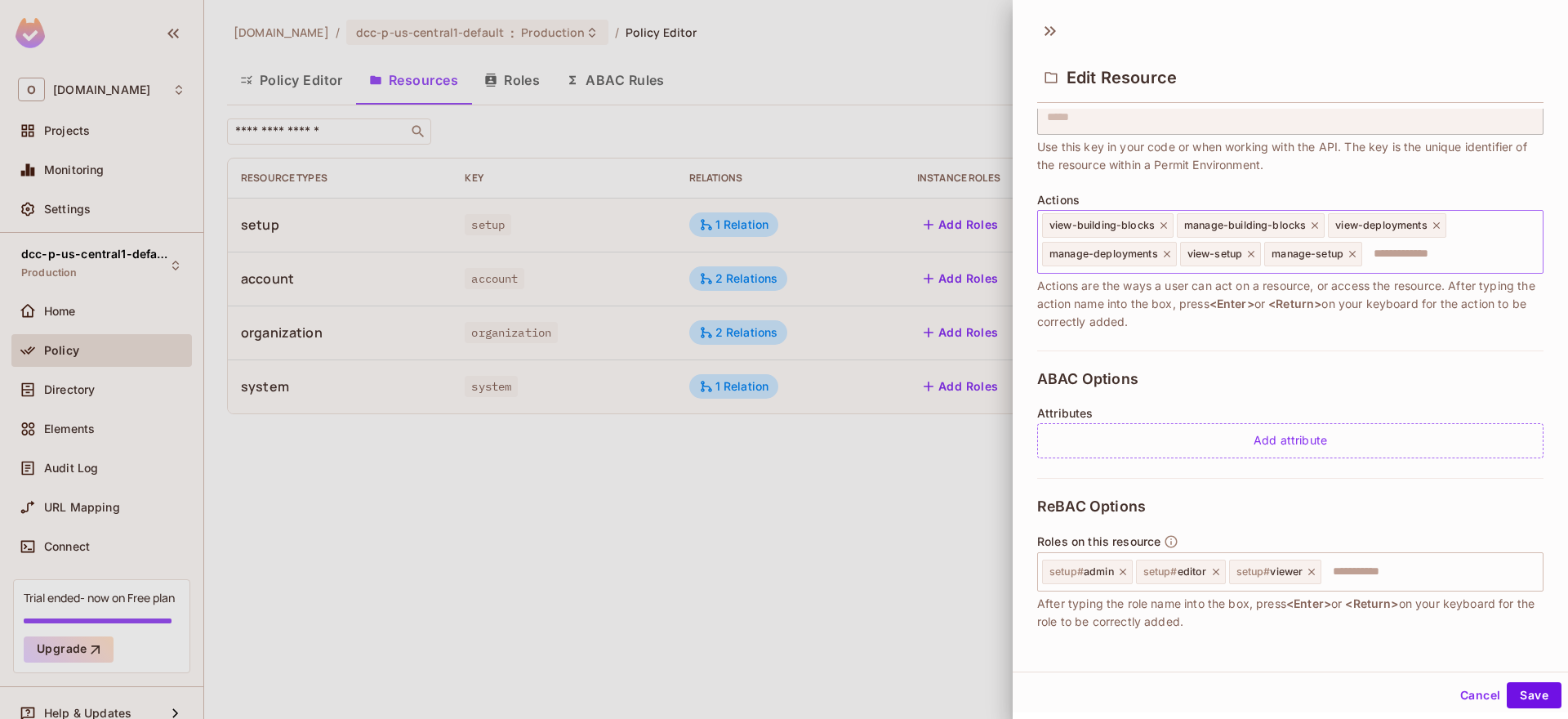
click at [1252, 254] on icon at bounding box center [1251, 254] width 7 height 7
click at [1266, 255] on icon at bounding box center [1269, 254] width 11 height 11
click at [1261, 255] on input "text" at bounding box center [1345, 254] width 333 height 33
click at [1452, 356] on div "ABAC Options Attributes Add attribute" at bounding box center [1290, 413] width 506 height 127
click at [1541, 693] on button "Save" at bounding box center [1534, 695] width 55 height 26
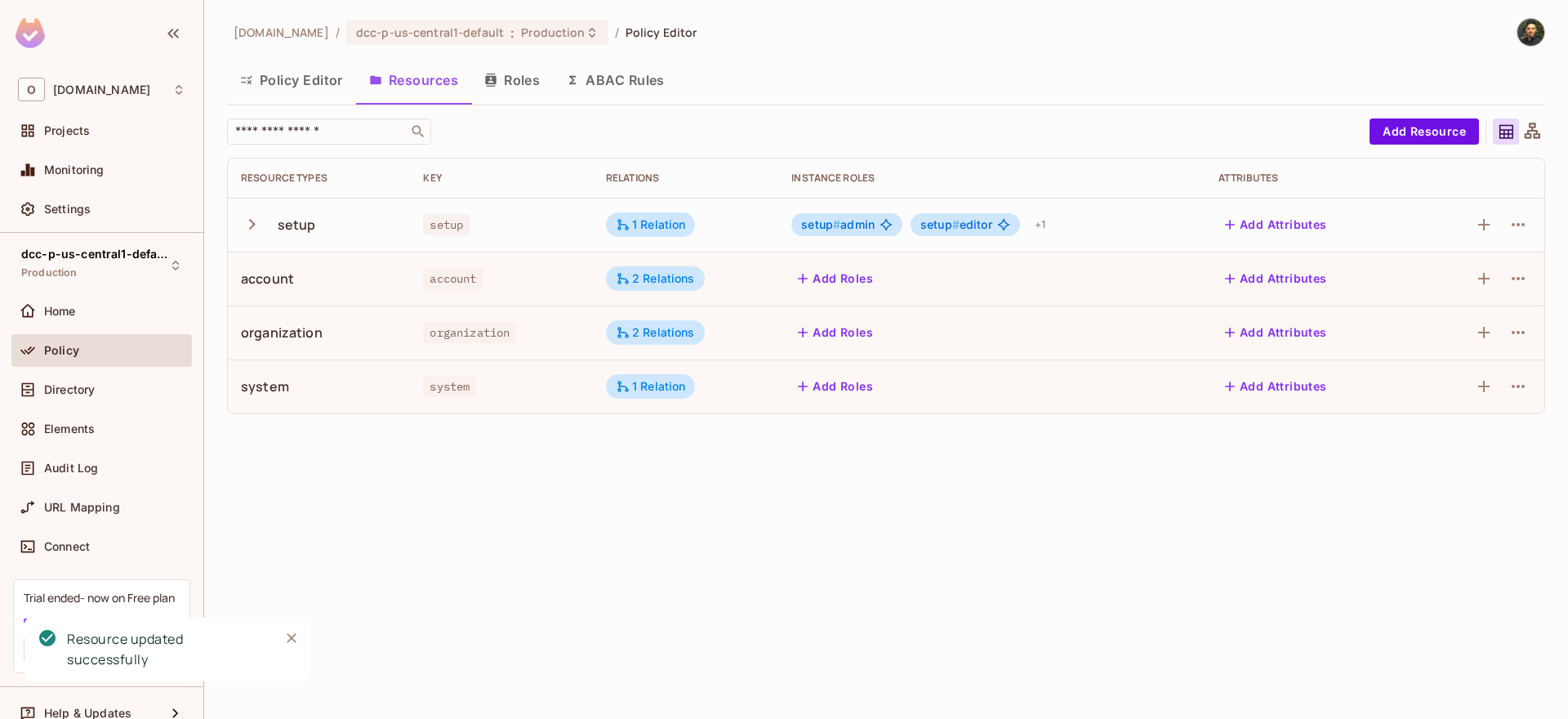
click at [255, 232] on icon "button" at bounding box center [252, 225] width 22 height 22
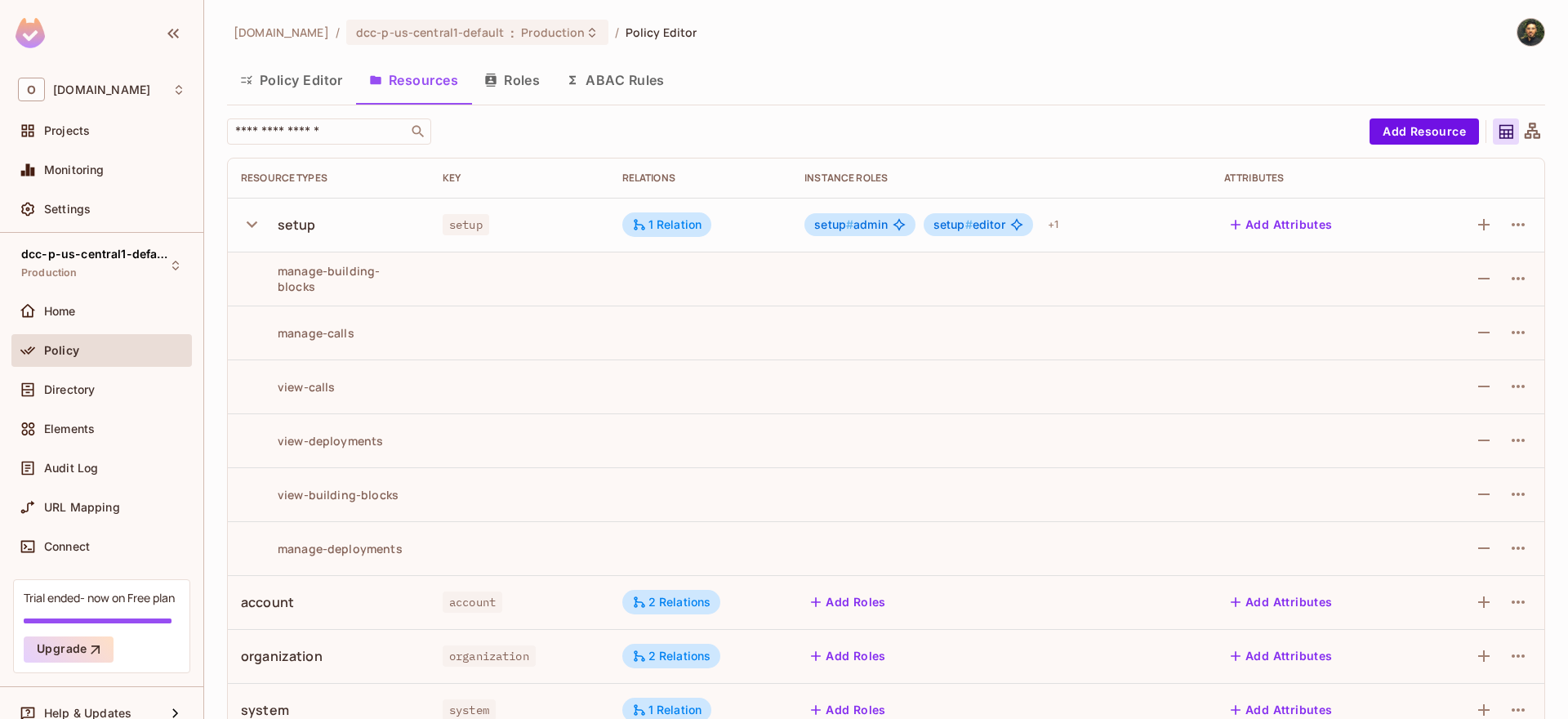
click at [255, 220] on icon "button" at bounding box center [252, 225] width 22 height 22
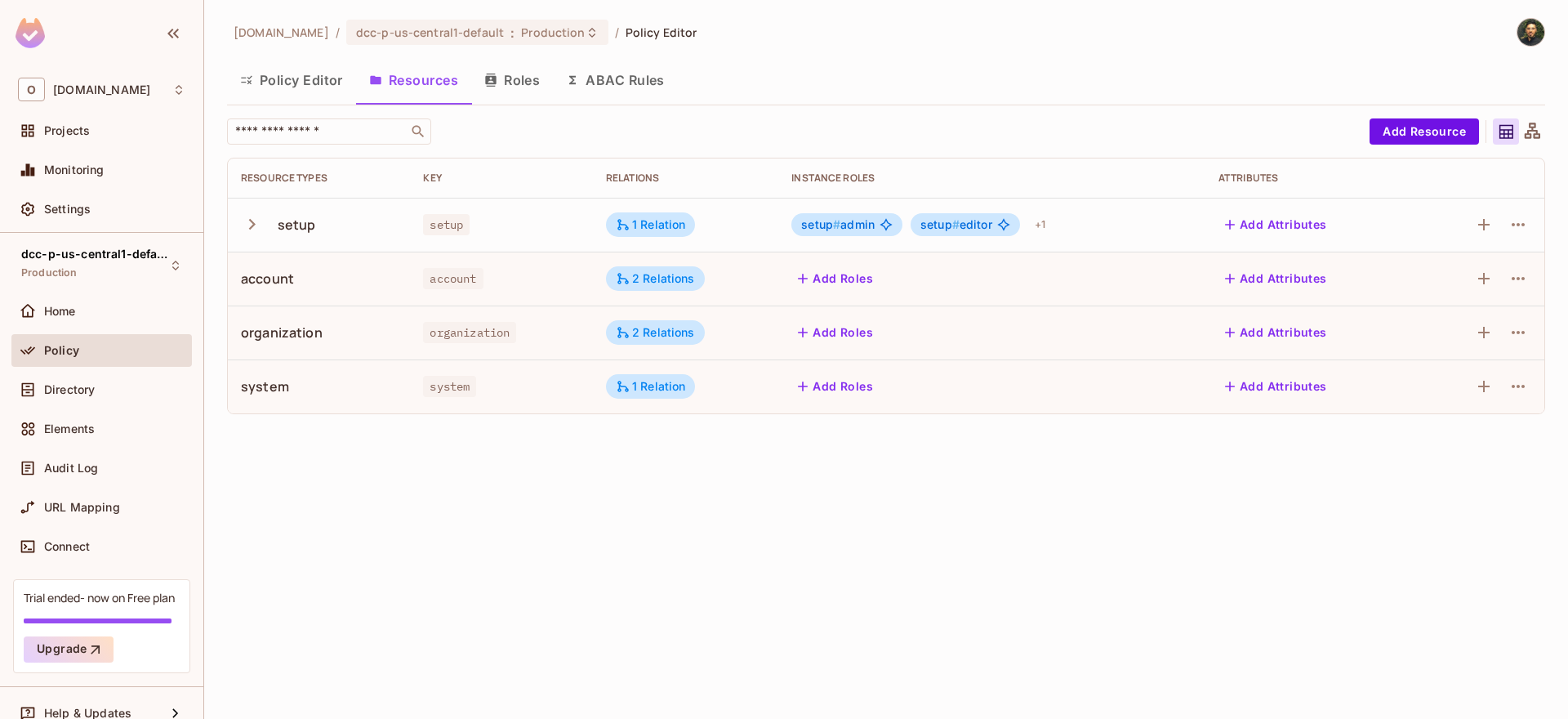
click at [851, 274] on button "Add Roles" at bounding box center [835, 279] width 88 height 26
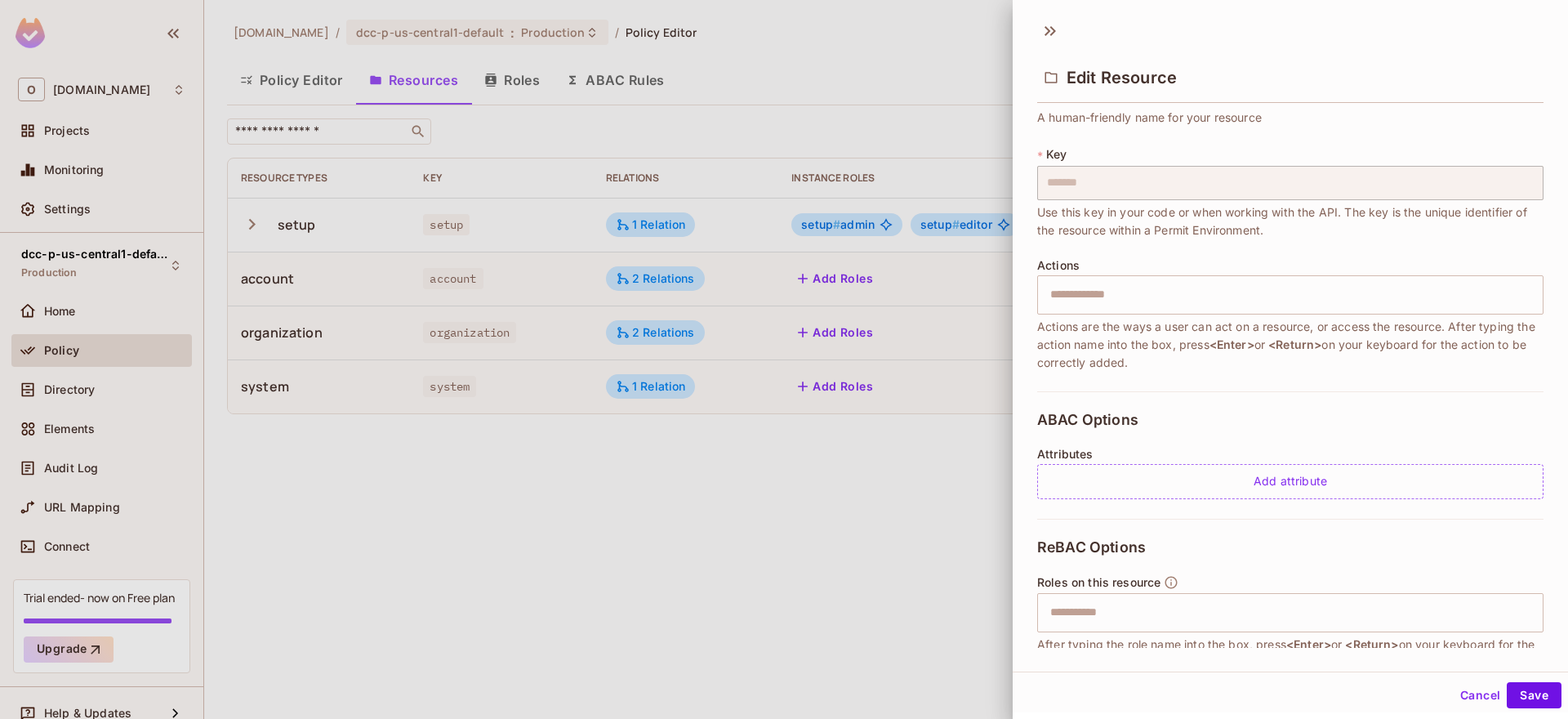
scroll to position [98, 0]
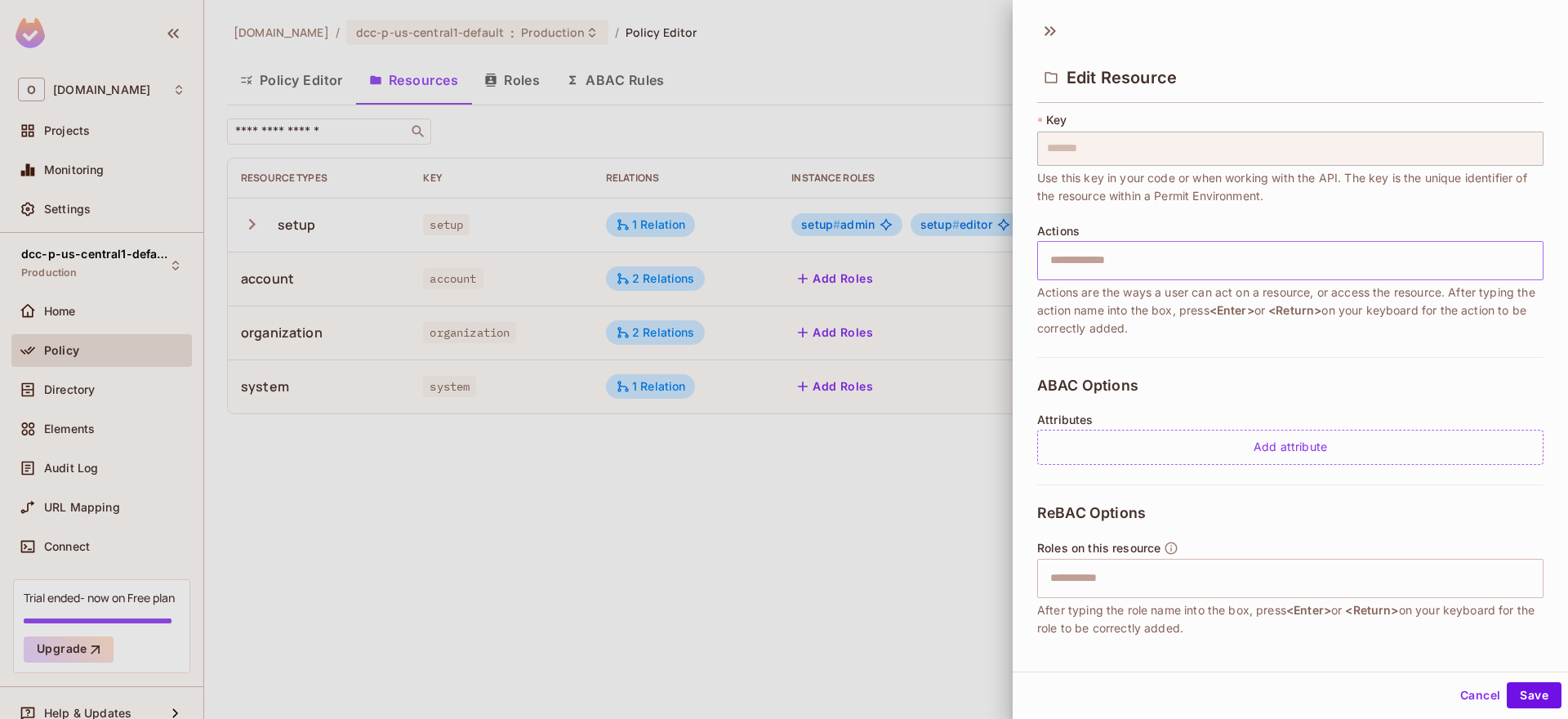
click at [1186, 269] on input "text" at bounding box center [1288, 260] width 496 height 33
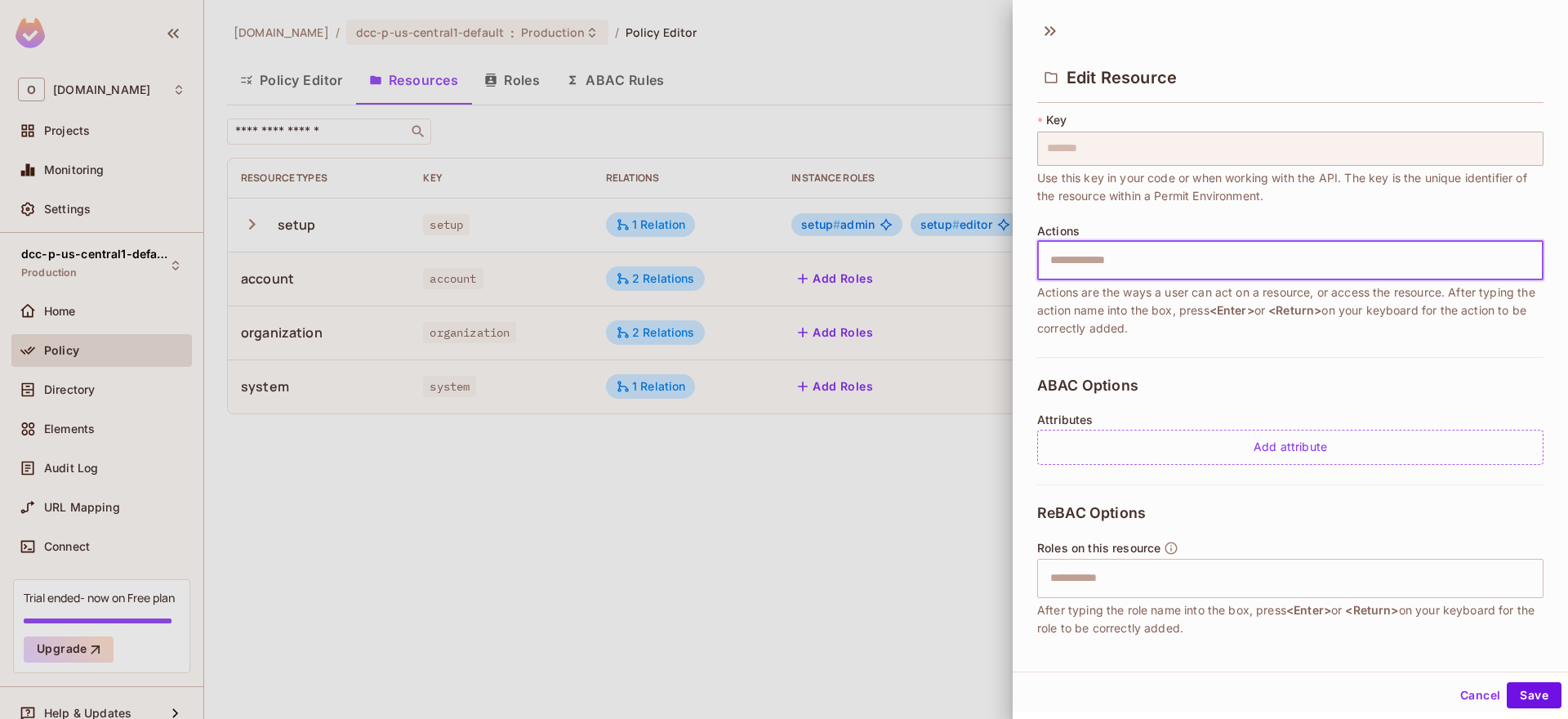
click at [890, 443] on div at bounding box center [784, 360] width 1568 height 719
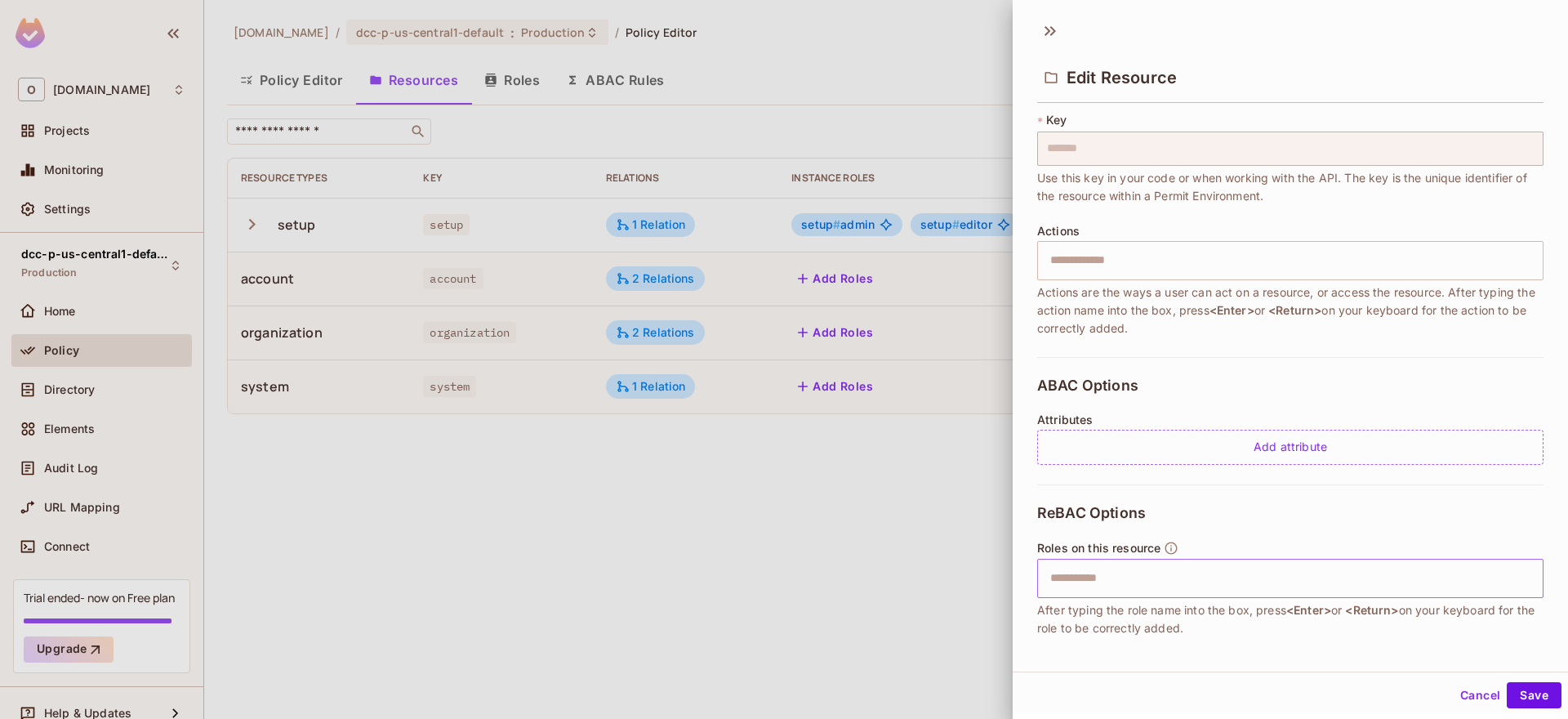
click at [1109, 568] on input "text" at bounding box center [1288, 578] width 496 height 33
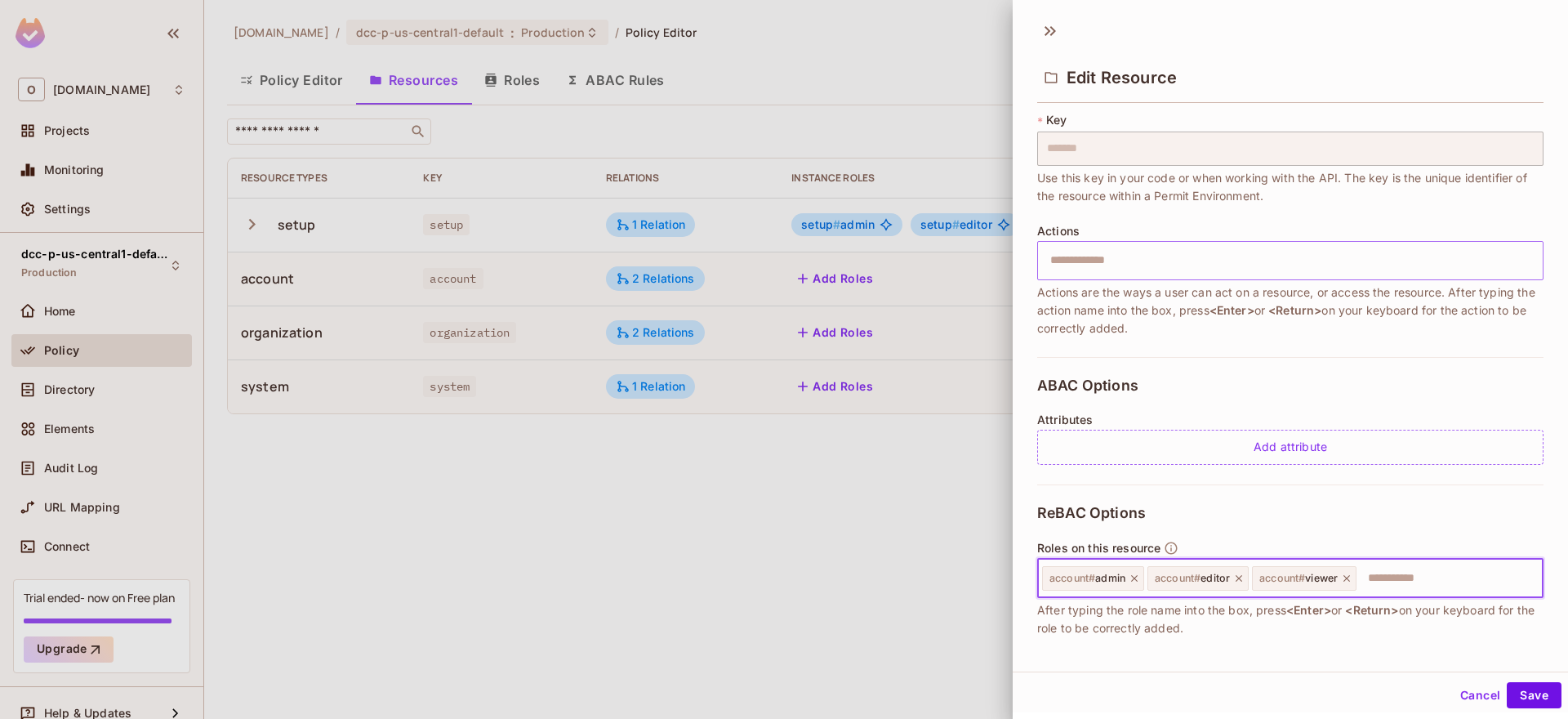
click at [1169, 261] on input "text" at bounding box center [1288, 260] width 496 height 33
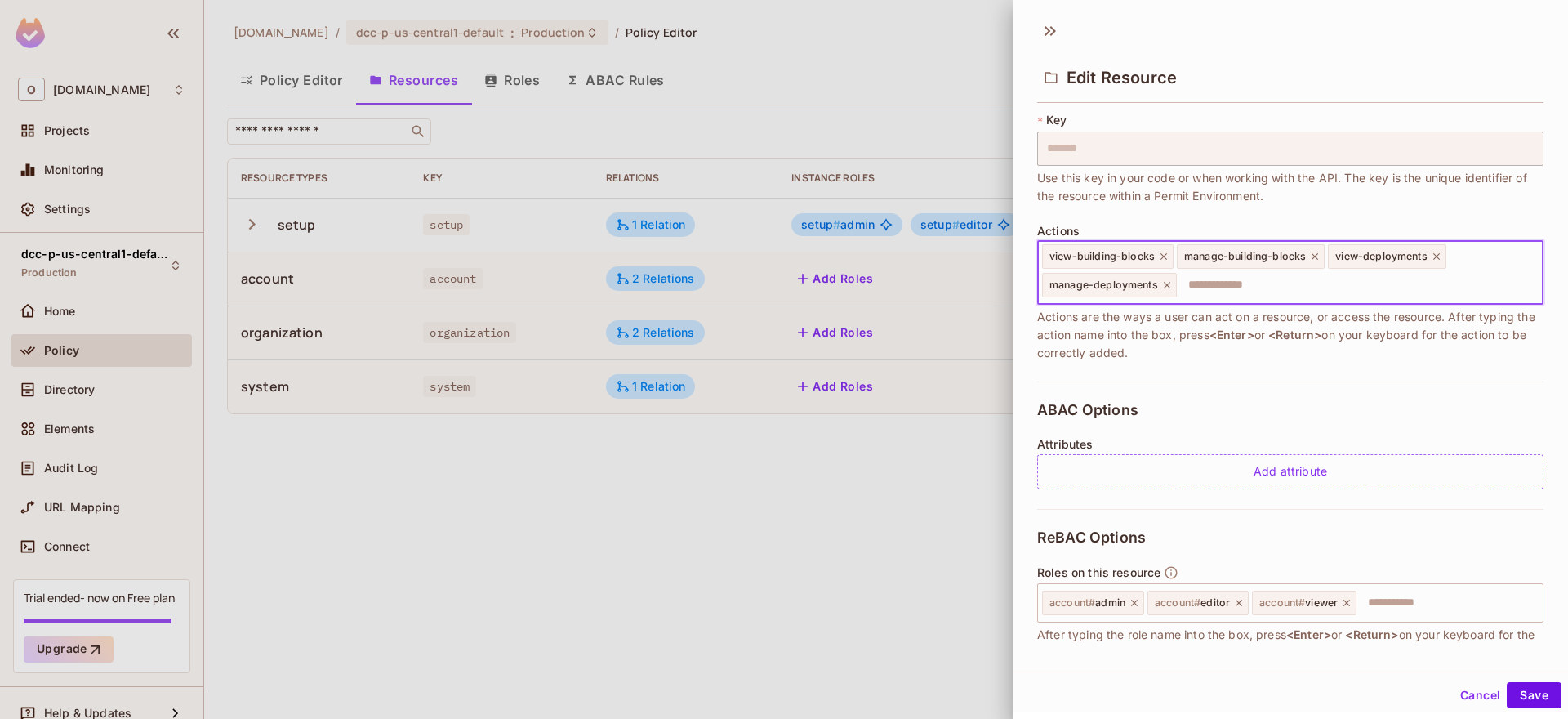
scroll to position [0, 0]
click at [1535, 705] on button "Save" at bounding box center [1534, 695] width 55 height 26
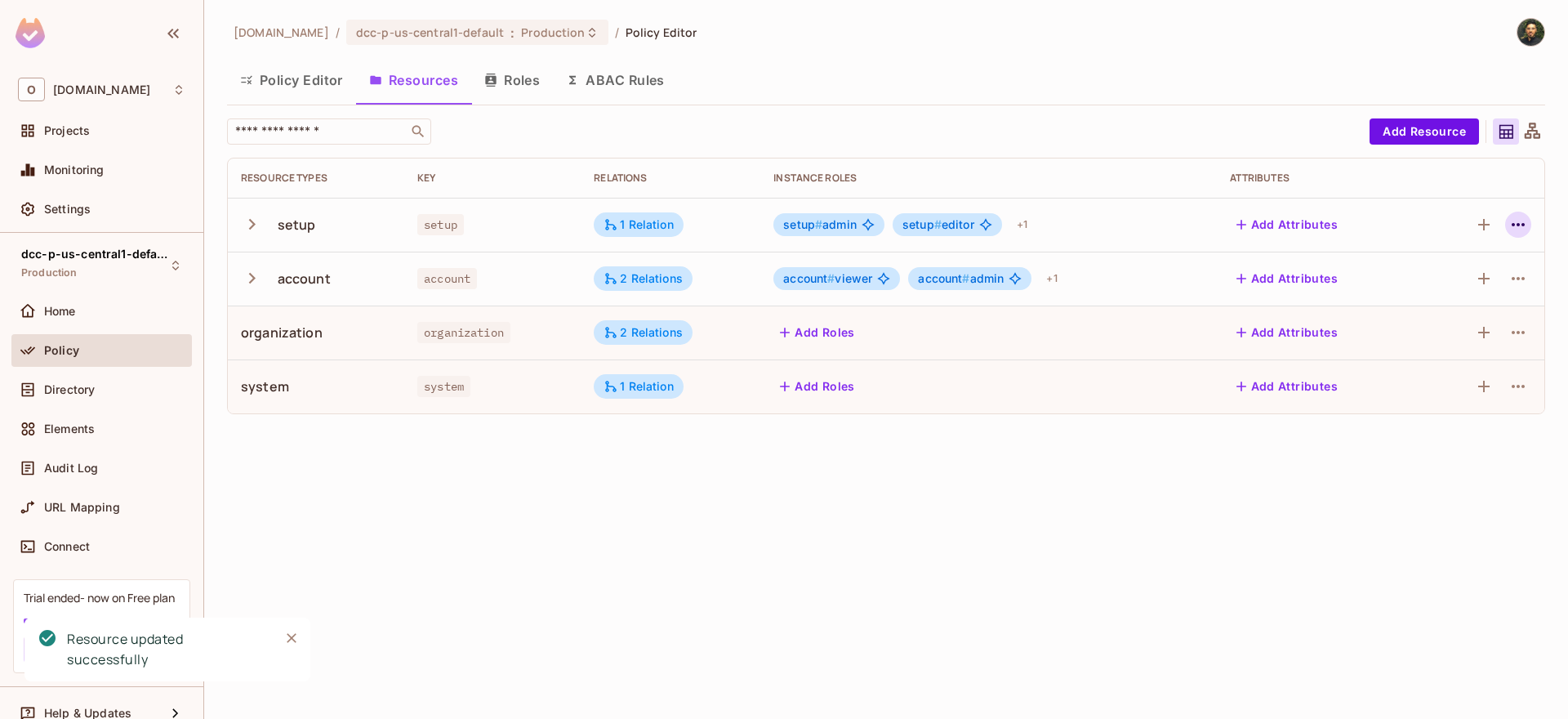
click at [1524, 220] on icon "button" at bounding box center [1518, 224] width 20 height 20
click at [249, 224] on div at bounding box center [784, 360] width 1568 height 719
click at [250, 223] on icon "button" at bounding box center [252, 225] width 22 height 22
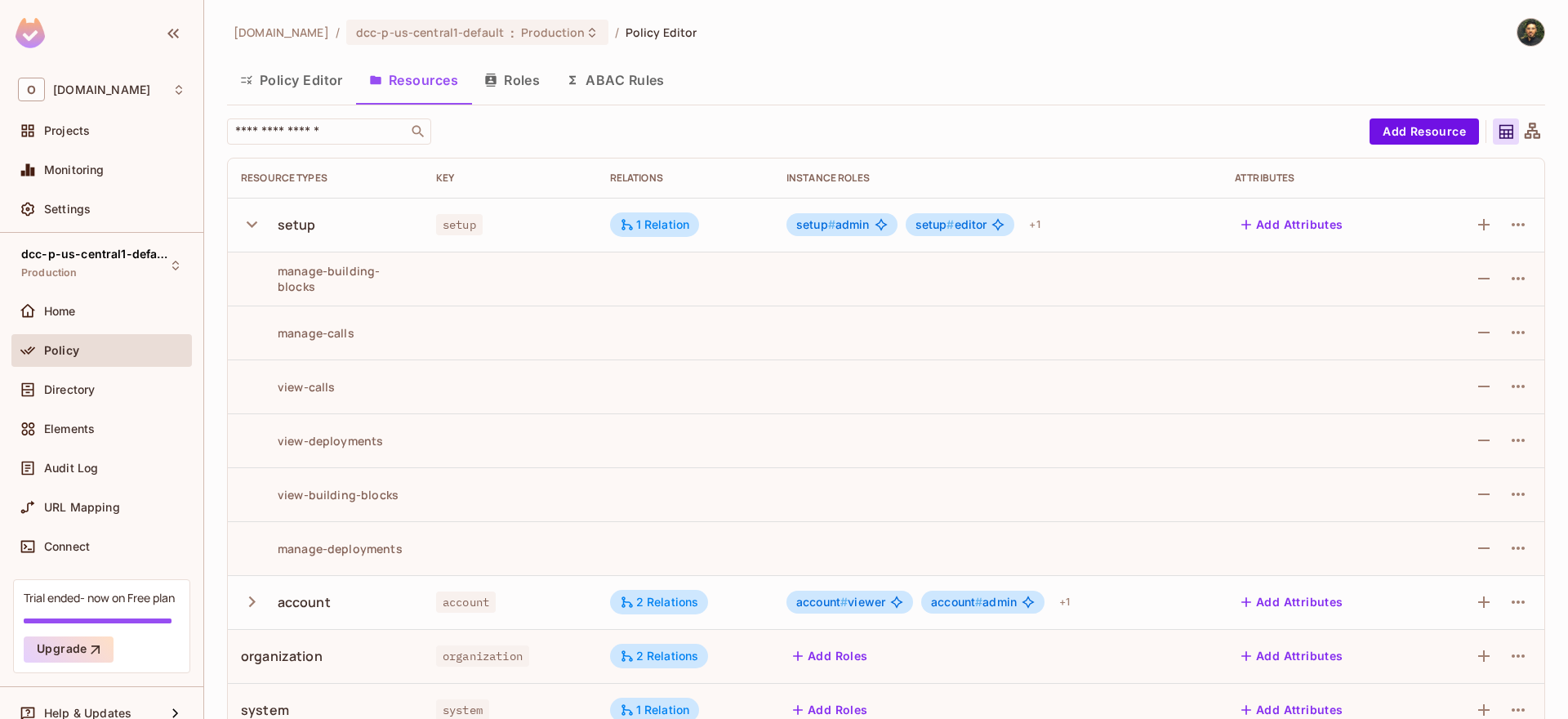
click at [250, 223] on icon "button" at bounding box center [252, 225] width 22 height 22
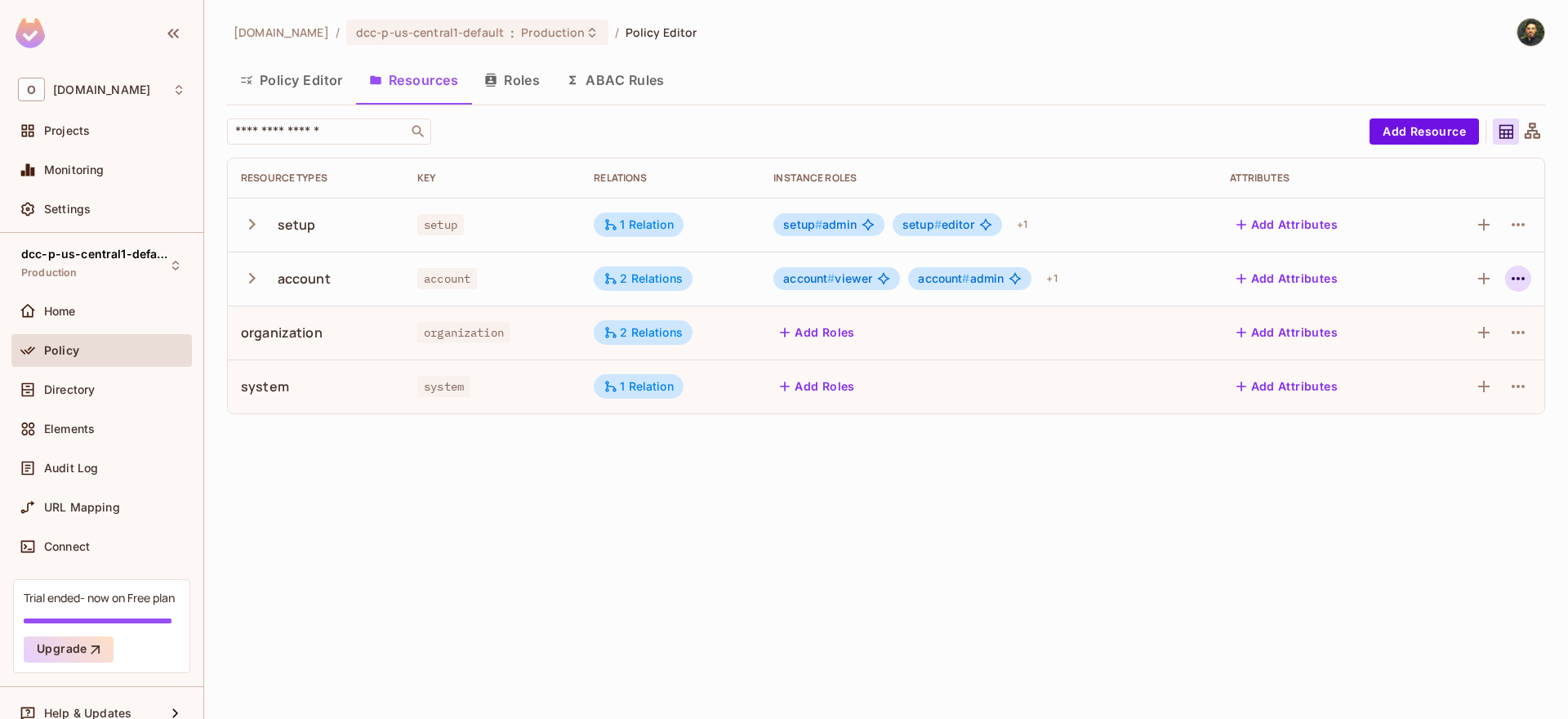
click at [1516, 281] on icon "button" at bounding box center [1518, 278] width 20 height 20
click at [1432, 342] on div "Edit Resource" at bounding box center [1447, 344] width 77 height 17
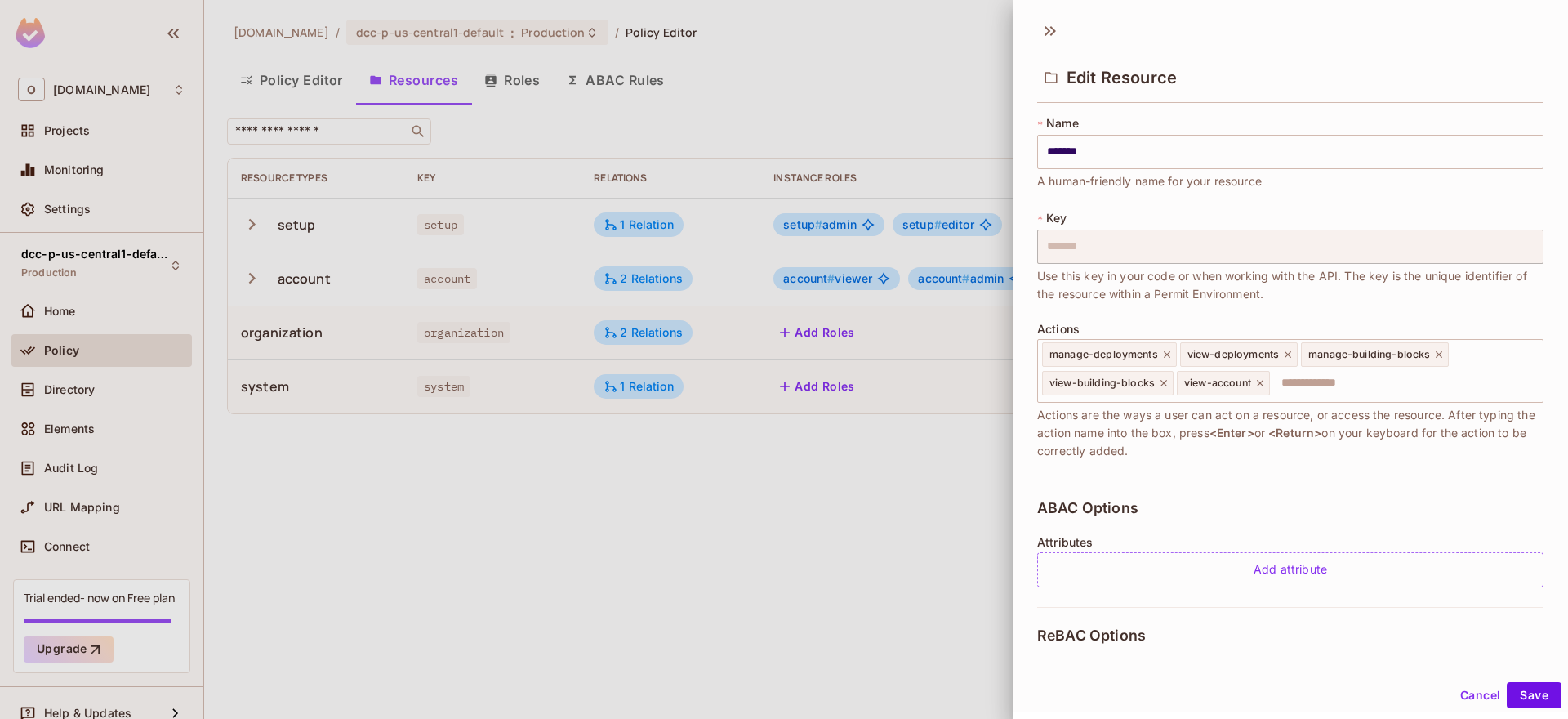
click at [650, 512] on div at bounding box center [784, 360] width 1568 height 719
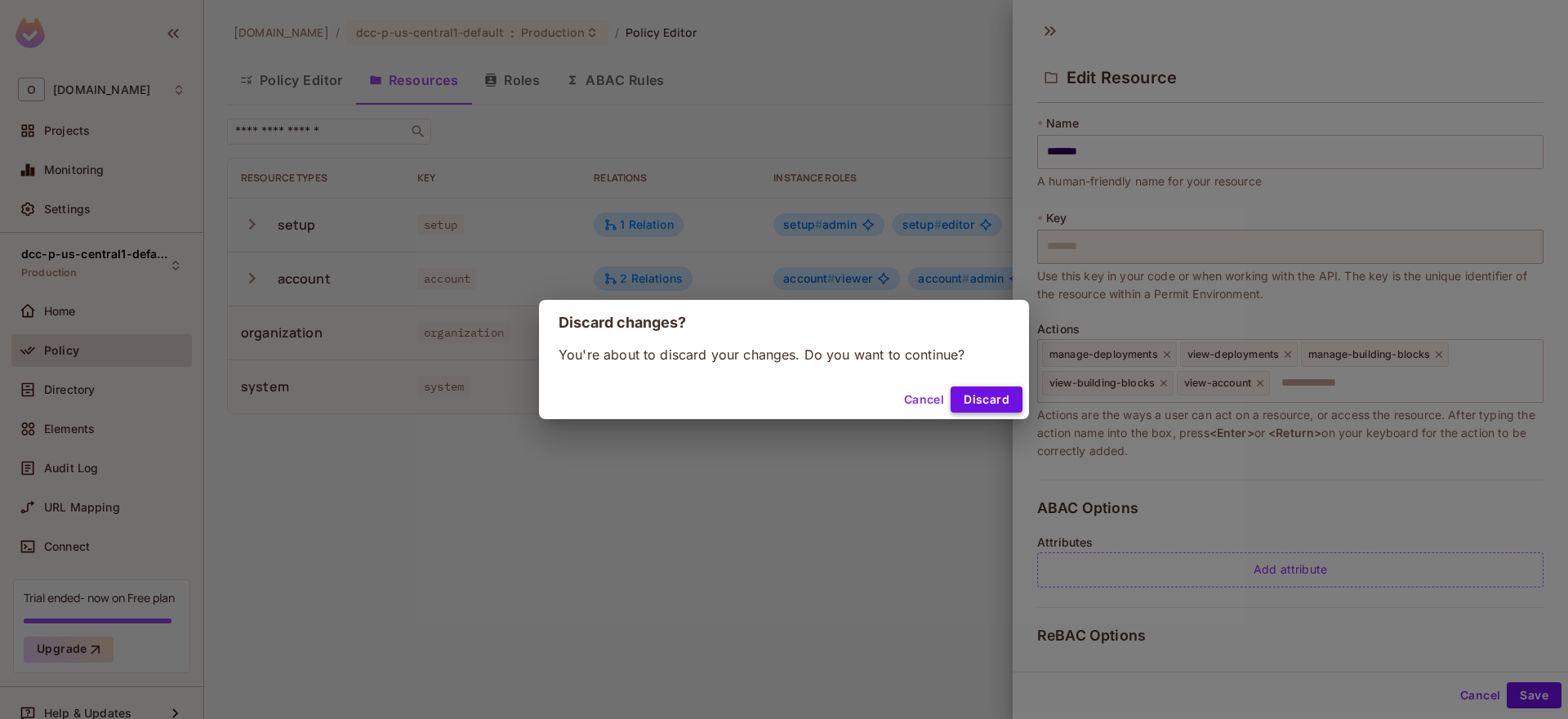
click at [960, 405] on button "Discard" at bounding box center [987, 399] width 72 height 26
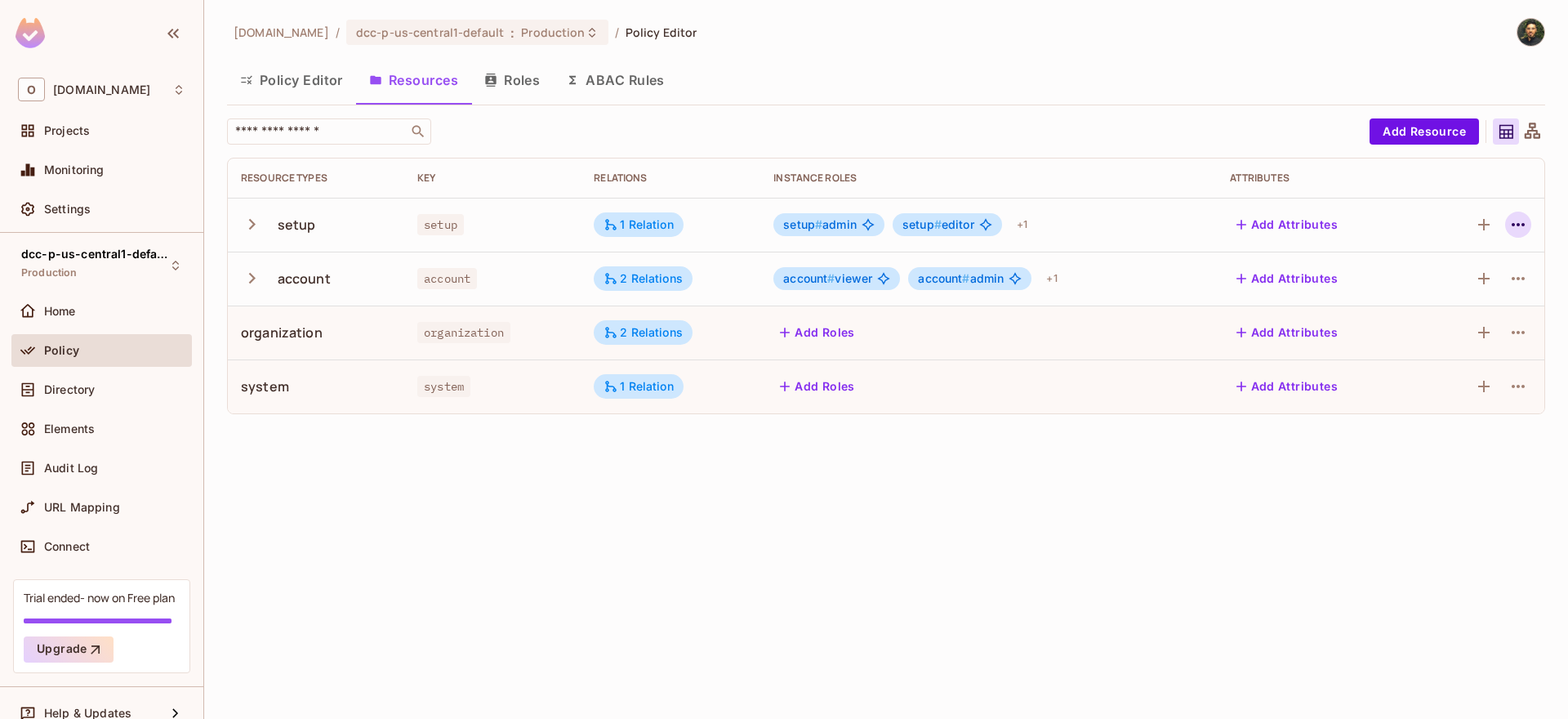
click at [1515, 227] on icon "button" at bounding box center [1518, 224] width 20 height 20
click at [1443, 288] on div "Edit Resource" at bounding box center [1447, 290] width 77 height 17
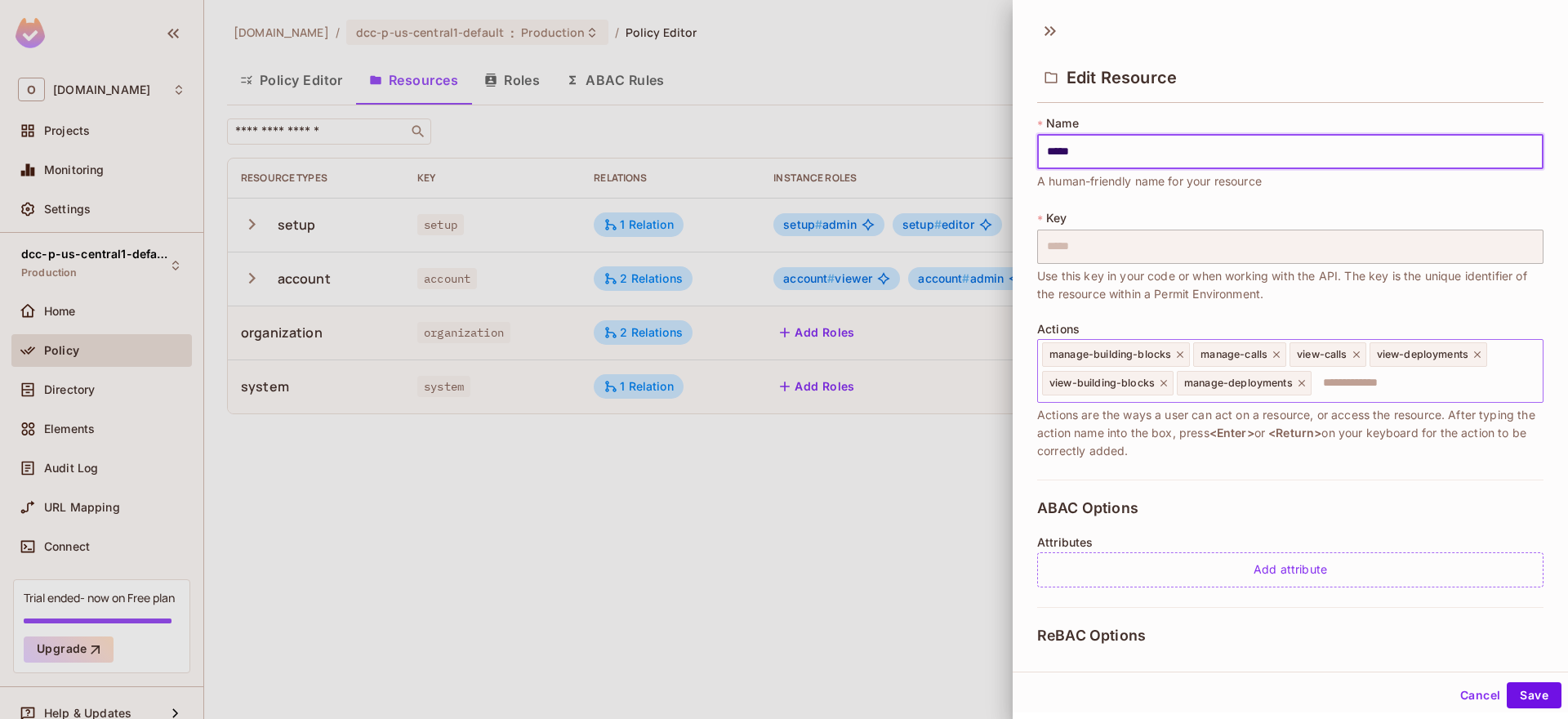
click at [1358, 386] on input "text" at bounding box center [1425, 383] width 223 height 33
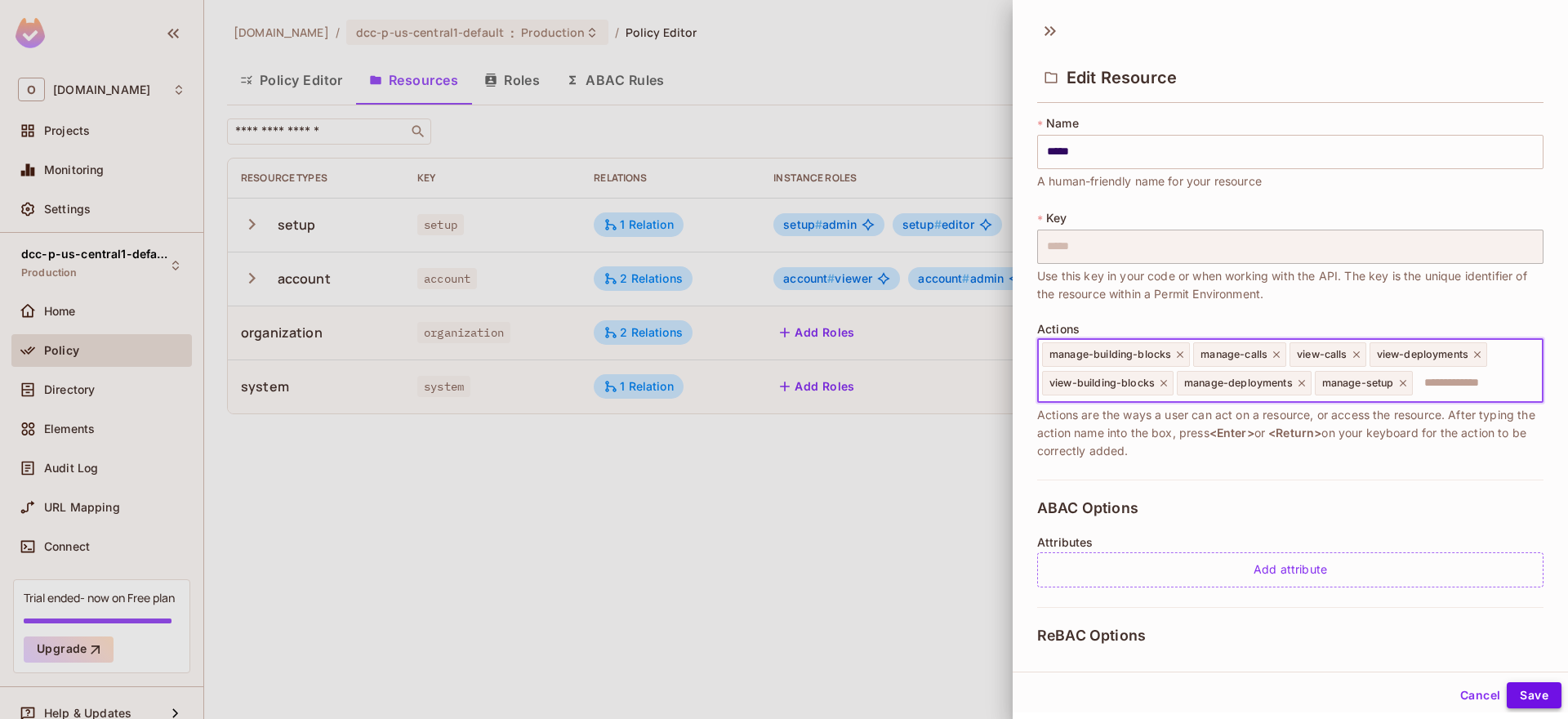
click at [1534, 687] on button "Save" at bounding box center [1534, 695] width 55 height 26
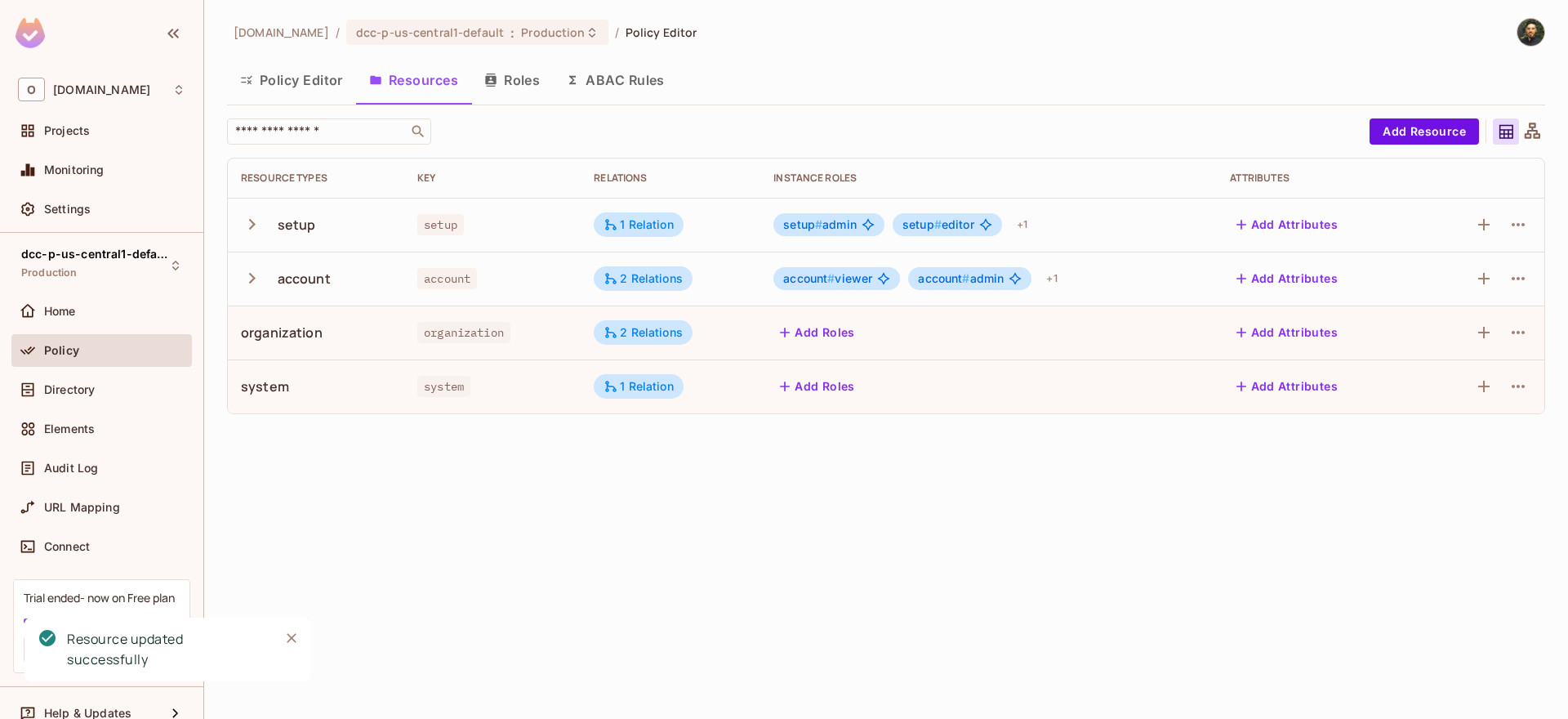
click at [1537, 279] on td at bounding box center [1482, 279] width 125 height 54
click at [1530, 275] on button "button" at bounding box center [1519, 279] width 26 height 26
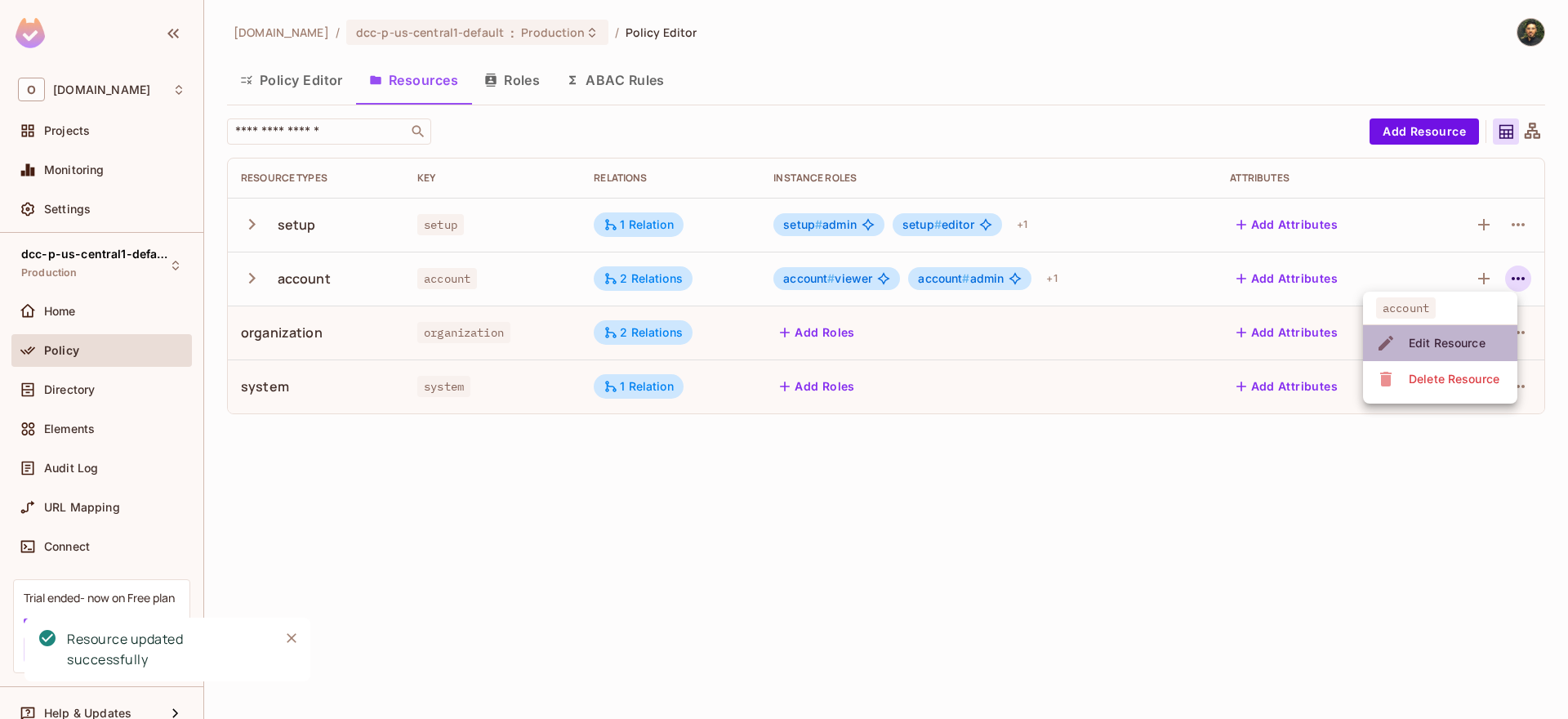
click at [1446, 335] on span "Edit Resource" at bounding box center [1447, 343] width 86 height 26
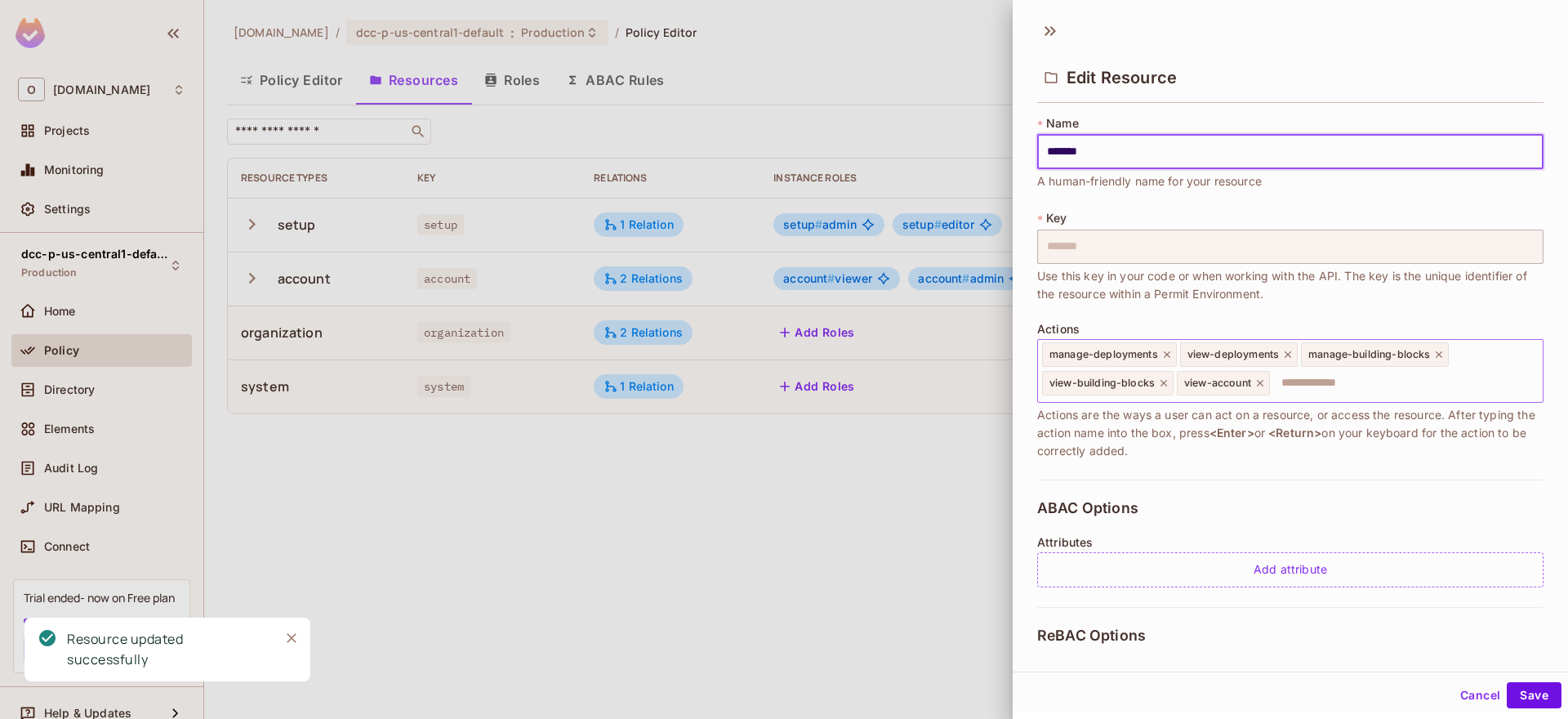
click at [1306, 381] on input "text" at bounding box center [1404, 383] width 265 height 33
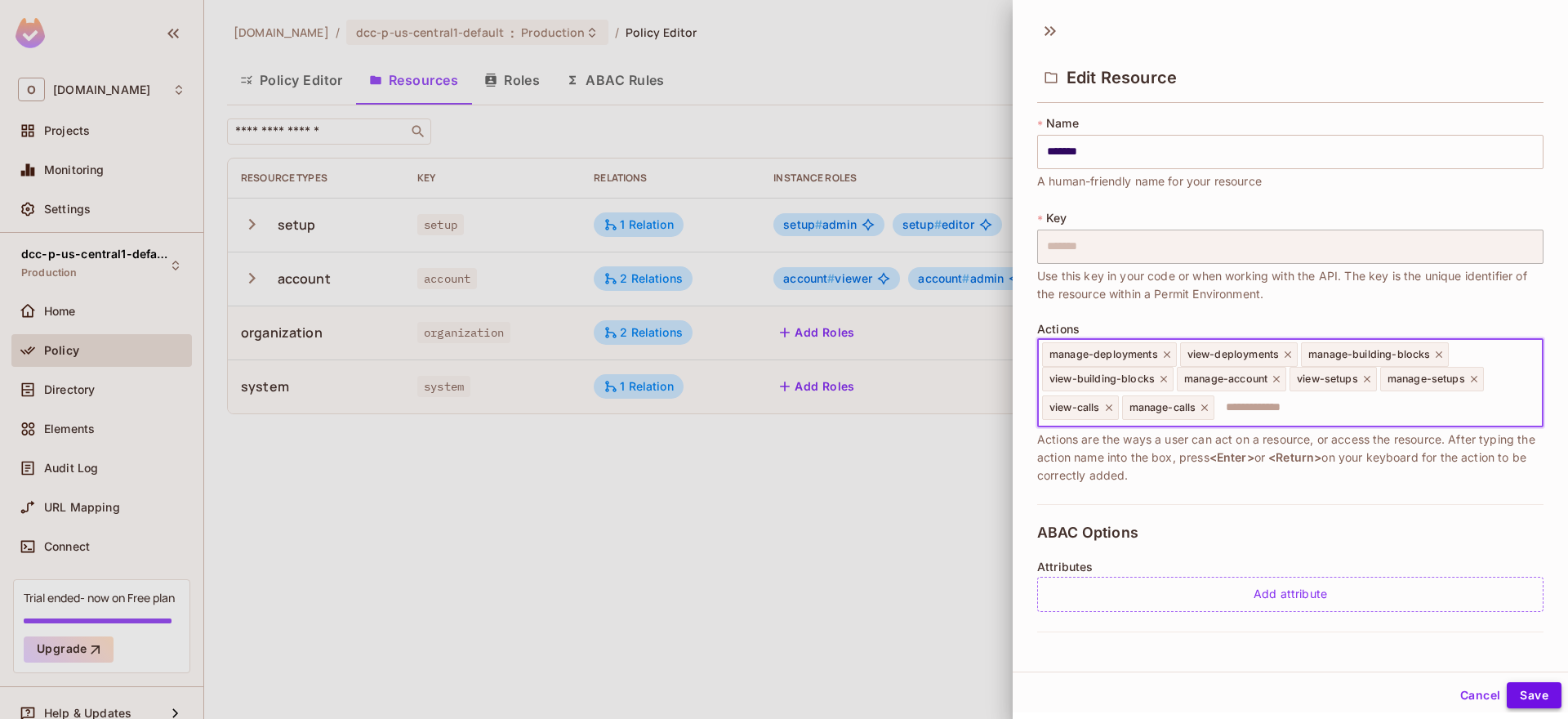
click at [1524, 695] on button "Save" at bounding box center [1534, 695] width 55 height 26
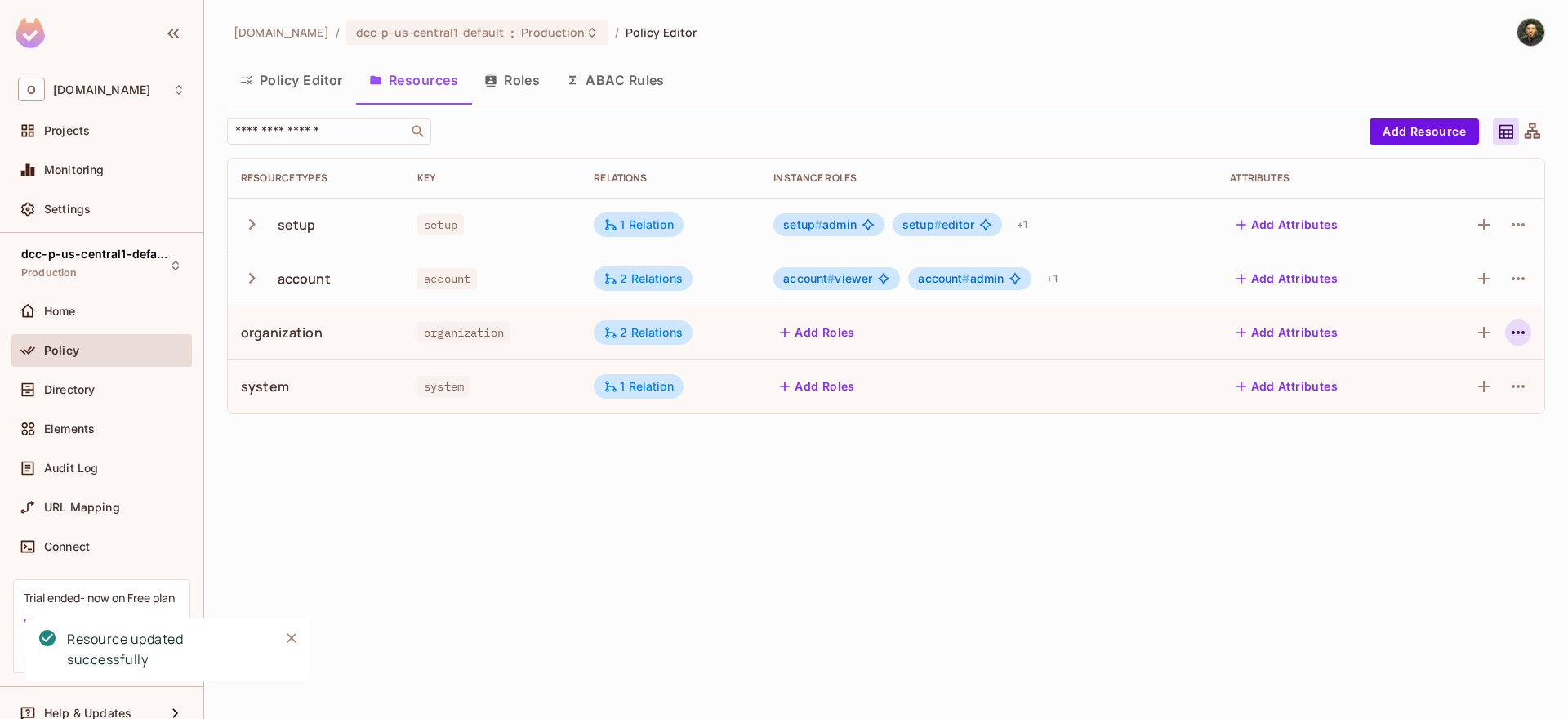
click at [1514, 333] on icon "button" at bounding box center [1519, 333] width 13 height 4
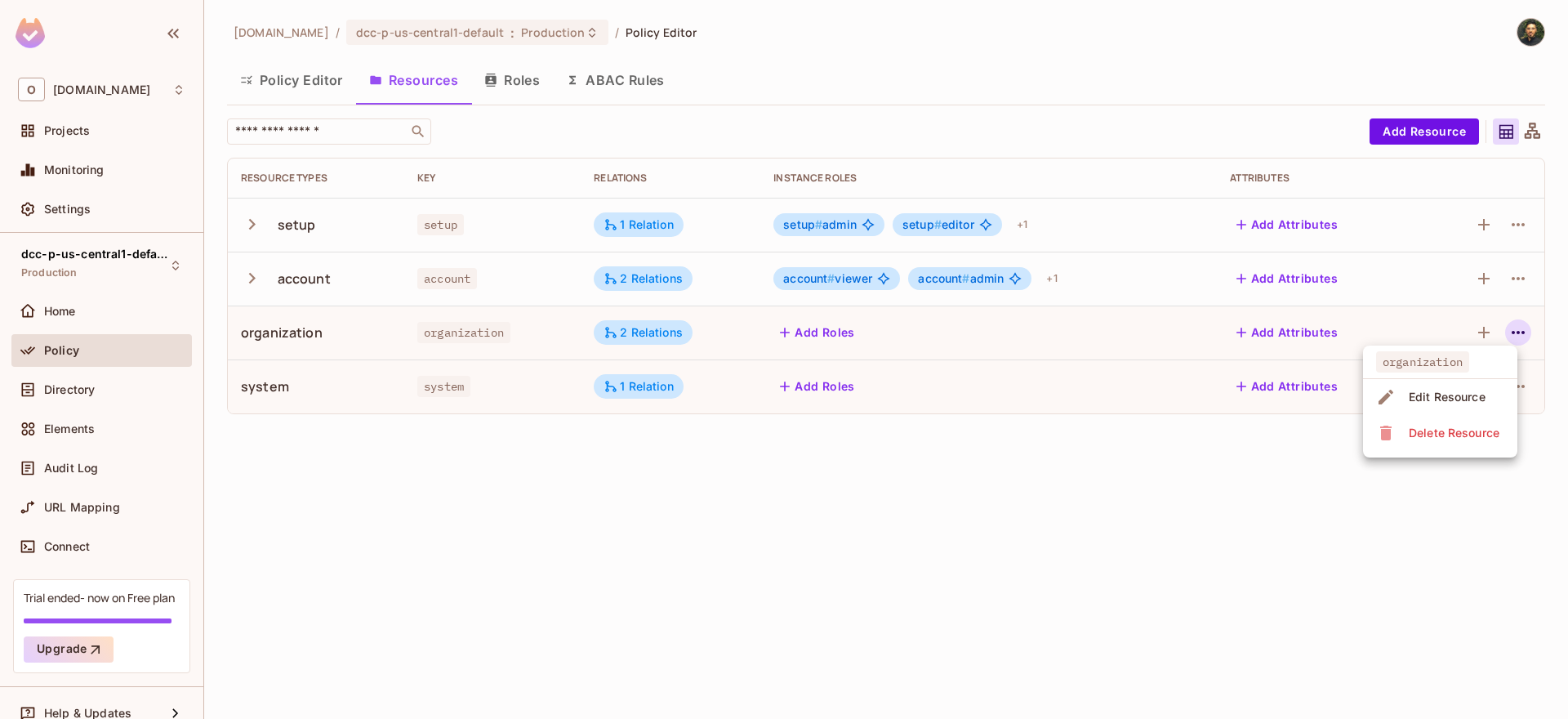
click at [1446, 388] on span "Edit Resource" at bounding box center [1447, 397] width 86 height 26
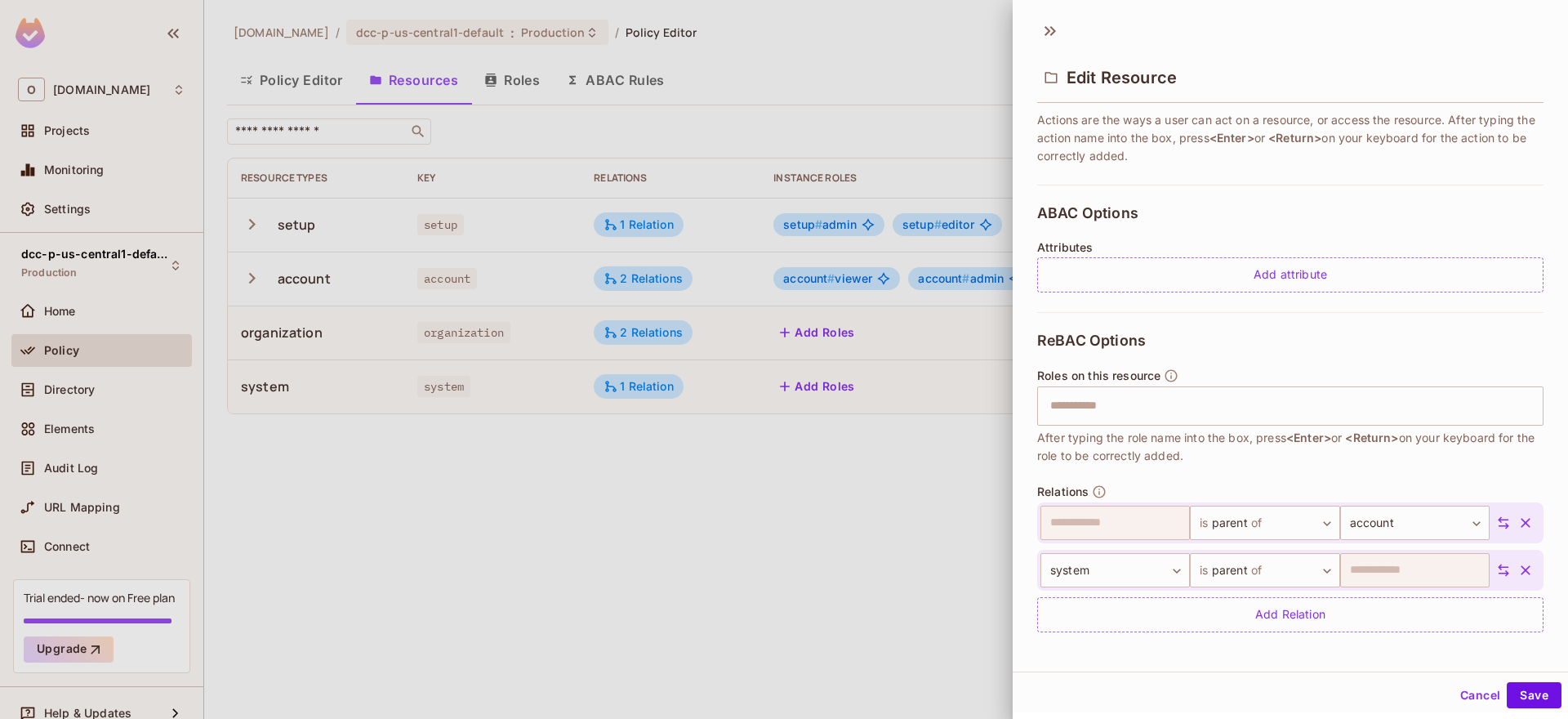
scroll to position [274, 0]
click at [1176, 397] on input "text" at bounding box center [1288, 401] width 496 height 33
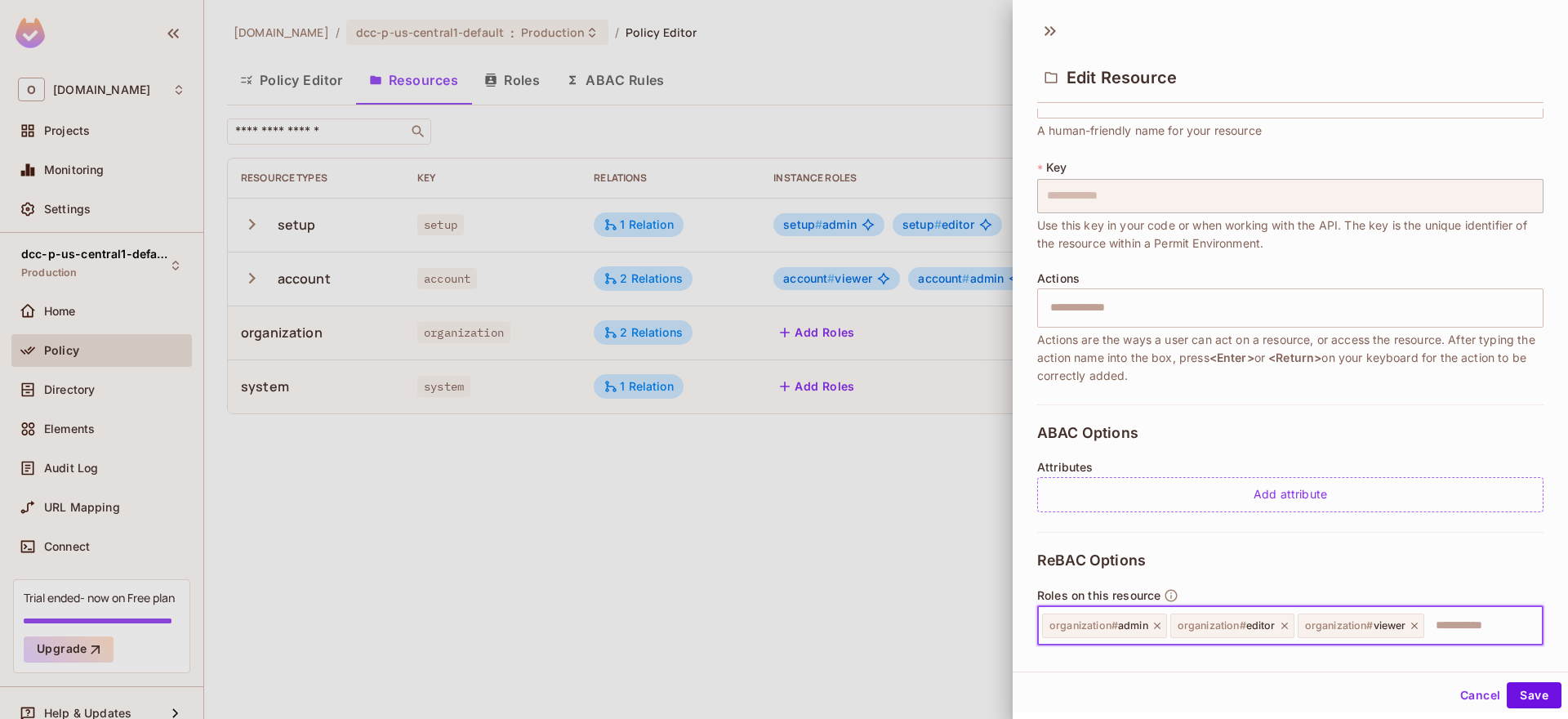
scroll to position [0, 0]
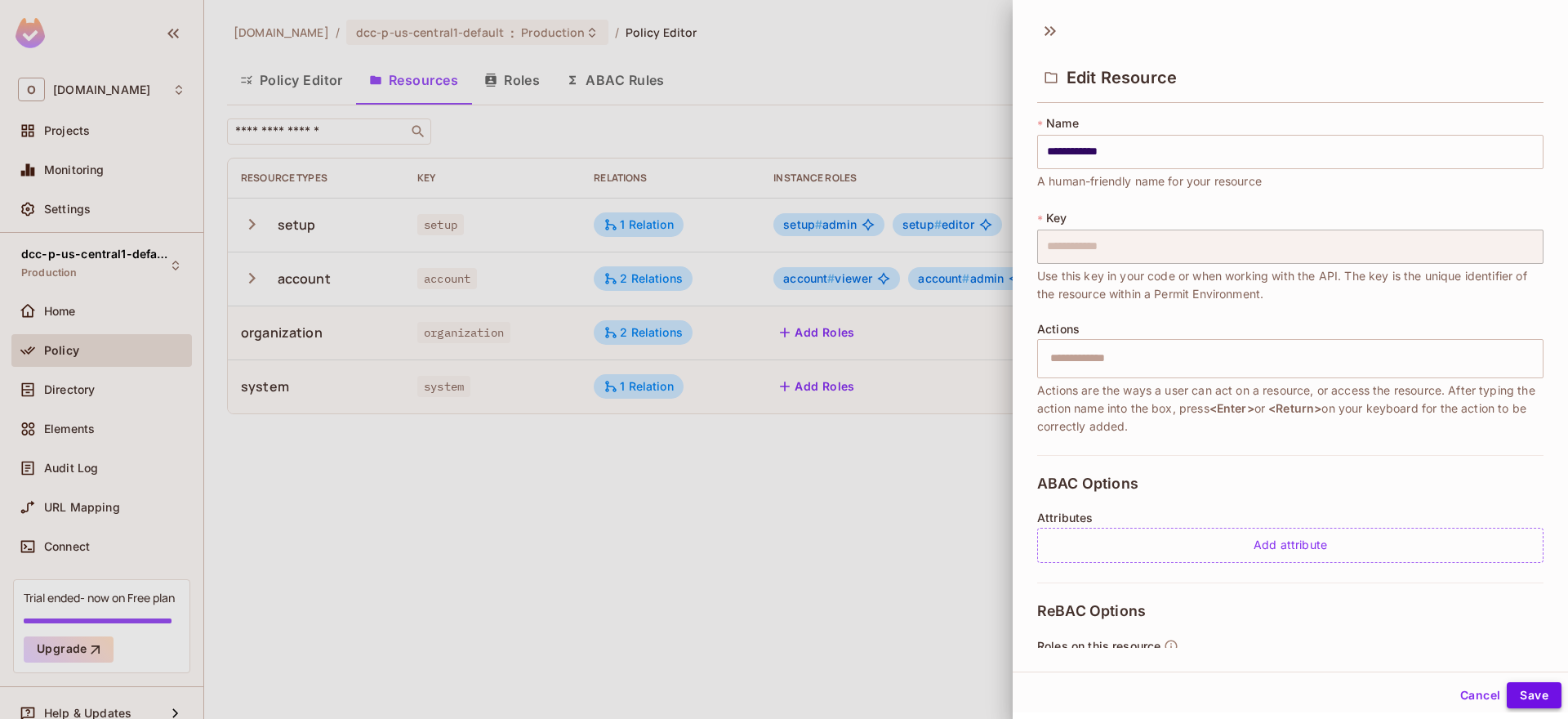
click at [1532, 694] on button "Save" at bounding box center [1534, 695] width 55 height 26
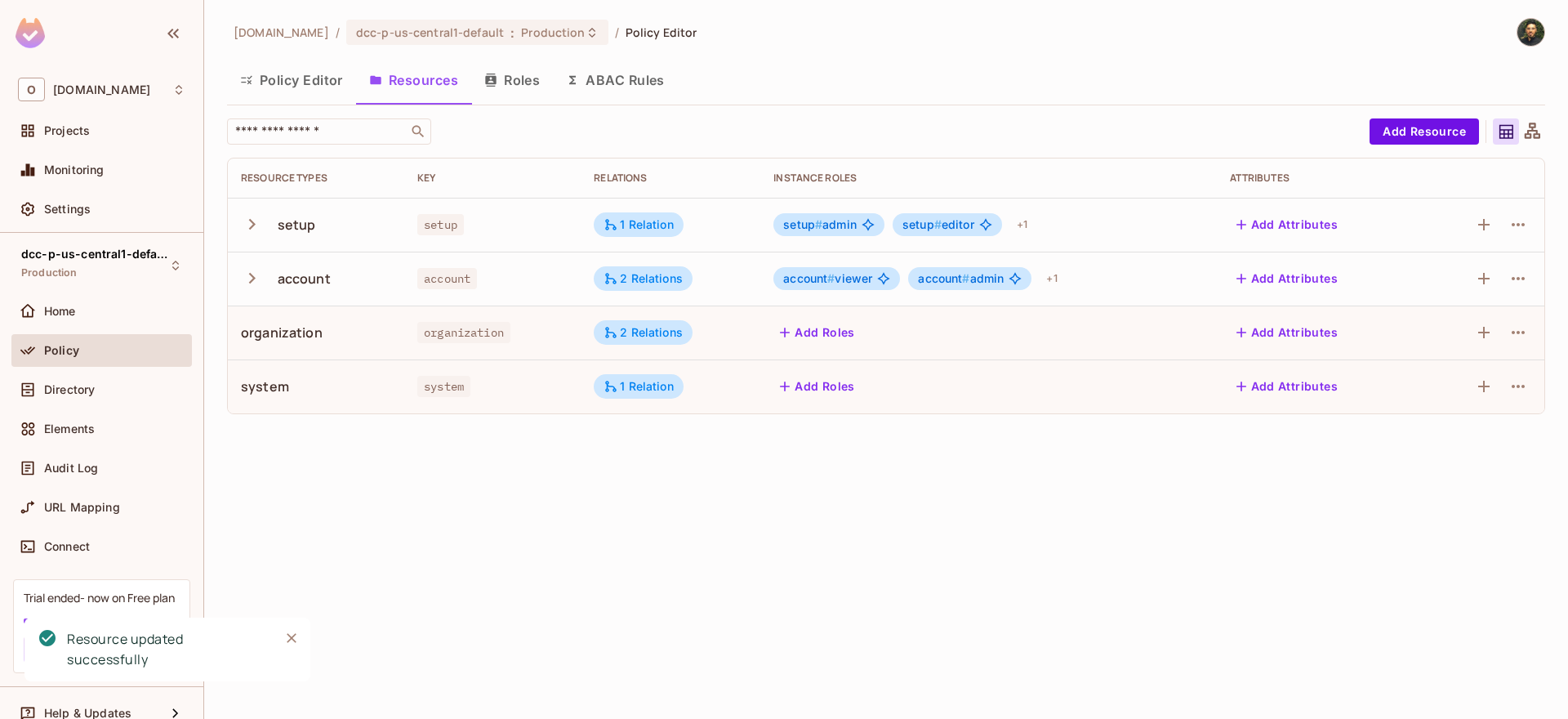
click at [242, 281] on icon "button" at bounding box center [252, 279] width 22 height 22
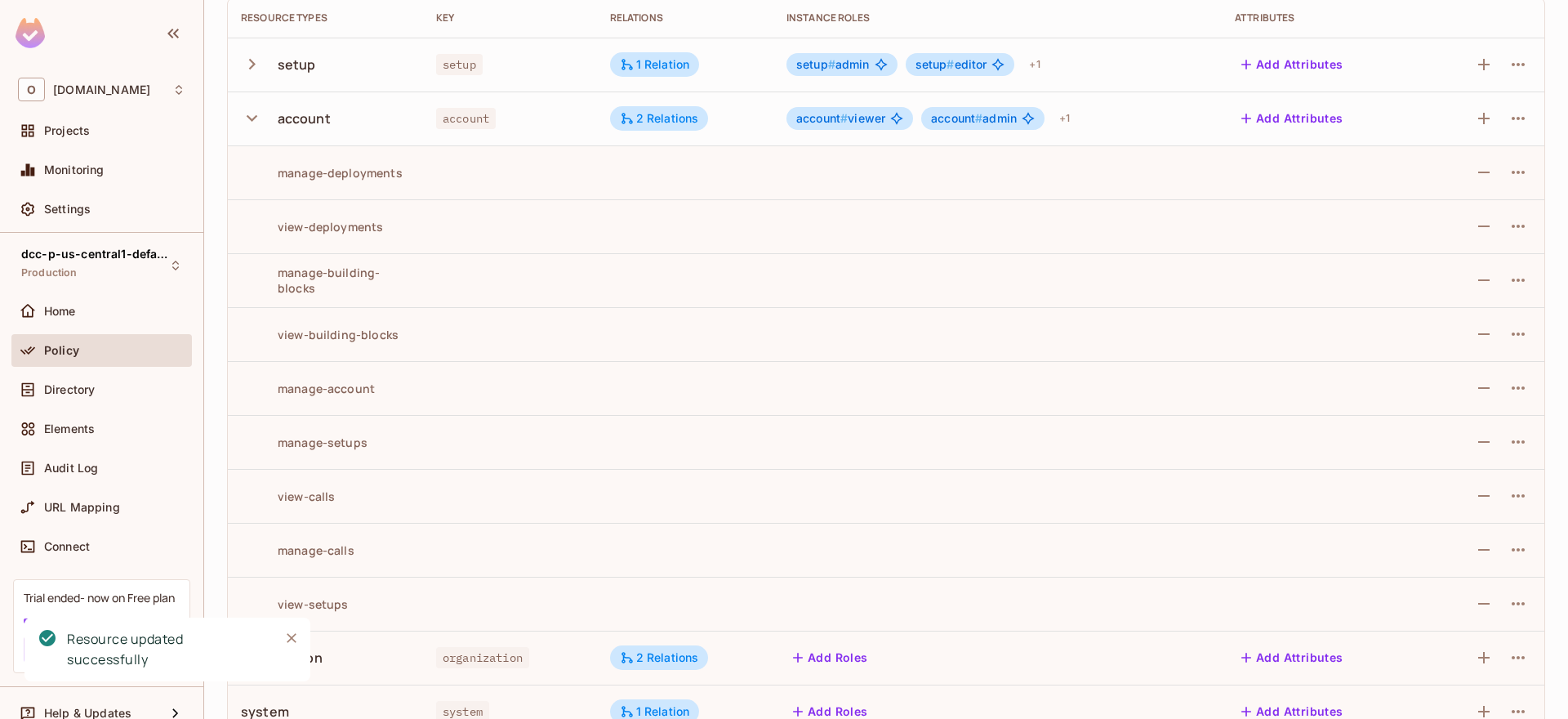
scroll to position [193, 0]
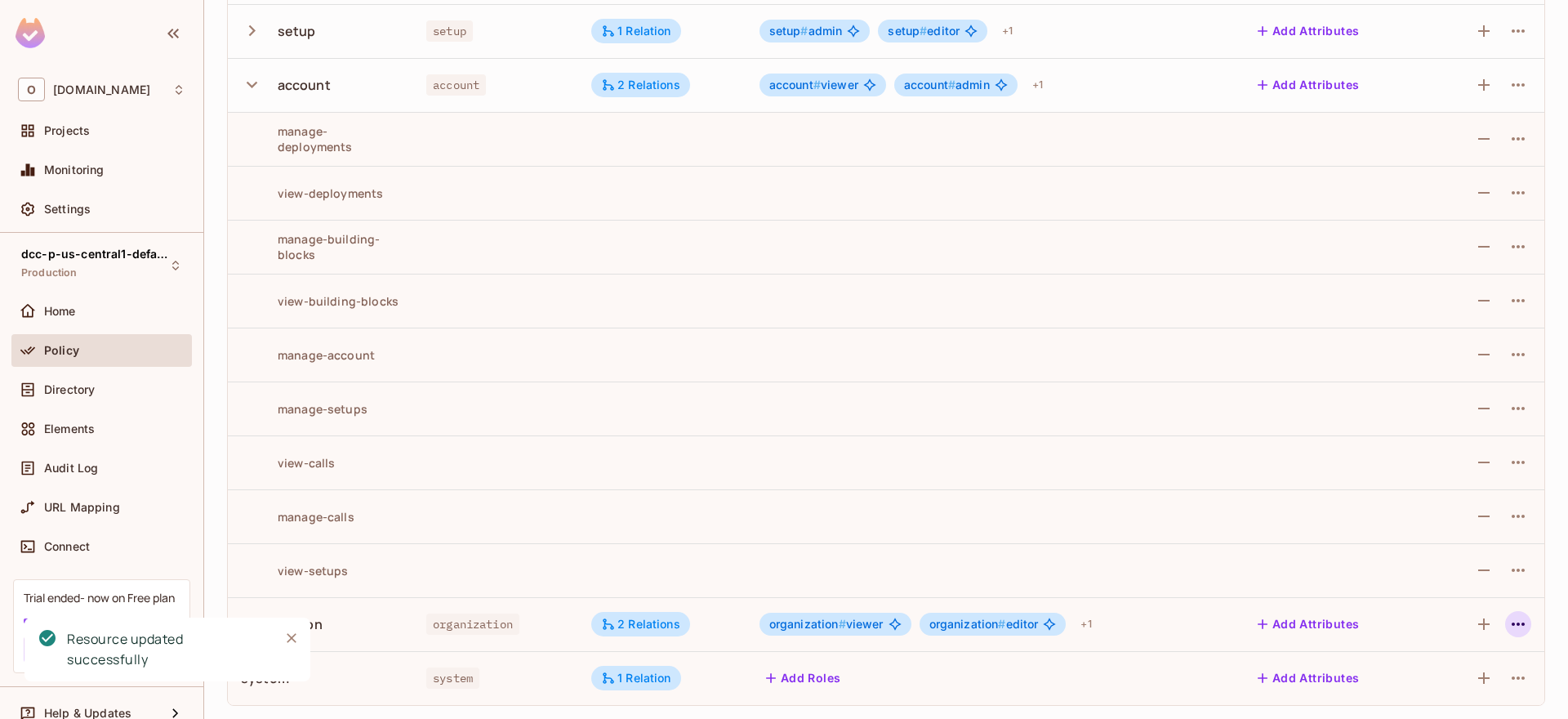
click at [1509, 621] on icon "button" at bounding box center [1518, 623] width 20 height 20
click at [1439, 637] on div "Edit Resource" at bounding box center [1435, 646] width 77 height 17
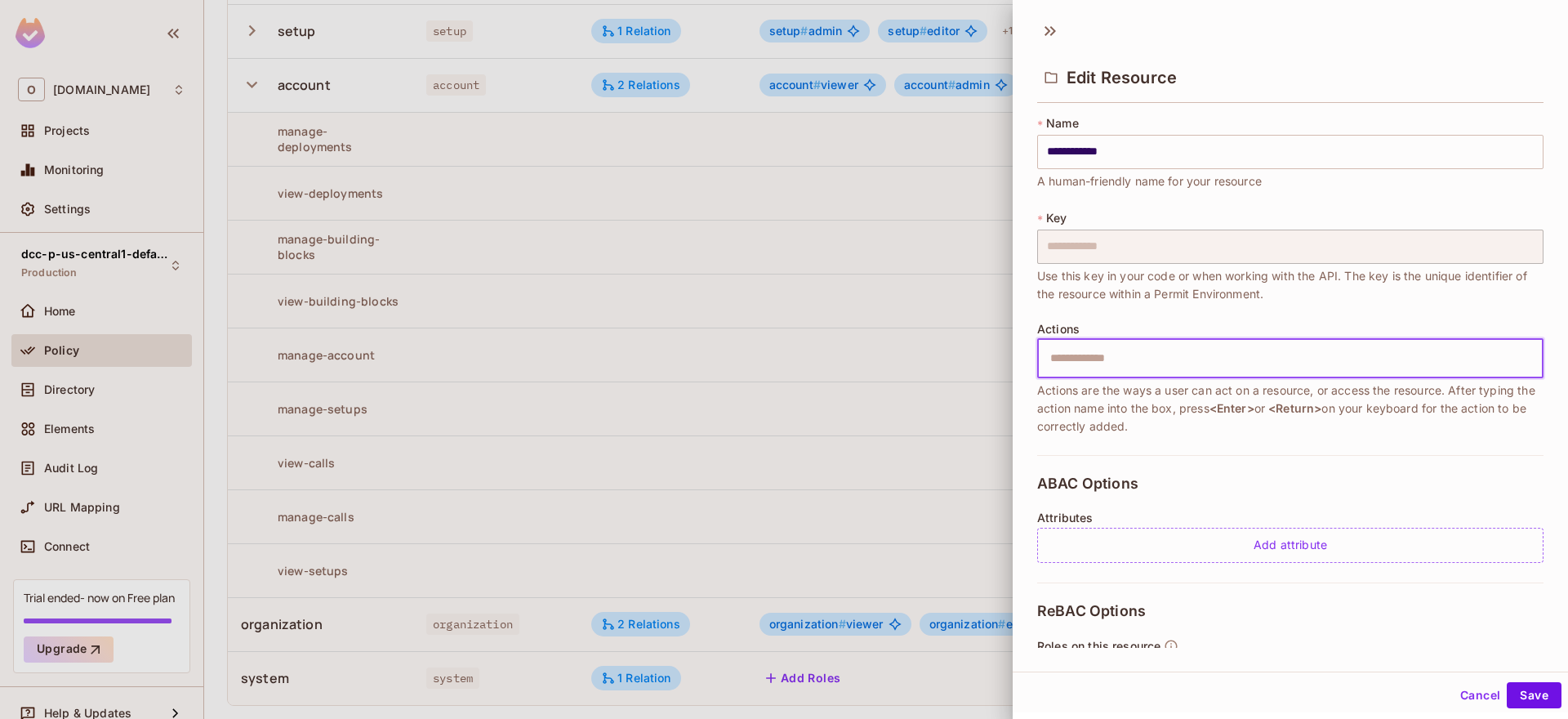
click at [1114, 366] on input "text" at bounding box center [1288, 358] width 496 height 33
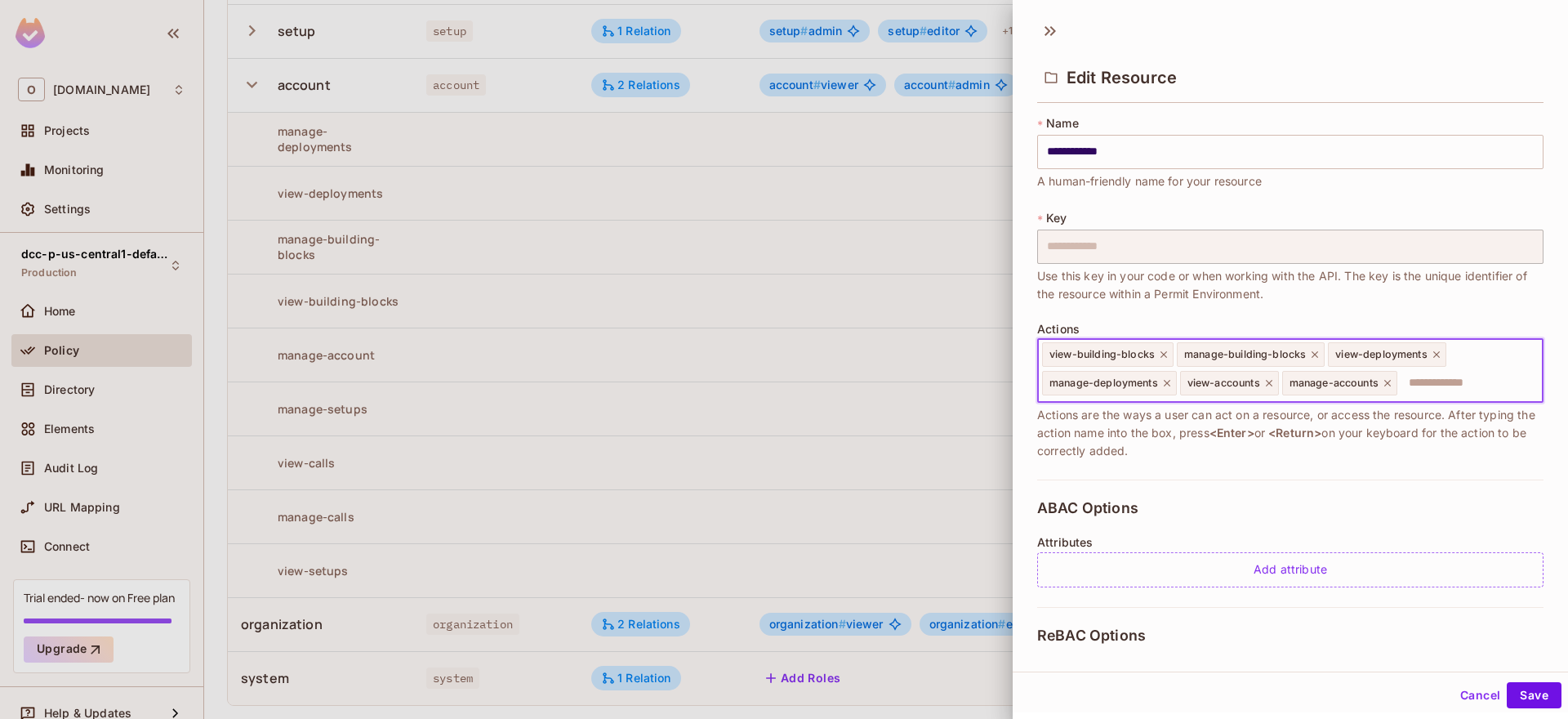
scroll to position [0, 0]
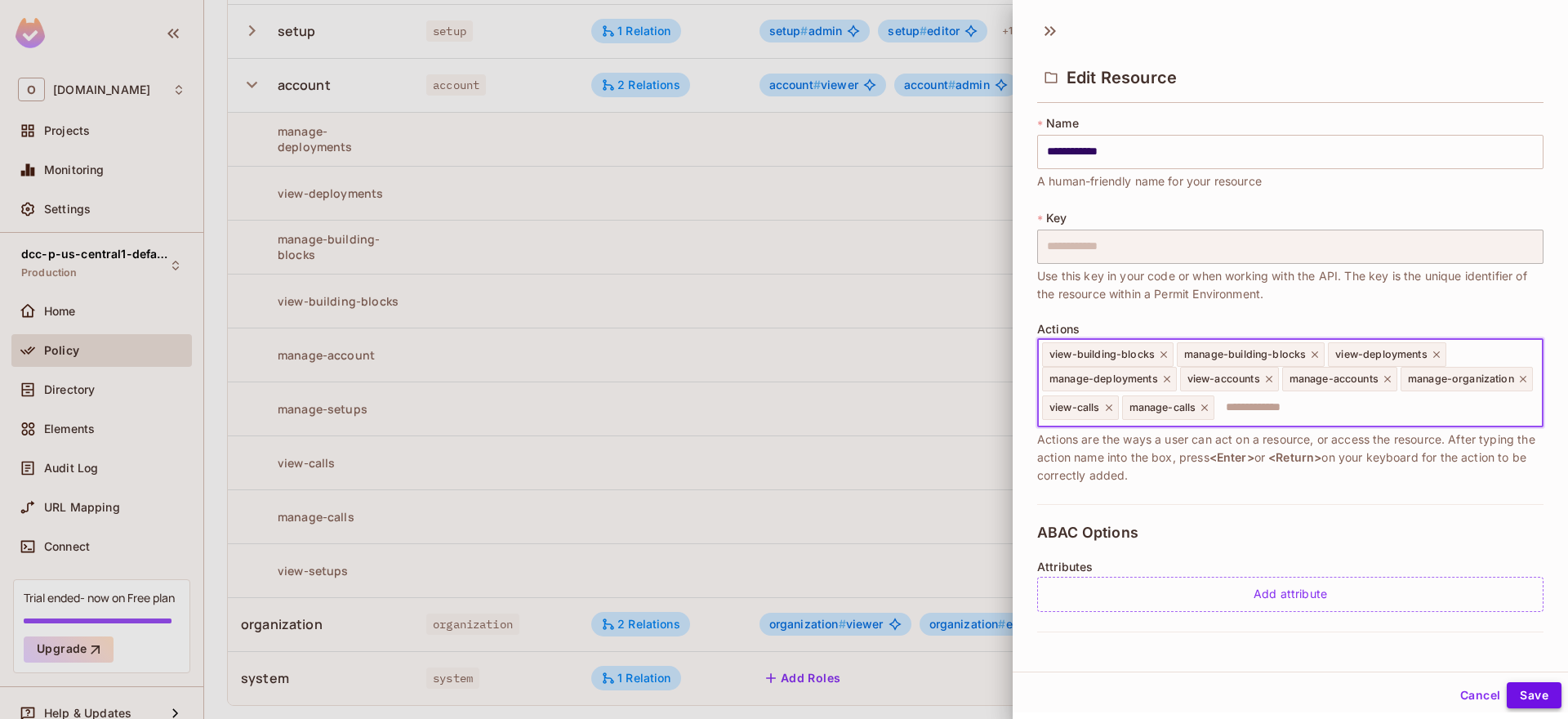
click at [1525, 696] on button "Save" at bounding box center [1534, 695] width 55 height 26
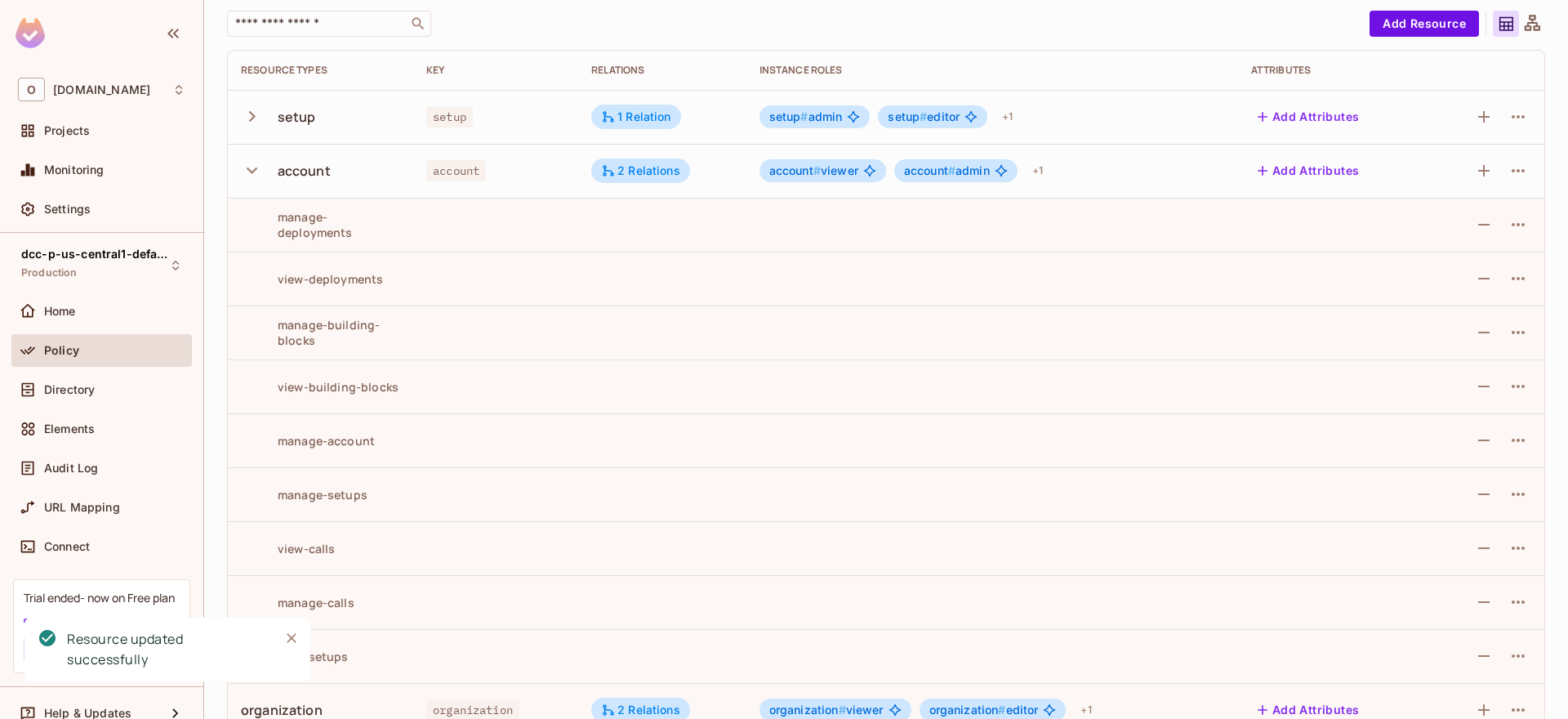
scroll to position [96, 0]
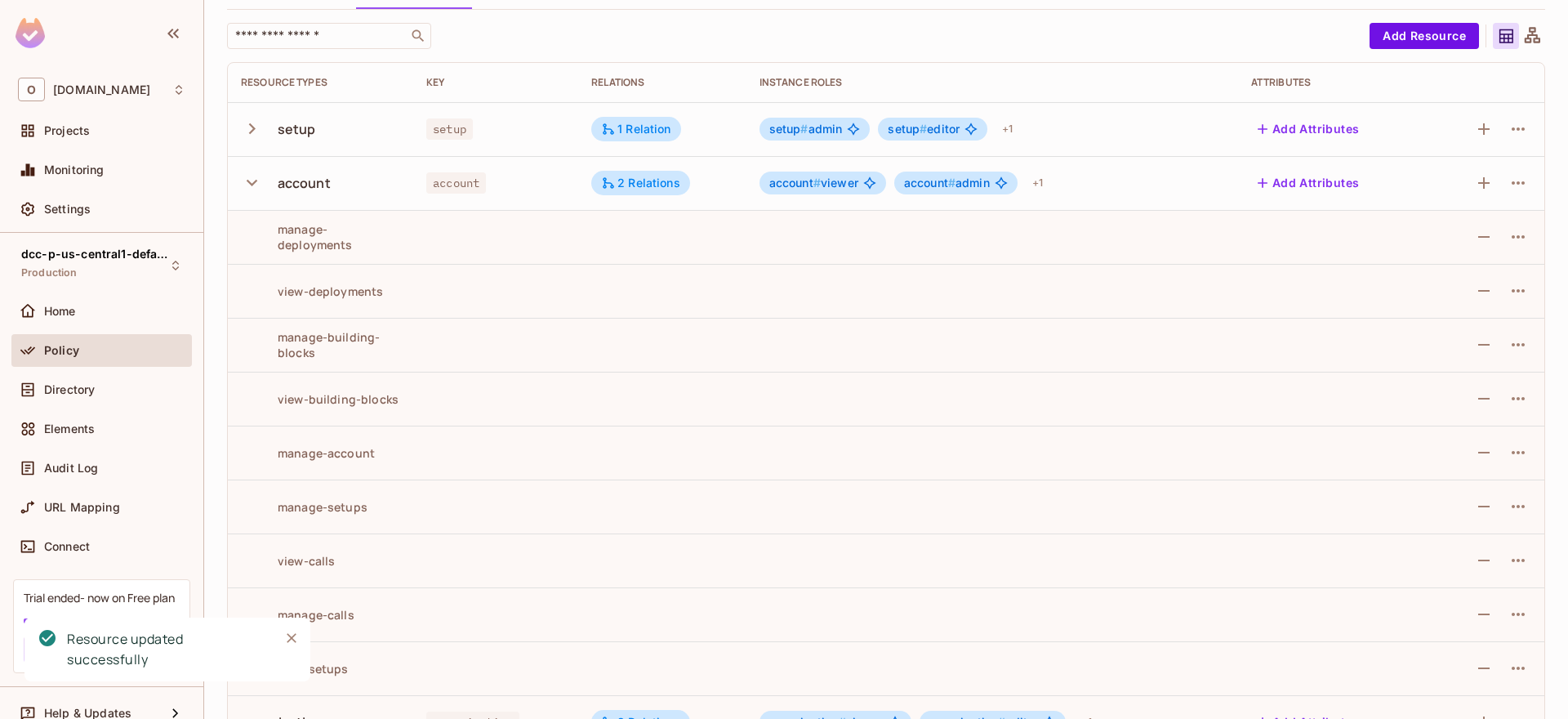
click at [248, 185] on icon "button" at bounding box center [252, 183] width 22 height 22
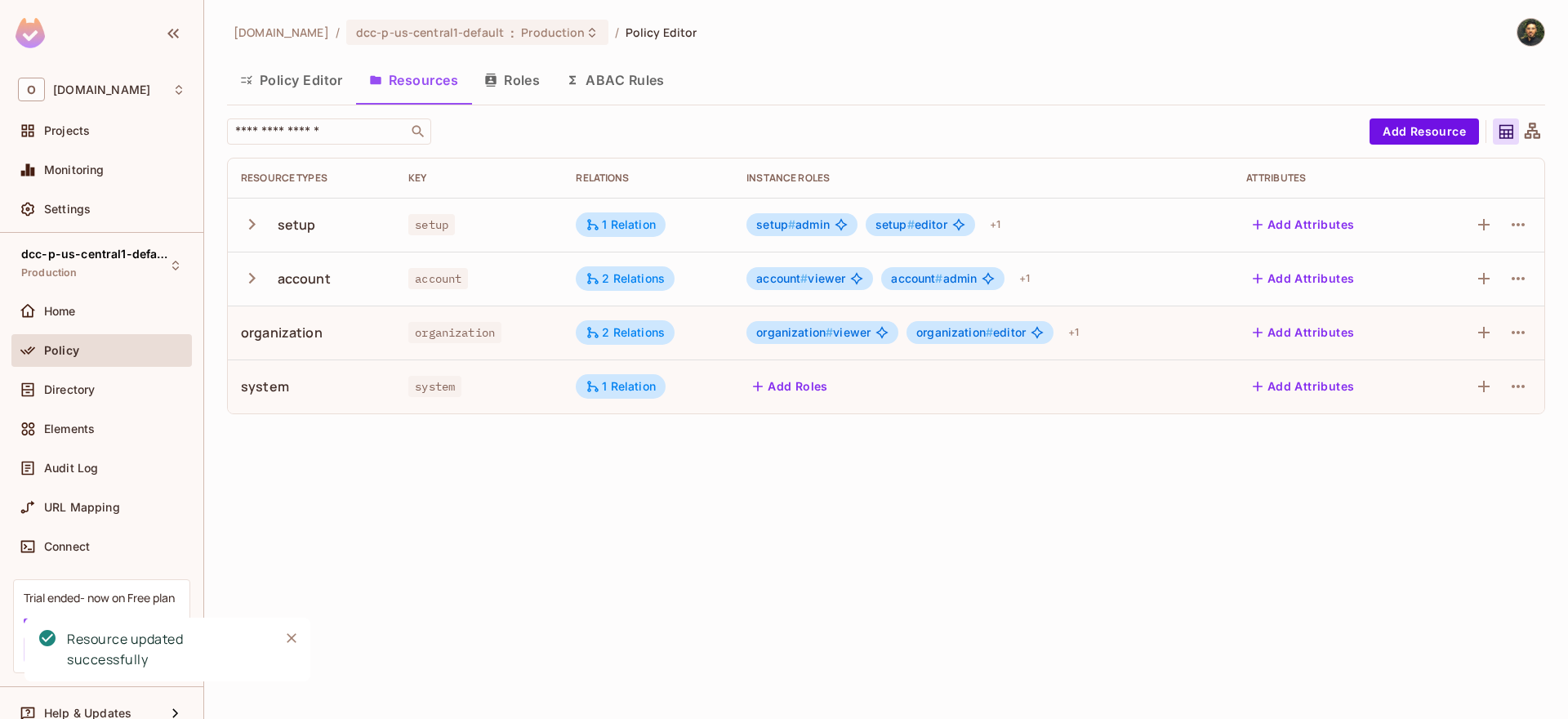
scroll to position [0, 0]
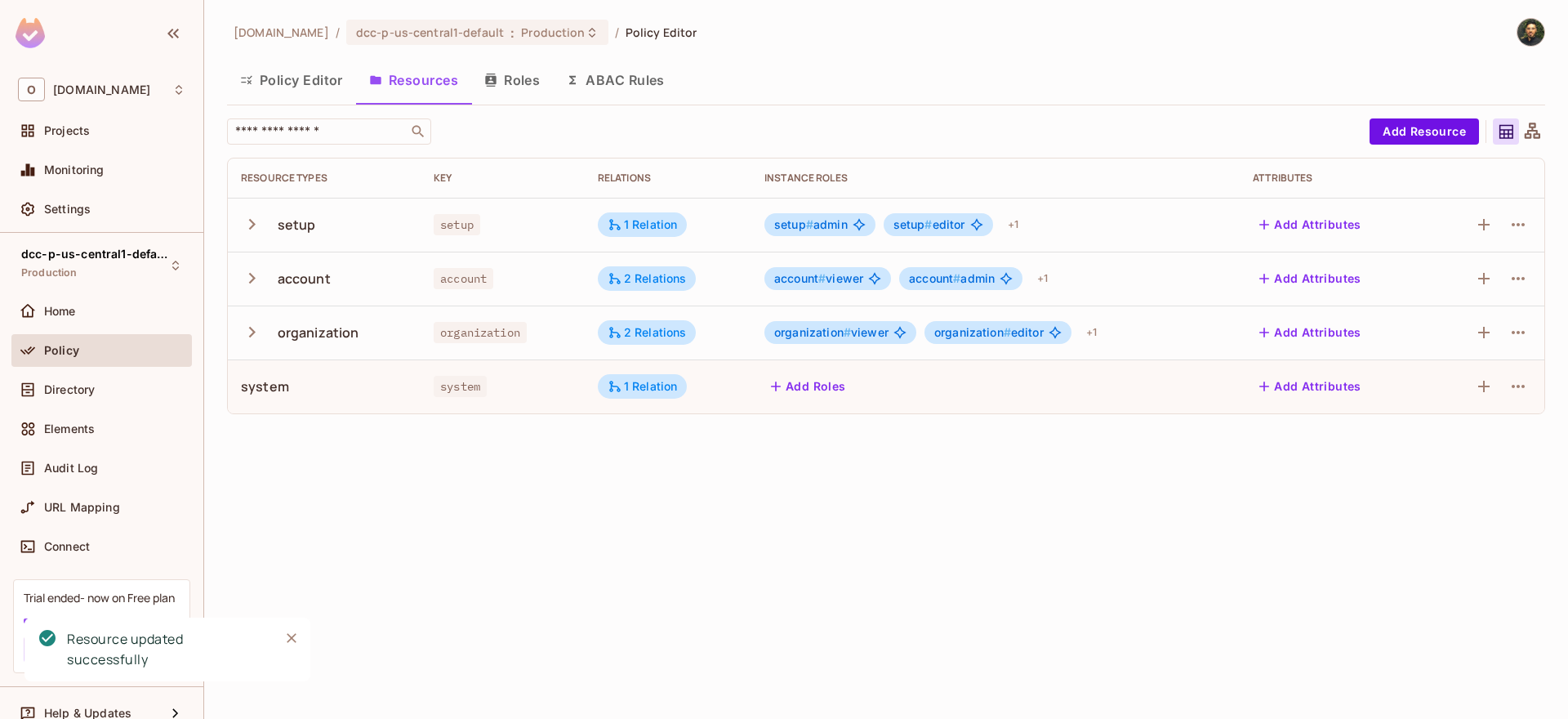
click at [245, 327] on icon "button" at bounding box center [252, 333] width 22 height 22
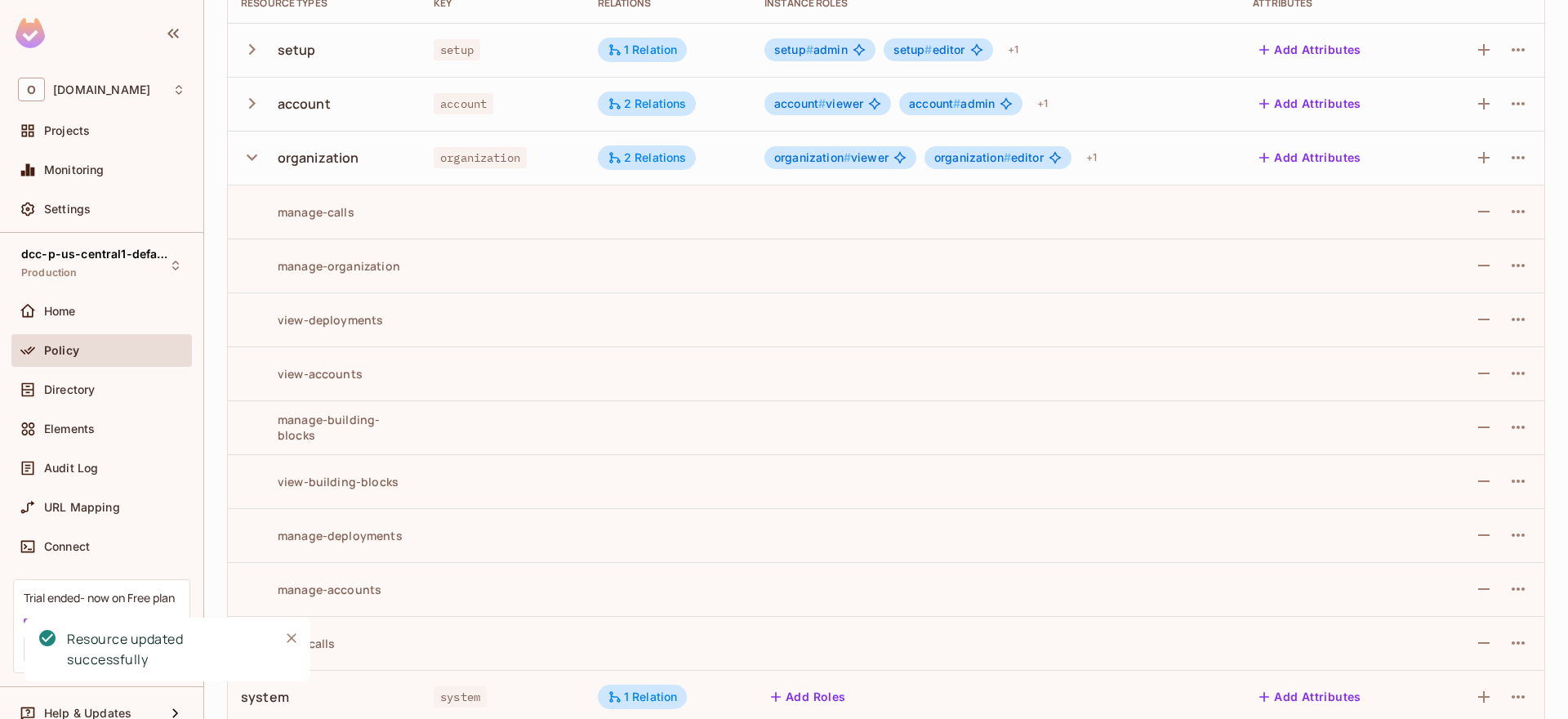
scroll to position [193, 0]
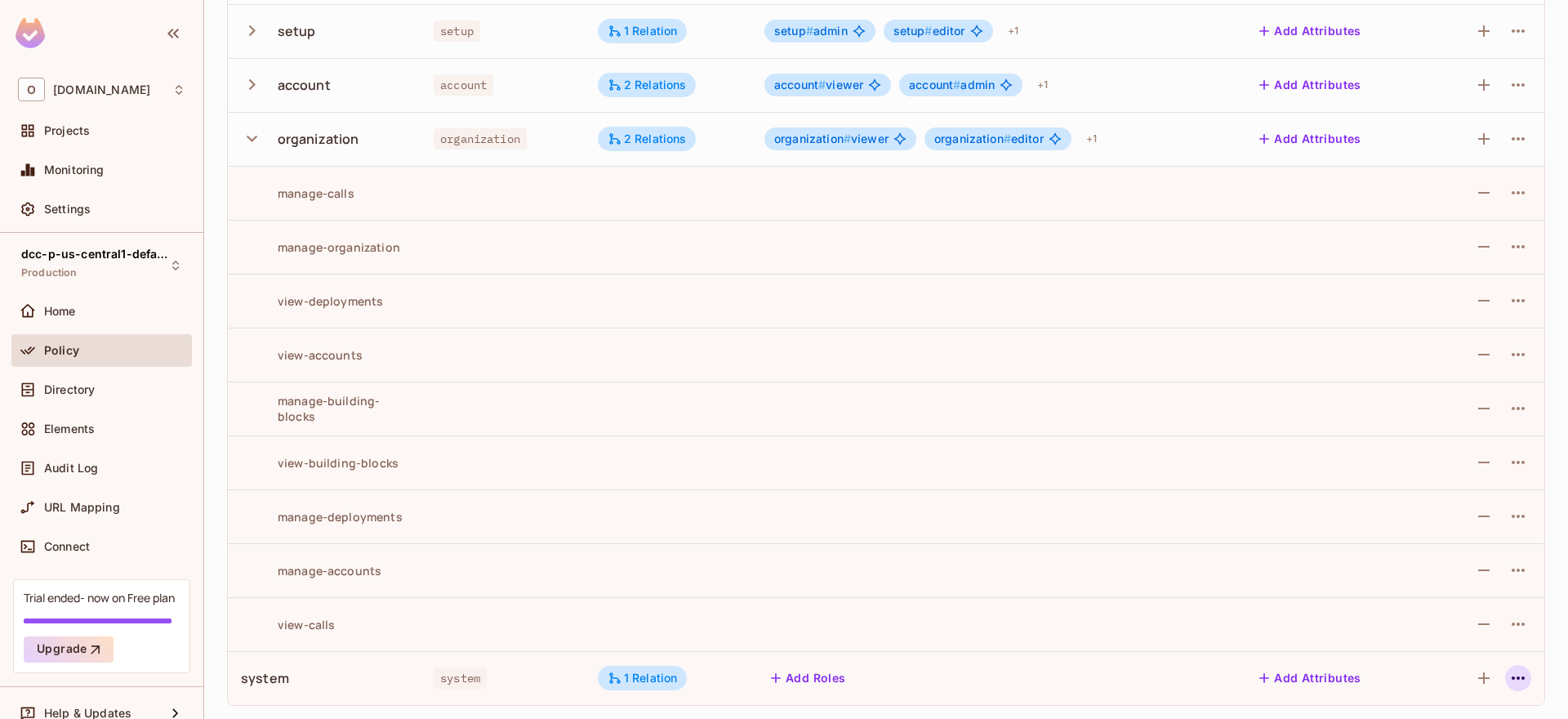
click at [1509, 683] on icon "button" at bounding box center [1518, 677] width 20 height 20
click at [1428, 649] on div "Edit Resource" at bounding box center [1435, 646] width 77 height 17
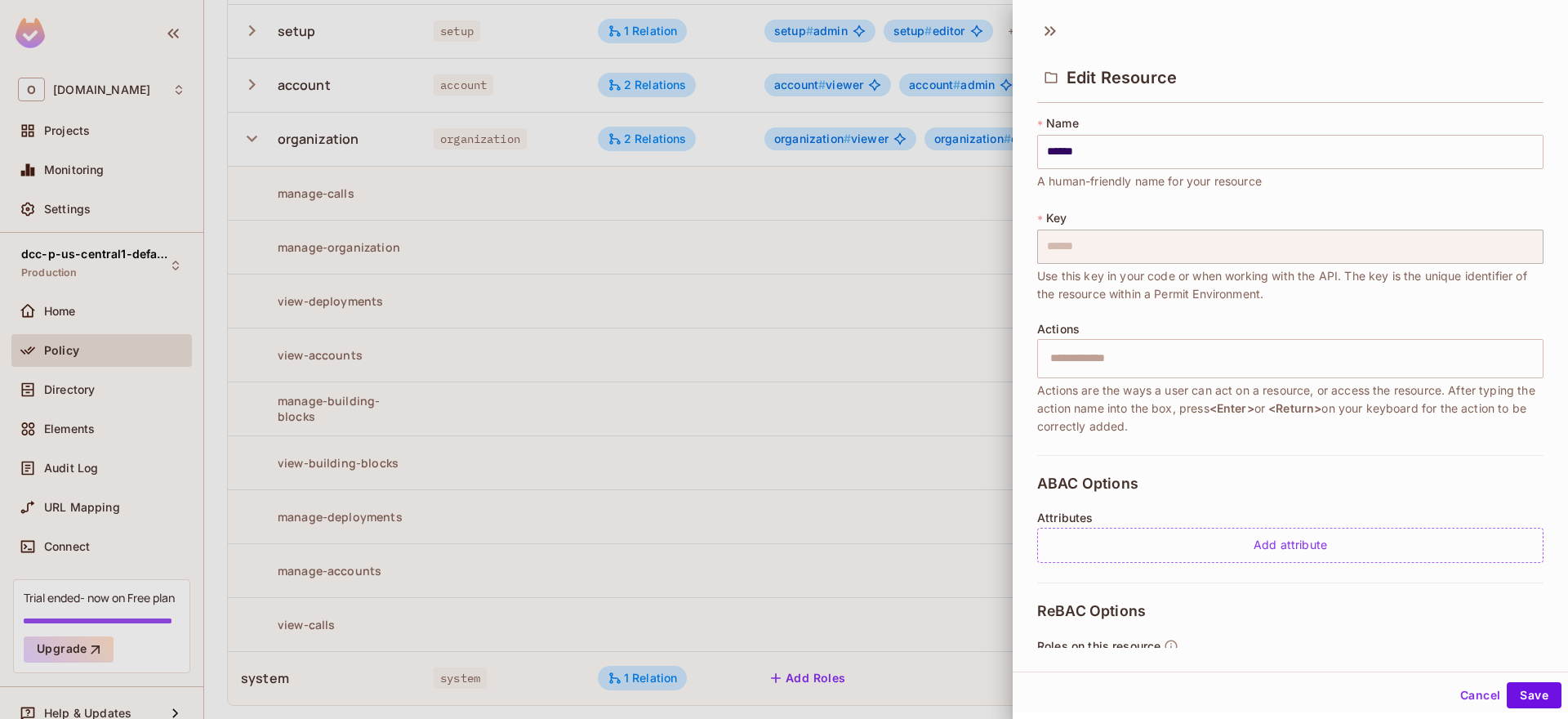
click at [1202, 427] on span "Actions are the ways a user can act on a resource, or access the resource. Afte…" at bounding box center [1290, 409] width 506 height 54
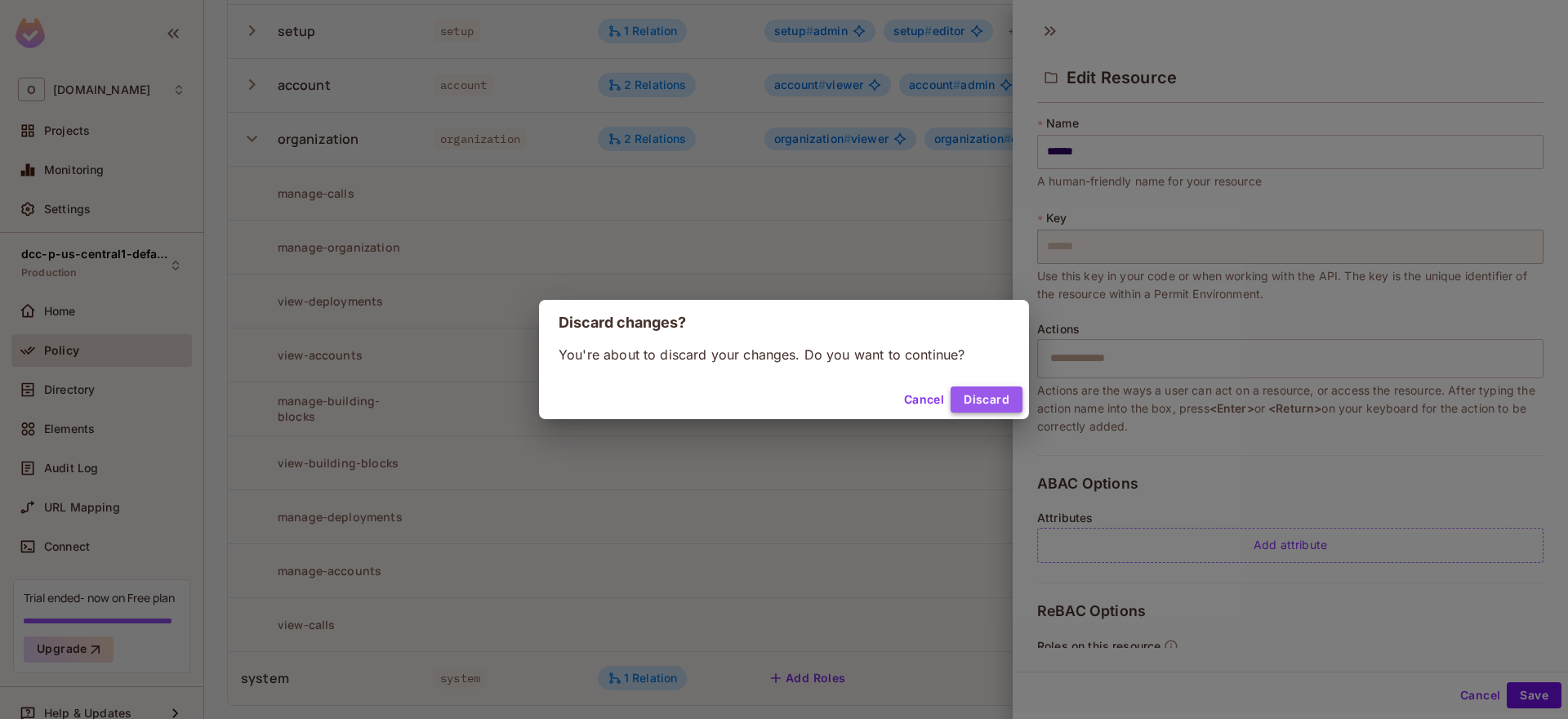
click at [1004, 401] on button "Discard" at bounding box center [987, 399] width 72 height 26
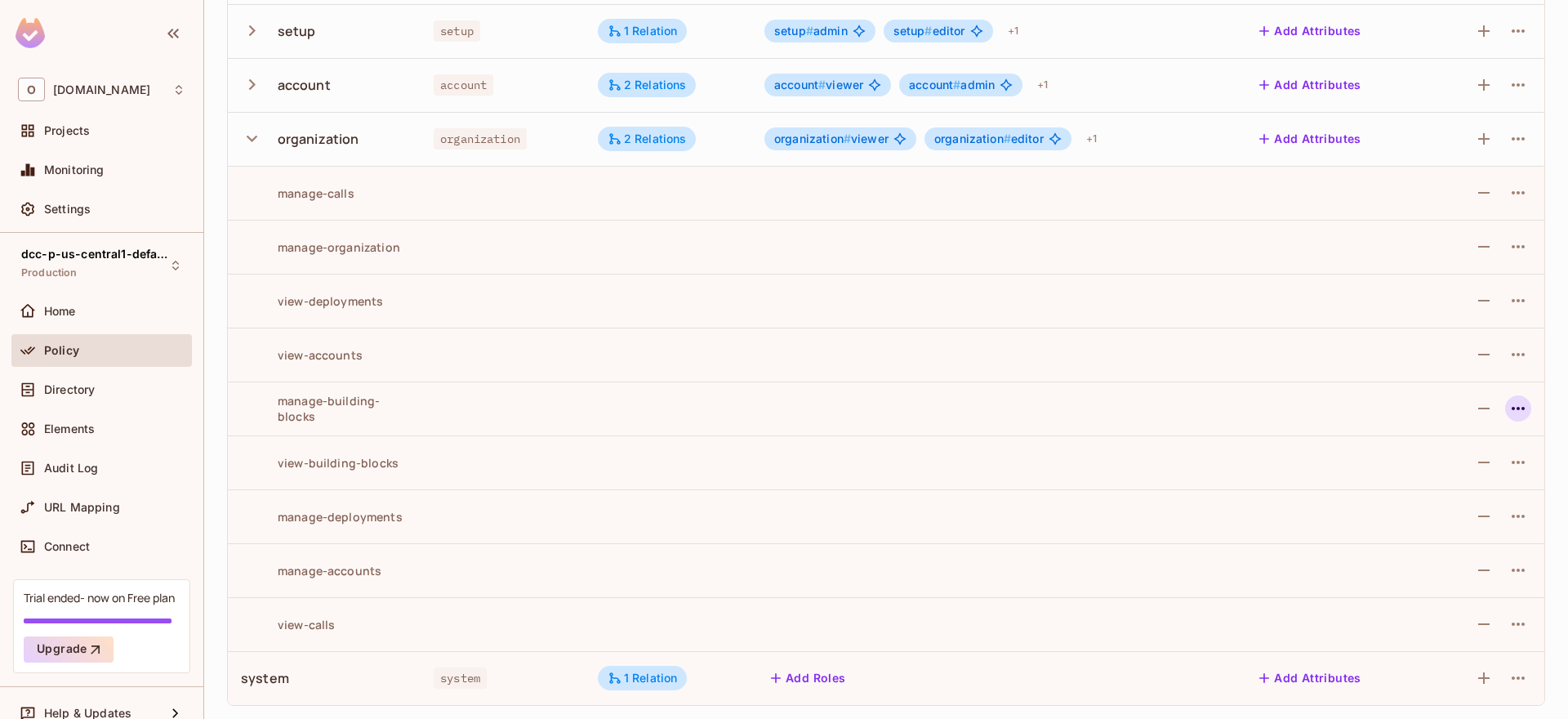
click at [1510, 402] on icon "button" at bounding box center [1518, 408] width 20 height 20
click at [1094, 478] on div at bounding box center [784, 360] width 1568 height 719
click at [1509, 682] on icon "button" at bounding box center [1518, 677] width 20 height 20
click at [1425, 651] on div "Edit Resource" at bounding box center [1435, 646] width 77 height 17
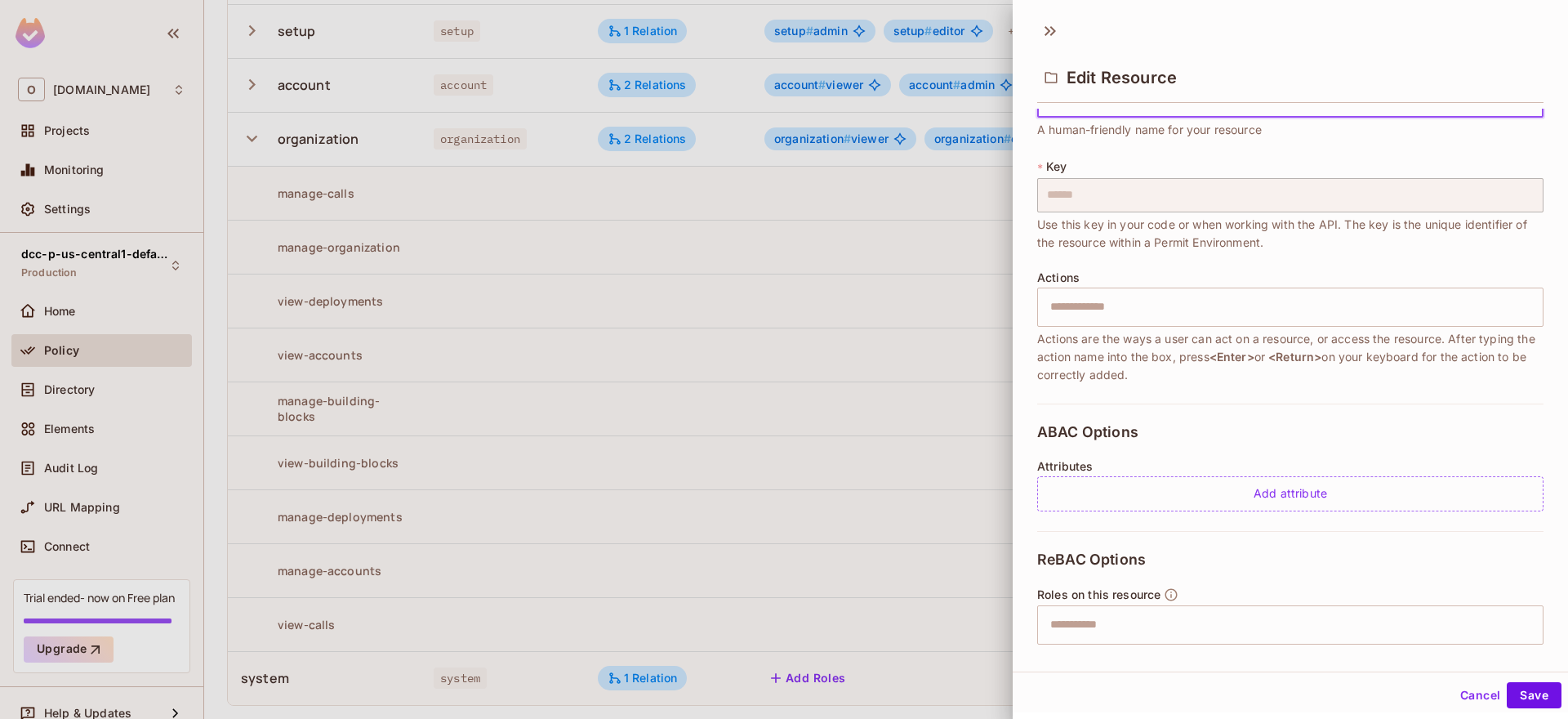
scroll to position [98, 0]
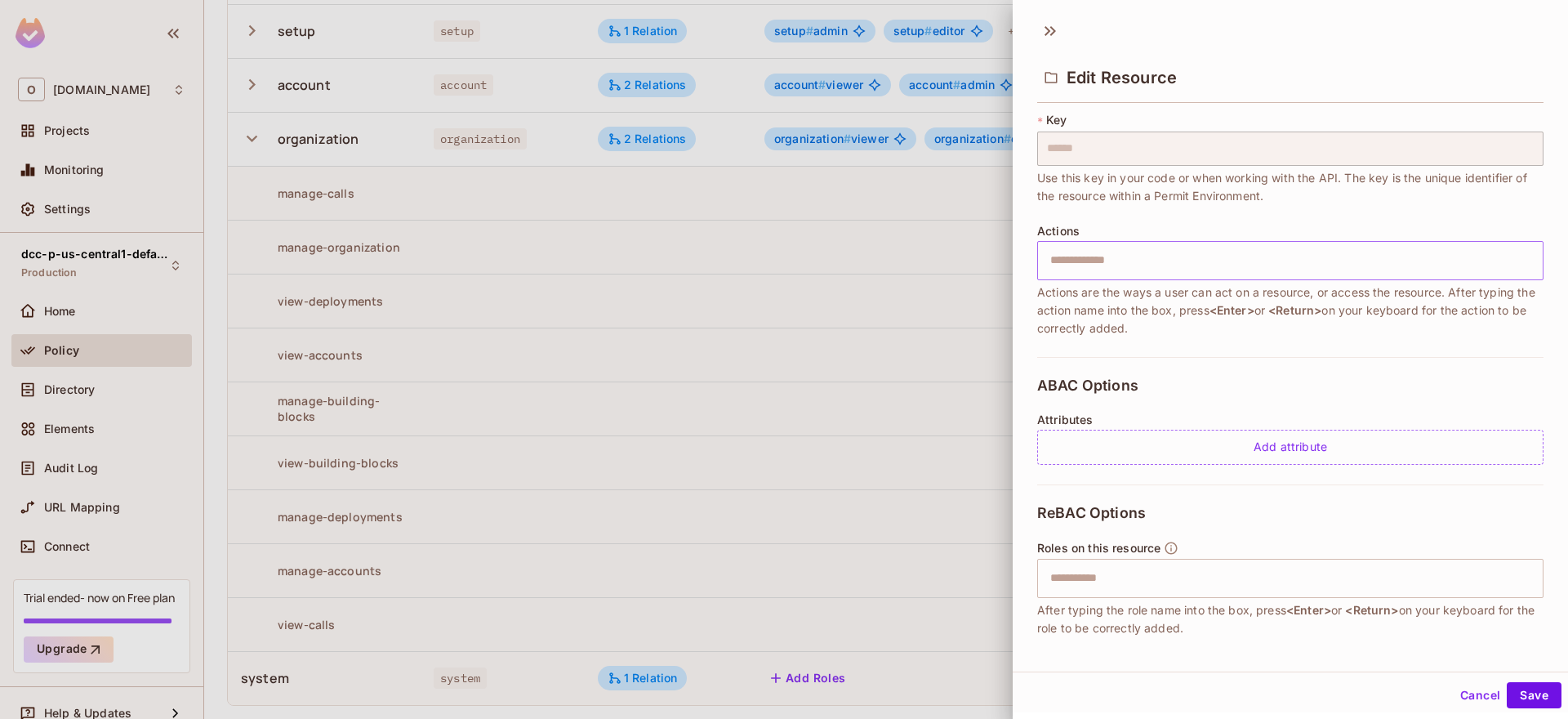
click at [1148, 262] on input "text" at bounding box center [1288, 260] width 496 height 33
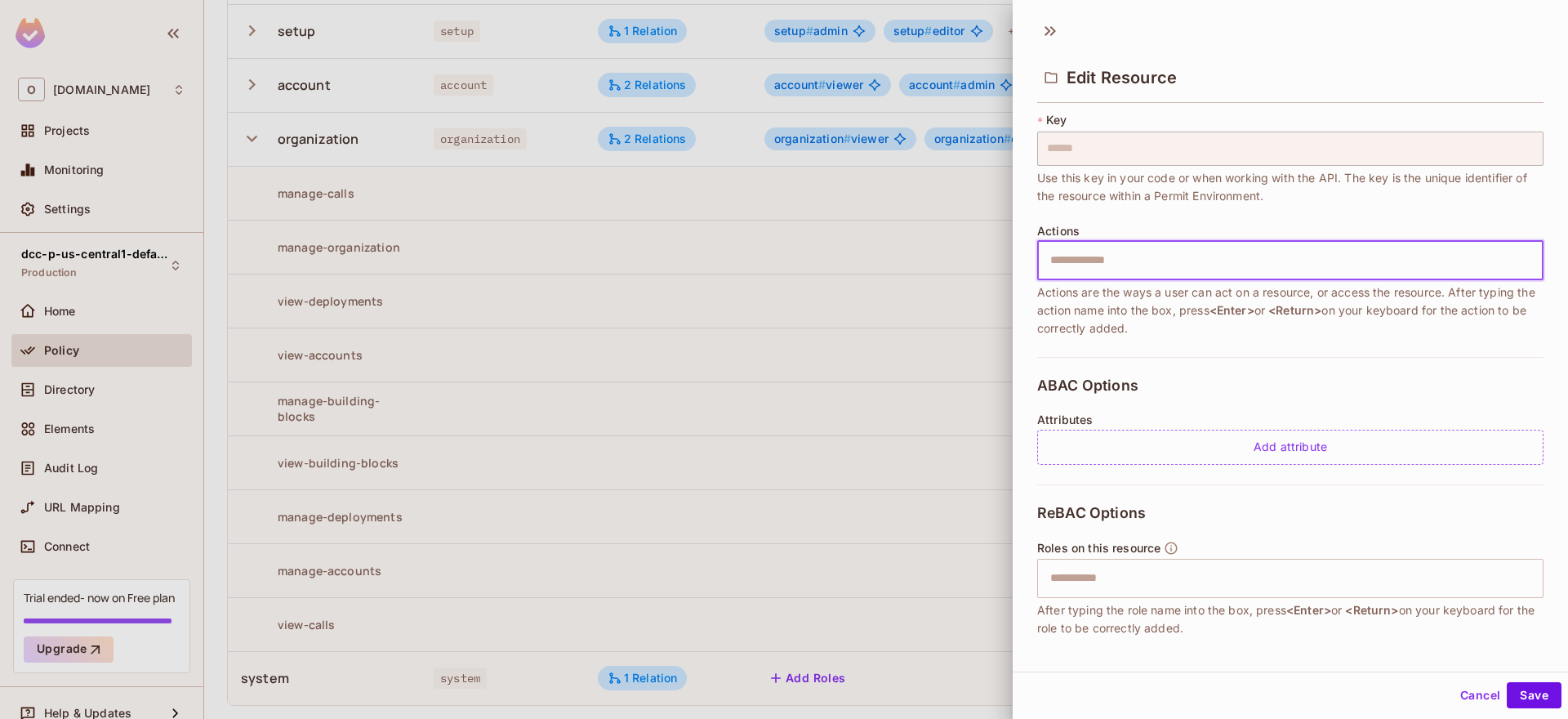
click at [1333, 349] on div "* Name ****** ​ A human-friendly name for your resource * Key ****** ​ Use this…" at bounding box center [1290, 187] width 506 height 340
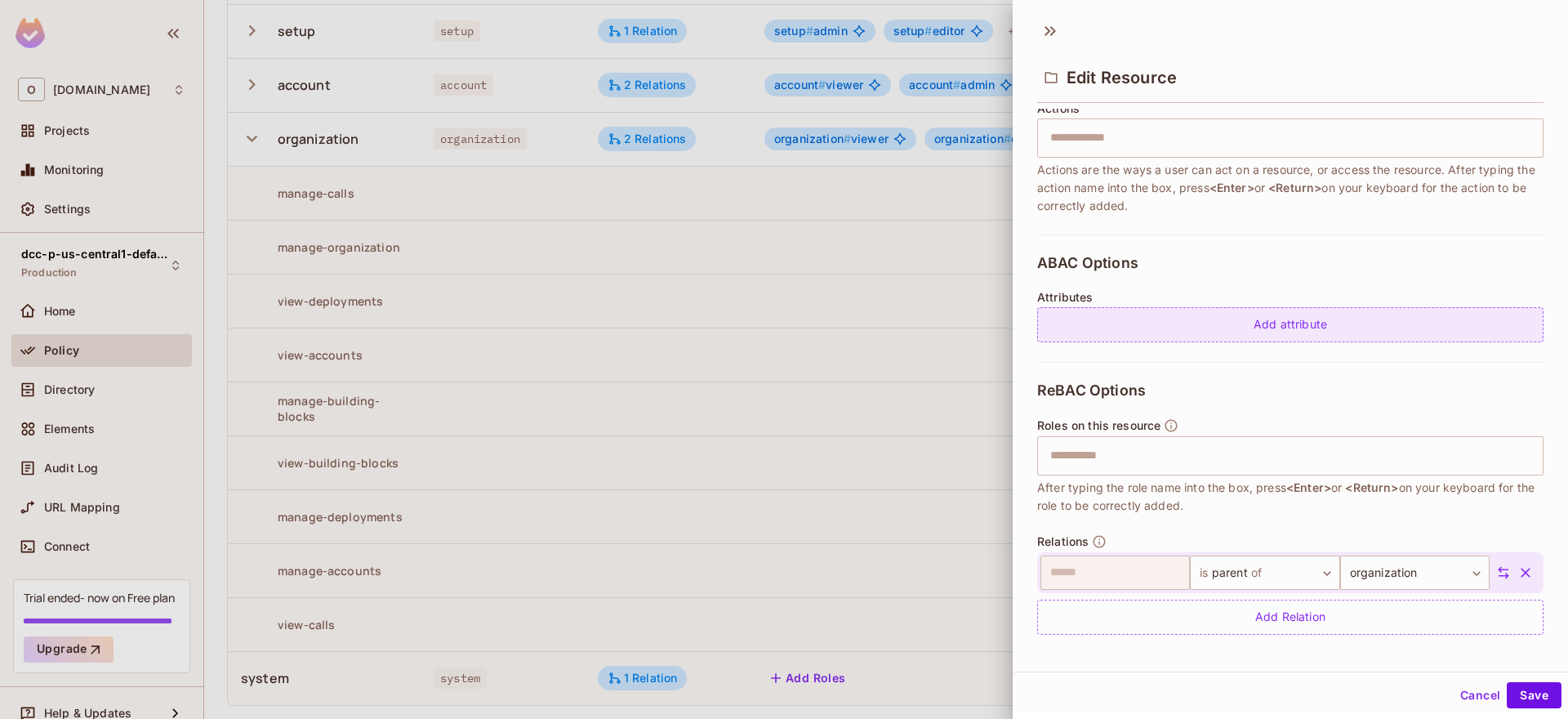
scroll to position [227, 0]
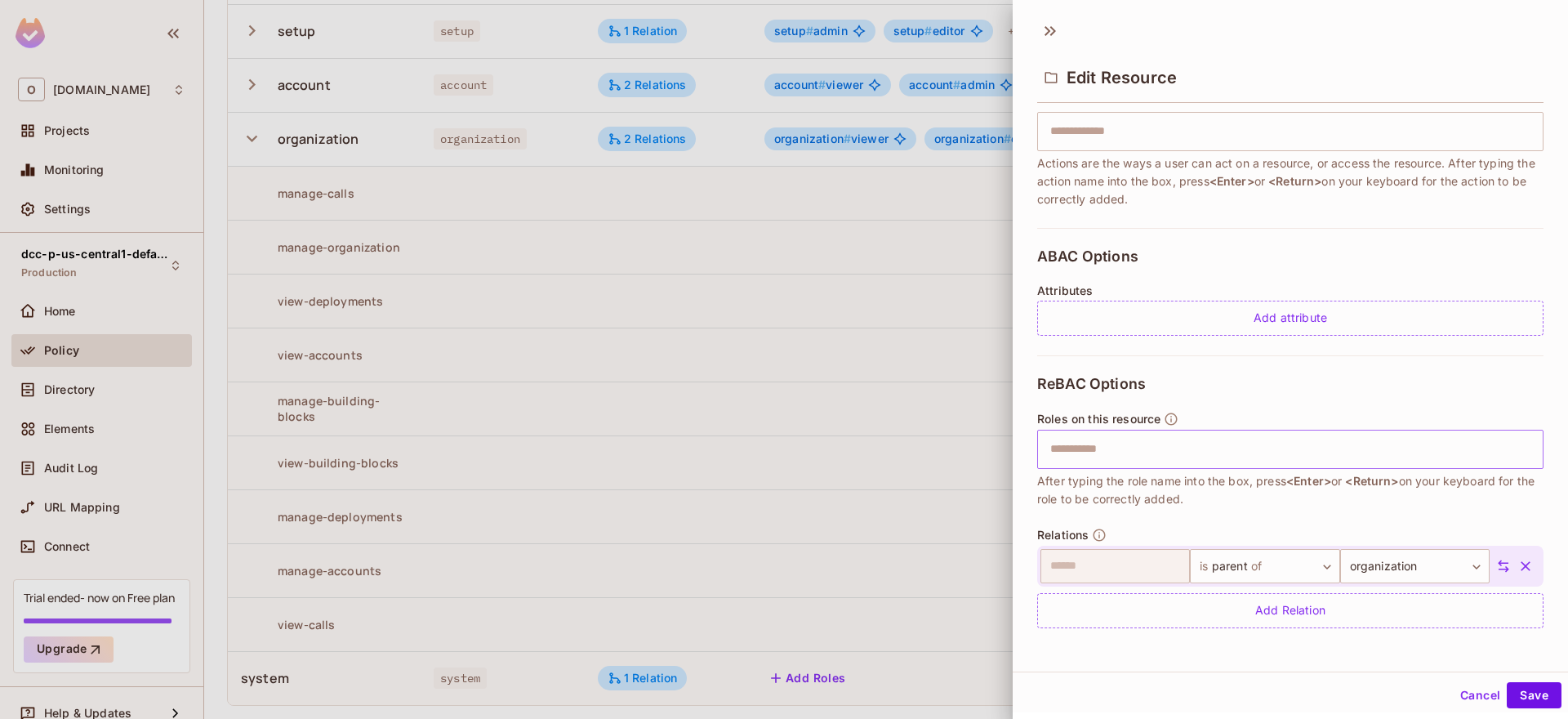
click at [1189, 457] on input "text" at bounding box center [1288, 449] width 496 height 33
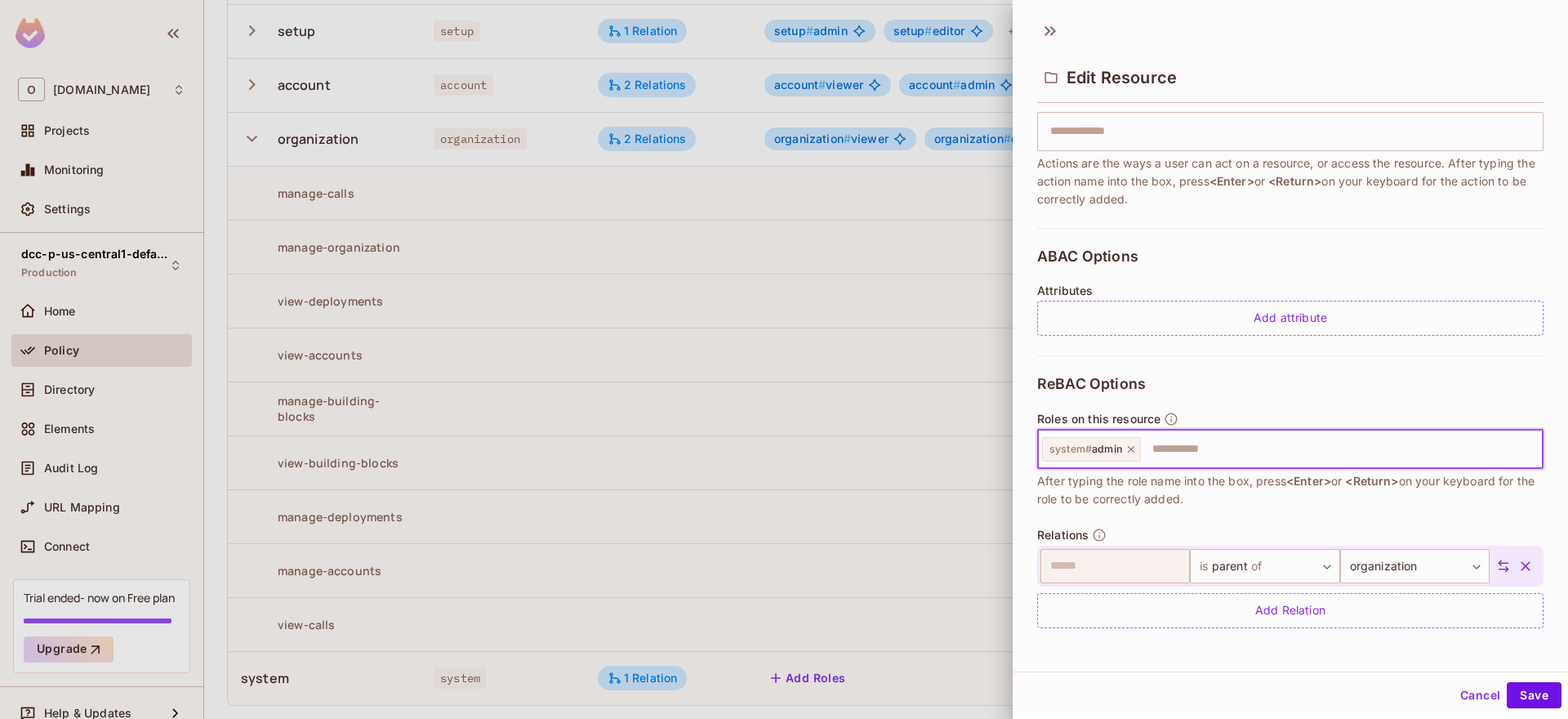
click at [1287, 486] on span "After typing the role name into the box, press <Enter> or <Return> on your keyb…" at bounding box center [1290, 490] width 506 height 36
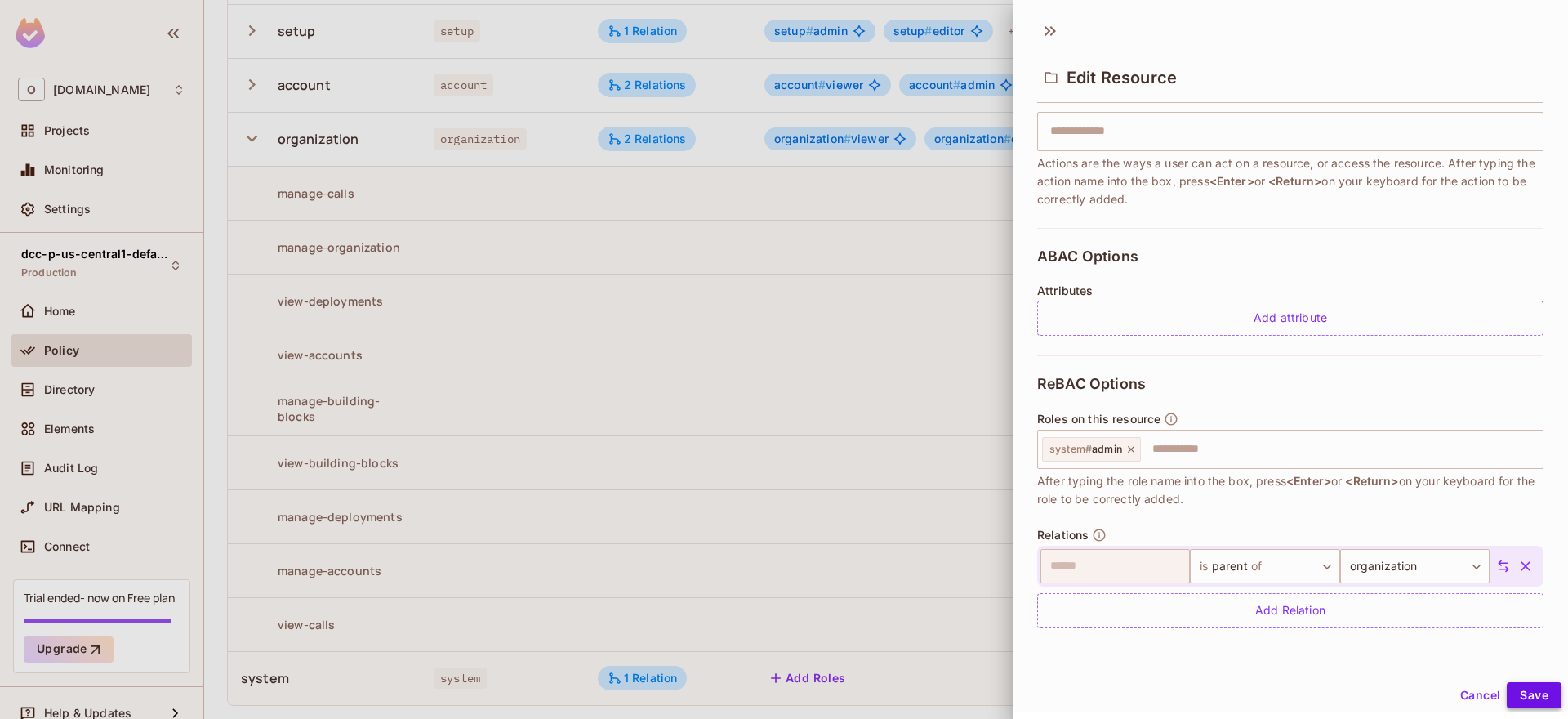
click at [1538, 696] on button "Save" at bounding box center [1534, 695] width 55 height 26
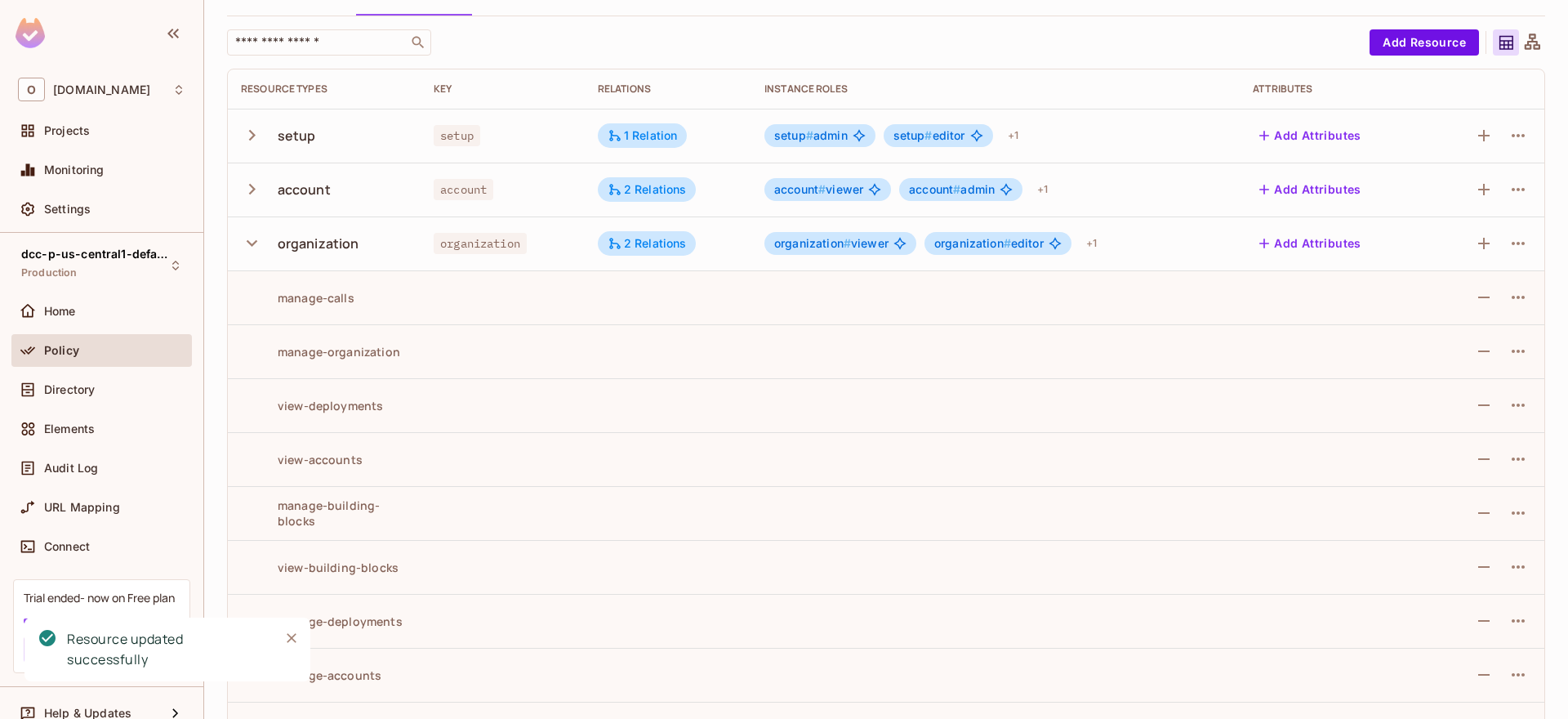
scroll to position [193, 0]
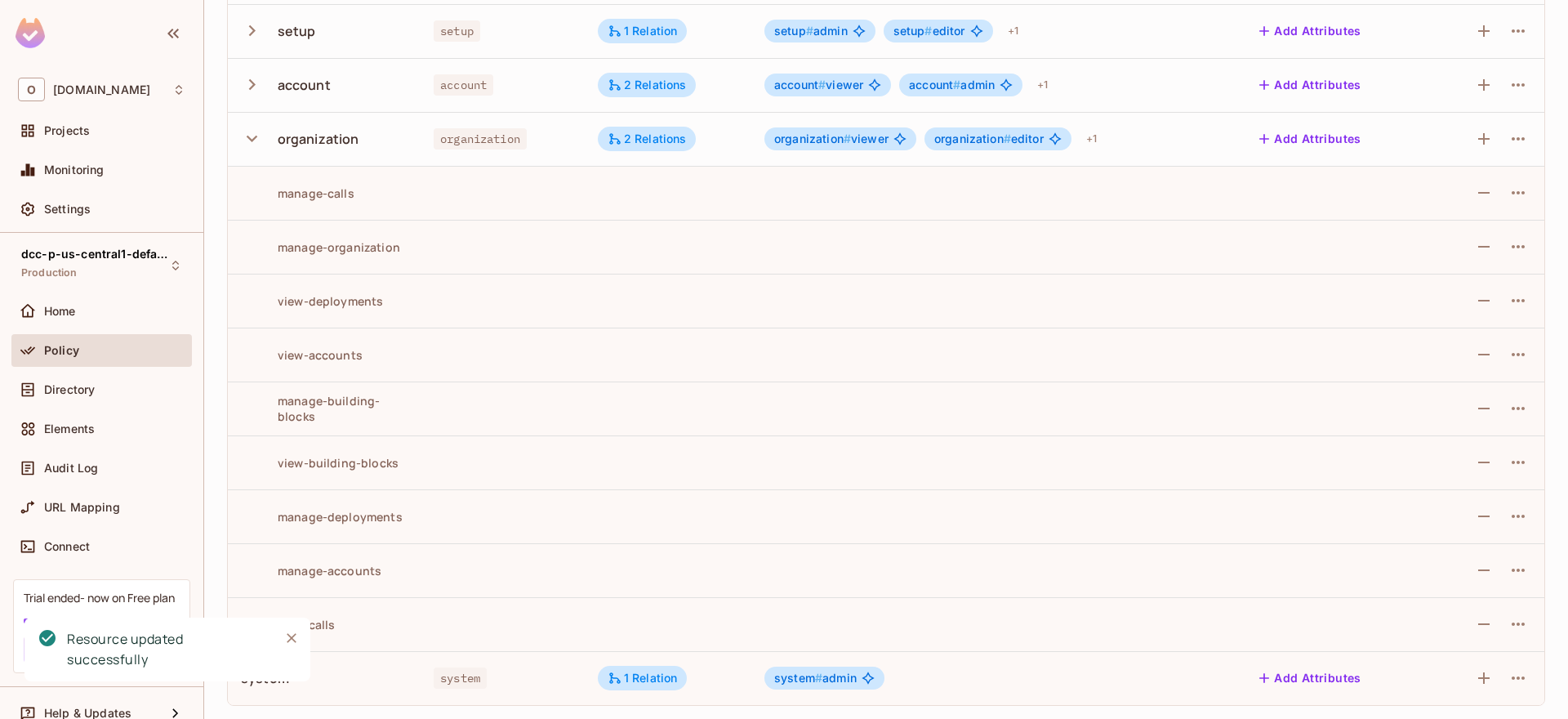
click at [254, 132] on icon "button" at bounding box center [252, 138] width 22 height 22
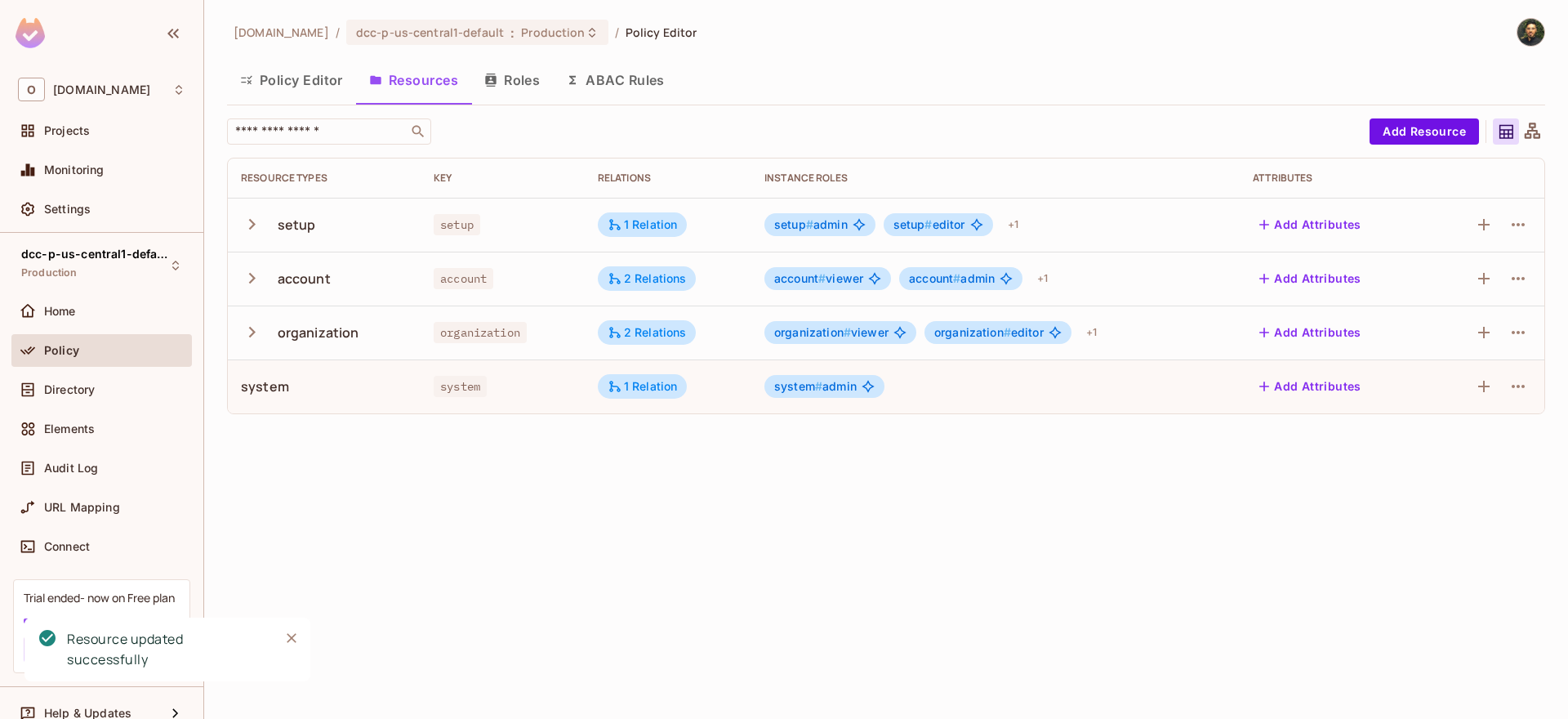
scroll to position [0, 0]
drag, startPoint x: 239, startPoint y: 387, endPoint x: 288, endPoint y: 389, distance: 49.0
click at [288, 389] on td "system" at bounding box center [324, 386] width 193 height 54
click at [288, 389] on div "system" at bounding box center [323, 386] width 166 height 18
drag, startPoint x: 240, startPoint y: 391, endPoint x: 321, endPoint y: 392, distance: 81.0
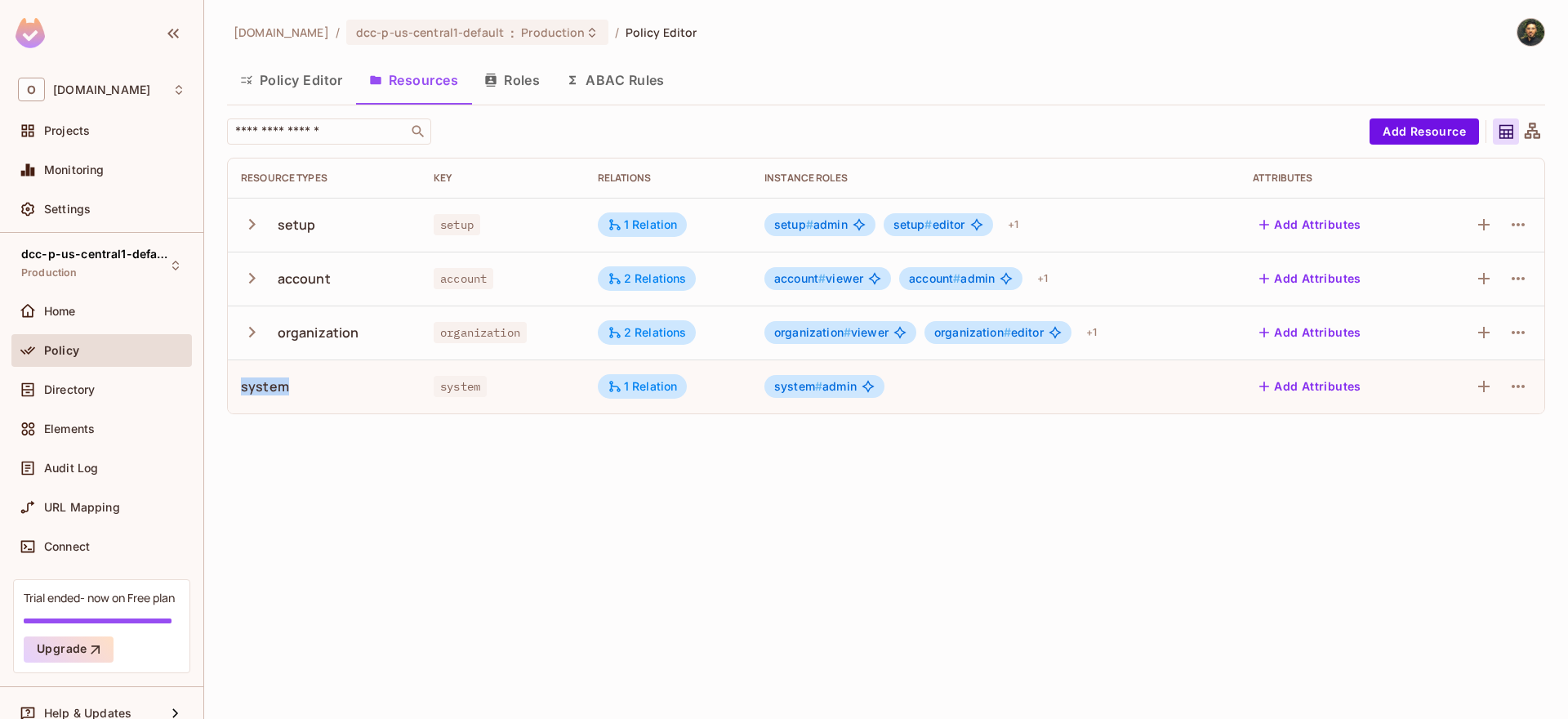
click at [321, 392] on td "system" at bounding box center [324, 386] width 193 height 54
click at [321, 392] on div "system" at bounding box center [323, 386] width 166 height 18
click at [1516, 388] on icon "button" at bounding box center [1518, 386] width 20 height 20
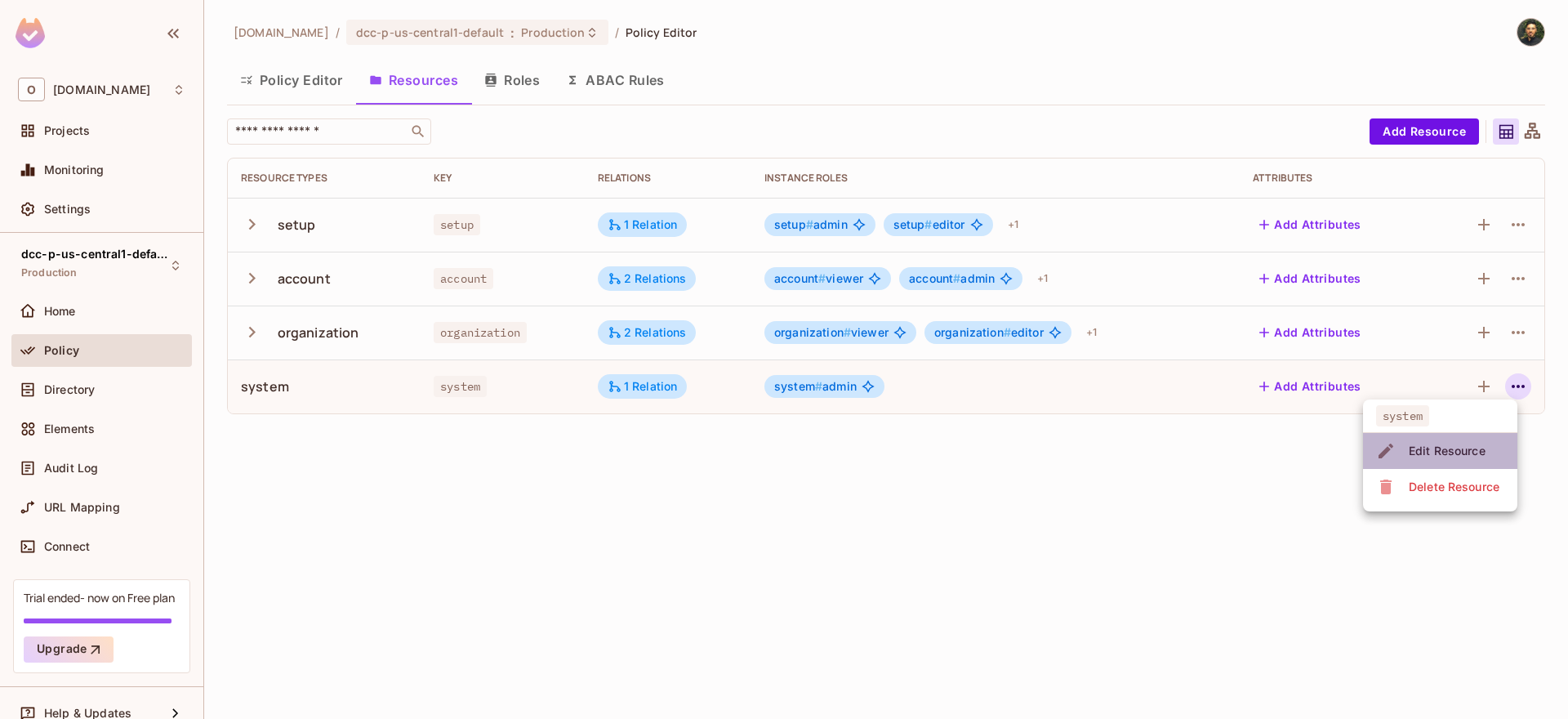
click at [1457, 444] on div "Edit Resource" at bounding box center [1447, 451] width 77 height 17
click at [1525, 389] on icon "button" at bounding box center [1518, 386] width 20 height 20
click at [1454, 444] on div "Edit Resource" at bounding box center [1447, 451] width 77 height 17
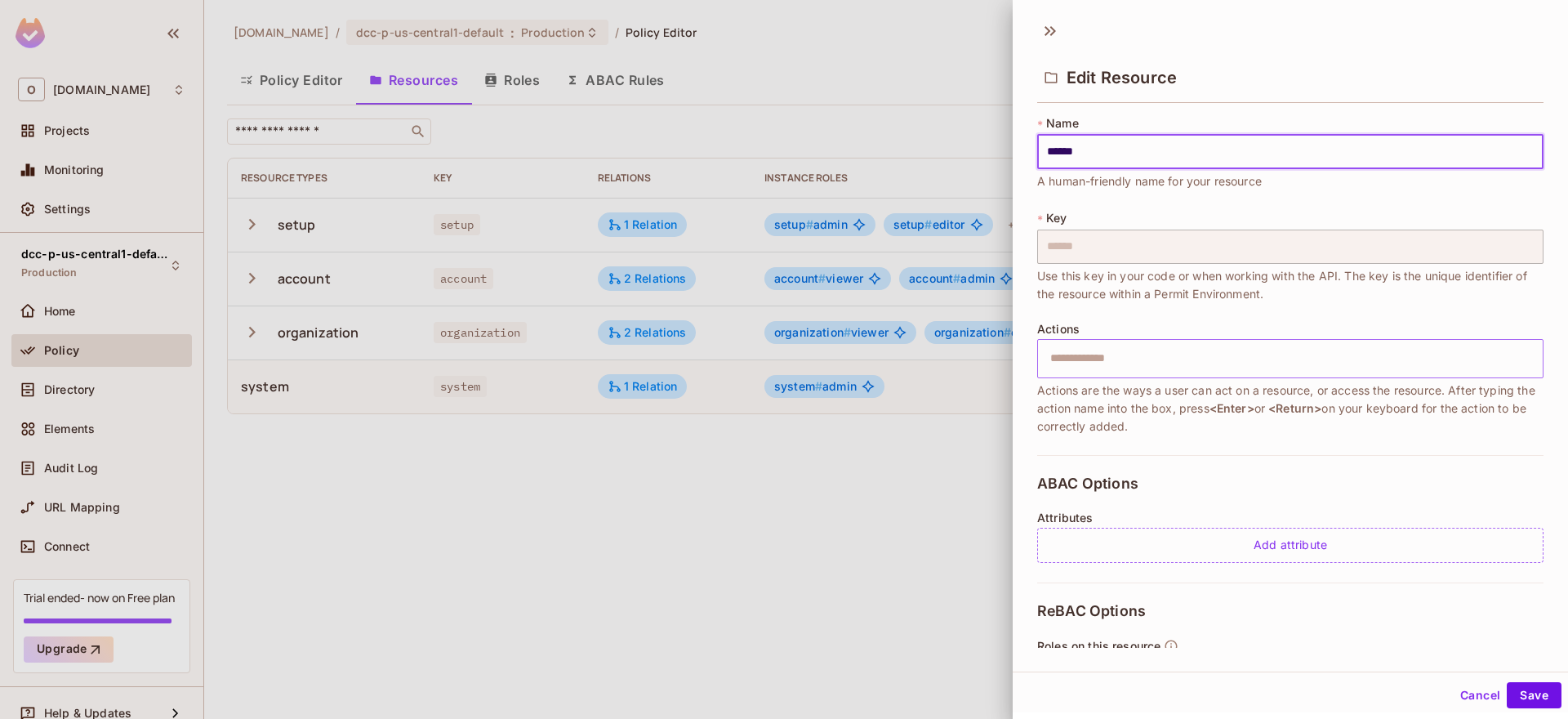
click at [1098, 361] on input "text" at bounding box center [1288, 358] width 496 height 33
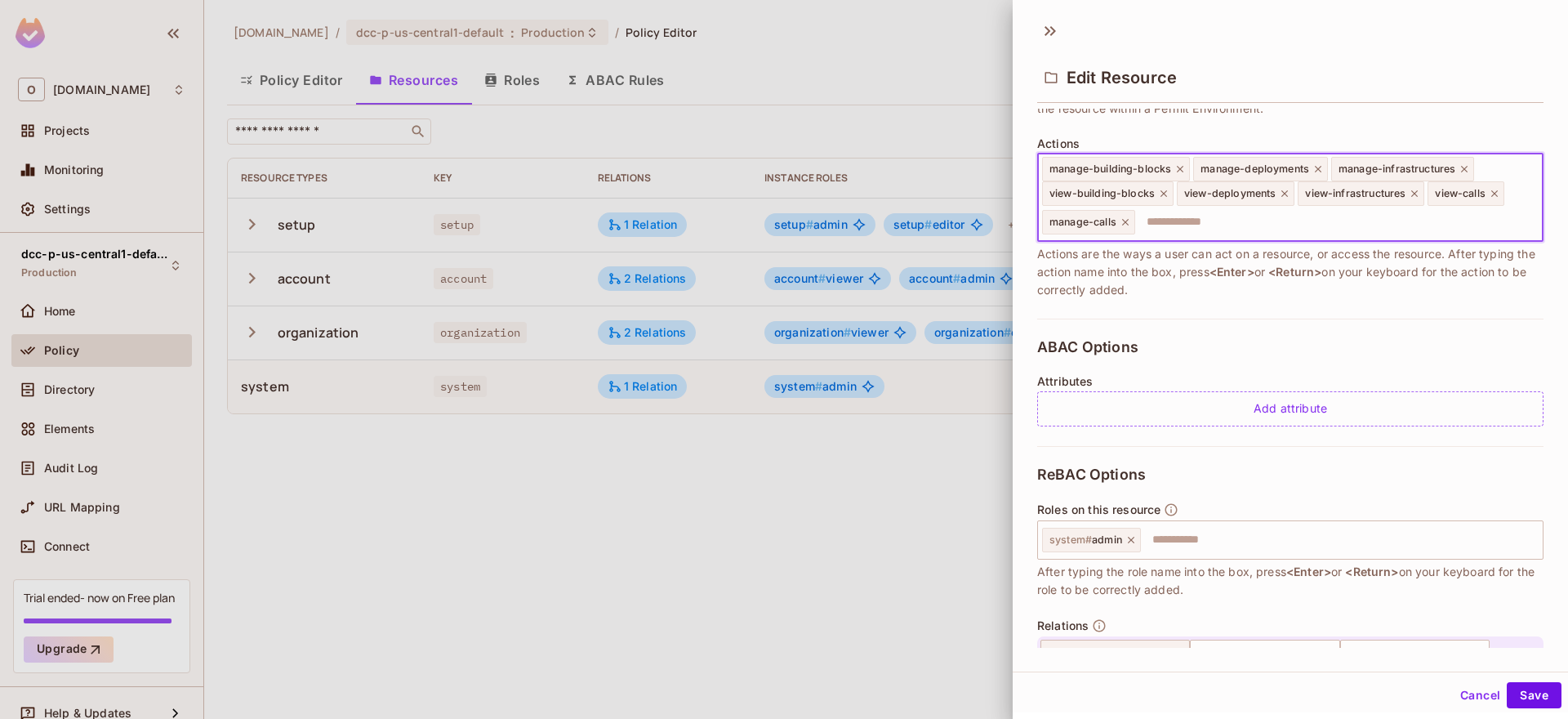
scroll to position [196, 0]
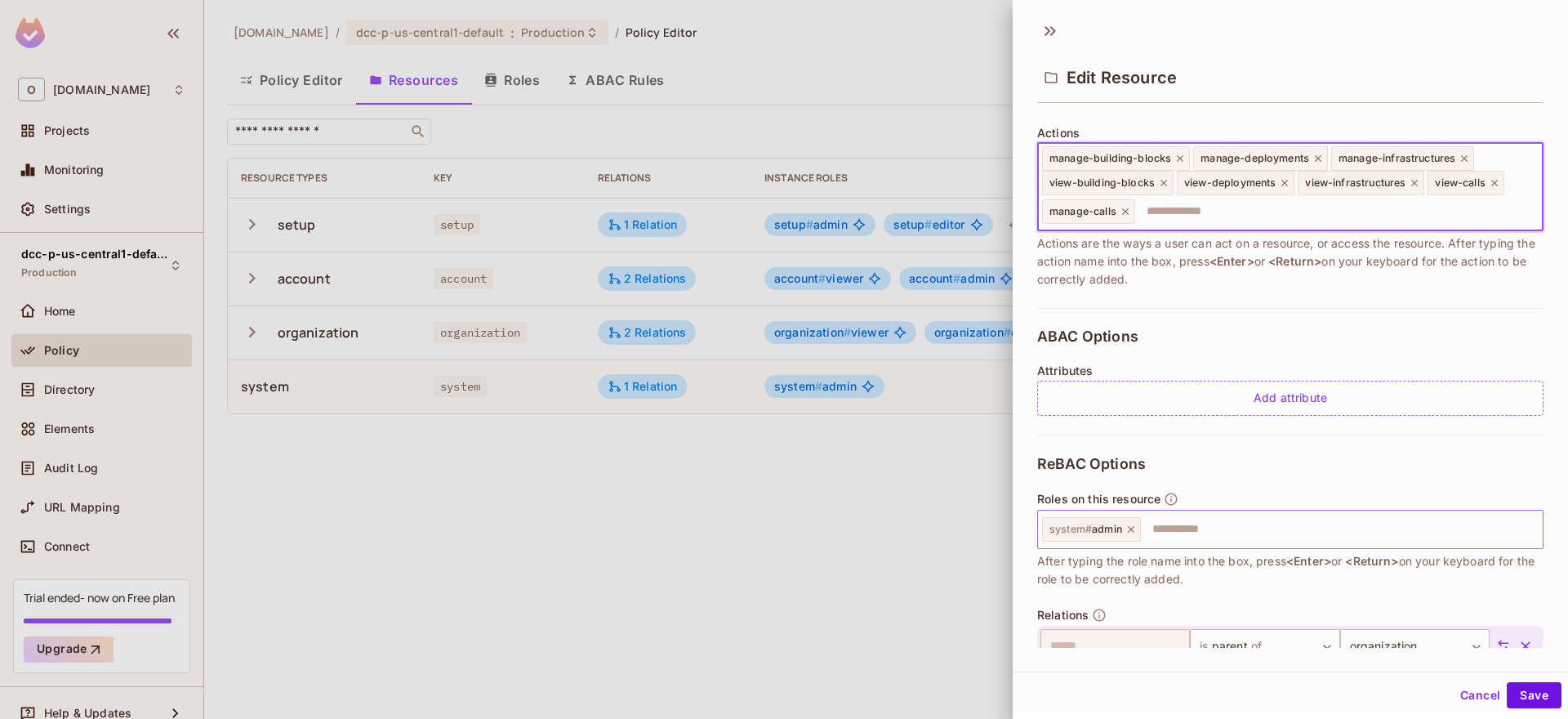
click at [1229, 518] on input "text" at bounding box center [1339, 529] width 394 height 33
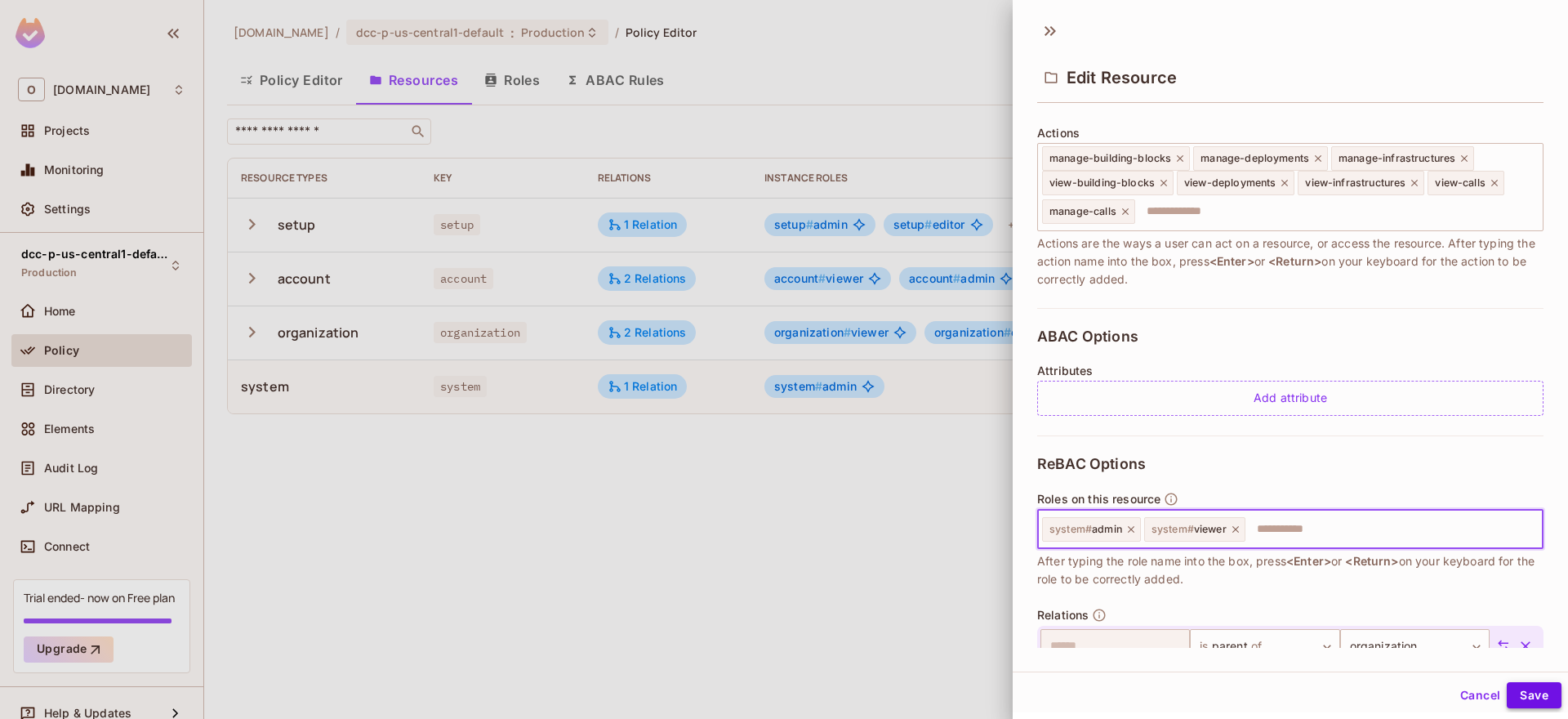
click at [1529, 691] on button "Save" at bounding box center [1534, 695] width 55 height 26
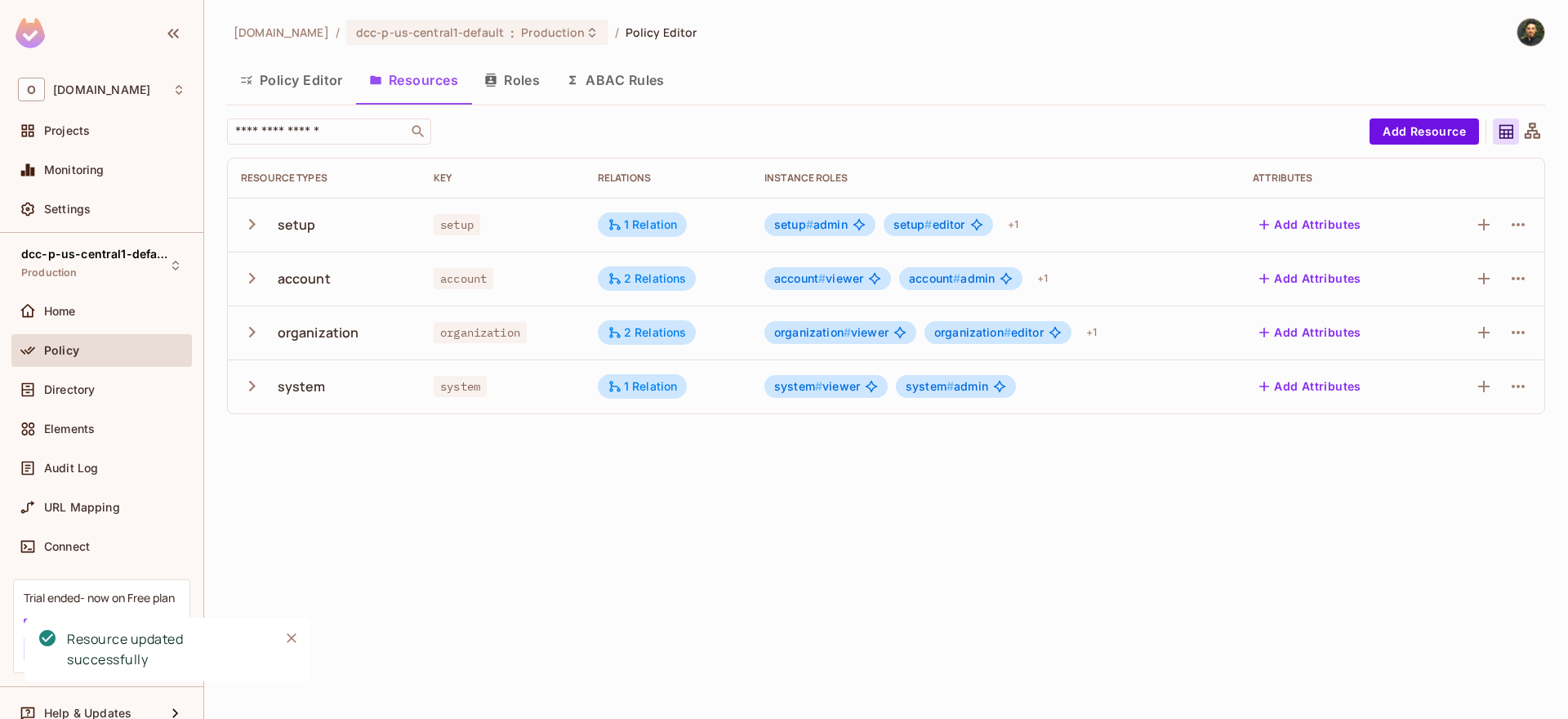
click at [1527, 318] on td at bounding box center [1486, 333] width 116 height 54
click at [1527, 327] on icon "button" at bounding box center [1518, 332] width 20 height 20
click at [1522, 335] on icon "button" at bounding box center [1518, 332] width 20 height 20
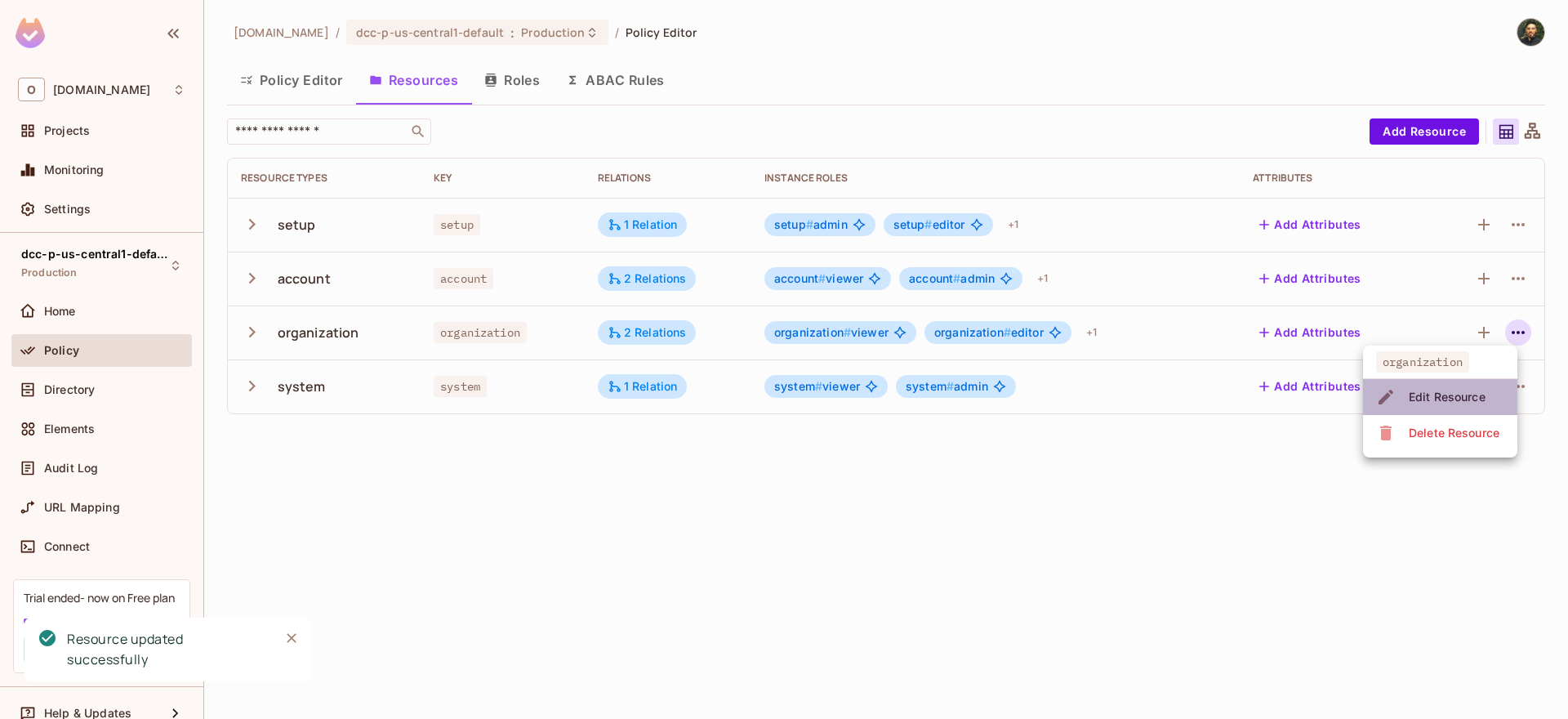
click at [1482, 393] on div "Edit Resource" at bounding box center [1447, 398] width 77 height 17
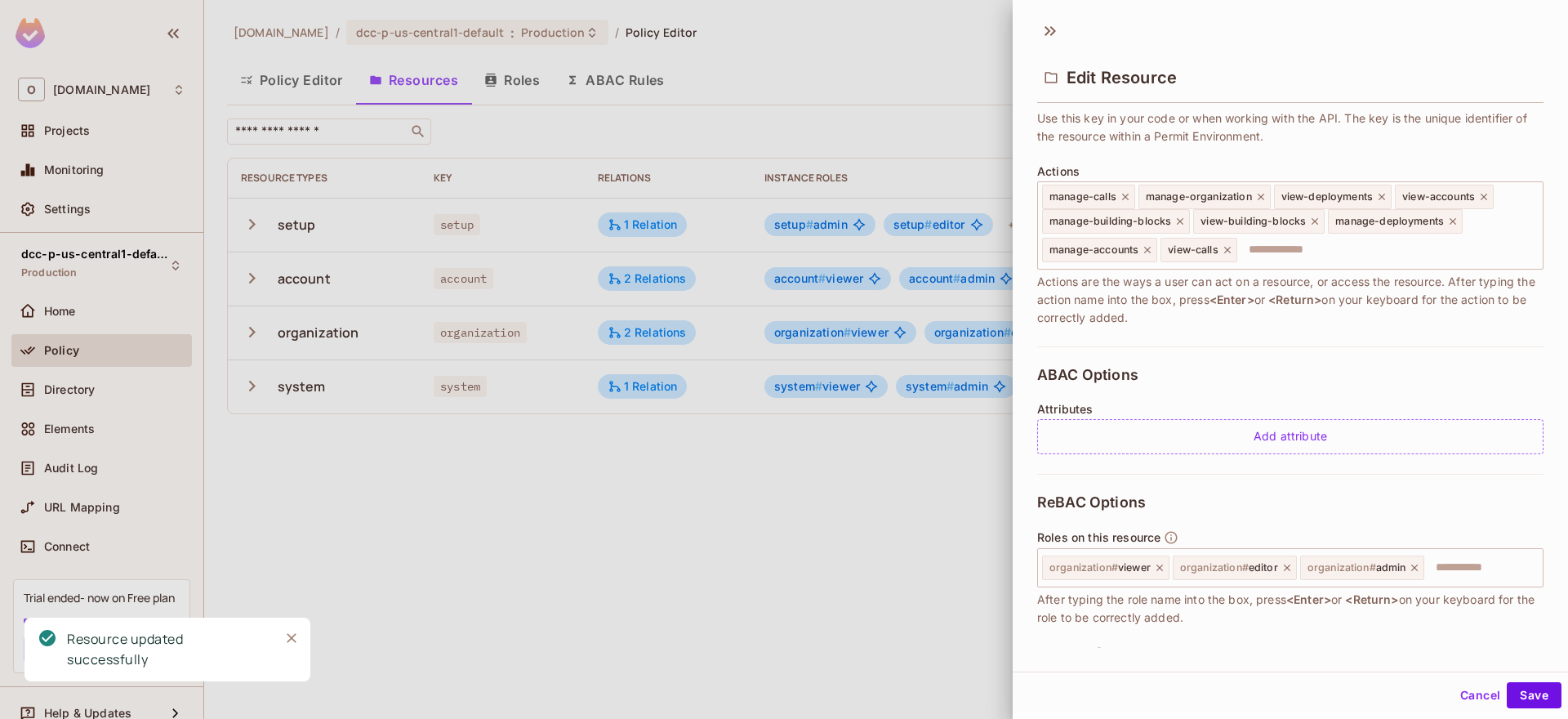
scroll to position [323, 0]
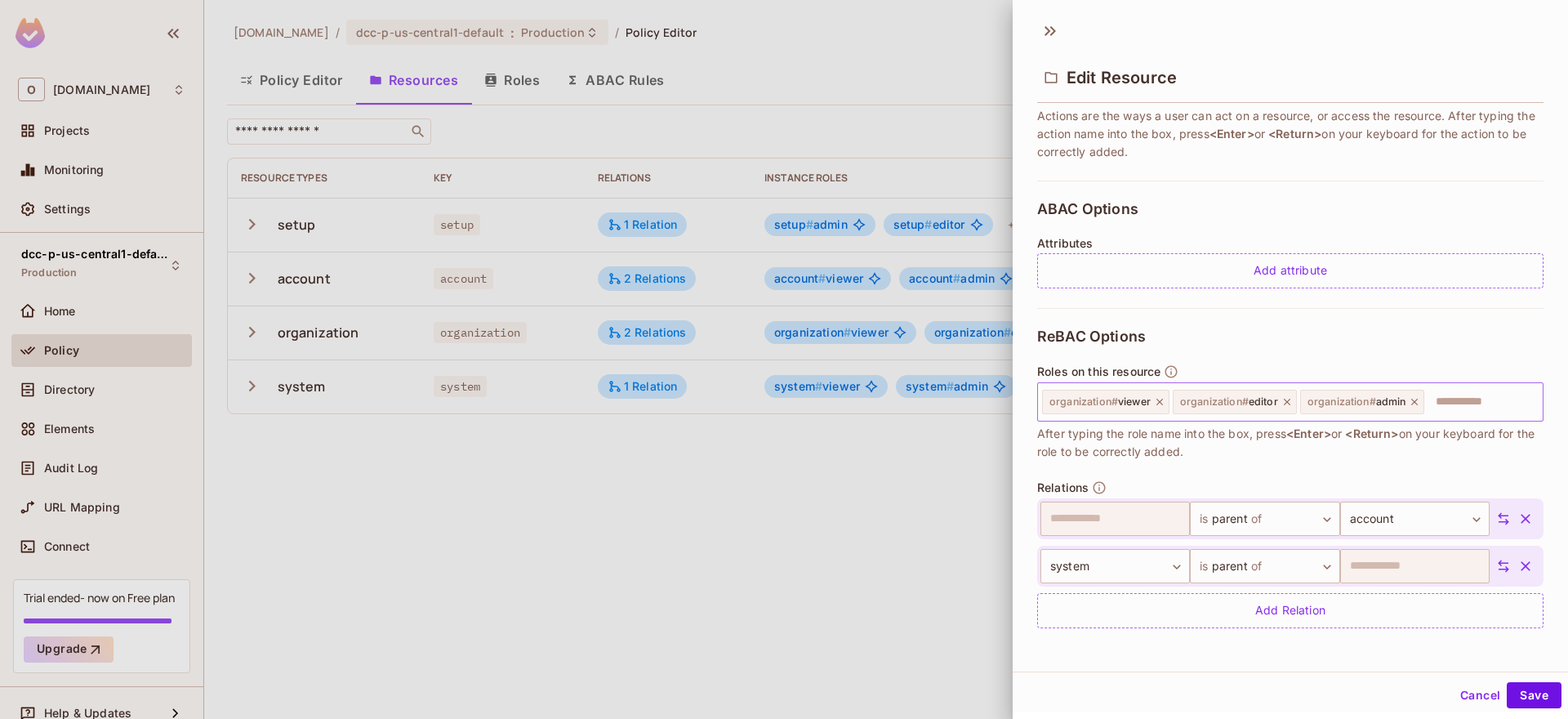
click at [1287, 404] on icon at bounding box center [1287, 402] width 11 height 11
click at [1516, 692] on button "Save" at bounding box center [1534, 695] width 55 height 26
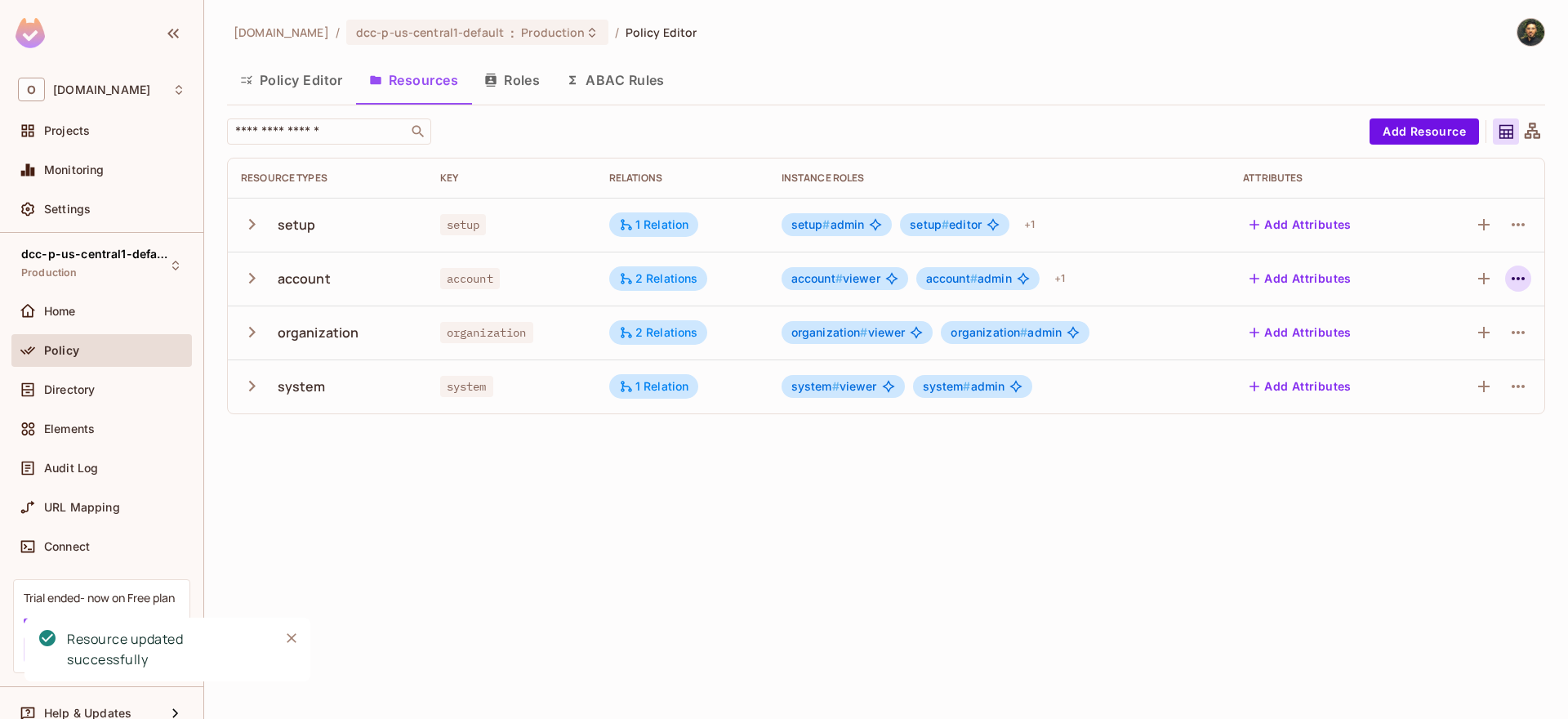
click at [1516, 277] on icon "button" at bounding box center [1518, 278] width 20 height 20
click at [1453, 343] on div "Edit Resource" at bounding box center [1447, 344] width 77 height 17
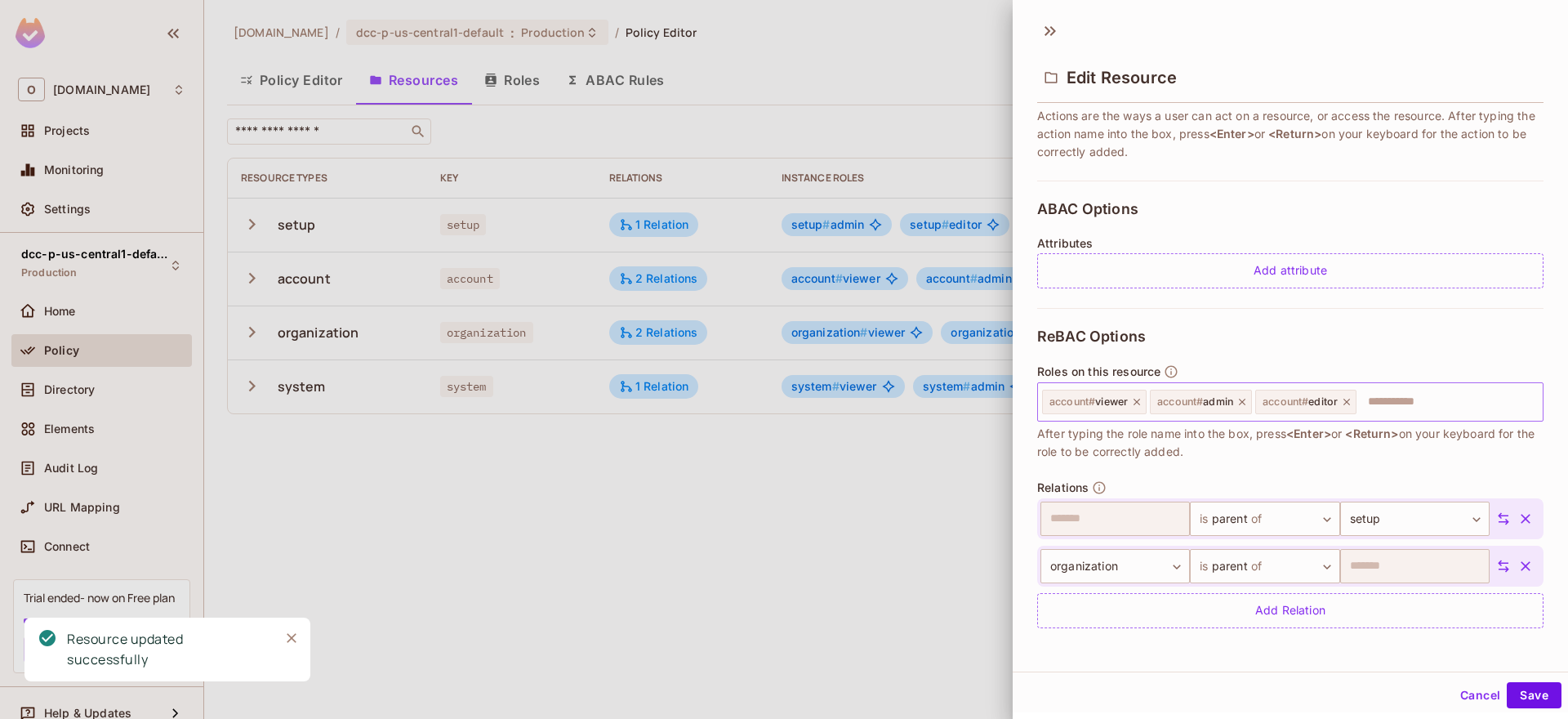
click at [1351, 403] on icon at bounding box center [1347, 402] width 11 height 11
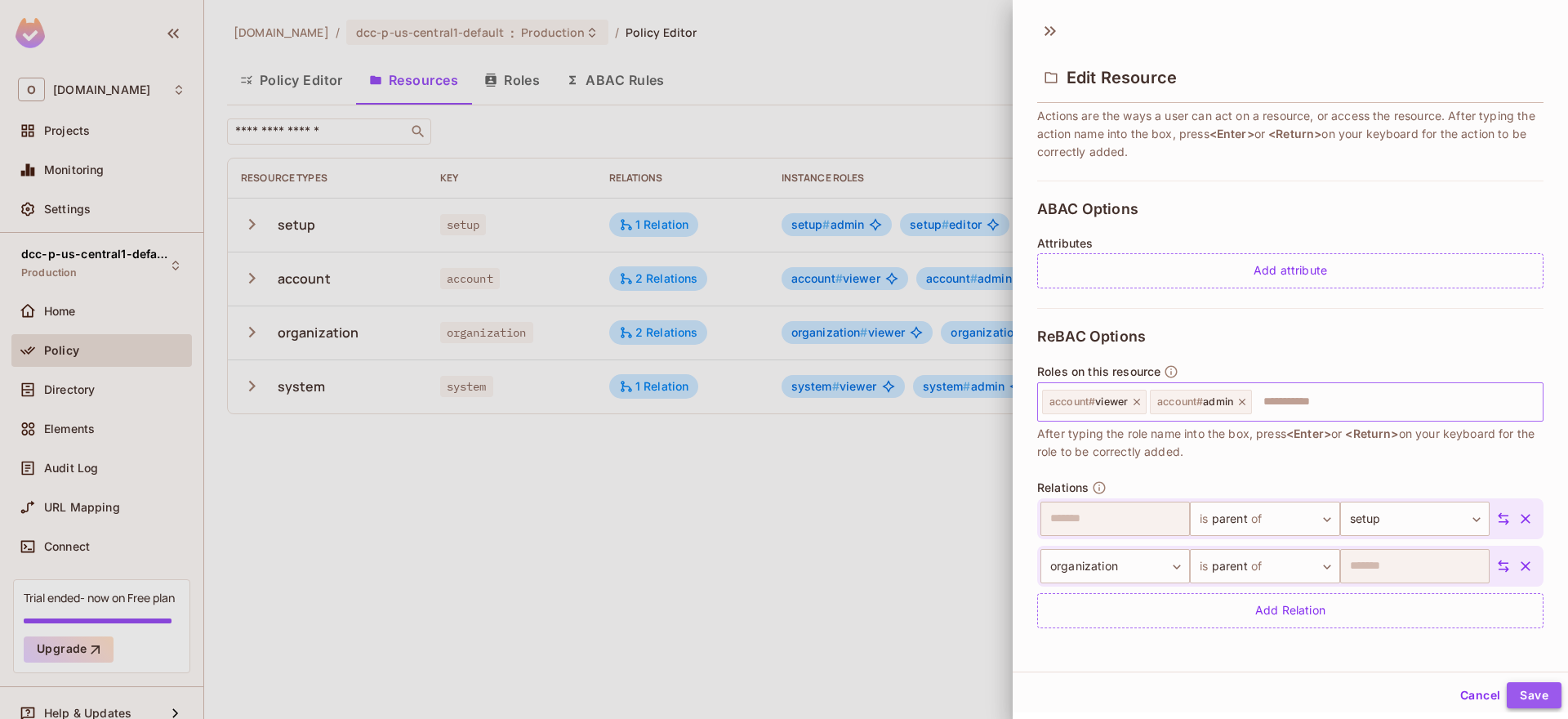
click at [1533, 694] on button "Save" at bounding box center [1534, 695] width 55 height 26
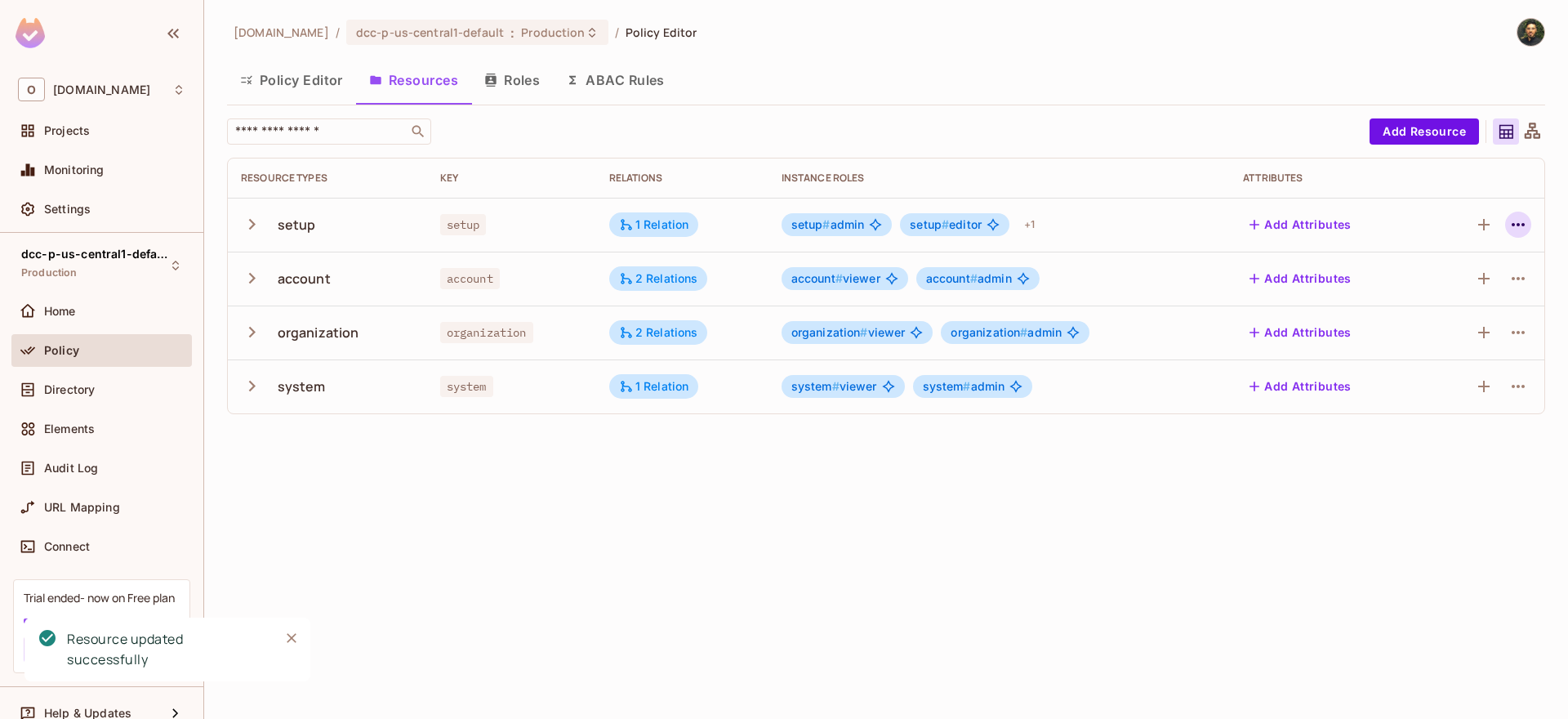
click at [1516, 222] on icon "button" at bounding box center [1518, 224] width 20 height 20
click at [1451, 289] on div "Edit Resource" at bounding box center [1447, 290] width 77 height 17
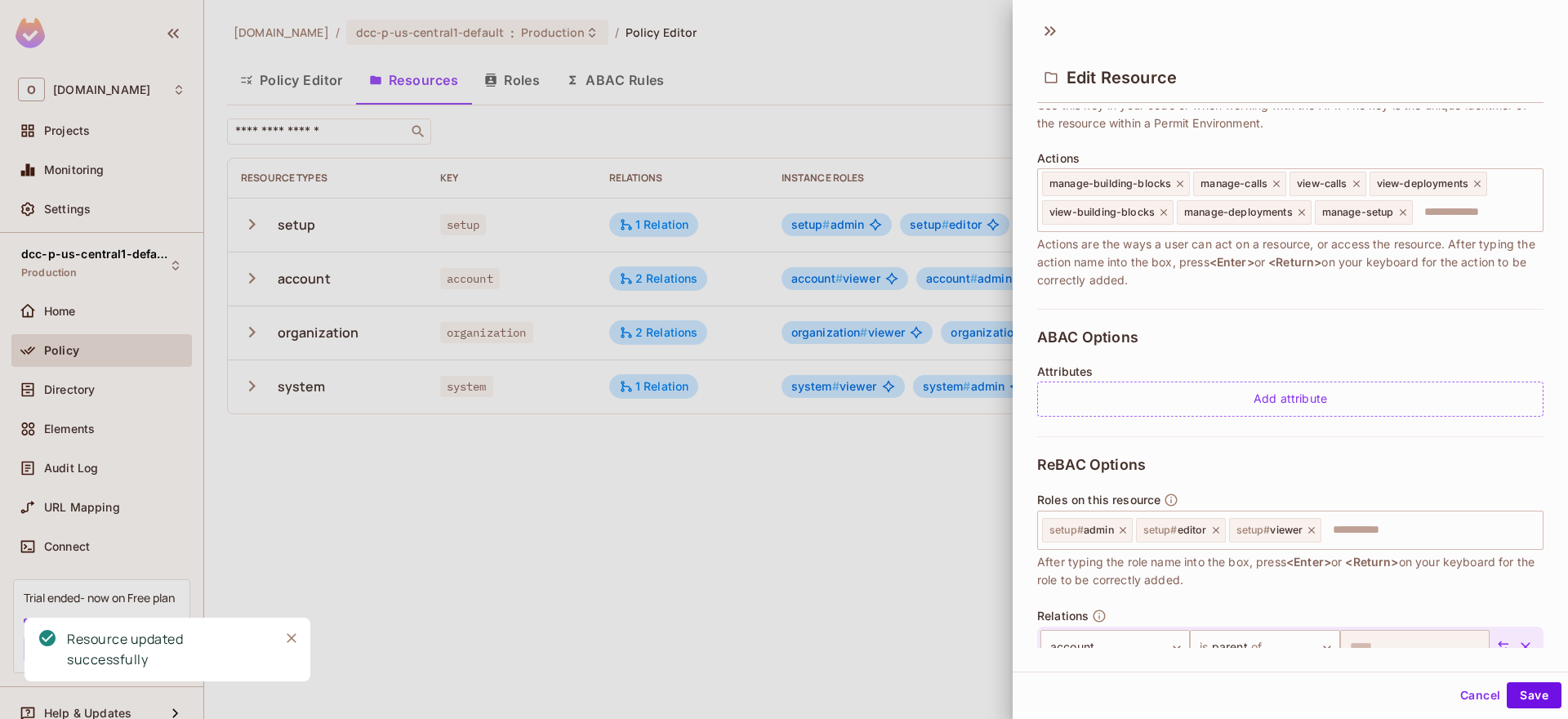
scroll to position [252, 0]
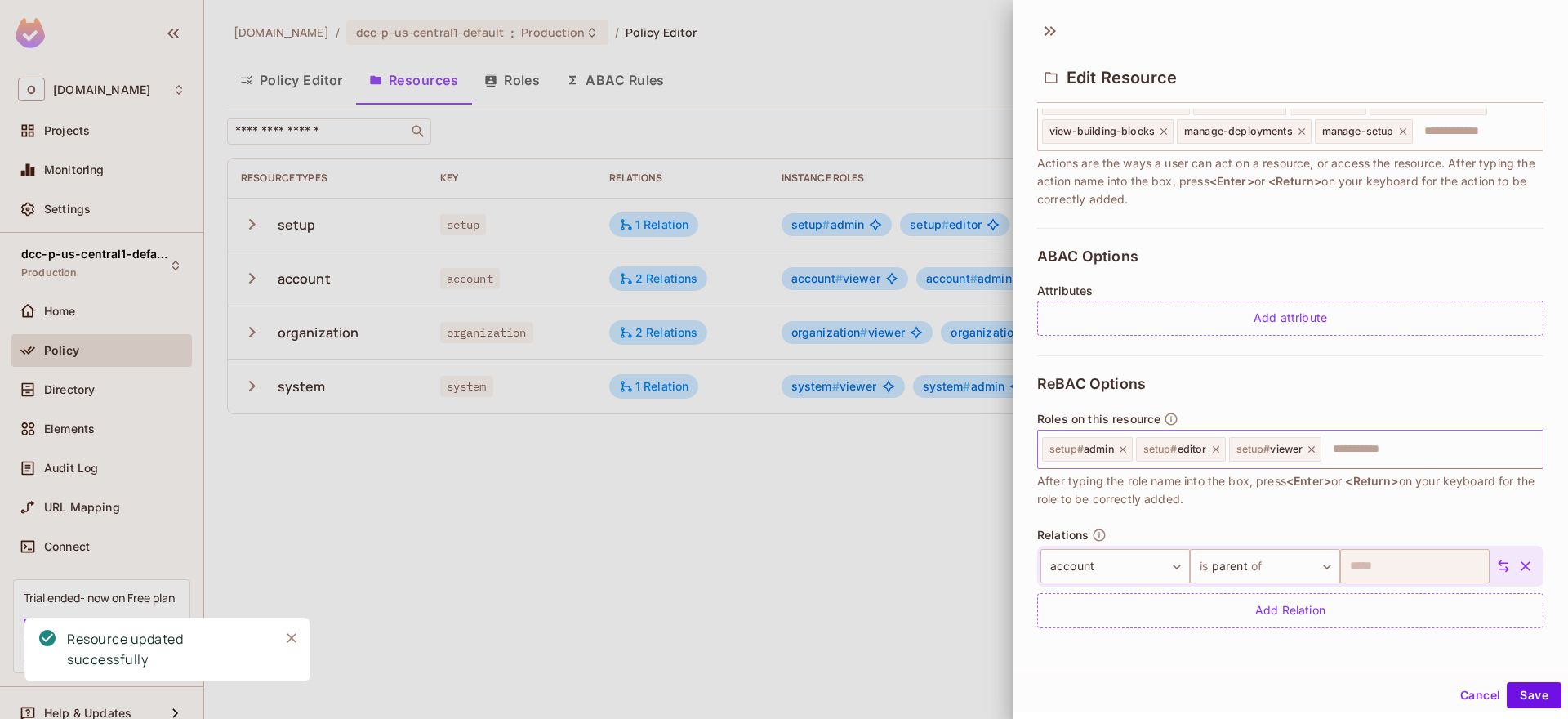
click at [1215, 450] on icon at bounding box center [1216, 450] width 11 height 11
click at [1535, 691] on button "Save" at bounding box center [1534, 695] width 55 height 26
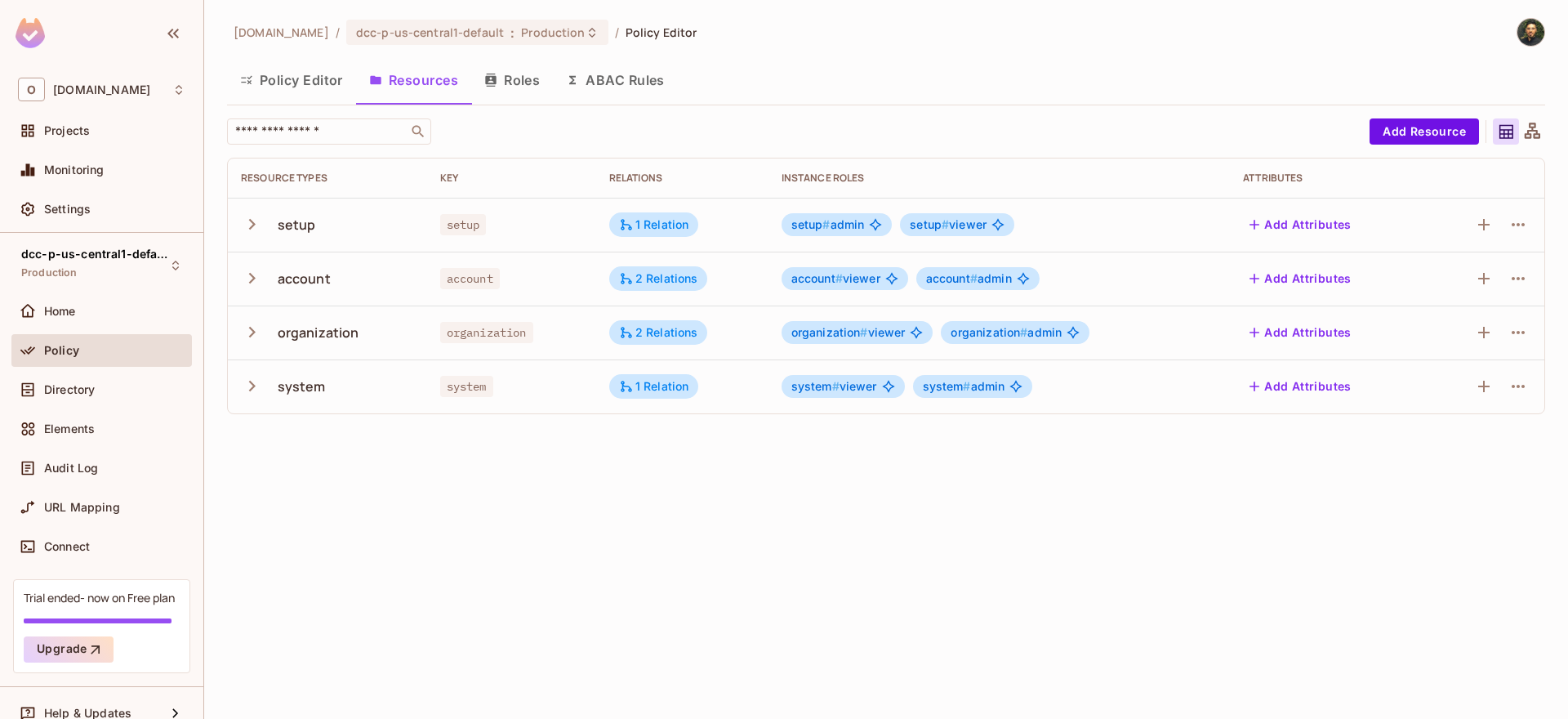
click at [491, 78] on icon "button" at bounding box center [490, 80] width 13 height 13
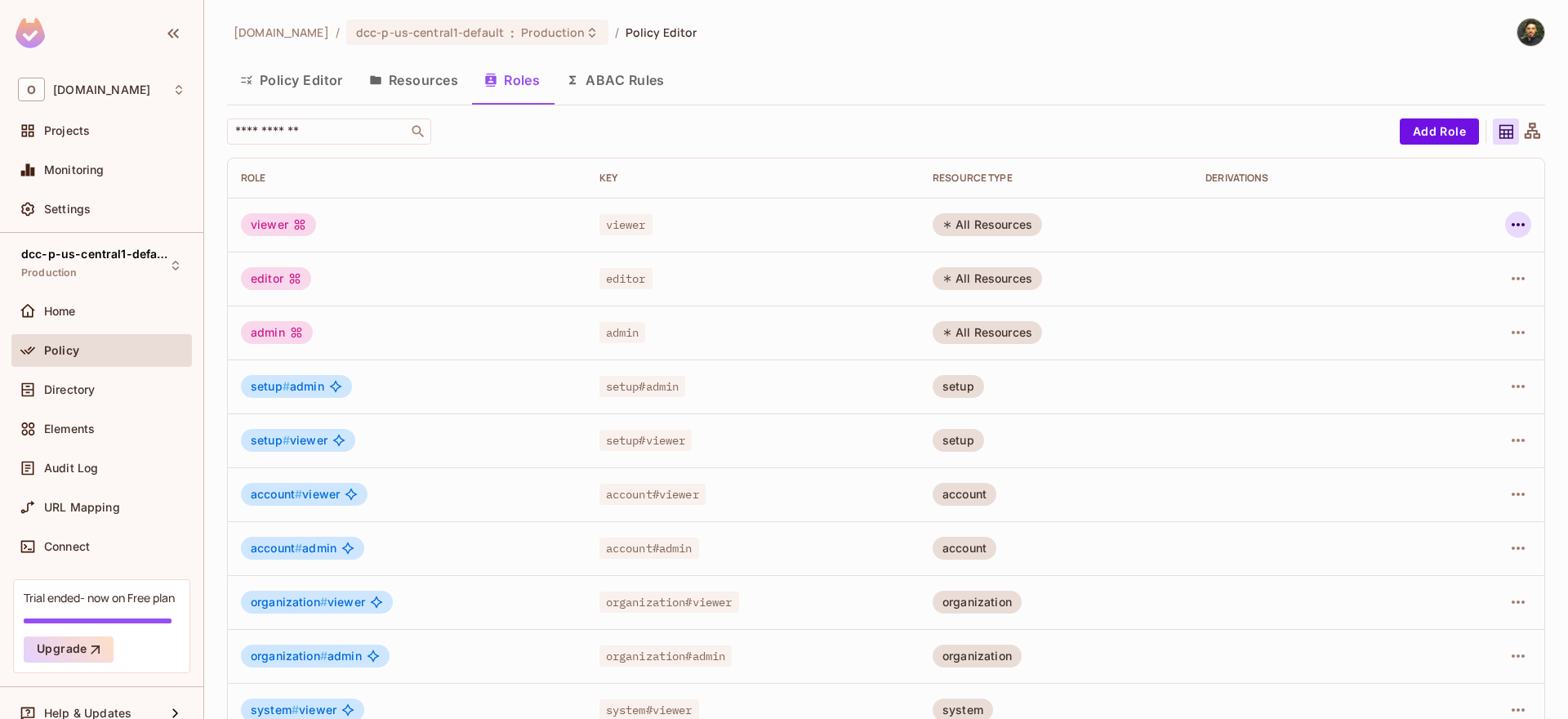
click at [1512, 226] on icon "button" at bounding box center [1519, 225] width 13 height 4
click at [1437, 342] on div "Delete Role" at bounding box center [1441, 334] width 63 height 17
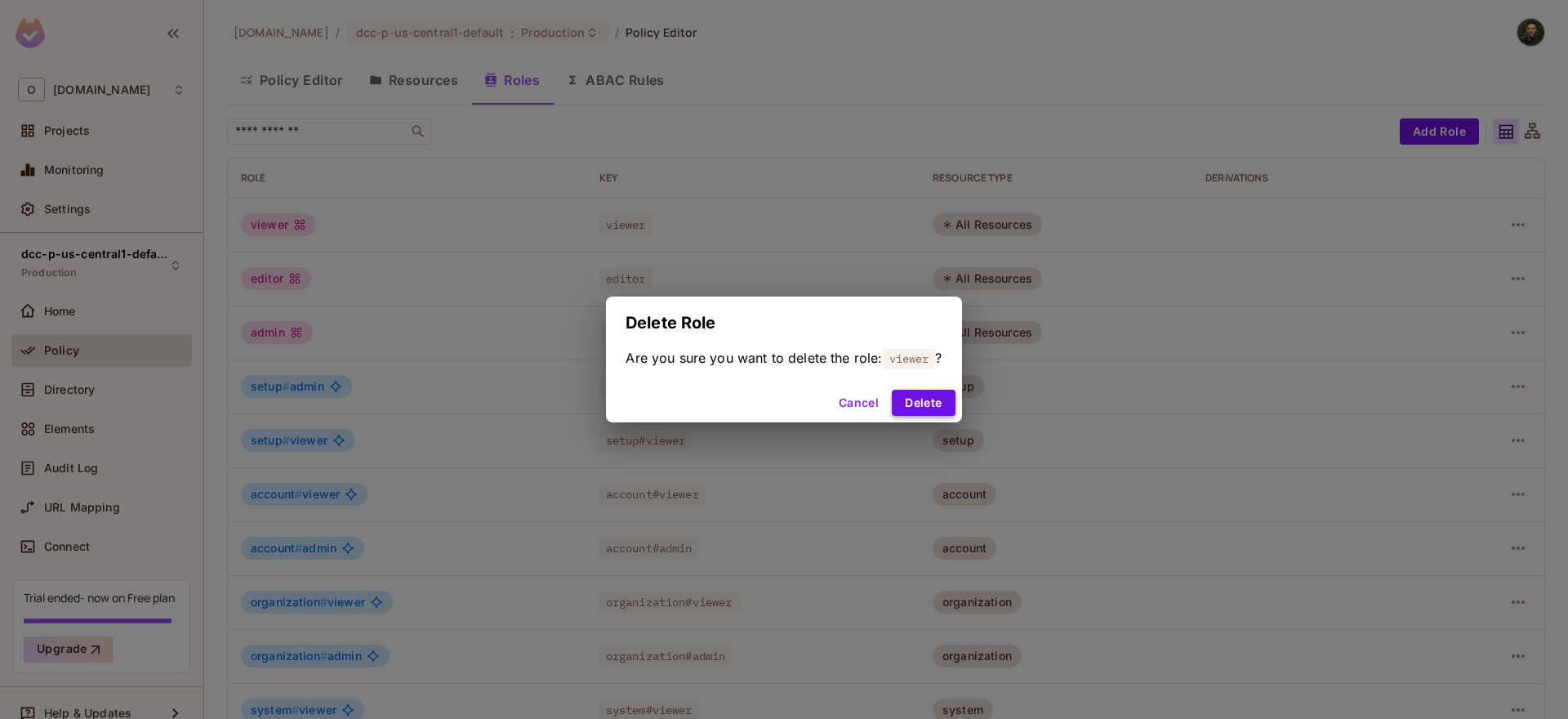
click at [924, 408] on button "Delete" at bounding box center [923, 402] width 63 height 26
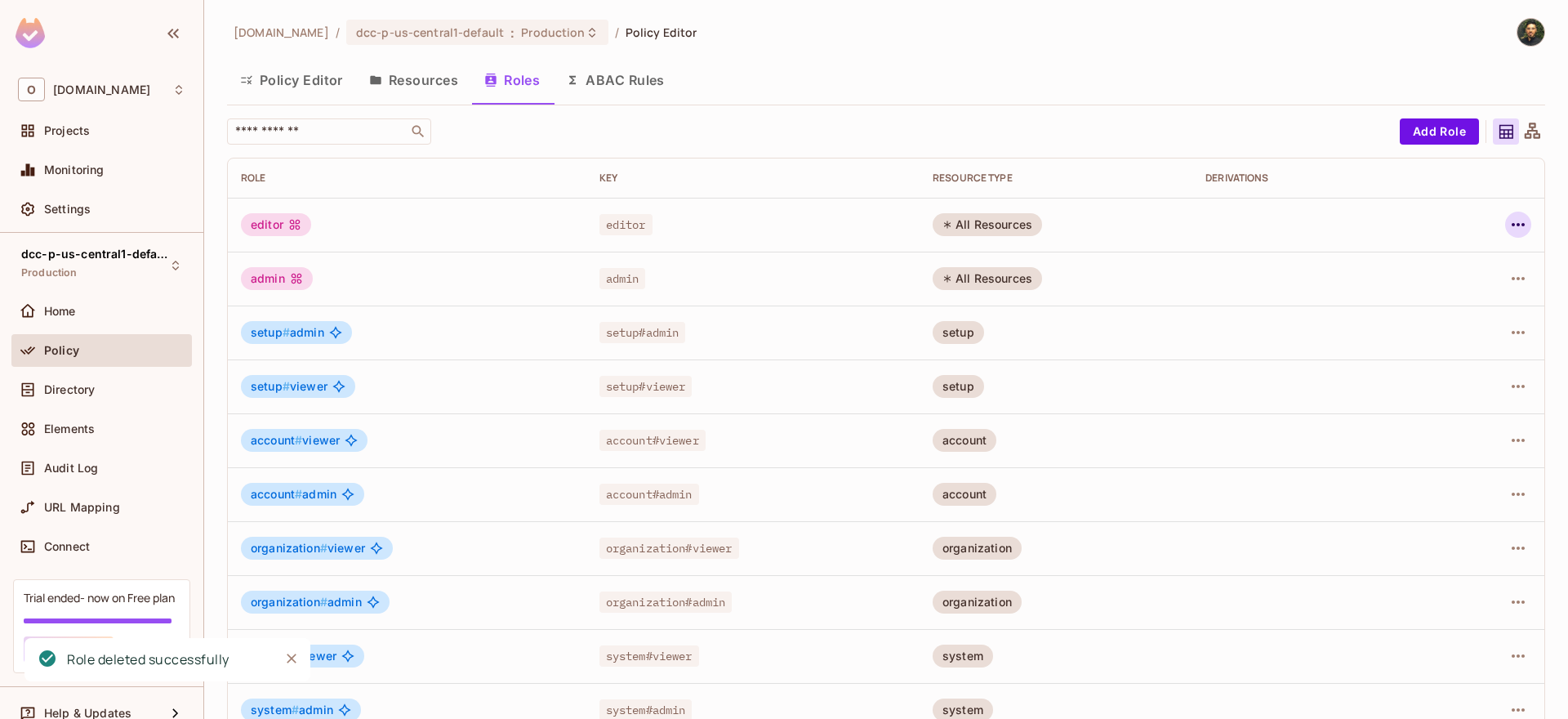
click at [1506, 235] on button "button" at bounding box center [1519, 225] width 26 height 26
click at [1419, 331] on div "Delete Role" at bounding box center [1441, 334] width 63 height 17
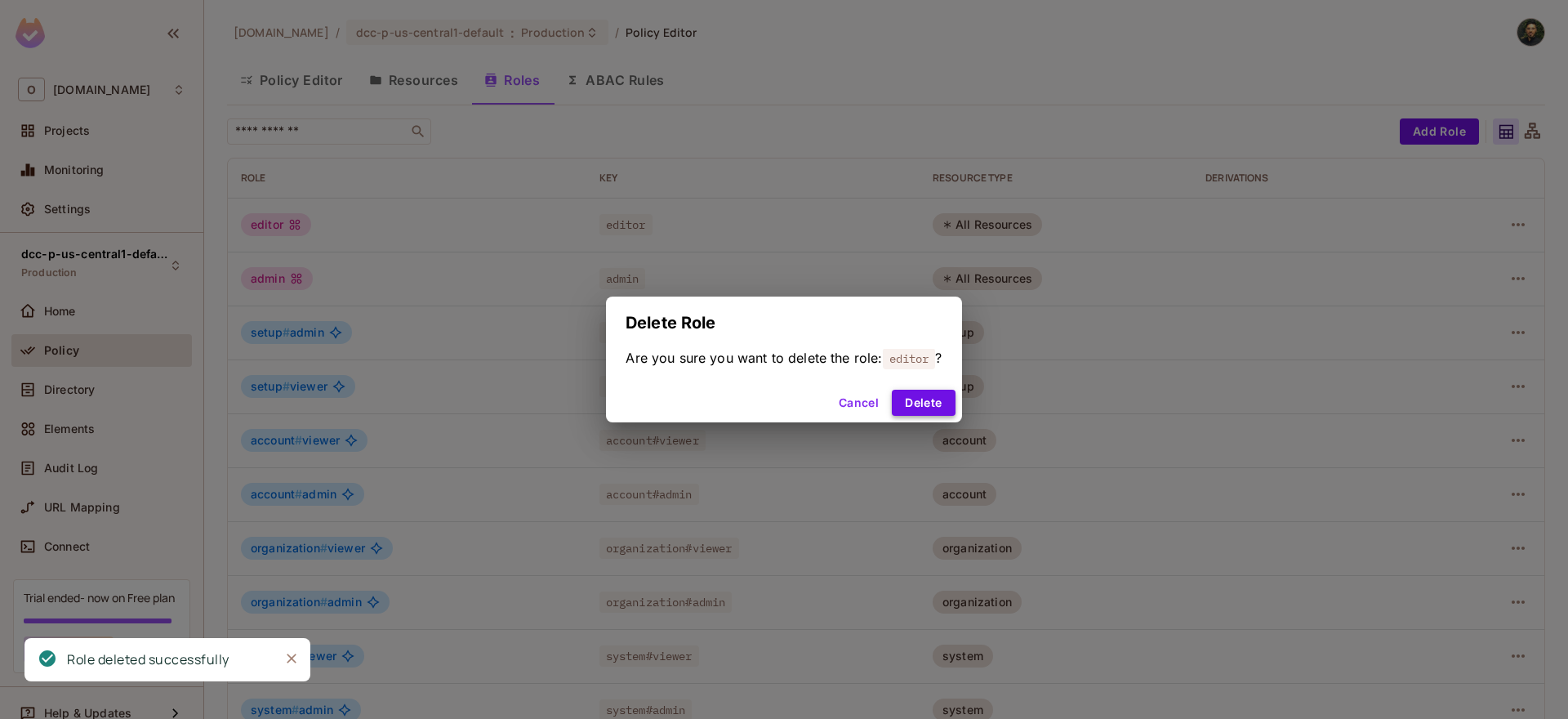
click at [923, 407] on button "Delete" at bounding box center [923, 402] width 63 height 26
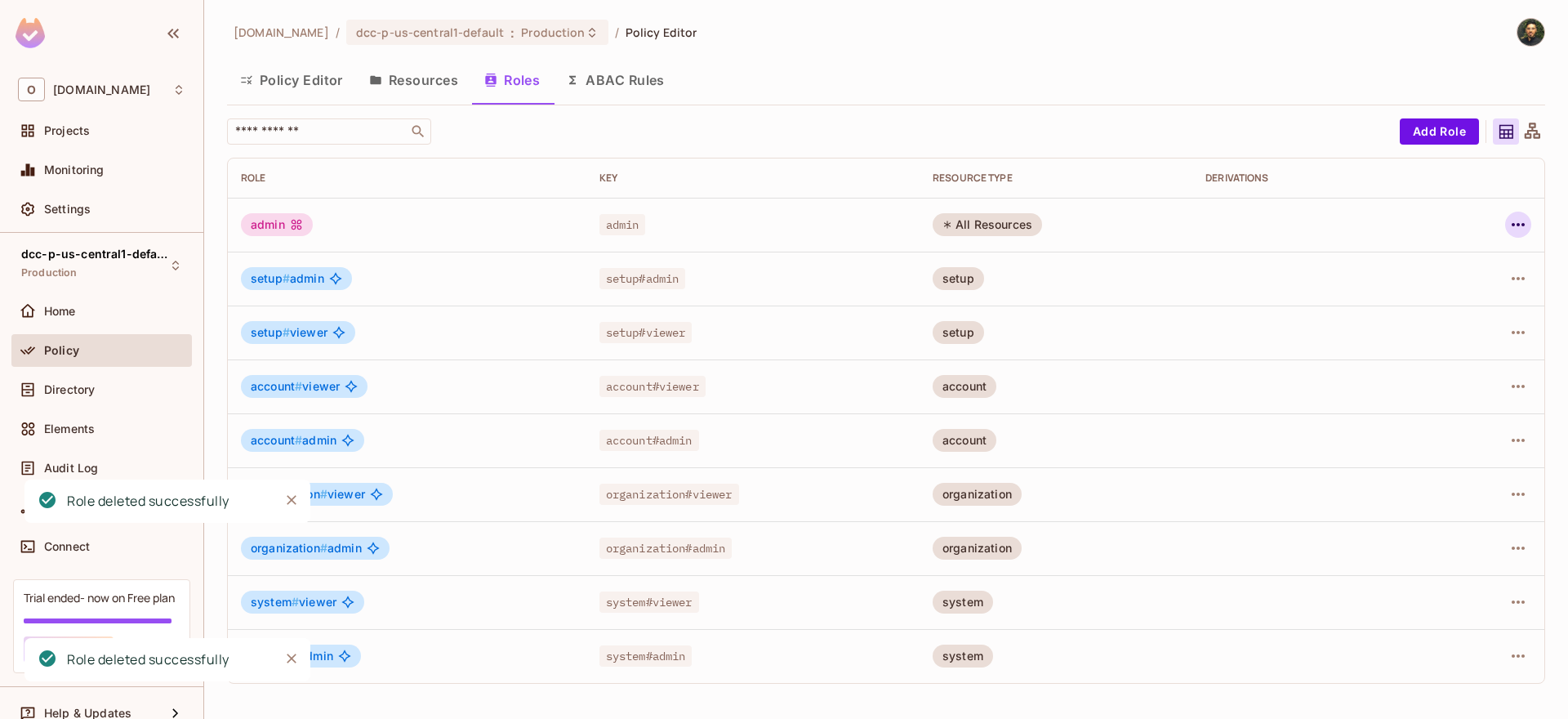
click at [1507, 222] on button "button" at bounding box center [1519, 225] width 26 height 26
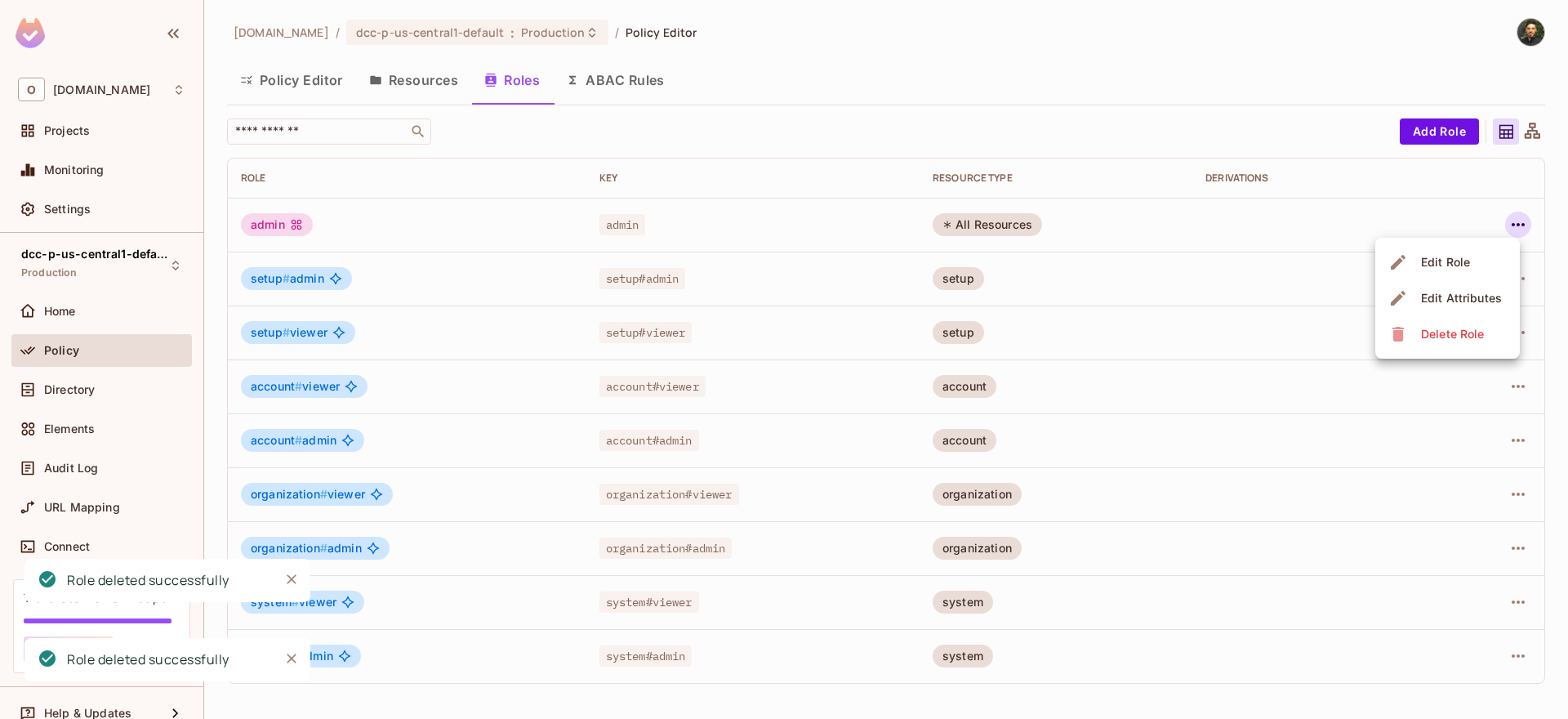
click at [1411, 340] on div "Delete Role" at bounding box center [1439, 334] width 100 height 26
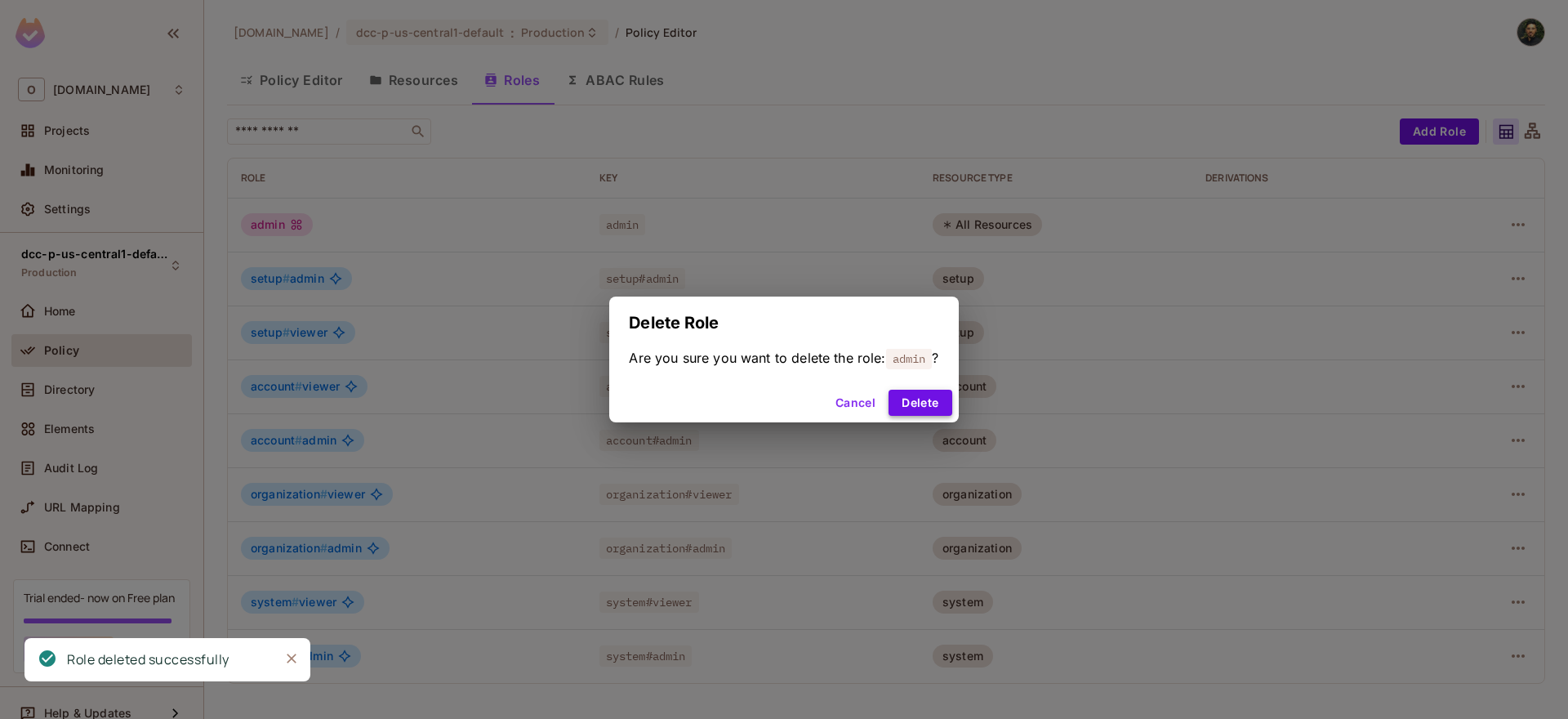
click at [945, 404] on button "Delete" at bounding box center [921, 402] width 63 height 26
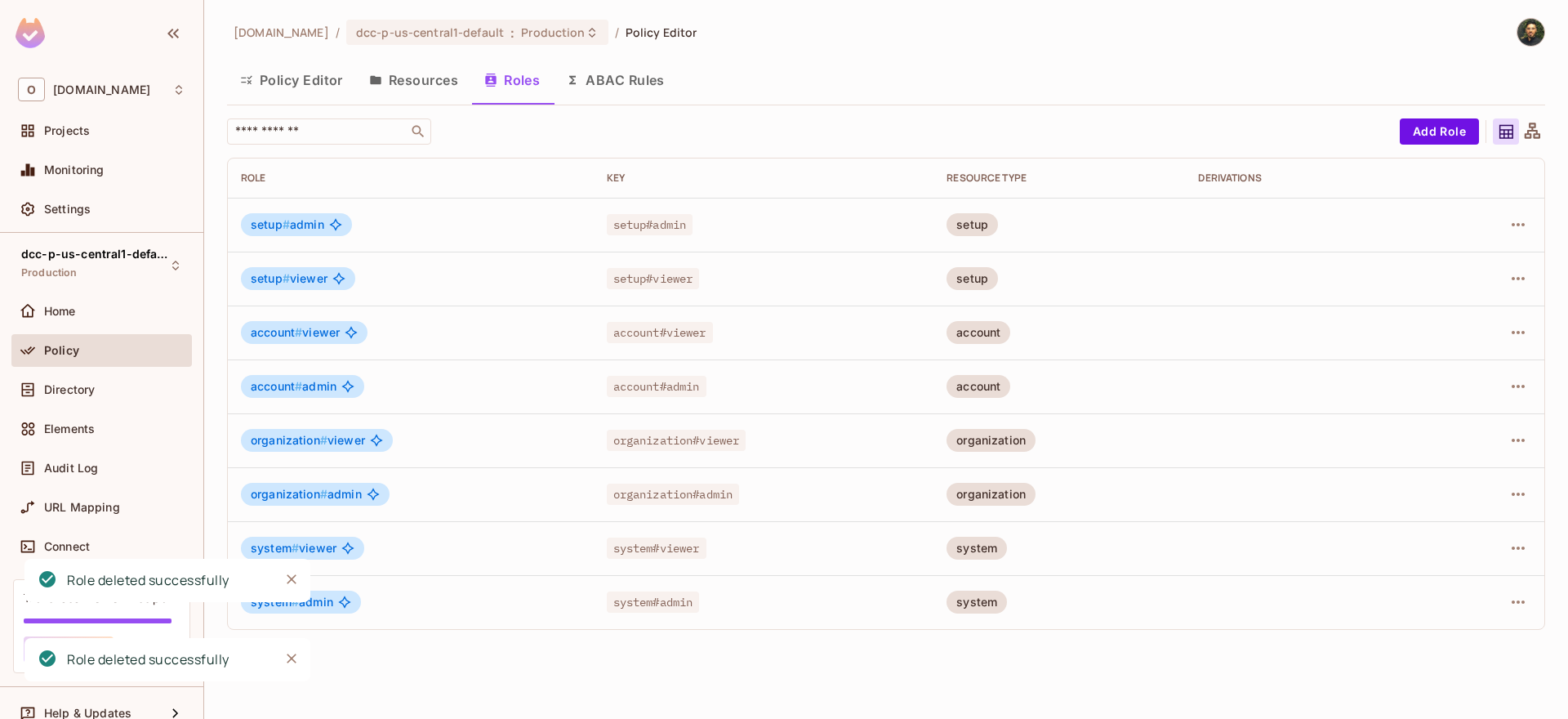
click at [281, 82] on button "Policy Editor" at bounding box center [291, 80] width 129 height 41
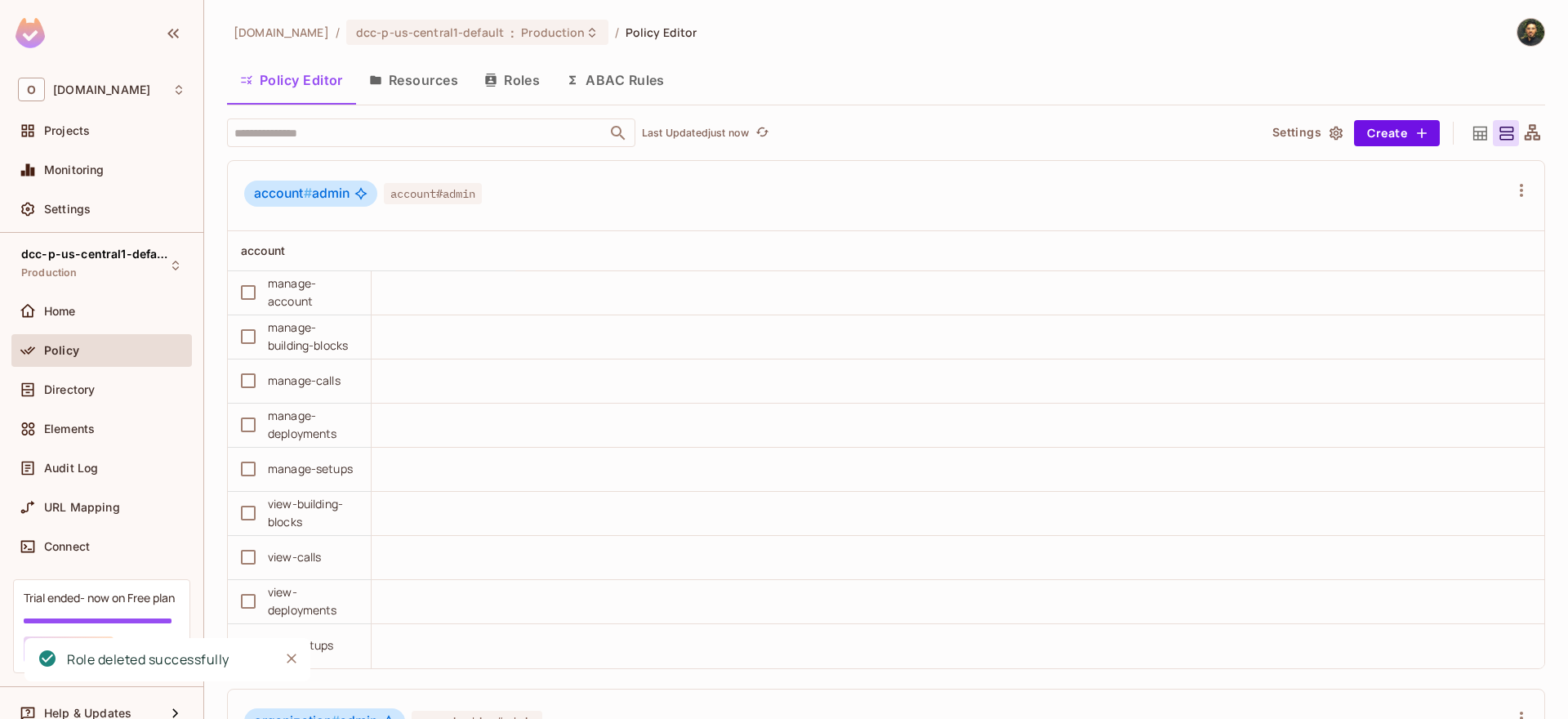
click at [1473, 131] on icon at bounding box center [1480, 132] width 14 height 14
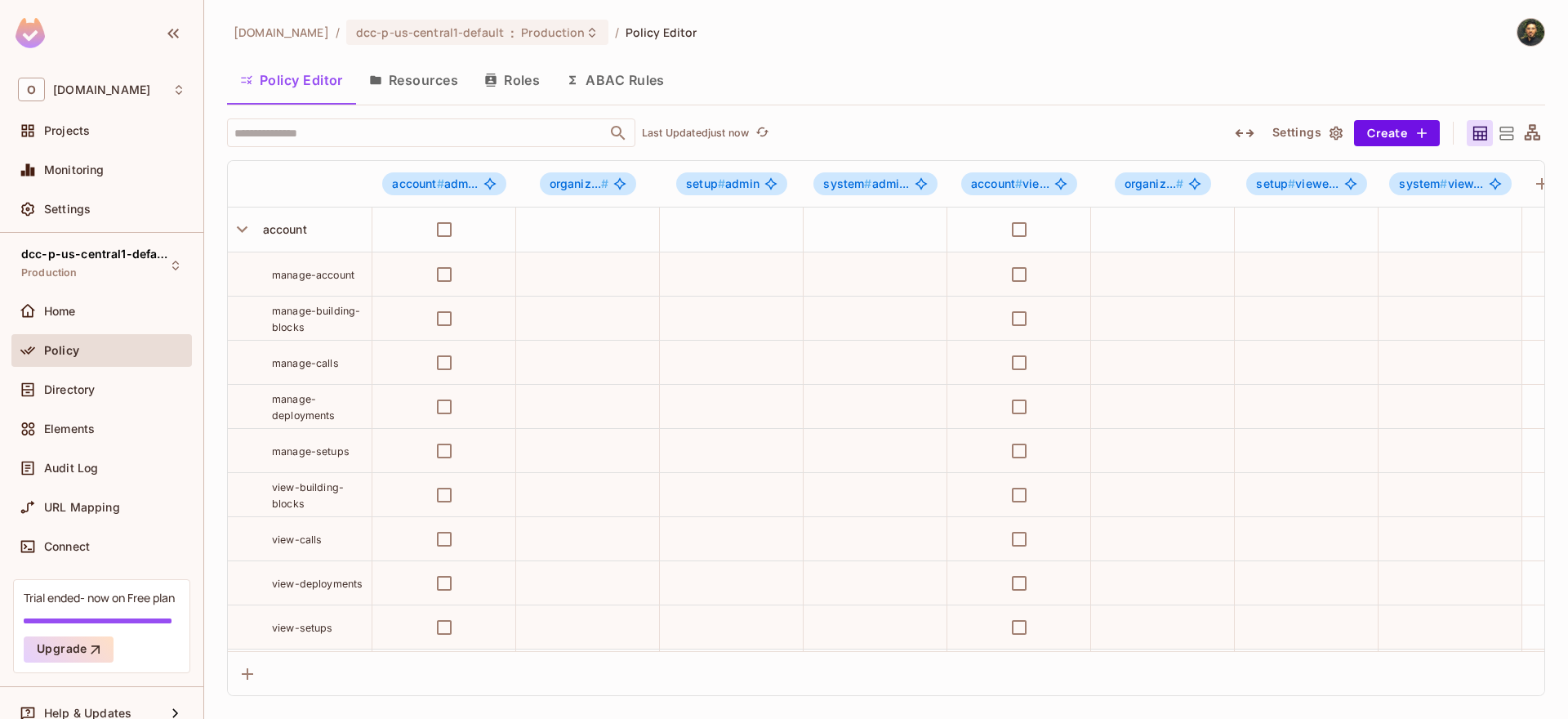
click at [1502, 126] on icon at bounding box center [1507, 133] width 14 height 13
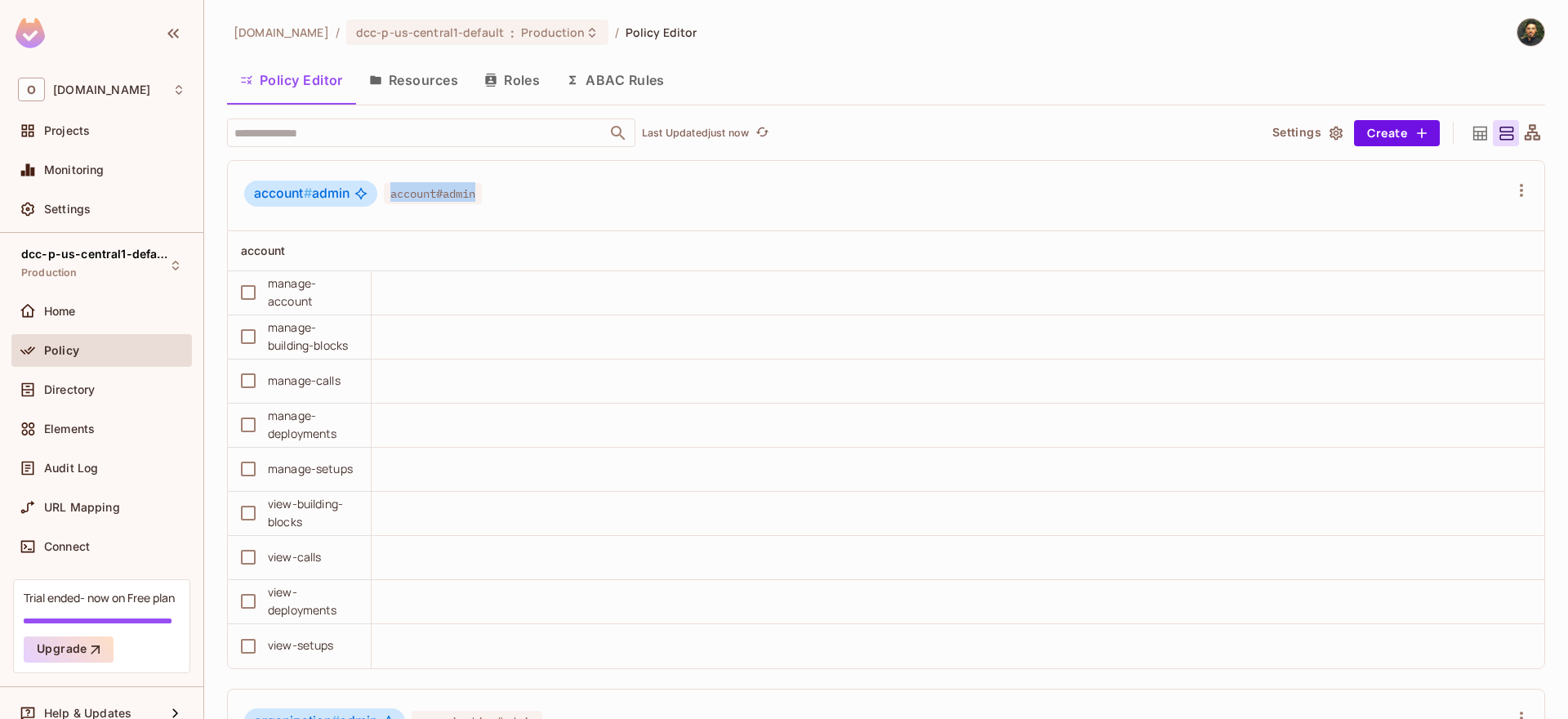
drag, startPoint x: 399, startPoint y: 197, endPoint x: 491, endPoint y: 196, distance: 92.0
click at [491, 196] on div "account # admin account#admin" at bounding box center [876, 195] width 1264 height 31
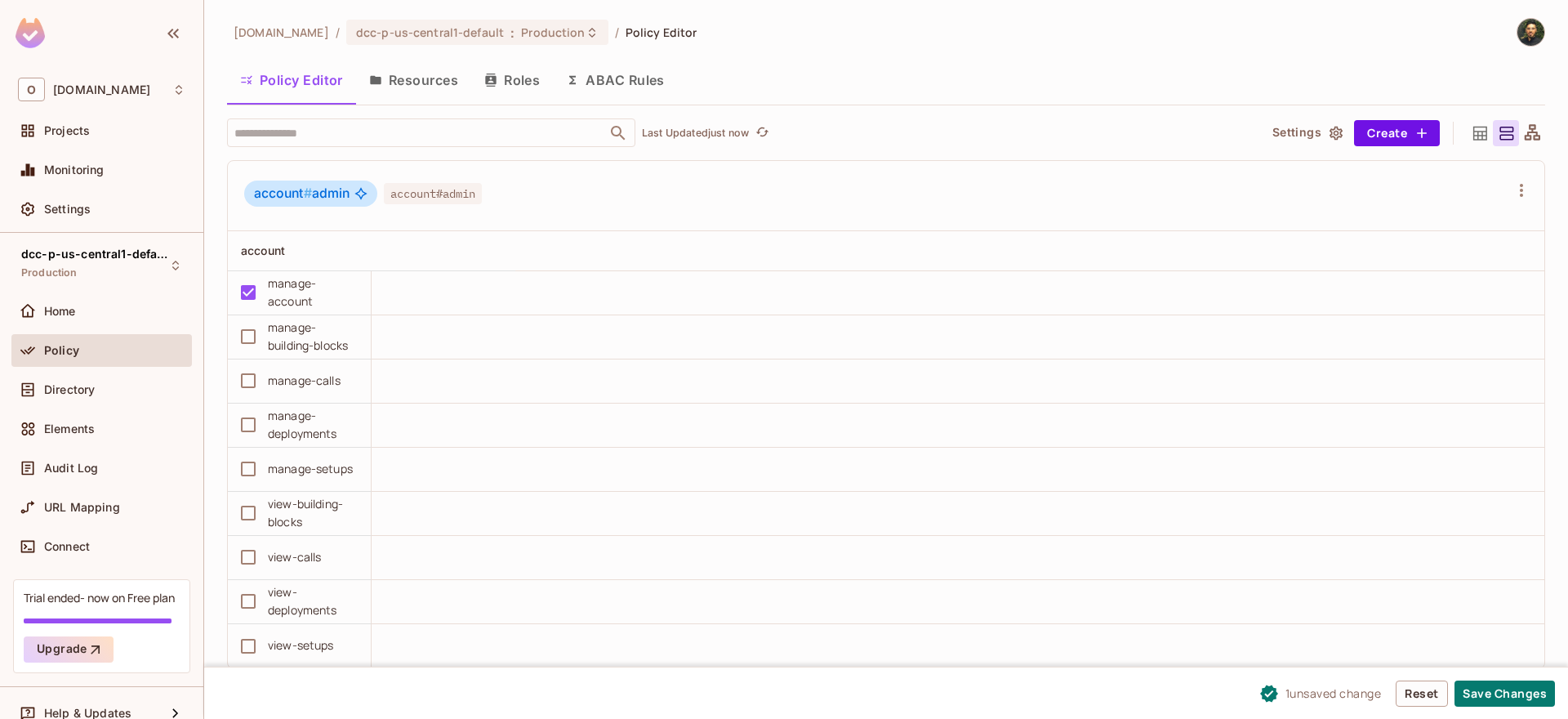
drag, startPoint x: 356, startPoint y: 289, endPoint x: 313, endPoint y: 304, distance: 45.5
click at [313, 304] on div "manage-account" at bounding box center [312, 292] width 90 height 36
click at [303, 254] on div "account" at bounding box center [294, 251] width 108 height 17
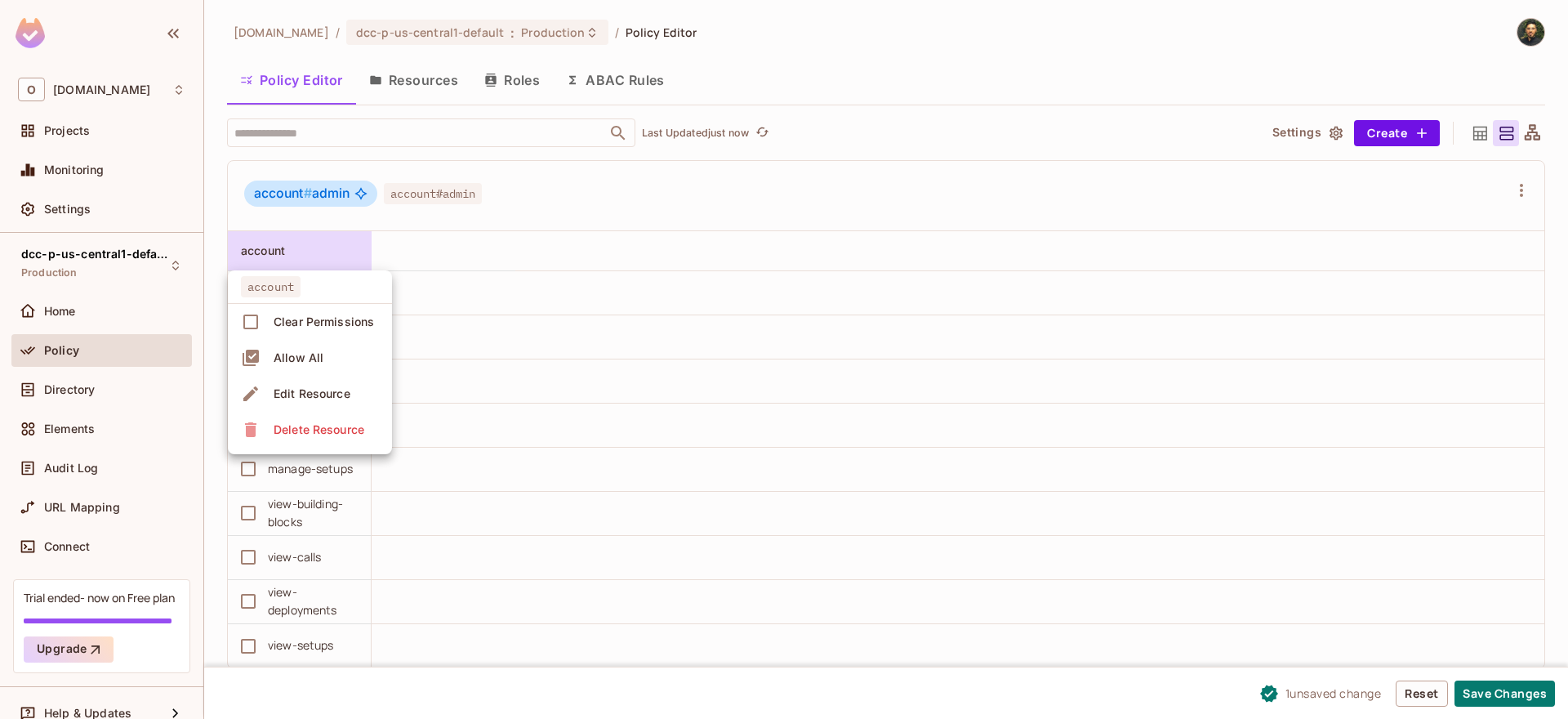
drag, startPoint x: 303, startPoint y: 254, endPoint x: 272, endPoint y: 250, distance: 31.3
click at [272, 250] on div at bounding box center [784, 360] width 1568 height 719
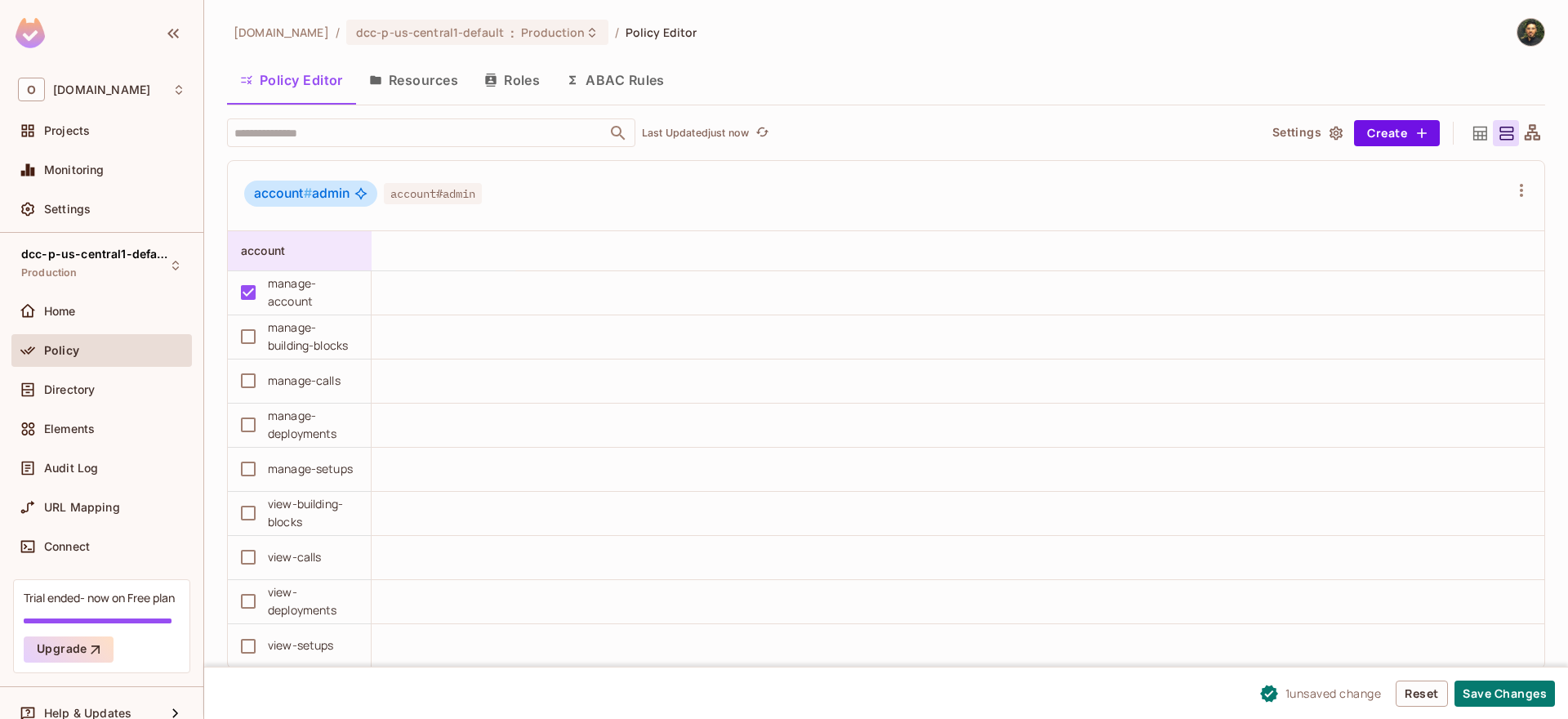
click at [277, 264] on div "account" at bounding box center [299, 251] width 144 height 39
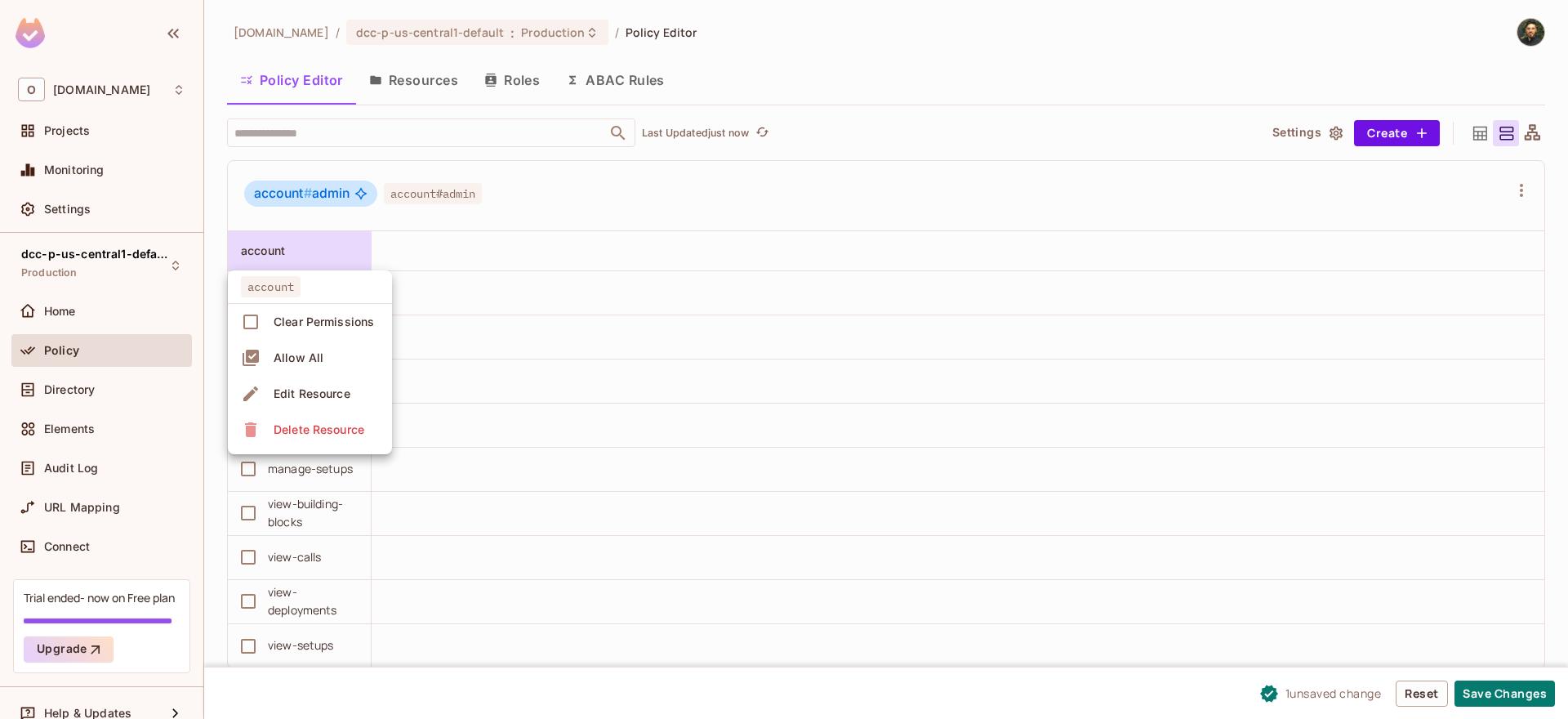
click at [261, 356] on div "Allow All" at bounding box center [284, 358] width 87 height 26
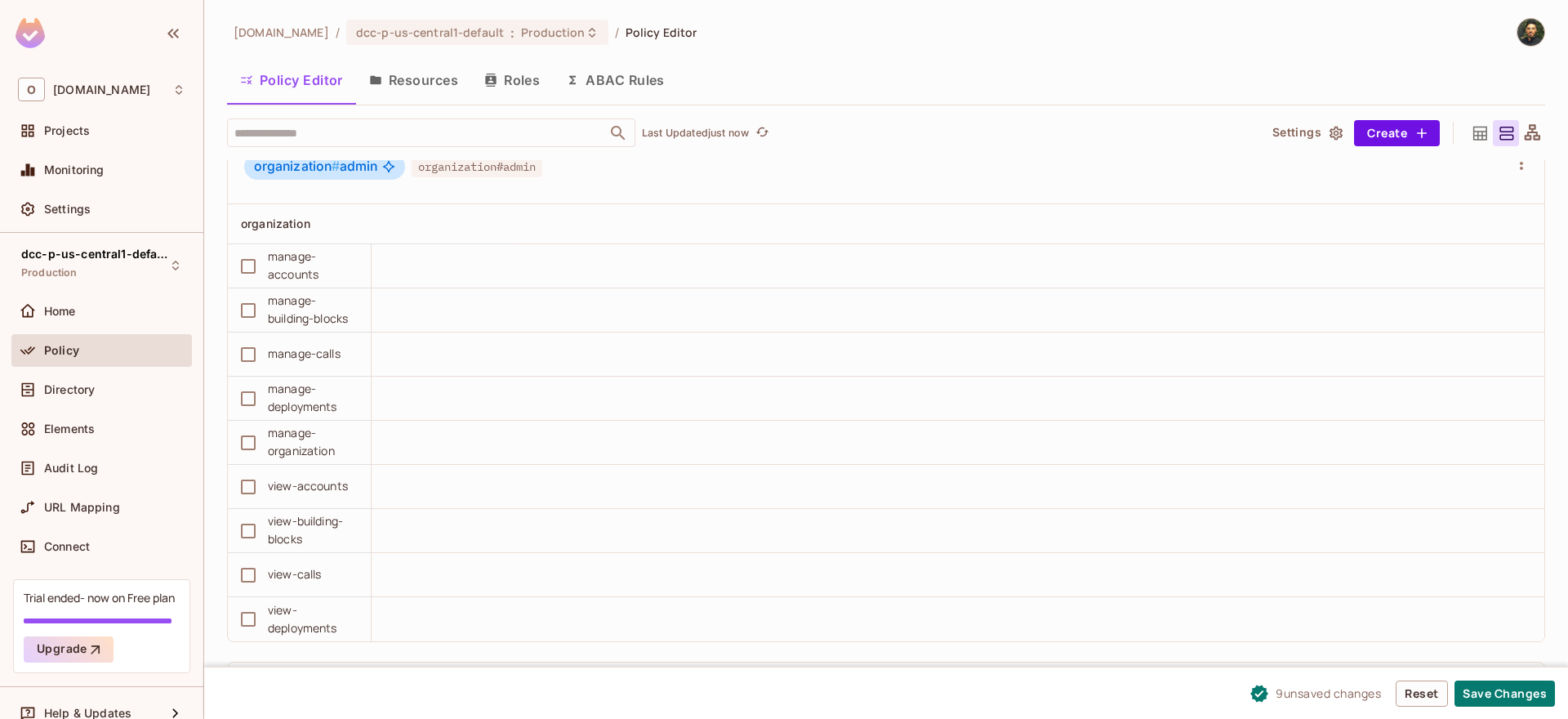
scroll to position [588, 0]
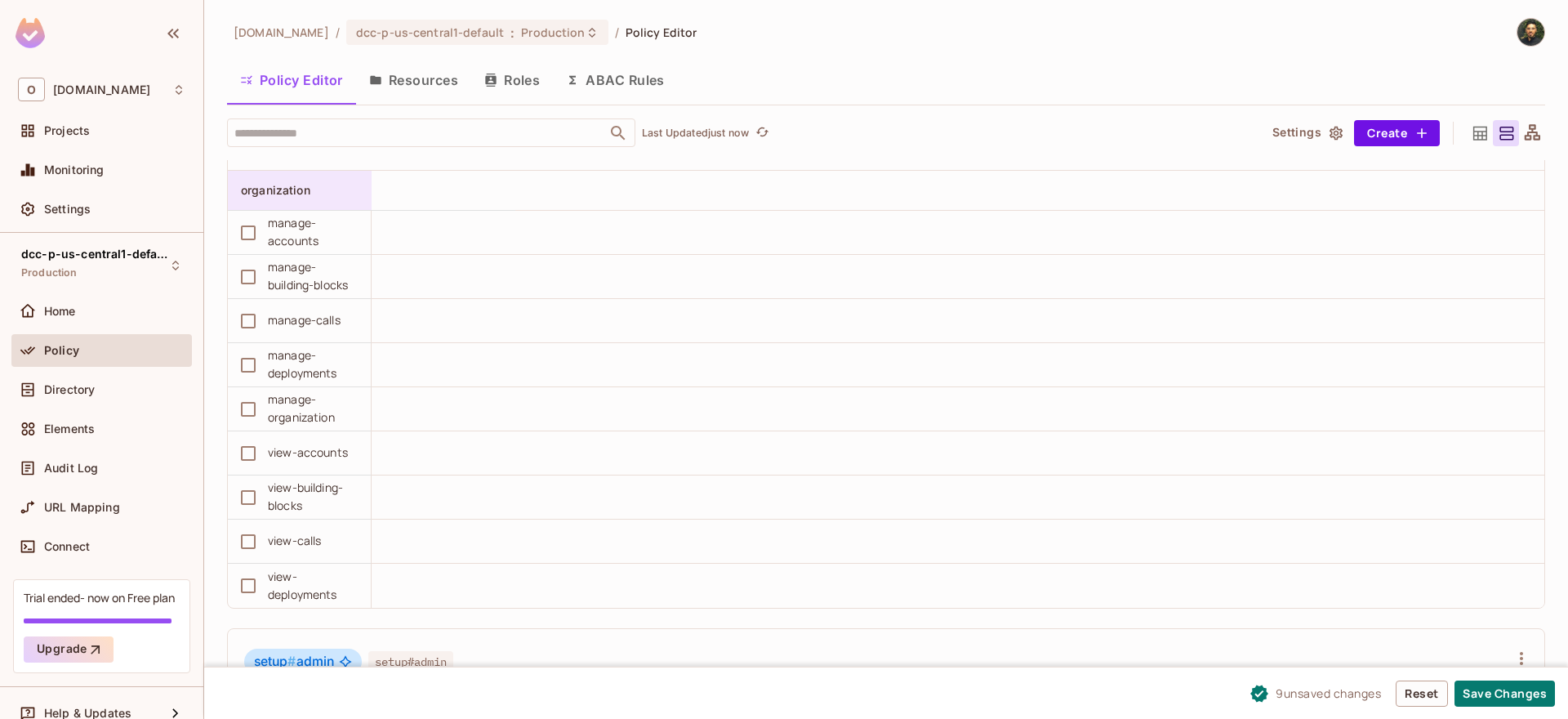
click at [295, 198] on div "organization" at bounding box center [294, 190] width 108 height 17
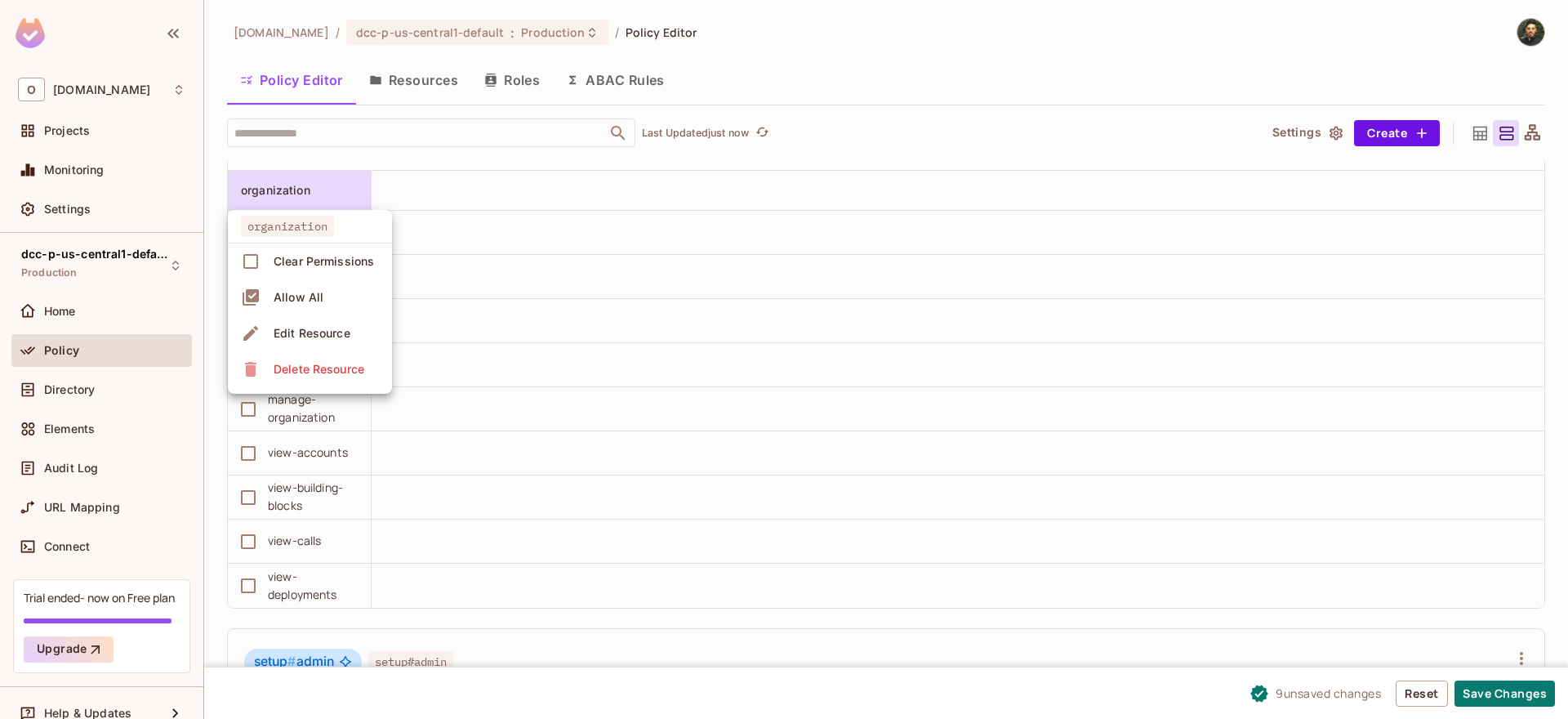
click at [308, 294] on div "Allow All" at bounding box center [299, 297] width 50 height 17
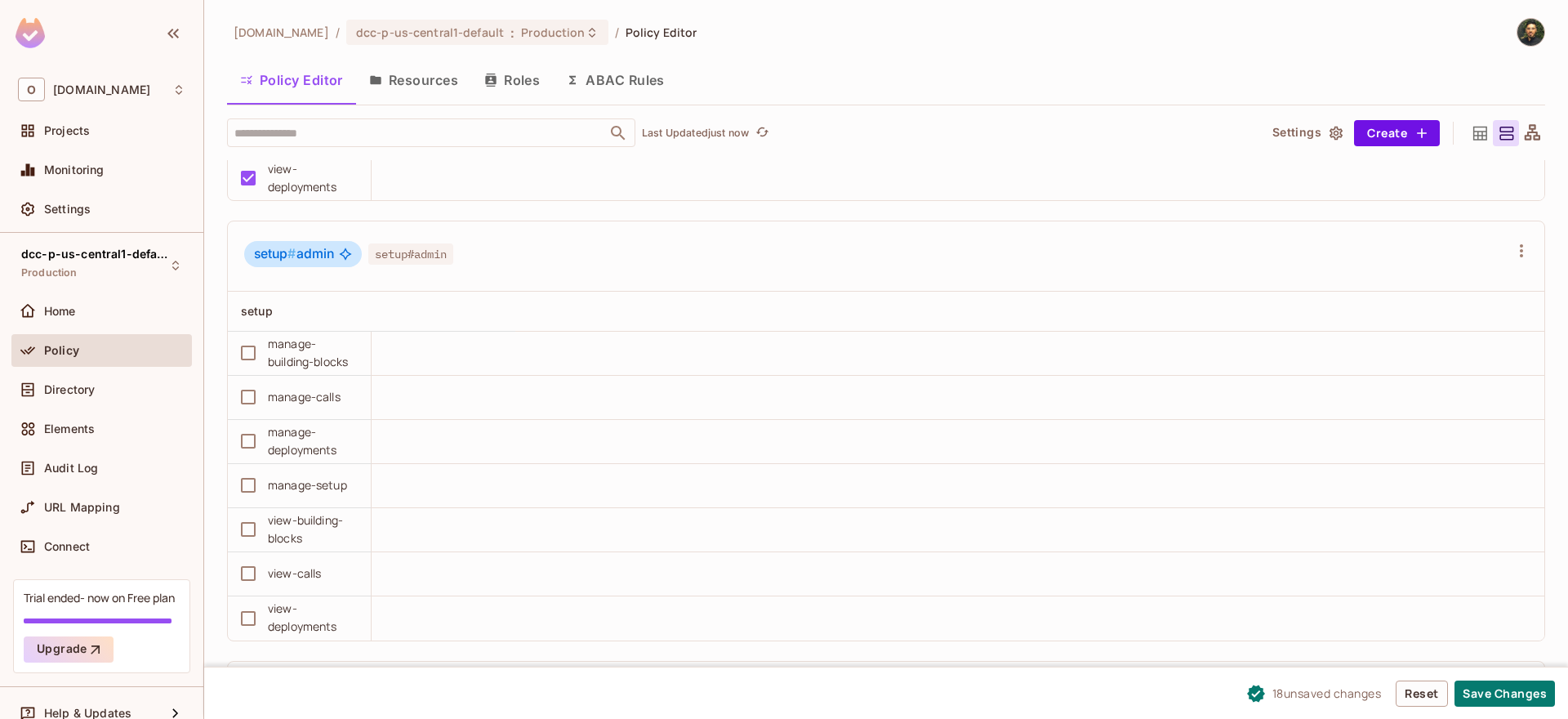
scroll to position [1078, 0]
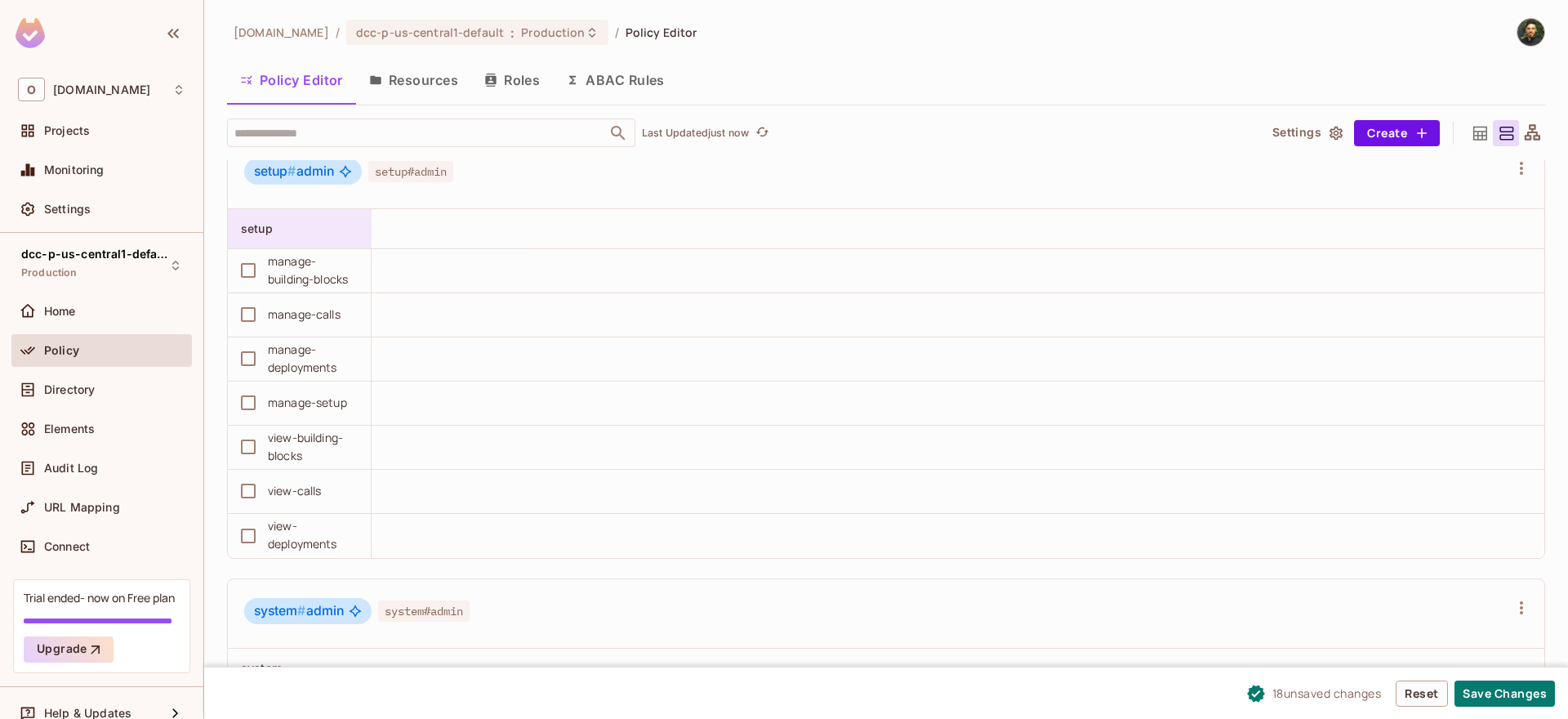
click at [313, 227] on div "setup" at bounding box center [294, 229] width 108 height 17
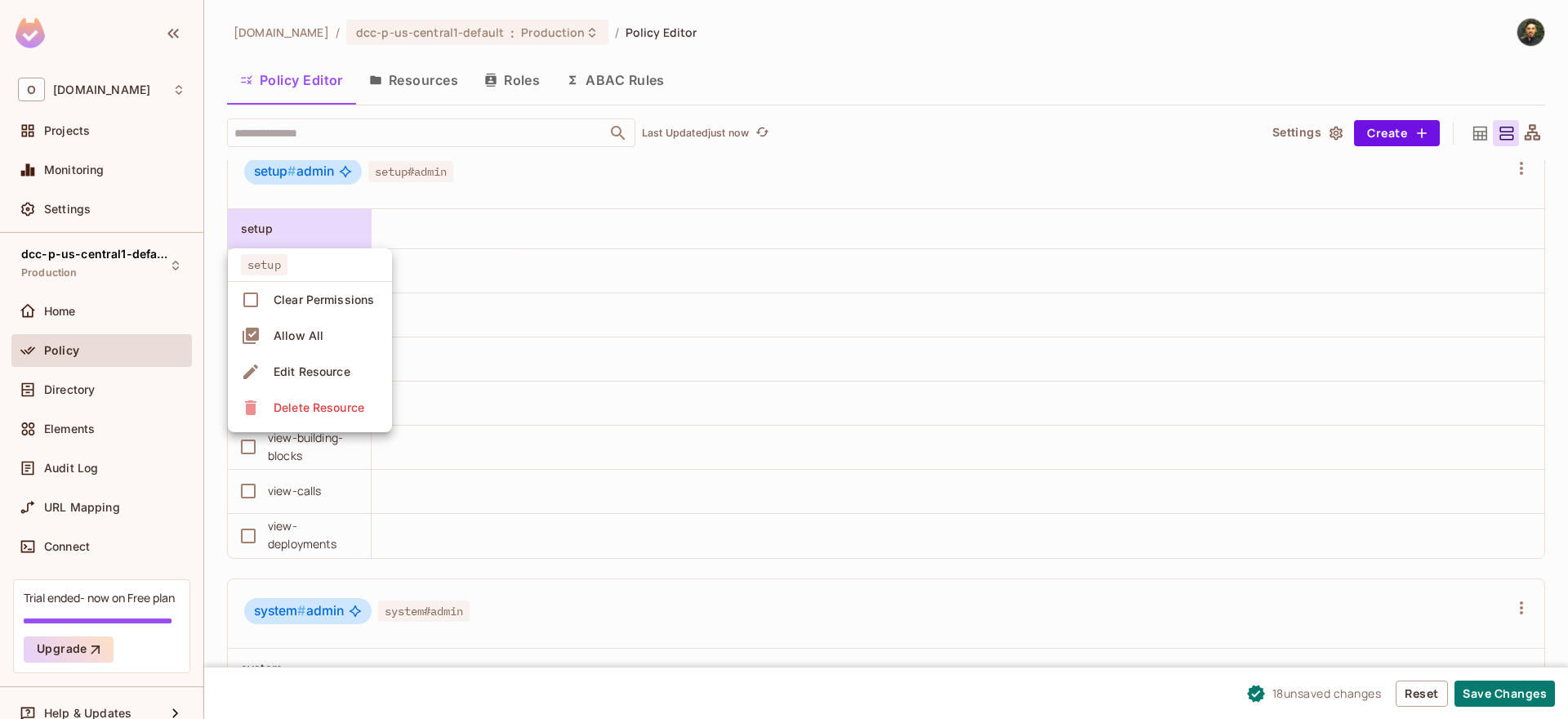
click at [323, 333] on span "Allow All" at bounding box center [298, 335] width 59 height 26
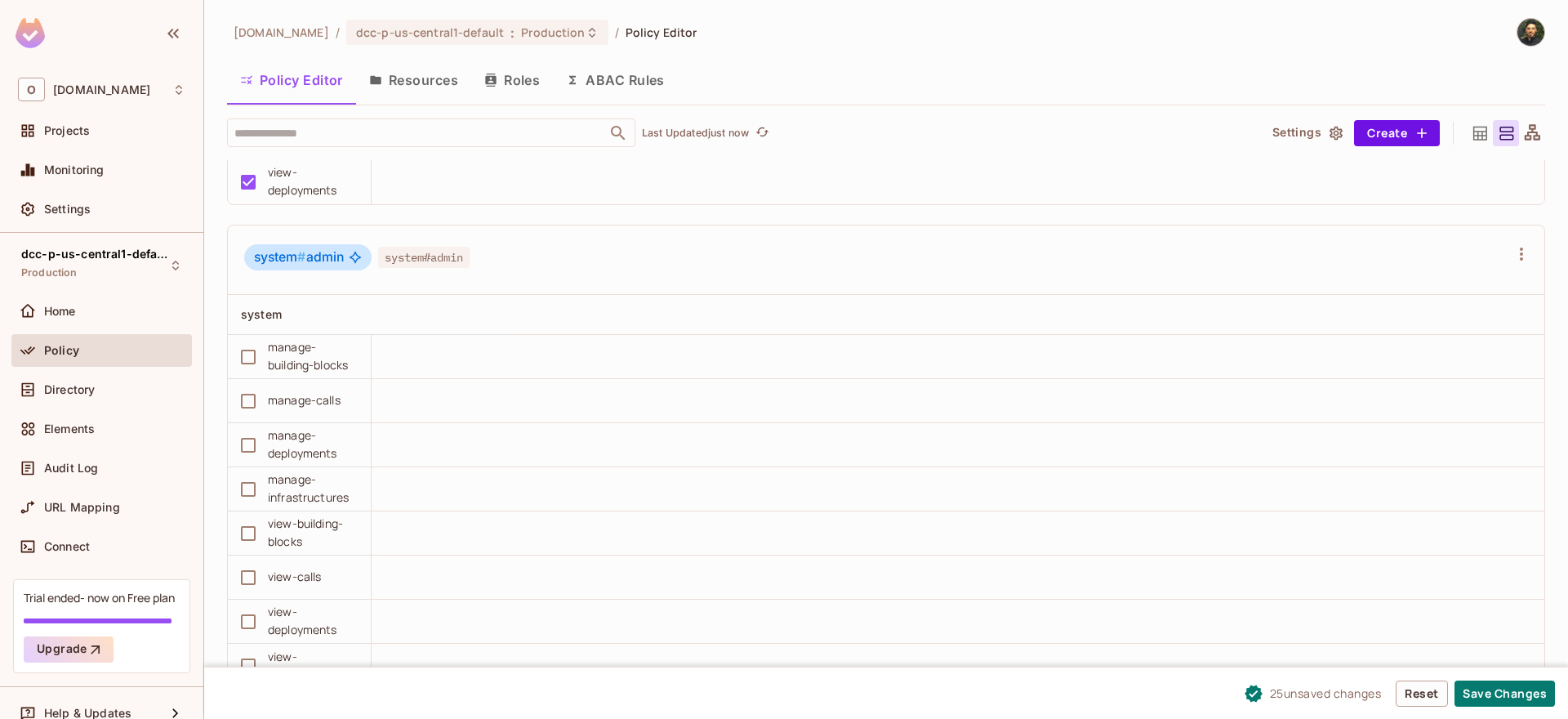
scroll to position [1471, 0]
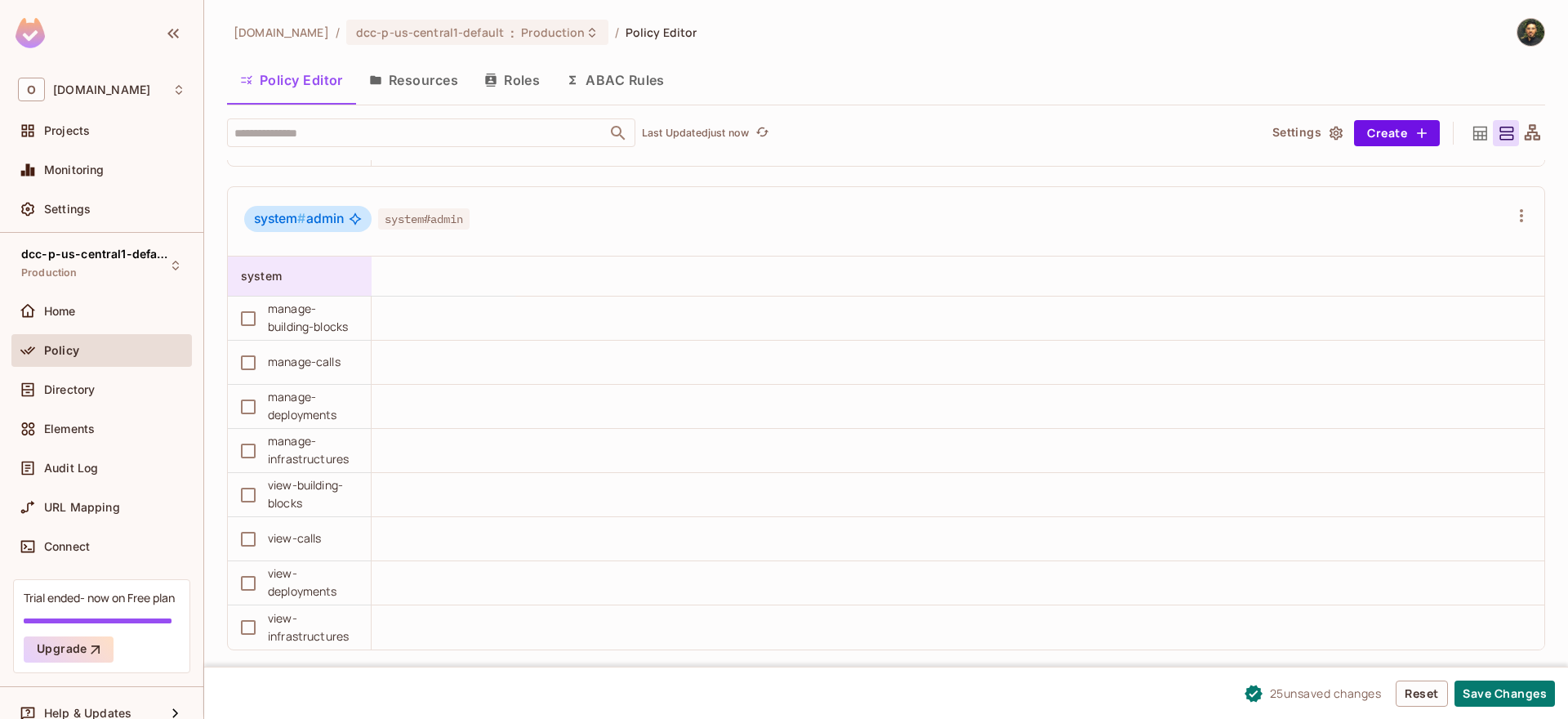
click at [291, 288] on div "system" at bounding box center [299, 276] width 144 height 39
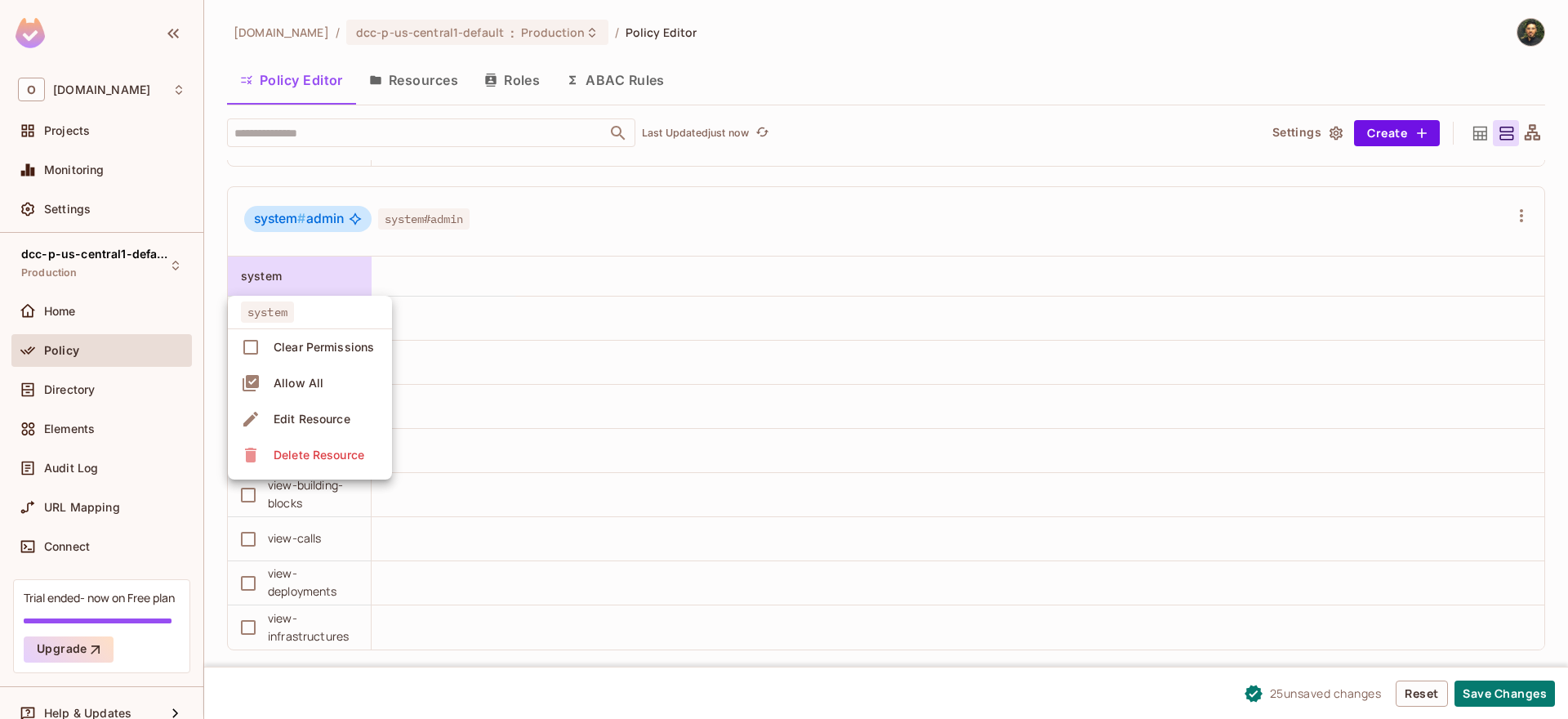
click at [307, 381] on div "Allow All" at bounding box center [299, 384] width 50 height 17
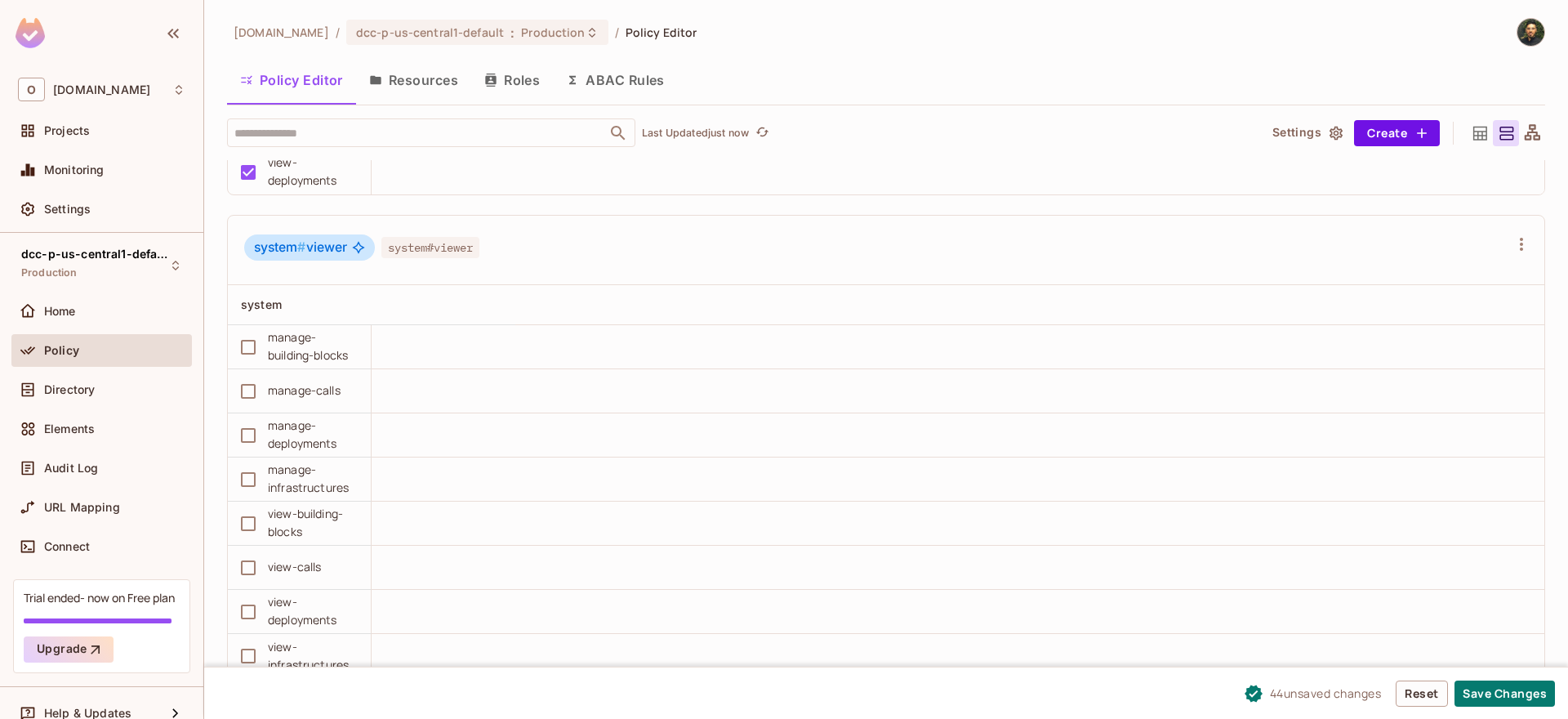
scroll to position [1, 0]
drag, startPoint x: 263, startPoint y: 251, endPoint x: 349, endPoint y: 251, distance: 86.0
click at [349, 251] on div "system # viewer" at bounding box center [309, 247] width 131 height 26
drag, startPoint x: 405, startPoint y: 247, endPoint x: 522, endPoint y: 243, distance: 117.1
click at [522, 243] on div "system # viewer system#viewer" at bounding box center [876, 249] width 1264 height 31
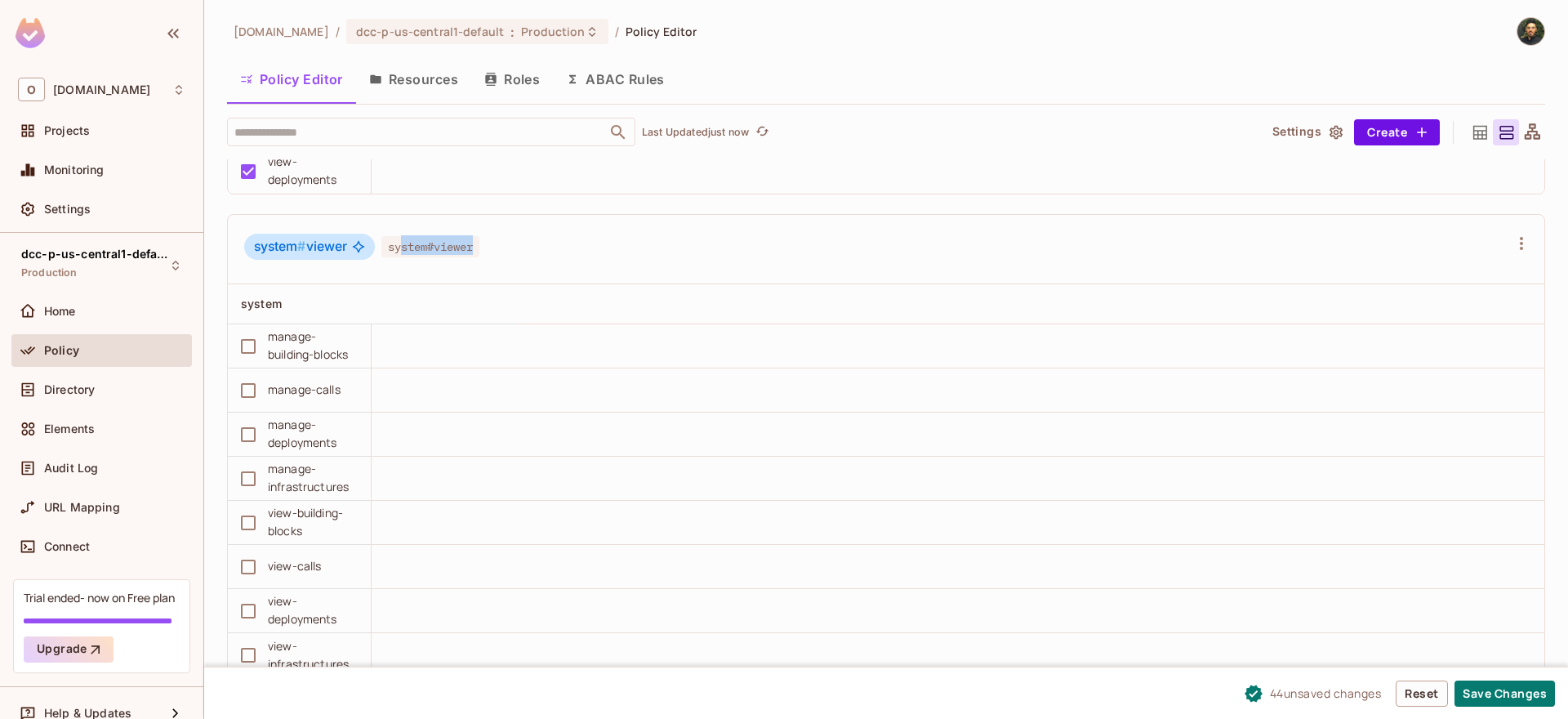
click at [522, 243] on div "system # viewer system#viewer" at bounding box center [876, 249] width 1264 height 31
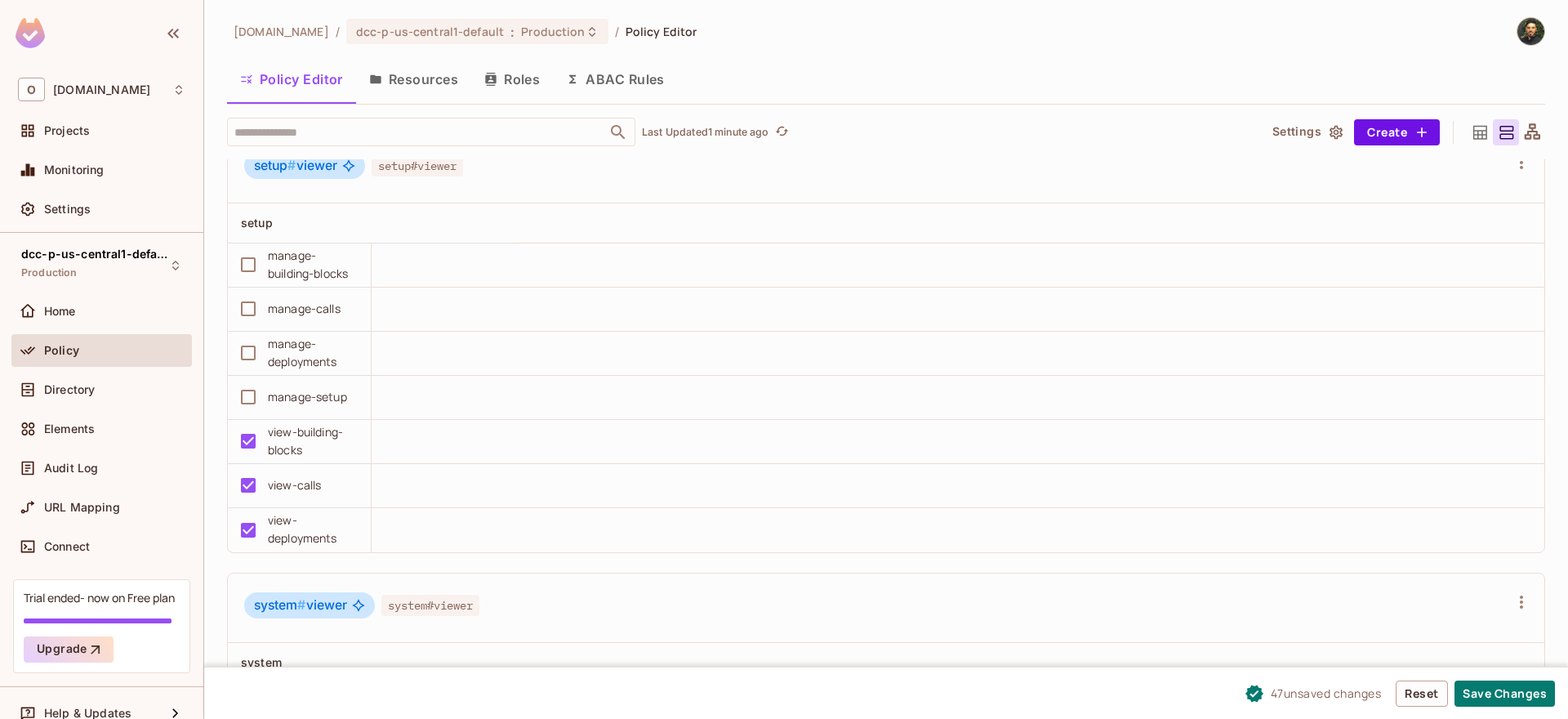
scroll to position [3030, 0]
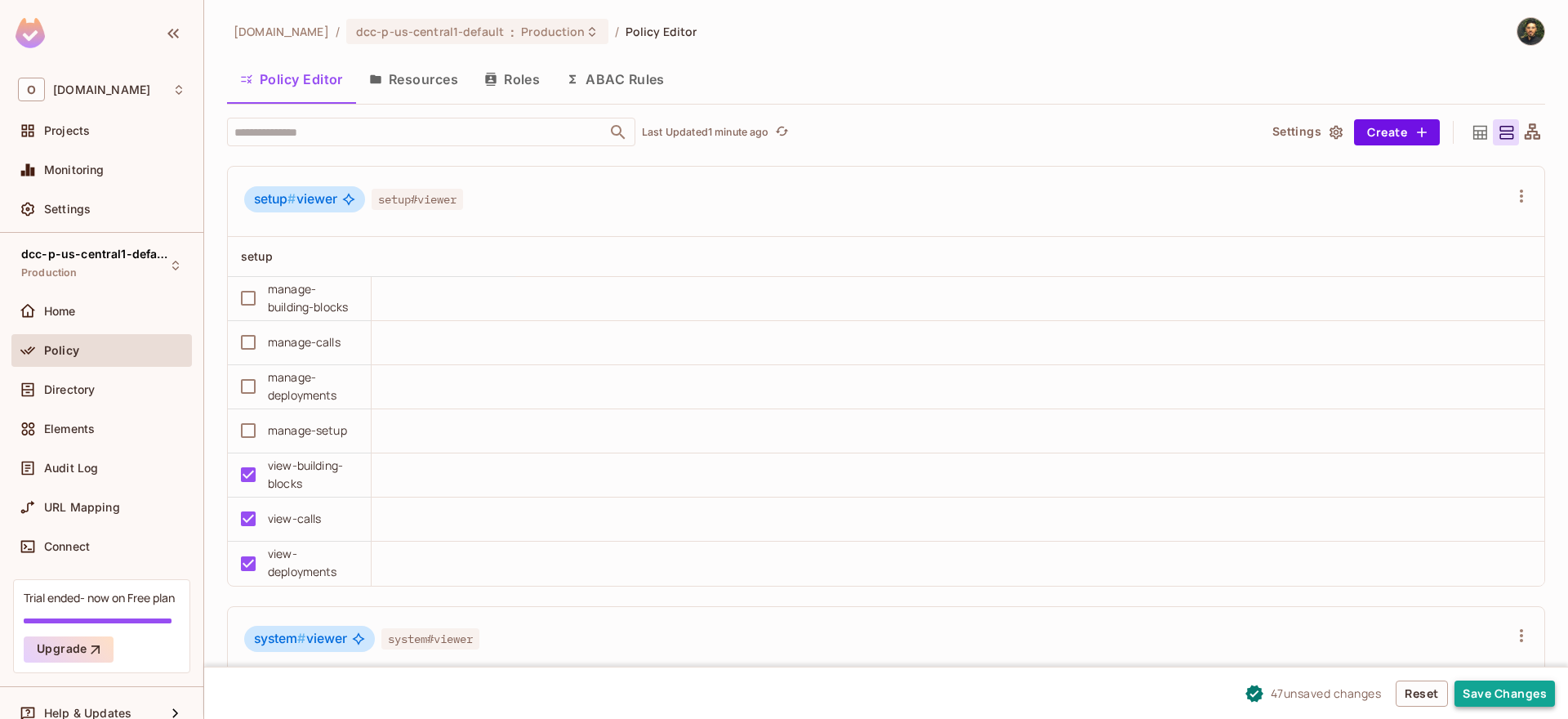
click at [1496, 694] on button "Save Changes" at bounding box center [1505, 694] width 100 height 26
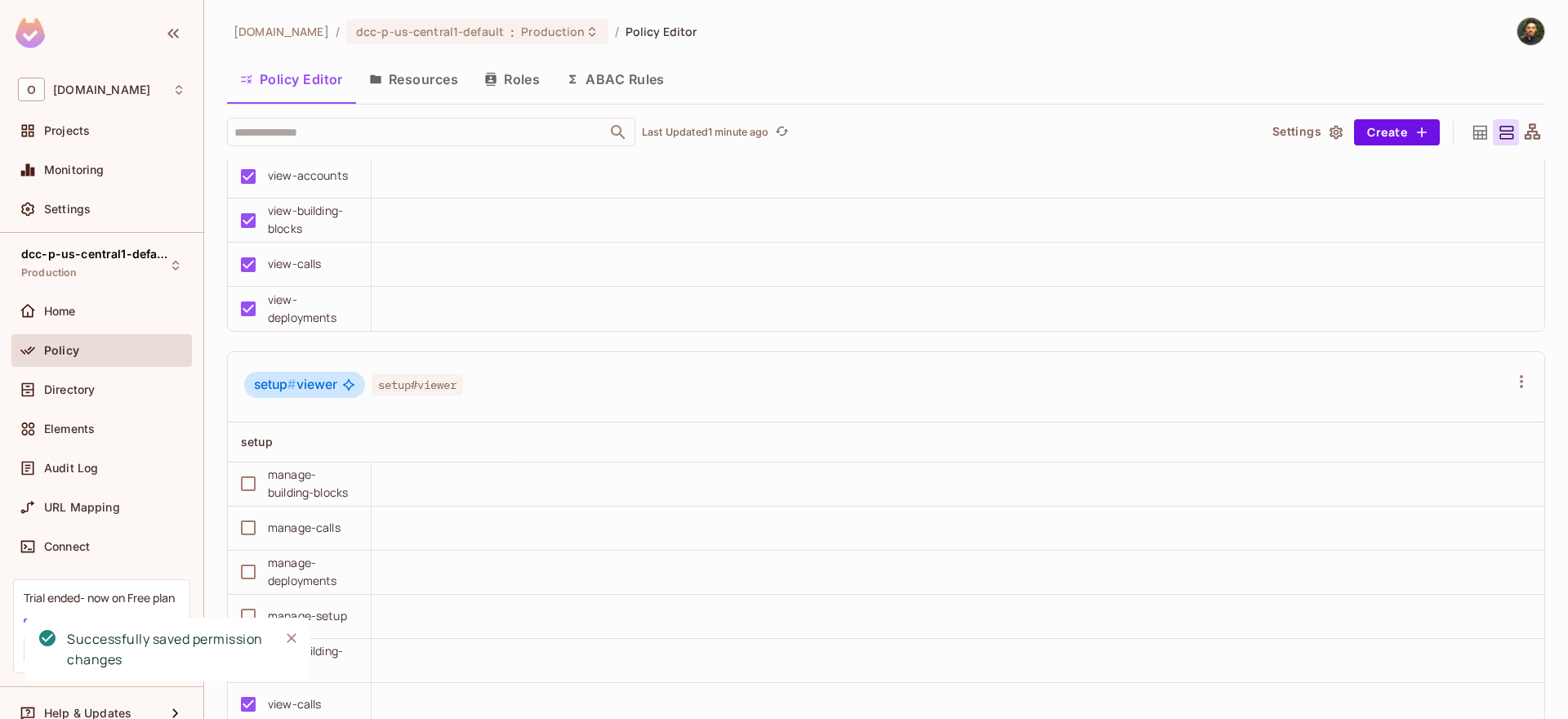
scroll to position [2834, 0]
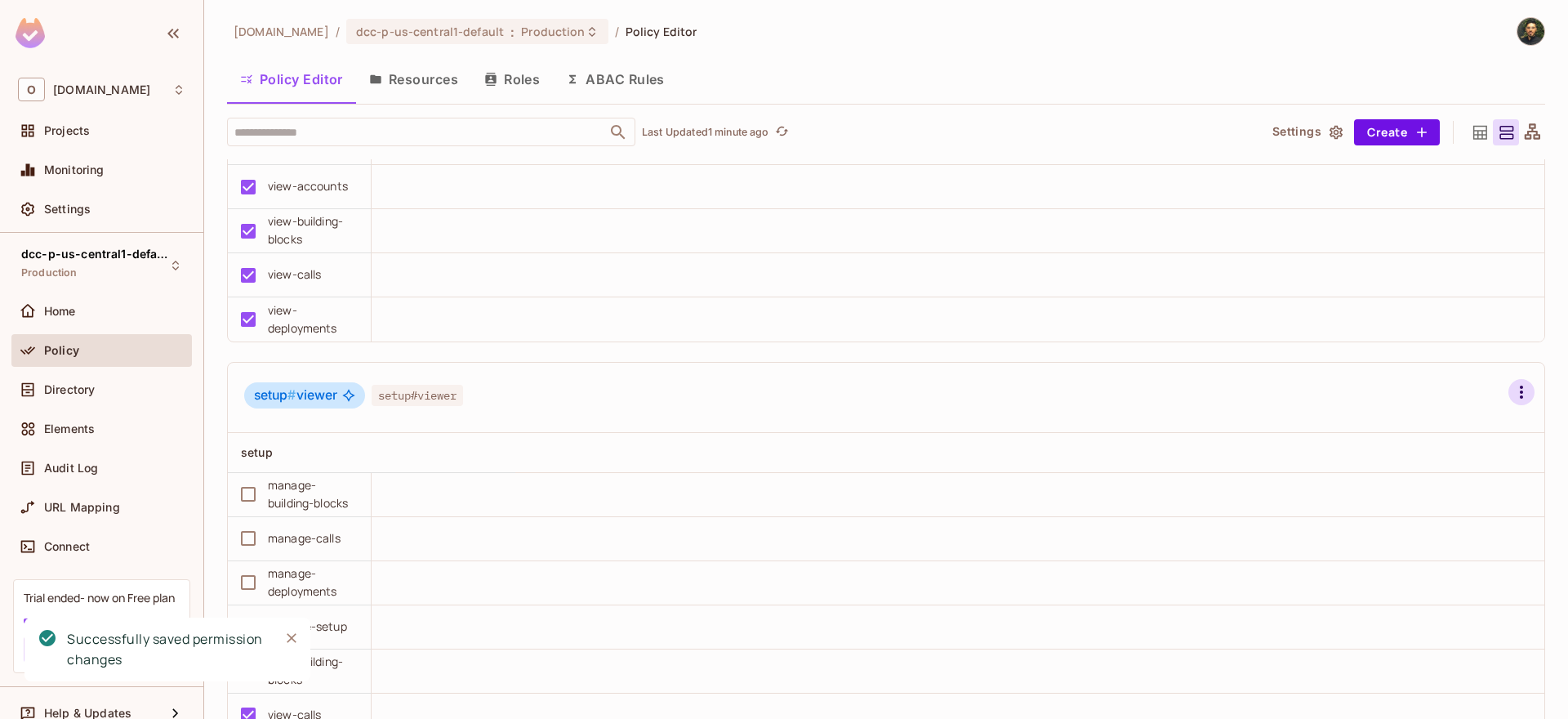
click at [1512, 393] on icon "button" at bounding box center [1522, 392] width 20 height 20
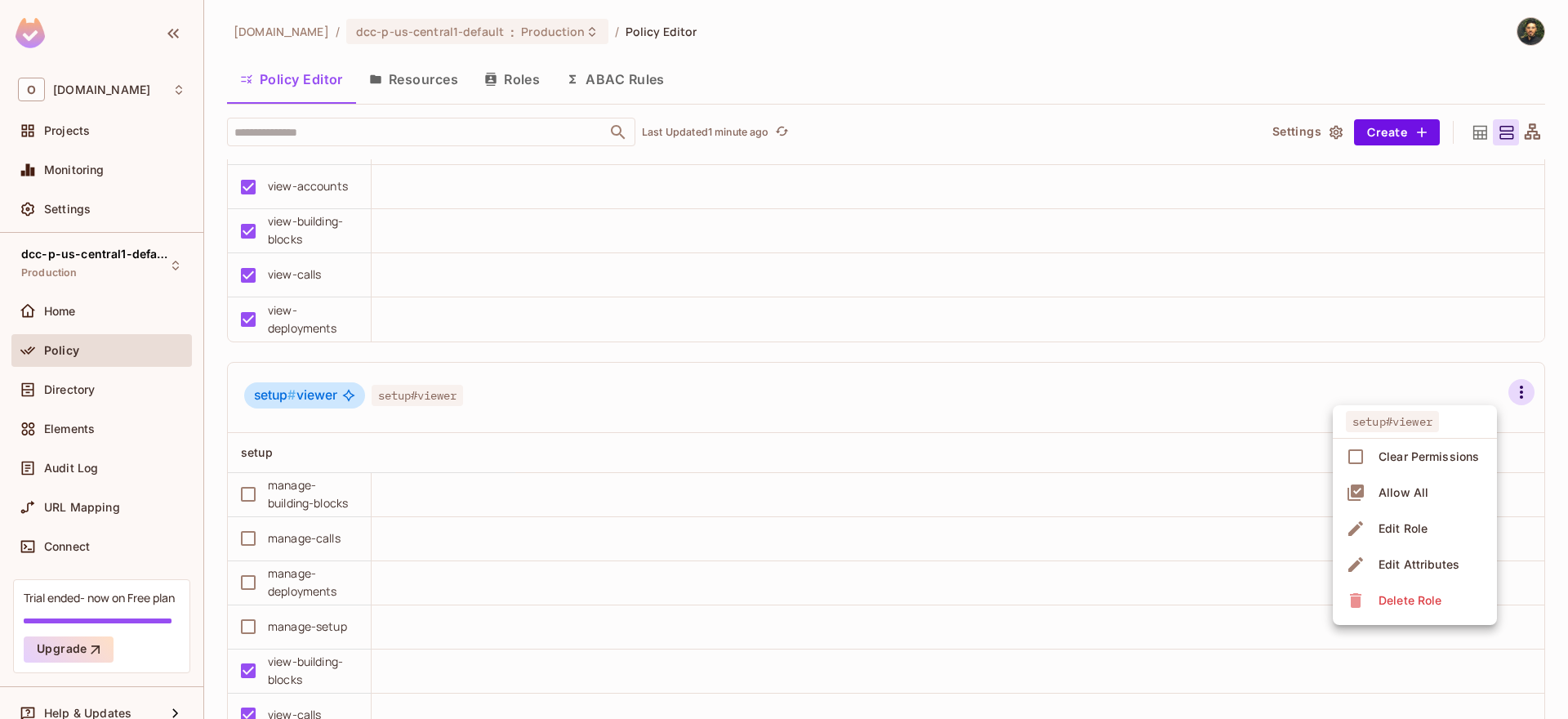
click at [1403, 541] on span "Edit Role" at bounding box center [1403, 529] width 59 height 26
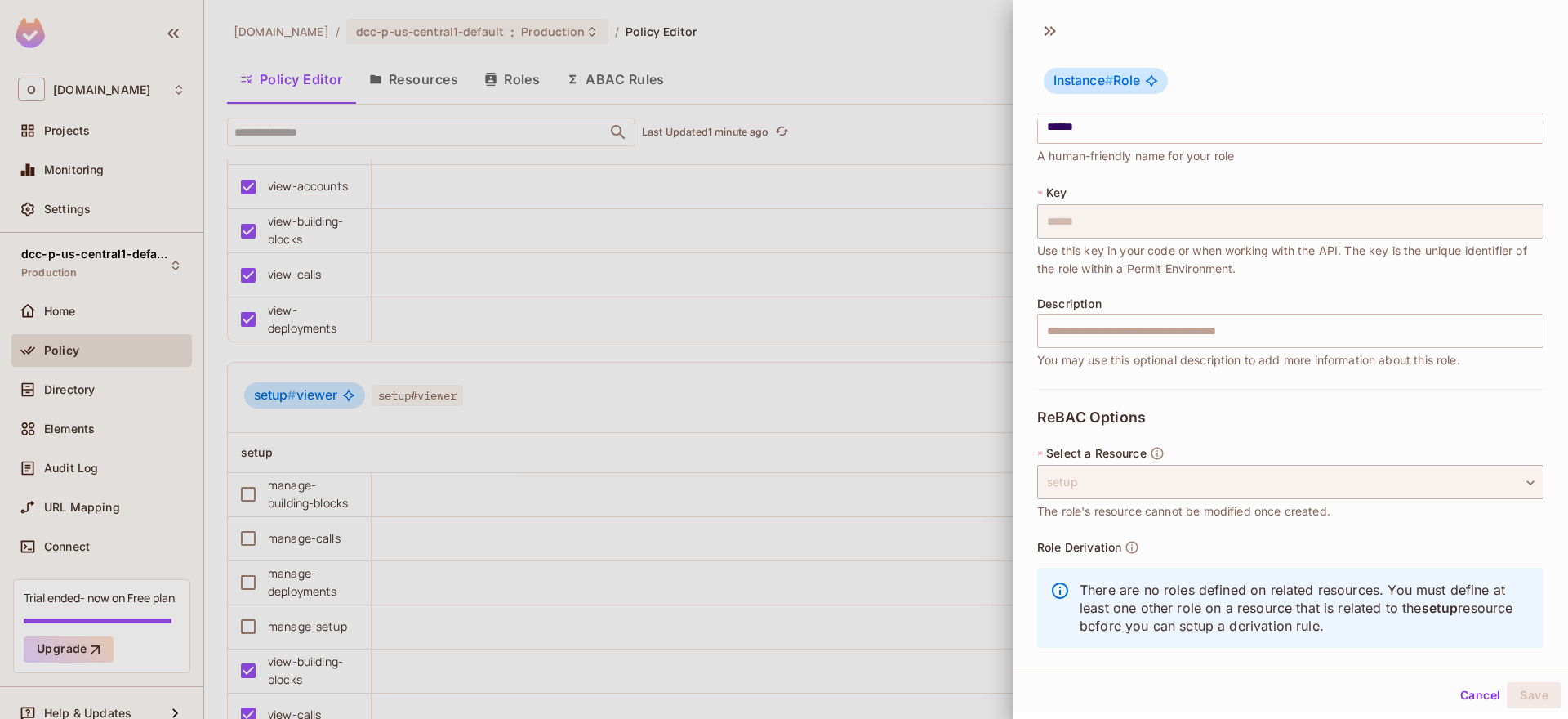
scroll to position [55, 0]
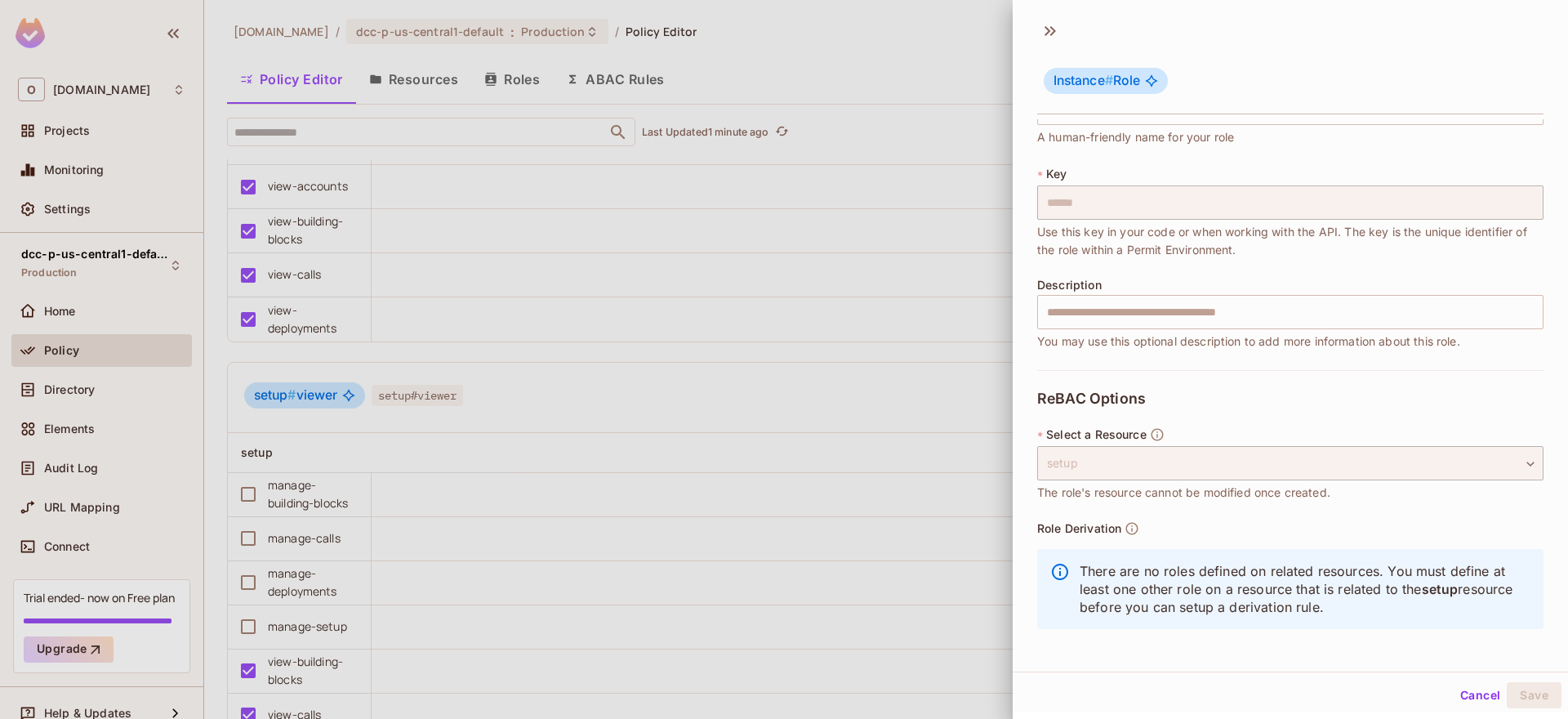
click at [912, 504] on div at bounding box center [784, 360] width 1568 height 719
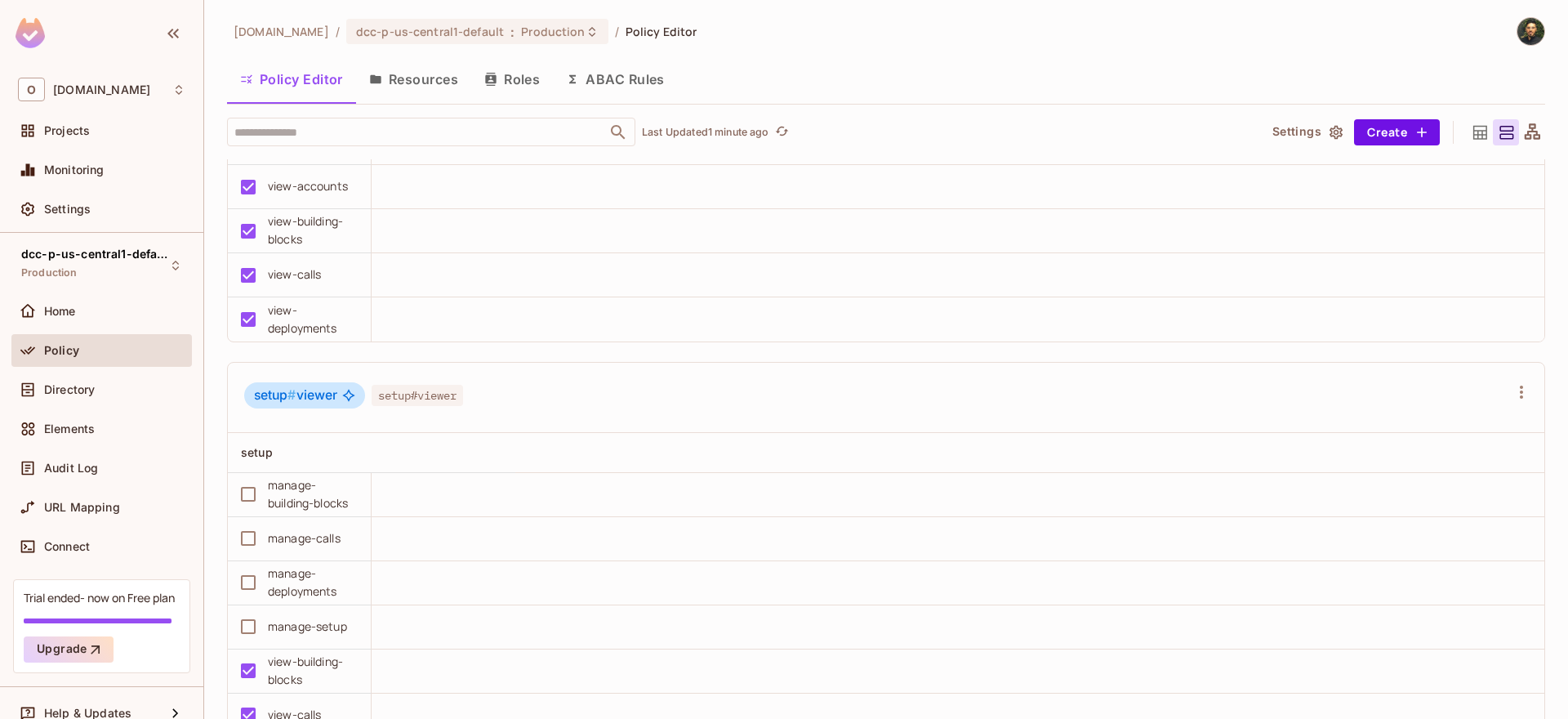
click at [416, 77] on button "Resources" at bounding box center [413, 79] width 115 height 41
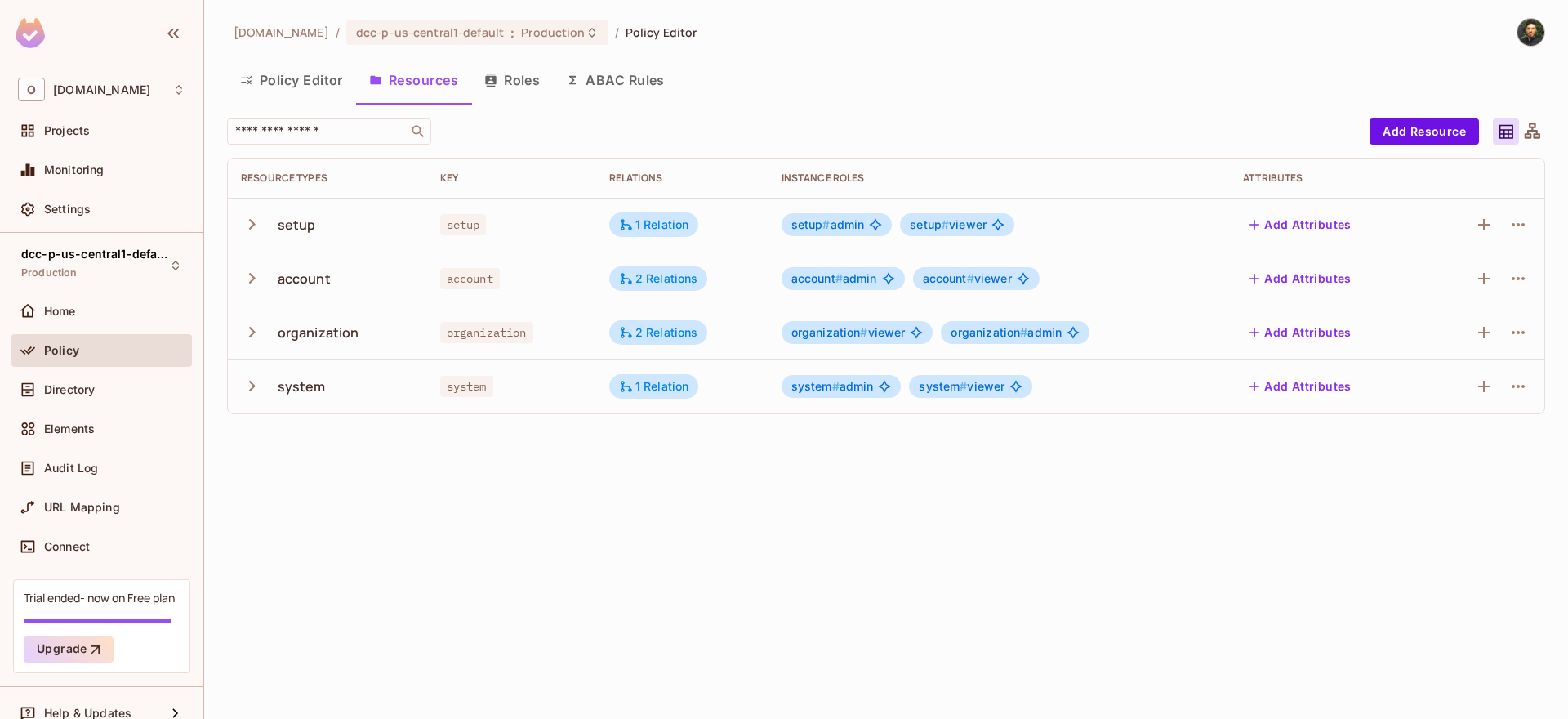
click at [254, 220] on icon "button" at bounding box center [252, 225] width 22 height 22
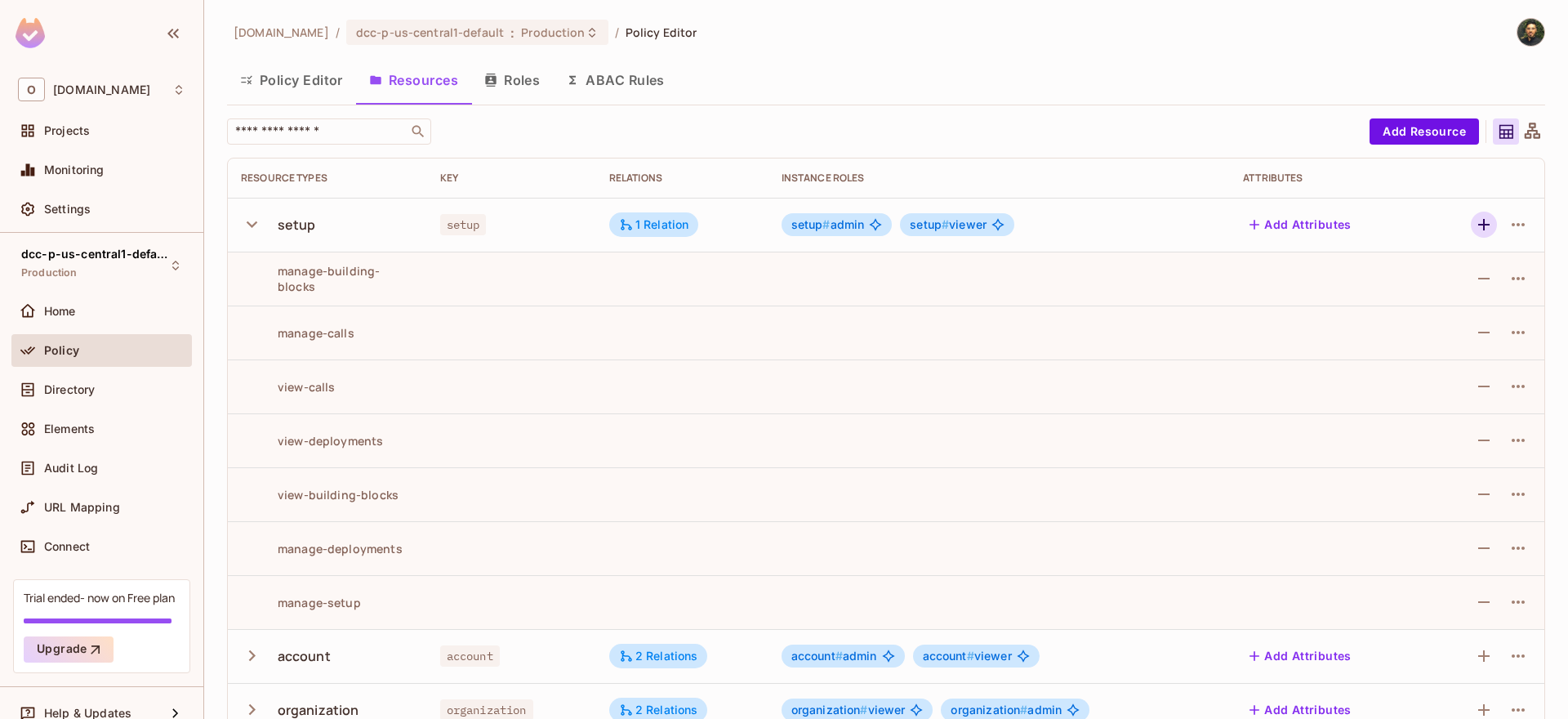
click at [1474, 218] on icon "button" at bounding box center [1483, 224] width 20 height 20
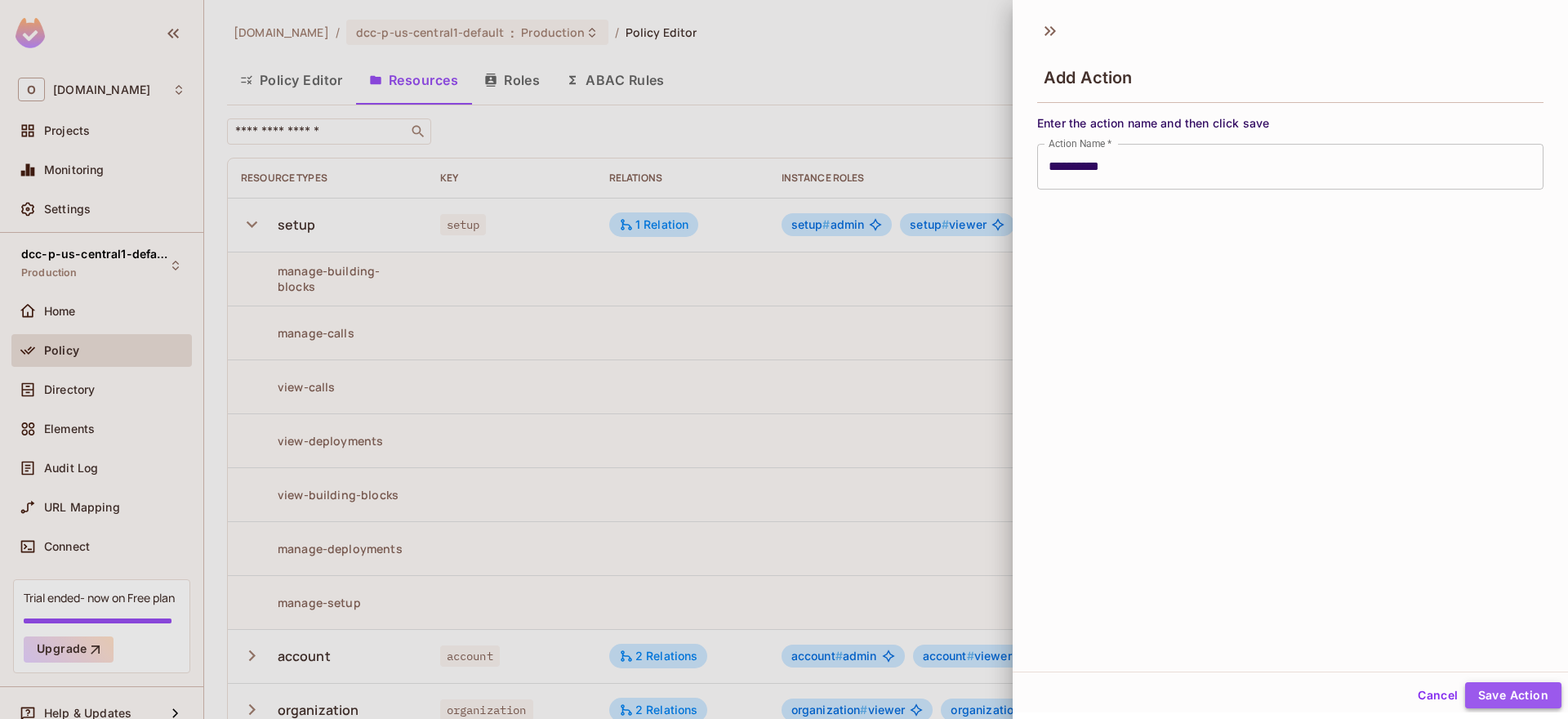
click at [1520, 691] on button "Save Action" at bounding box center [1514, 695] width 97 height 26
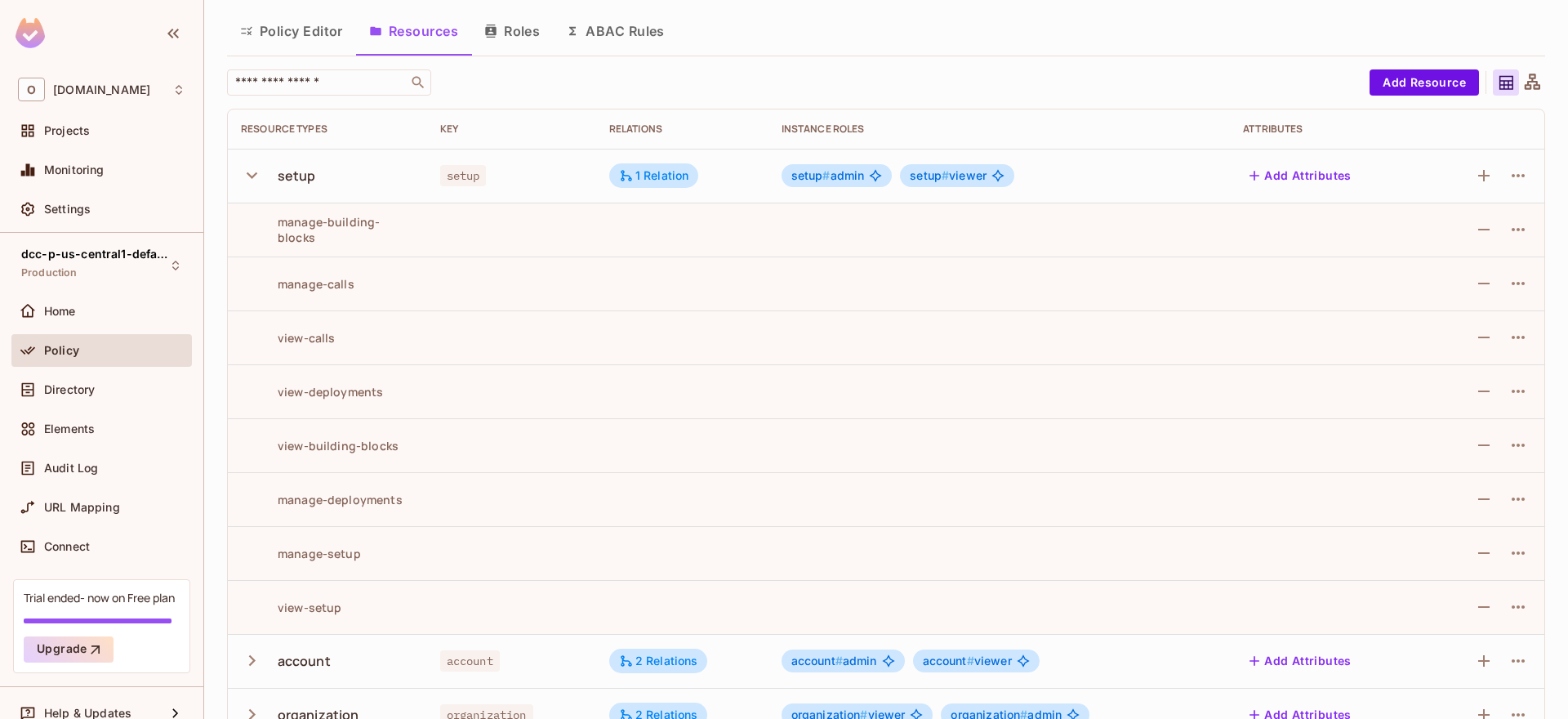
scroll to position [139, 0]
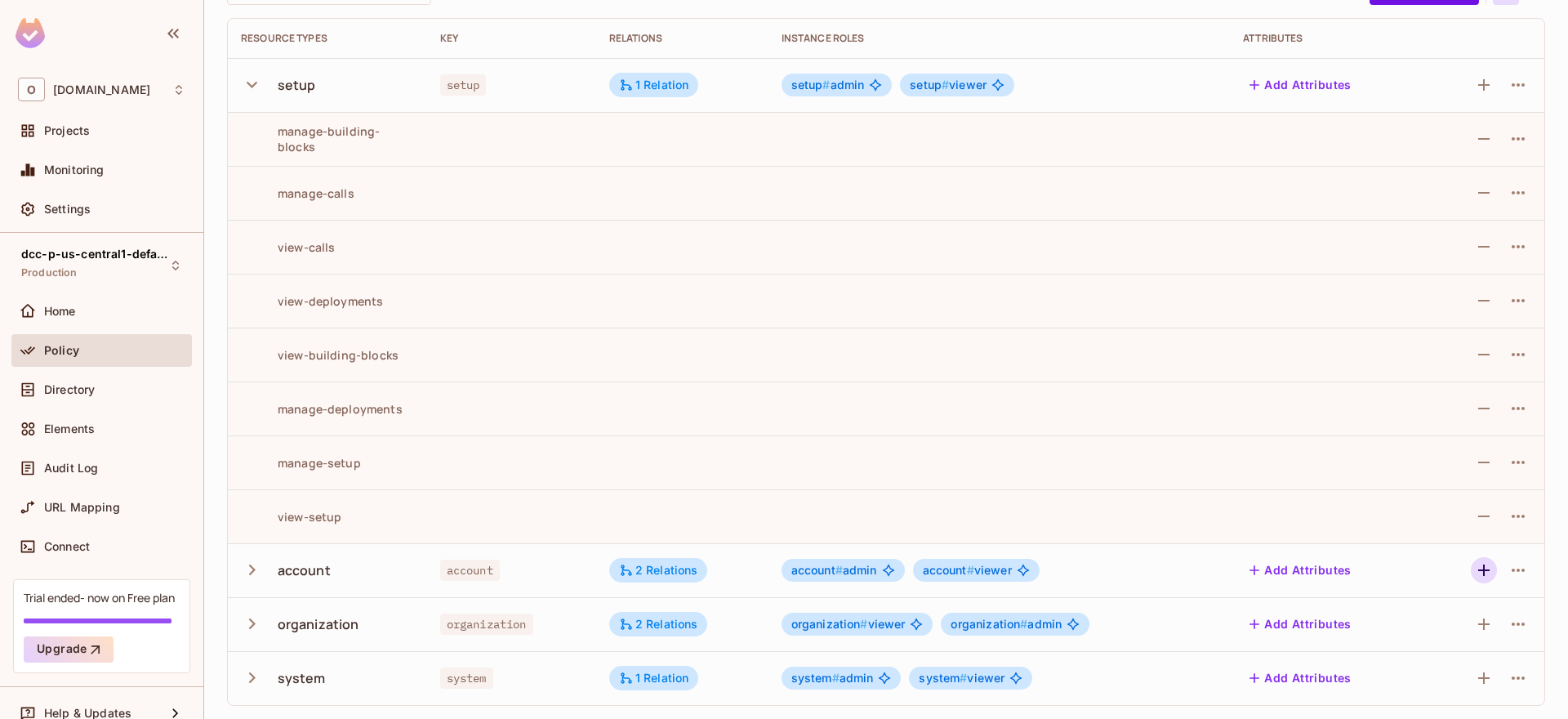
click at [1474, 569] on icon "button" at bounding box center [1483, 569] width 20 height 20
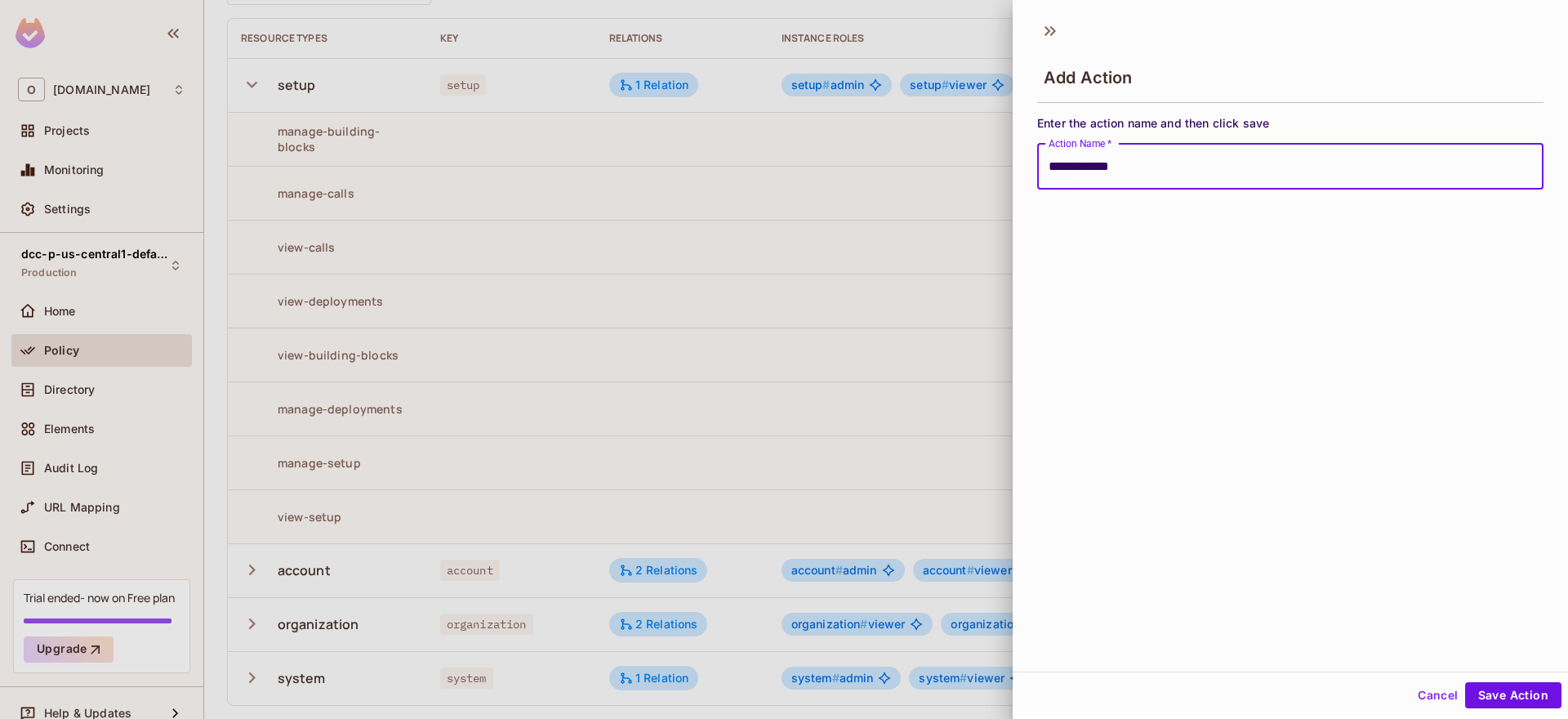
click at [1466, 682] on button "Save Action" at bounding box center [1514, 695] width 97 height 26
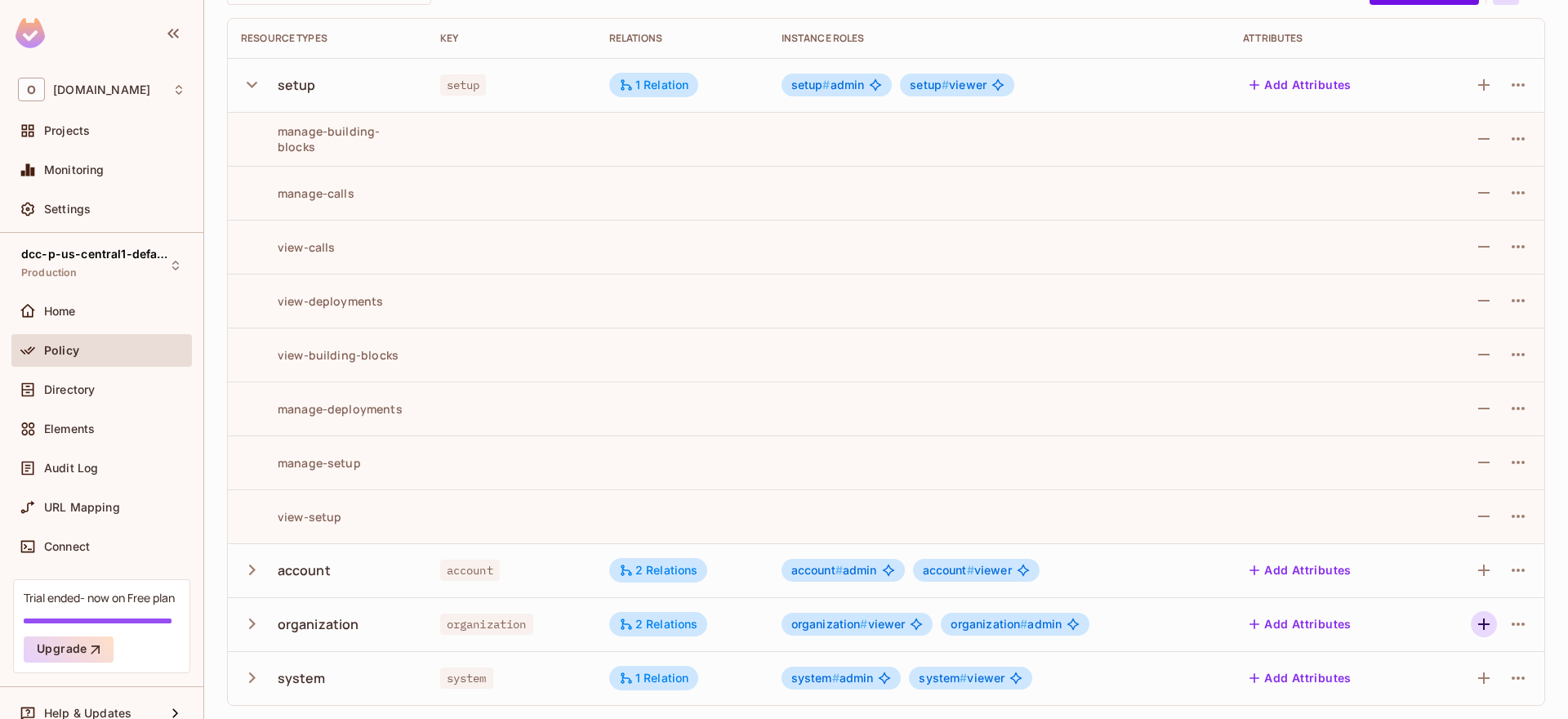
click at [1476, 631] on icon "button" at bounding box center [1483, 623] width 20 height 20
click at [1480, 624] on icon "button" at bounding box center [1483, 623] width 20 height 20
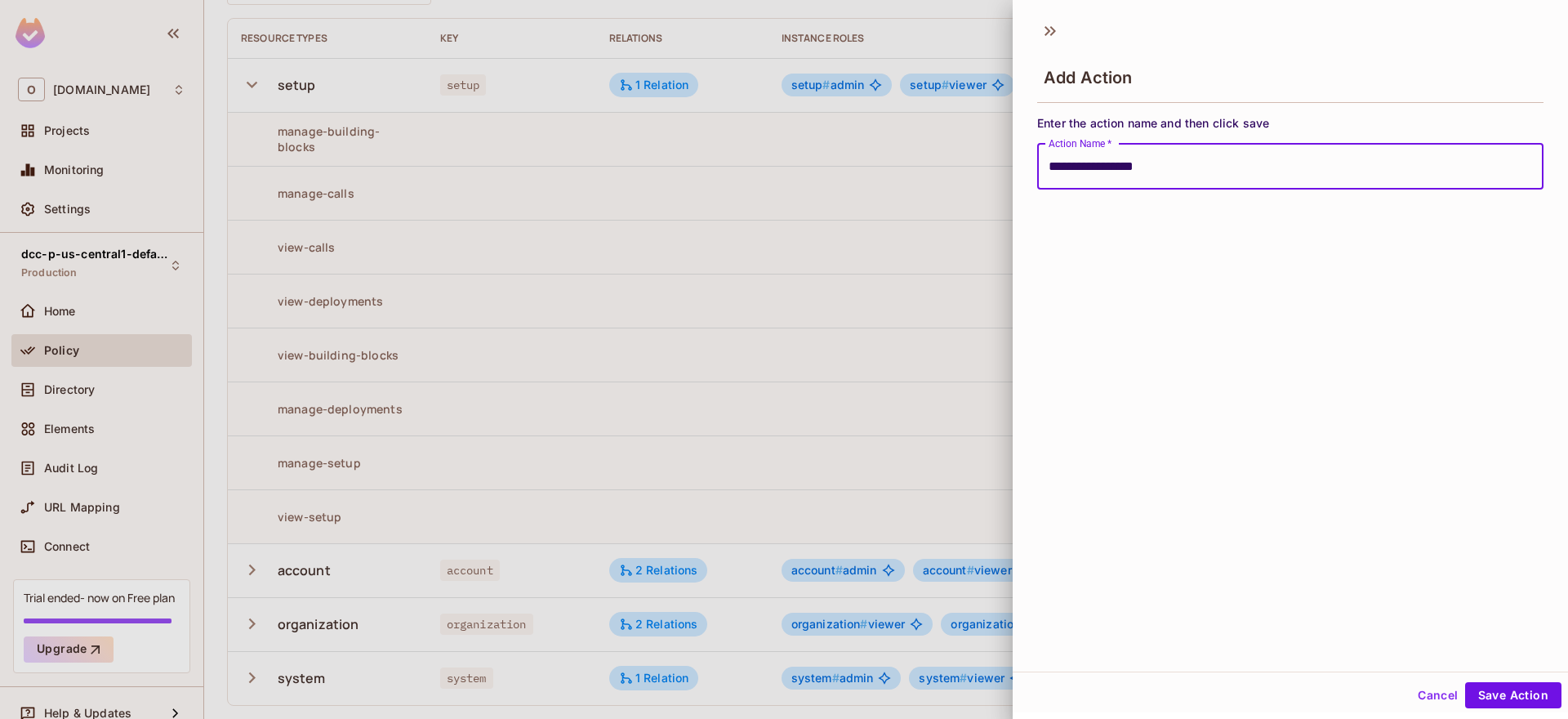
click at [1466, 682] on button "Save Action" at bounding box center [1514, 695] width 97 height 26
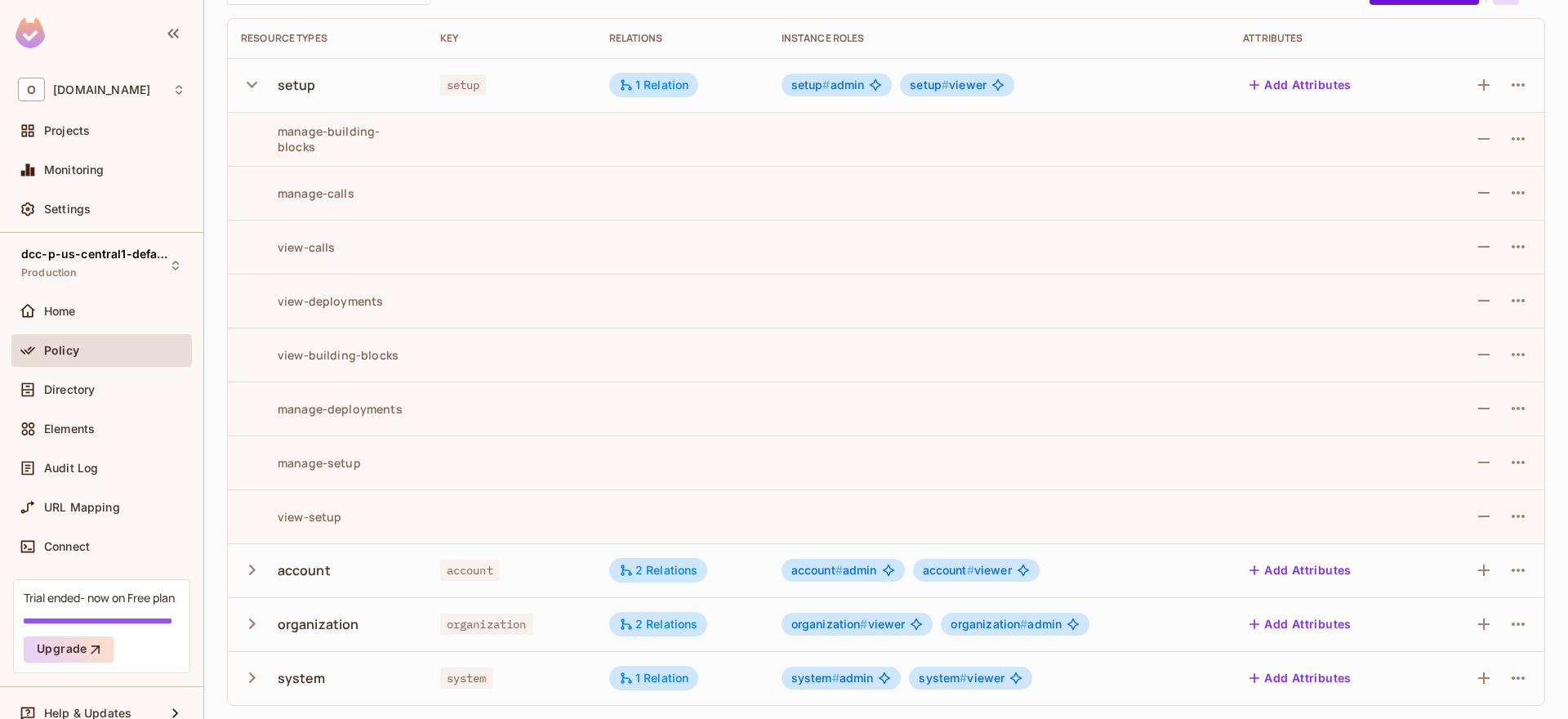
click at [259, 574] on icon "button" at bounding box center [252, 570] width 22 height 22
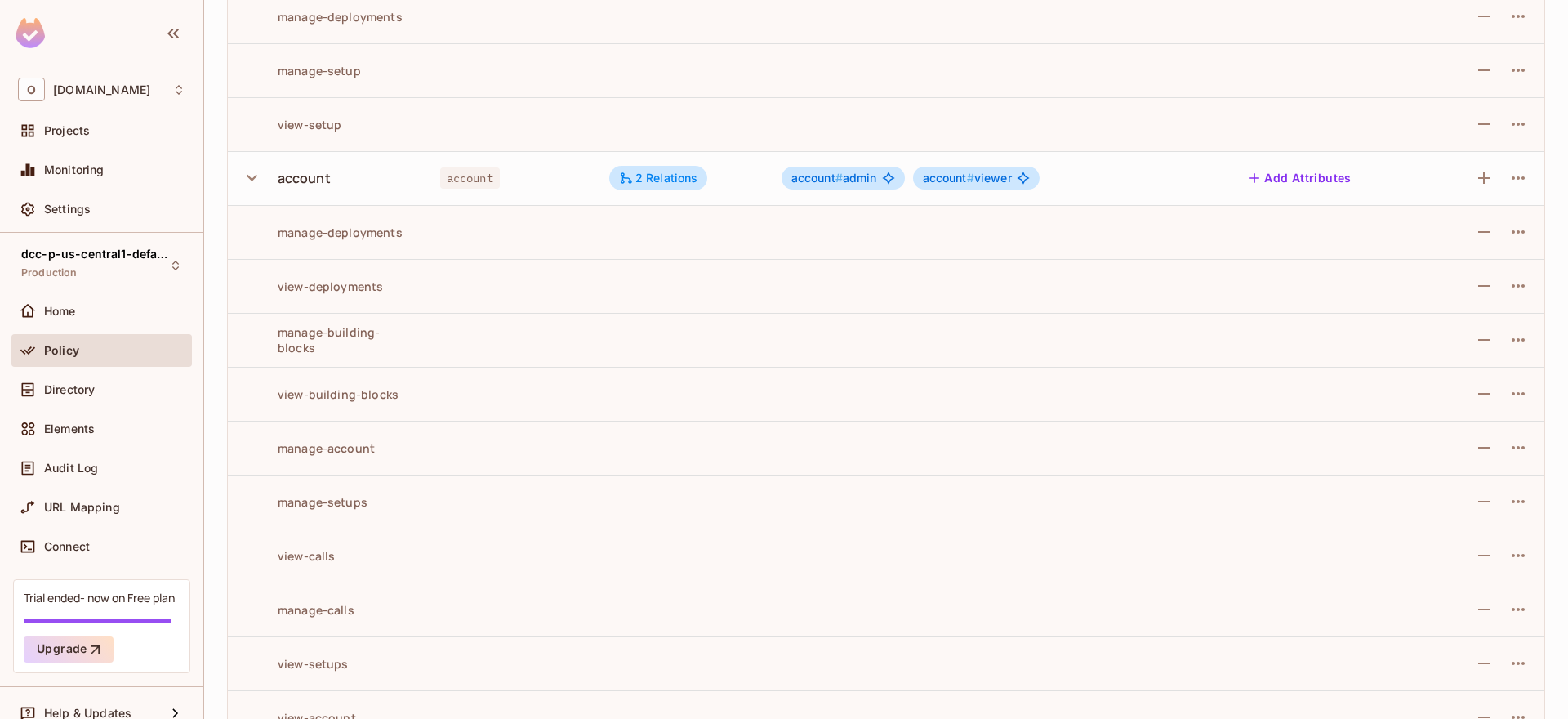
scroll to position [630, 0]
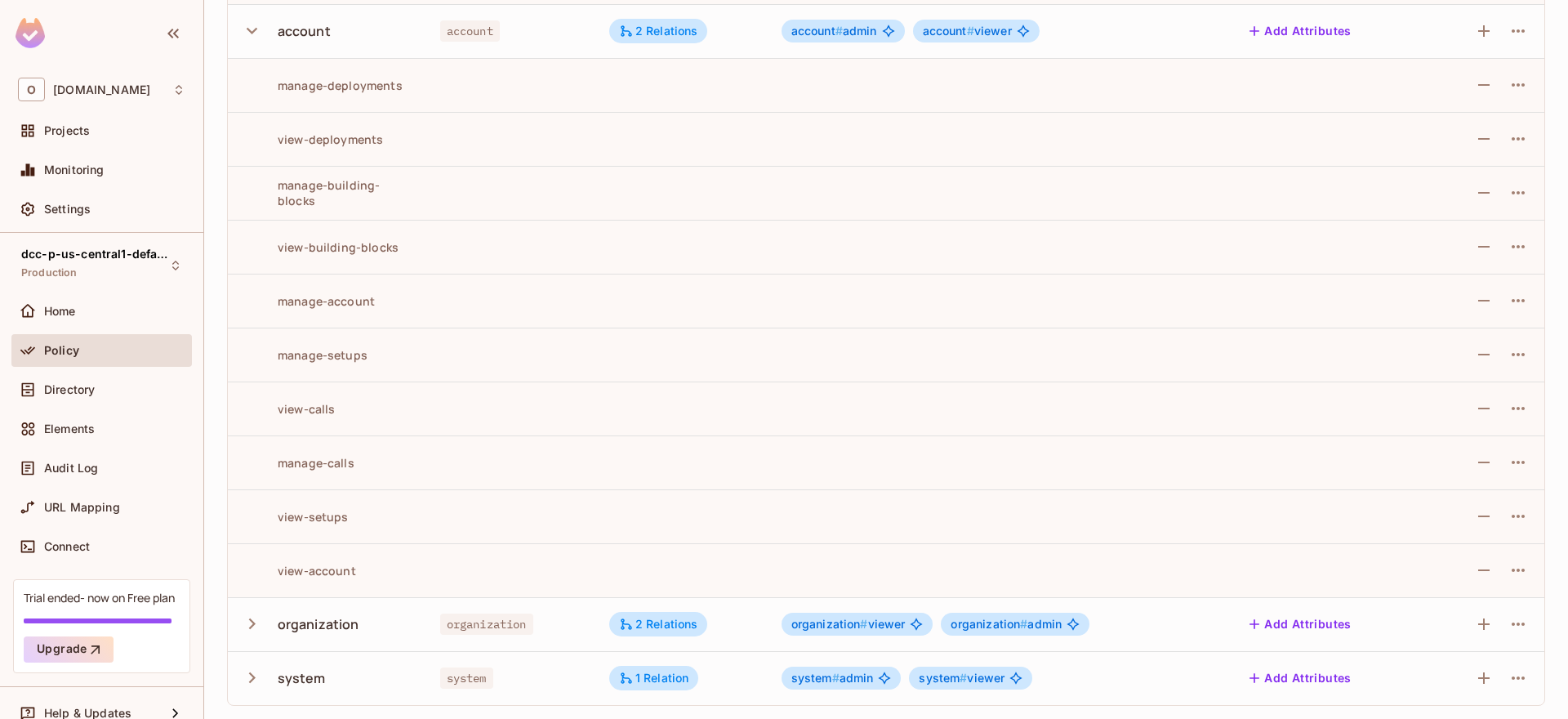
click at [254, 621] on icon "button" at bounding box center [252, 624] width 22 height 22
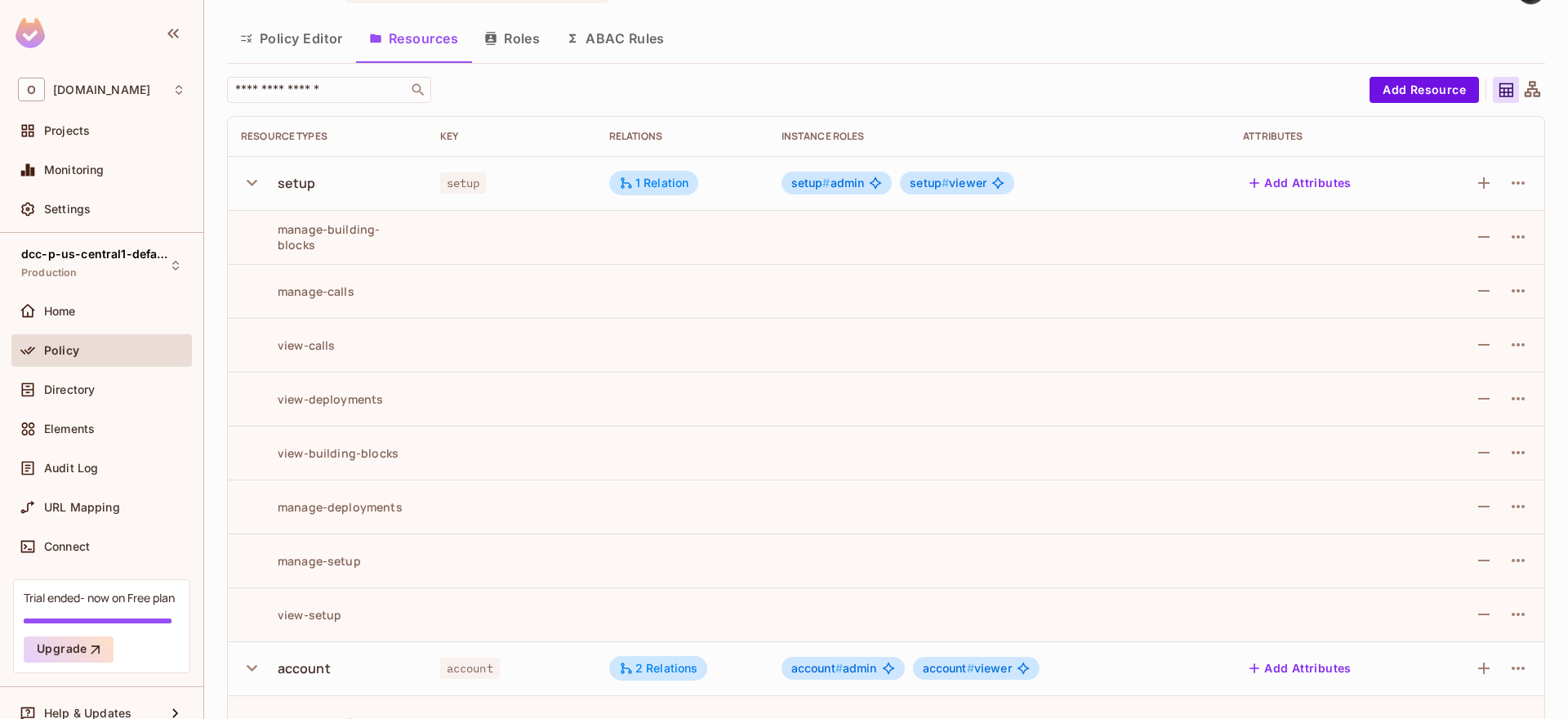
scroll to position [0, 0]
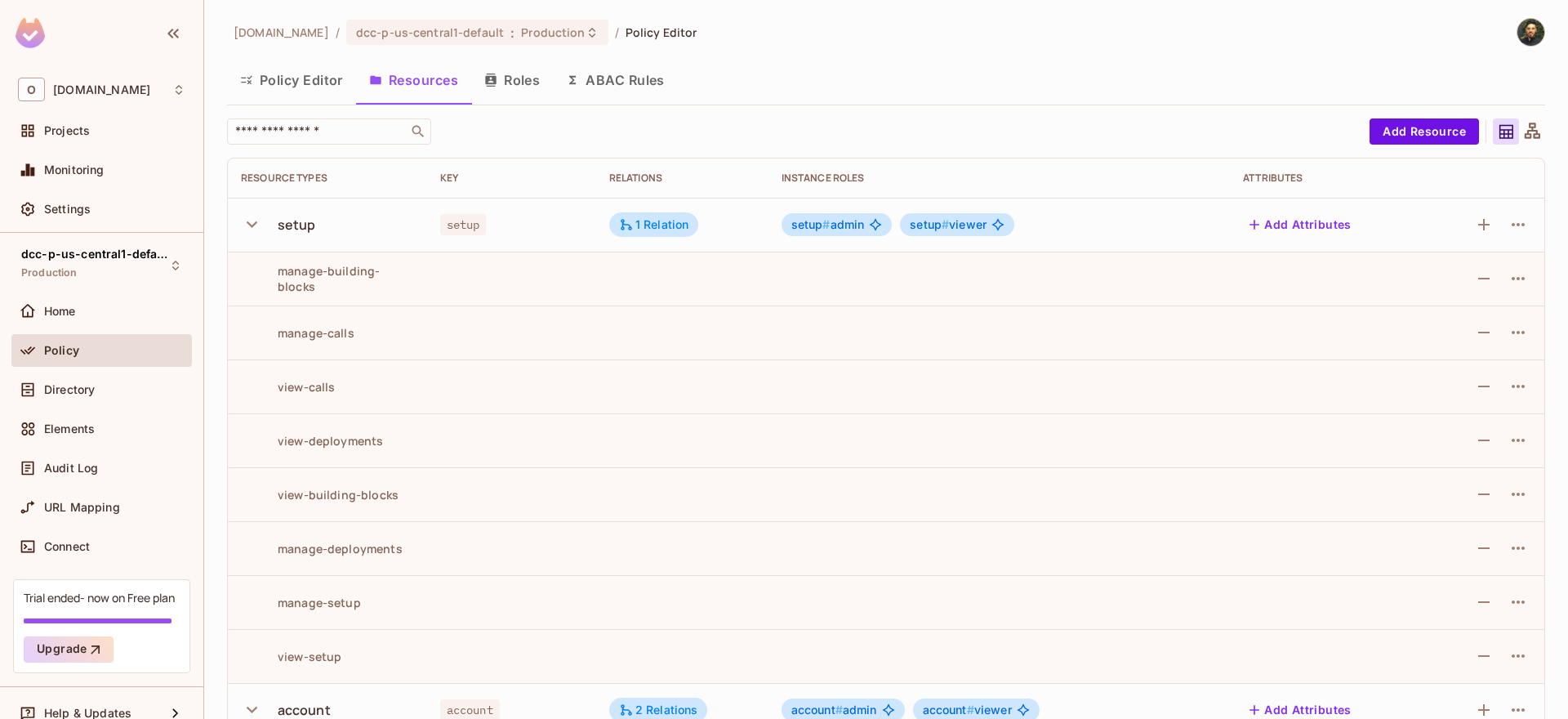
click at [301, 103] on div "Policy Editor Resources Roles ABAC Rules" at bounding box center [885, 82] width 1318 height 45
click at [302, 91] on button "Policy Editor" at bounding box center [291, 80] width 129 height 41
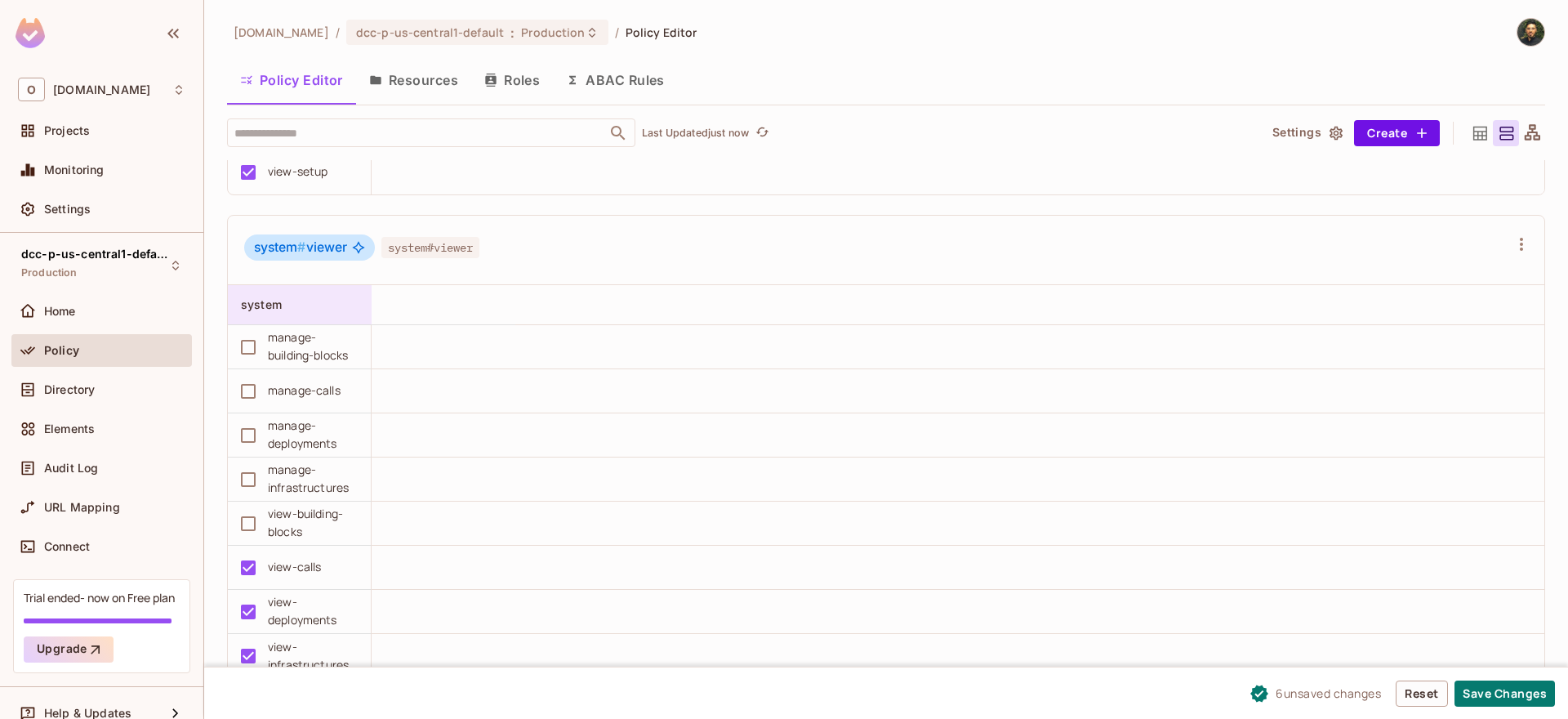
scroll to position [1, 0]
click at [1510, 691] on button "Save Changes" at bounding box center [1505, 694] width 100 height 26
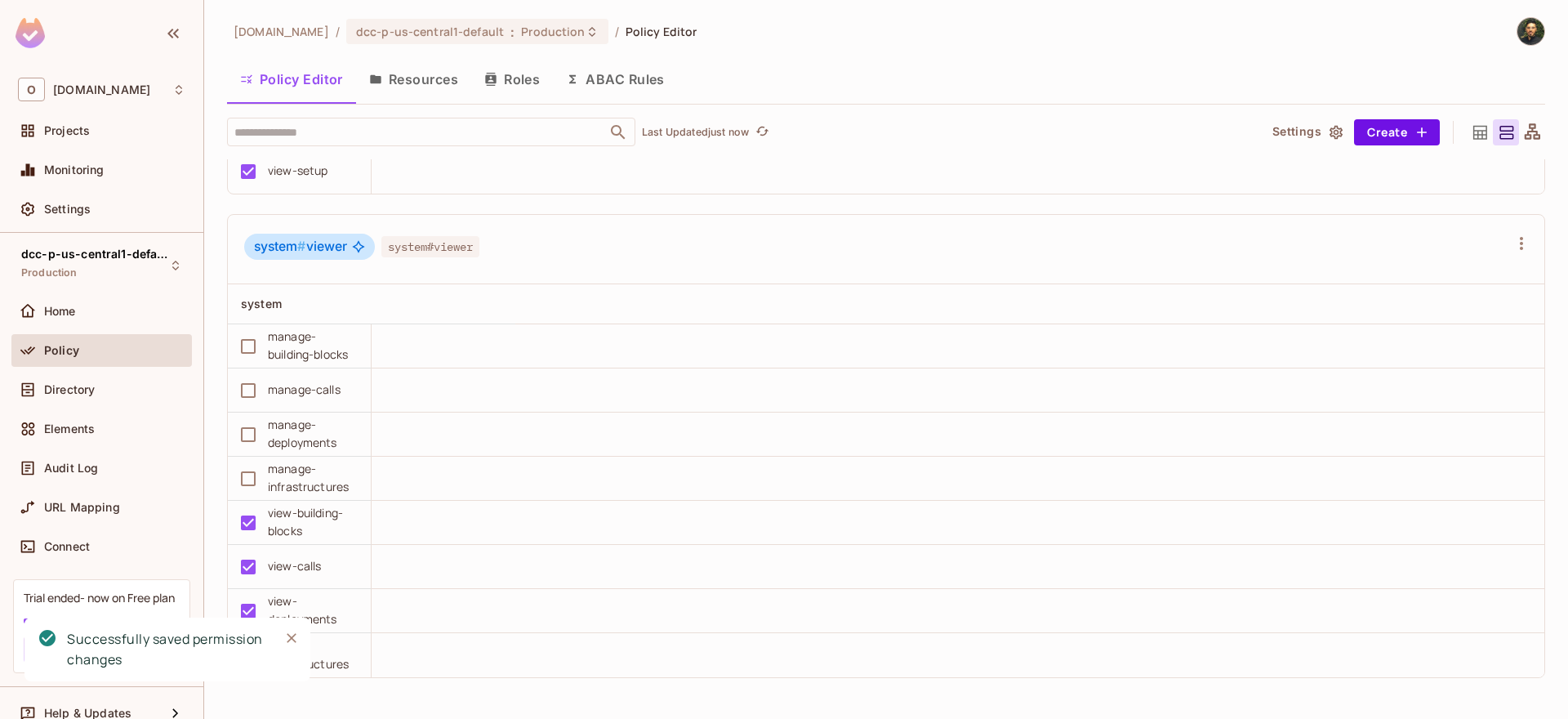
scroll to position [3588, 0]
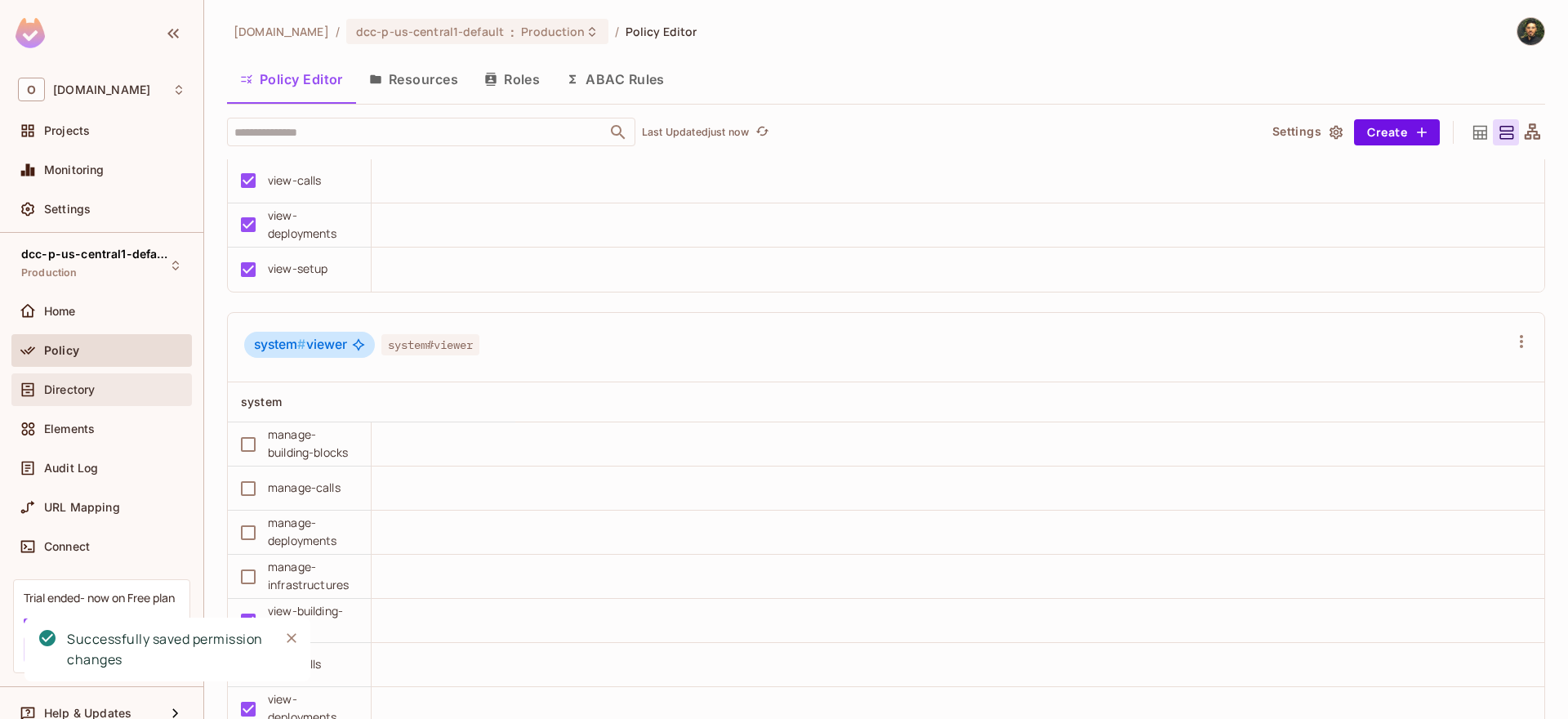
click at [88, 391] on span "Directory" at bounding box center [69, 389] width 51 height 13
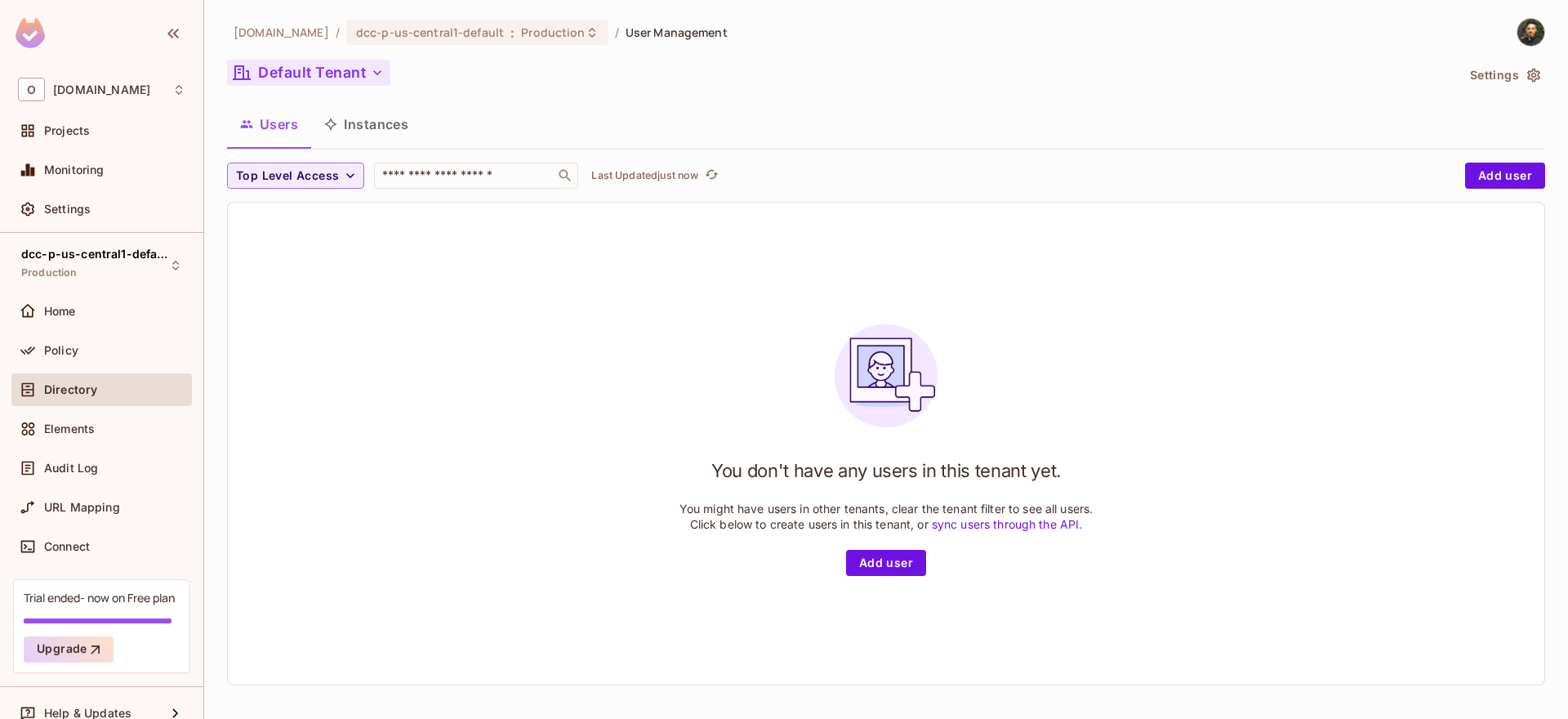
click at [372, 80] on icon "button" at bounding box center [377, 72] width 17 height 17
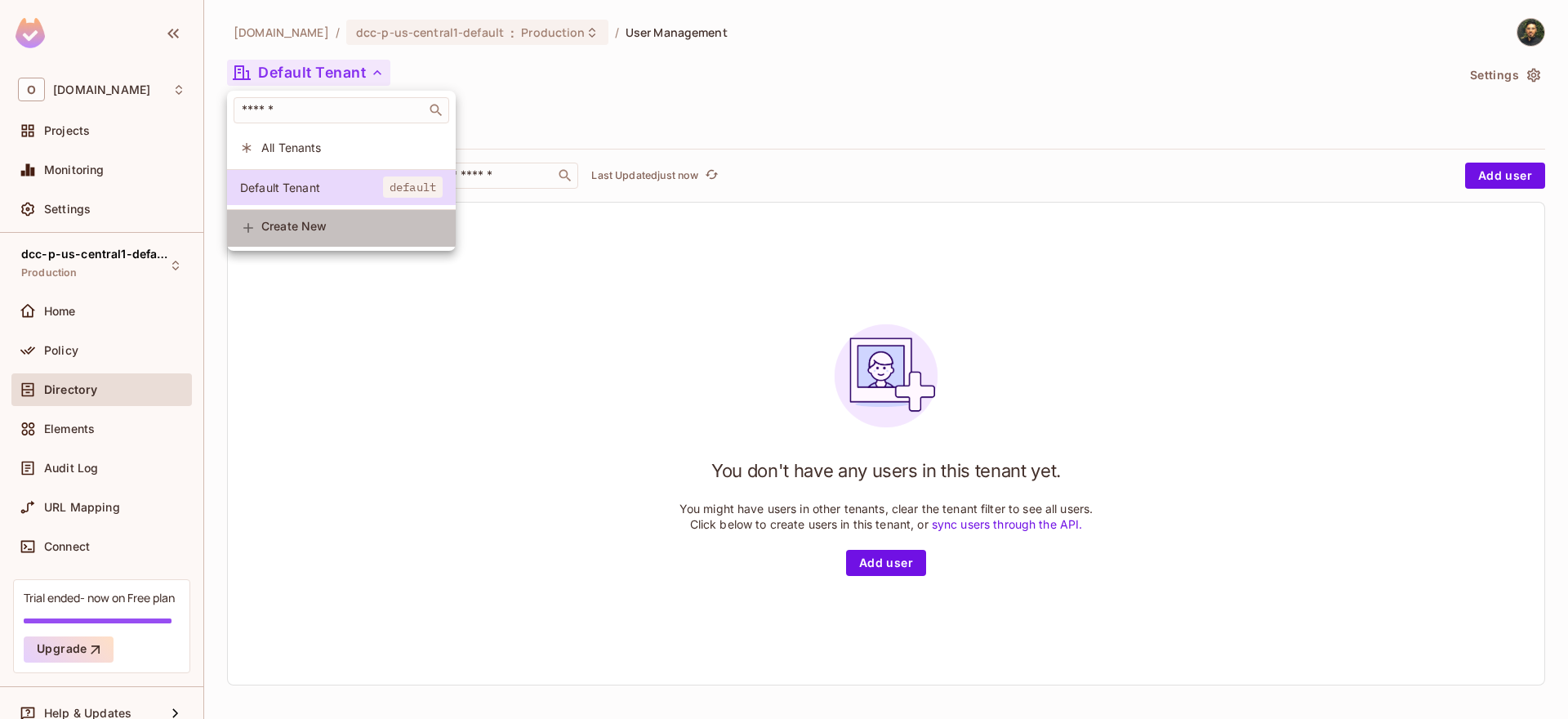
click at [329, 233] on span "Create New" at bounding box center [351, 227] width 181 height 13
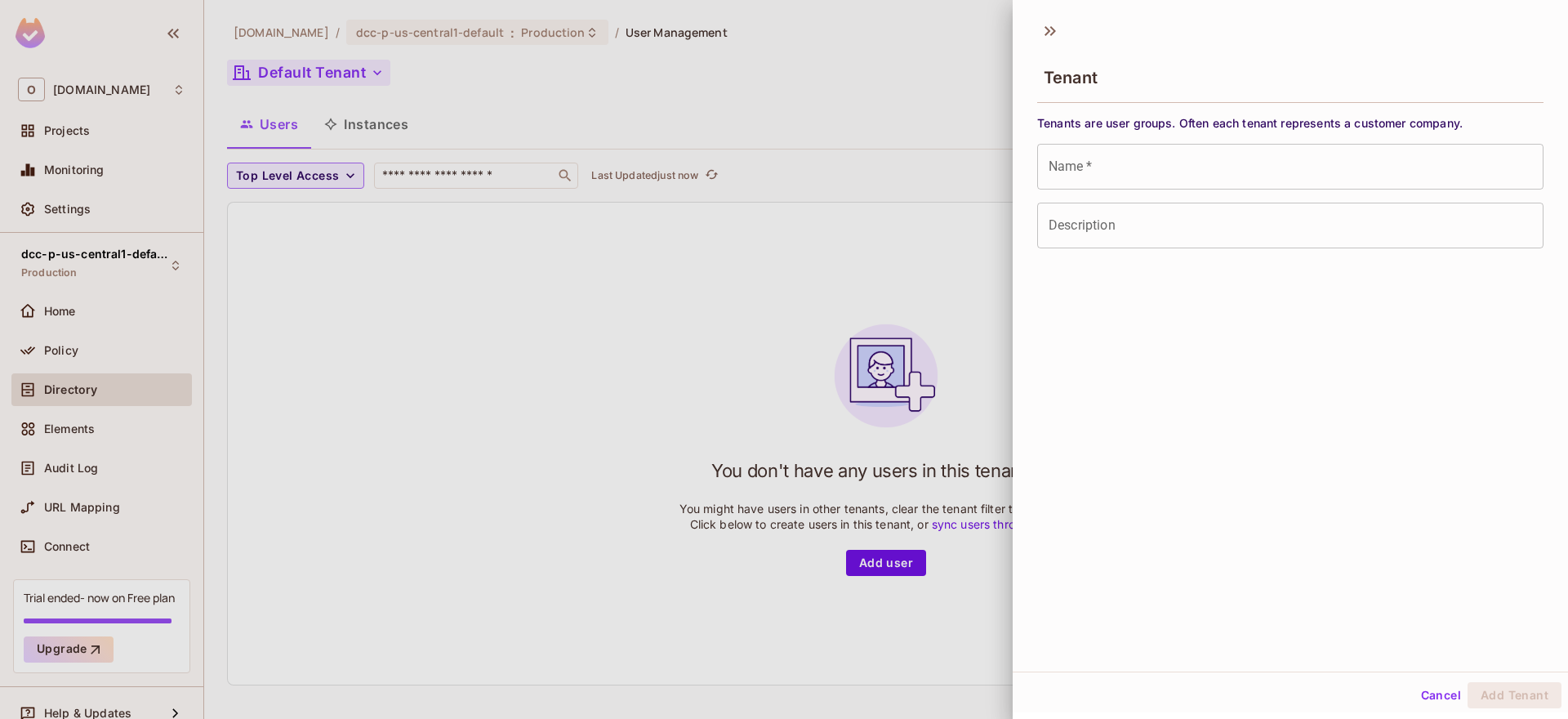
click at [1120, 176] on input "Name   *" at bounding box center [1290, 166] width 506 height 46
click at [1508, 698] on button "Add Tenant" at bounding box center [1514, 695] width 94 height 26
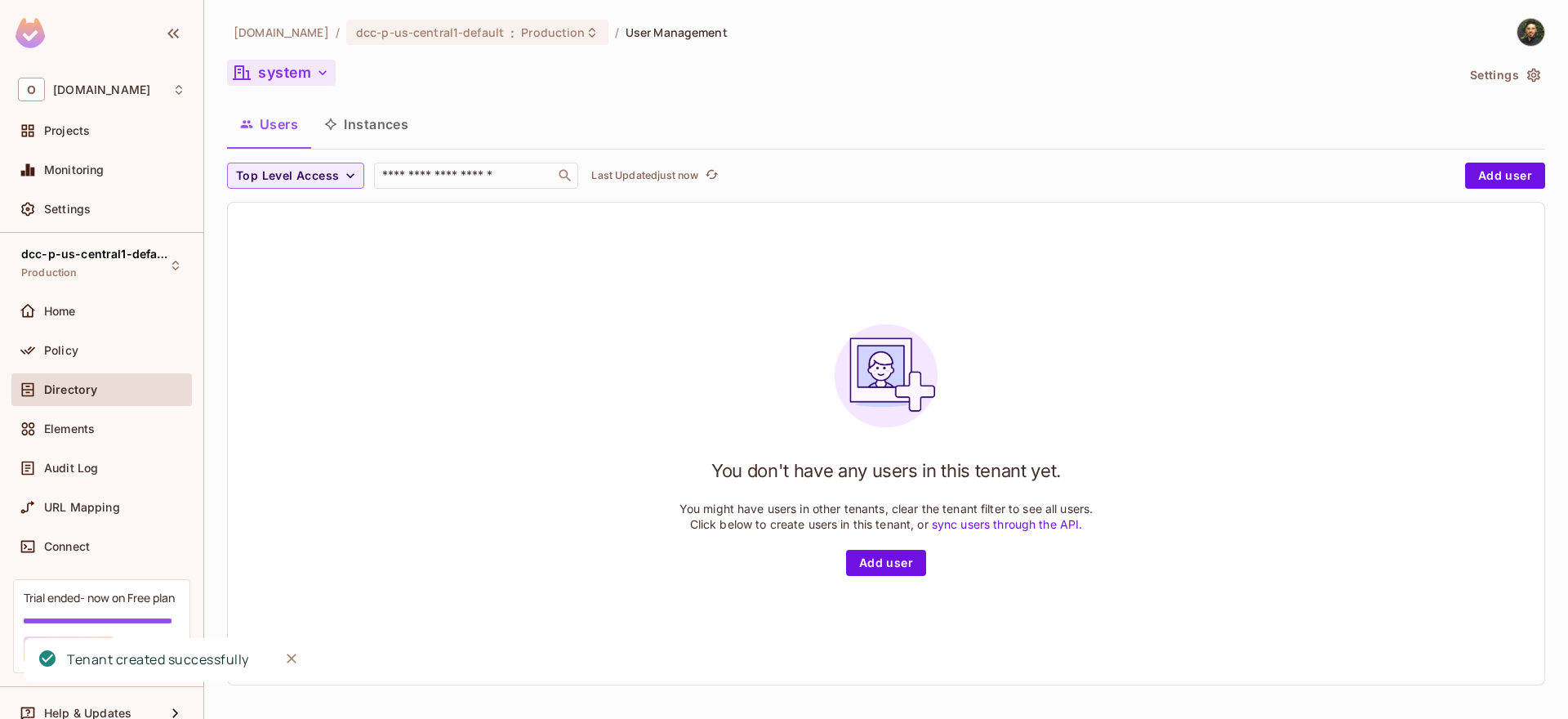
click at [268, 75] on button "system" at bounding box center [281, 72] width 109 height 26
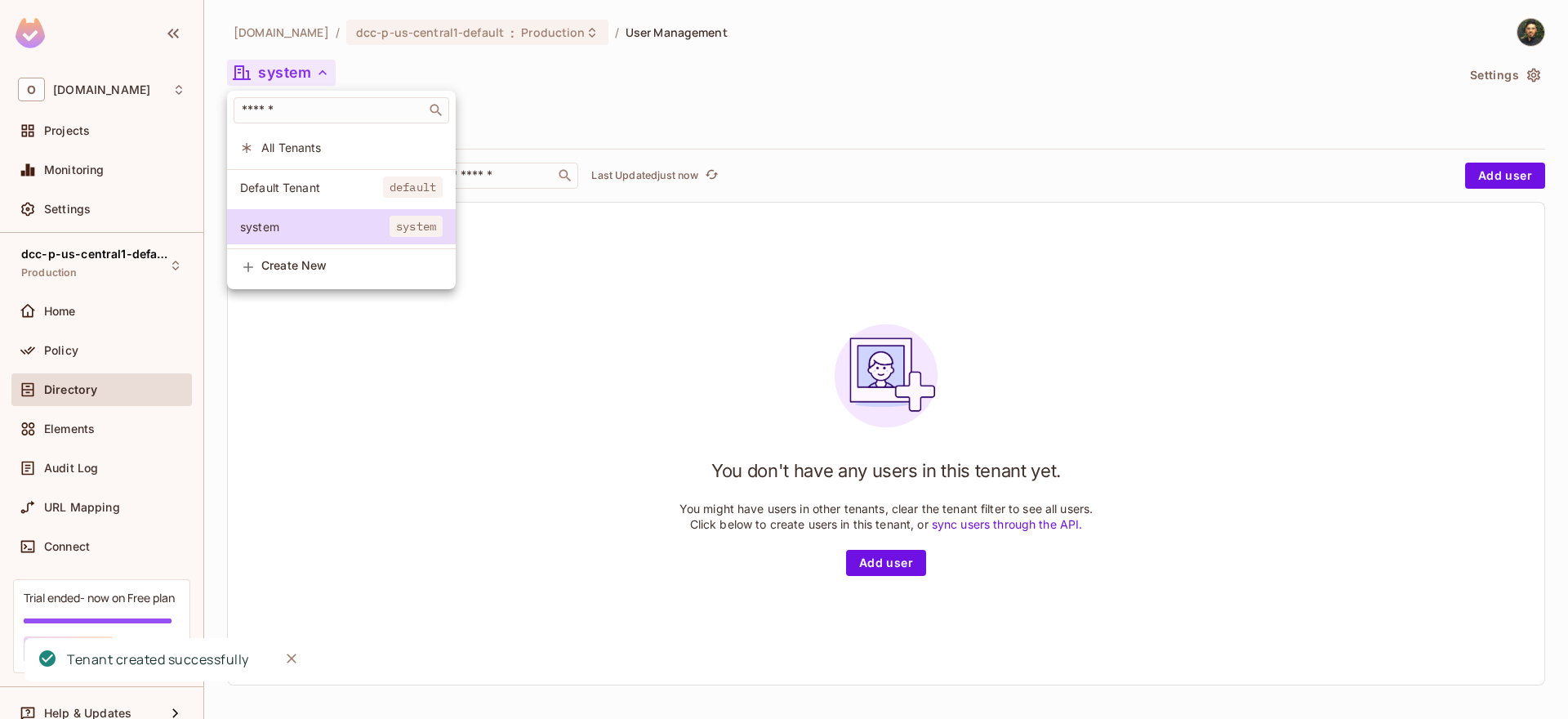
click at [537, 451] on div at bounding box center [784, 360] width 1568 height 719
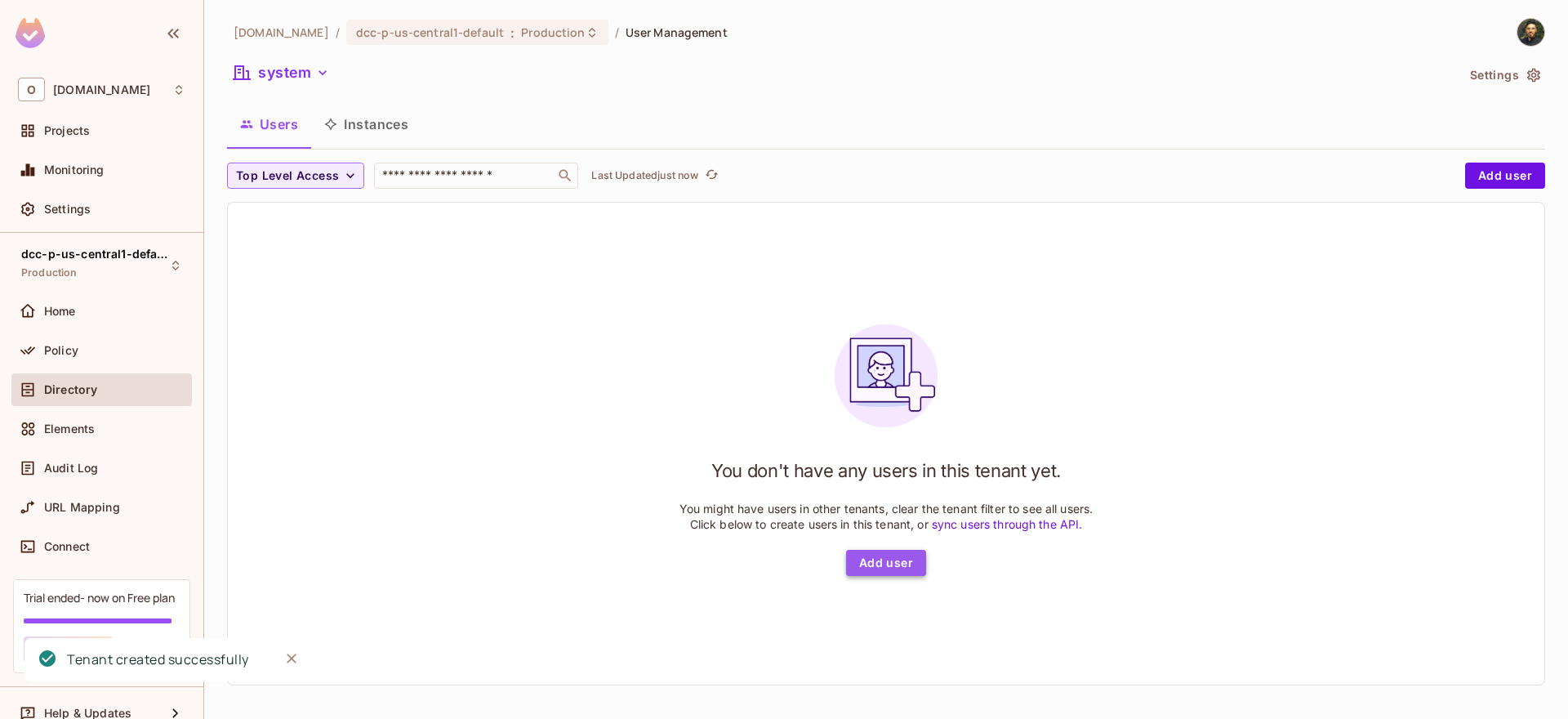
click at [894, 552] on button "Add user" at bounding box center [886, 563] width 80 height 26
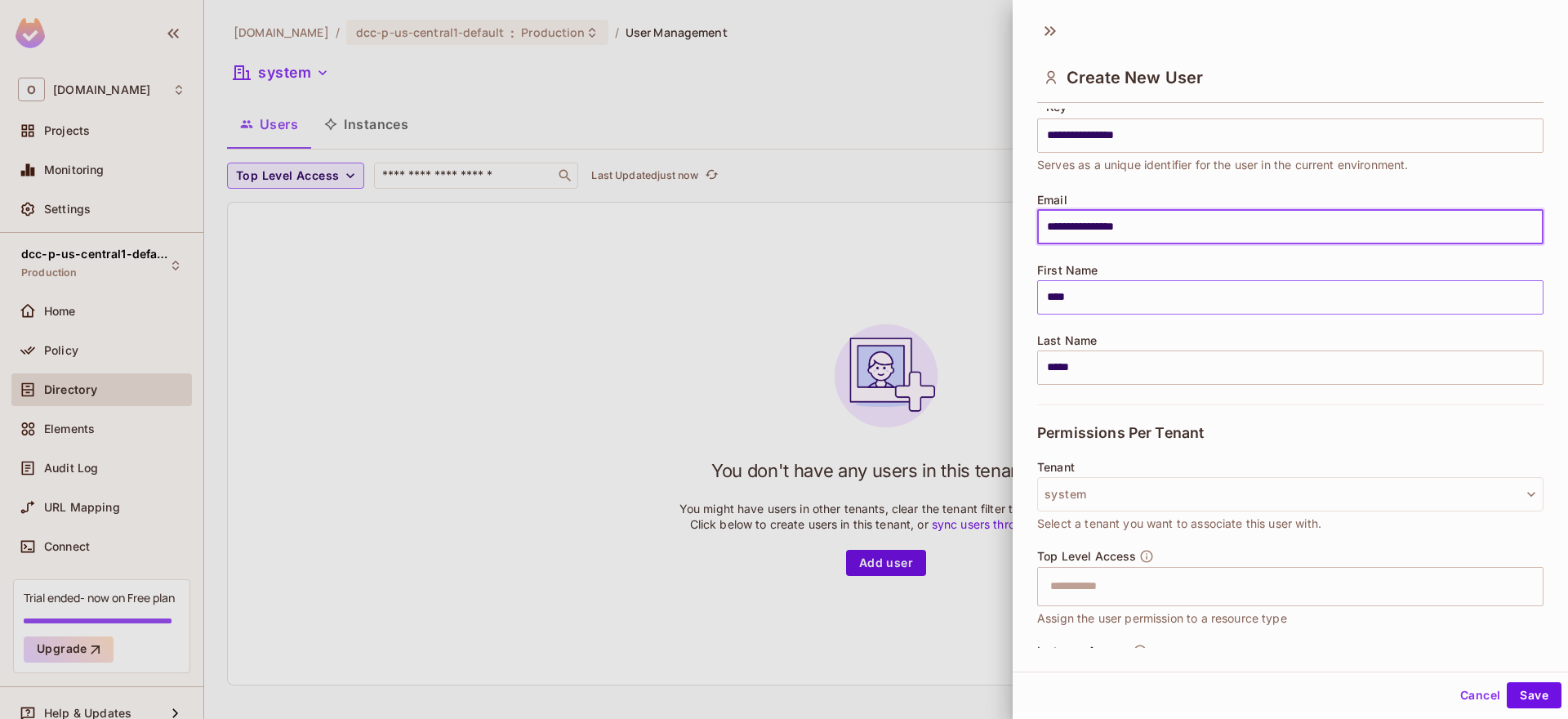
scroll to position [150, 0]
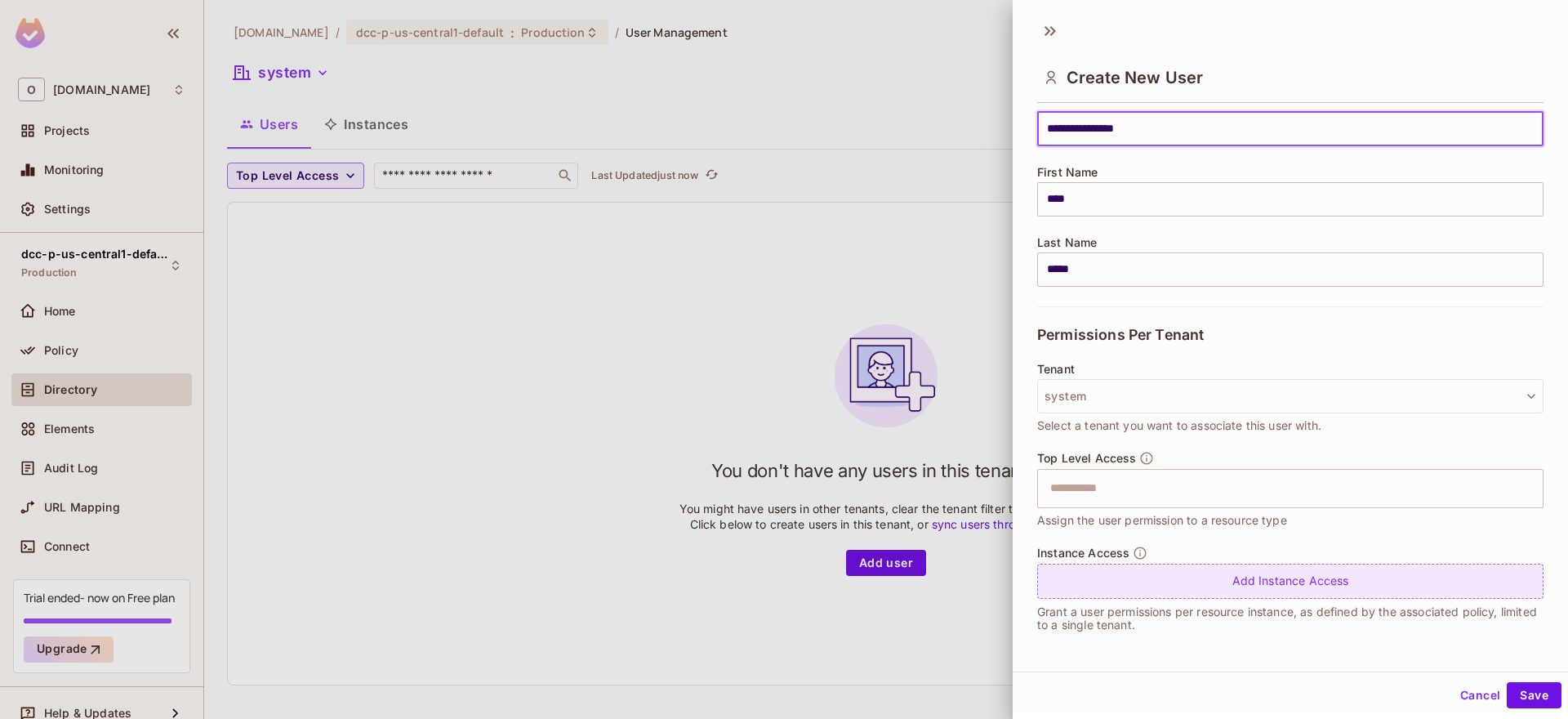
click at [1260, 587] on div "Add Instance Access" at bounding box center [1290, 582] width 506 height 35
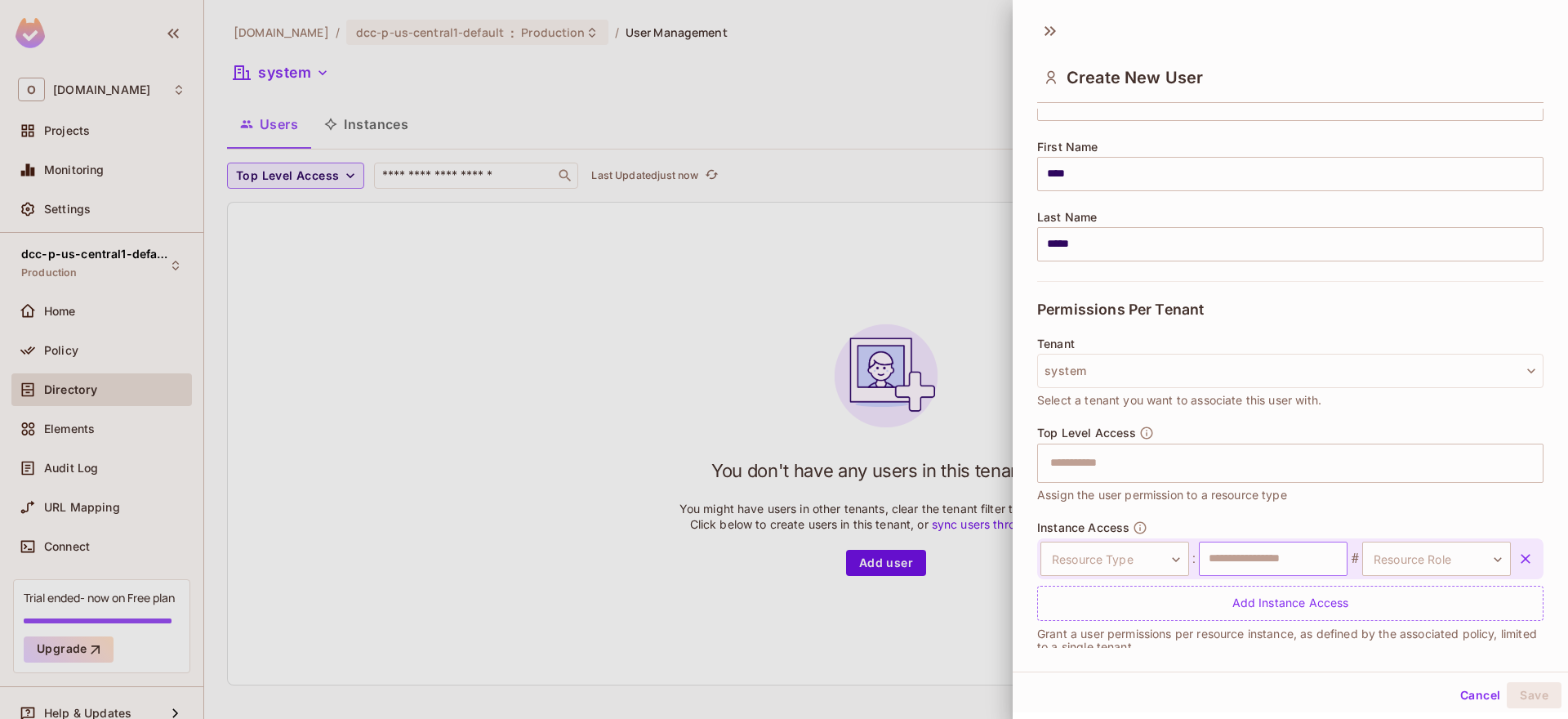
scroll to position [198, 0]
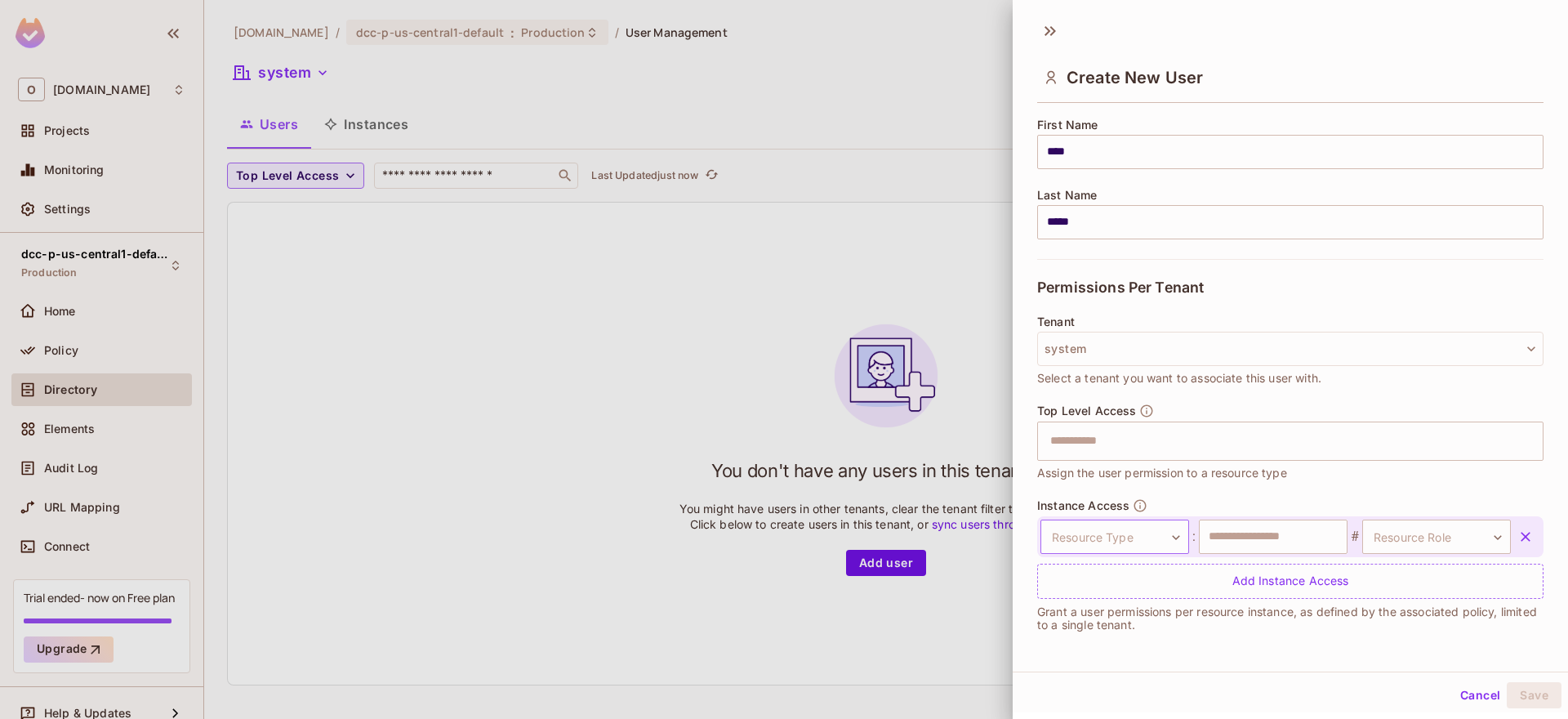
click at [1143, 539] on body "**********" at bounding box center [784, 360] width 1568 height 719
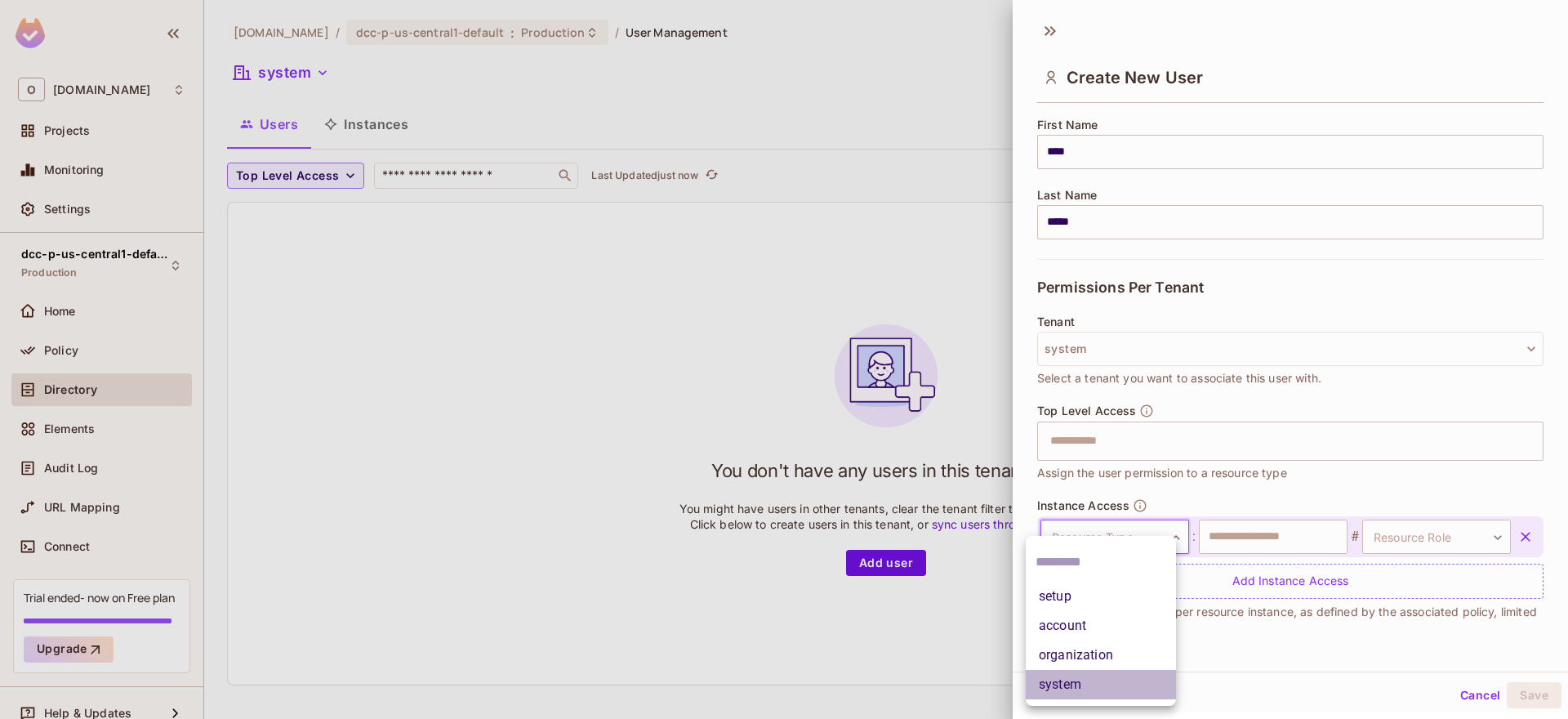
click at [1107, 673] on li "system" at bounding box center [1102, 685] width 150 height 30
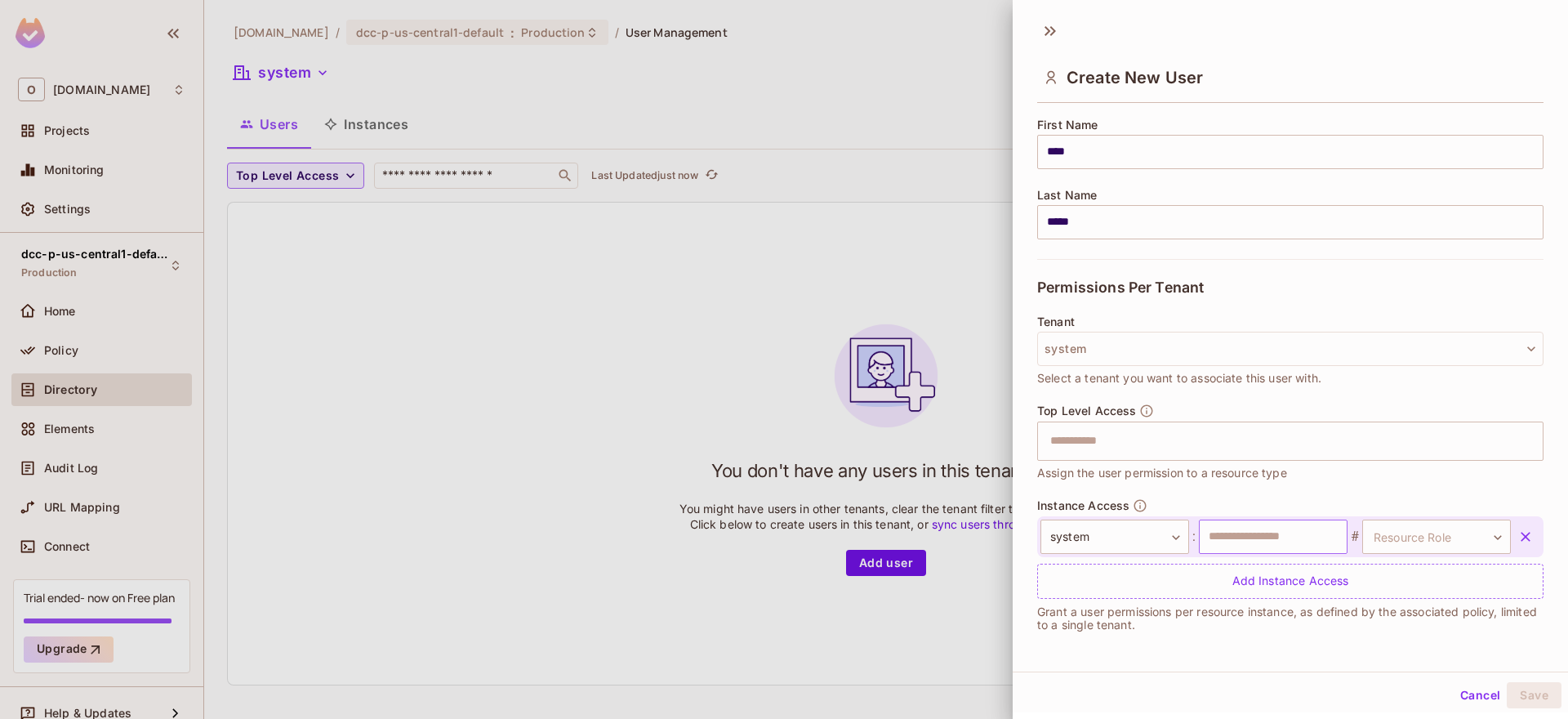
click at [1276, 529] on input "text" at bounding box center [1274, 536] width 149 height 34
click at [1406, 528] on body "**********" at bounding box center [784, 360] width 1568 height 719
click at [1374, 610] on li "admin" at bounding box center [1407, 614] width 150 height 30
click at [1517, 693] on button "Save" at bounding box center [1534, 695] width 55 height 26
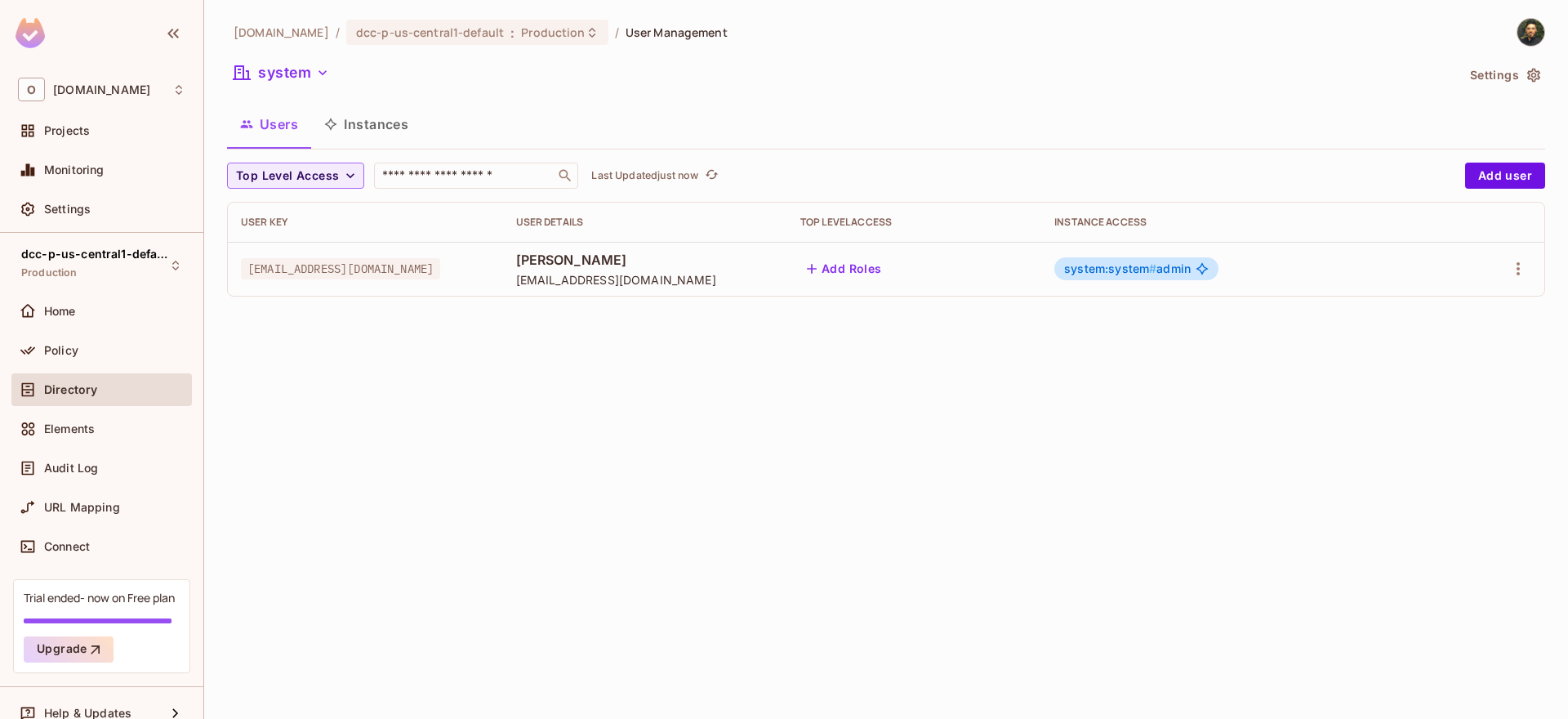
click at [397, 127] on button "Instances" at bounding box center [366, 124] width 111 height 41
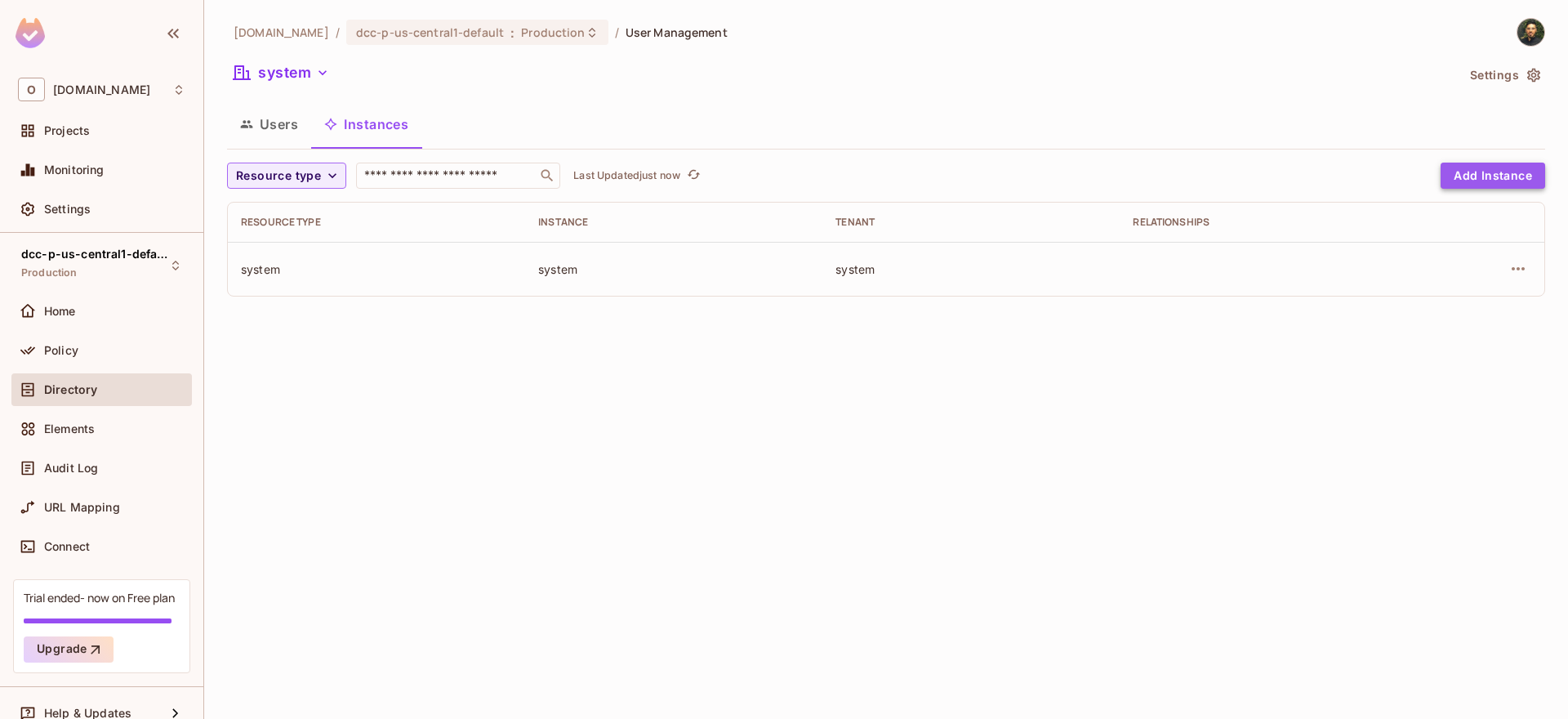
click at [1485, 177] on button "Add Instance" at bounding box center [1493, 176] width 105 height 26
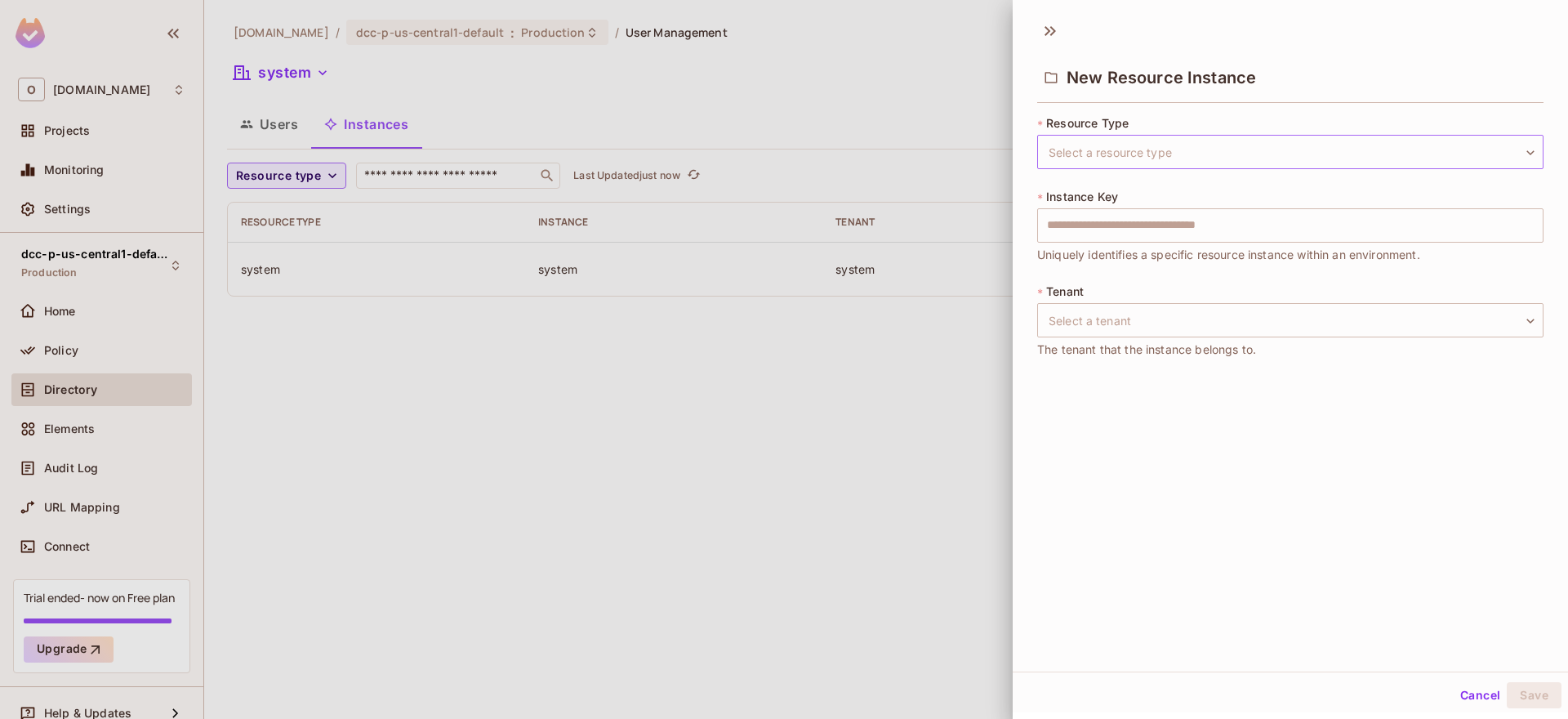
click at [1138, 150] on body "O [DOMAIN_NAME] Projects Monitoring Settings dcc-p-us-central1-default Producti…" at bounding box center [784, 360] width 1568 height 719
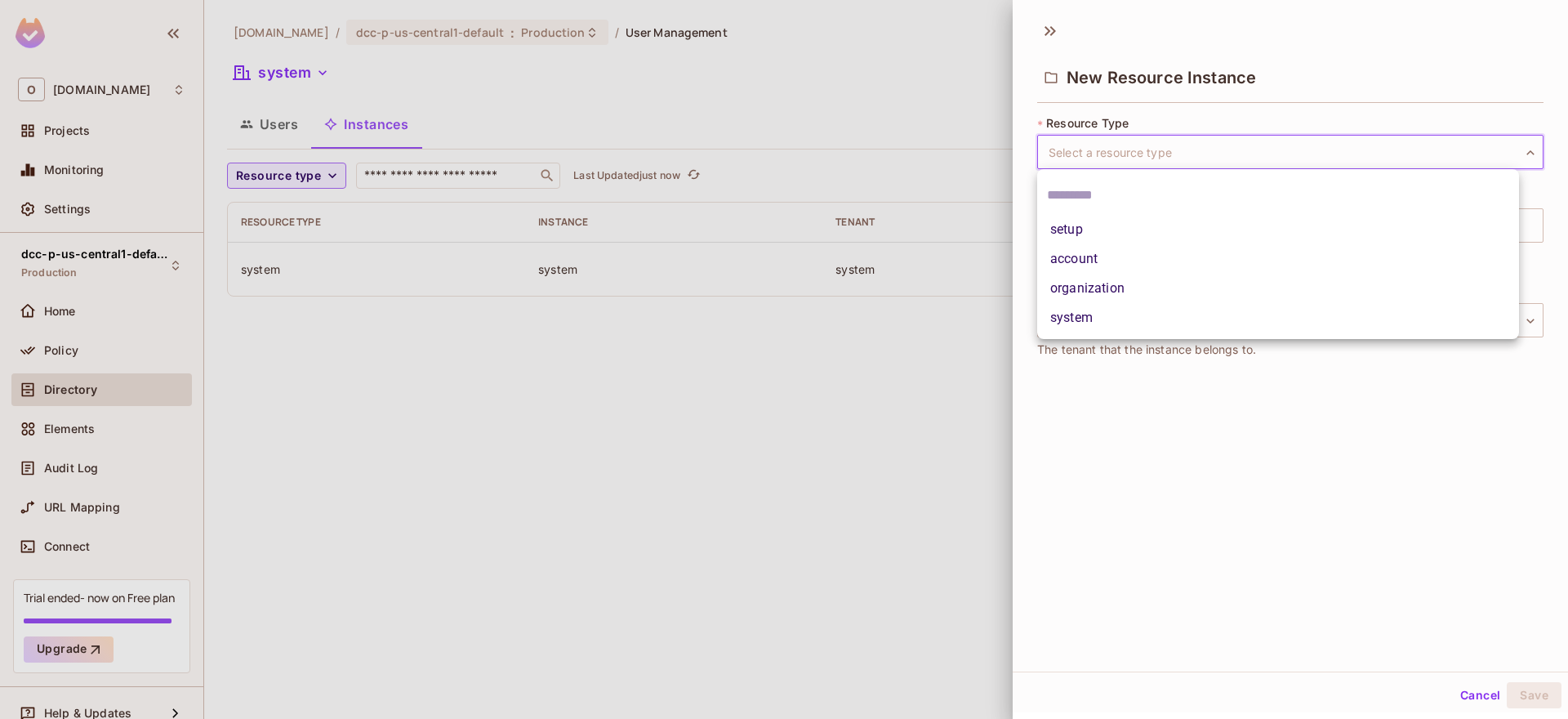
click at [1119, 294] on li "organization" at bounding box center [1278, 289] width 482 height 30
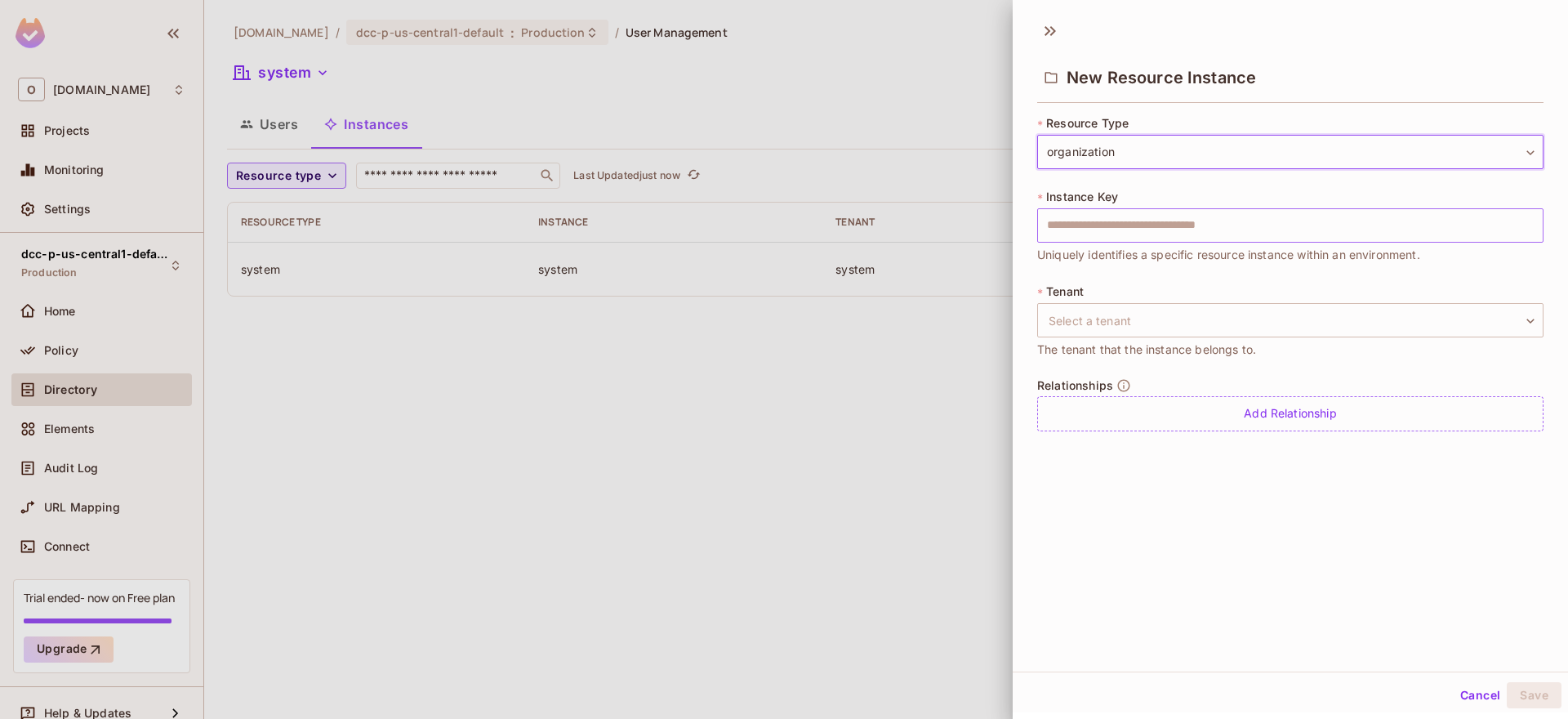
click at [1126, 235] on input "text" at bounding box center [1290, 225] width 506 height 34
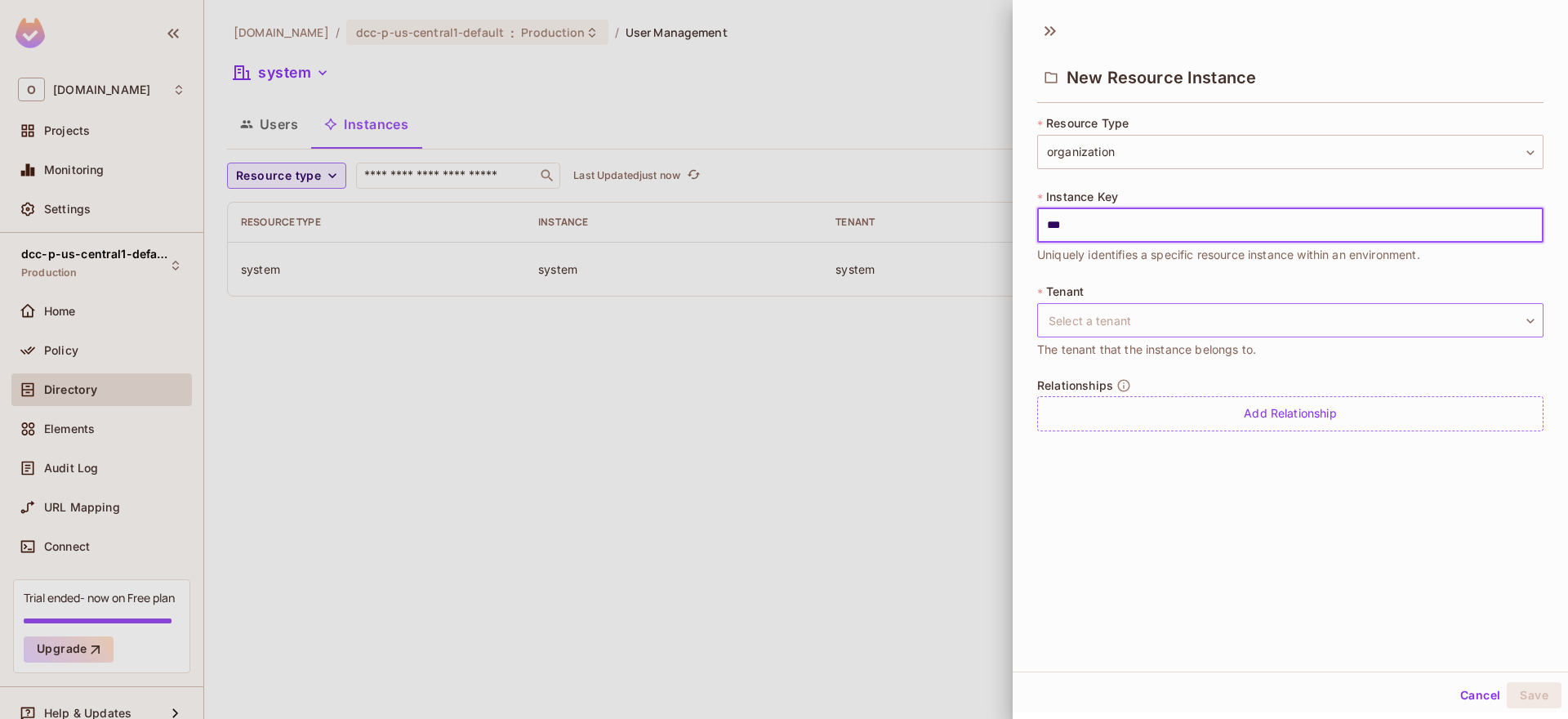
click at [1158, 311] on body "**********" at bounding box center [784, 360] width 1568 height 719
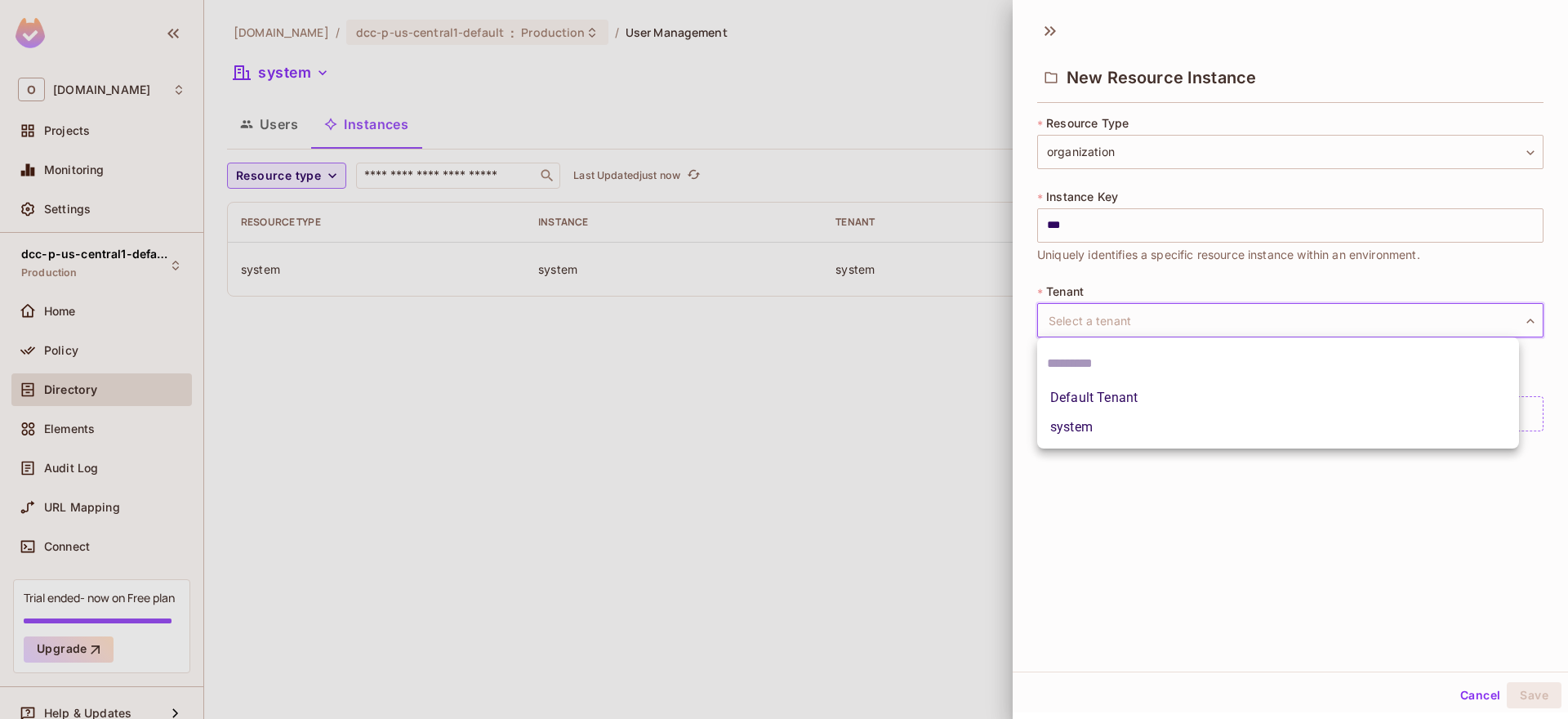
click at [1154, 424] on li "system" at bounding box center [1278, 427] width 482 height 30
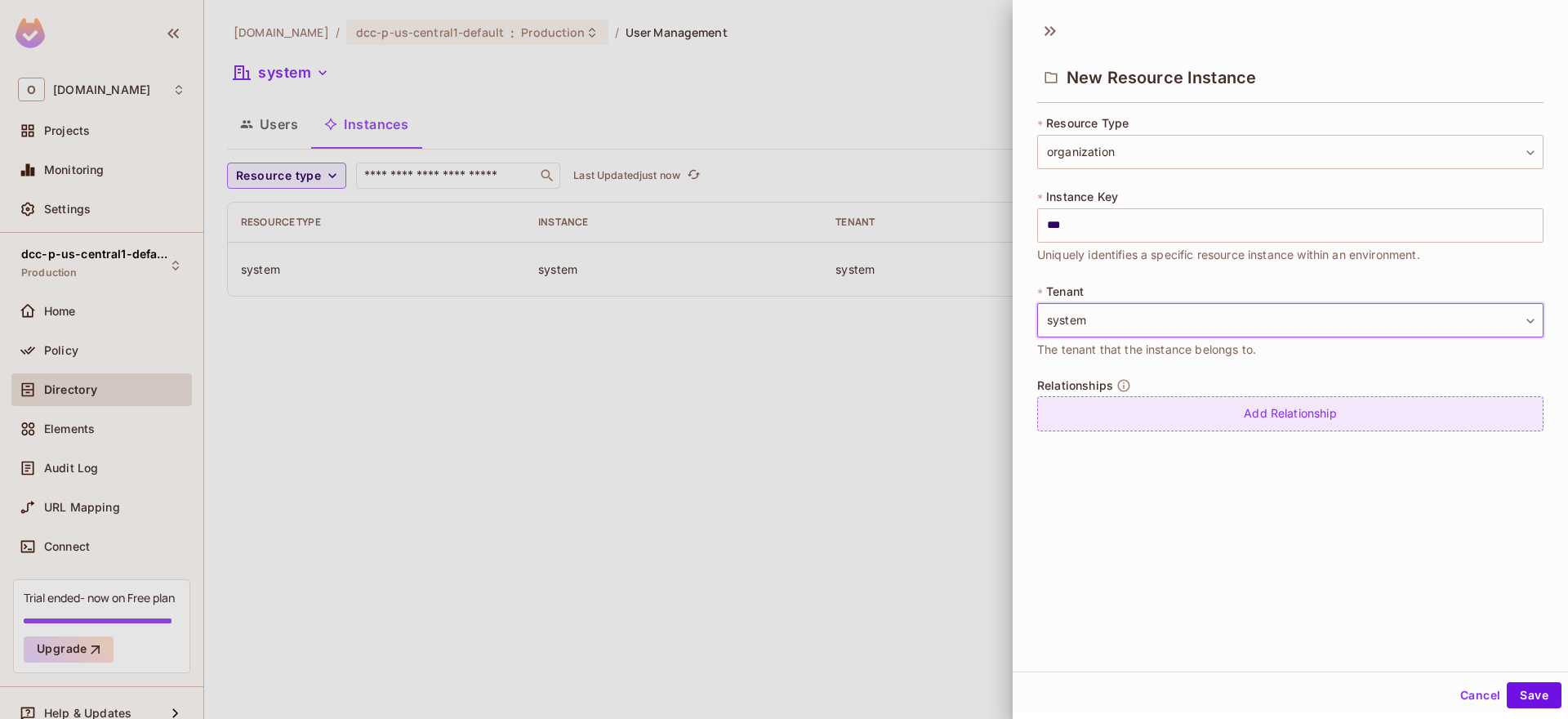
click at [1176, 420] on div "Add Relationship" at bounding box center [1290, 414] width 506 height 35
click at [1183, 424] on body "**********" at bounding box center [784, 360] width 1568 height 719
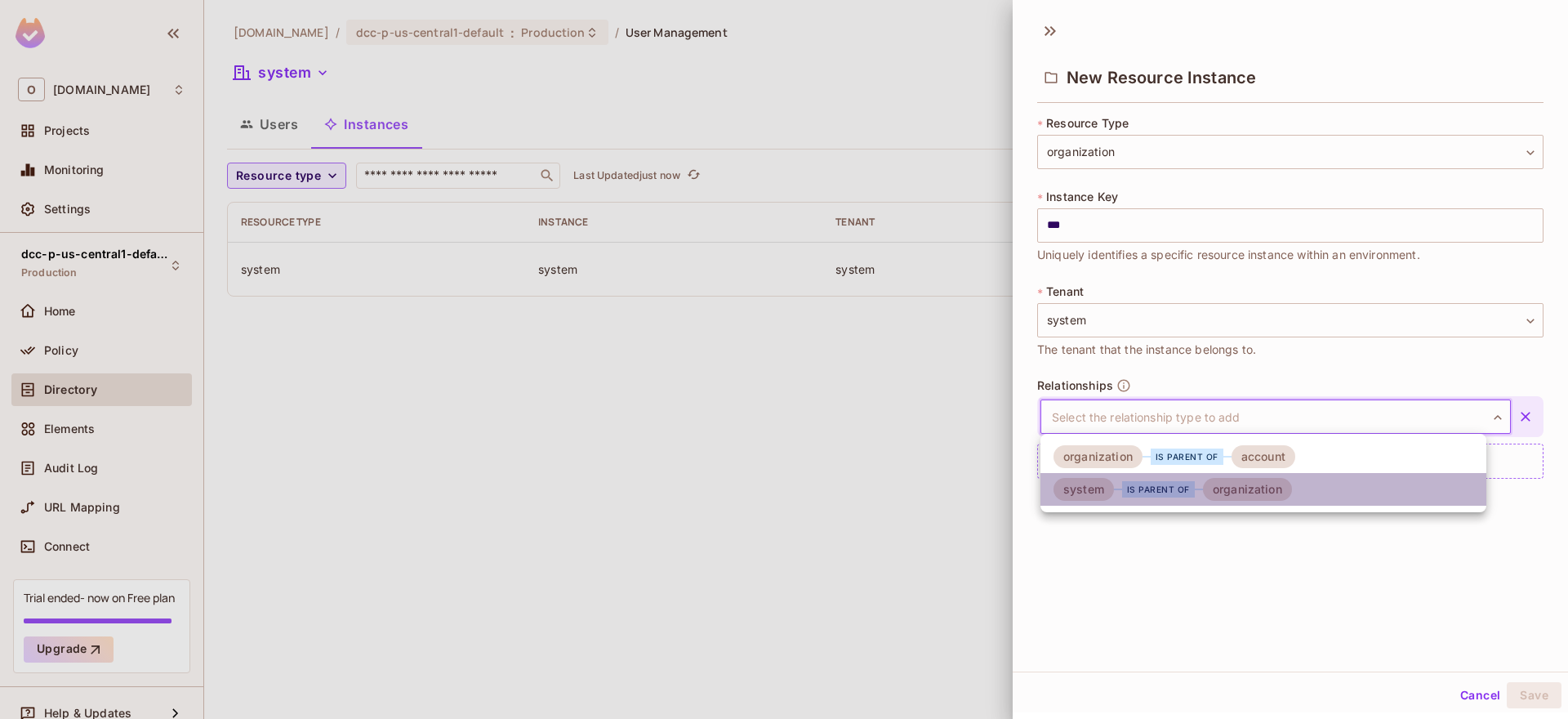
click at [1181, 501] on li "system is parent of organization" at bounding box center [1263, 489] width 446 height 33
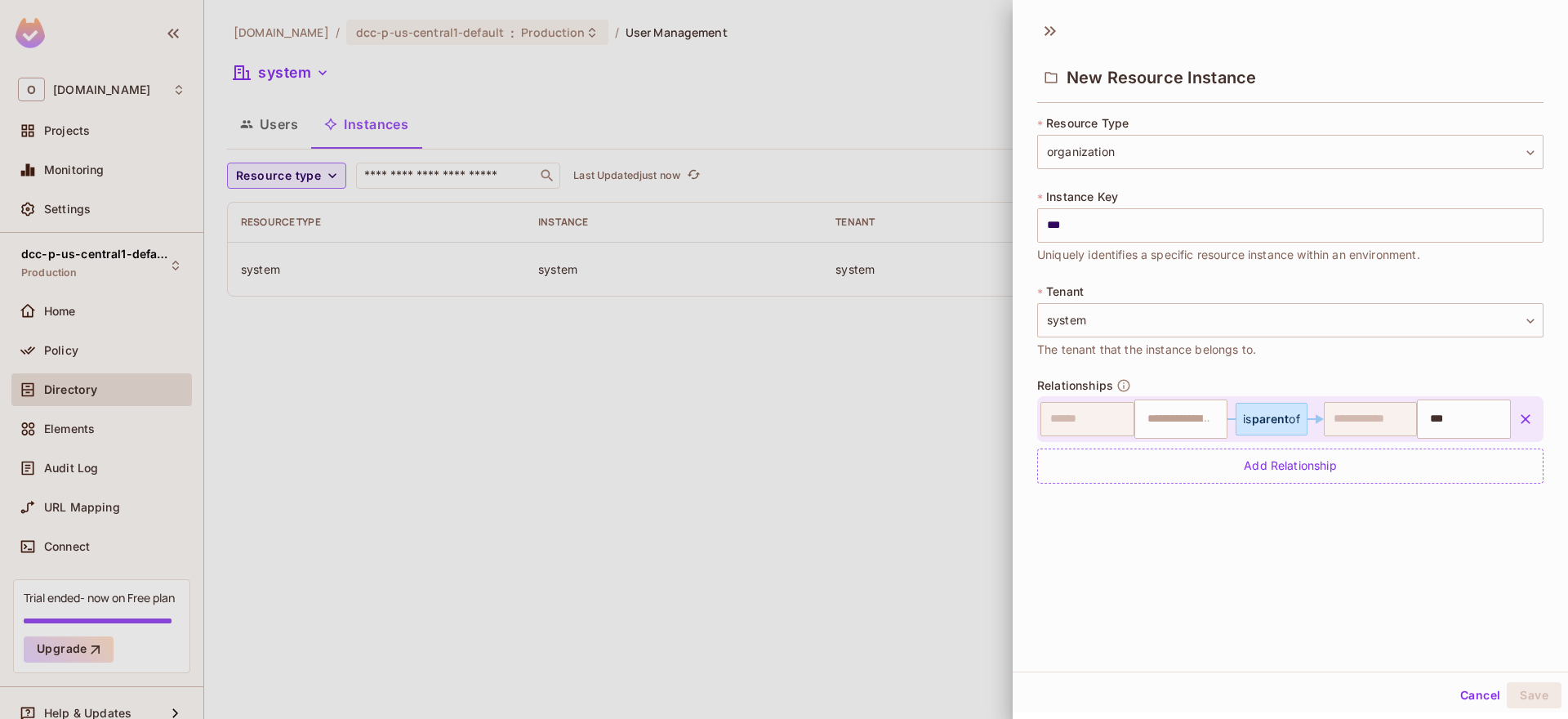
click at [1364, 538] on div "**********" at bounding box center [1290, 341] width 555 height 660
click at [1188, 427] on input "text" at bounding box center [1180, 419] width 84 height 33
click at [1287, 543] on div "**********" at bounding box center [1290, 341] width 555 height 660
click at [1527, 697] on button "Save" at bounding box center [1534, 695] width 55 height 26
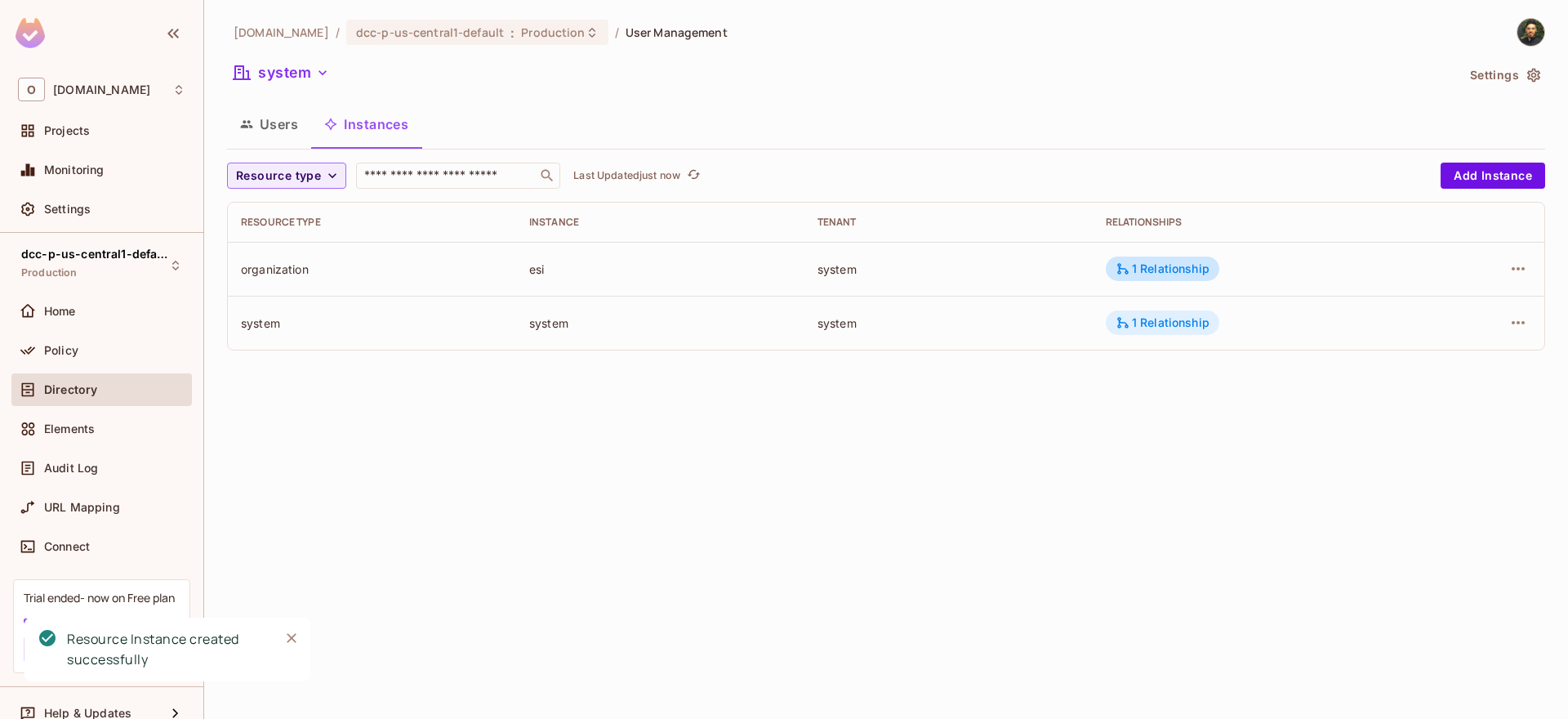
click at [1187, 327] on div "1 Relationship" at bounding box center [1162, 322] width 94 height 15
click at [835, 439] on div at bounding box center [784, 360] width 1568 height 719
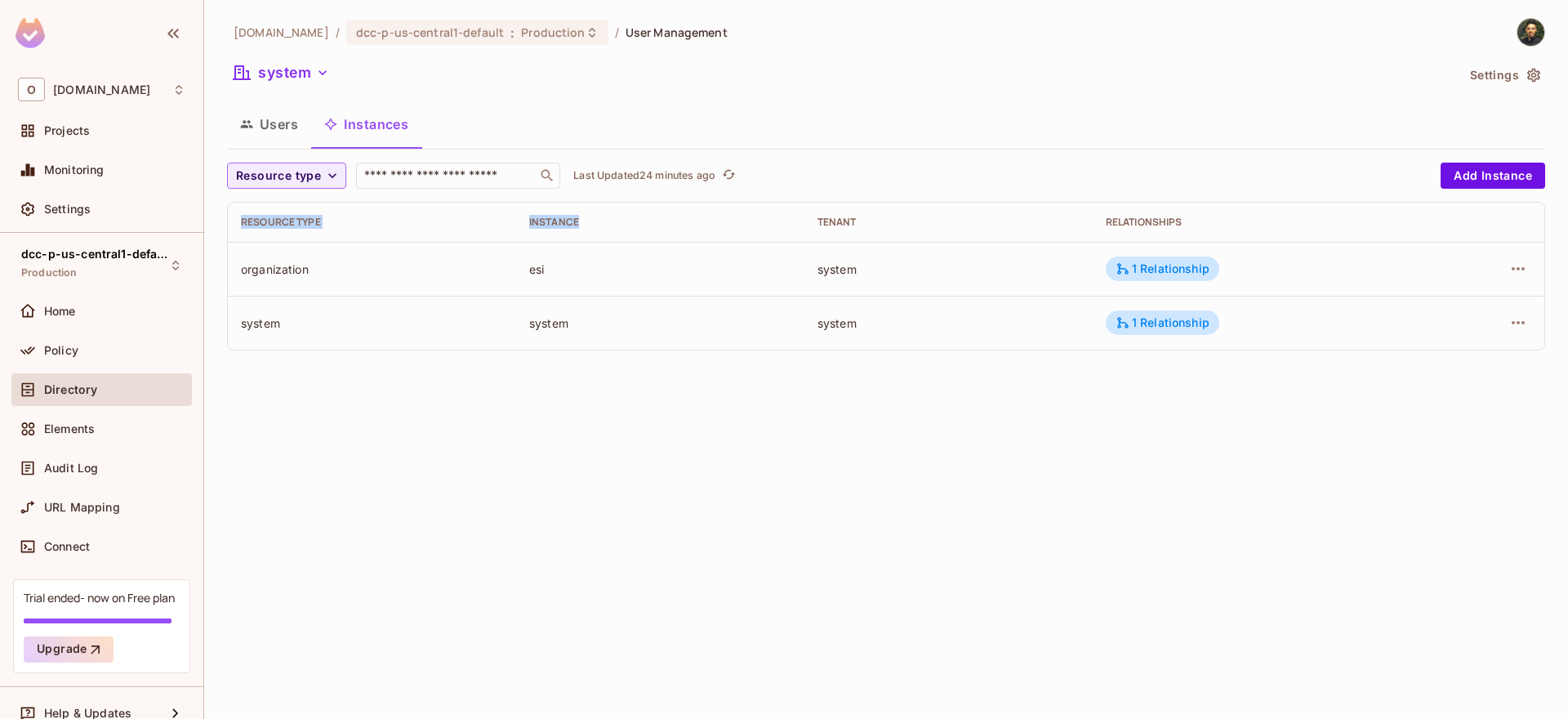
drag, startPoint x: 891, startPoint y: 350, endPoint x: 757, endPoint y: 232, distance: 178.5
click at [757, 232] on div "Resource type Instance Tenant Relationships organization esi system 1 Relations…" at bounding box center [885, 276] width 1318 height 149
click at [848, 129] on div "Users Instances" at bounding box center [885, 124] width 1318 height 41
click at [736, 175] on icon "refresh" at bounding box center [728, 174] width 14 height 14
click at [568, 124] on div "Users Instances" at bounding box center [885, 124] width 1318 height 41
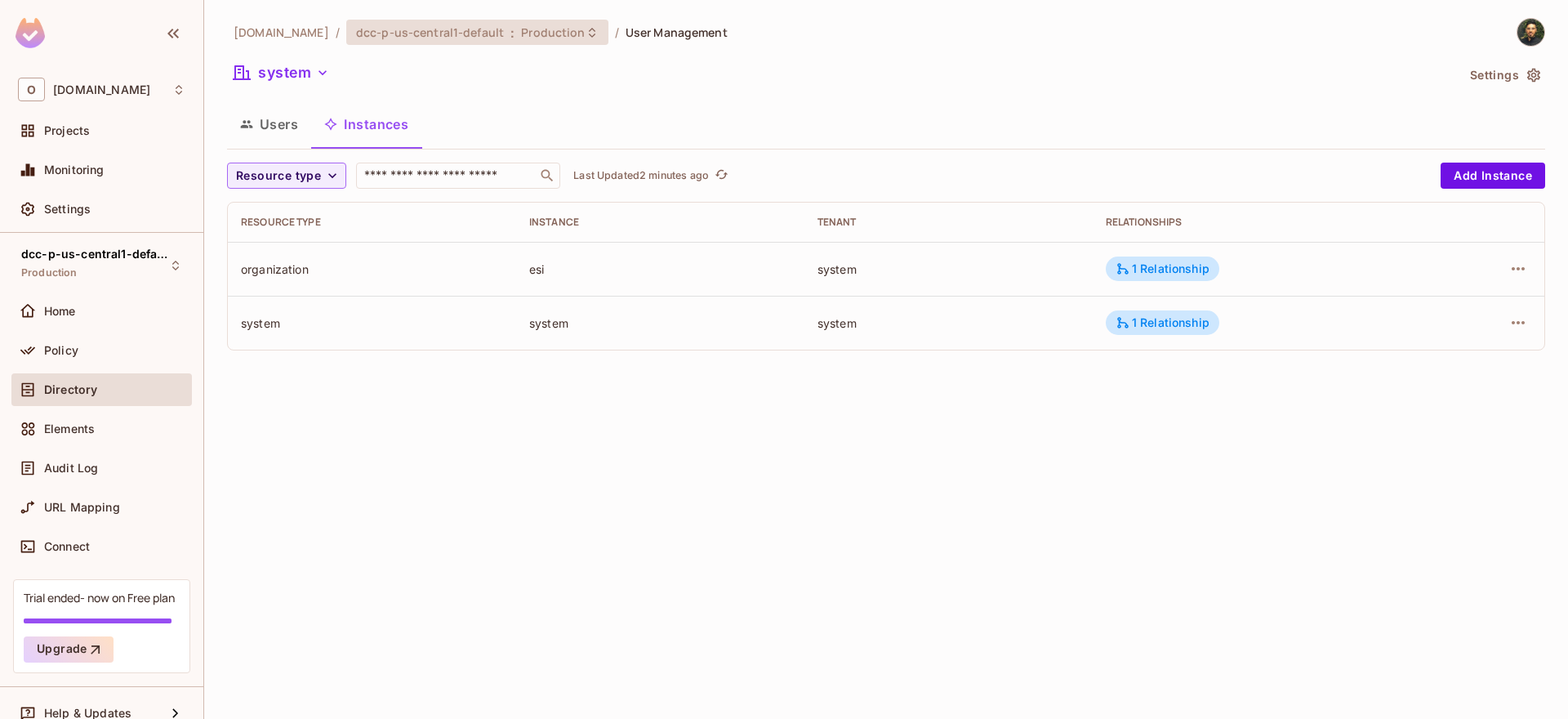
click at [461, 39] on span "dcc-p-us-central1-default" at bounding box center [429, 32] width 148 height 16
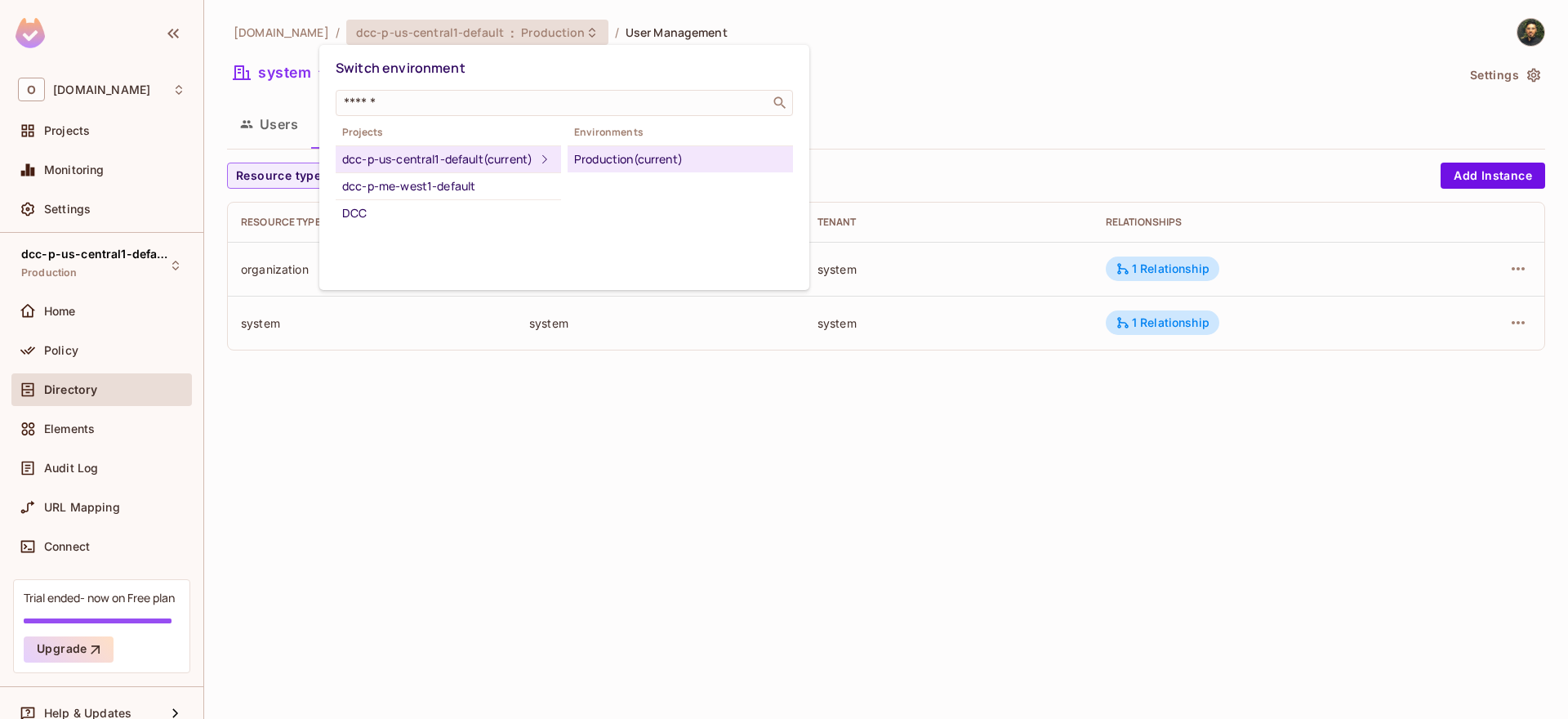
click at [470, 35] on div at bounding box center [784, 360] width 1568 height 719
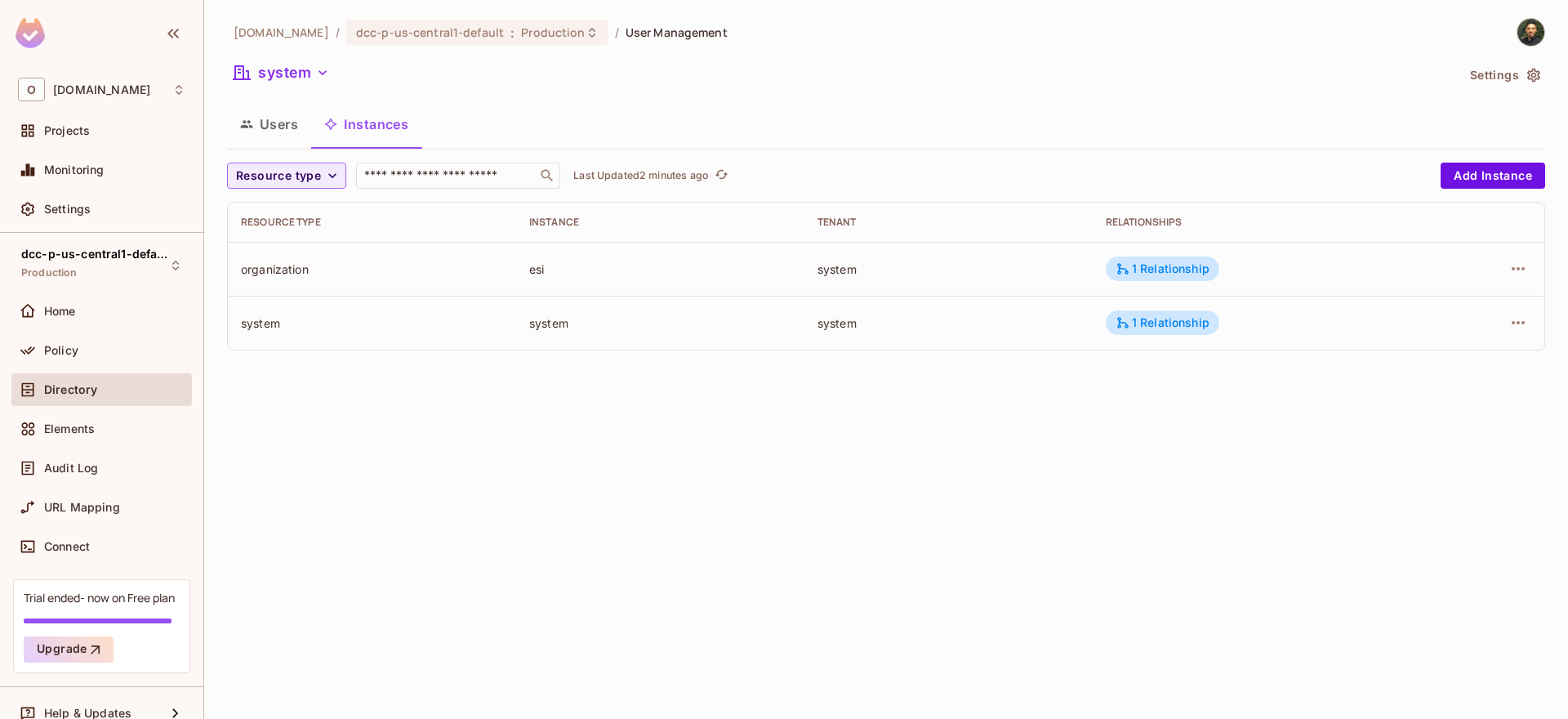
click at [485, 61] on div "system" at bounding box center [841, 74] width 1229 height 31
